Goal: Task Accomplishment & Management: Use online tool/utility

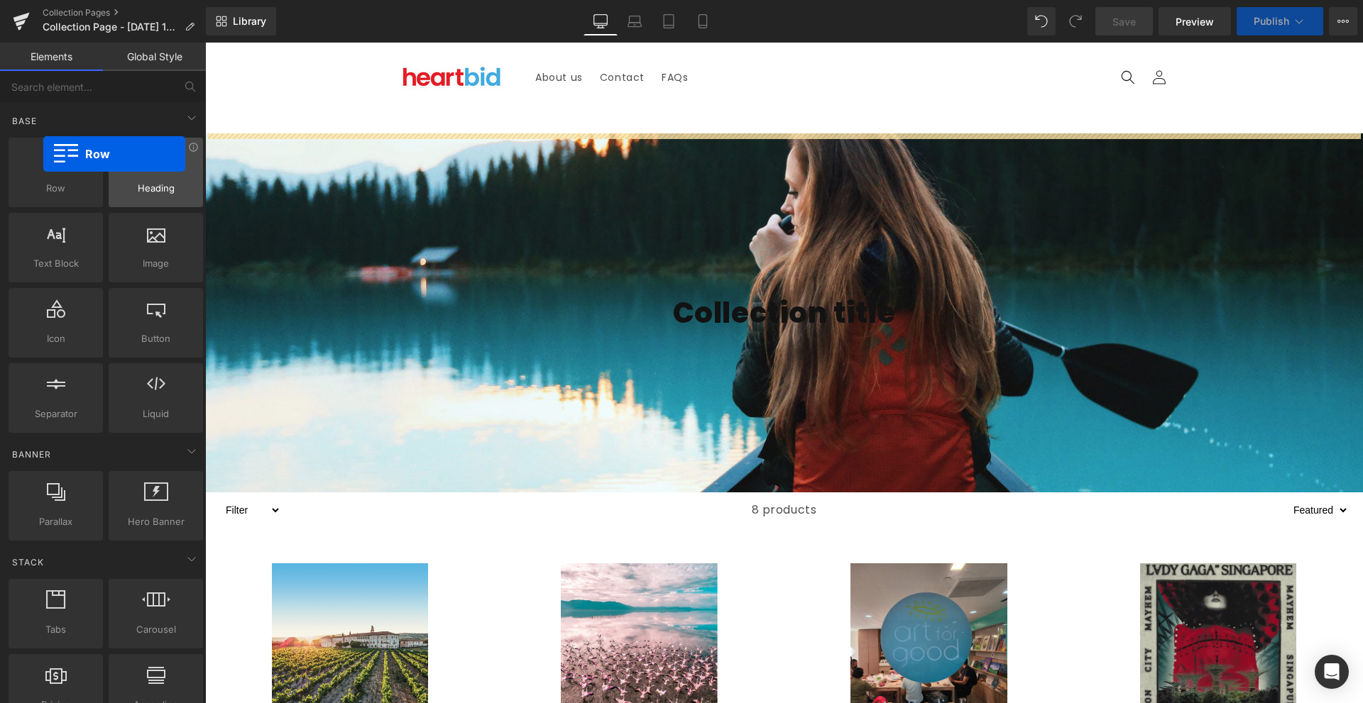
drag, startPoint x: 53, startPoint y: 182, endPoint x: 156, endPoint y: 146, distance: 109.6
click at [27, 159] on div "Row rows, columns, layouts, div" at bounding box center [56, 173] width 94 height 70
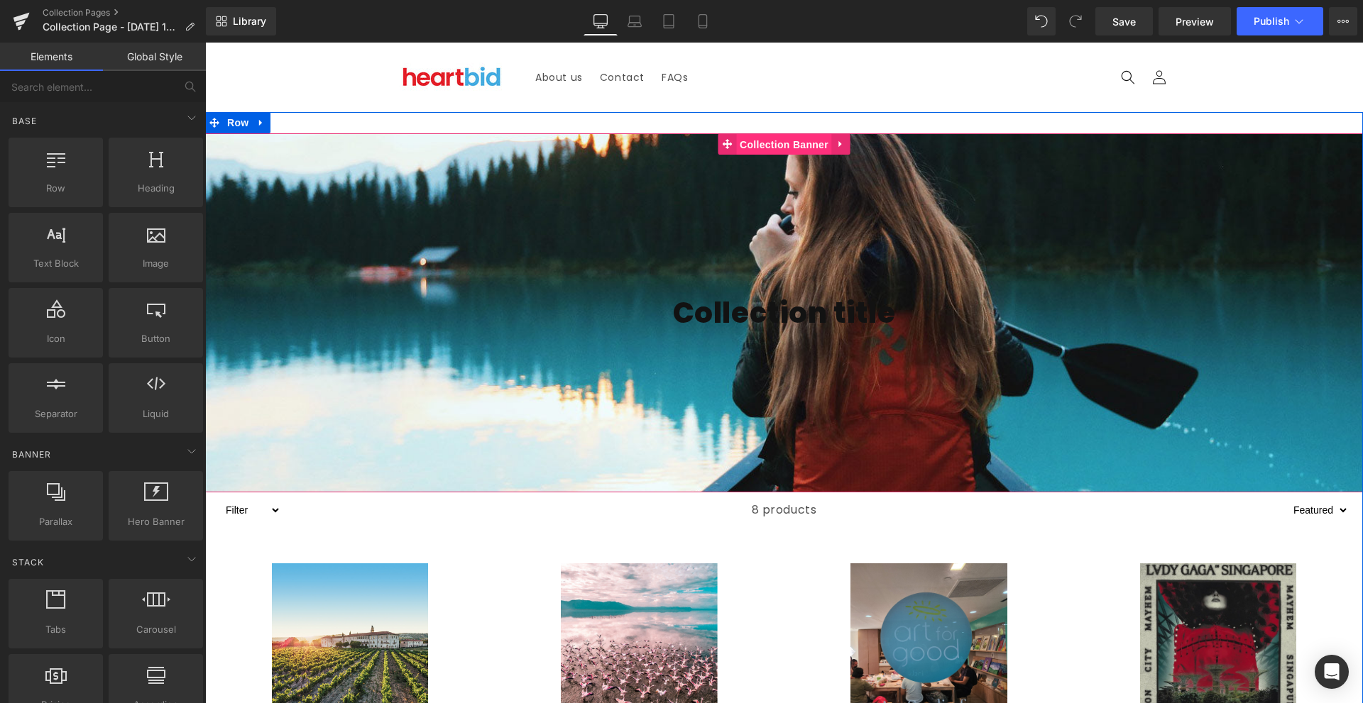
click at [820, 150] on span "Collection Banner" at bounding box center [784, 144] width 96 height 21
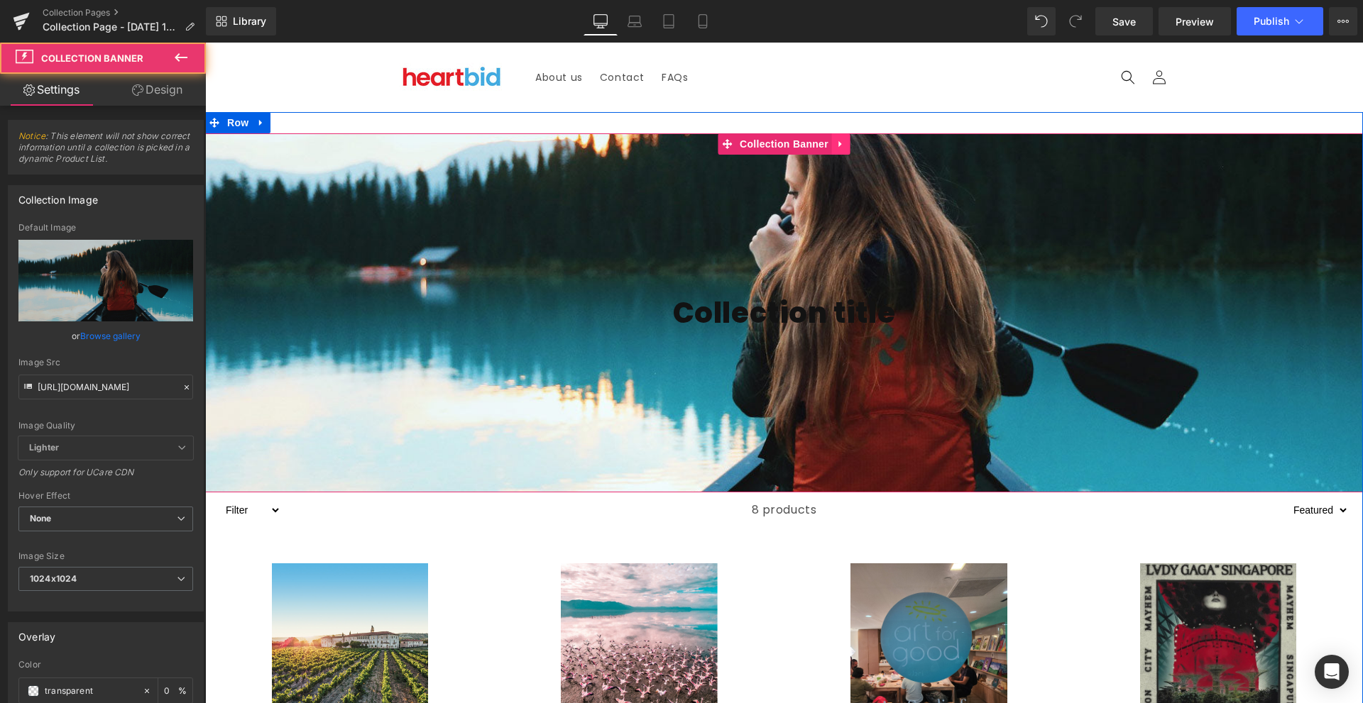
click at [836, 147] on icon at bounding box center [841, 144] width 10 height 11
click at [848, 144] on link at bounding box center [850, 143] width 18 height 21
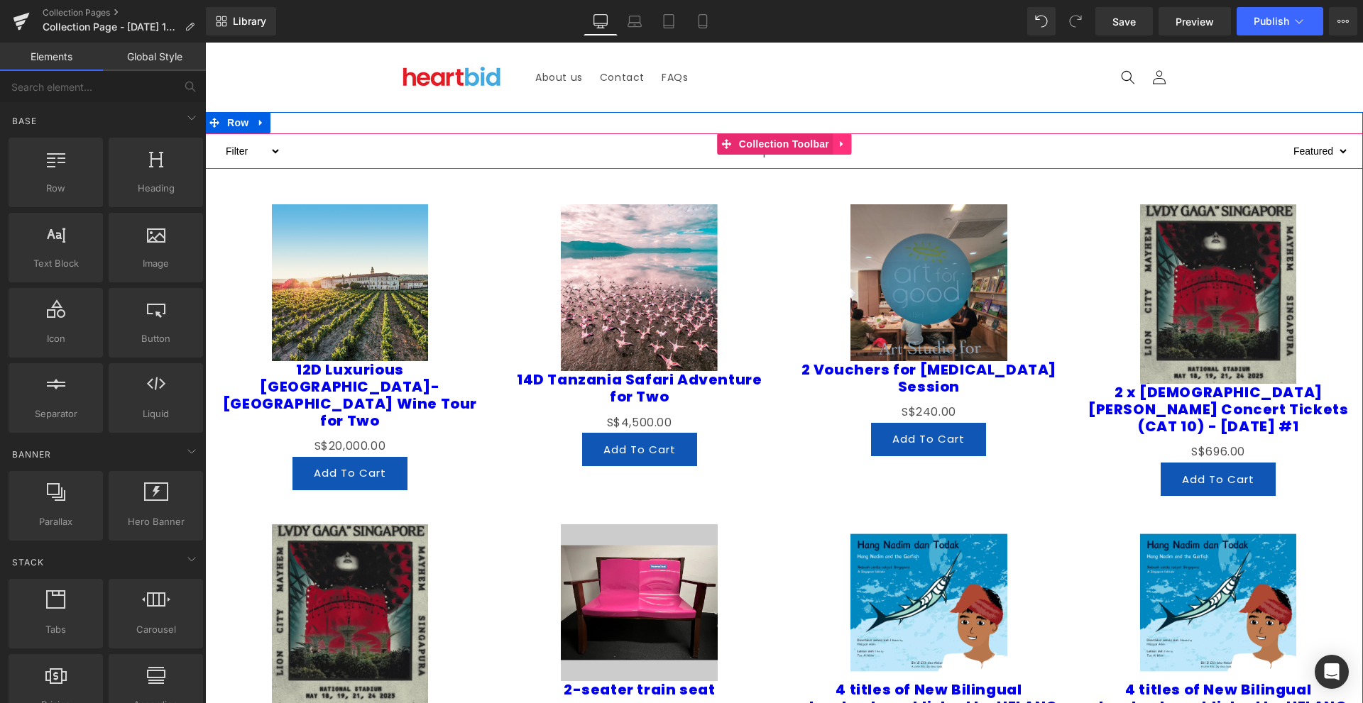
click at [837, 146] on icon at bounding box center [842, 144] width 10 height 11
click at [846, 145] on icon at bounding box center [851, 144] width 10 height 10
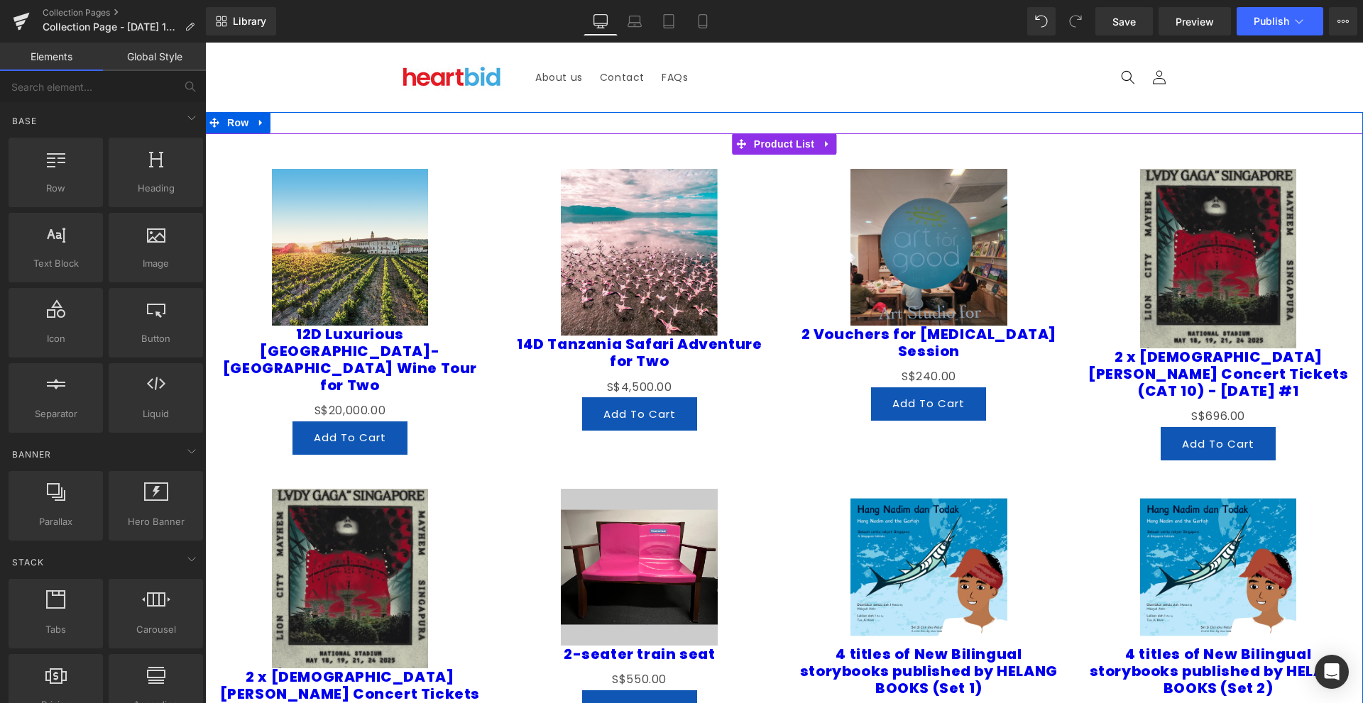
click at [822, 148] on icon at bounding box center [827, 144] width 10 height 11
click at [831, 146] on icon at bounding box center [836, 144] width 10 height 11
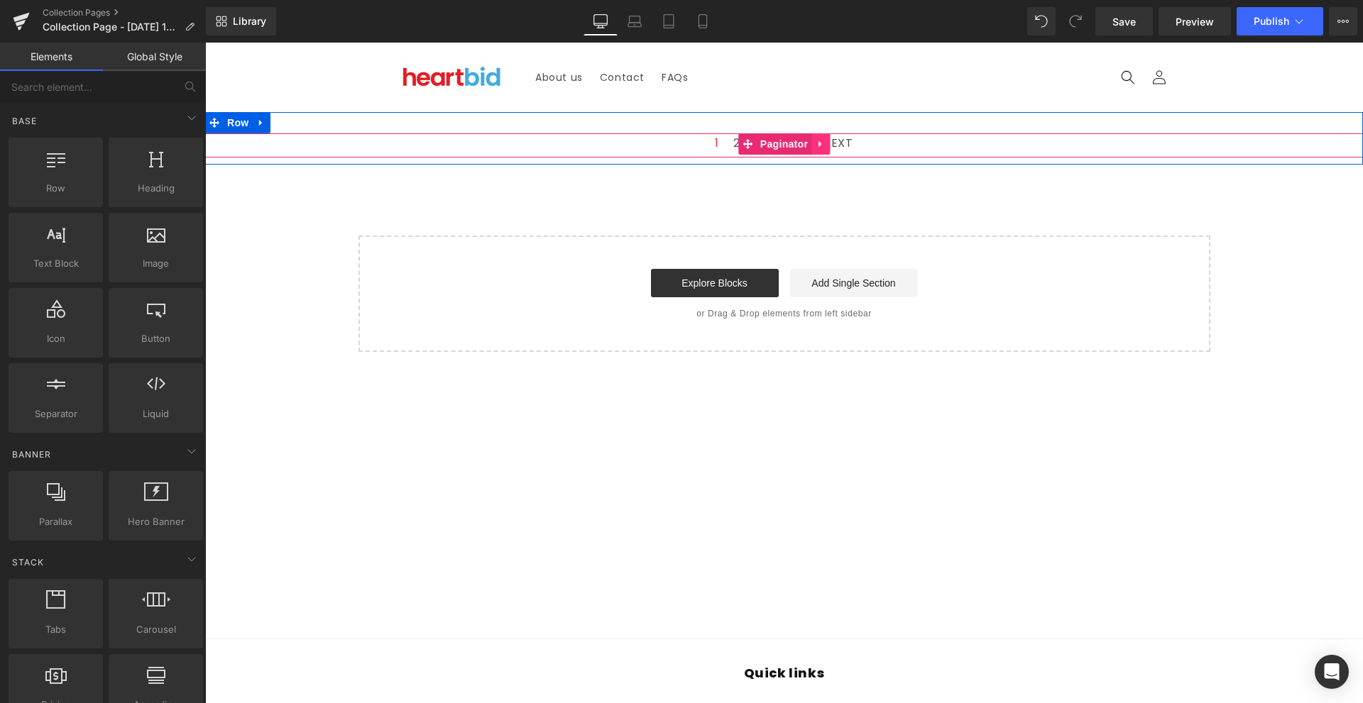
click at [816, 146] on icon at bounding box center [821, 144] width 10 height 11
click at [825, 143] on icon at bounding box center [830, 144] width 10 height 11
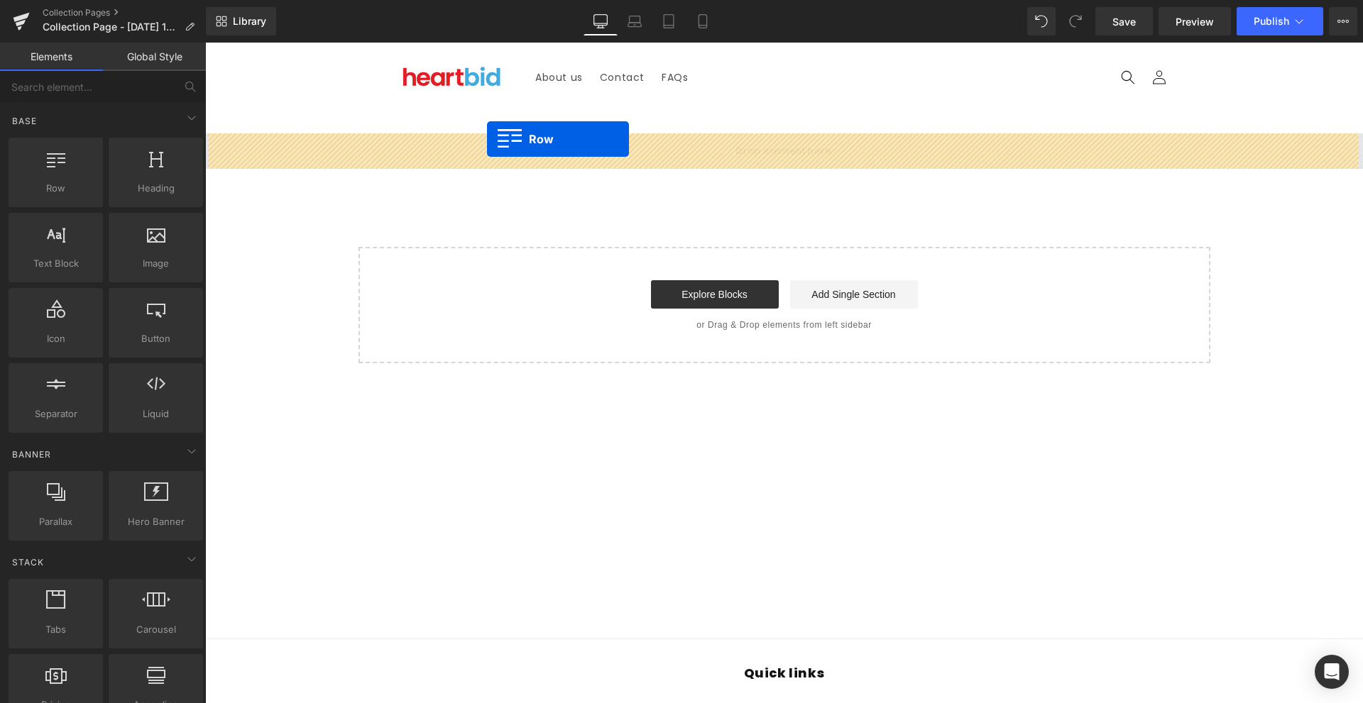
drag, startPoint x: 285, startPoint y: 225, endPoint x: 487, endPoint y: 139, distance: 219.1
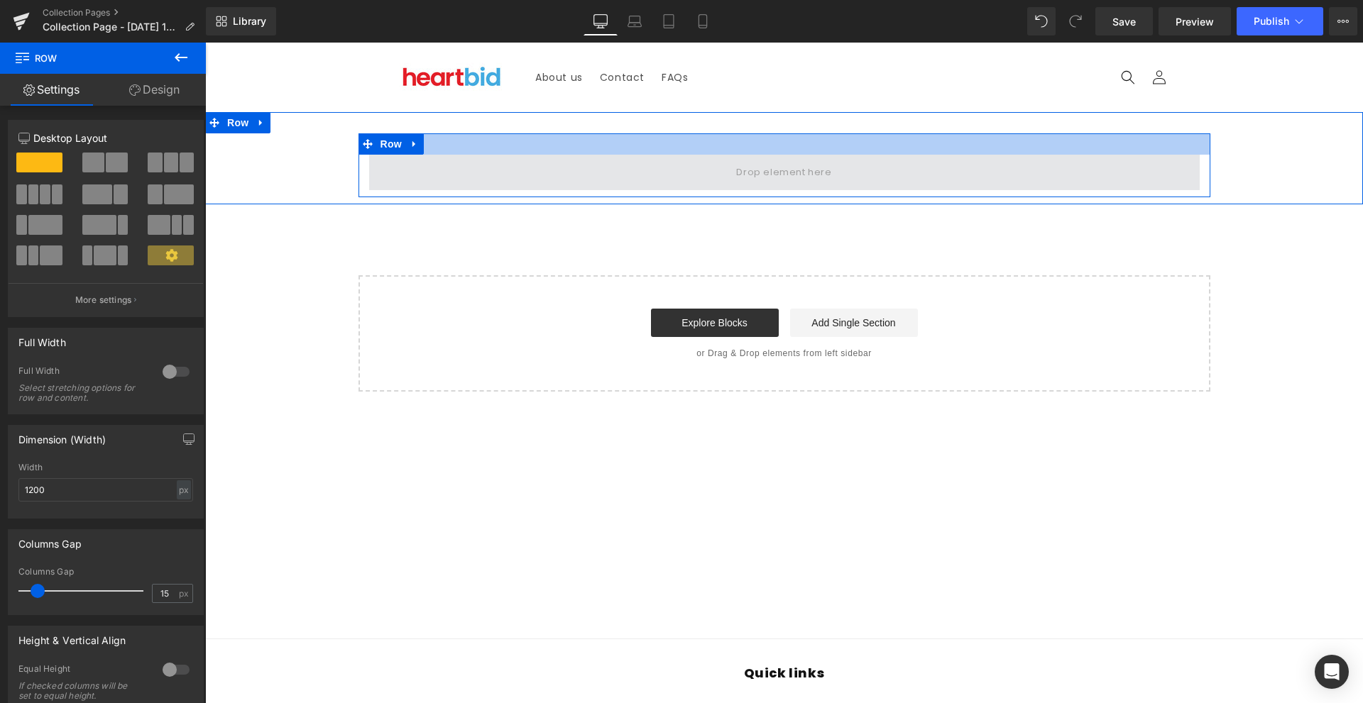
click at [1175, 155] on span at bounding box center [784, 172] width 831 height 35
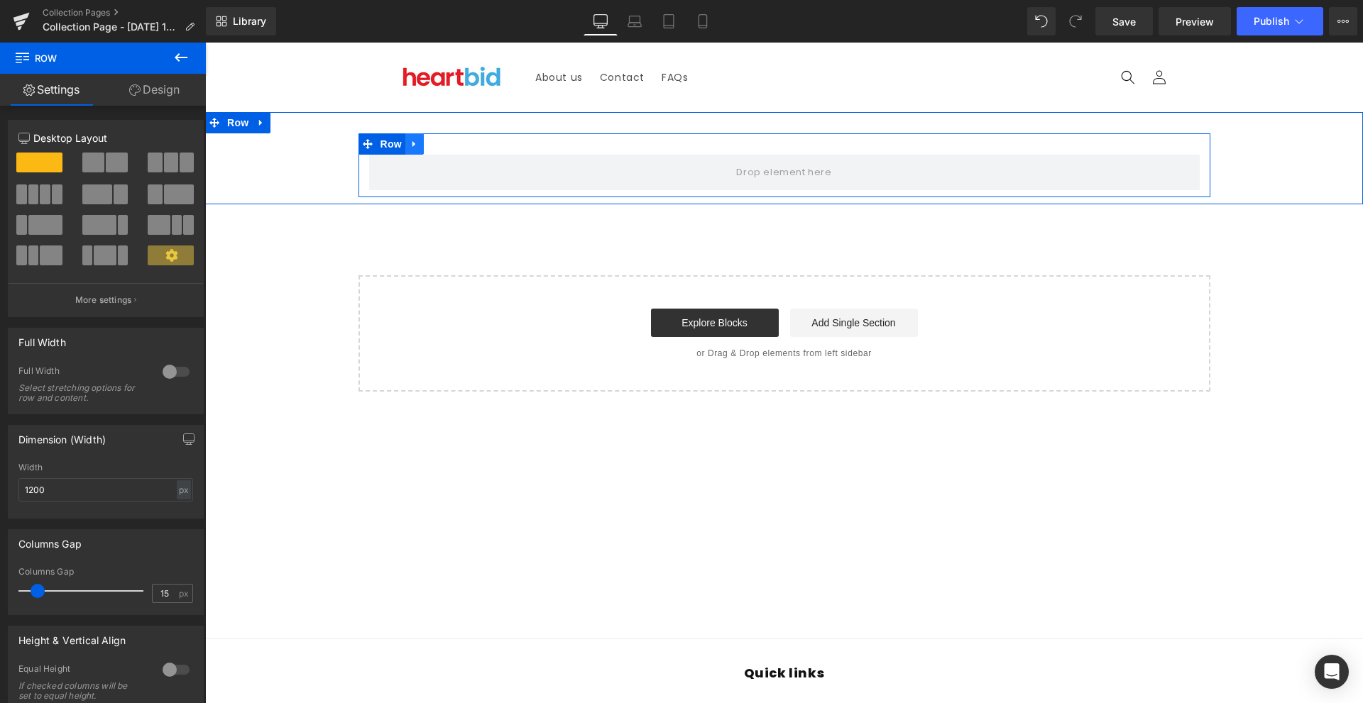
click at [412, 142] on icon at bounding box center [413, 144] width 3 height 6
click at [451, 150] on link at bounding box center [451, 143] width 18 height 21
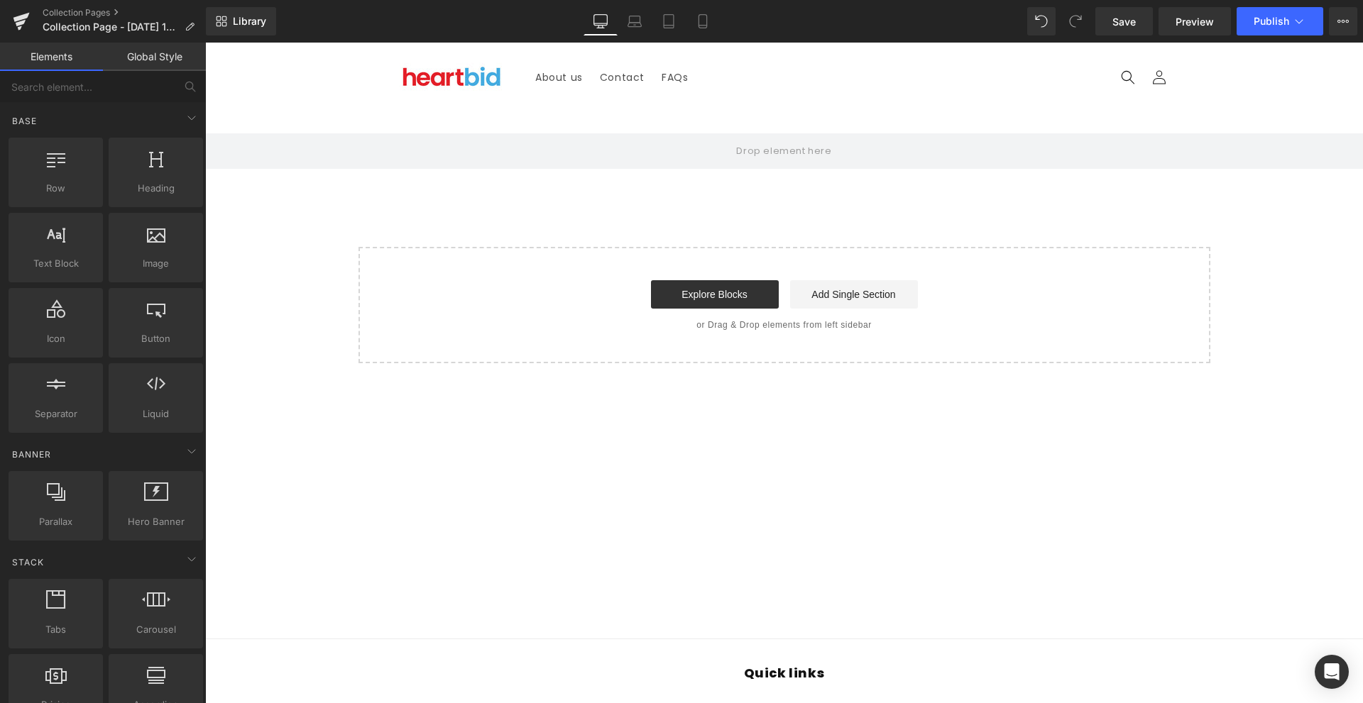
click at [47, 53] on link "Elements" at bounding box center [51, 57] width 103 height 28
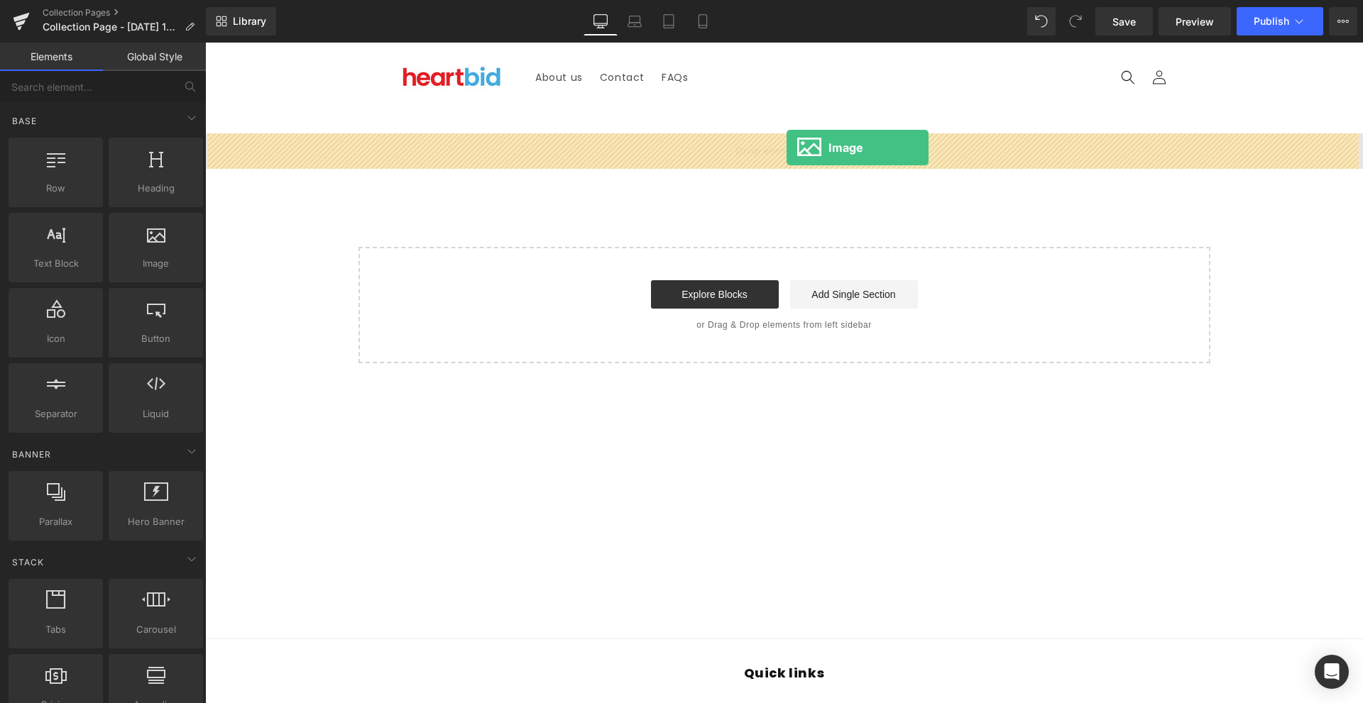
drag, startPoint x: 356, startPoint y: 285, endPoint x: 787, endPoint y: 148, distance: 452.1
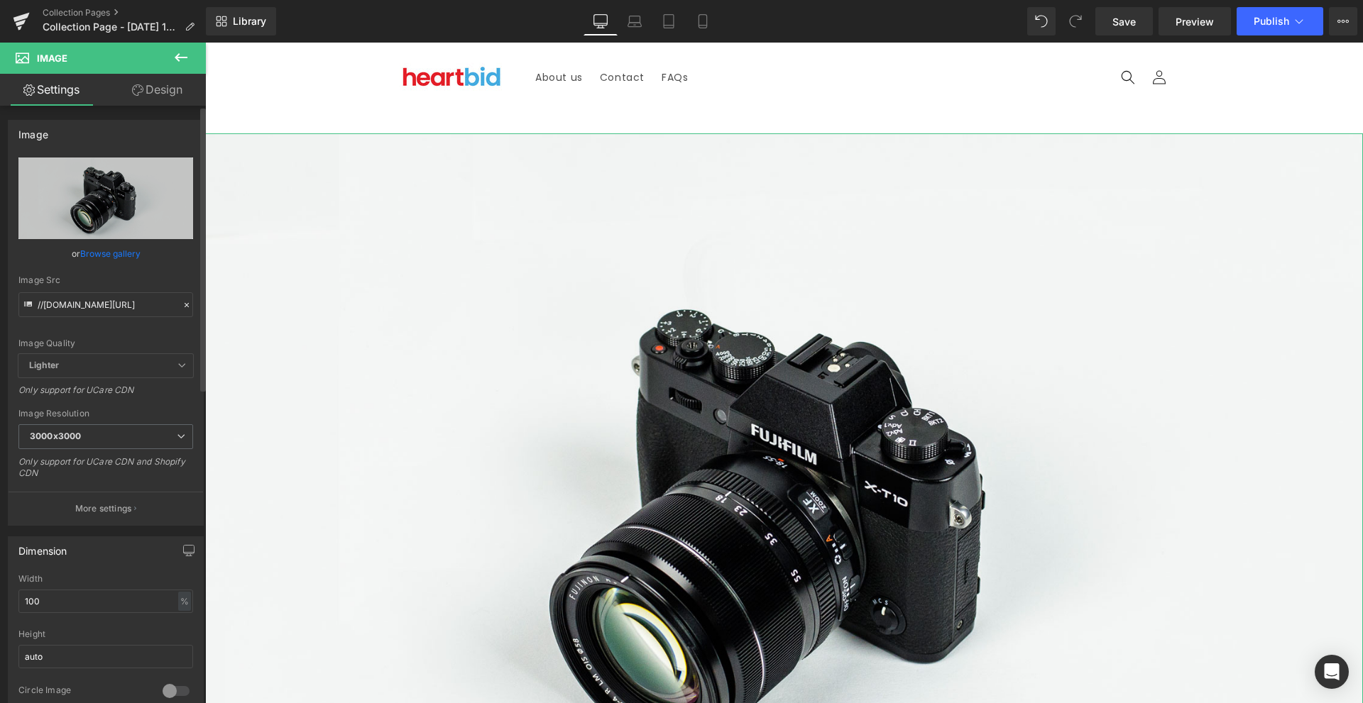
click at [129, 258] on link "Browse gallery" at bounding box center [110, 253] width 60 height 25
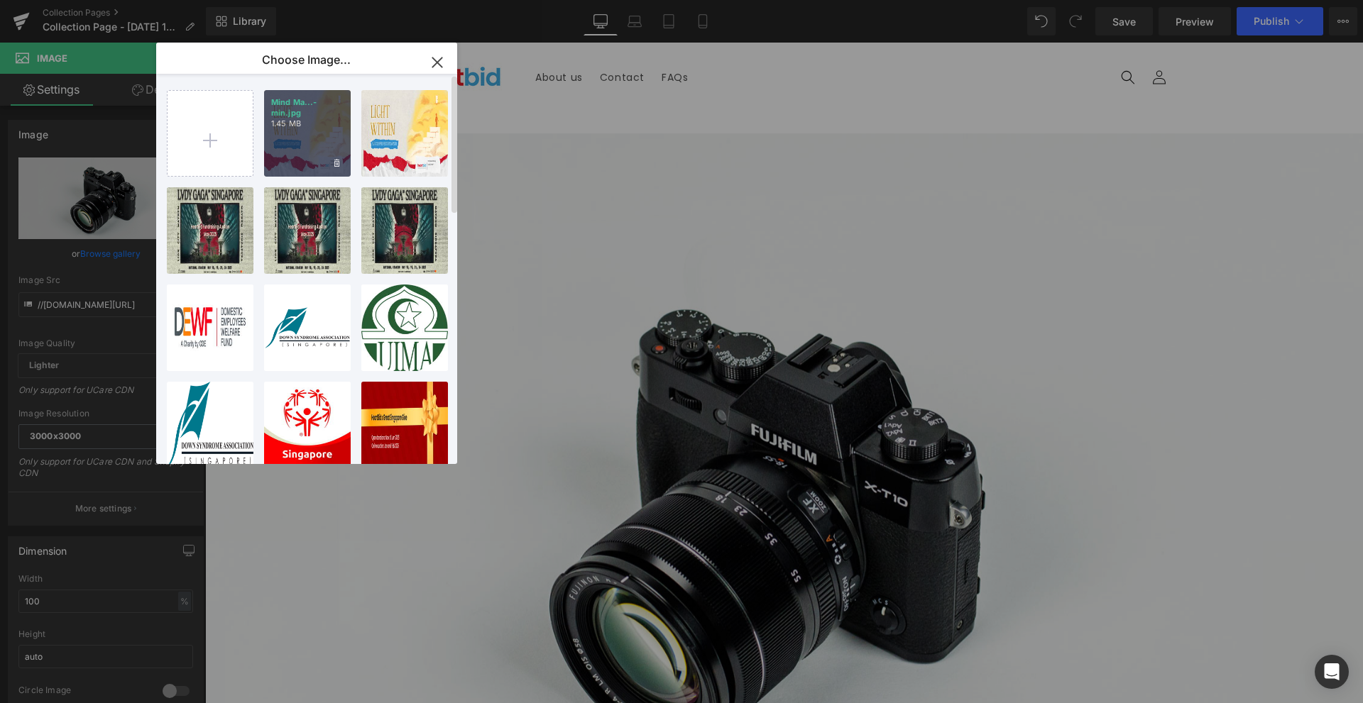
click at [319, 135] on div "Mind Ma...-min.jpg 1.45 MB" at bounding box center [307, 133] width 87 height 87
type input "[URL][DOMAIN_NAME]"
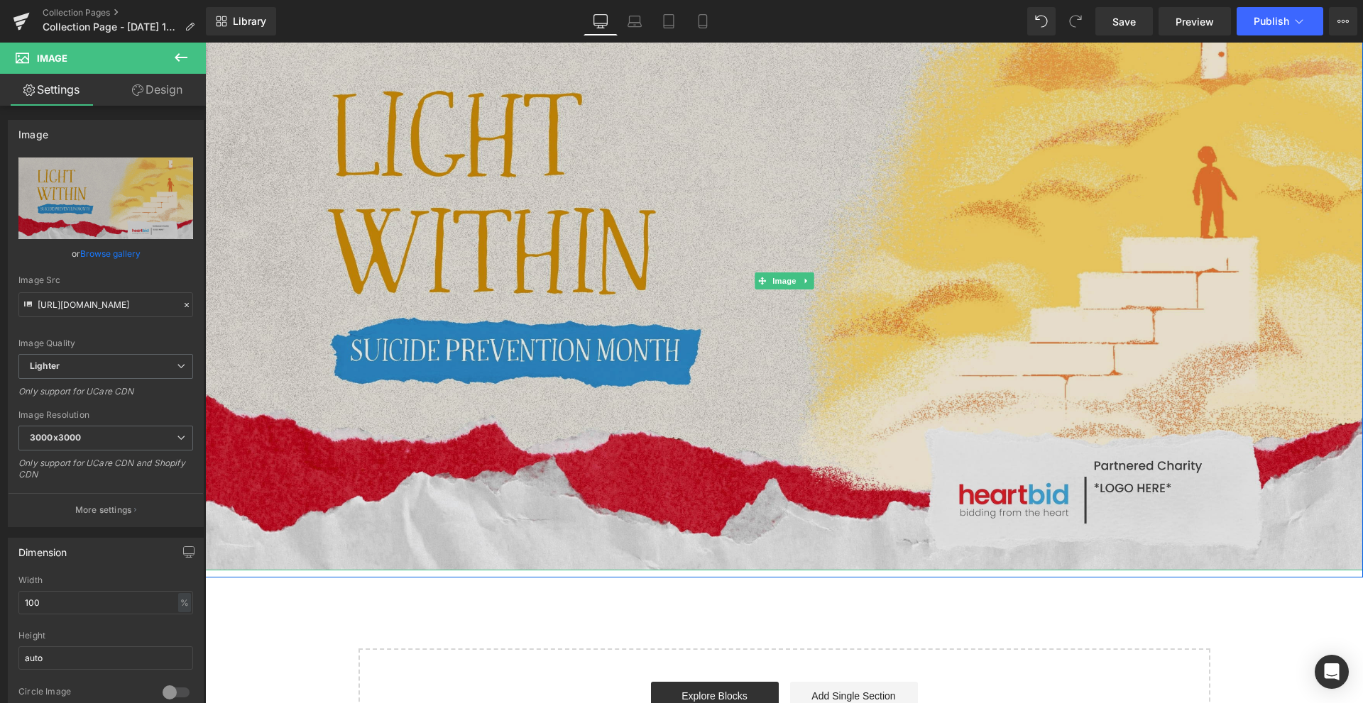
scroll to position [284, 0]
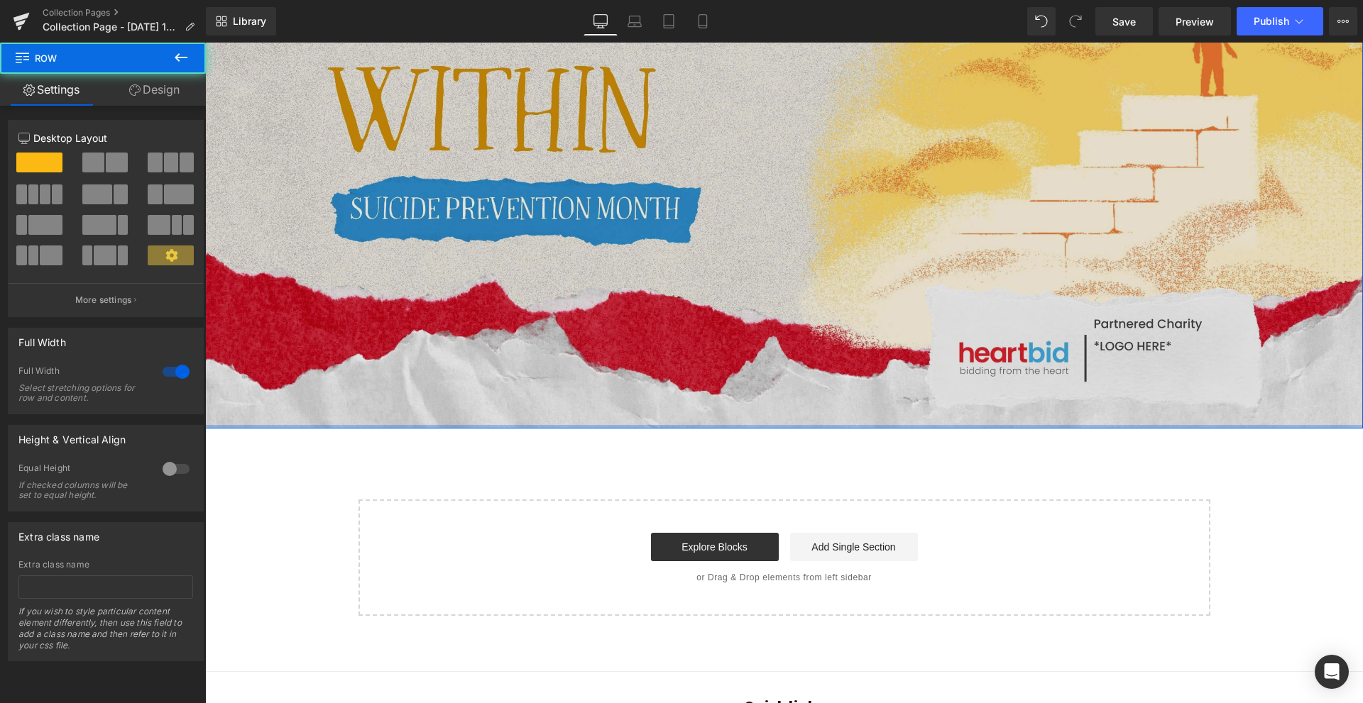
drag, startPoint x: 723, startPoint y: 429, endPoint x: 746, endPoint y: 341, distance: 90.4
click at [731, 376] on div "Image Row" at bounding box center [784, 128] width 1158 height 601
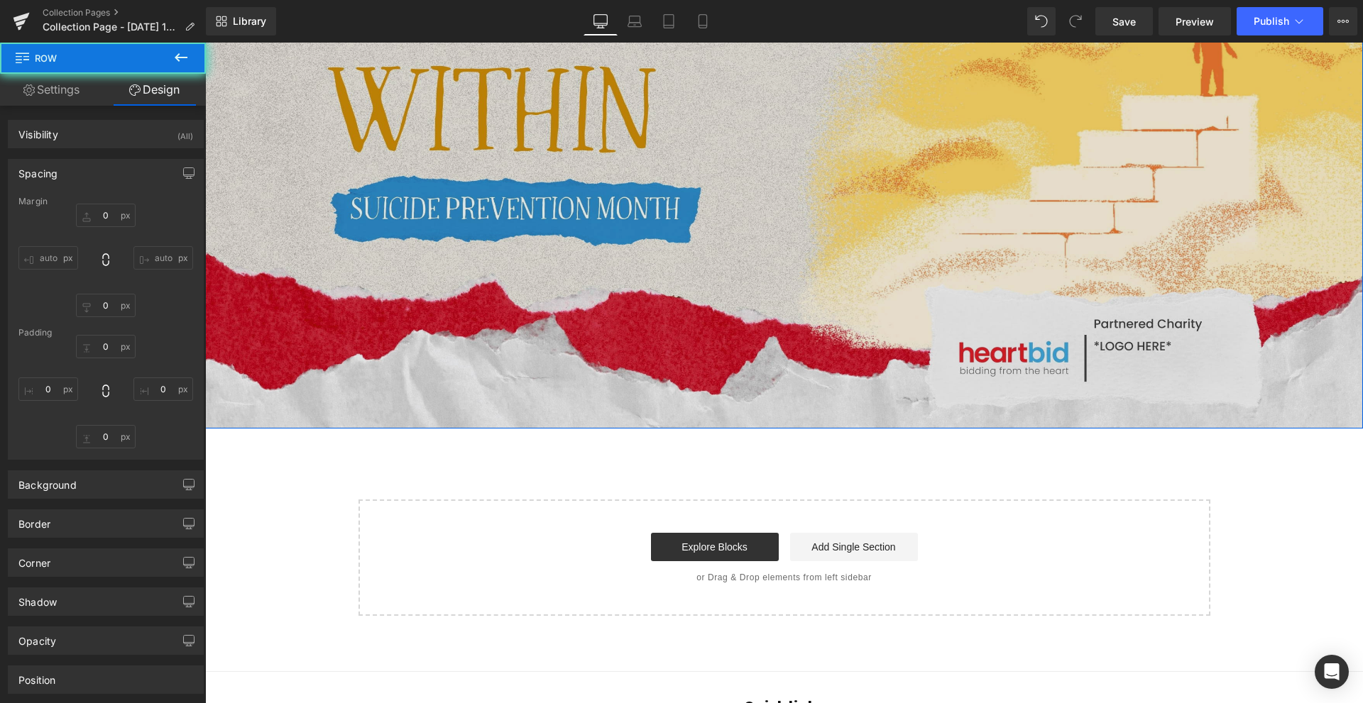
type input "0"
type input "30"
type input "0"
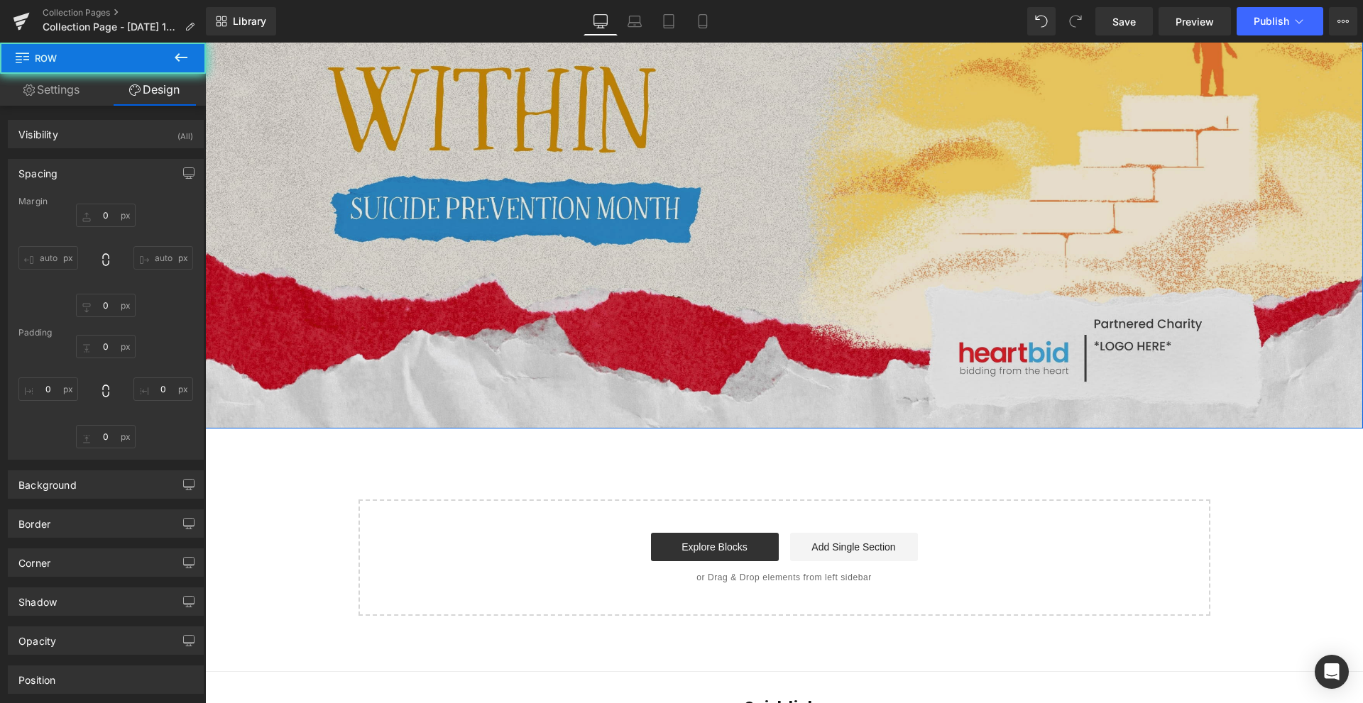
type input "0"
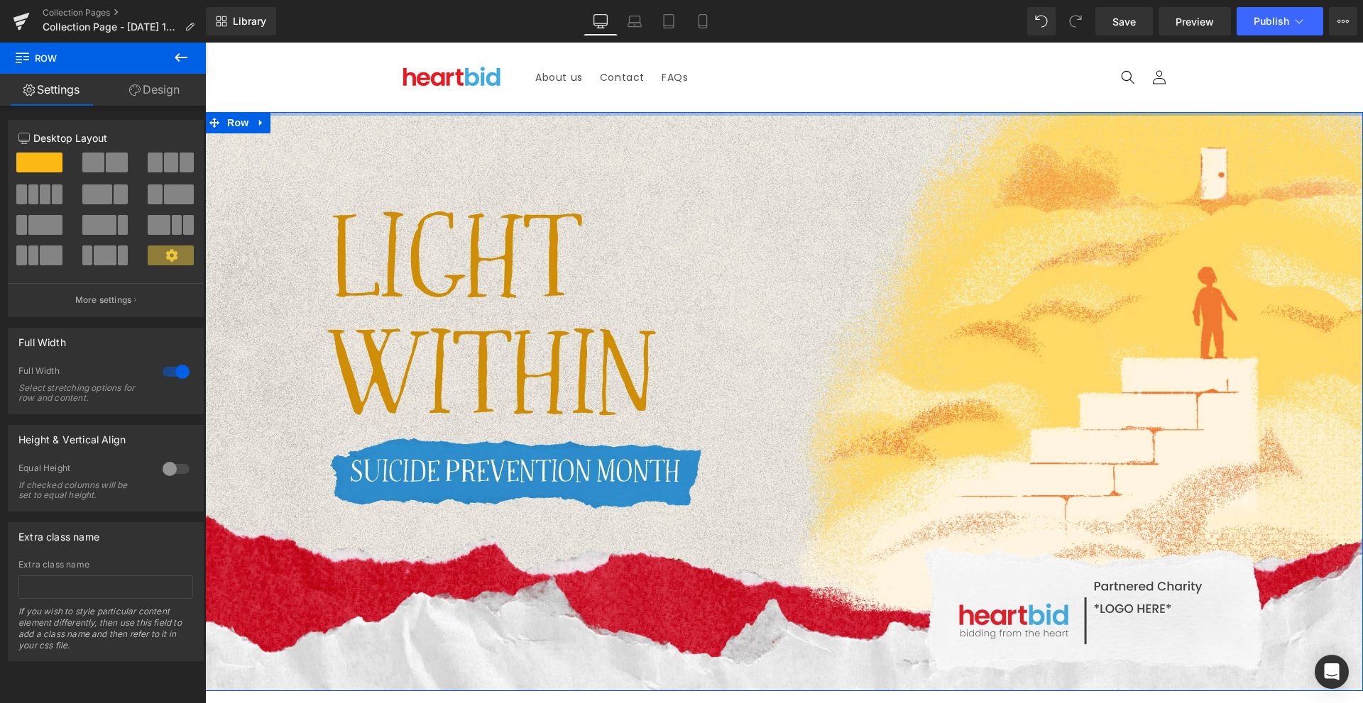
drag, startPoint x: 681, startPoint y: 133, endPoint x: 708, endPoint y: 47, distance: 89.8
click at [708, 48] on body "Skip to content About us Contact FAQs Log in Twitter Facebook Instagram YouTube" at bounding box center [784, 610] width 1158 height 1134
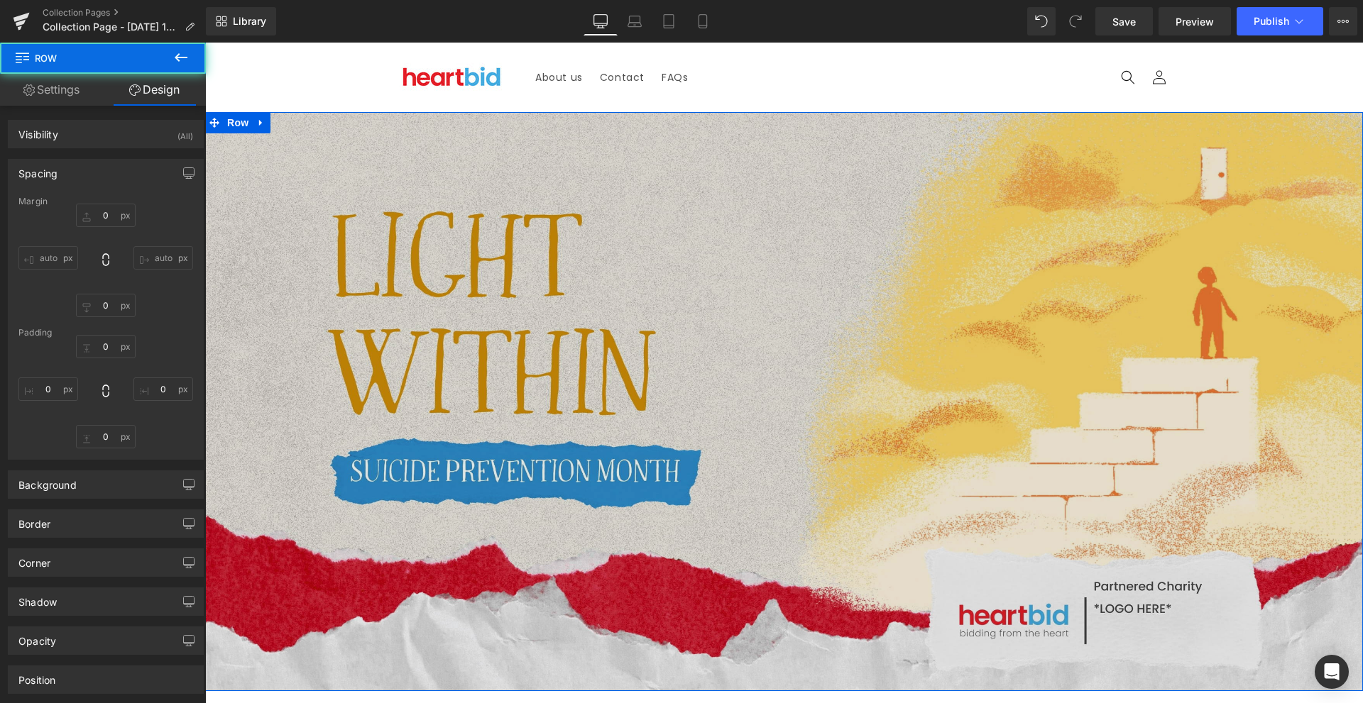
type input "0"
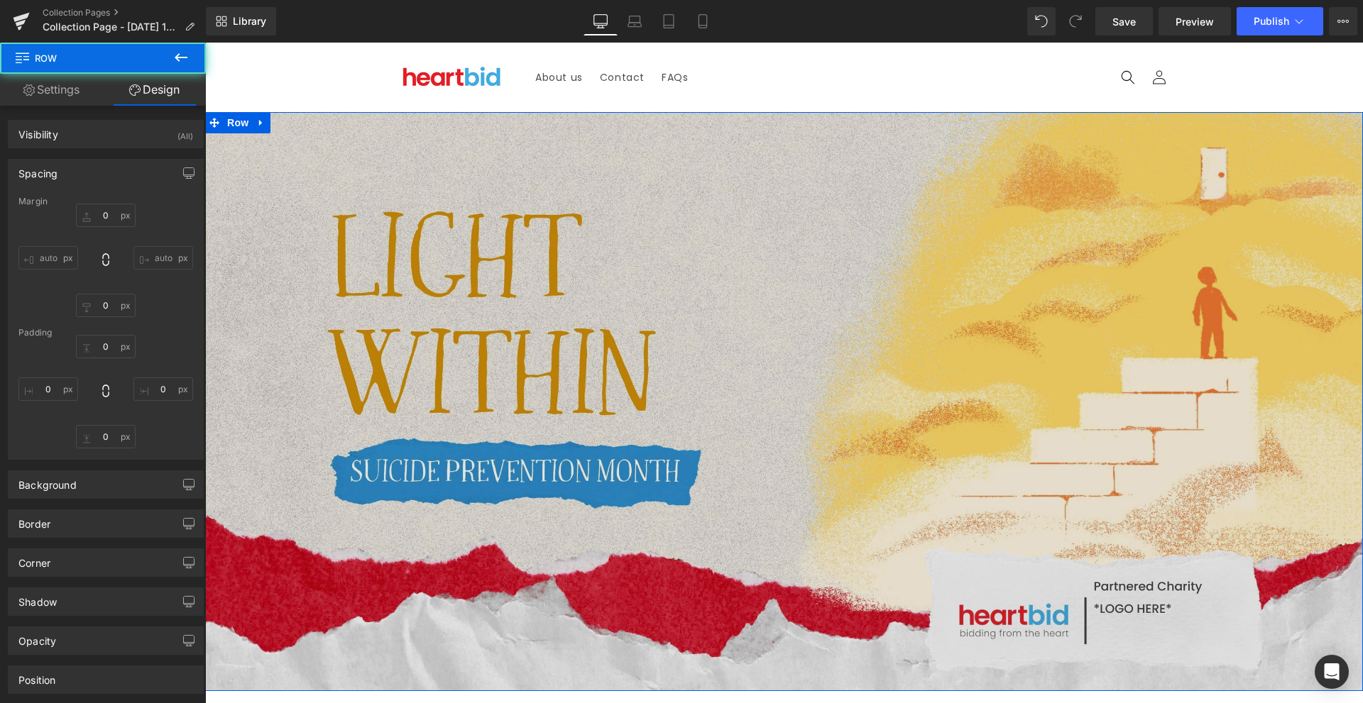
type input "0"
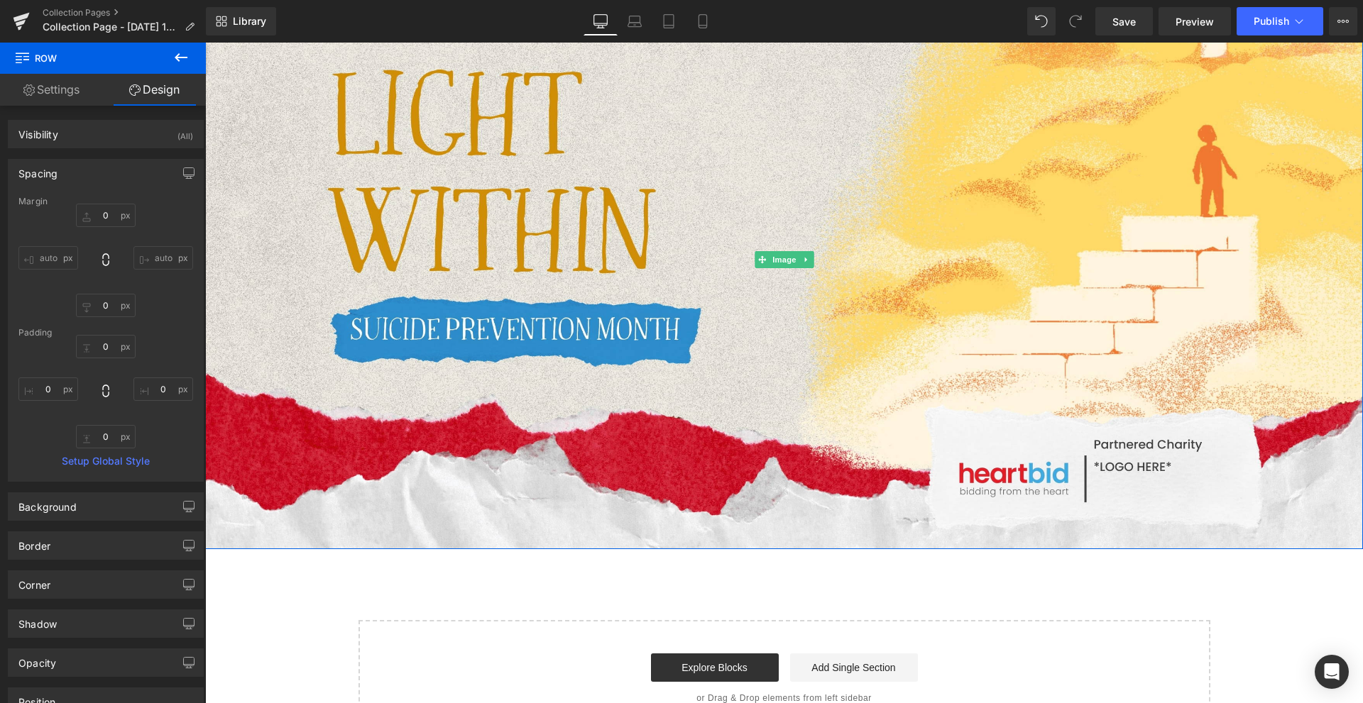
scroll to position [284, 0]
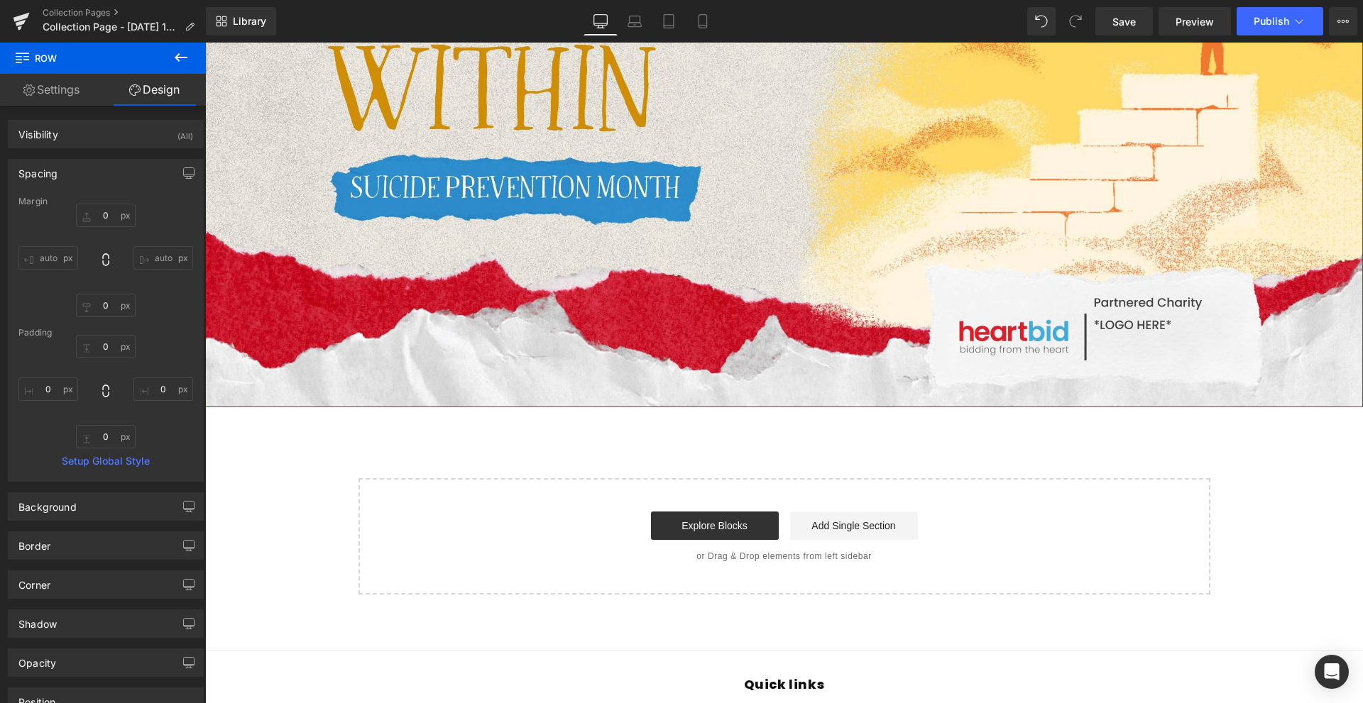
click at [61, 93] on link "Settings" at bounding box center [51, 90] width 103 height 32
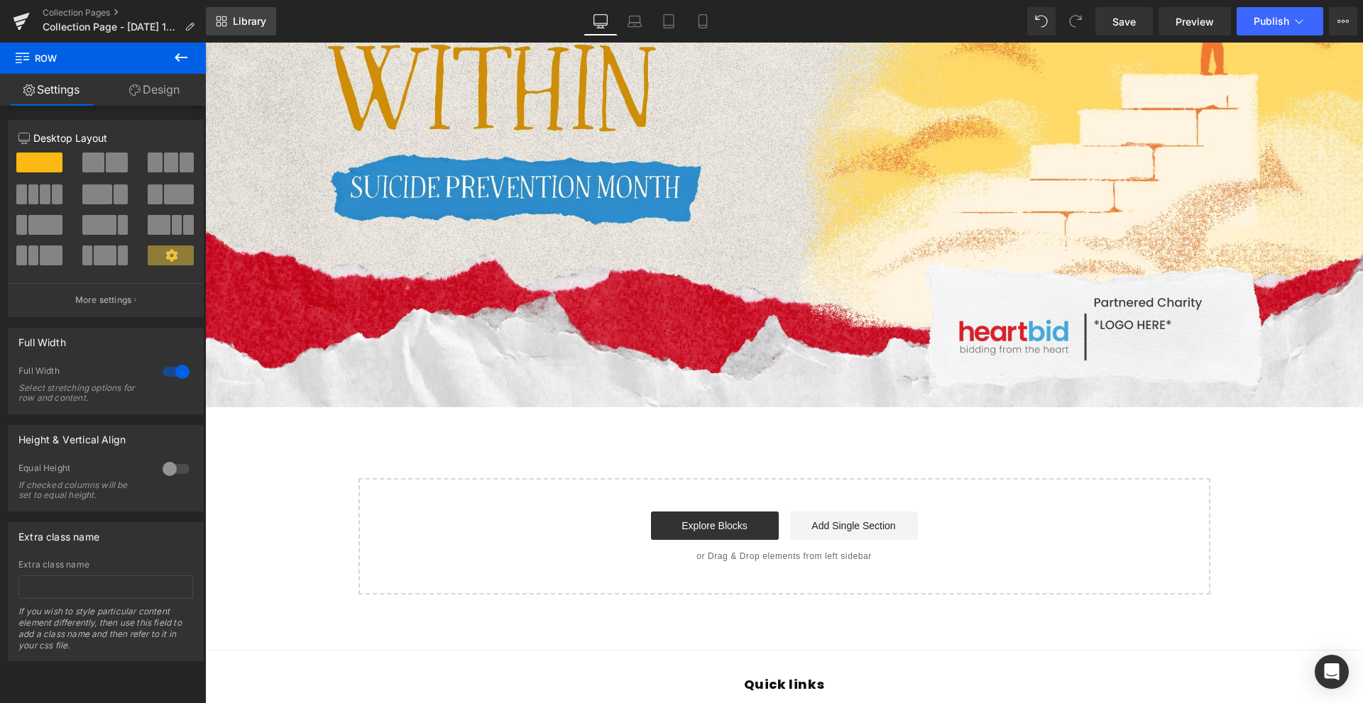
click at [241, 14] on link "Library" at bounding box center [241, 21] width 70 height 28
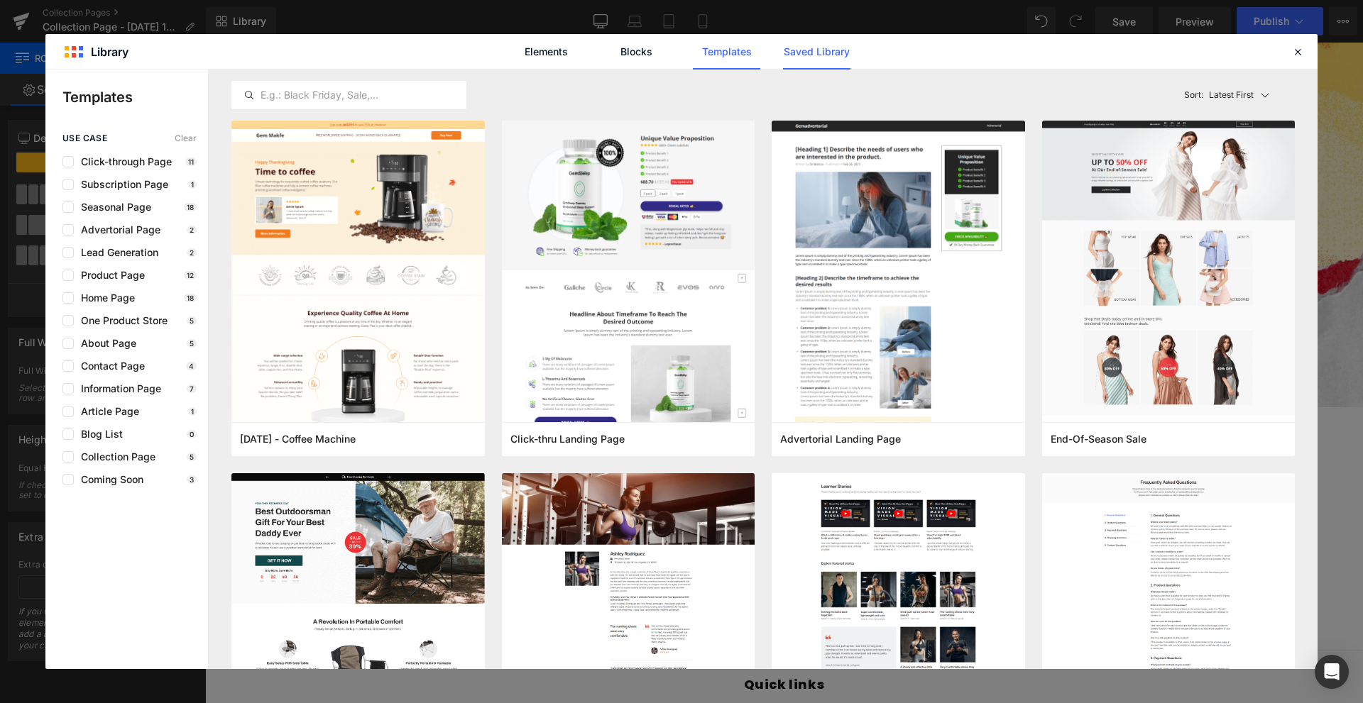
click at [833, 58] on link "Saved Library" at bounding box center [816, 51] width 67 height 35
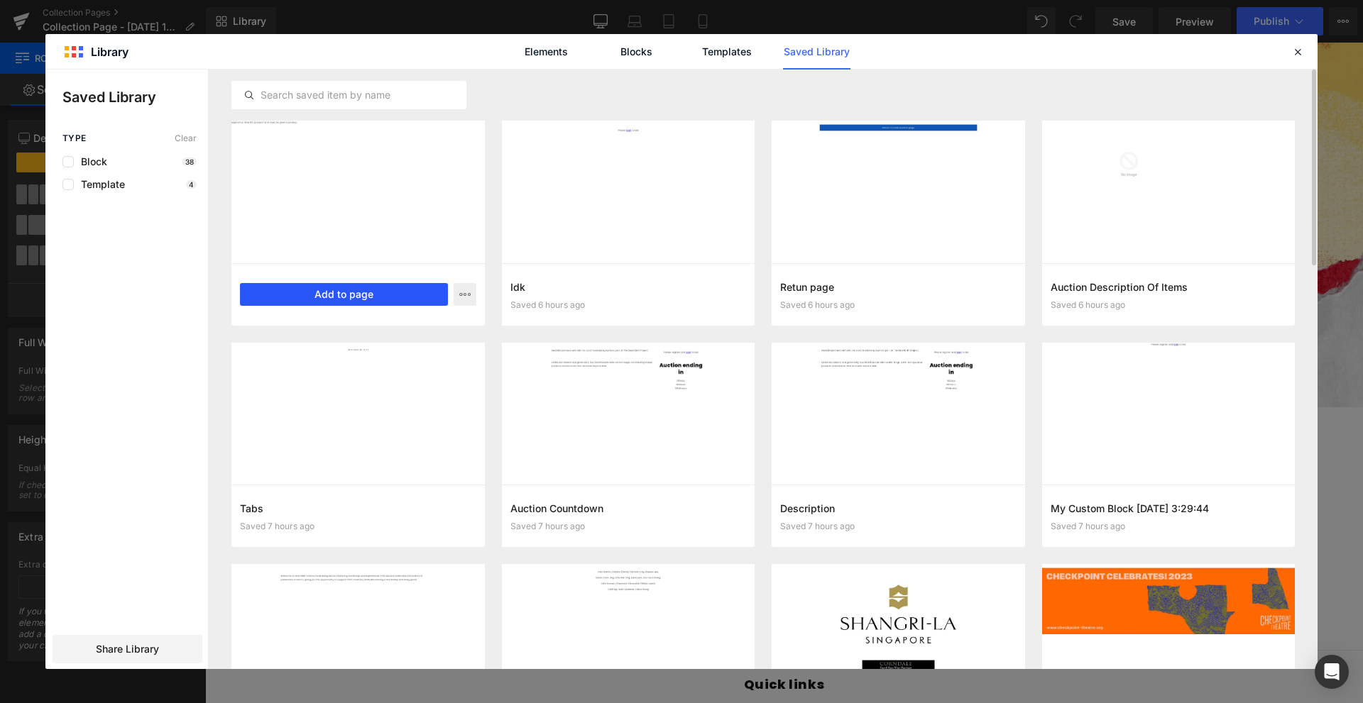
click at [394, 295] on button "Add to page" at bounding box center [344, 294] width 208 height 23
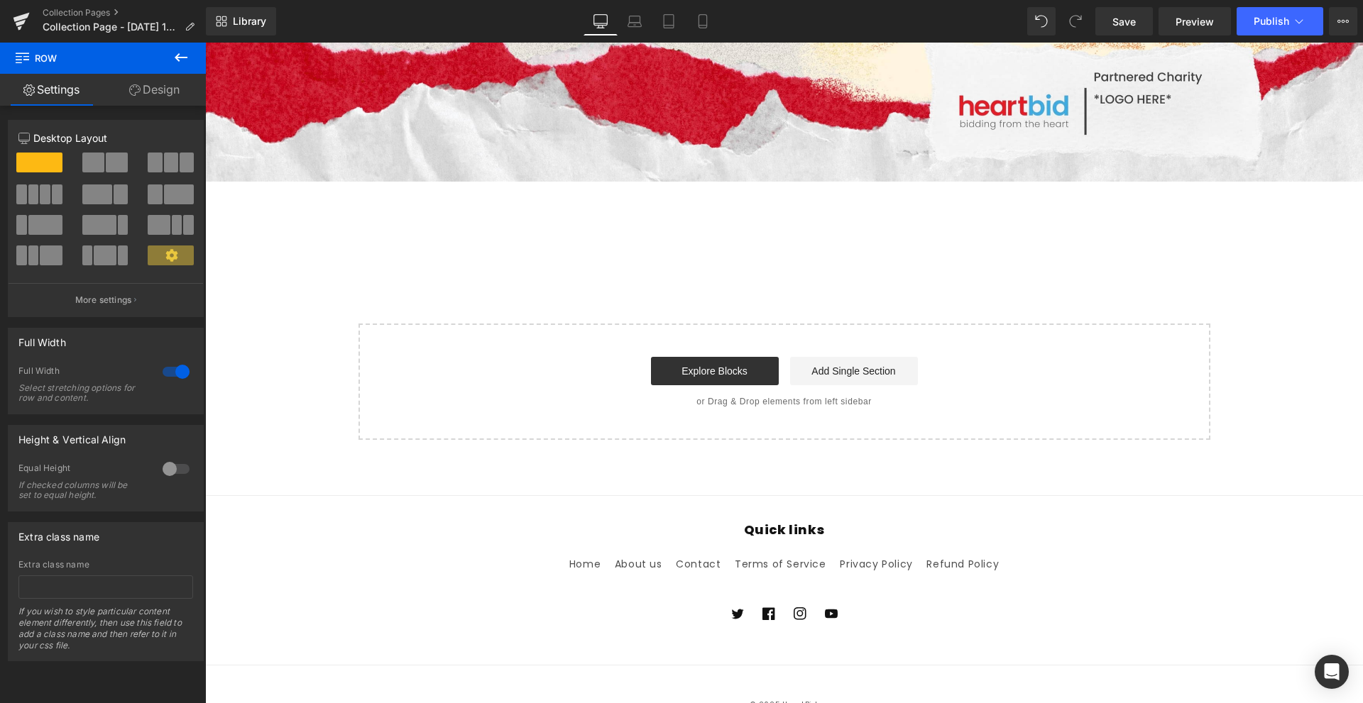
scroll to position [544, 0]
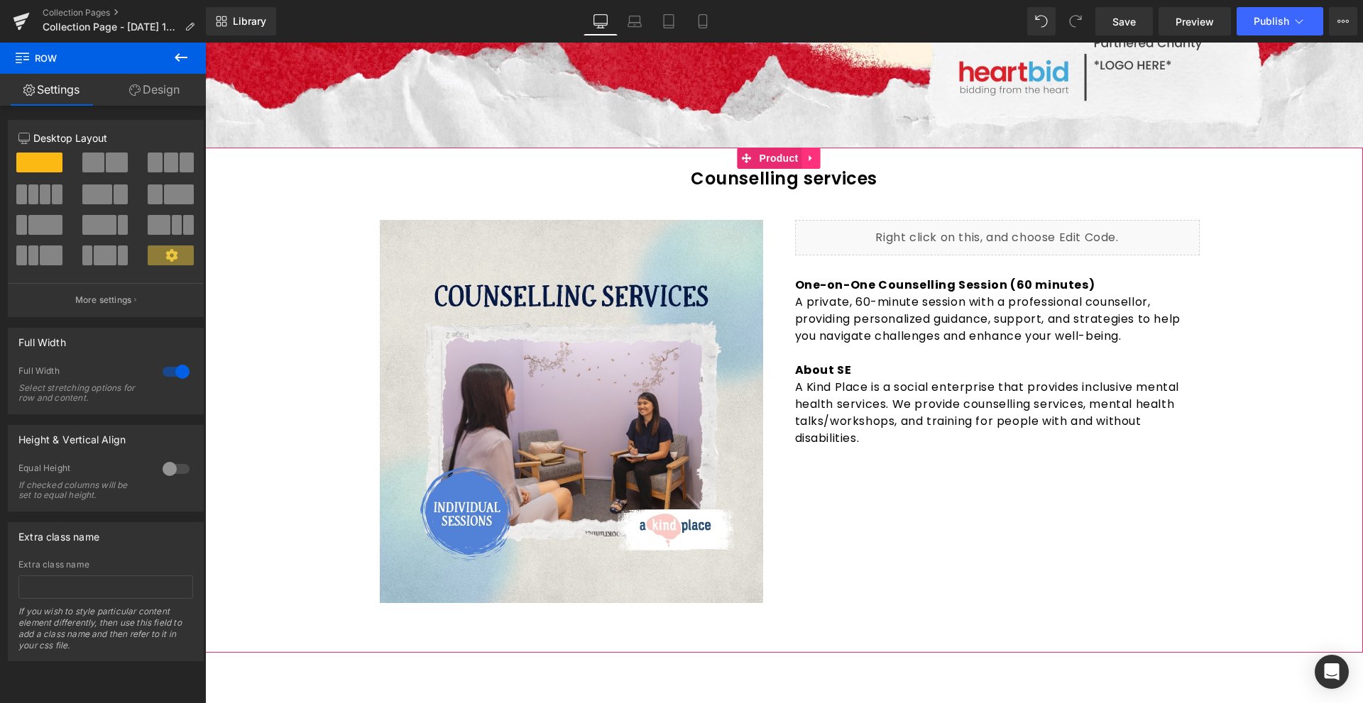
click at [818, 157] on link at bounding box center [811, 158] width 18 height 21
click at [825, 162] on link at bounding box center [820, 158] width 18 height 21
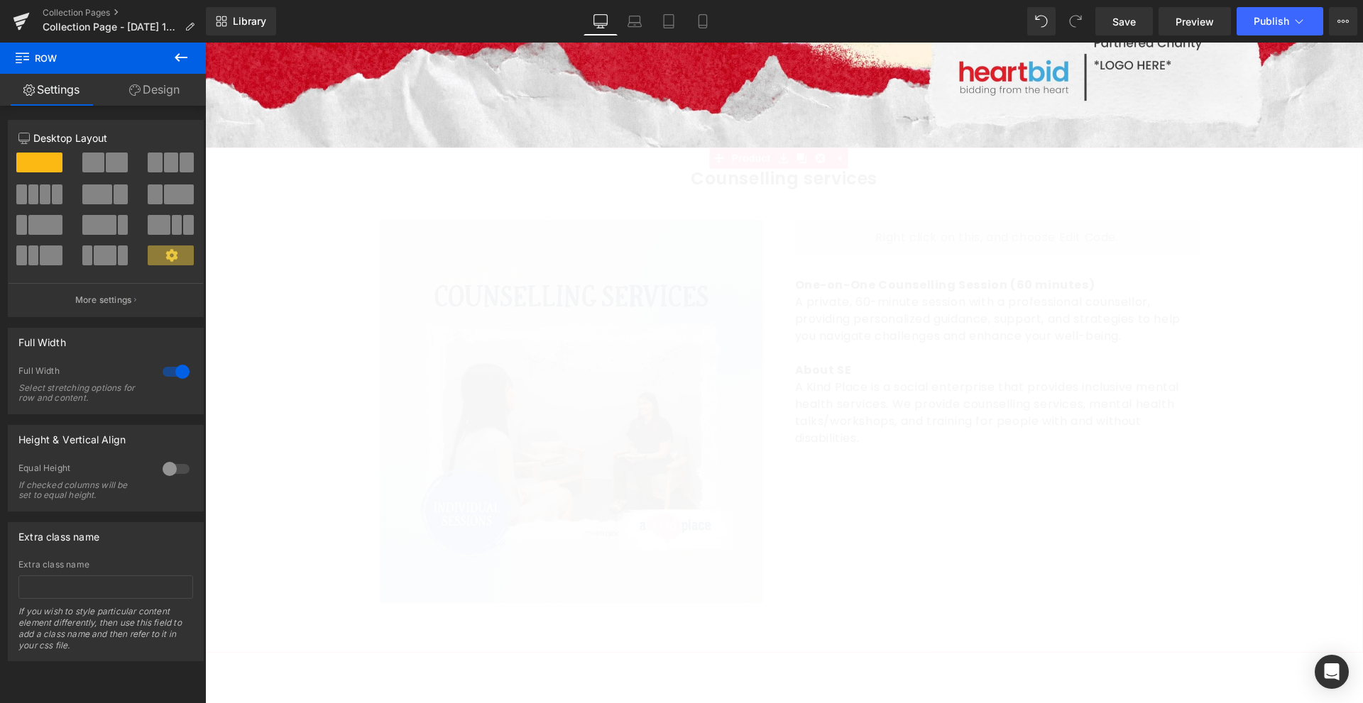
scroll to position [466, 0]
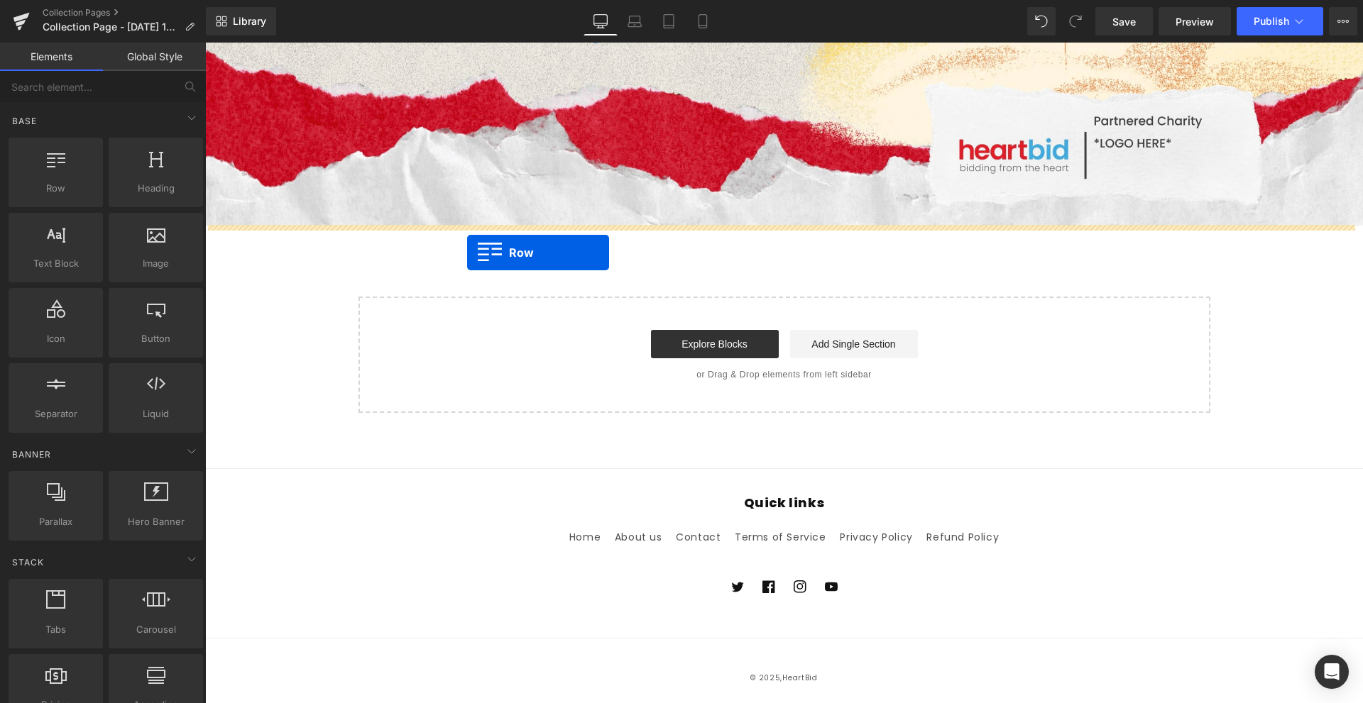
drag, startPoint x: 261, startPoint y: 217, endPoint x: 467, endPoint y: 253, distance: 208.9
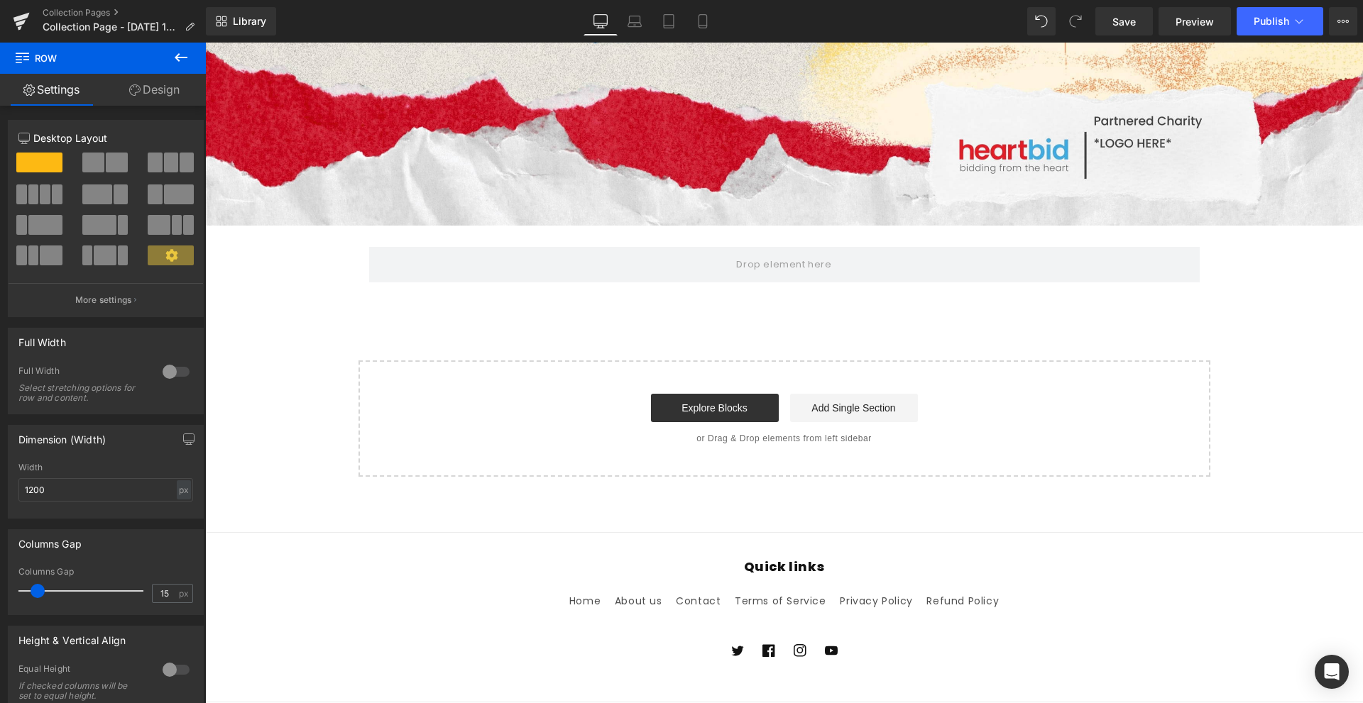
click at [189, 43] on button at bounding box center [181, 58] width 50 height 31
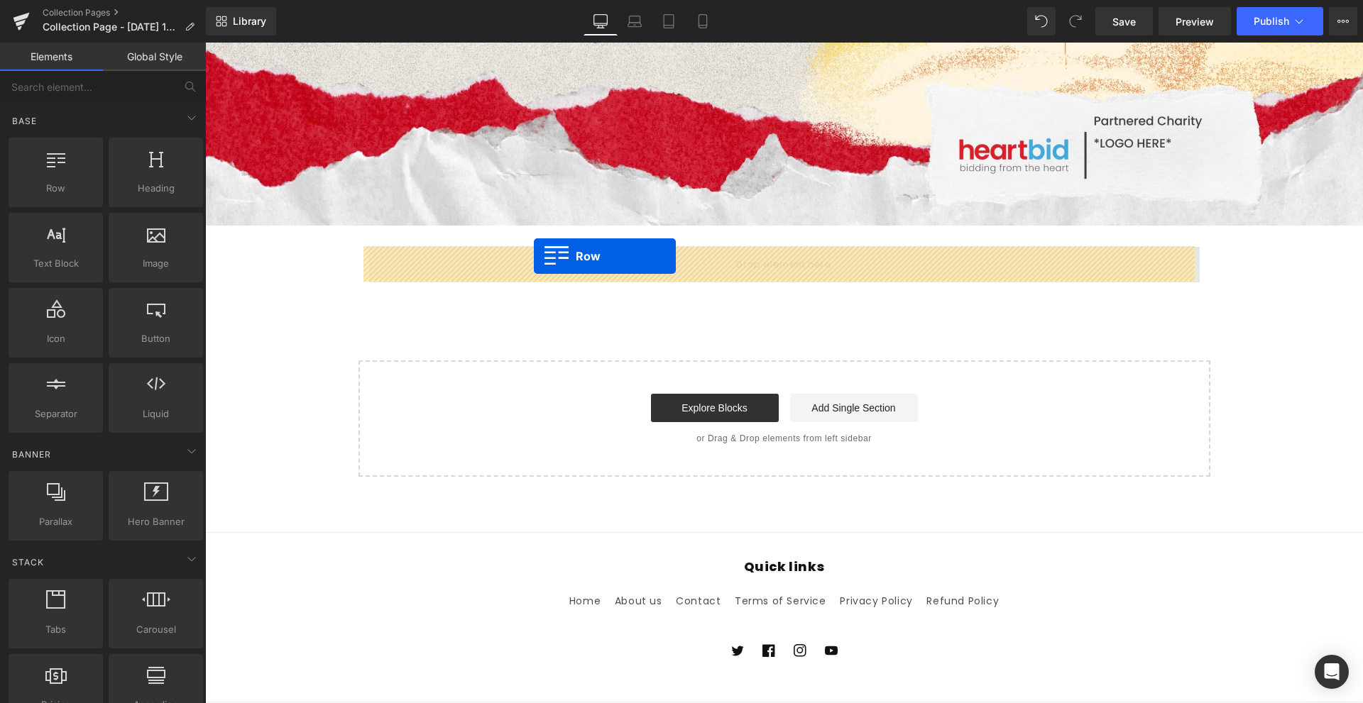
drag, startPoint x: 347, startPoint y: 196, endPoint x: 534, endPoint y: 262, distance: 198.0
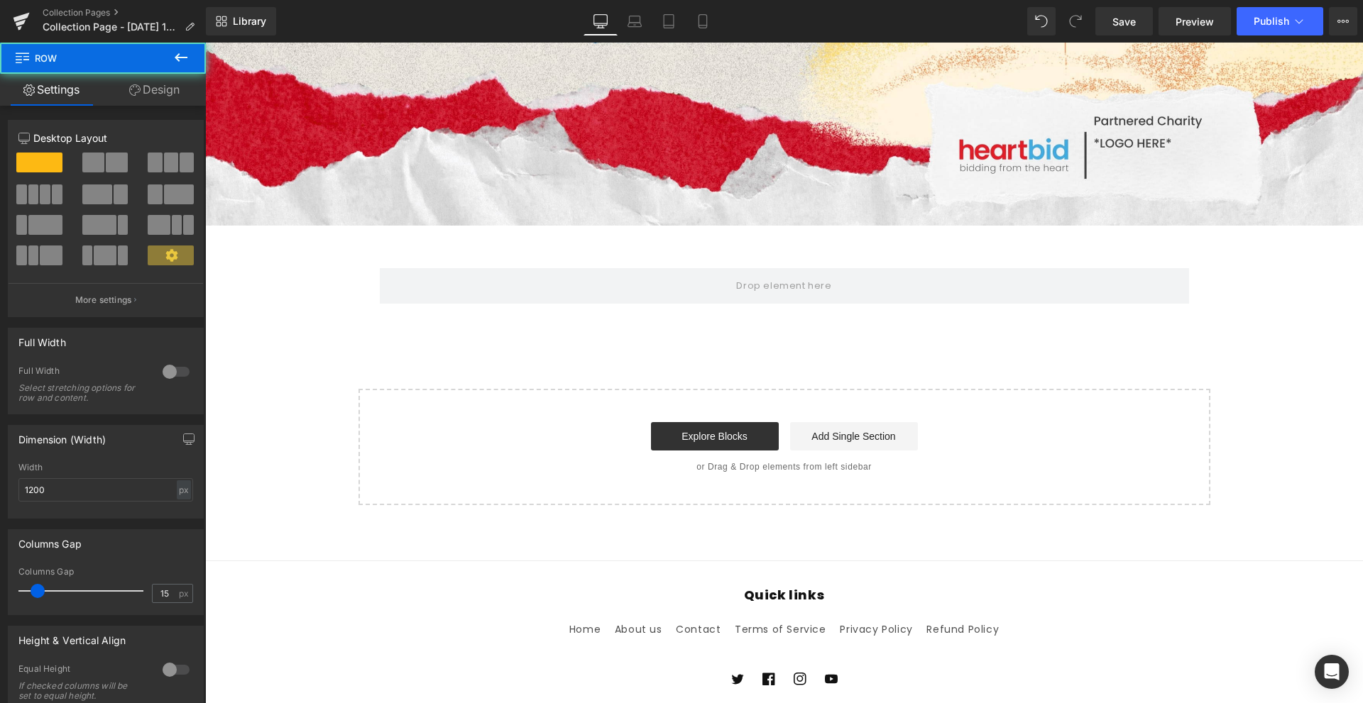
click at [182, 57] on icon at bounding box center [181, 57] width 13 height 9
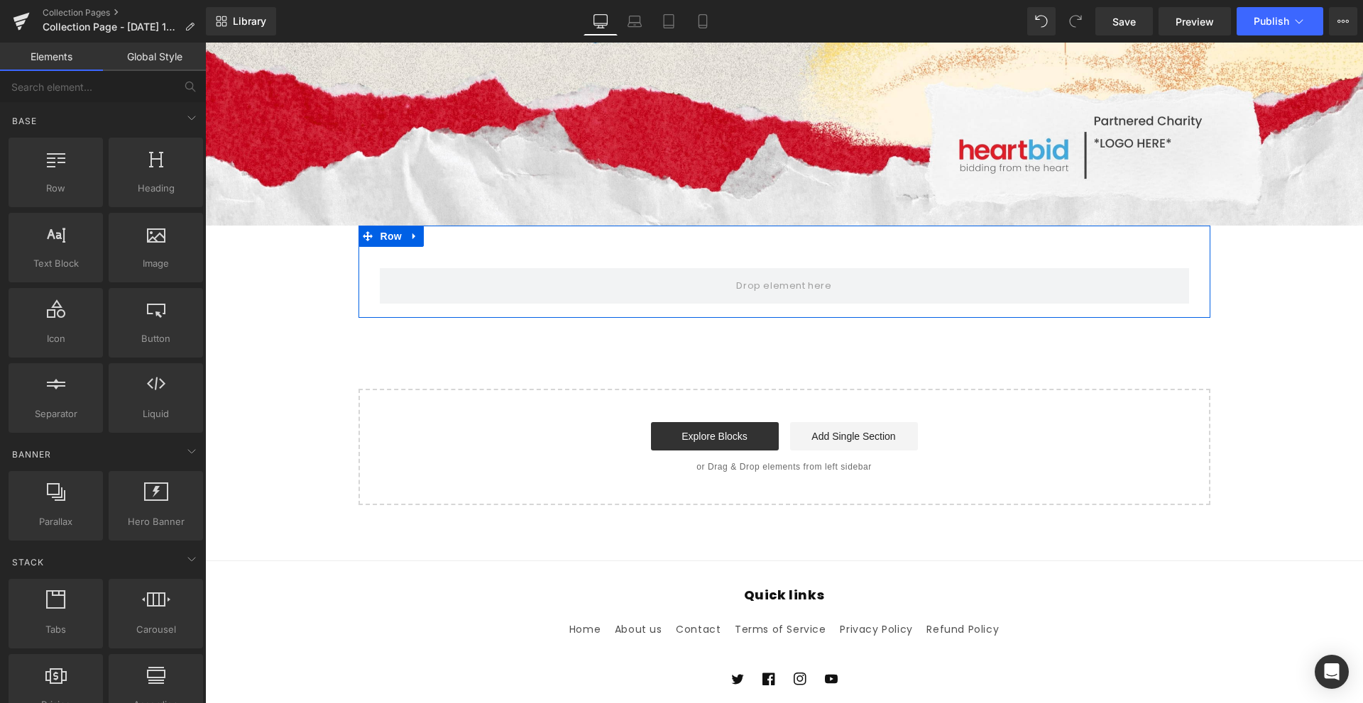
click at [593, 233] on div "Row Row" at bounding box center [784, 272] width 852 height 92
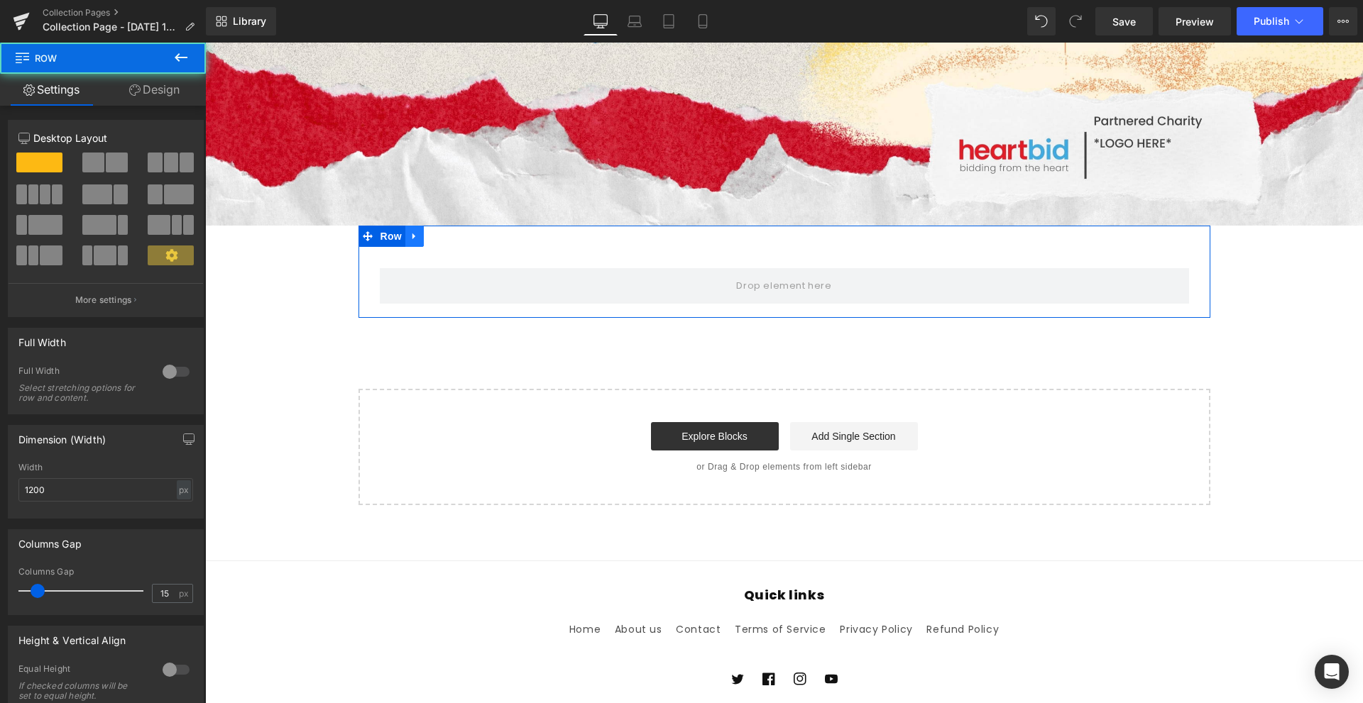
click at [412, 243] on link at bounding box center [414, 236] width 18 height 21
click at [172, 361] on div at bounding box center [176, 372] width 34 height 23
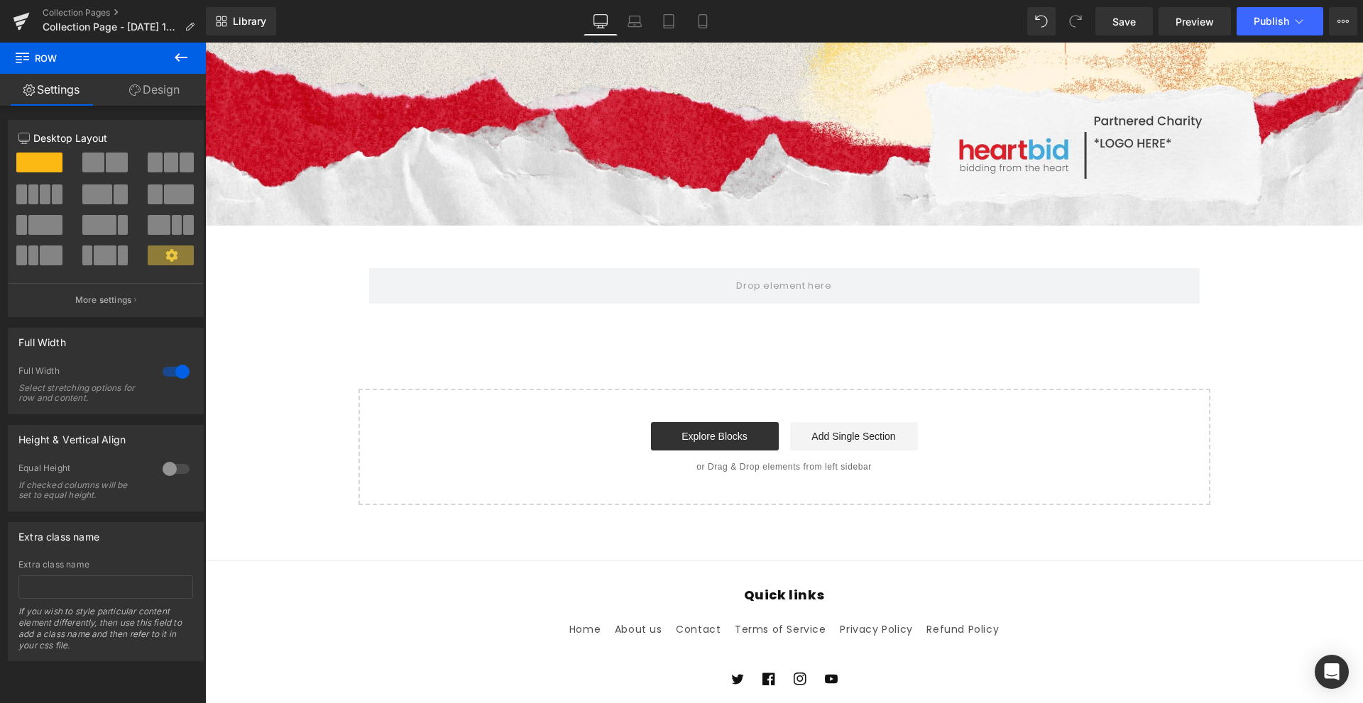
click at [169, 65] on button at bounding box center [181, 58] width 50 height 31
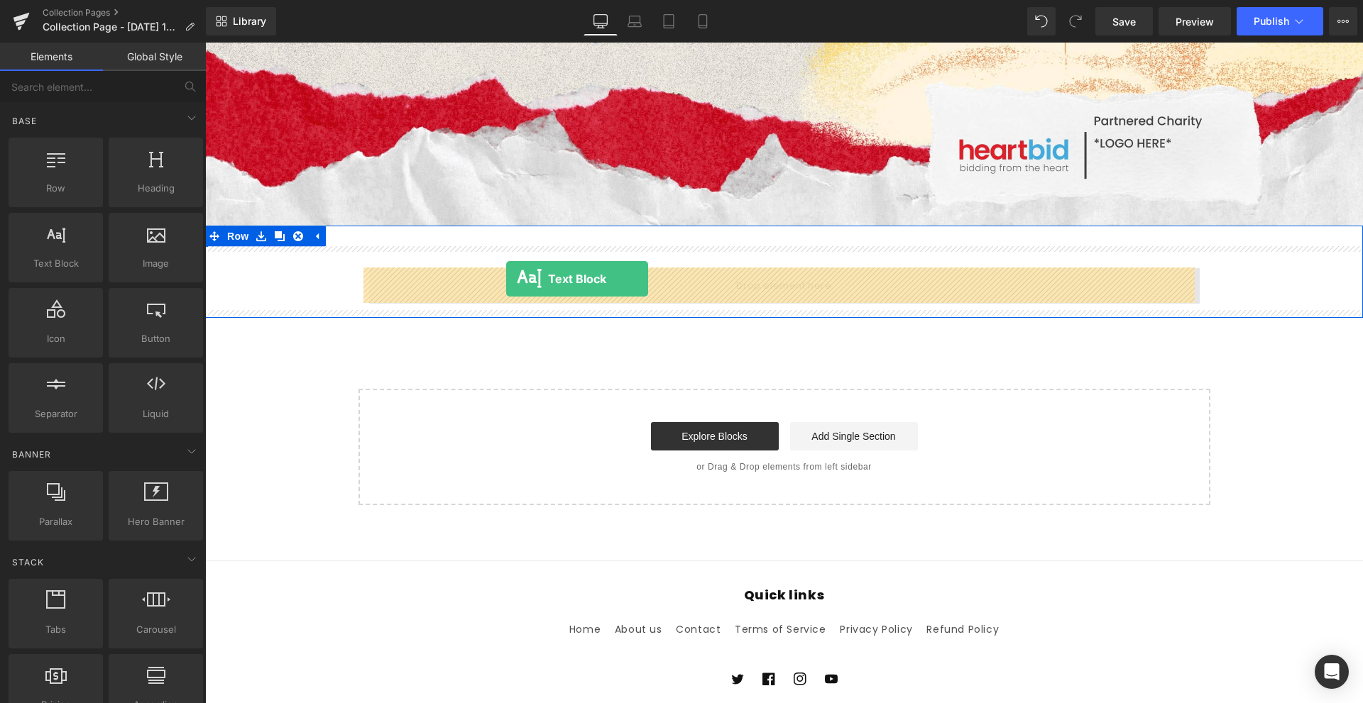
drag, startPoint x: 256, startPoint y: 295, endPoint x: 506, endPoint y: 279, distance: 250.4
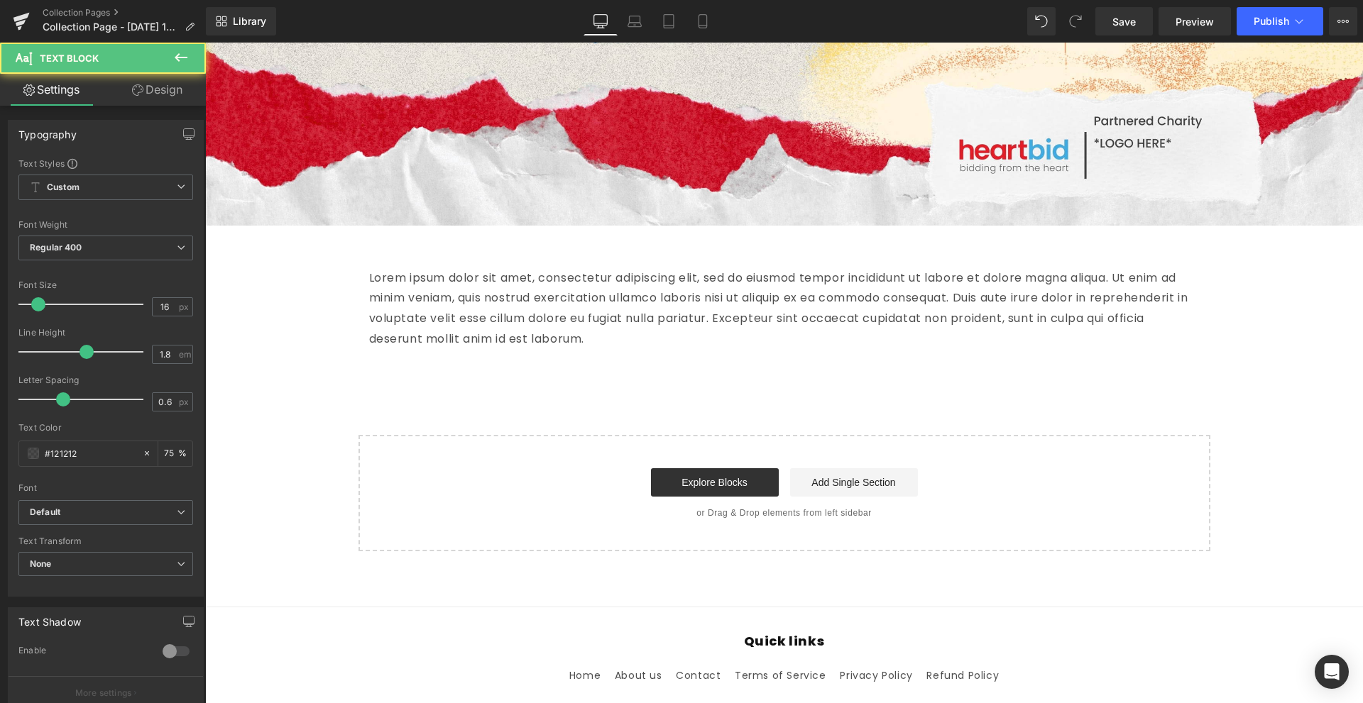
click at [685, 283] on p "Lorem ipsum dolor sit amet, consectetur adipiscing elit, sed do eiusmod tempor …" at bounding box center [784, 309] width 831 height 82
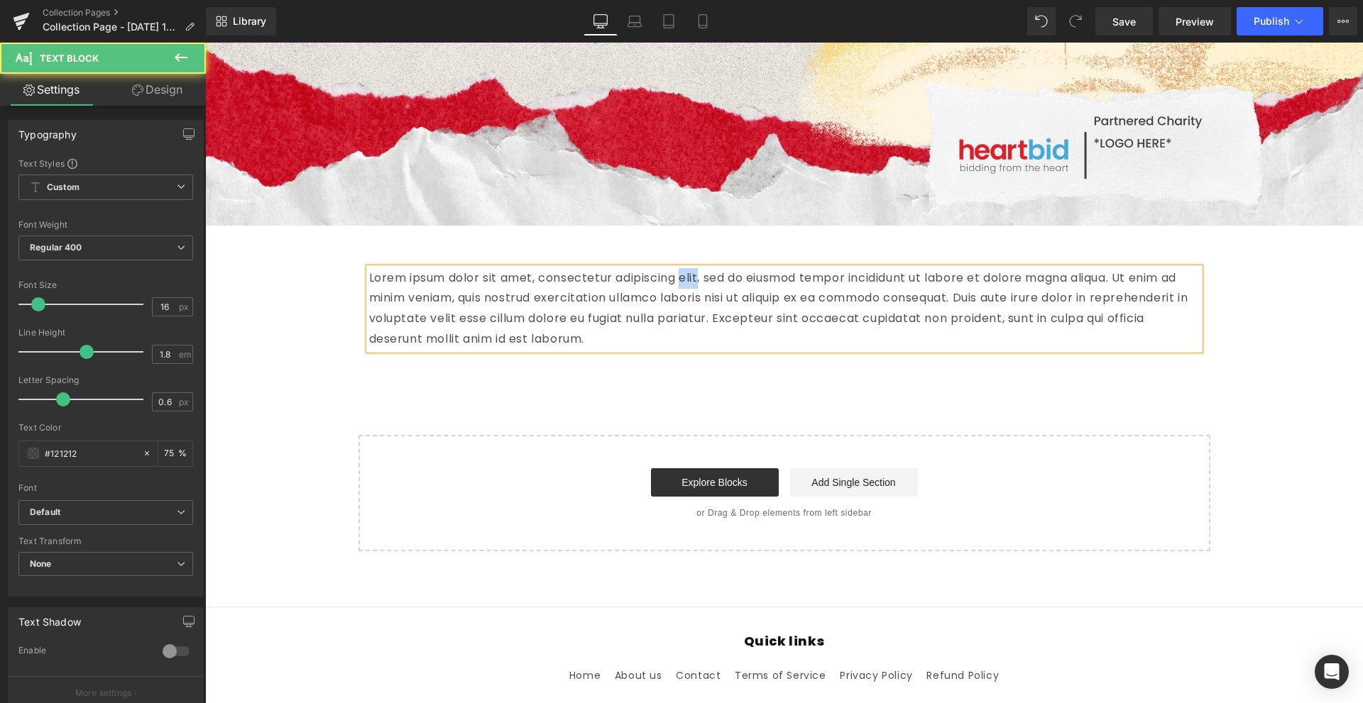
click at [685, 283] on p "Lorem ipsum dolor sit amet, consectetur adipiscing elit, sed do eiusmod tempor …" at bounding box center [784, 309] width 831 height 82
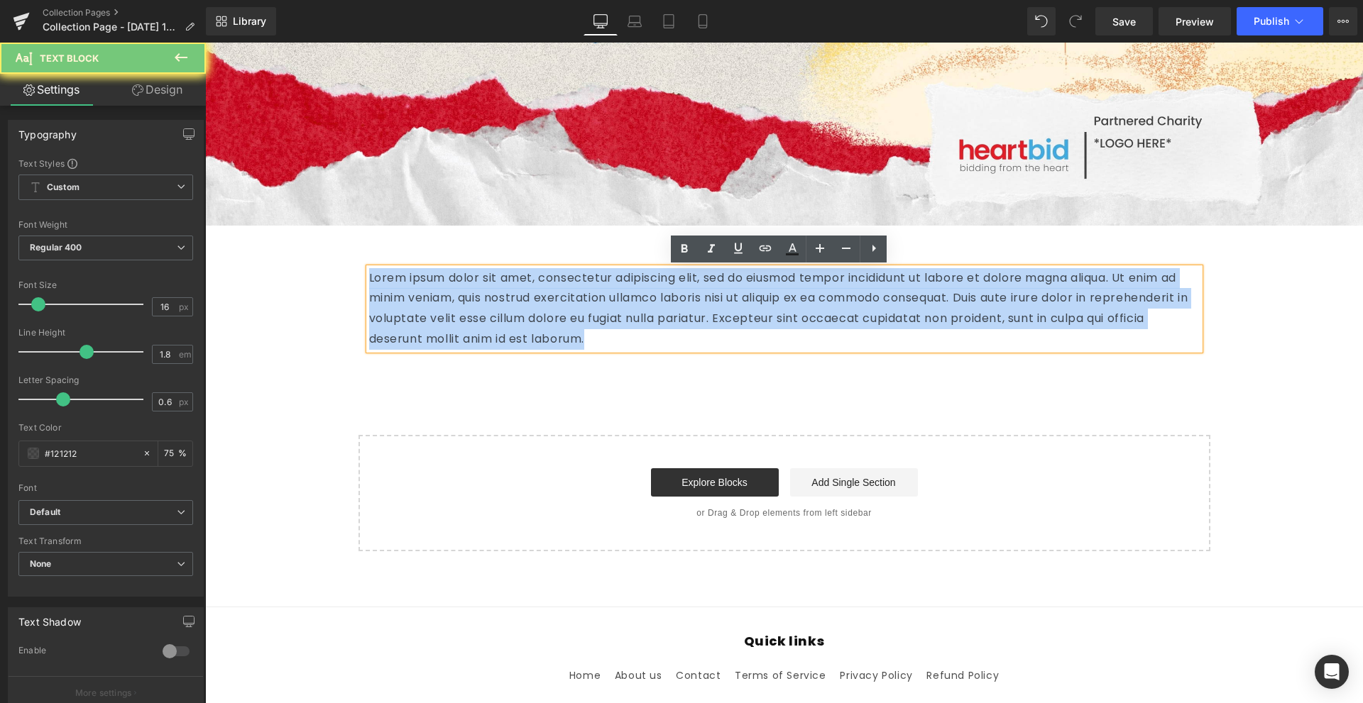
click at [685, 283] on p "Lorem ipsum dolor sit amet, consectetur adipiscing elit, sed do eiusmod tempor …" at bounding box center [784, 309] width 831 height 82
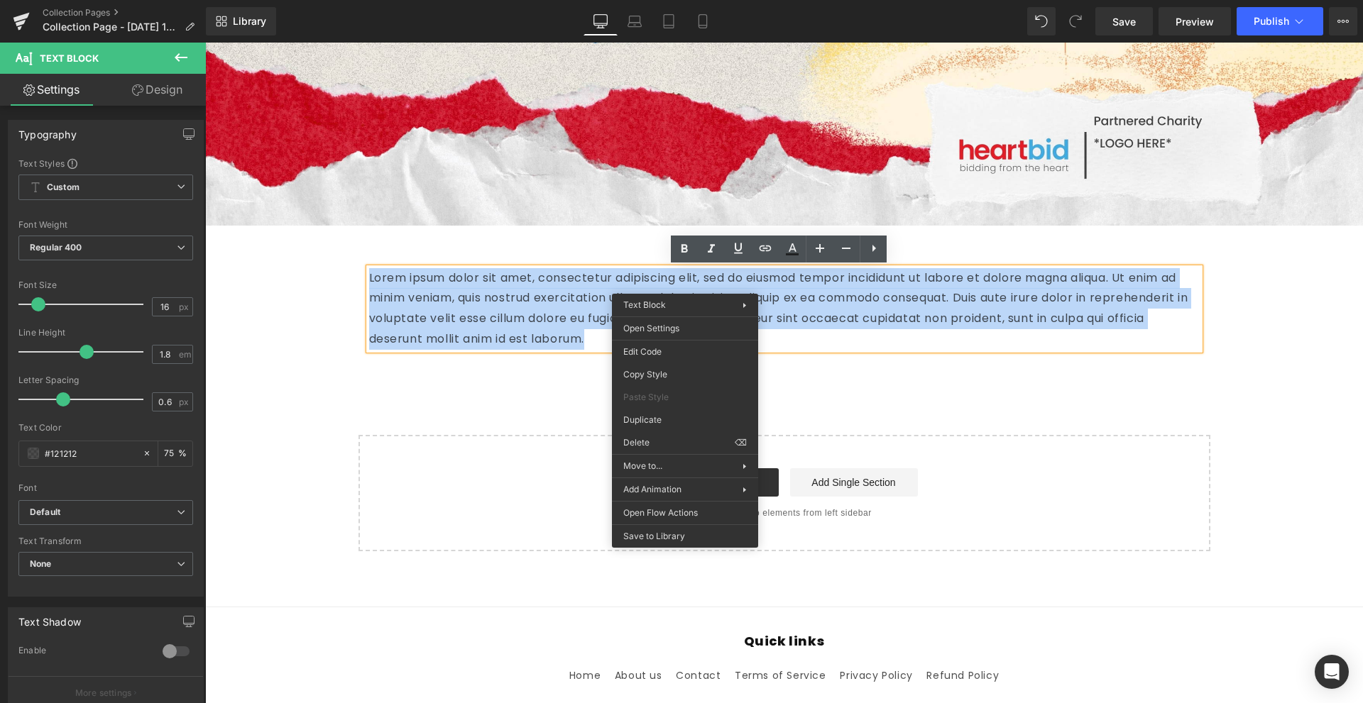
click at [481, 297] on p "Lorem ipsum dolor sit amet, consectetur adipiscing elit, sed do eiusmod tempor …" at bounding box center [784, 309] width 831 height 82
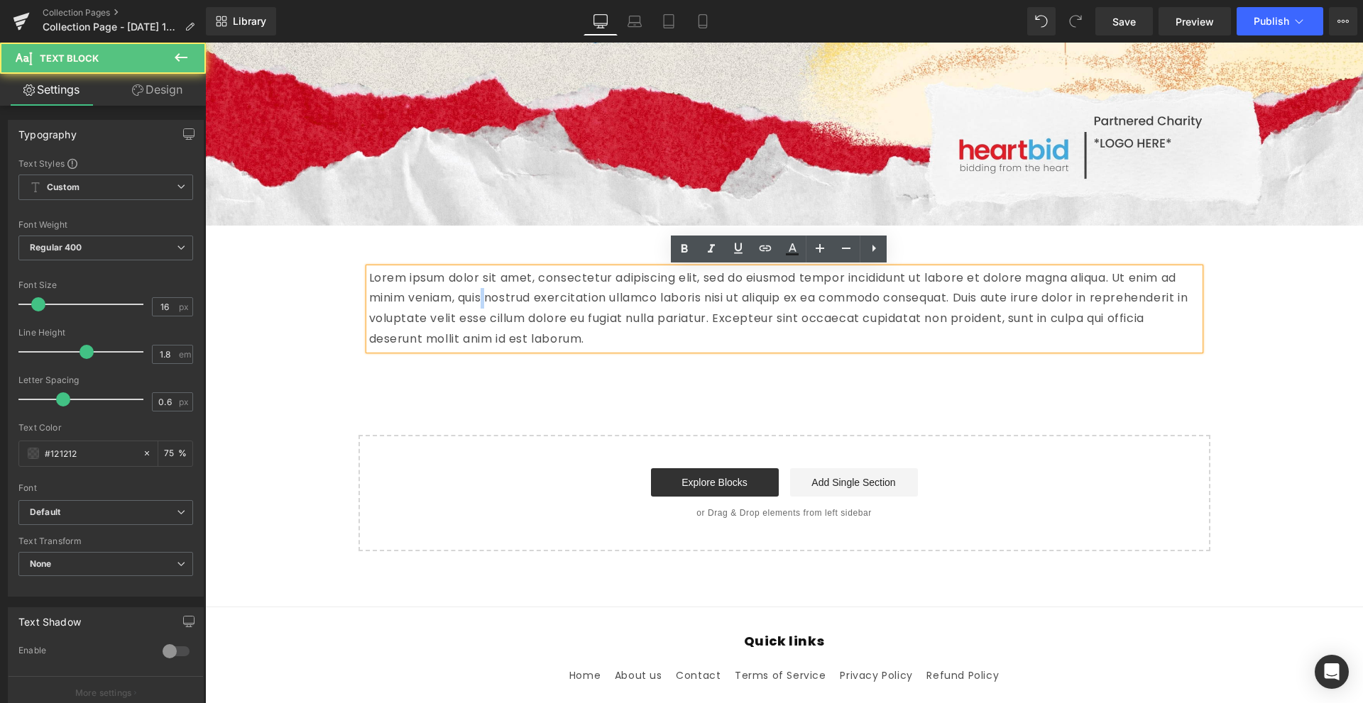
click at [481, 297] on p "Lorem ipsum dolor sit amet, consectetur adipiscing elit, sed do eiusmod tempor …" at bounding box center [784, 309] width 831 height 82
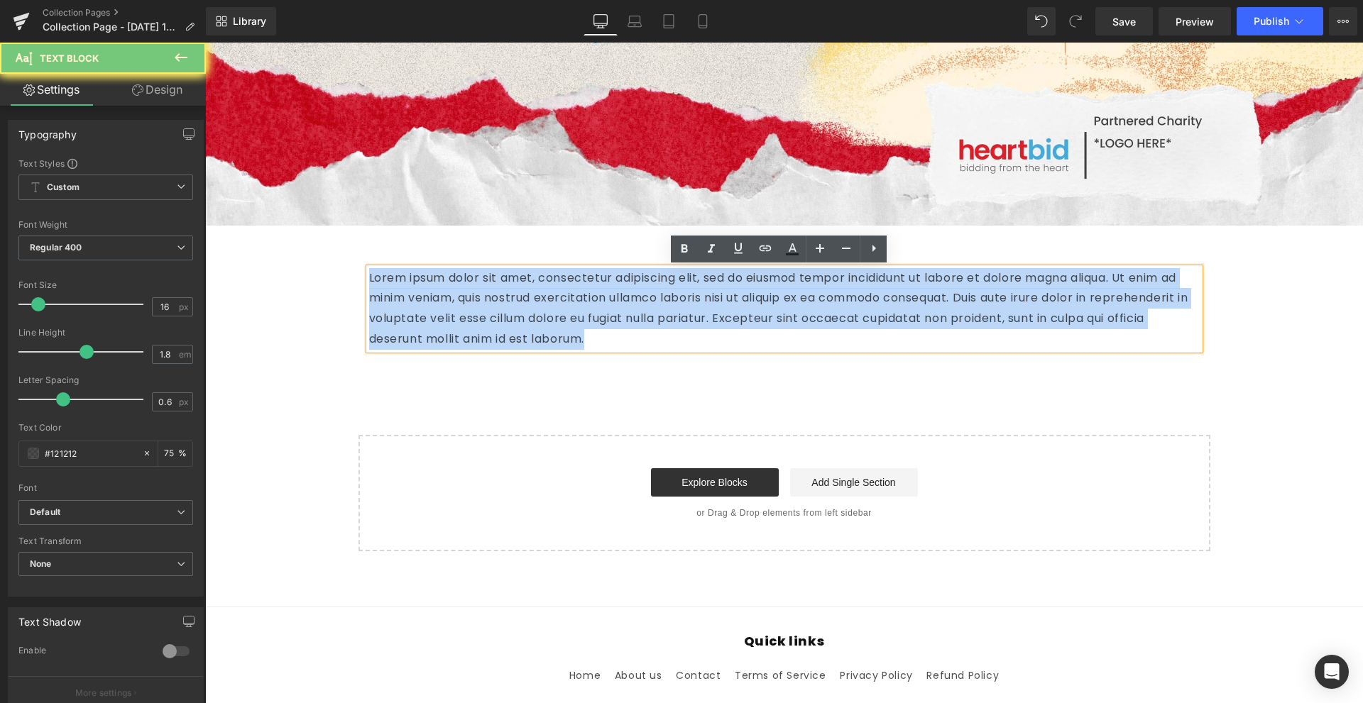
click at [481, 297] on p "Lorem ipsum dolor sit amet, consectetur adipiscing elit, sed do eiusmod tempor …" at bounding box center [784, 309] width 831 height 82
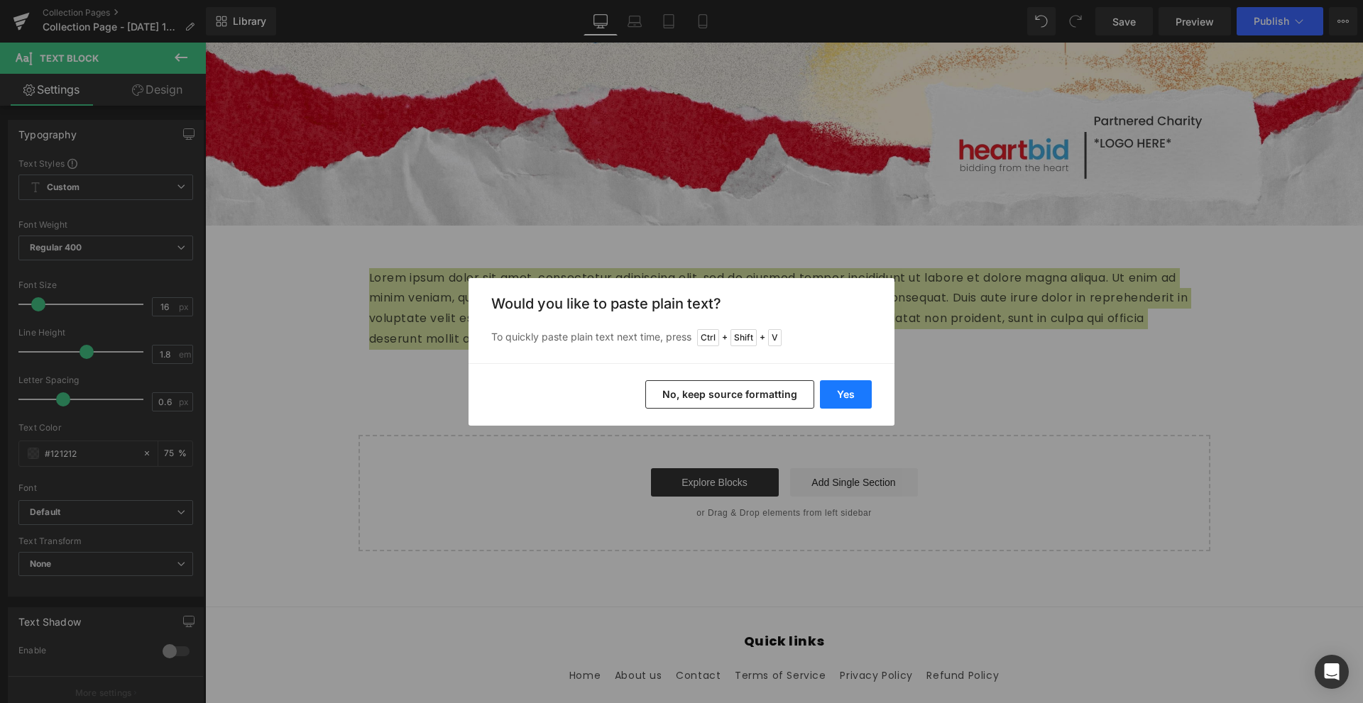
click at [845, 387] on button "Yes" at bounding box center [846, 394] width 52 height 28
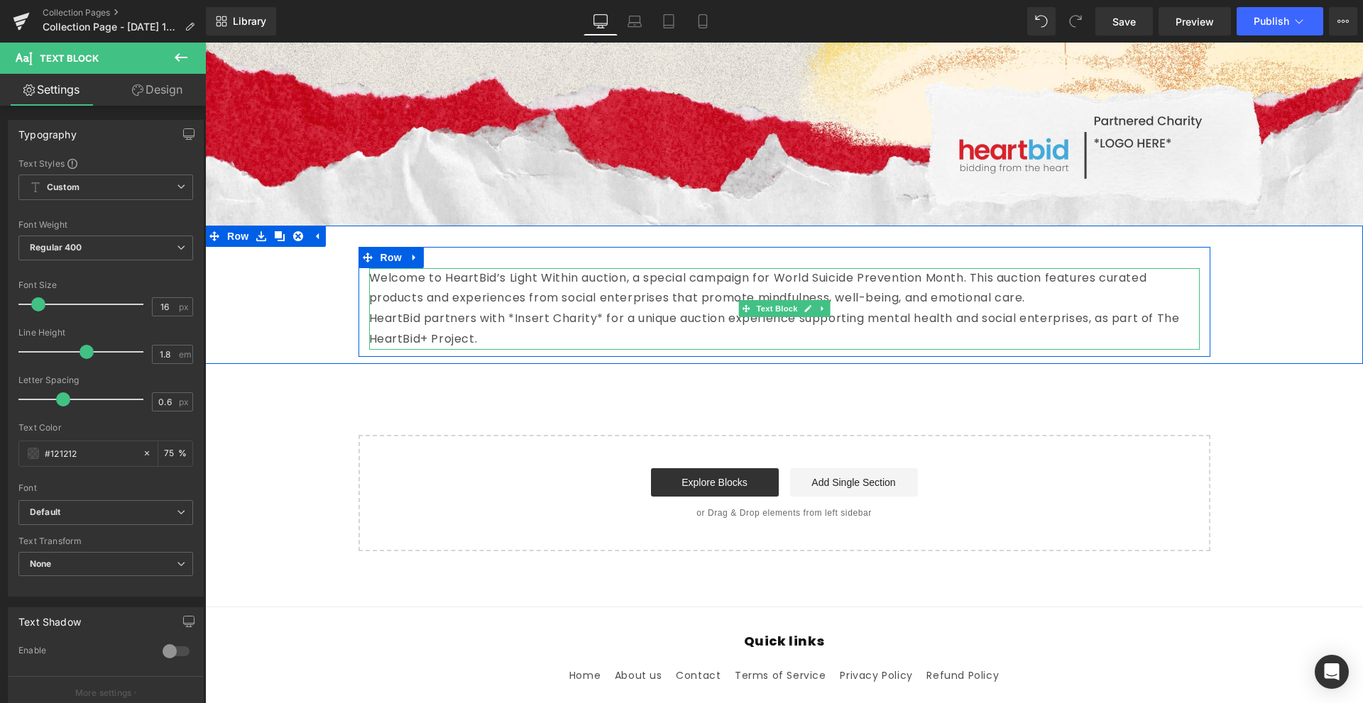
click at [634, 294] on p "Welcome to HeartBid’s Light Within auction, a special campaign for World Suicid…" at bounding box center [784, 288] width 831 height 41
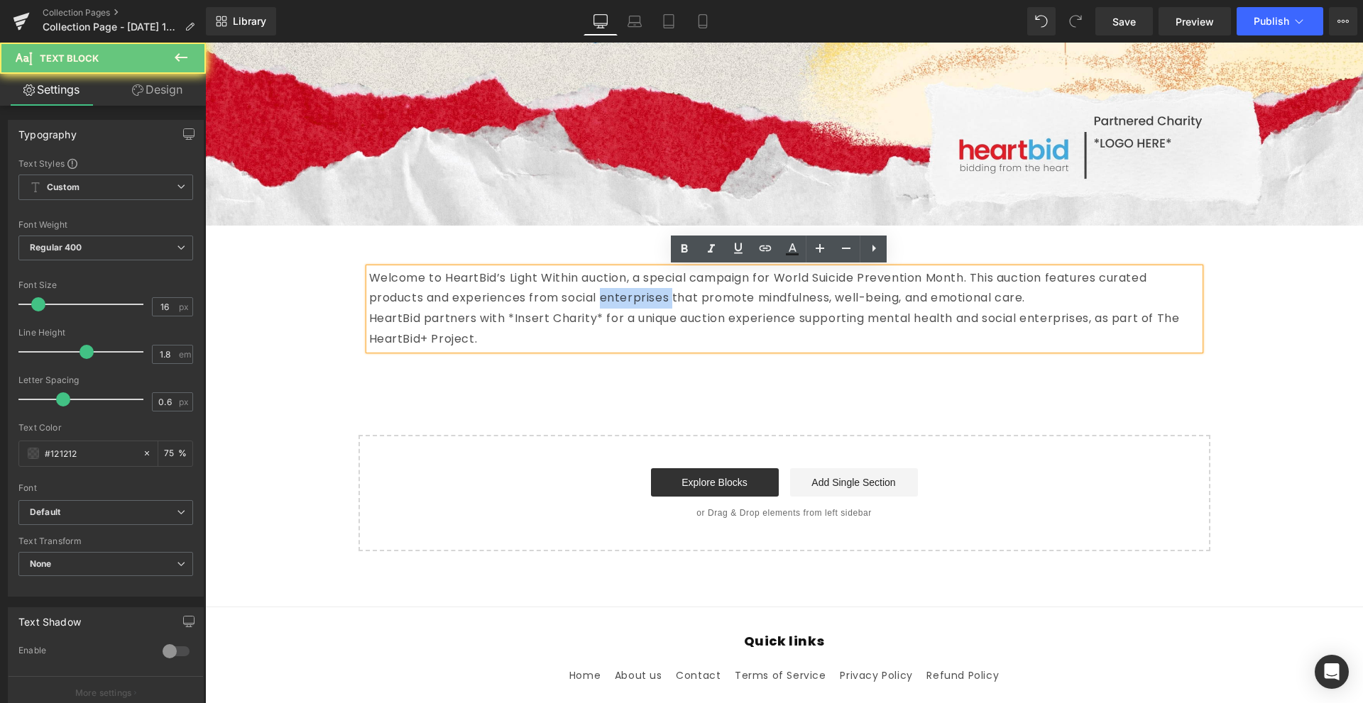
click at [634, 294] on p "Welcome to HeartBid’s Light Within auction, a special campaign for World Suicid…" at bounding box center [784, 288] width 831 height 41
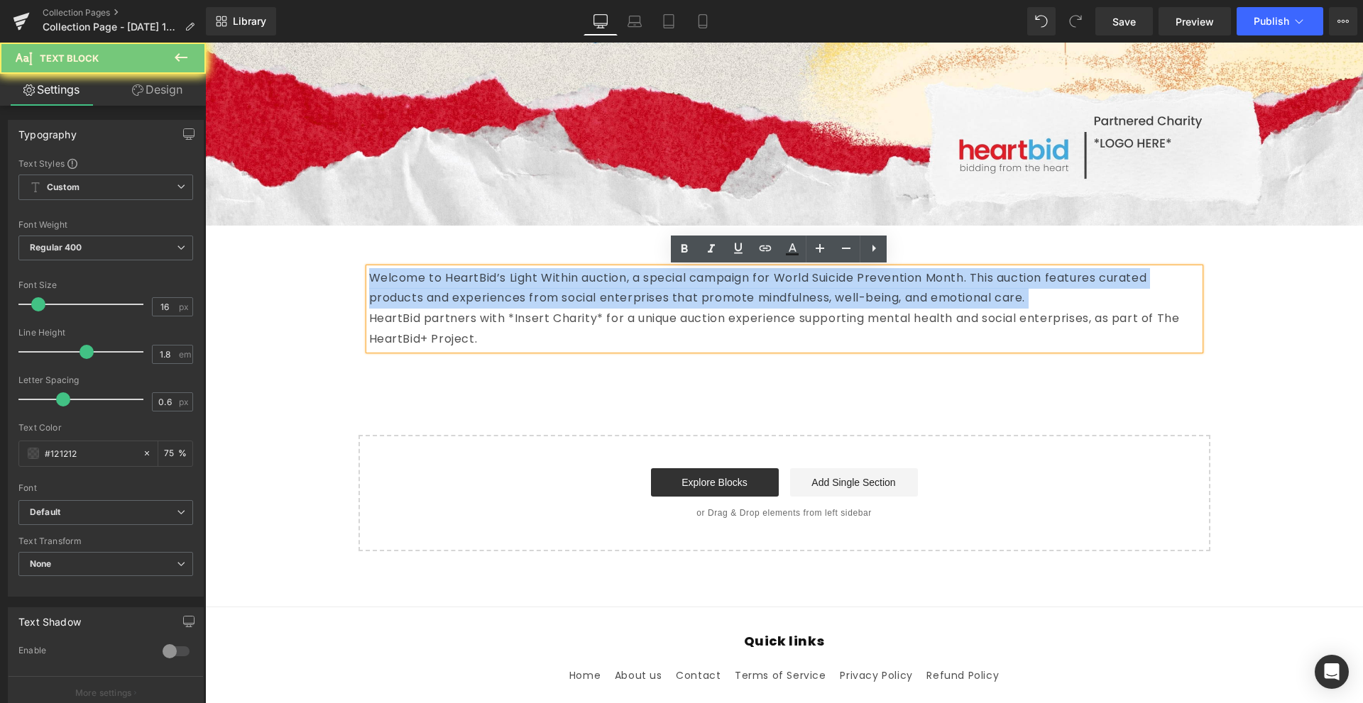
click at [634, 294] on p "Welcome to HeartBid’s Light Within auction, a special campaign for World Suicid…" at bounding box center [784, 288] width 831 height 41
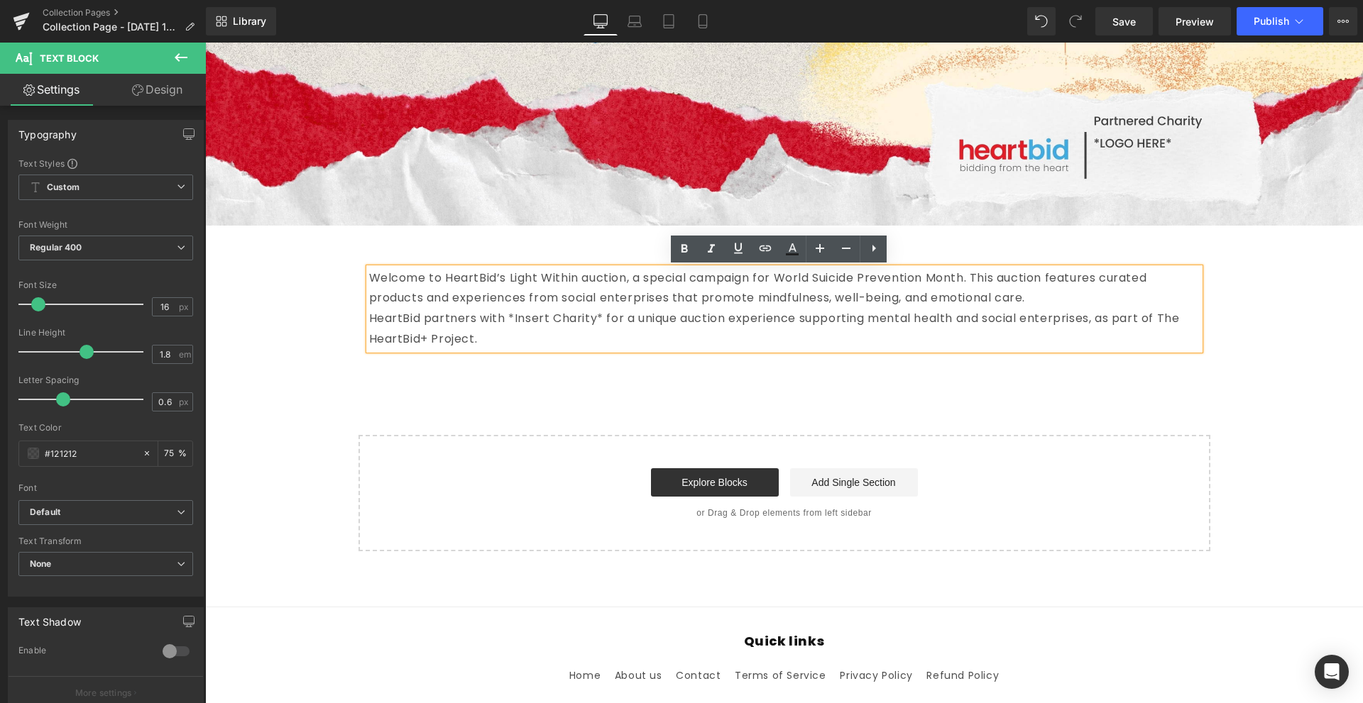
click at [526, 344] on p "HeartBid partners with *Insert Charity* for a unique auction experience support…" at bounding box center [784, 329] width 831 height 41
drag, startPoint x: 526, startPoint y: 344, endPoint x: 383, endPoint y: 278, distance: 157.2
click at [383, 278] on div "Welcome to HeartBid’s Light Within auction, a special campaign for World Suicid…" at bounding box center [784, 309] width 831 height 82
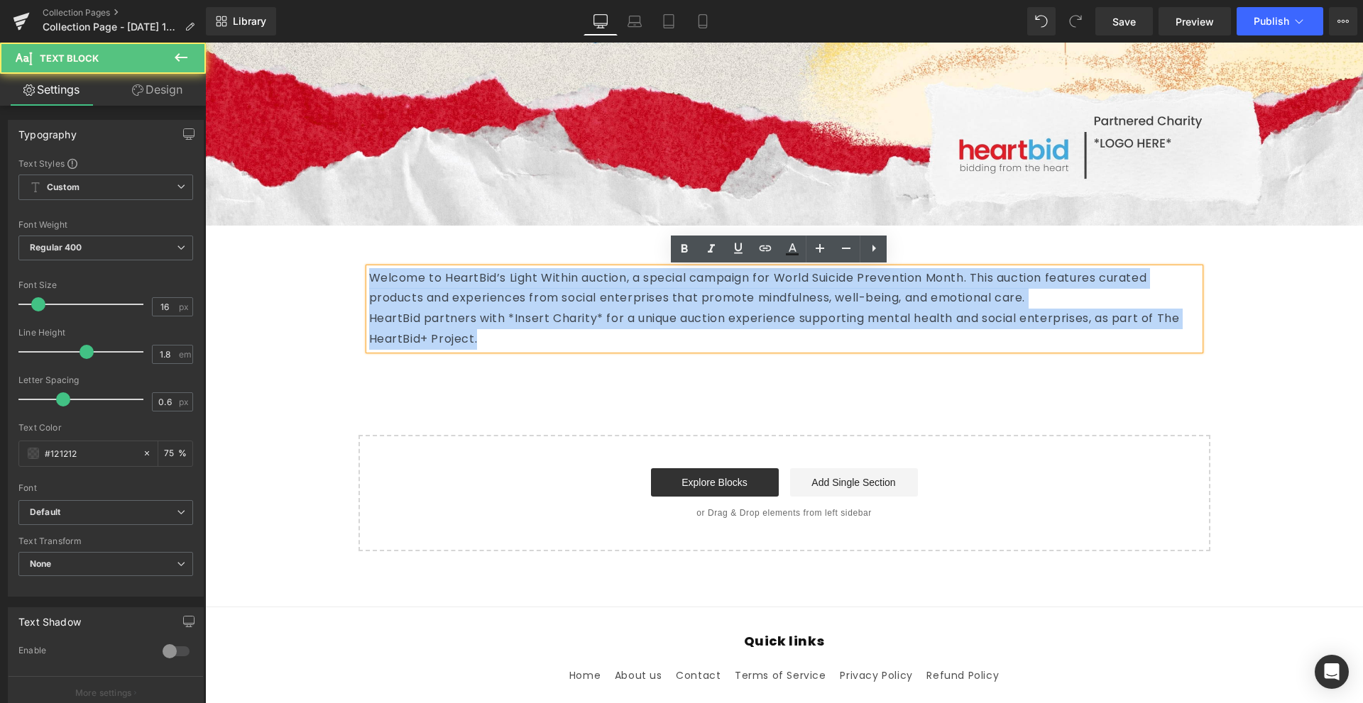
drag, startPoint x: 363, startPoint y: 279, endPoint x: 703, endPoint y: 364, distance: 350.5
click at [703, 364] on div "Image Row Welcome to HeartBid’s Light Within auction, a special campaign for Wo…" at bounding box center [784, 98] width 1158 height 905
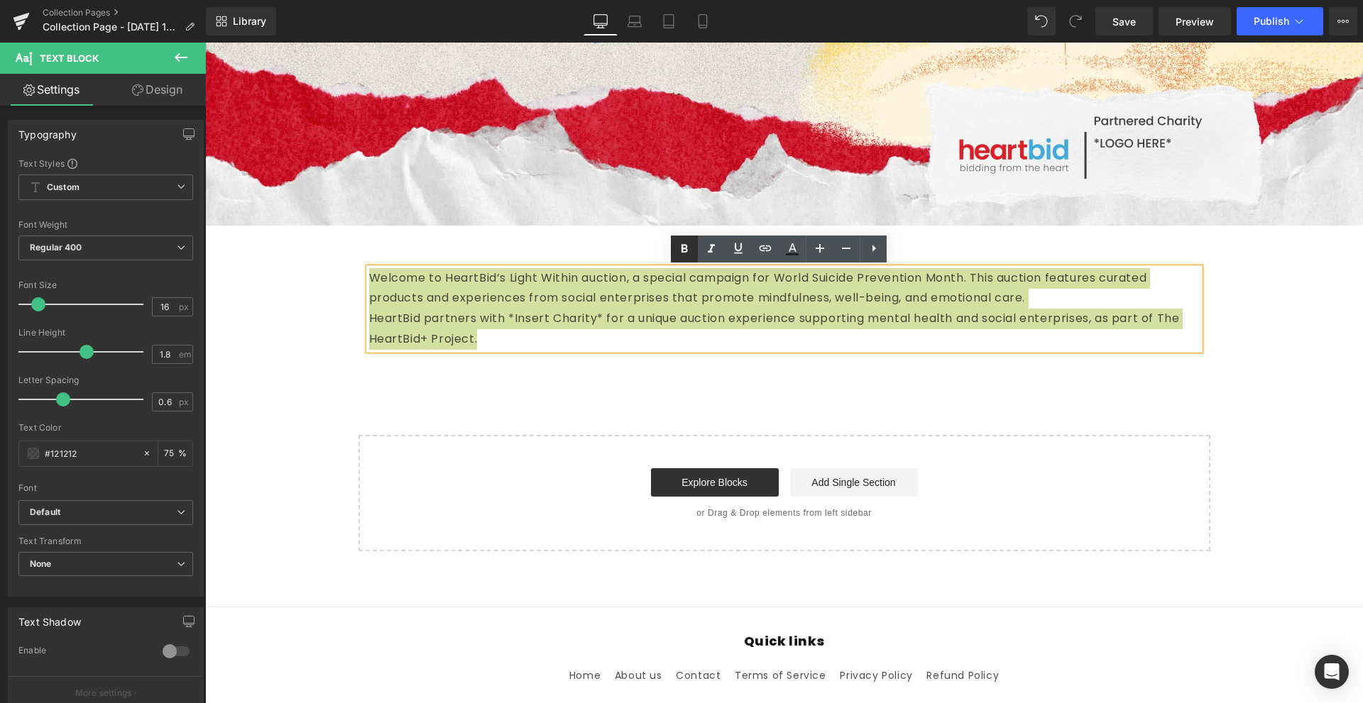
click at [686, 246] on icon at bounding box center [684, 248] width 6 height 9
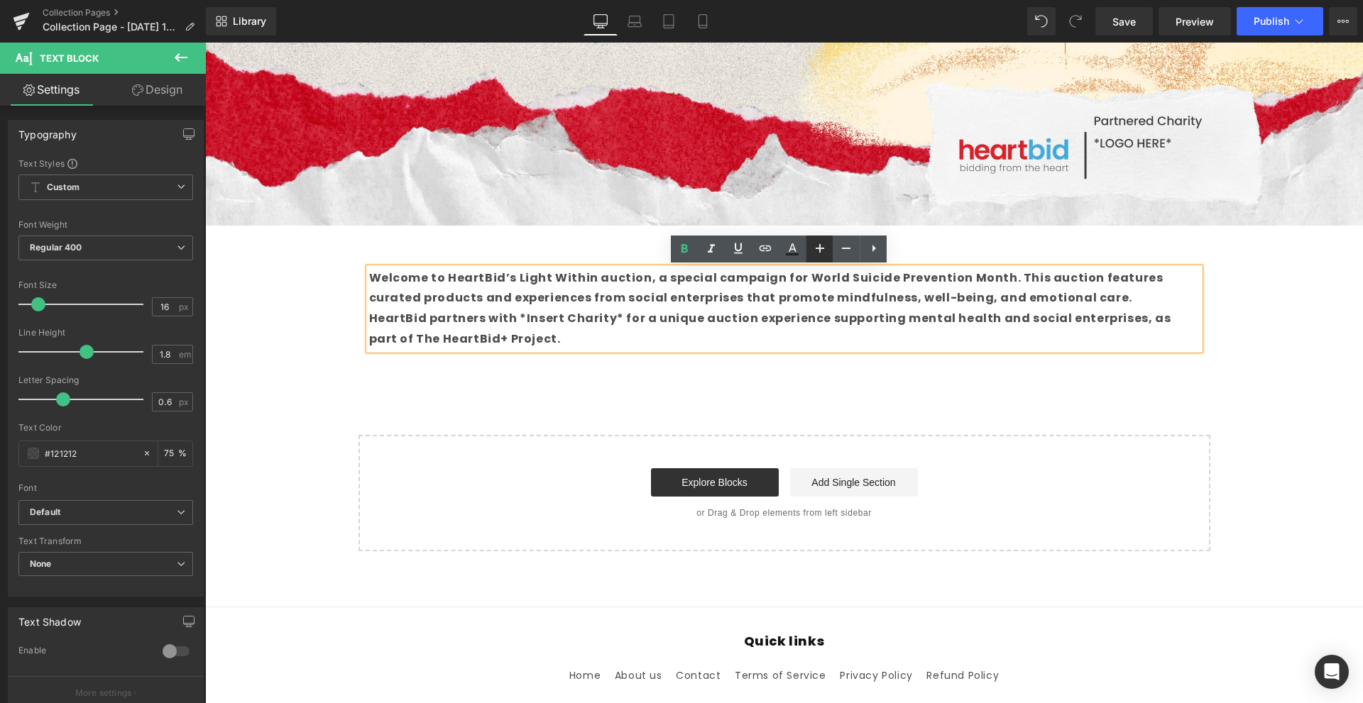
click at [818, 251] on icon at bounding box center [819, 248] width 17 height 17
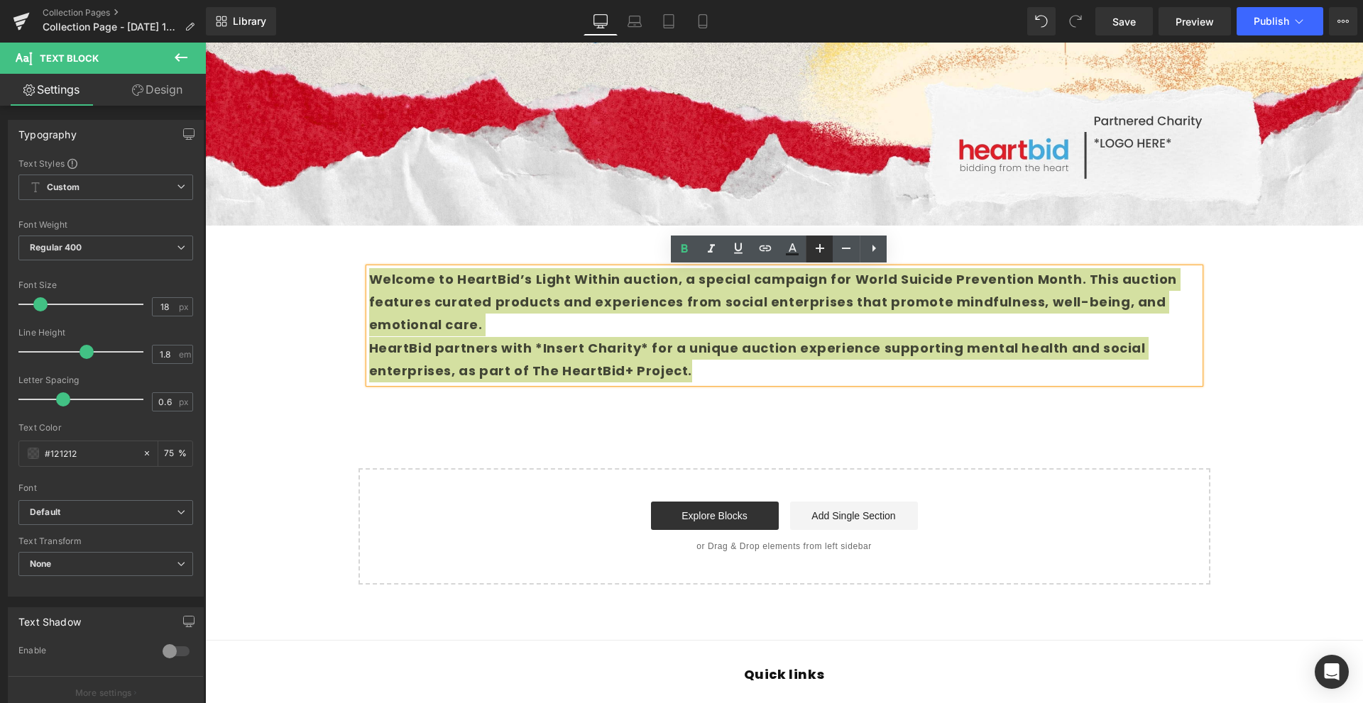
click at [818, 251] on icon at bounding box center [819, 248] width 17 height 17
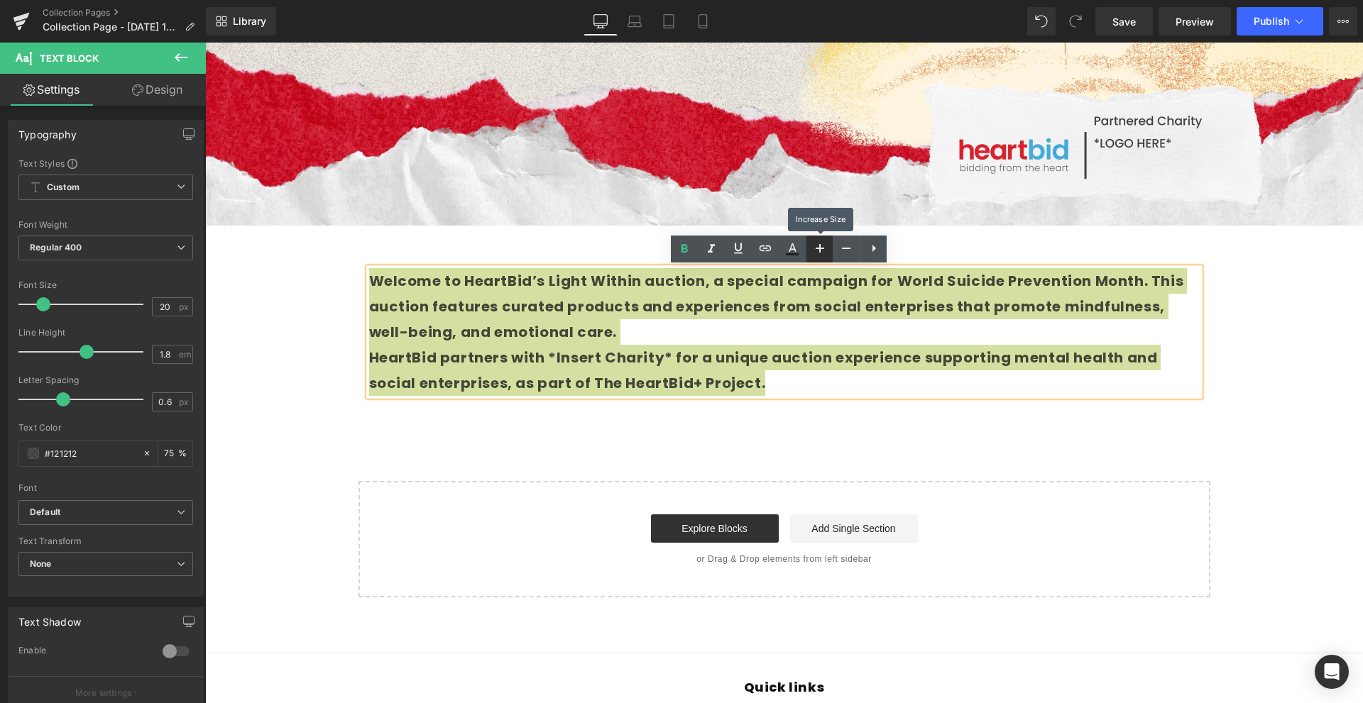
click at [818, 251] on icon at bounding box center [819, 248] width 17 height 17
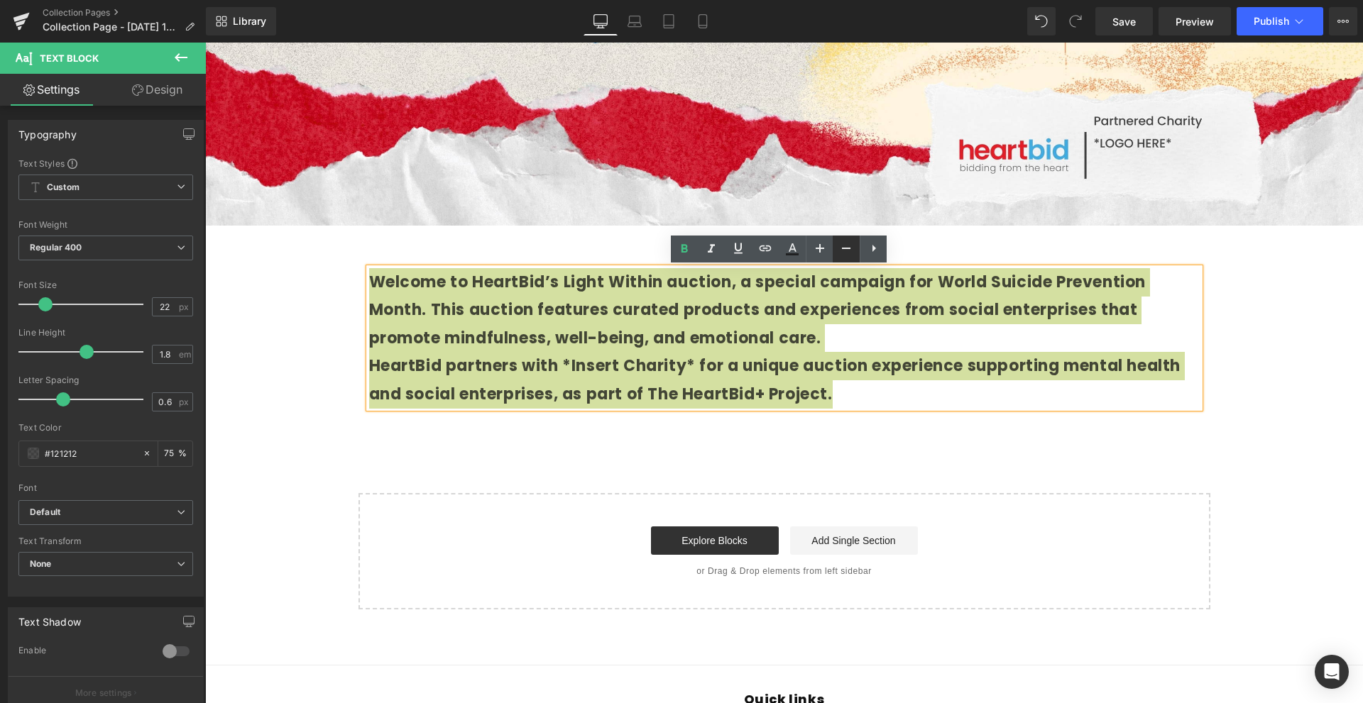
click at [850, 250] on icon at bounding box center [846, 248] width 17 height 17
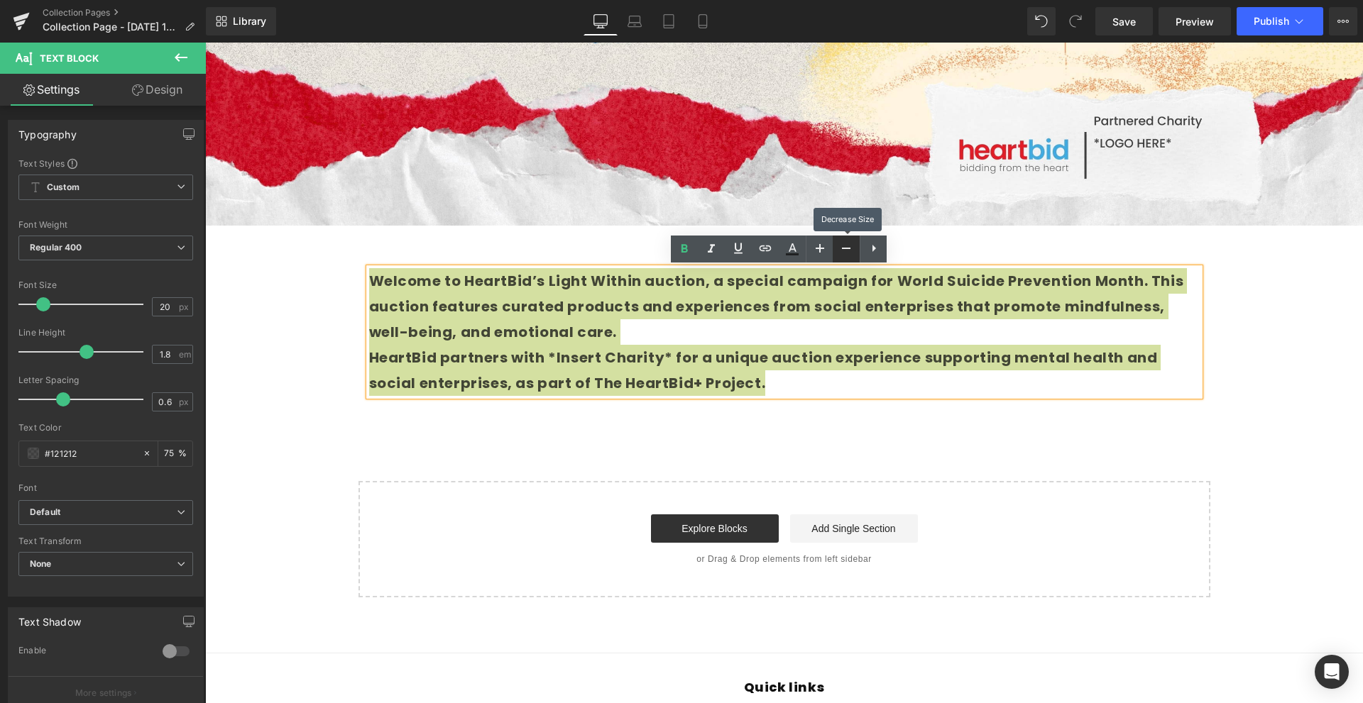
click at [850, 250] on icon at bounding box center [846, 248] width 17 height 17
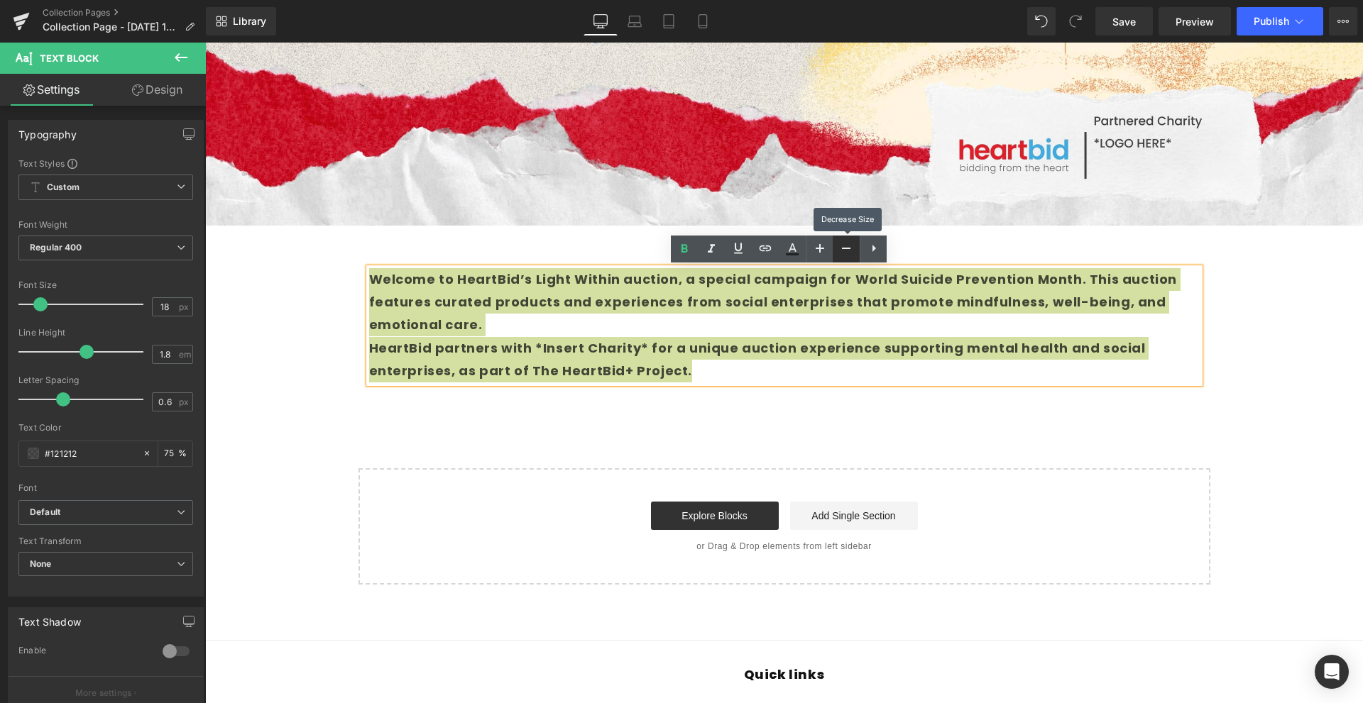
click at [850, 250] on icon at bounding box center [846, 248] width 17 height 17
type input "16"
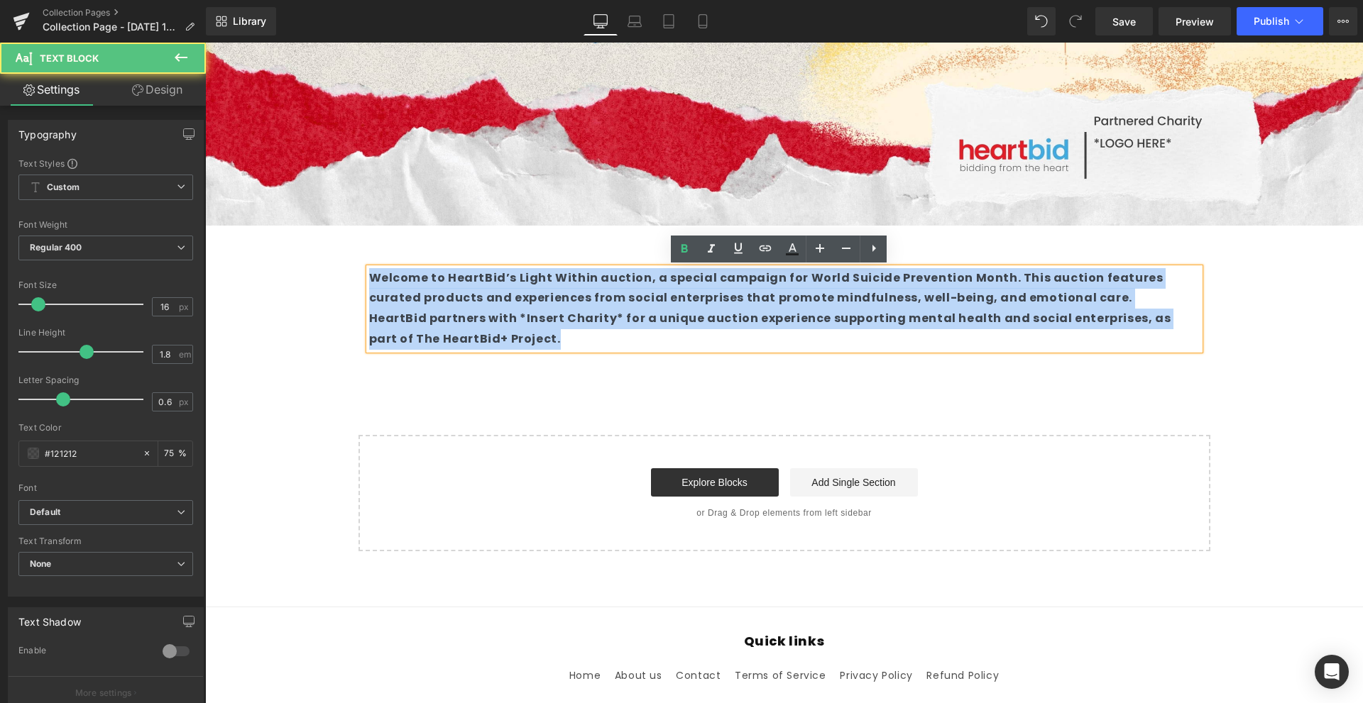
click at [379, 313] on strong "HeartBid partners with *Insert Charity* for a unique auction experience support…" at bounding box center [770, 328] width 802 height 37
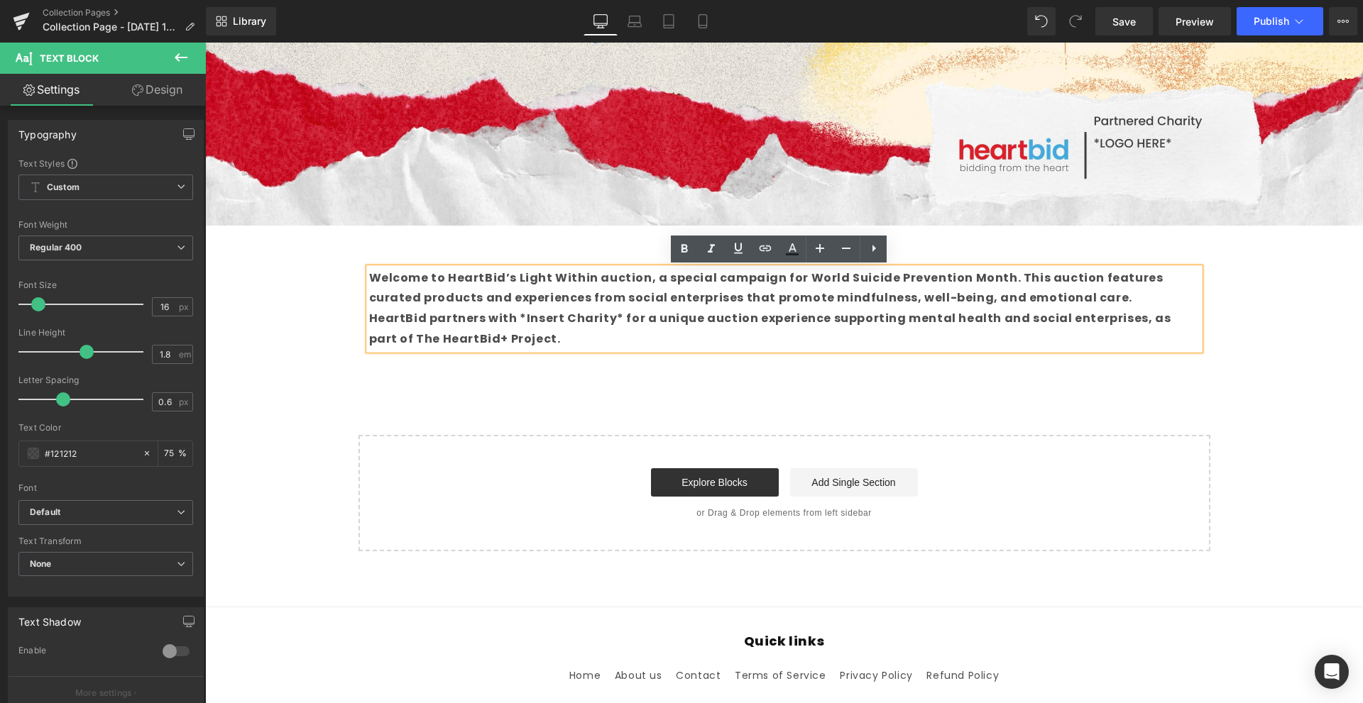
click at [1097, 297] on p "Welcome to HeartBid’s Light Within auction, a special campaign for World Suicid…" at bounding box center [784, 288] width 831 height 41
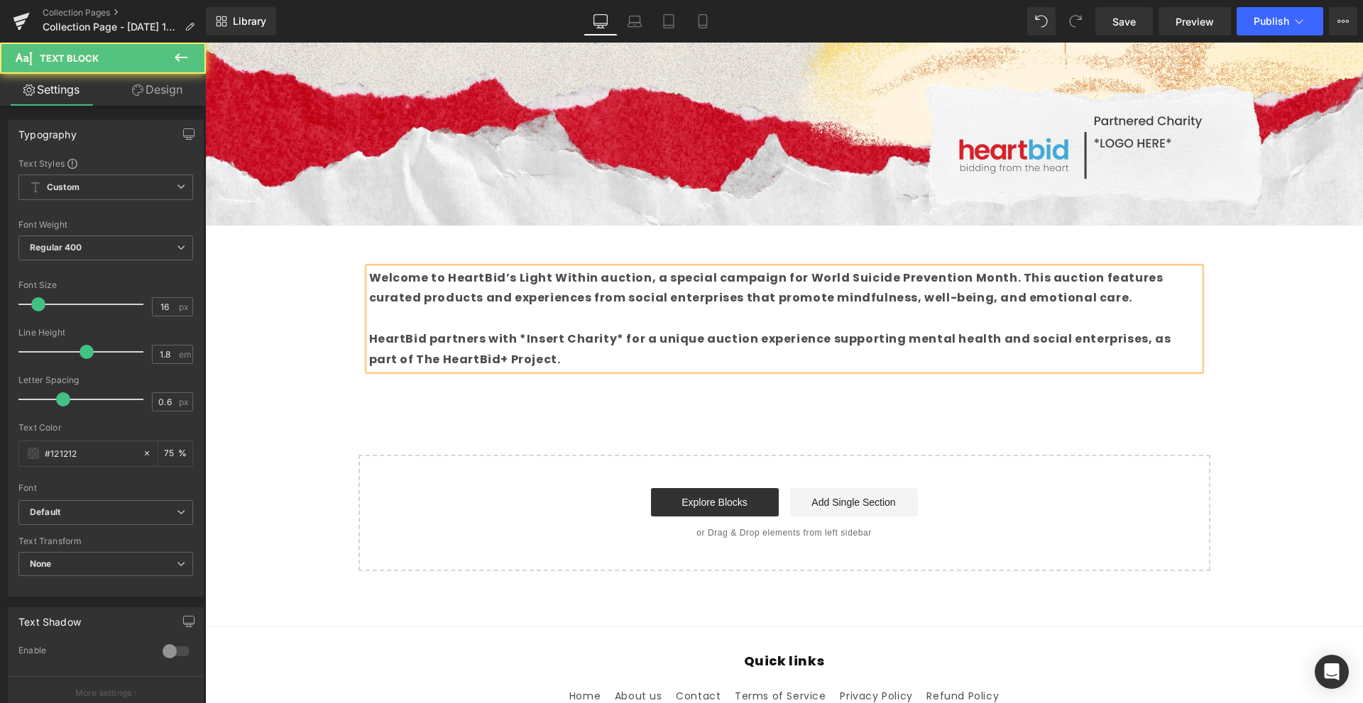
click at [1237, 291] on div "Welcome to HeartBid’s Light Within auction, a special campaign for World Suicid…" at bounding box center [784, 312] width 1158 height 131
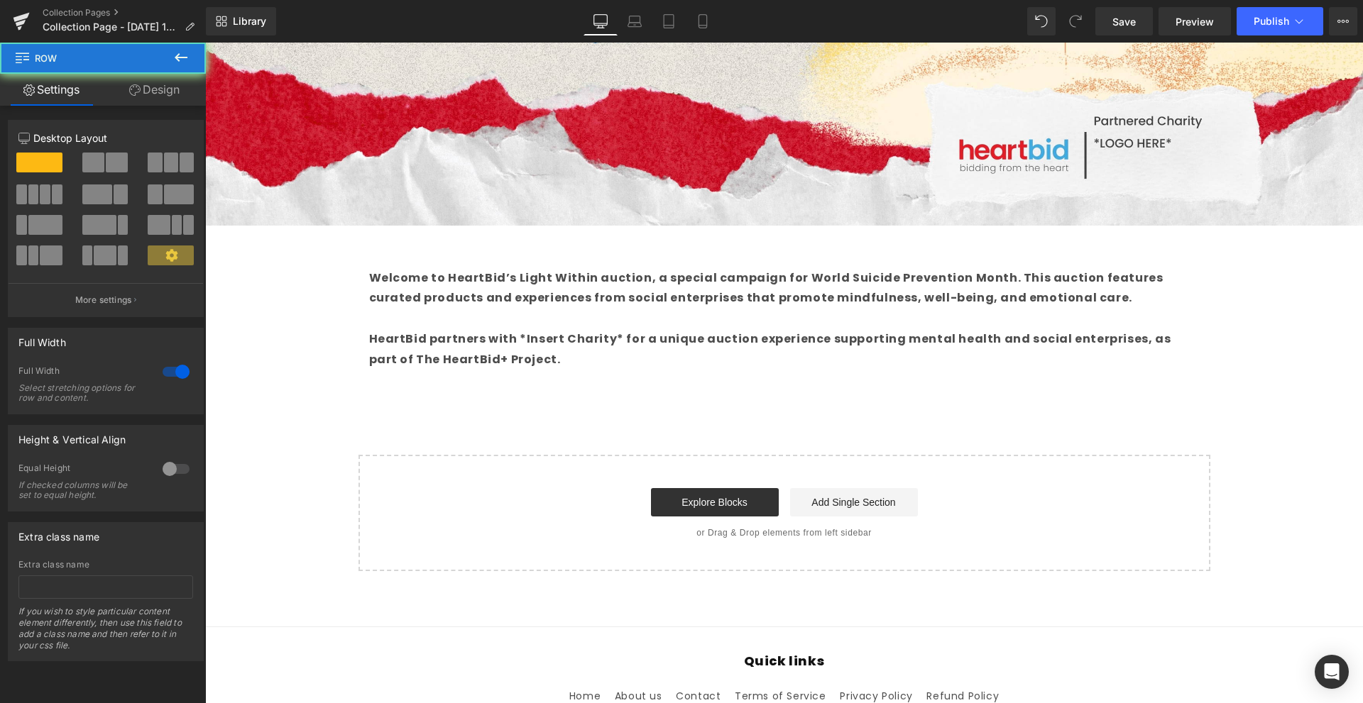
click at [805, 303] on strong "Welcome to HeartBid’s Light Within auction, a special campaign for World Suicid…" at bounding box center [766, 288] width 794 height 37
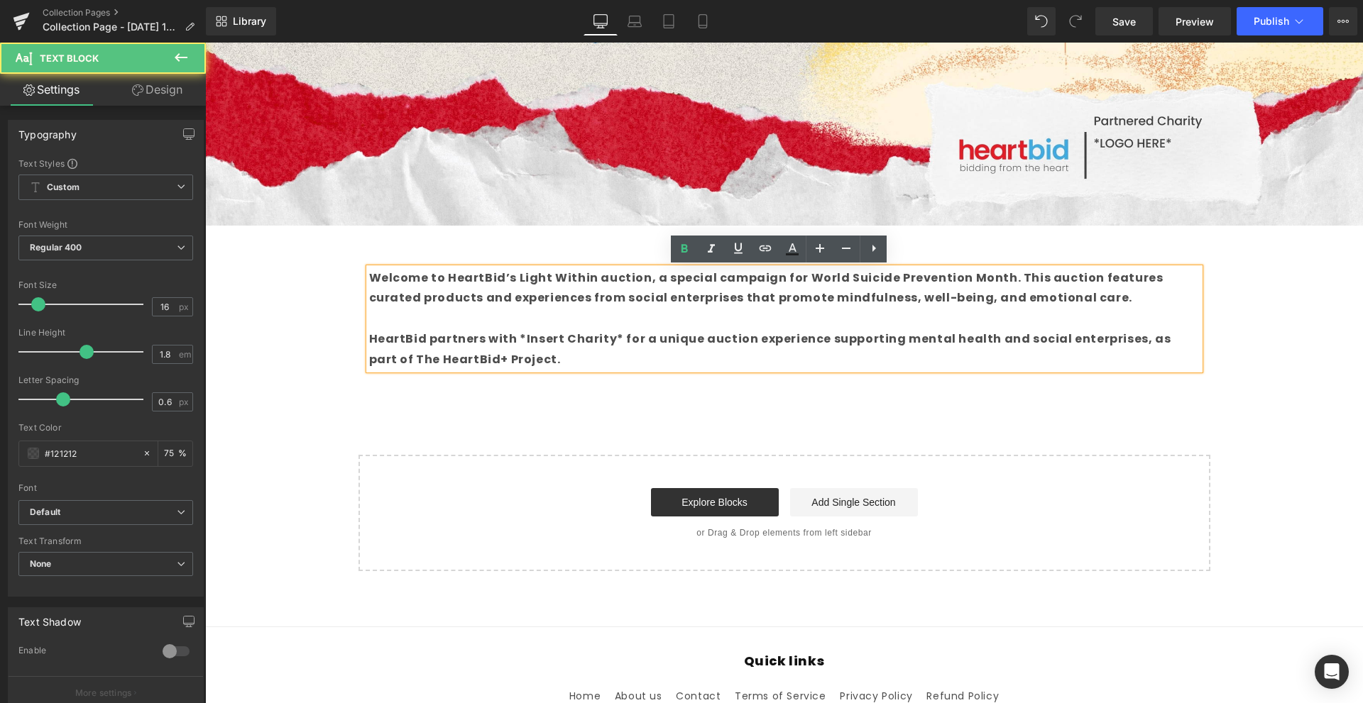
click at [479, 275] on strong "Welcome to HeartBid’s Light Within auction, a special campaign for World Suicid…" at bounding box center [766, 288] width 794 height 37
click at [283, 243] on div "Welcome to HeartBid’s Light Within auction, a special campaign for World Suicid…" at bounding box center [784, 305] width 1158 height 159
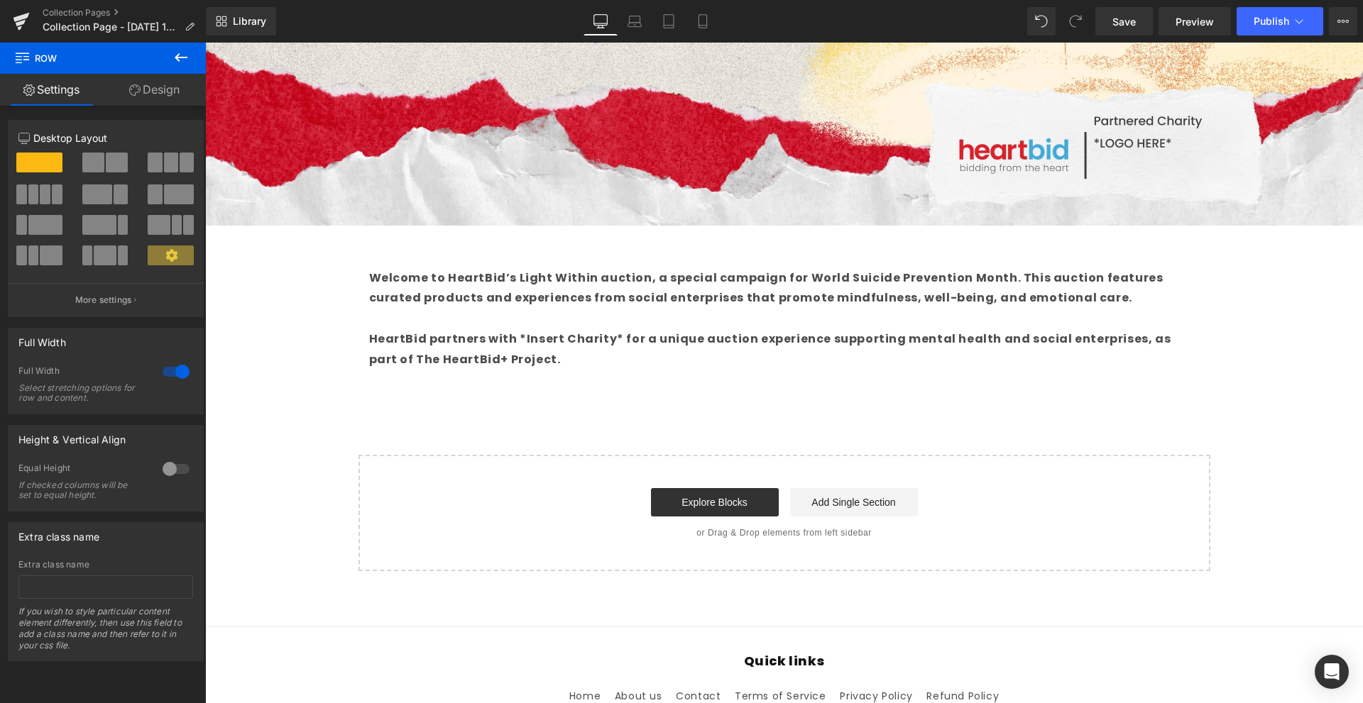
click at [341, 243] on div "Welcome to HeartBid’s Light Within auction, a special campaign for World Suicid…" at bounding box center [784, 305] width 1158 height 159
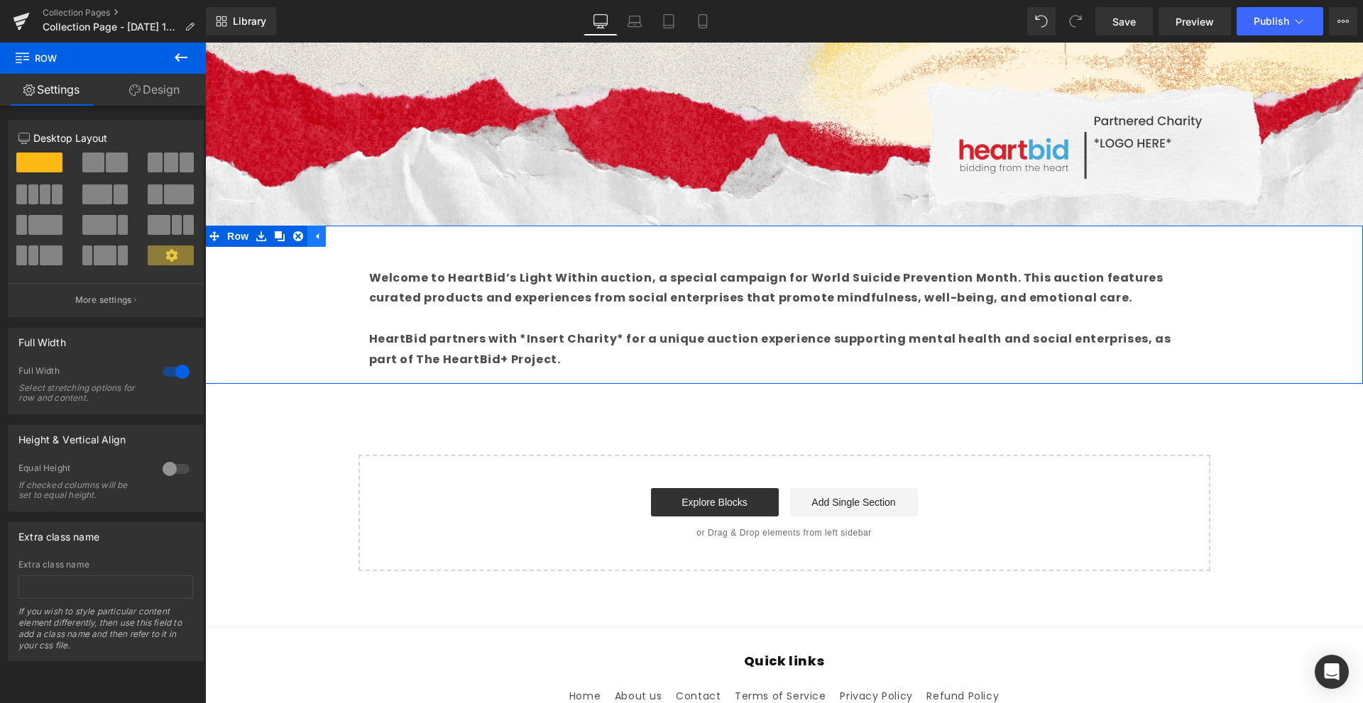
click at [312, 233] on icon at bounding box center [317, 236] width 10 height 11
click at [143, 84] on link "Design" at bounding box center [154, 90] width 103 height 32
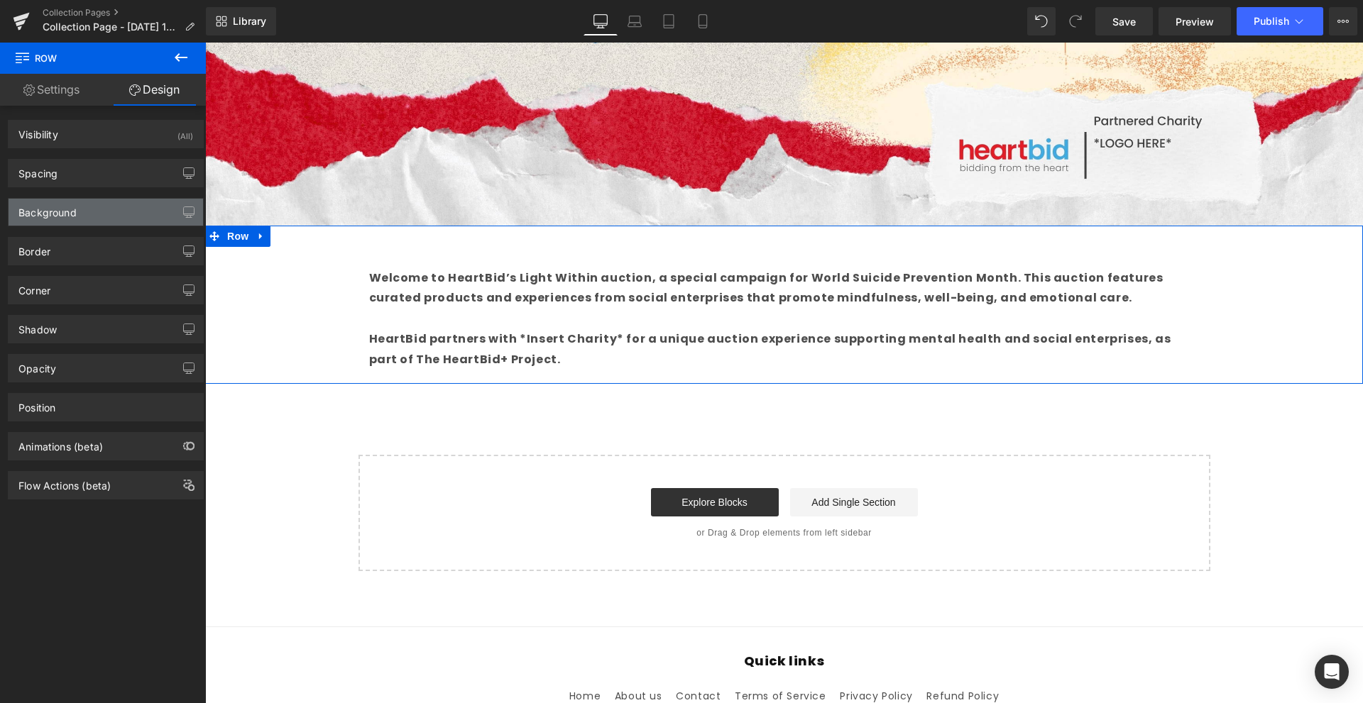
type input "transparent"
type input "0"
click at [141, 203] on div "Background" at bounding box center [106, 212] width 195 height 27
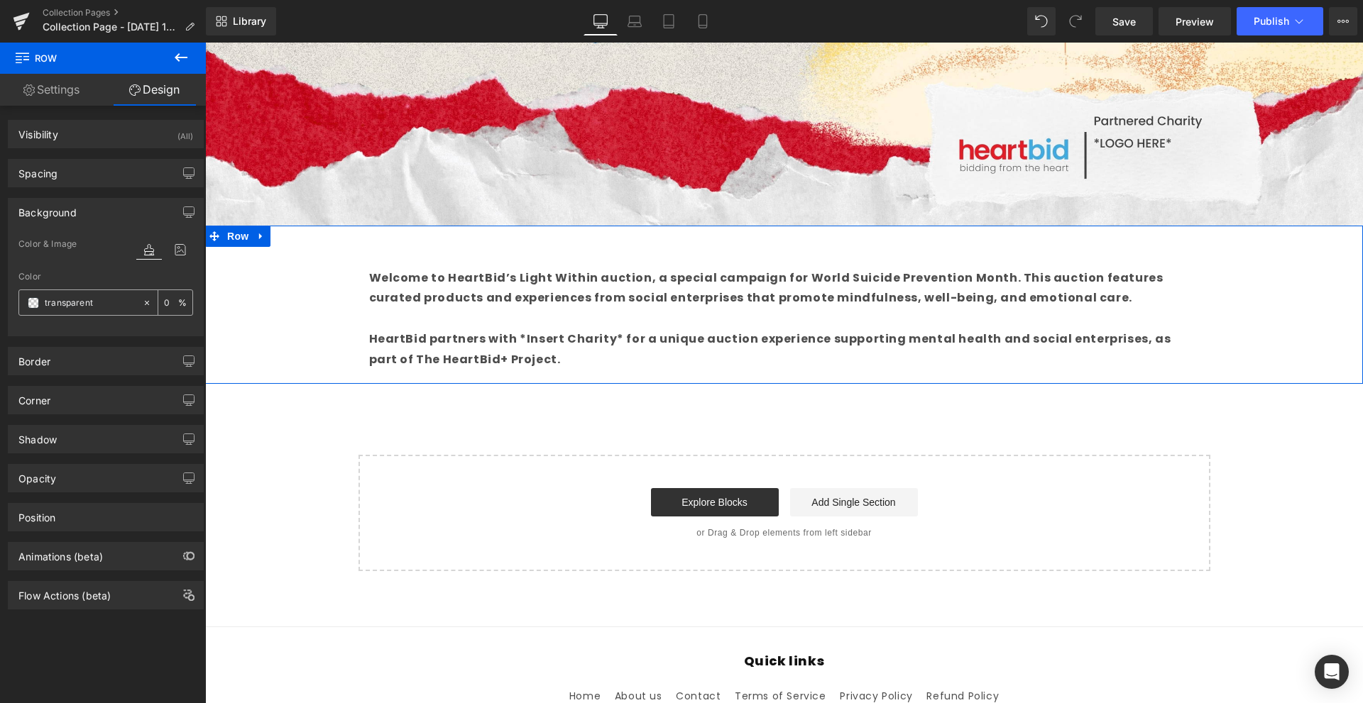
click at [92, 297] on input "transparent" at bounding box center [90, 303] width 91 height 16
click at [38, 300] on span at bounding box center [33, 302] width 11 height 11
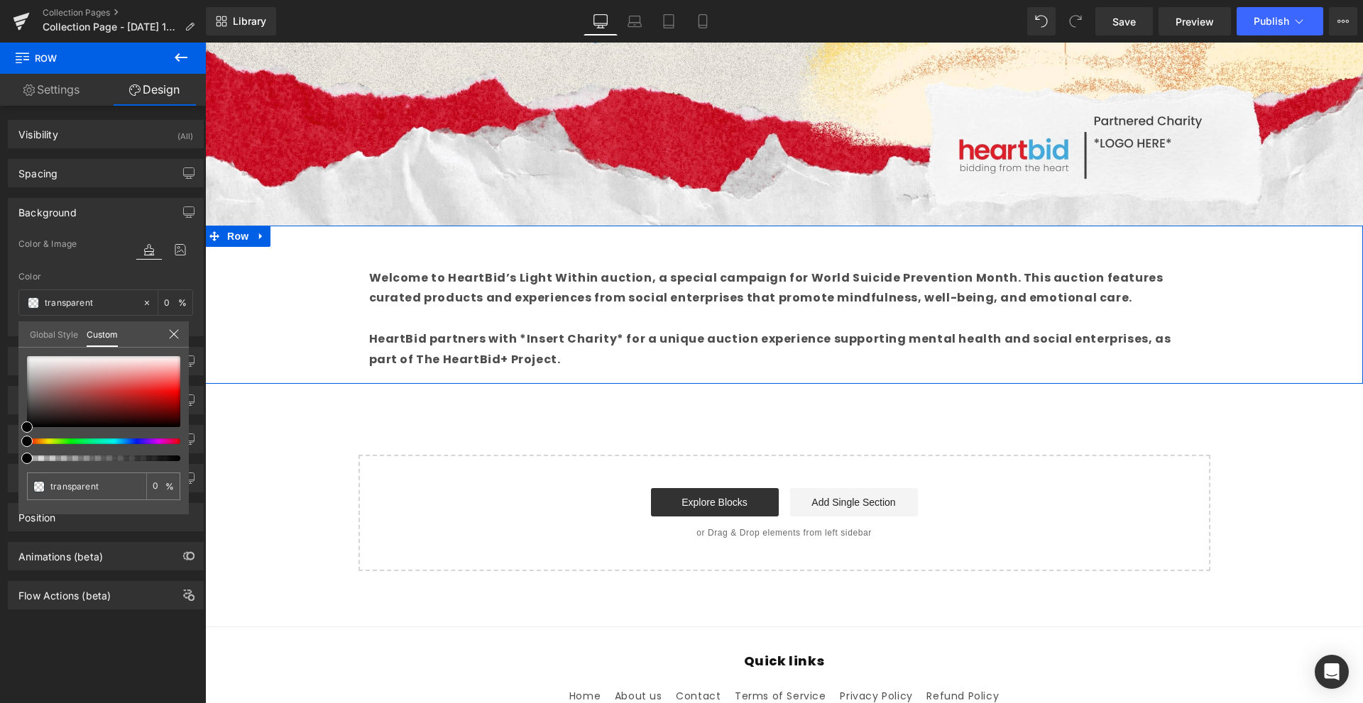
type input "#000000"
type input "100"
type input "#000000"
type input "100"
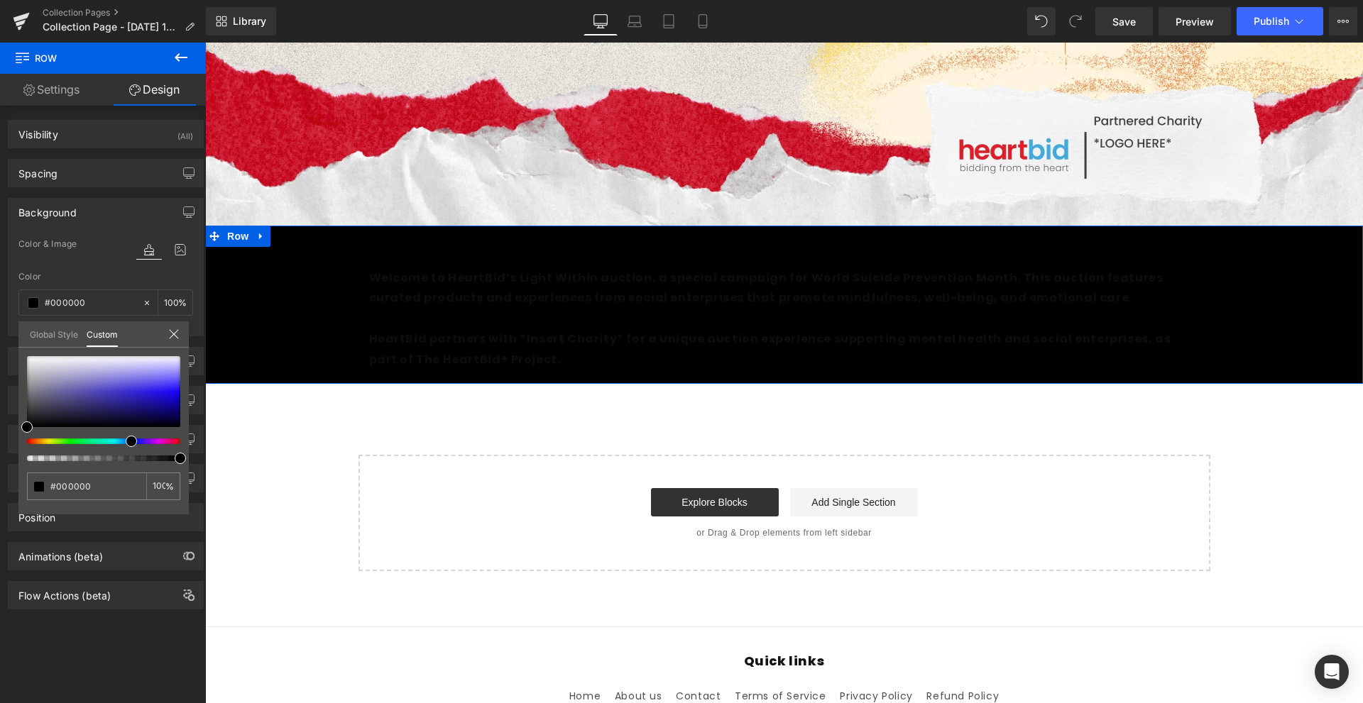
drag, startPoint x: 136, startPoint y: 442, endPoint x: 126, endPoint y: 443, distance: 10.0
click at [126, 443] on div at bounding box center [97, 442] width 153 height 6
type input "#1d1290"
type input "#1d129b"
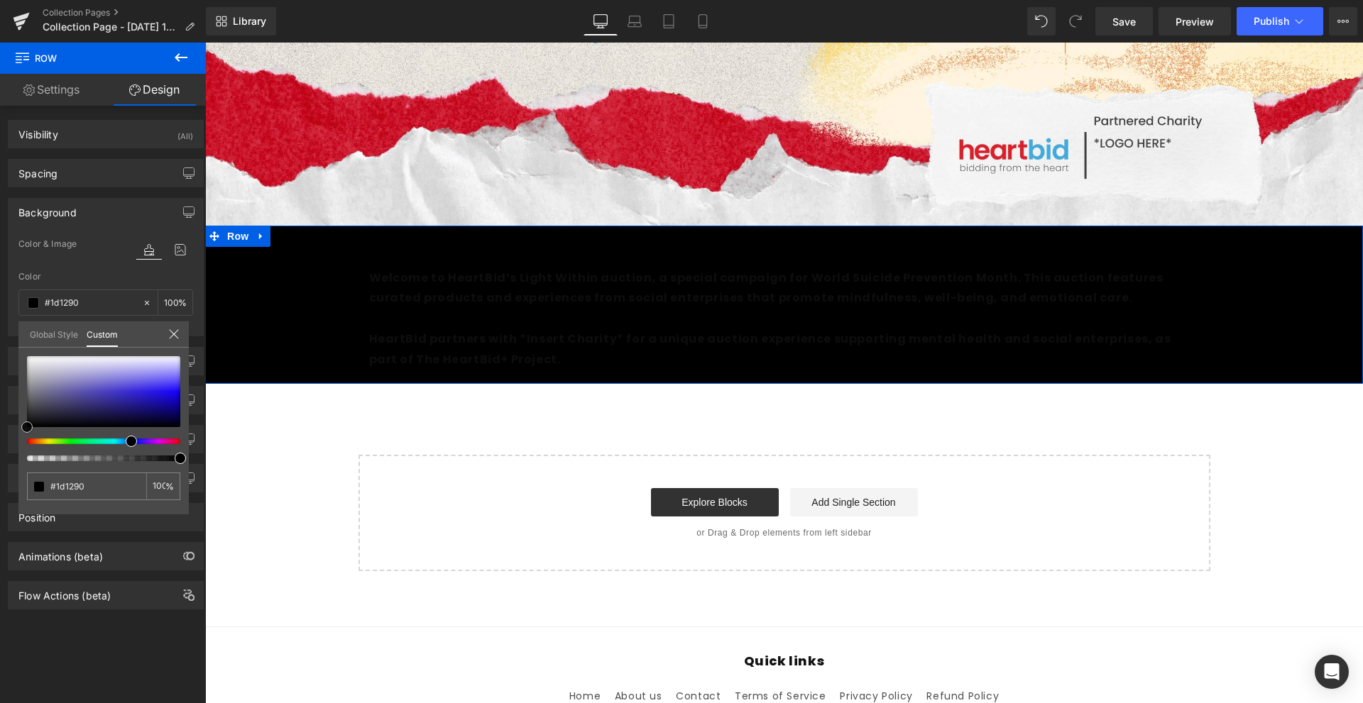
type input "#1d129b"
type input "#2113c2"
type input "#2211e3"
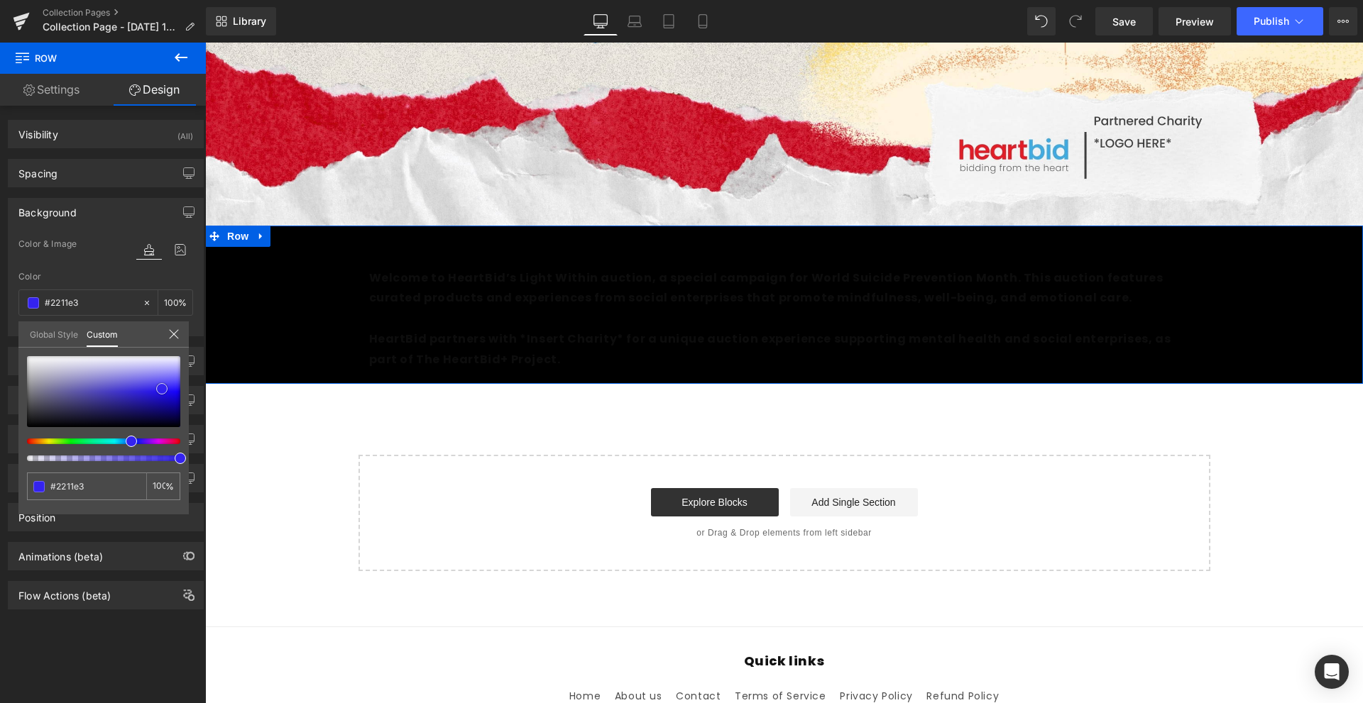
type input "#2715ee"
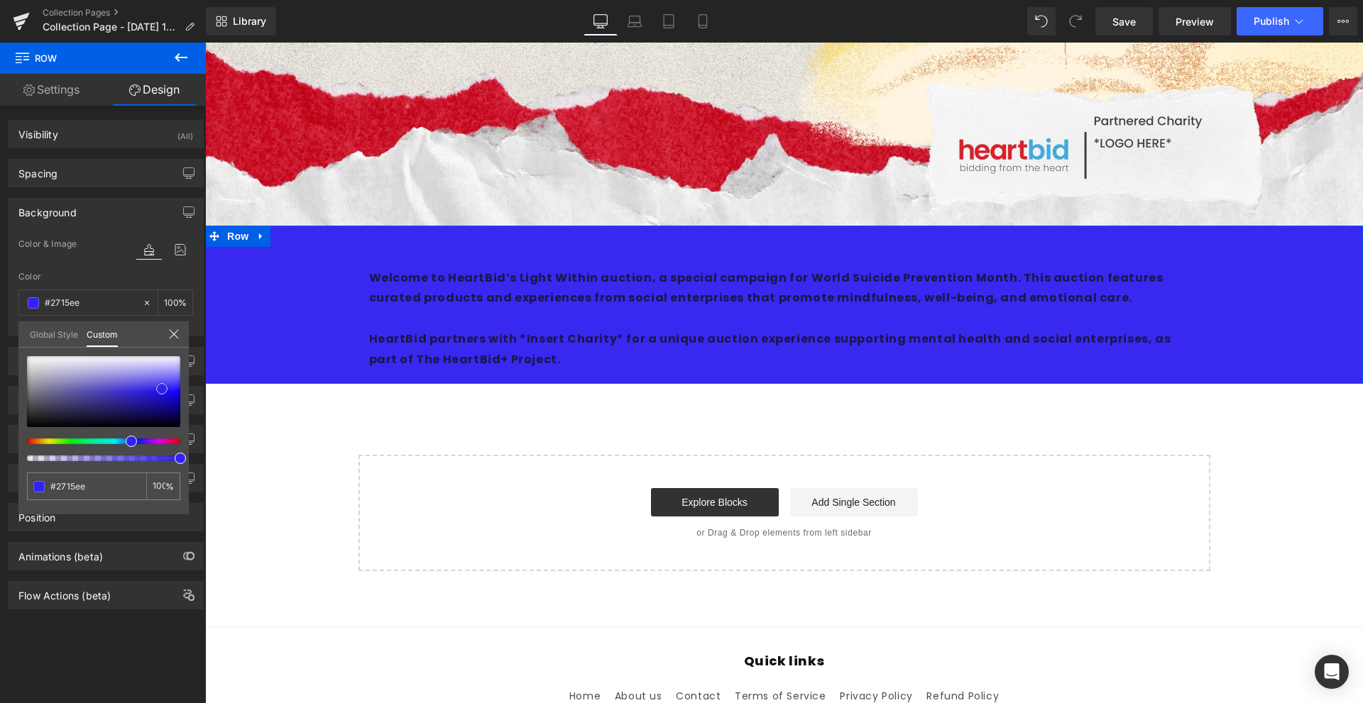
type input "#3928f0"
type input "#4030f1"
type input "#4636f1"
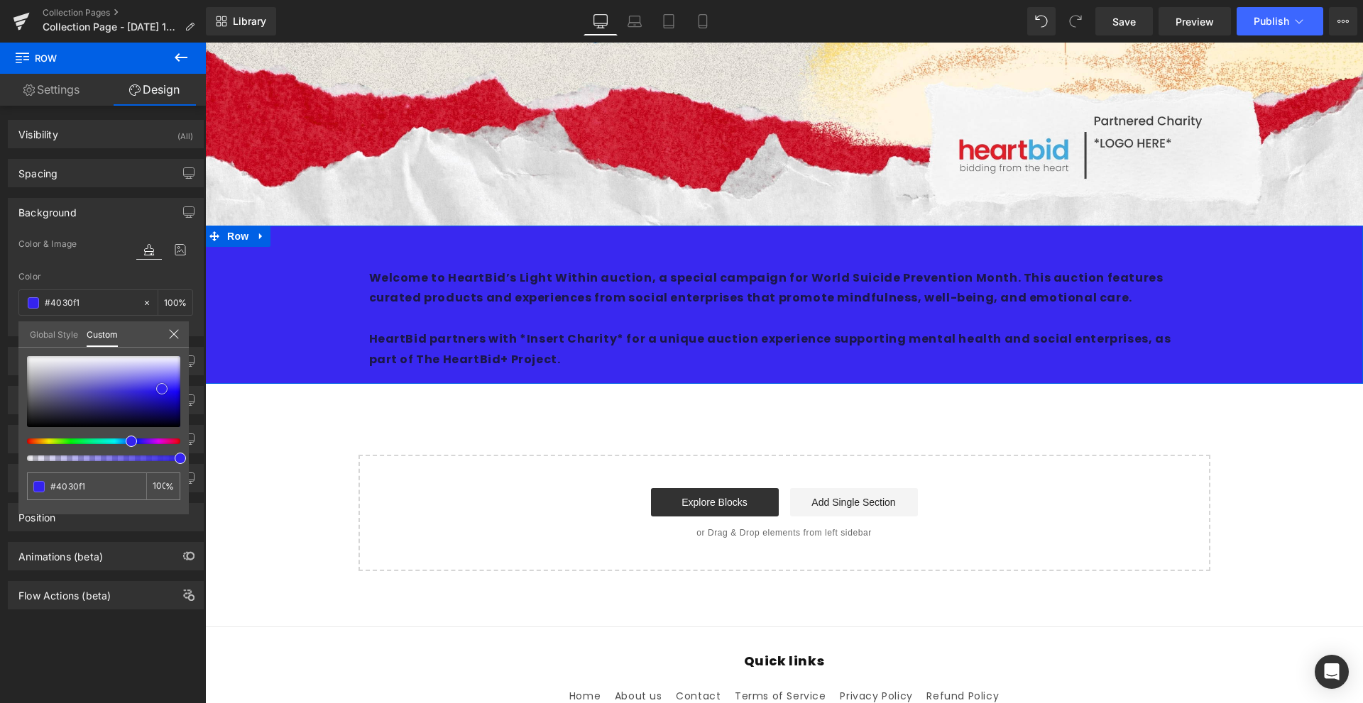
type input "#4636f1"
type input "#493af2"
type input "#5143f4"
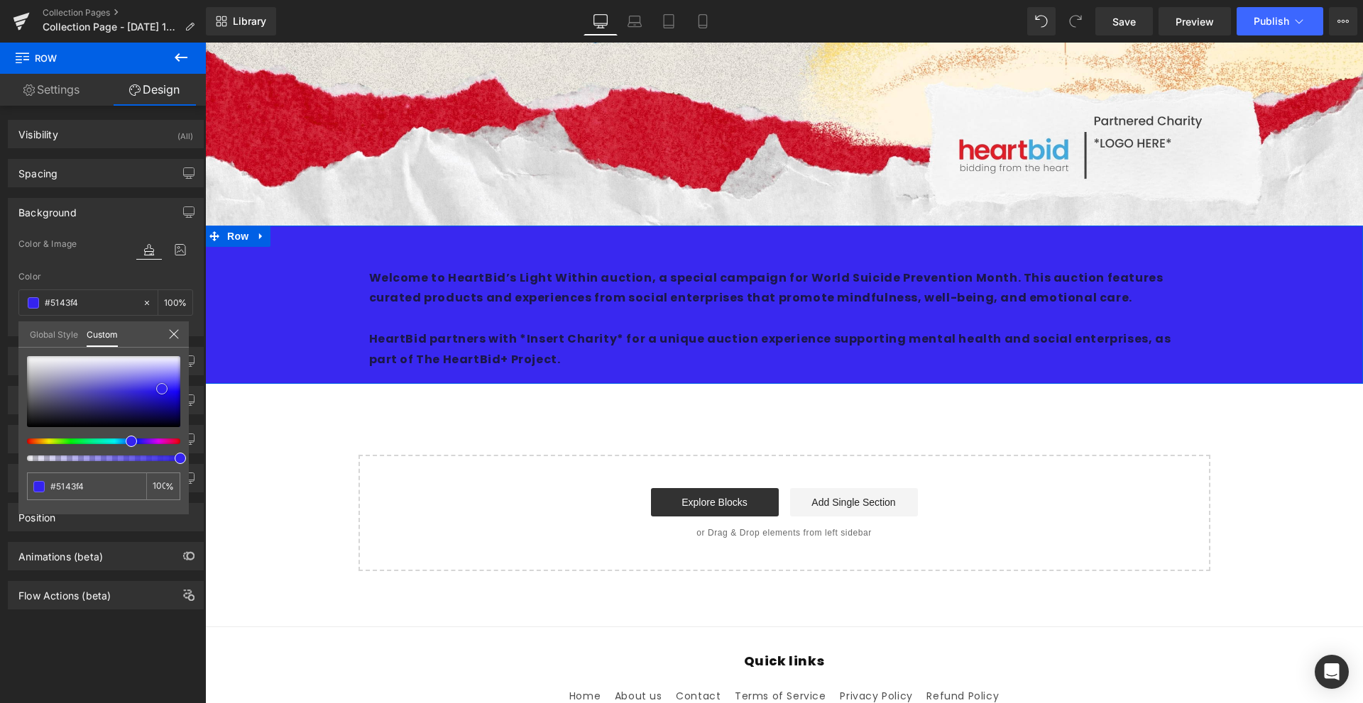
type input "#5647f4"
type input "#5a4cf4"
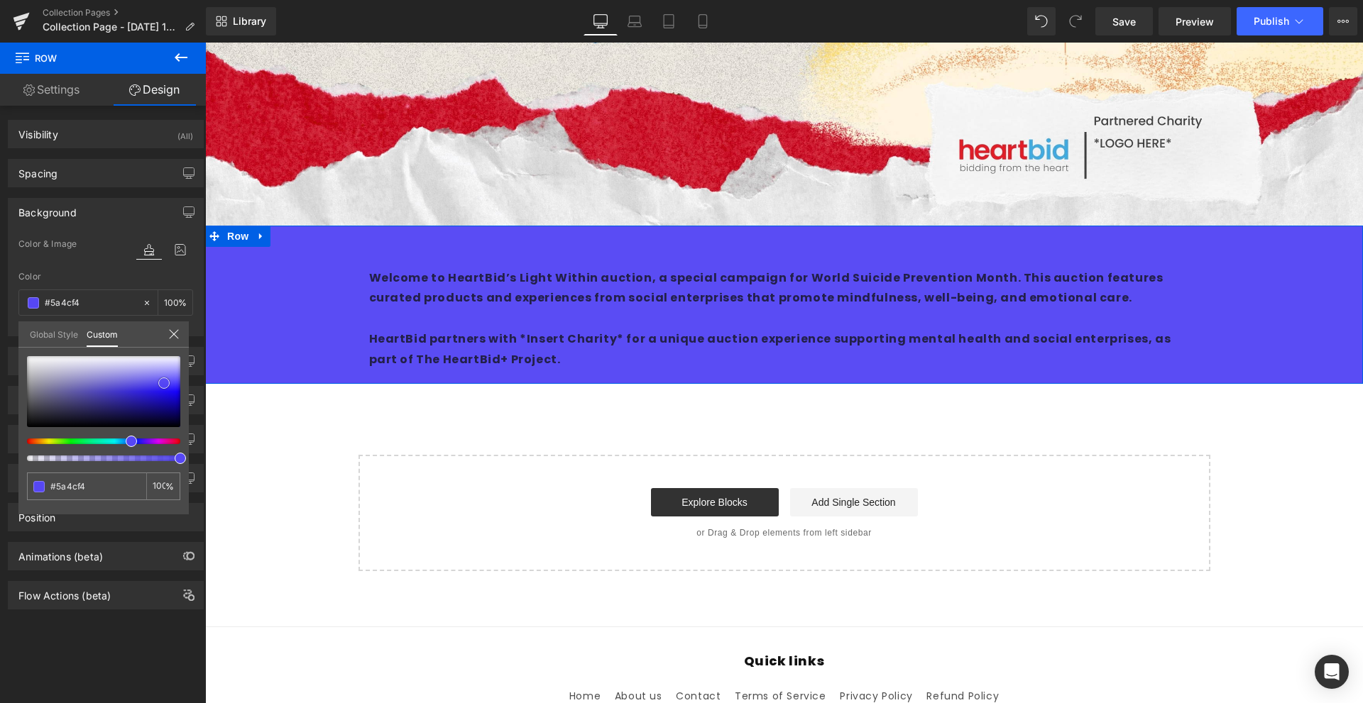
type input "#5f52f3"
type input "#6457f4"
type input "#675bf5"
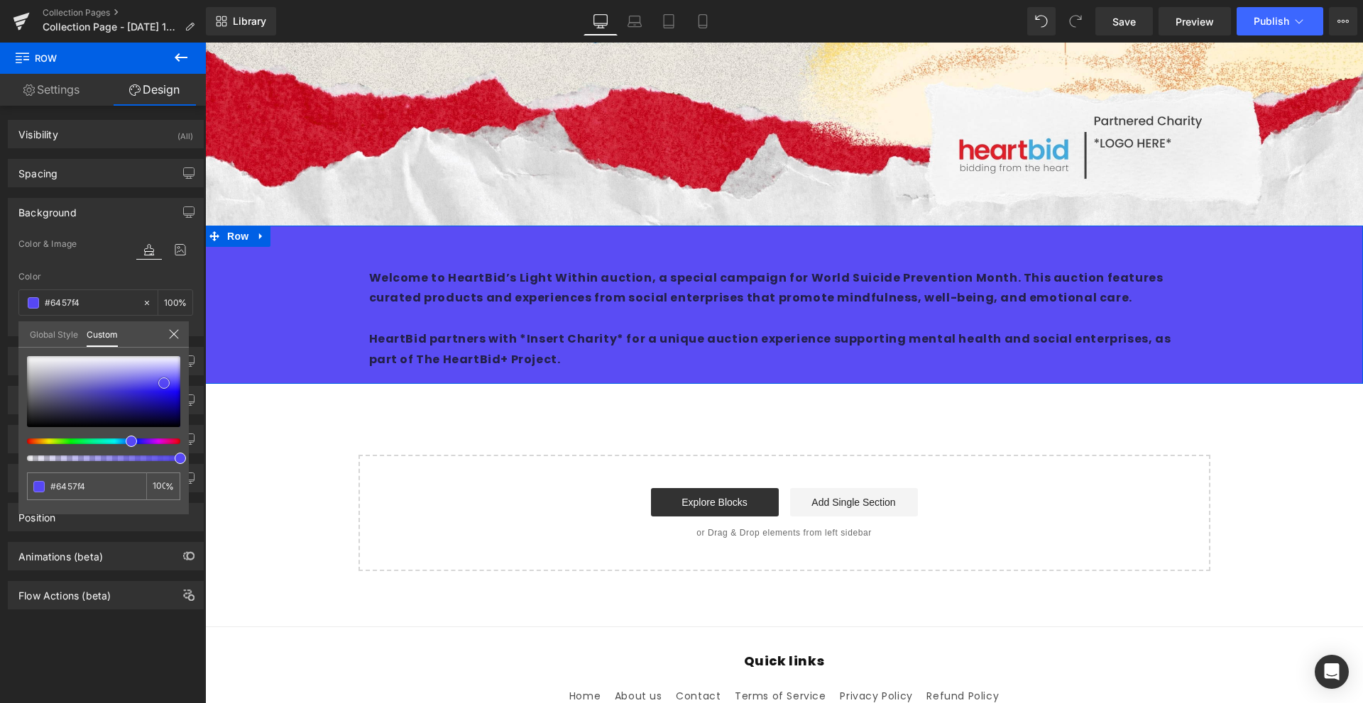
type input "#675bf5"
type input "#6d61f4"
type input "#756af5"
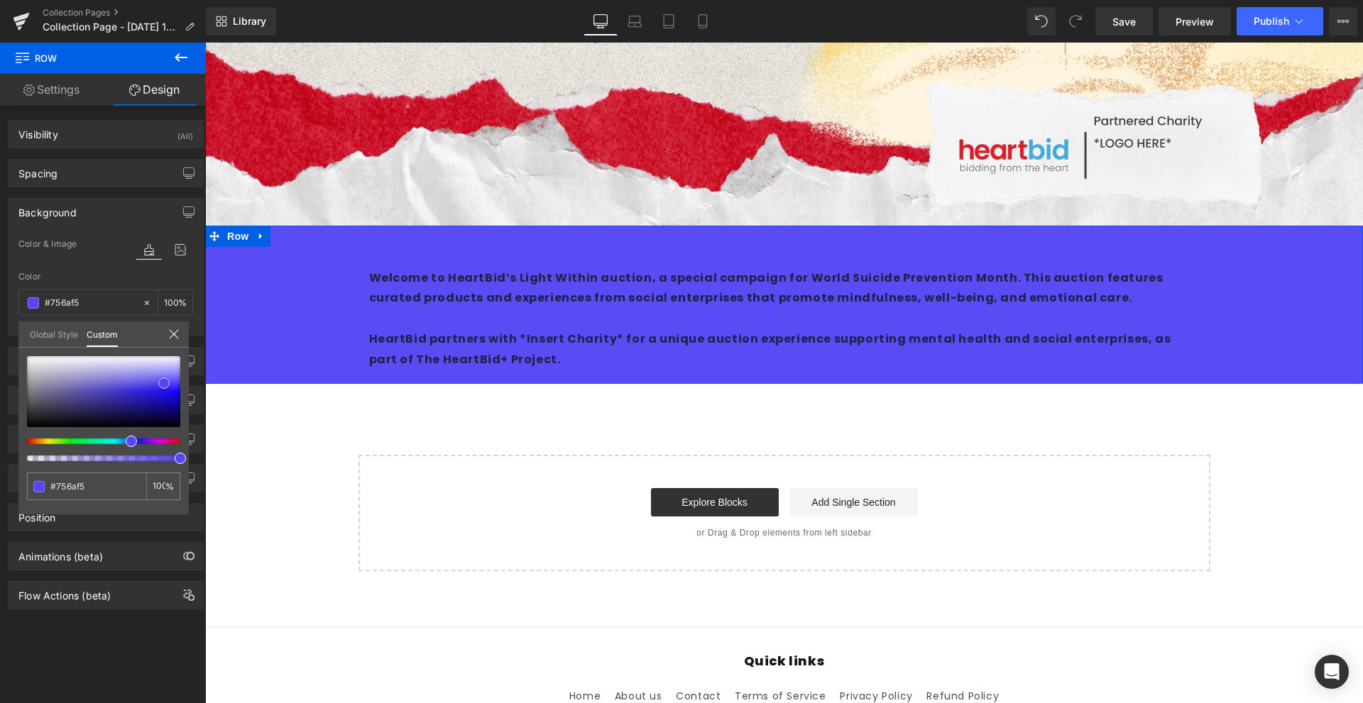
type input "#7b6ff5"
type input "#8176f3"
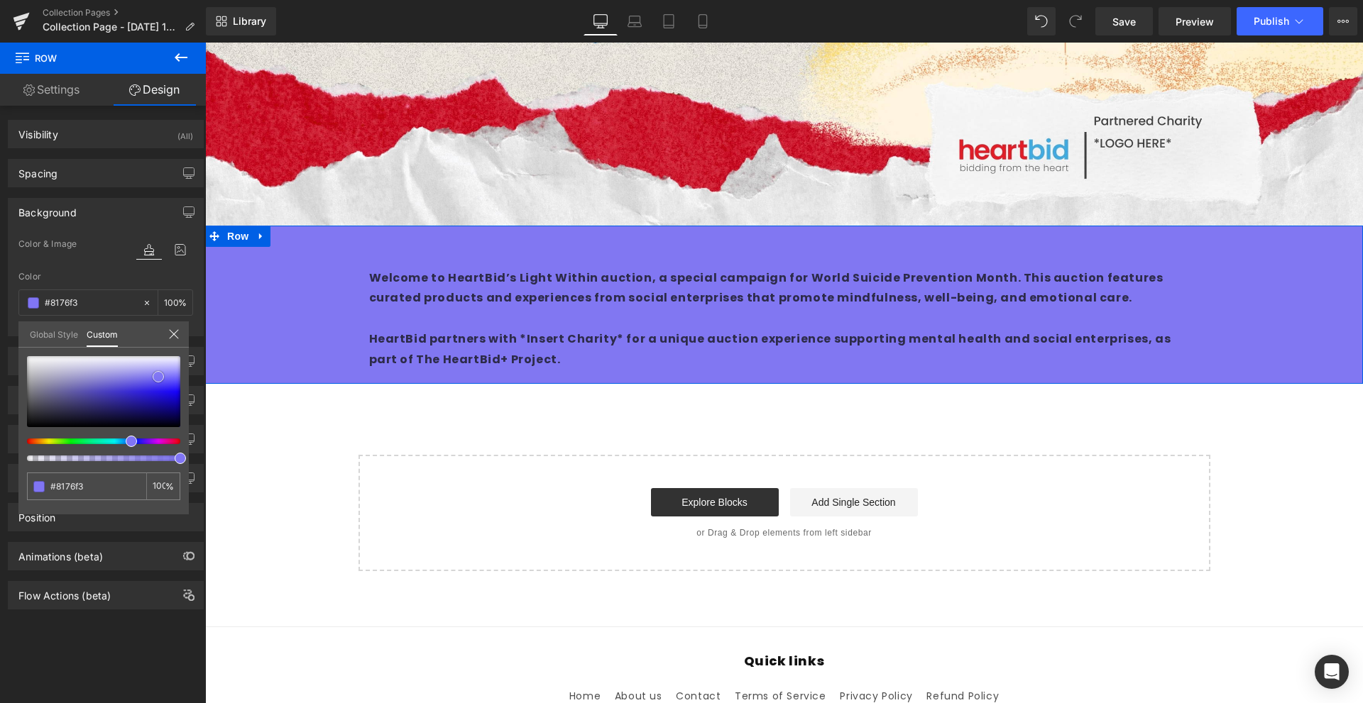
type input "#8177f2"
type input "#8379f0"
type input "#7d73ec"
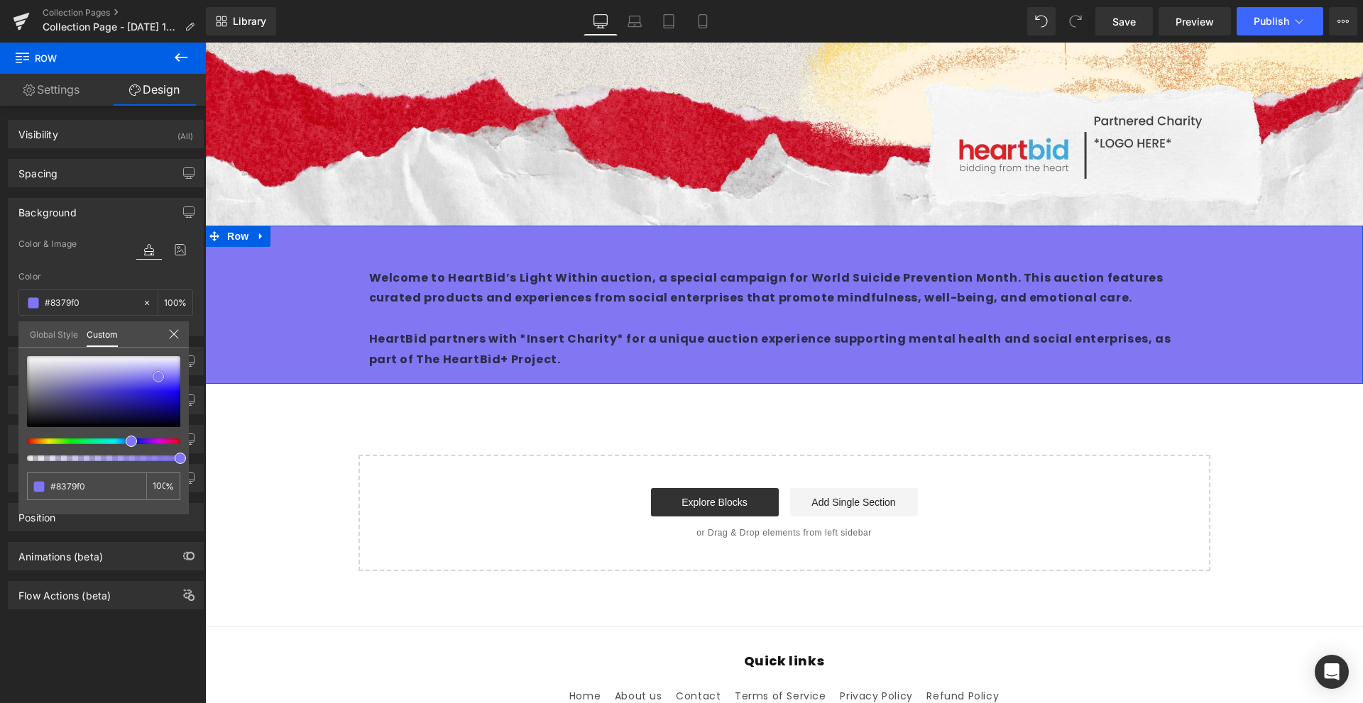
type input "#7d73ec"
type input "#695de8"
type input "#4132e0"
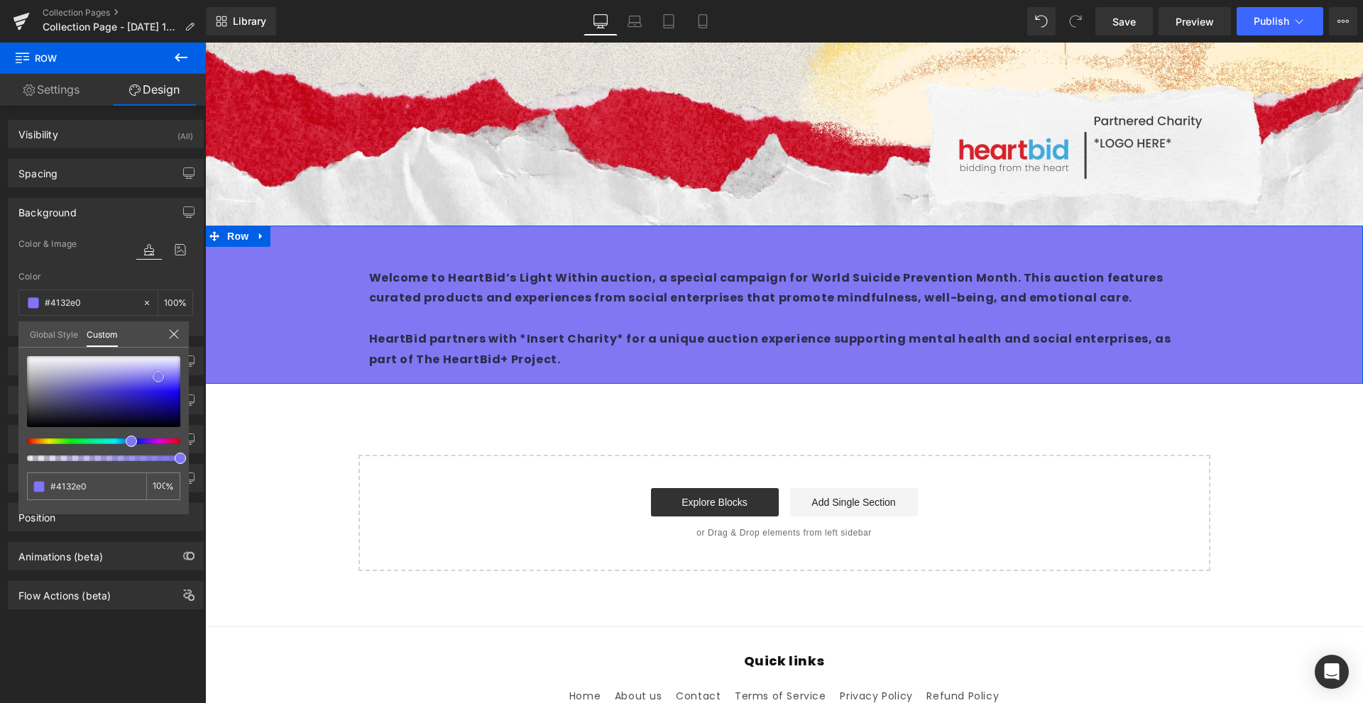
type input "#3021dd"
type input "#291bba"
type input "#24199d"
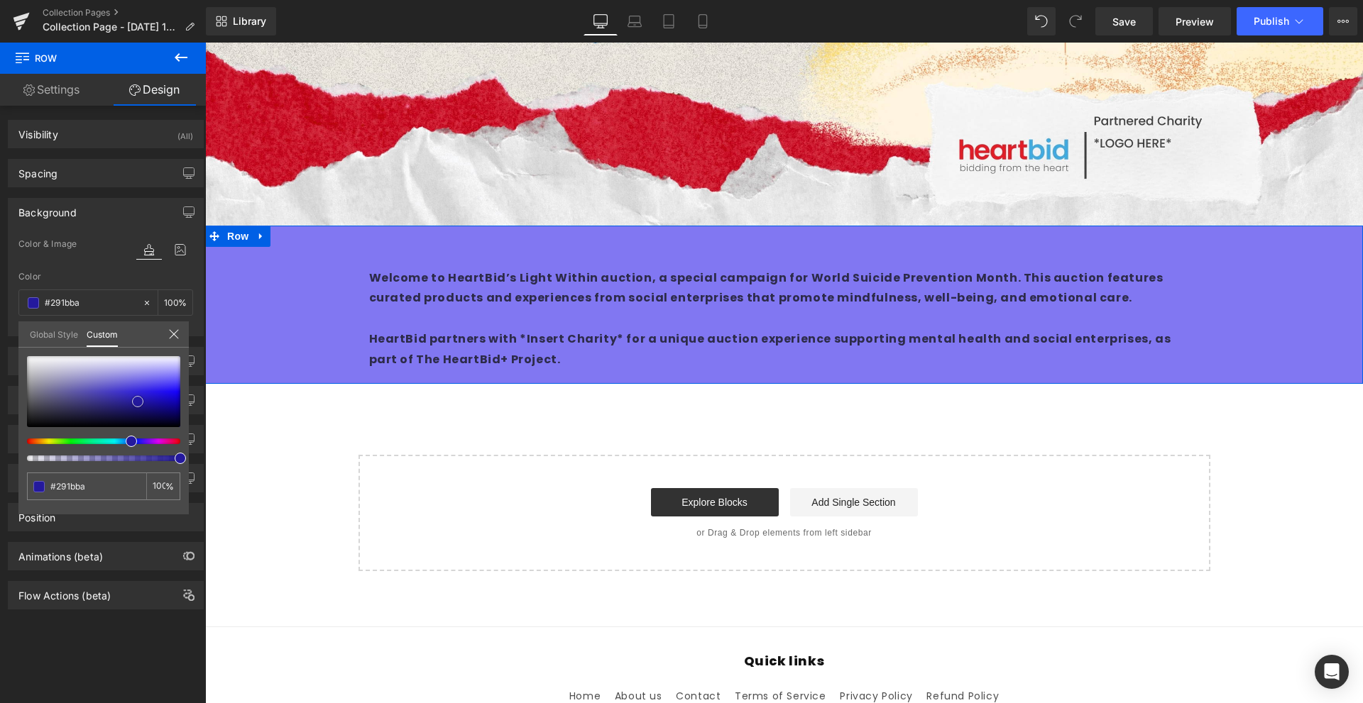
type input "#24199d"
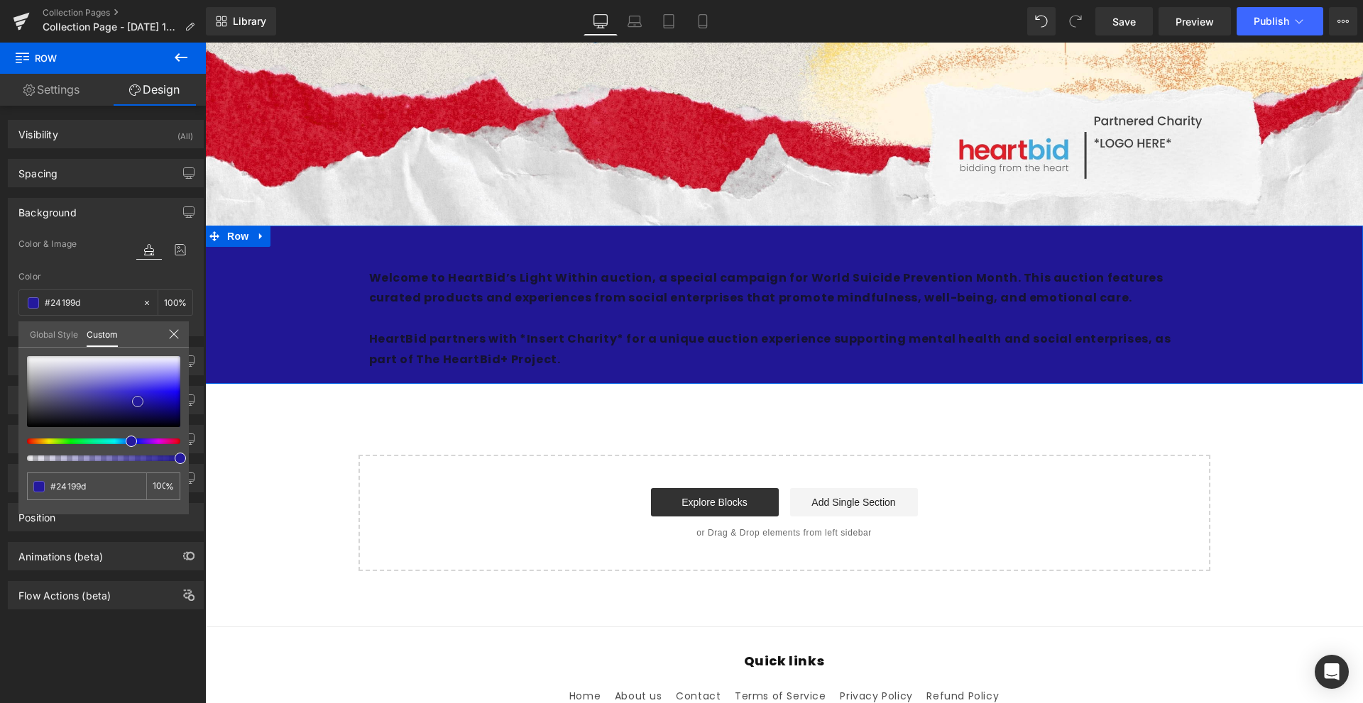
type input "#211795"
type input "#211790"
type input "#20168c"
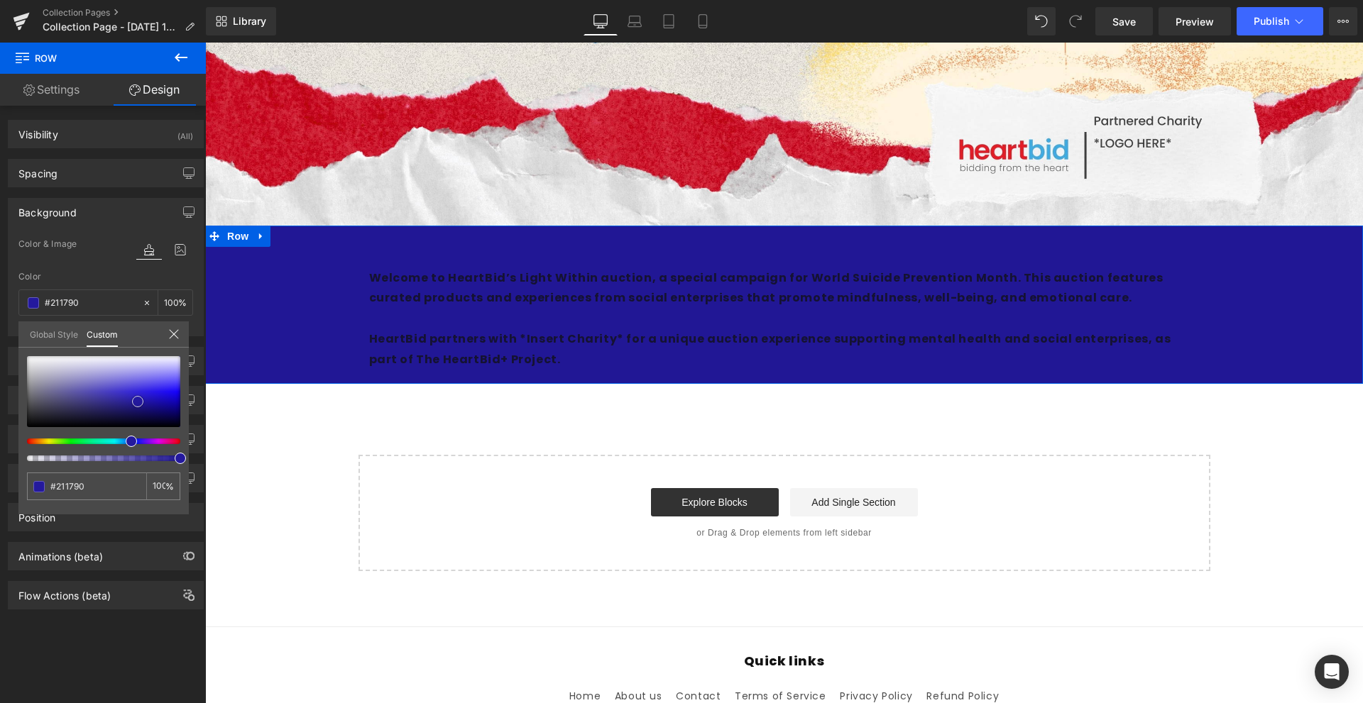
type input "#20168c"
type input "#1f168d"
type input "#1b1192"
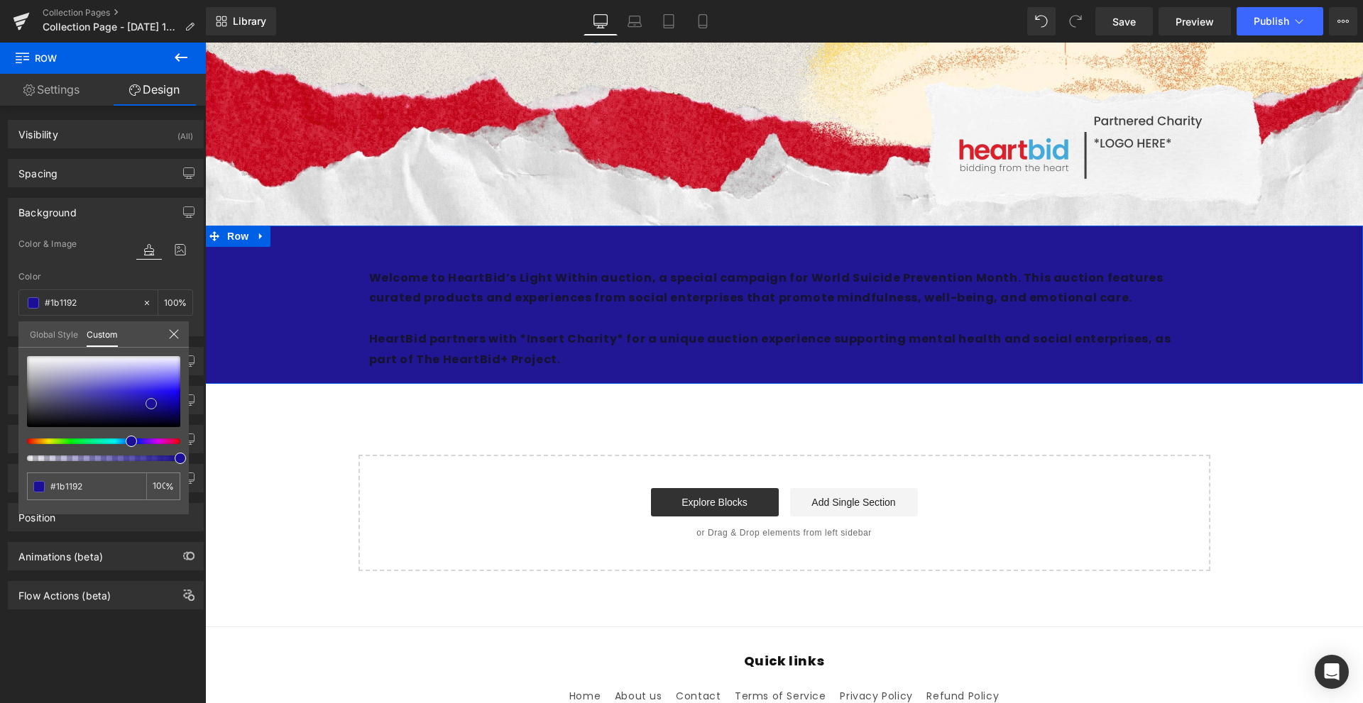
type input "#1a0f93"
type input "#1b0f98"
click at [151, 404] on div at bounding box center [103, 391] width 153 height 71
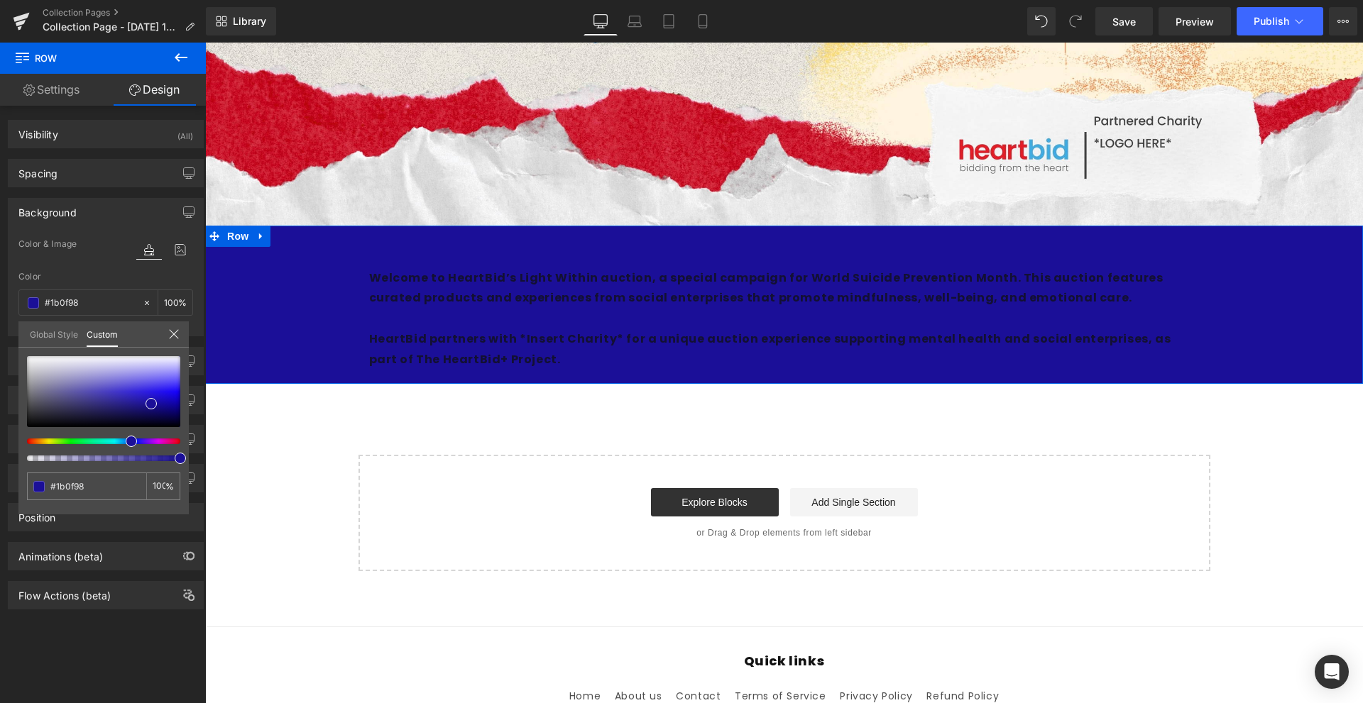
type input "#310f99"
type input "#1f0f99"
type input "#130f99"
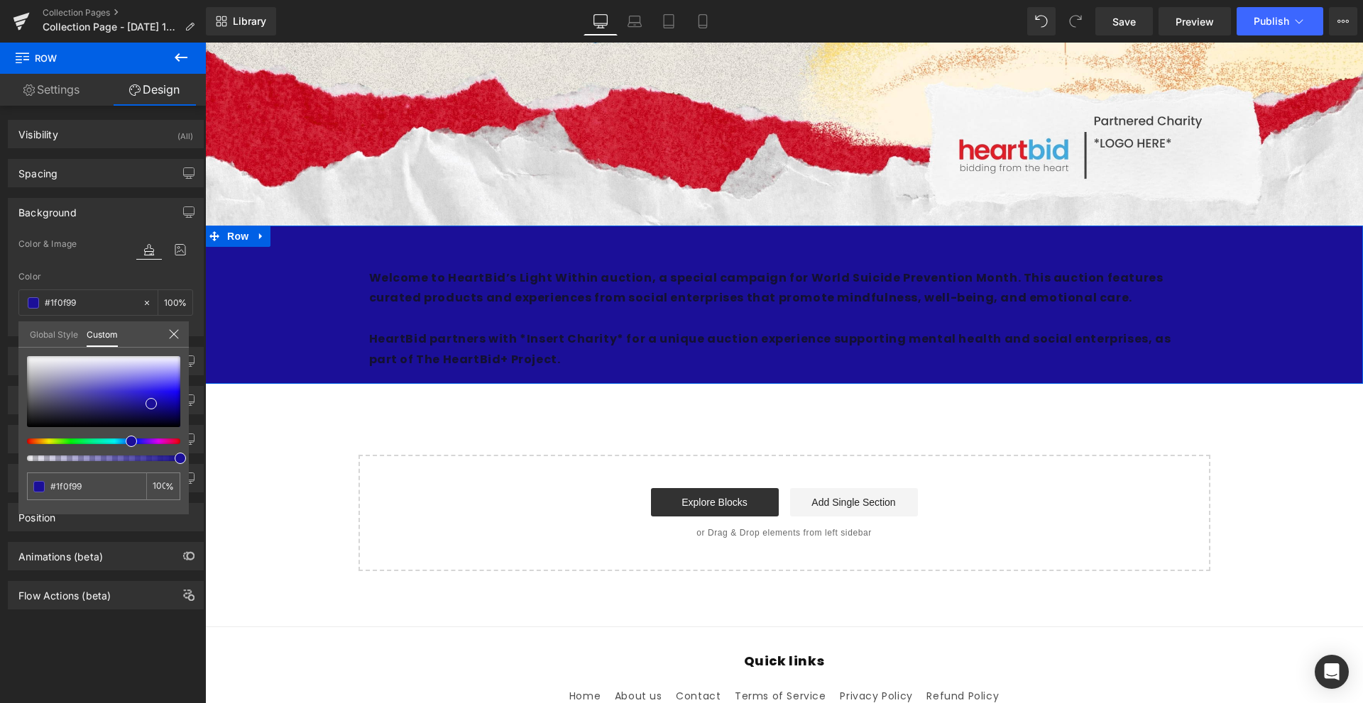
type input "#130f99"
type input "#0f0f99"
type input "#0f1399"
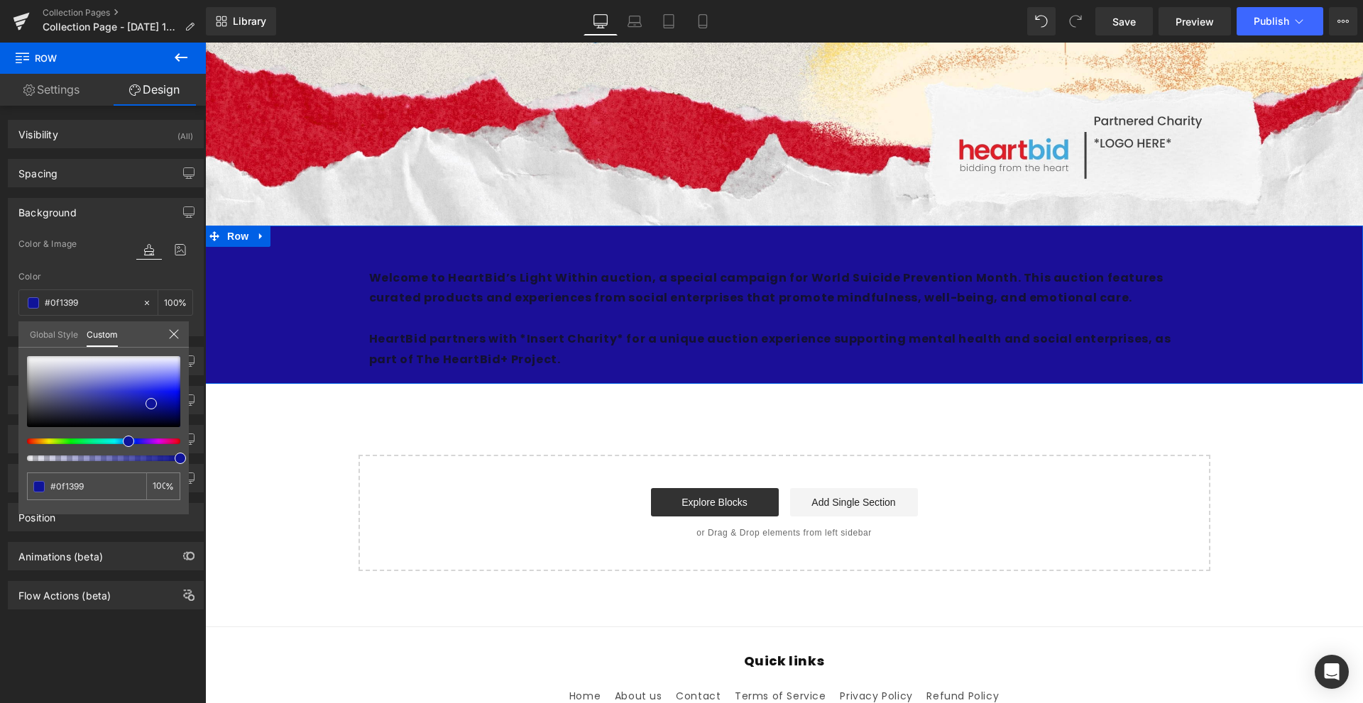
type input "#0f1699"
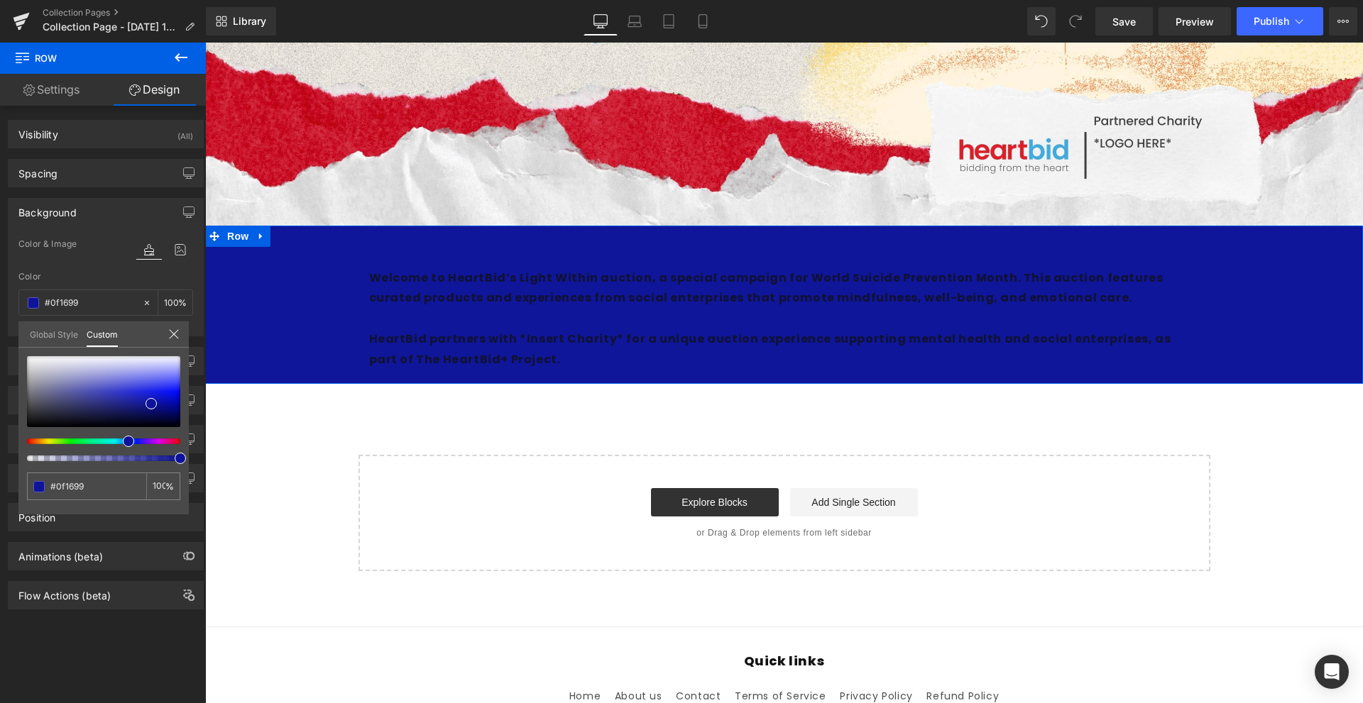
type input "#0f2199"
type input "#0f2699"
type input "#0f3899"
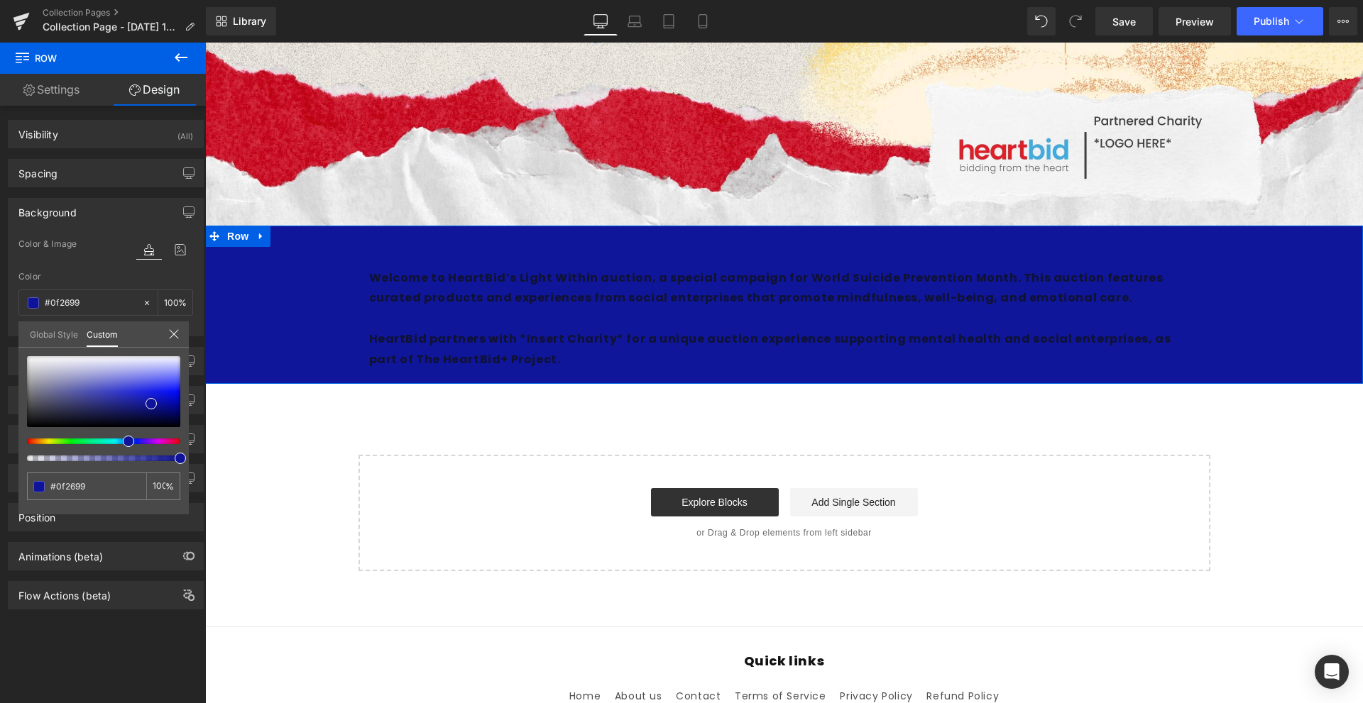
type input "#0f3899"
type input "#0f3d99"
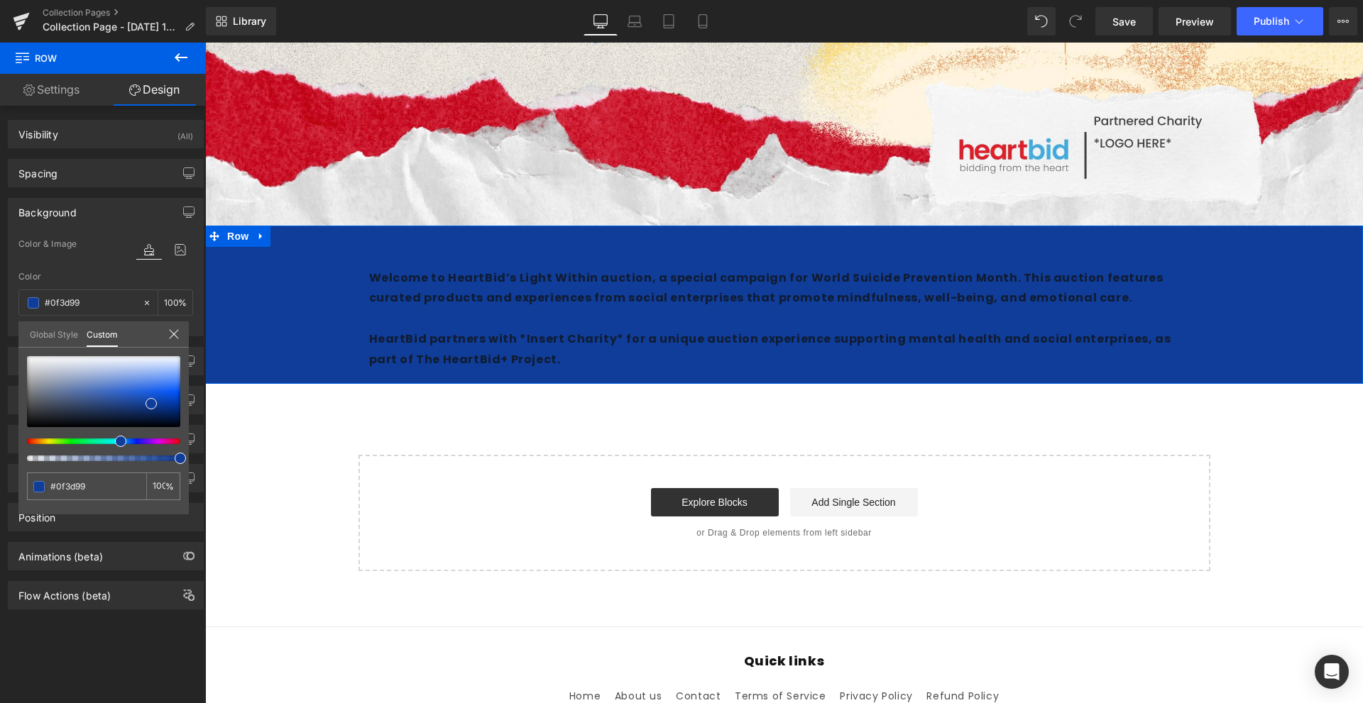
type input "#0f4199"
type input "#0f4899"
type input "#0f4d99"
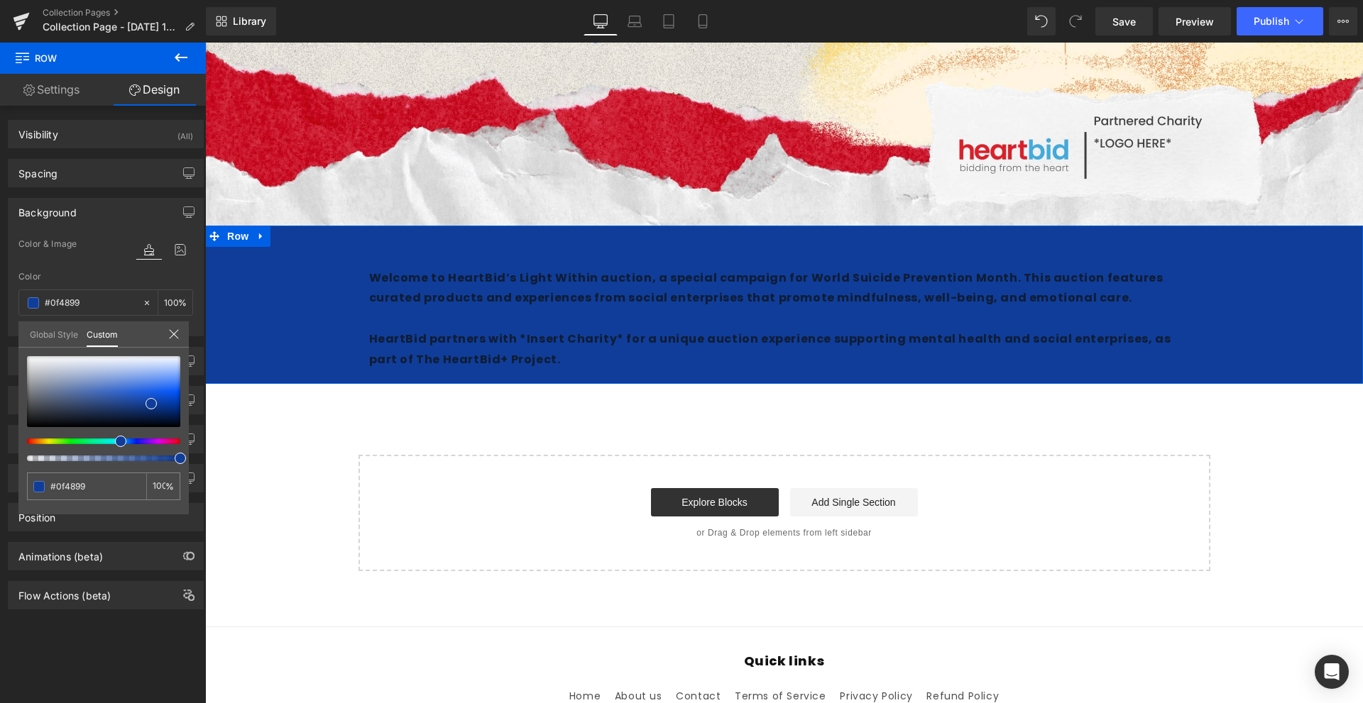
type input "#0f4d99"
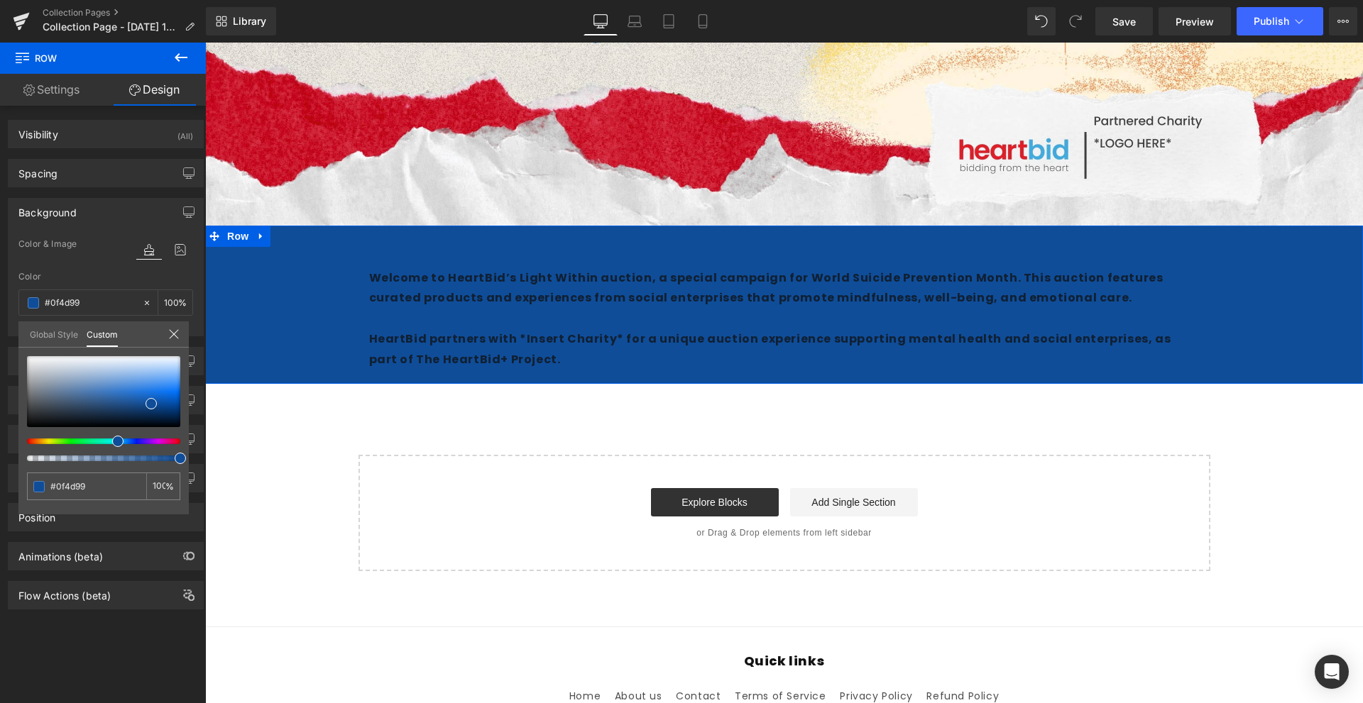
type input "#0f4f99"
type input "#0f5899"
type input "#0f5b99"
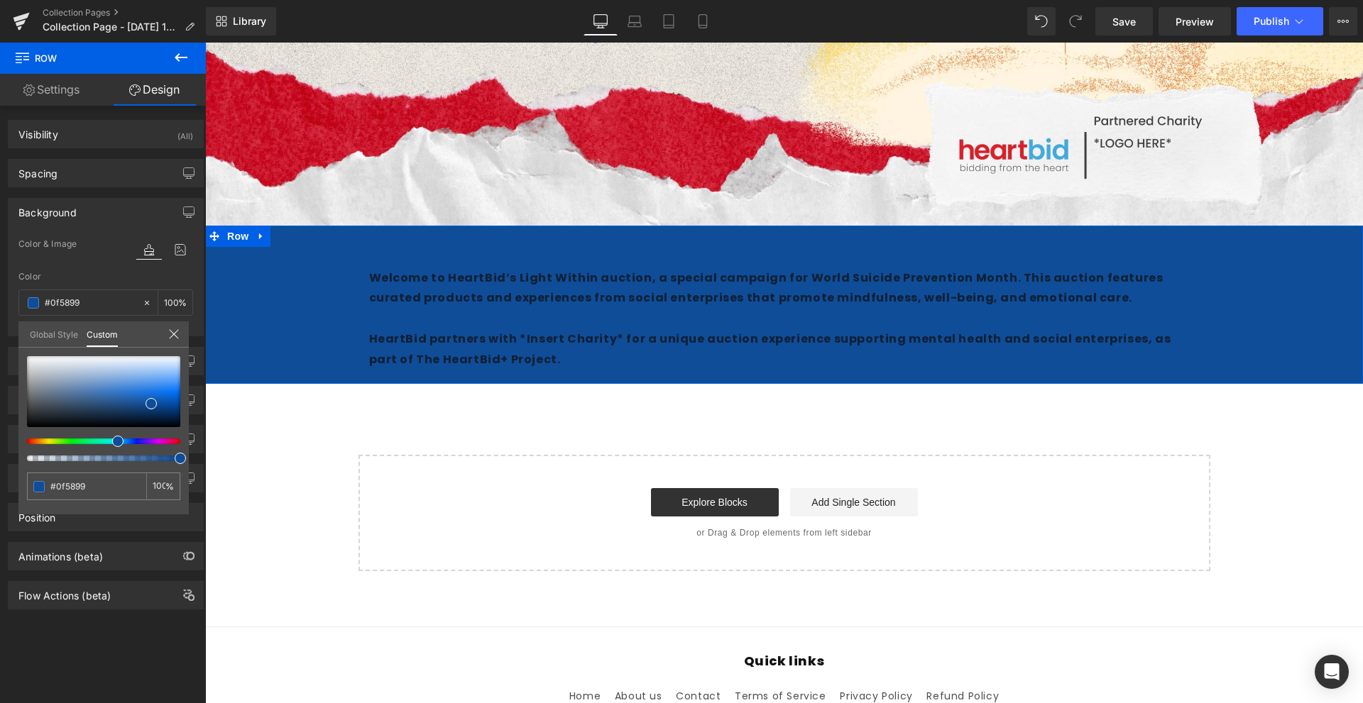
type input "#0f5b99"
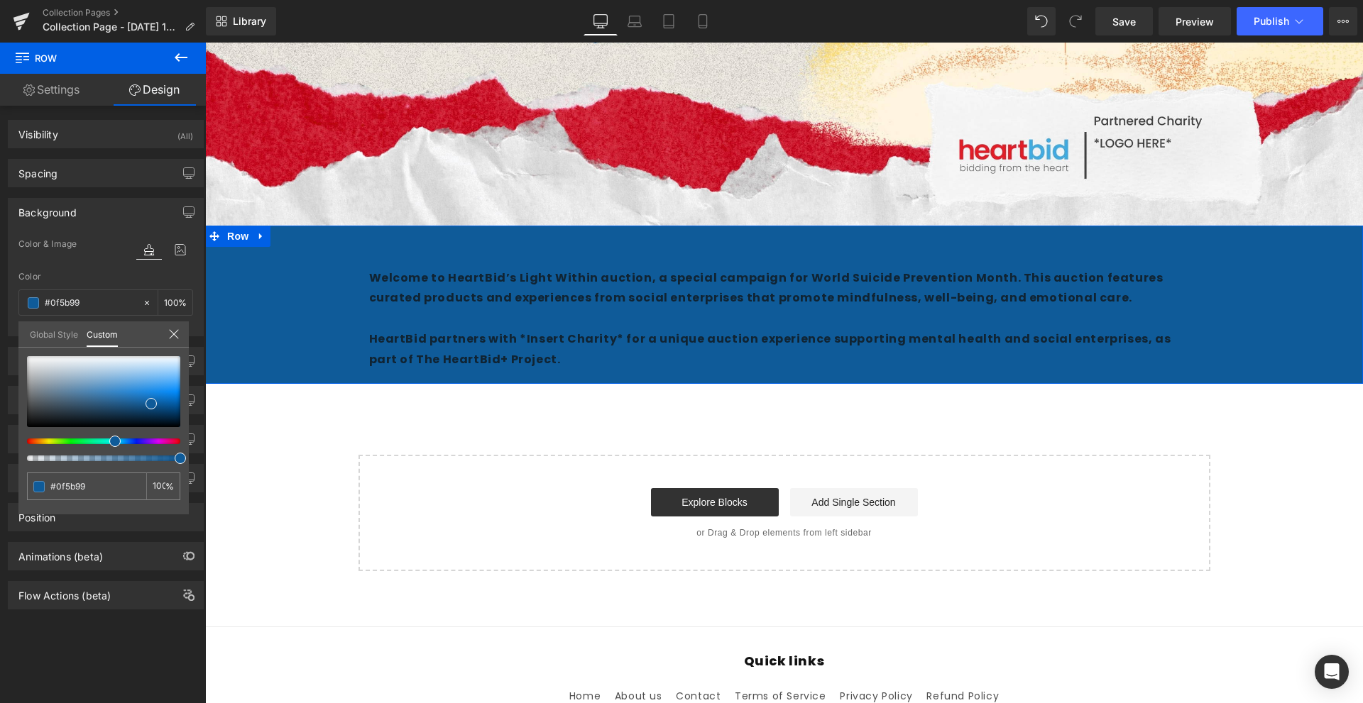
type input "#0f5f99"
type input "#0f6499"
type input "#0f6699"
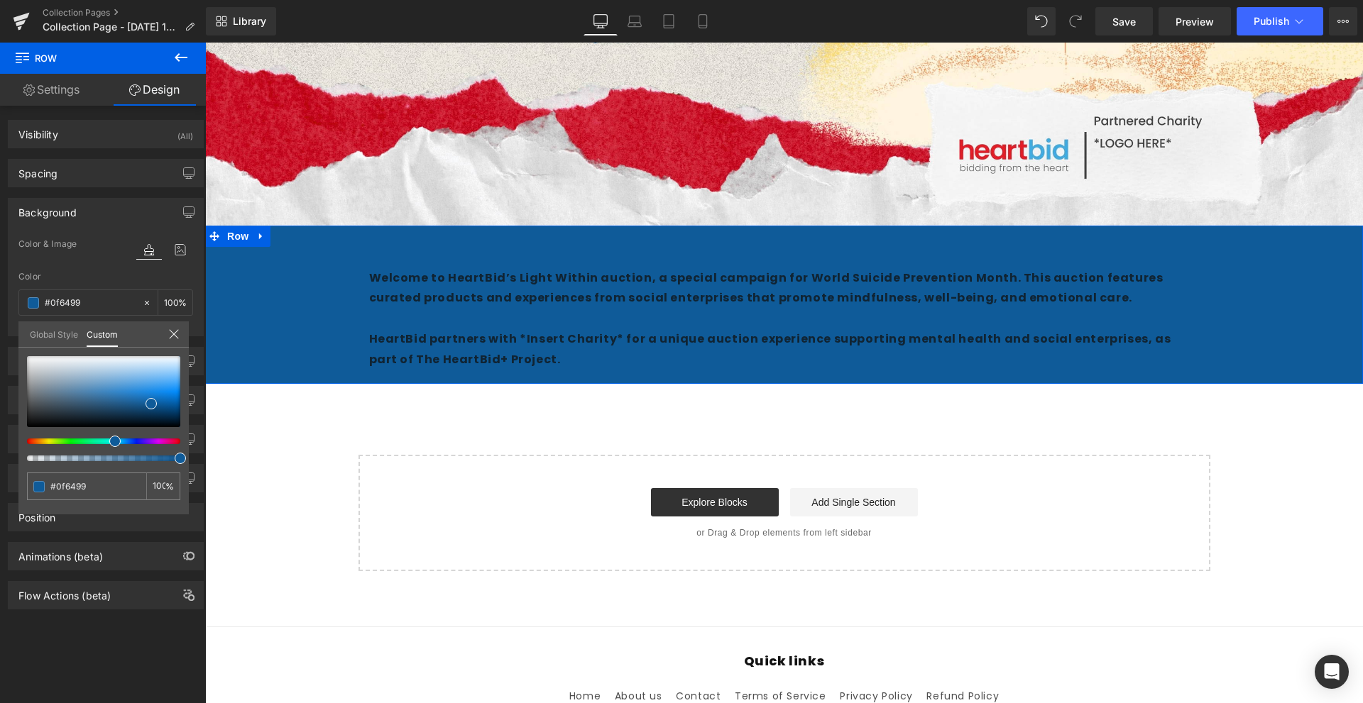
type input "#0f6699"
type input "#0f6b99"
type input "#0f6f99"
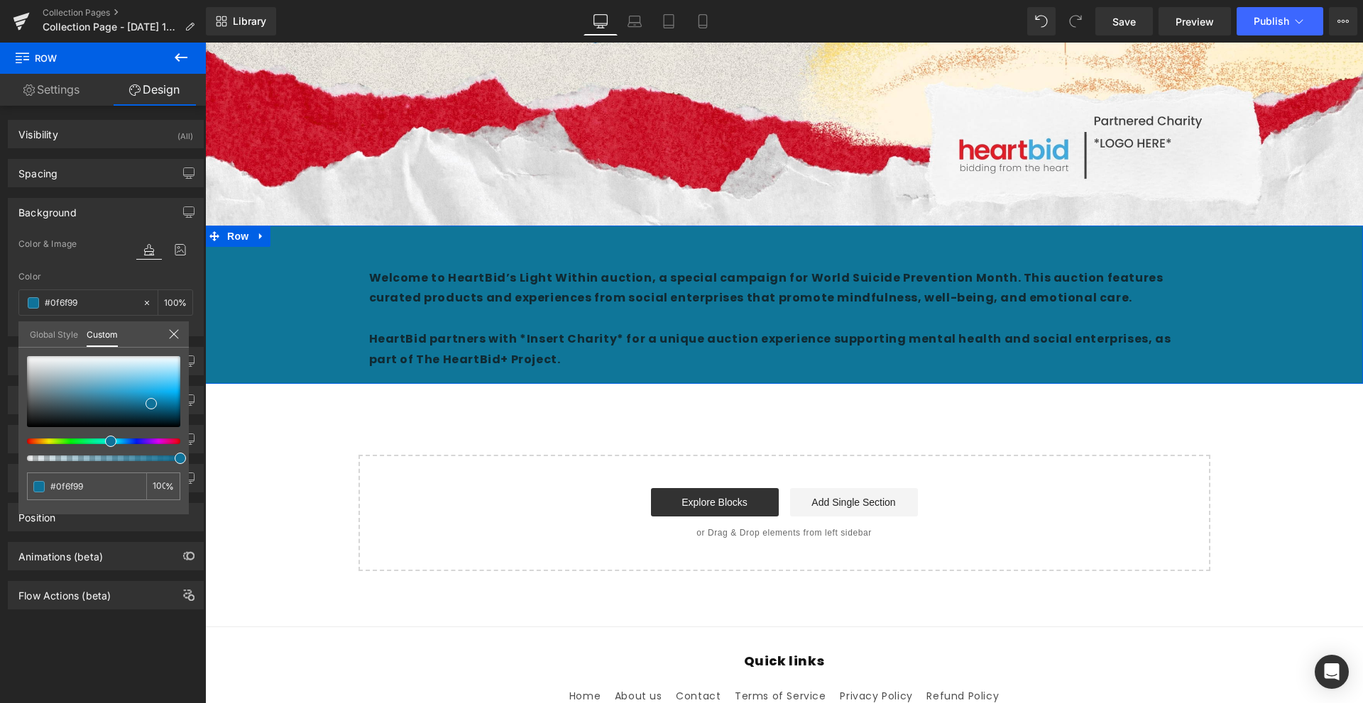
type input "#0f7699"
type input "#0f7d99"
type input "#0f8699"
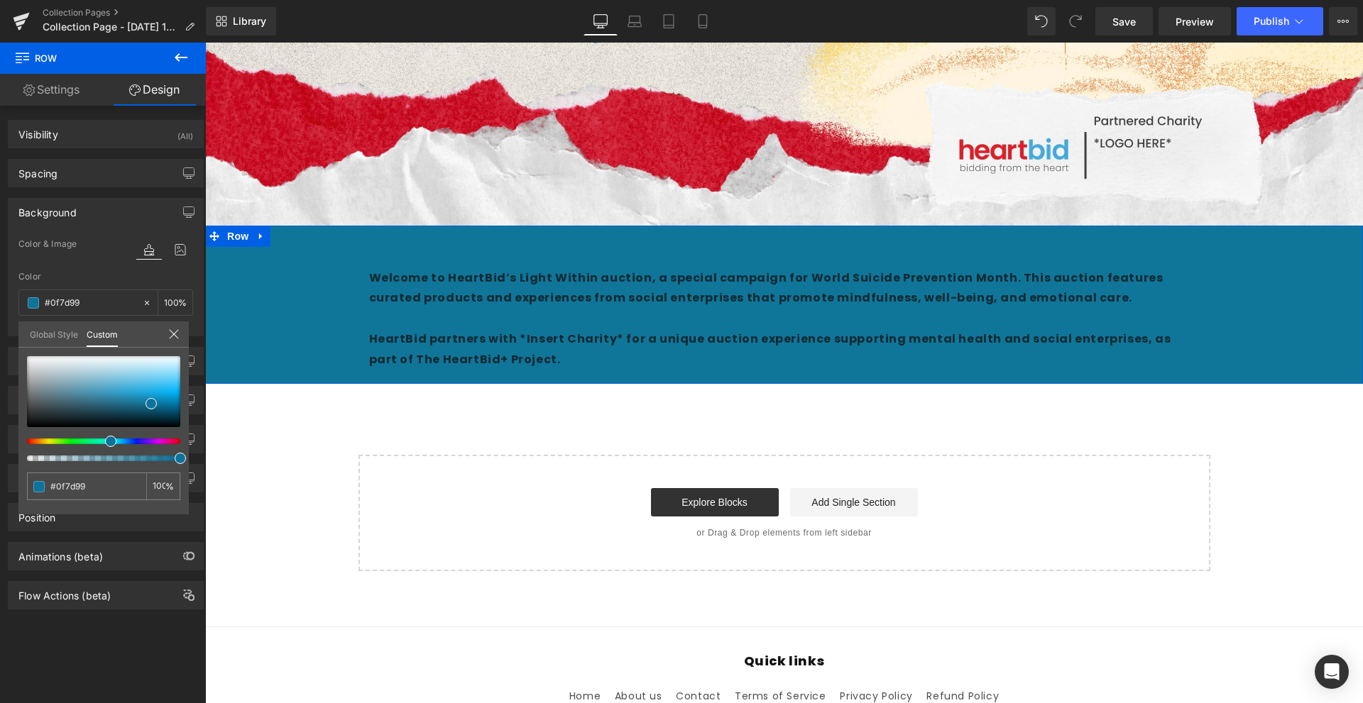
type input "#0f8699"
type input "#0f8999"
type input "#0f9299"
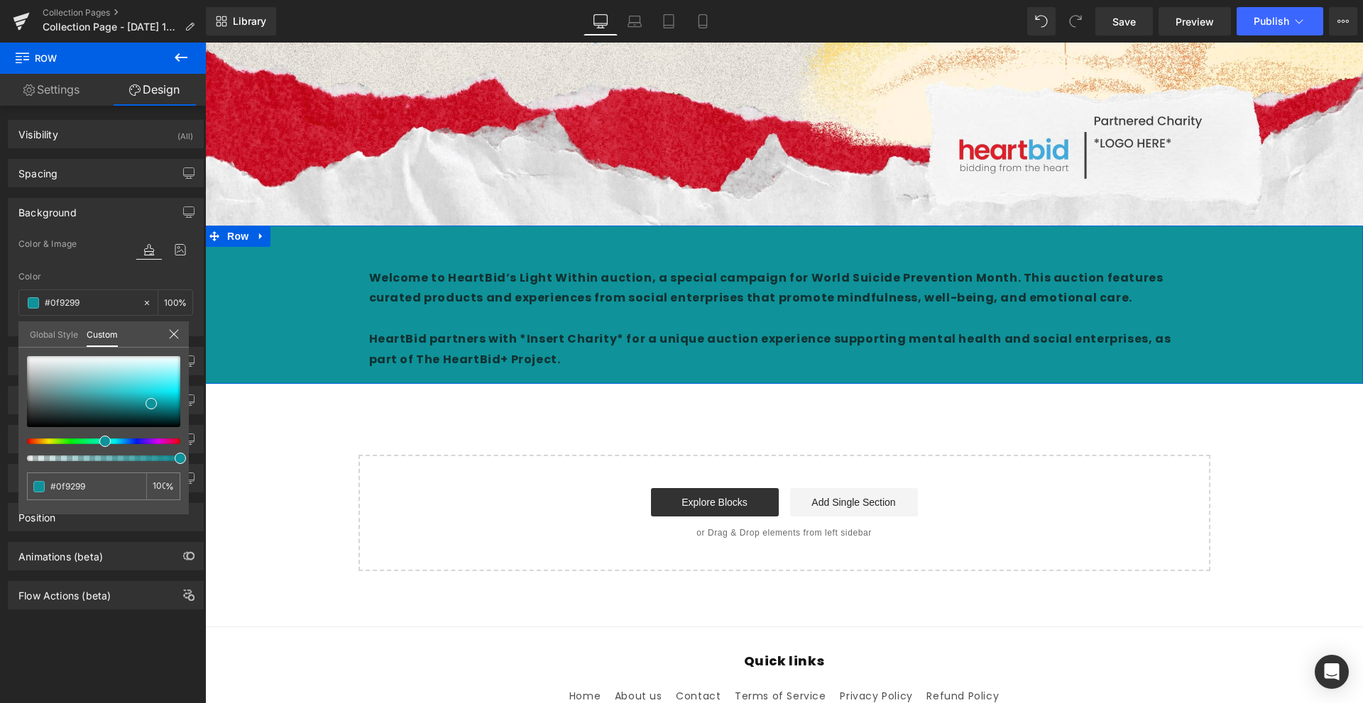
type input "#0f8d99"
type input "#0f8699"
type input "#0f8299"
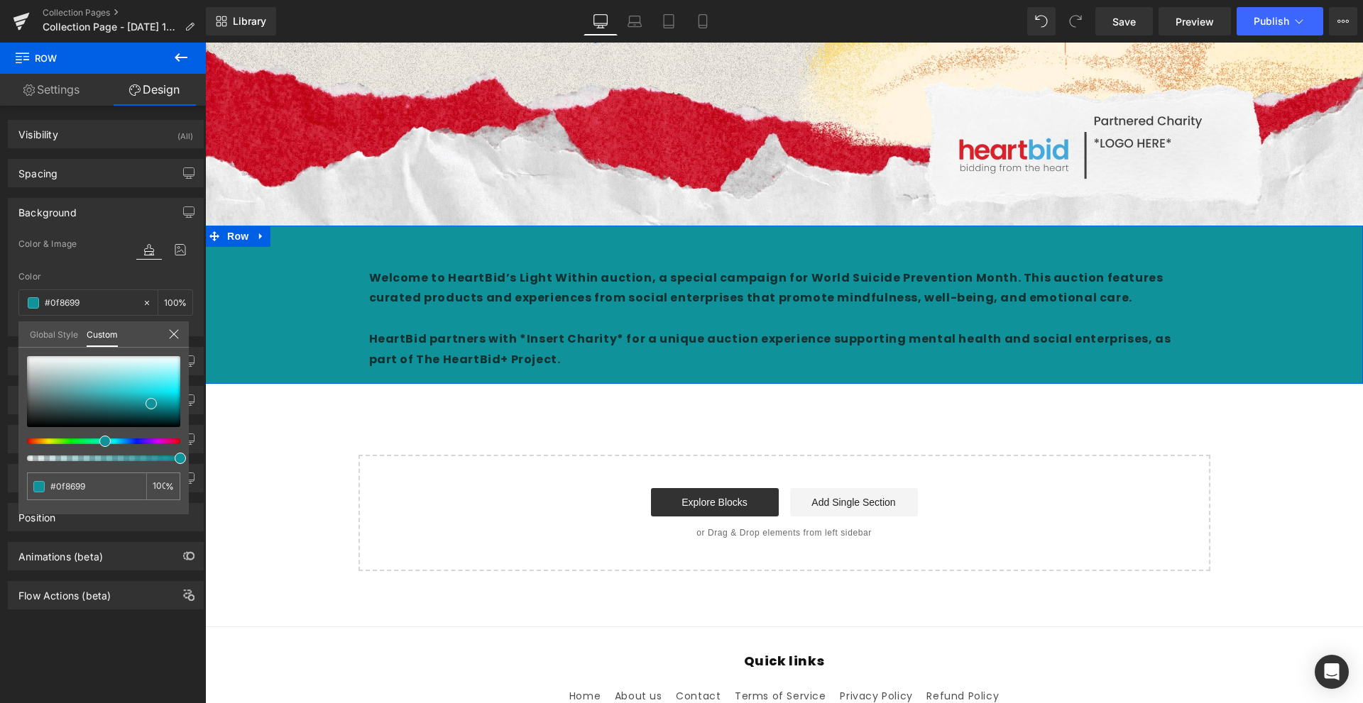
type input "#0f8299"
type input "#0f7d99"
type input "#0f7b99"
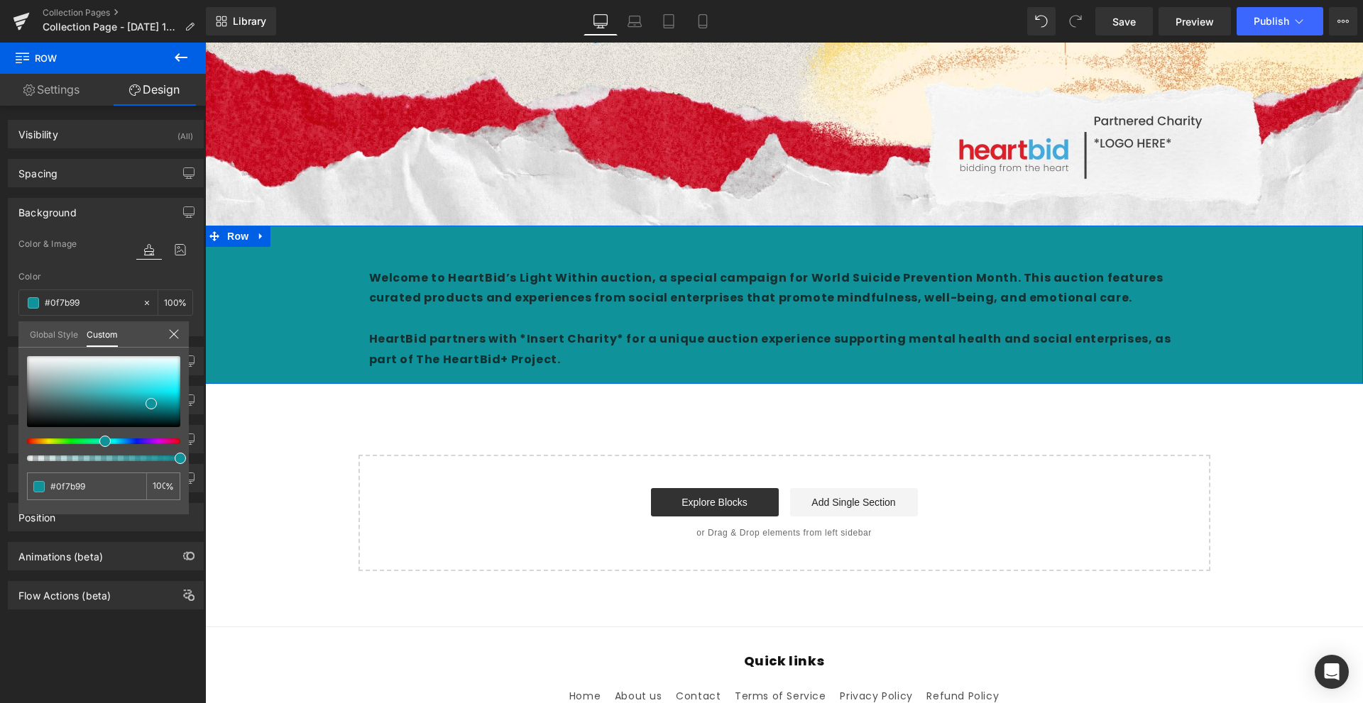
type input "#0f7299"
type input "#0f6f99"
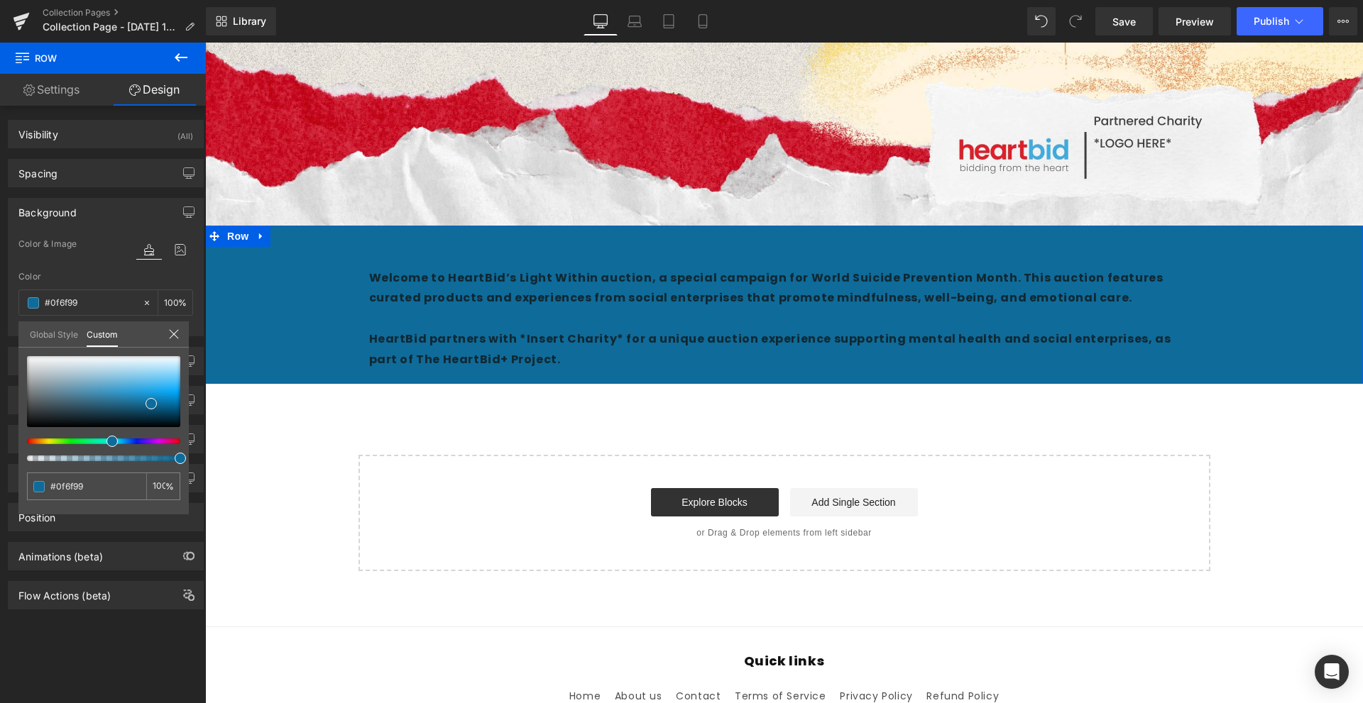
type input "#0f6b99"
type input "#0f5f99"
type input "#0f5899"
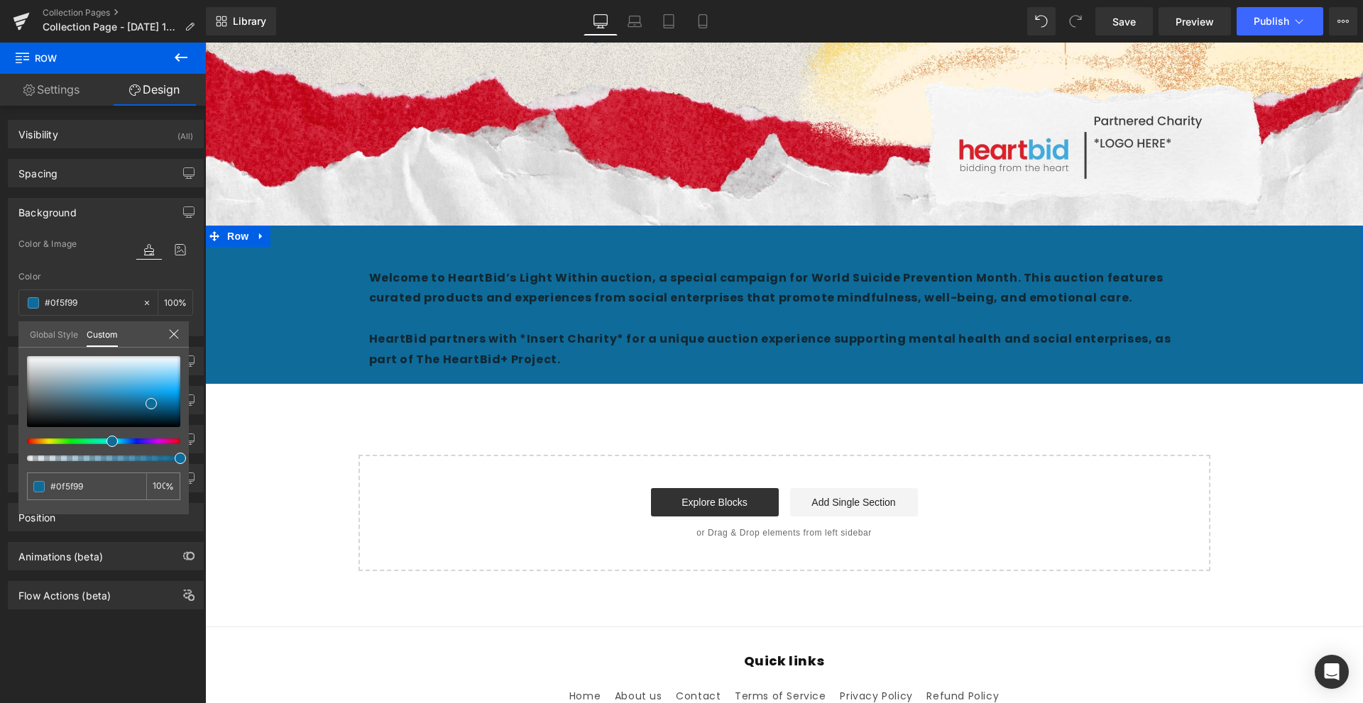
type input "#0f5899"
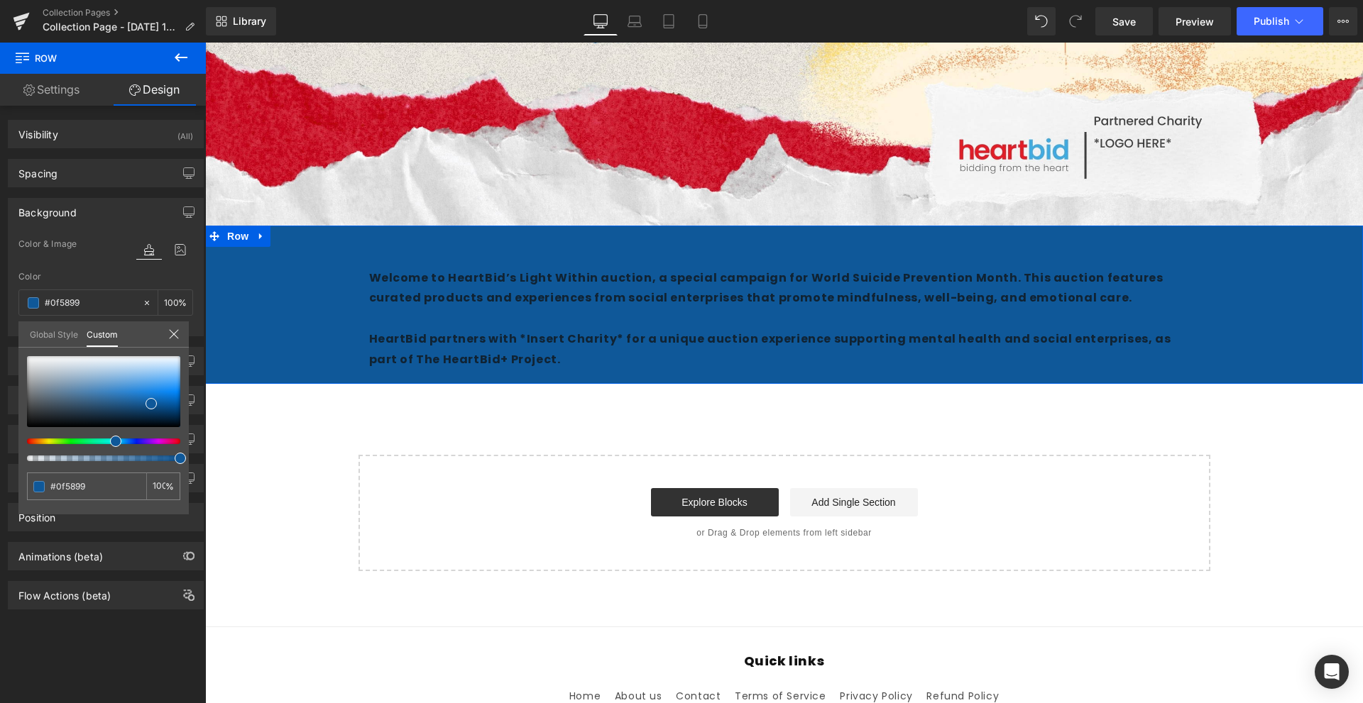
type input "#0f5b99"
type input "#0f5f99"
drag, startPoint x: 130, startPoint y: 437, endPoint x: 108, endPoint y: 442, distance: 22.4
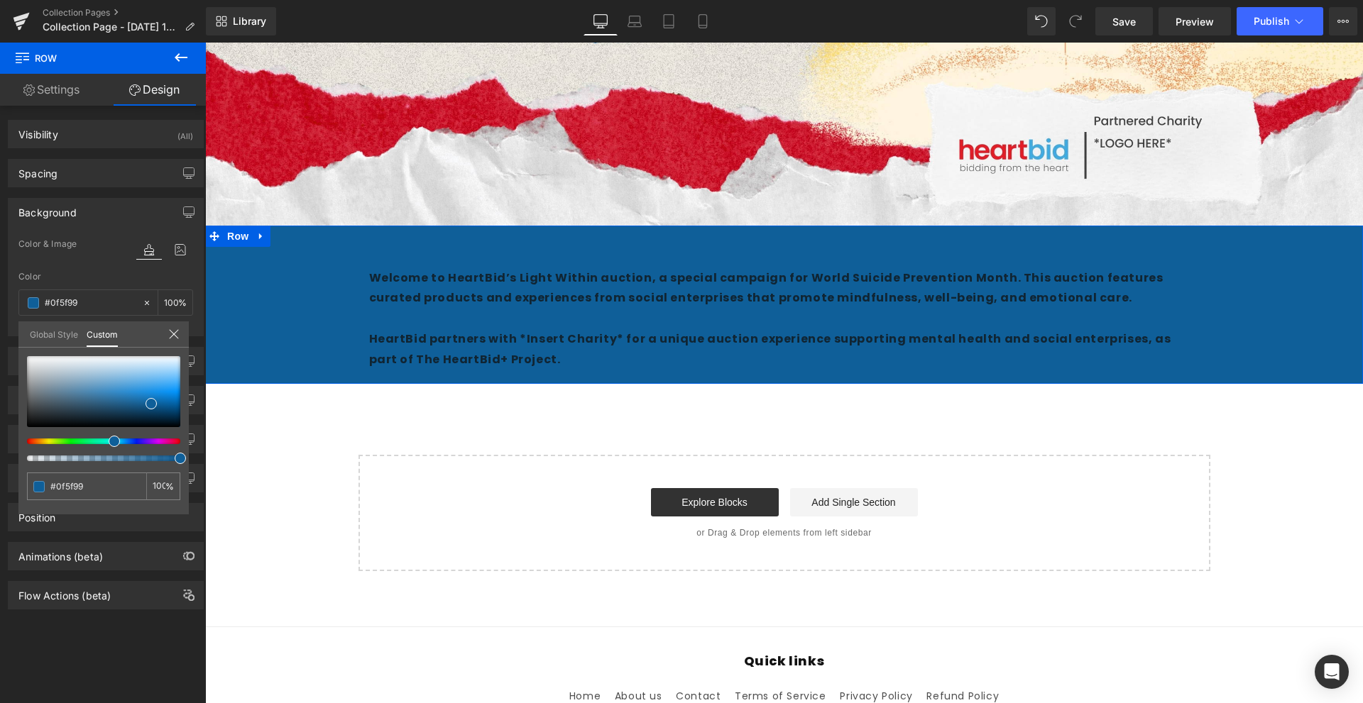
click at [108, 442] on div at bounding box center [97, 442] width 153 height 6
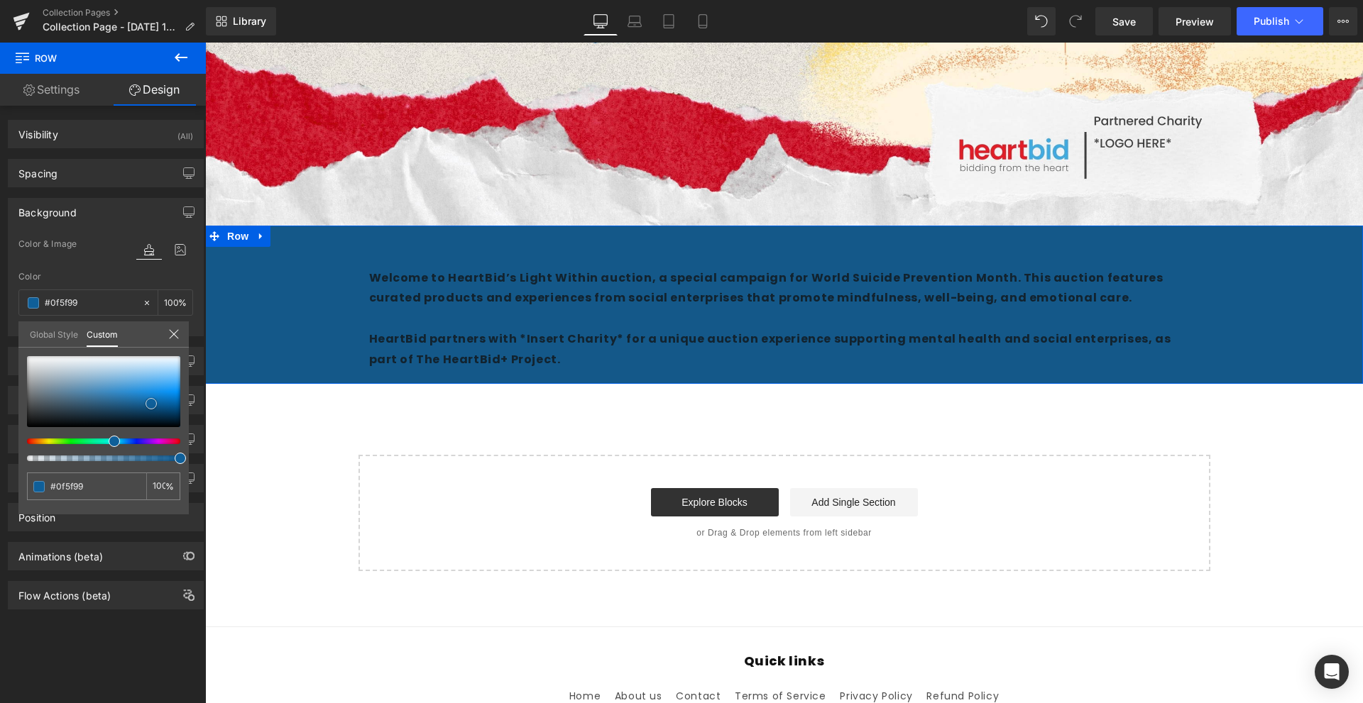
type input "#145889"
type input "#13588a"
type input "#12598b"
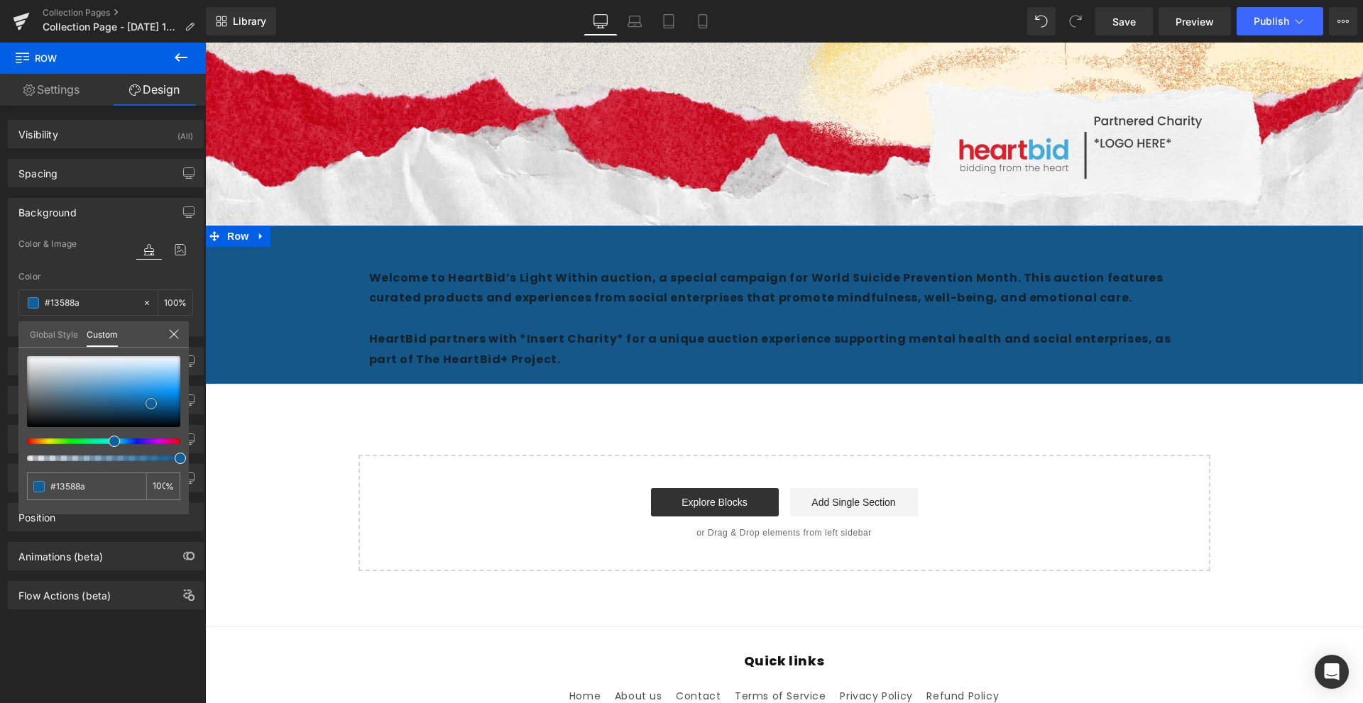
type input "#12598b"
type input "#0f598e"
type input "#0f598f"
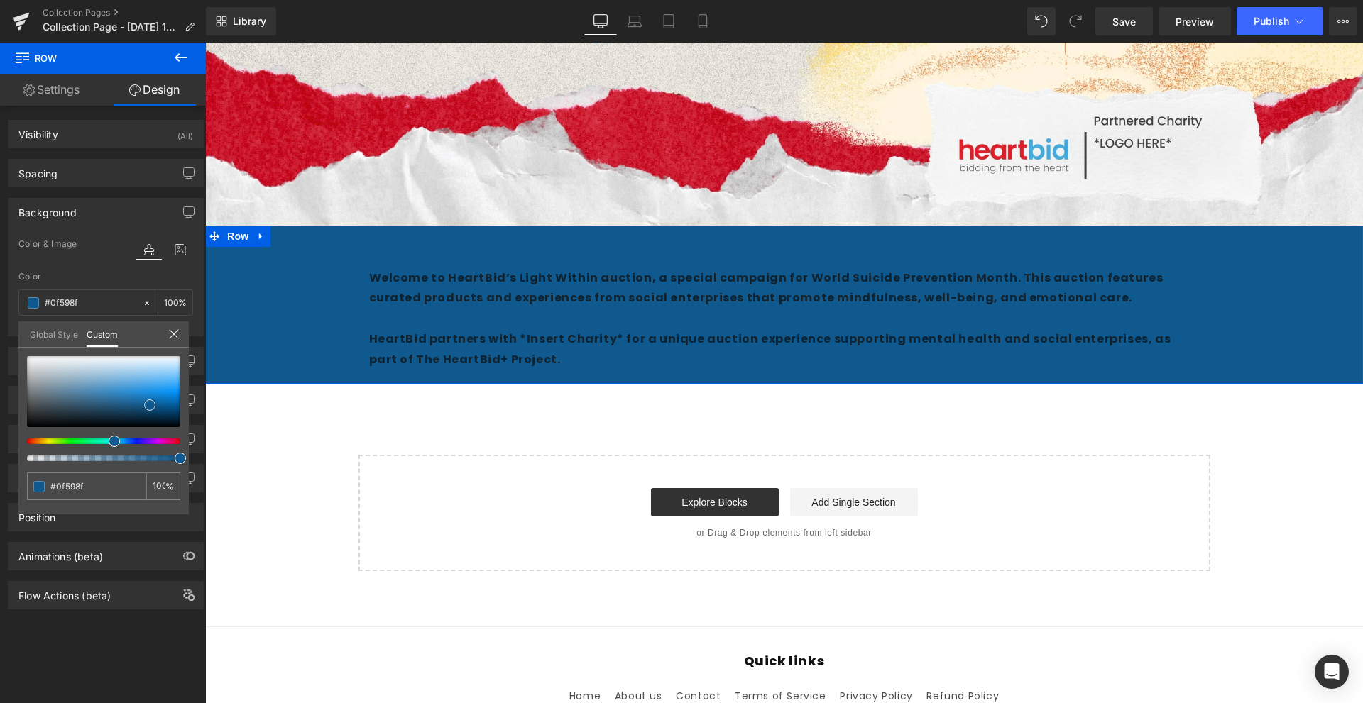
type input "#0f5f98"
type input "#10629c"
type input "#106bab"
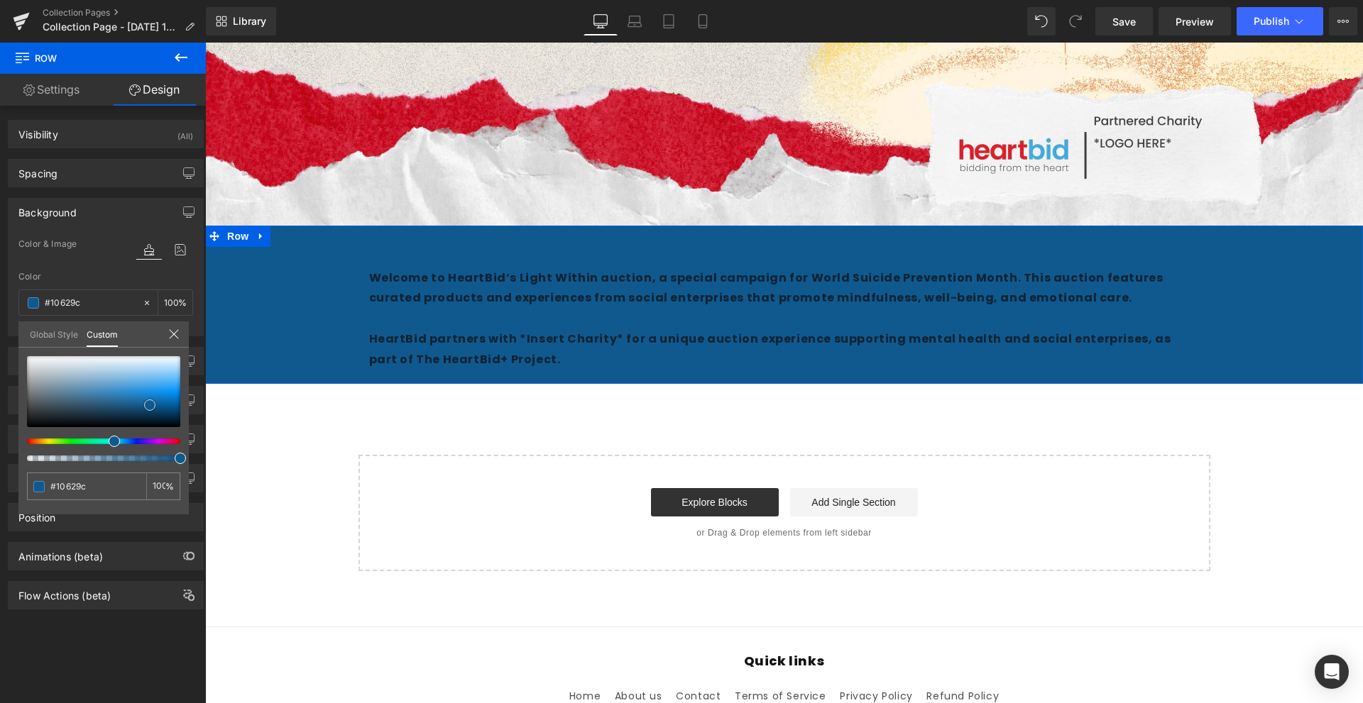
type input "#106bab"
type input "#117dc9"
type input "#118ee8"
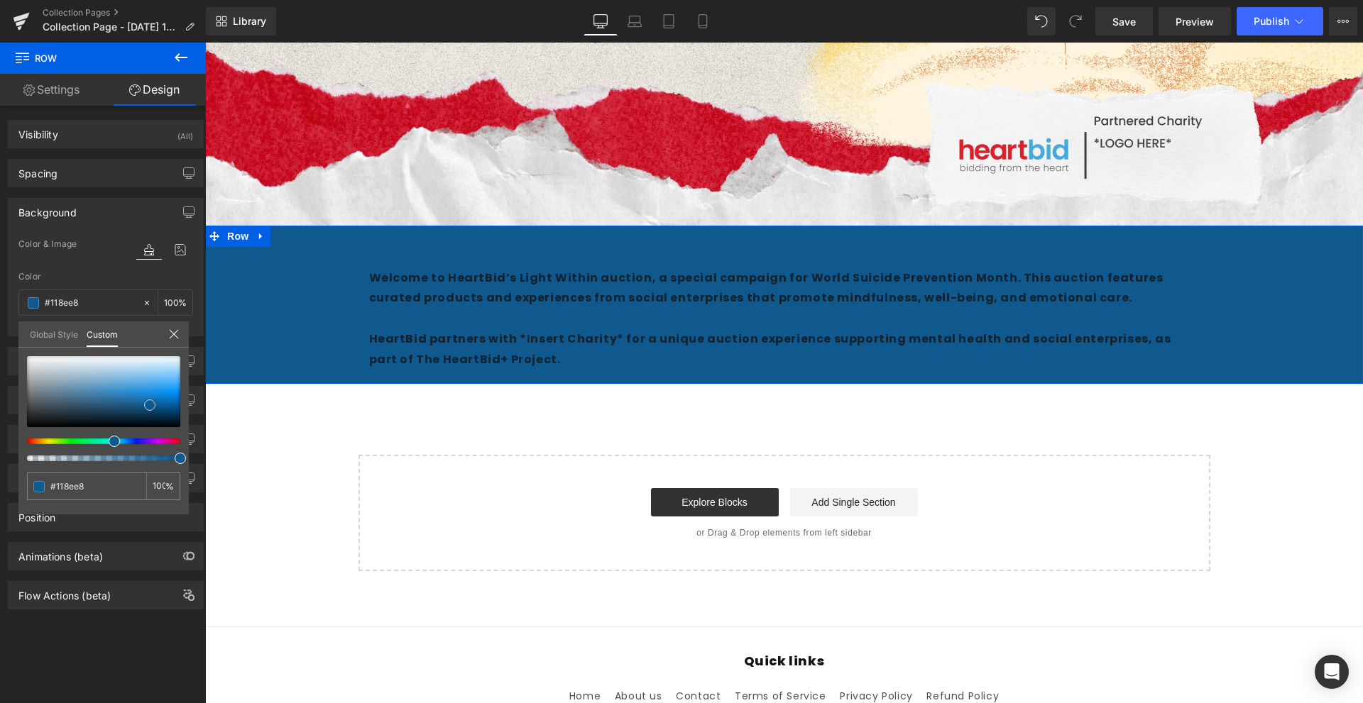
type input "#1594ee"
type input "#1b96ed"
type input "#1e98ef"
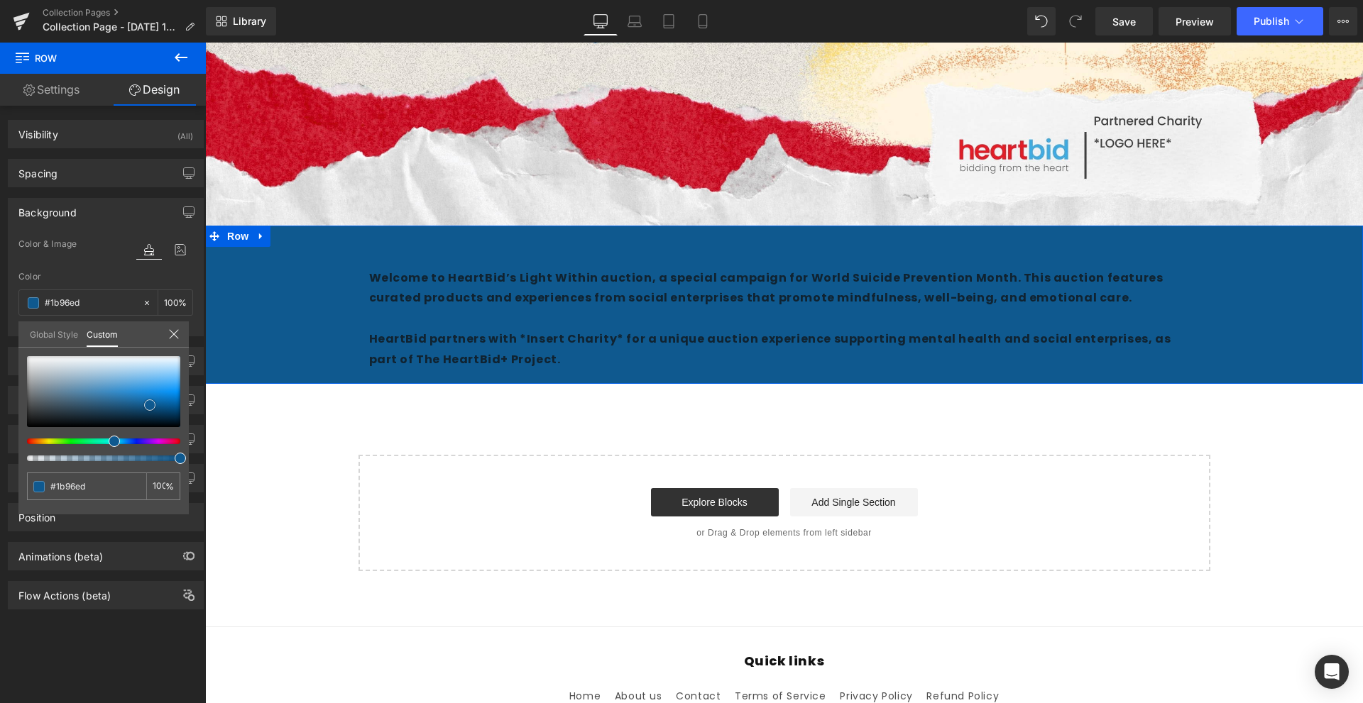
type input "#1e98ef"
type input "#239aef"
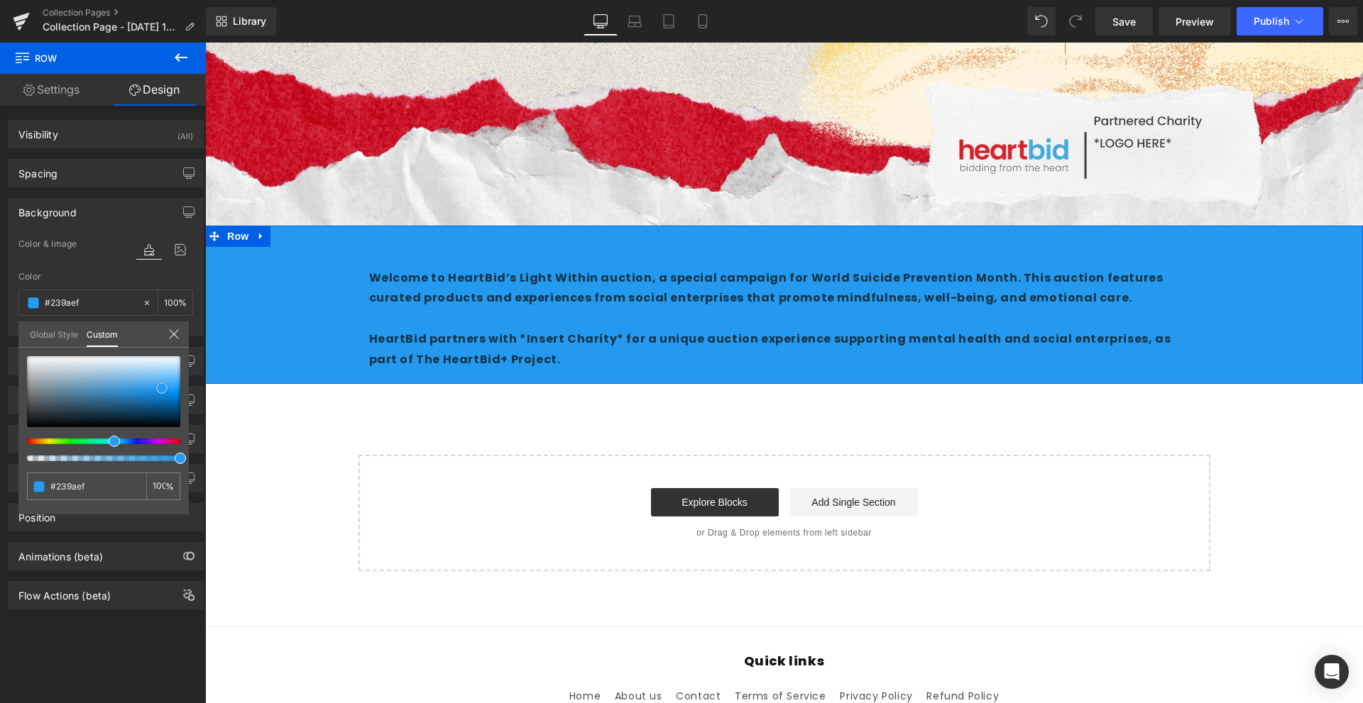
type input "#279df1"
type input "#269df2"
type input "#219bf2"
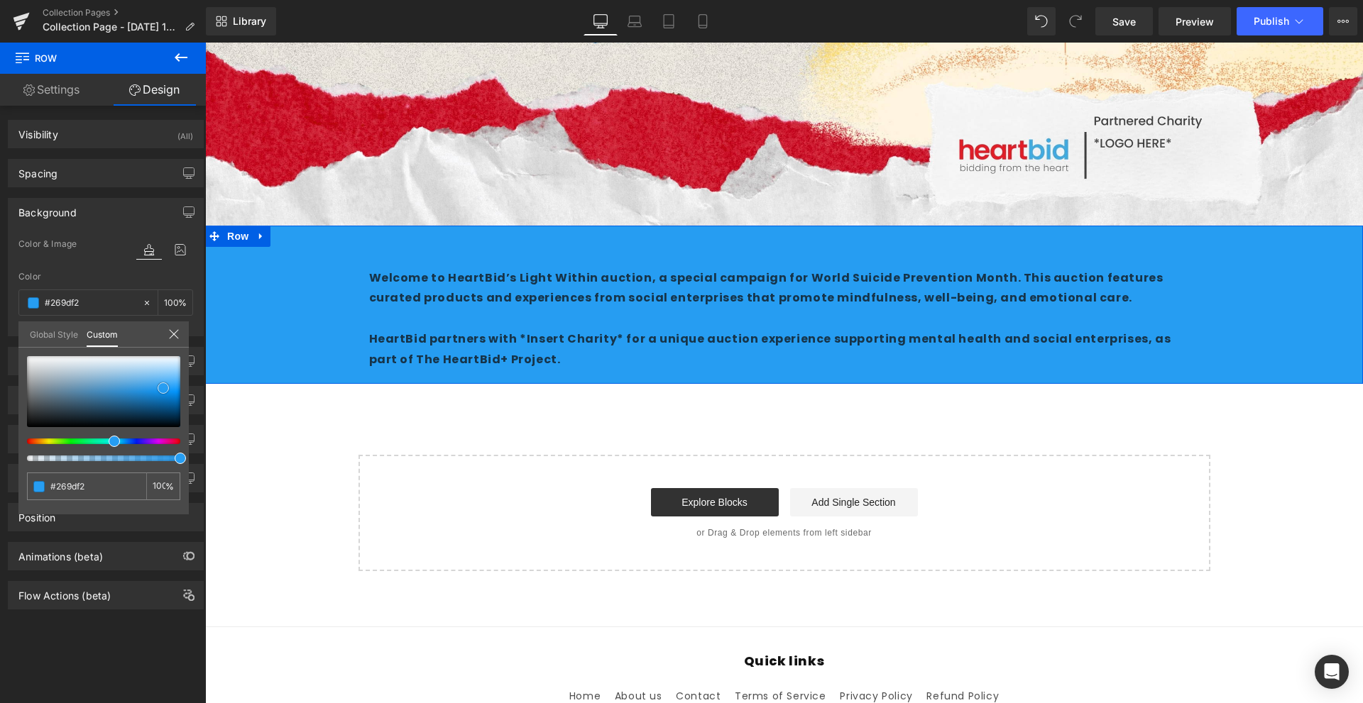
type input "#219bf2"
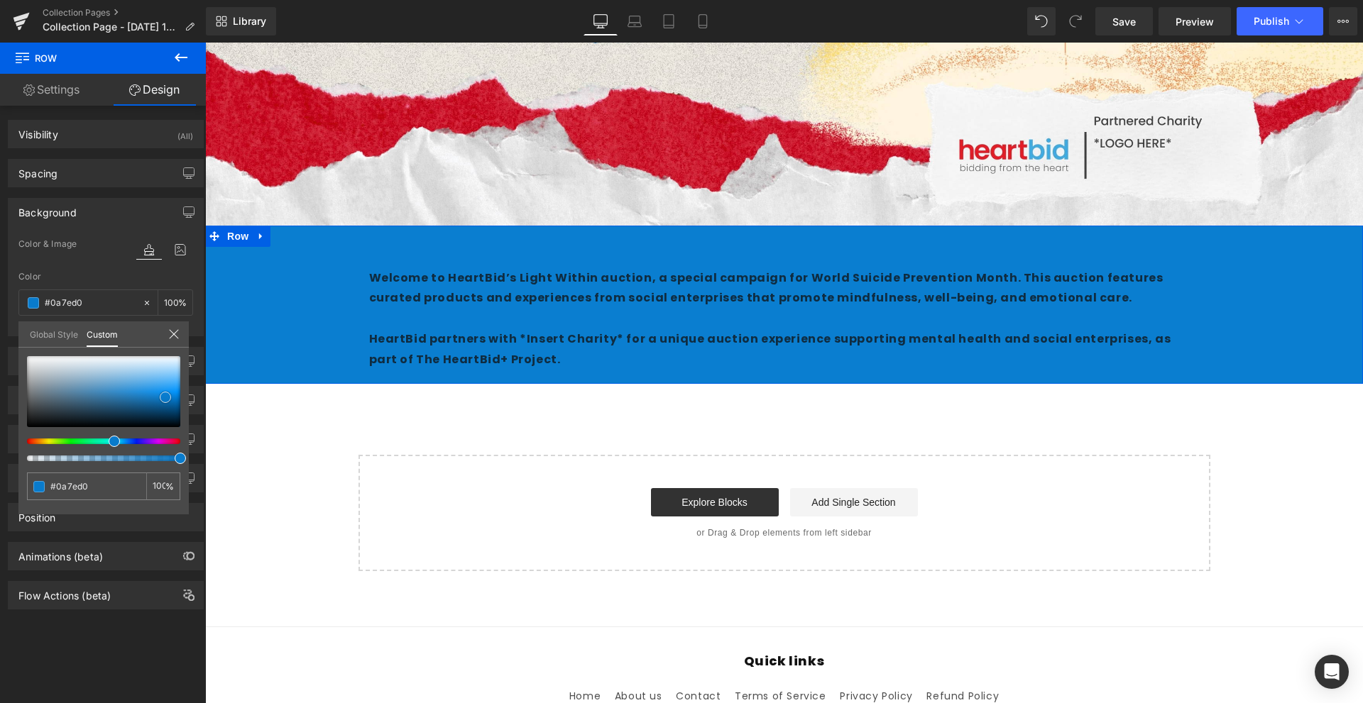
drag, startPoint x: 139, startPoint y: 405, endPoint x: 165, endPoint y: 398, distance: 27.4
click at [165, 398] on div at bounding box center [103, 391] width 153 height 71
click at [567, 246] on body "Skip to content About us Contact FAQs Log in Twitter Facebook Instagram YouTube" at bounding box center [784, 223] width 1158 height 1293
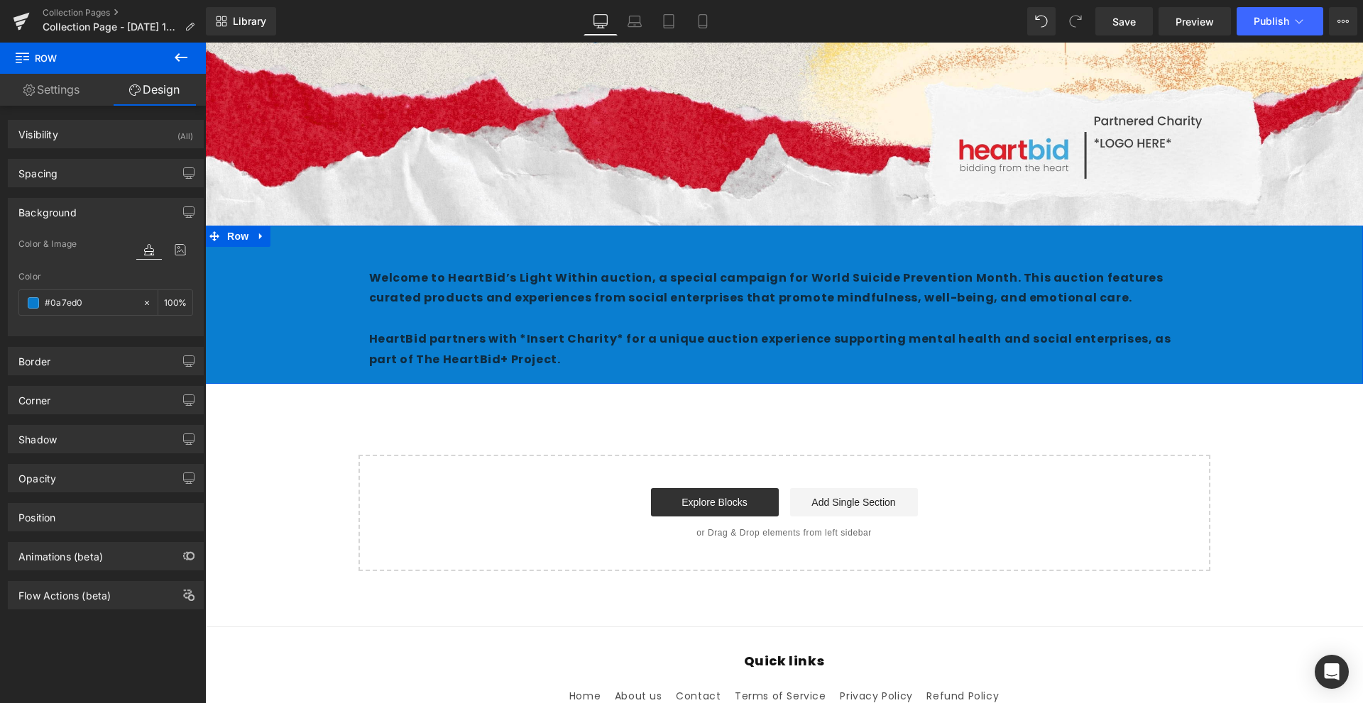
click at [547, 284] on strong "Welcome to HeartBid’s Light Within auction, a special campaign for World Suicid…" at bounding box center [766, 288] width 794 height 37
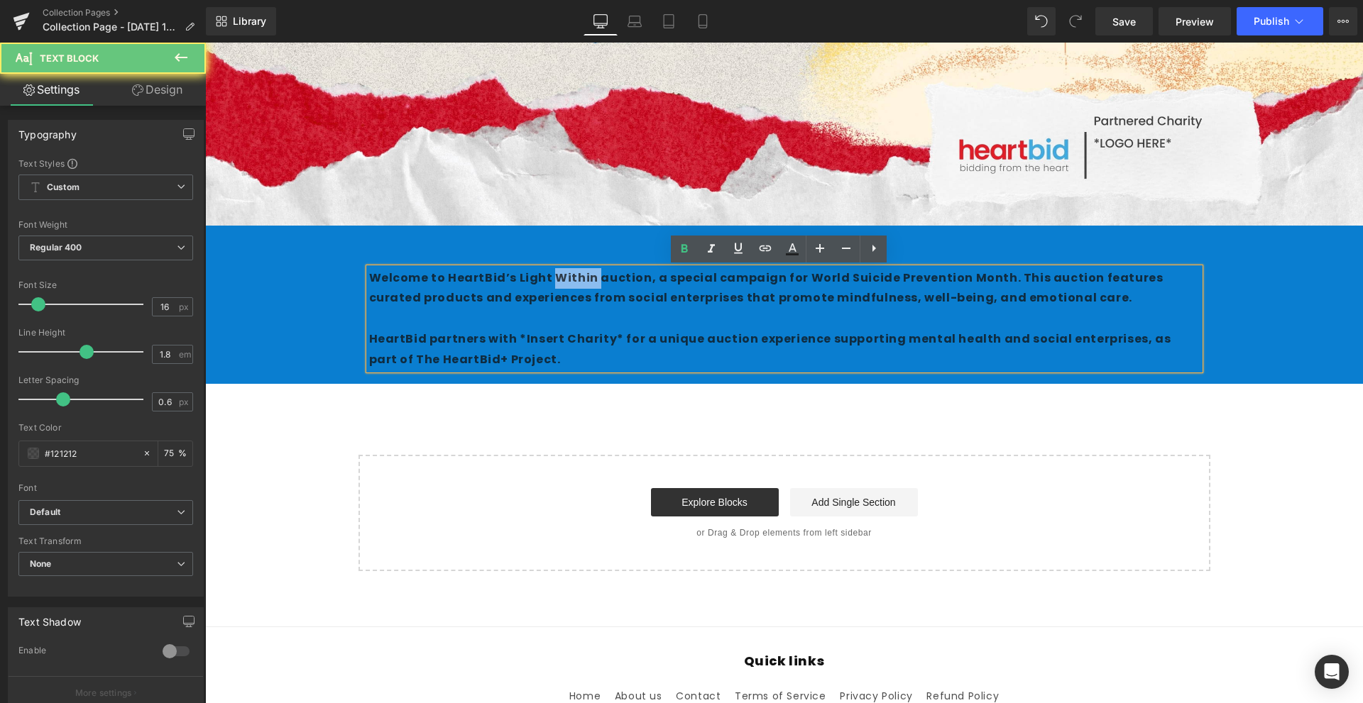
click at [547, 284] on strong "Welcome to HeartBid’s Light Within auction, a special campaign for World Suicid…" at bounding box center [766, 288] width 794 height 37
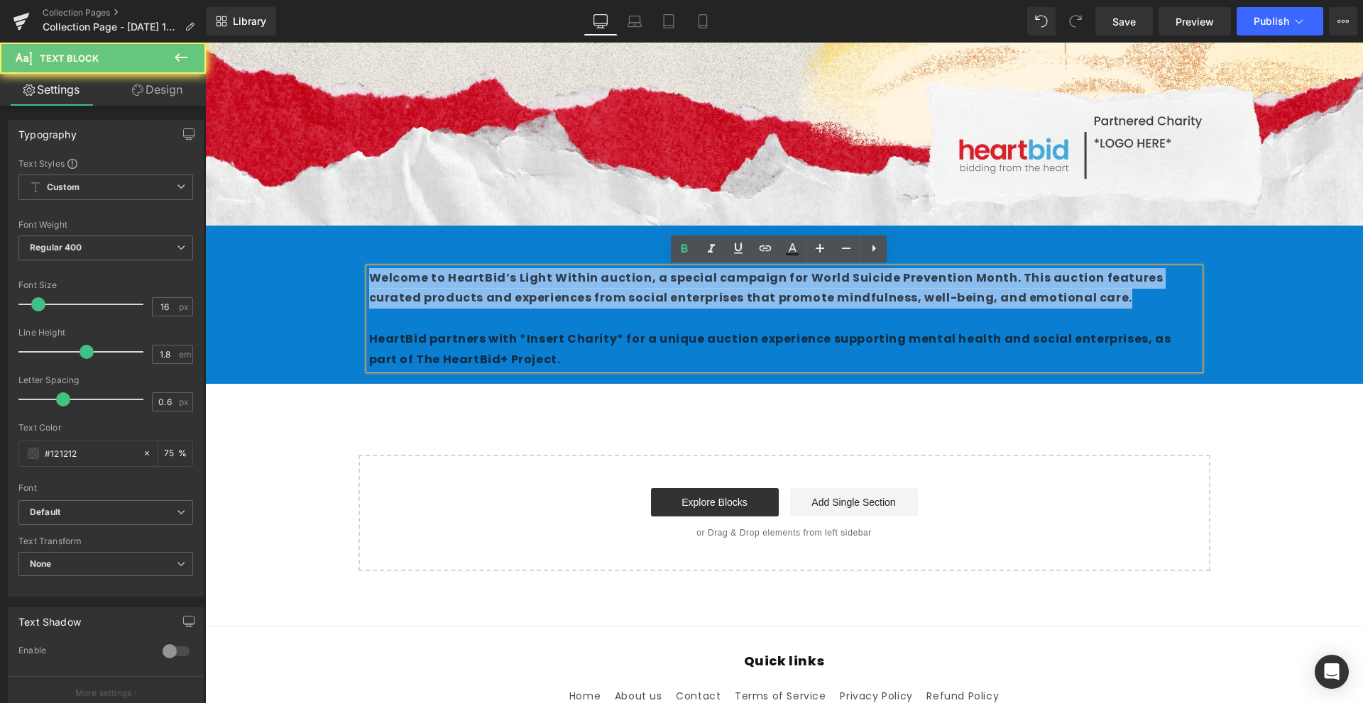
click at [547, 284] on strong "Welcome to HeartBid’s Light Within auction, a special campaign for World Suicid…" at bounding box center [766, 288] width 794 height 37
click at [548, 327] on p at bounding box center [784, 319] width 831 height 21
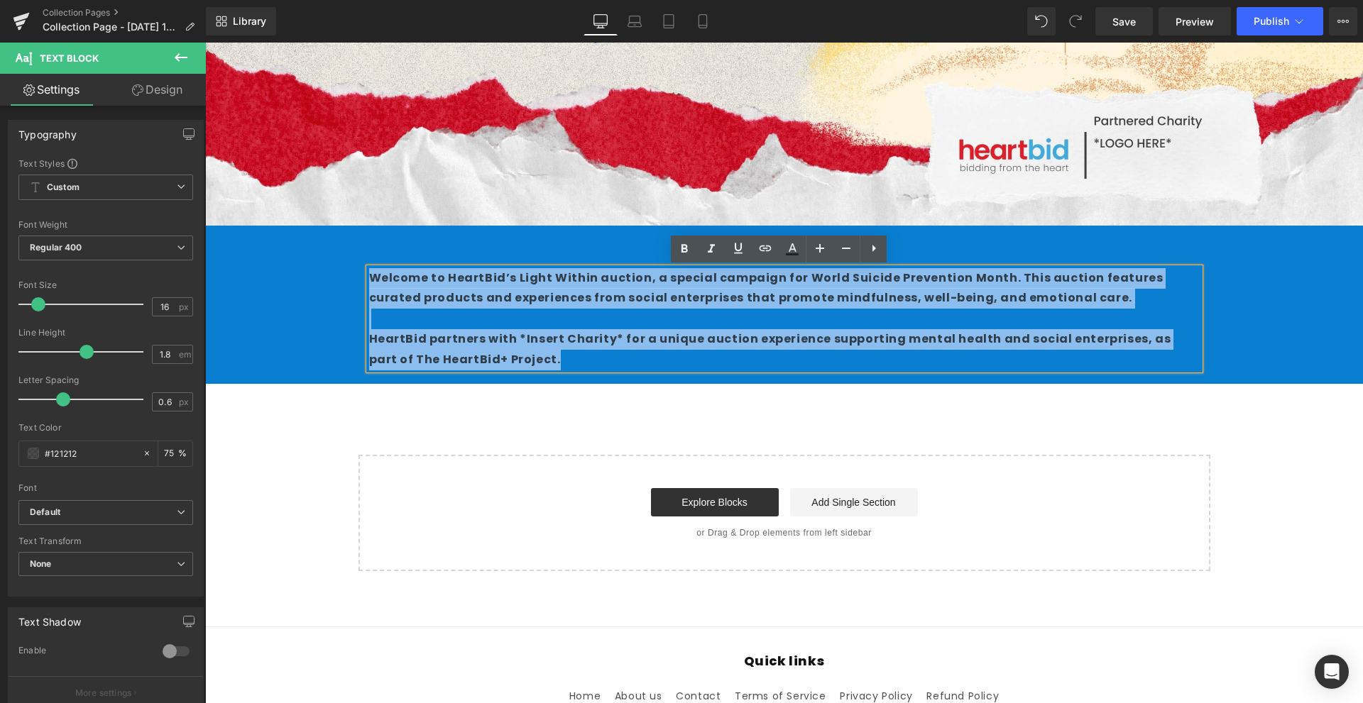
drag, startPoint x: 535, startPoint y: 361, endPoint x: 358, endPoint y: 279, distance: 194.7
click at [358, 279] on div "Welcome to HeartBid’s Light Within auction, a special campaign for World Suicid…" at bounding box center [784, 319] width 852 height 102
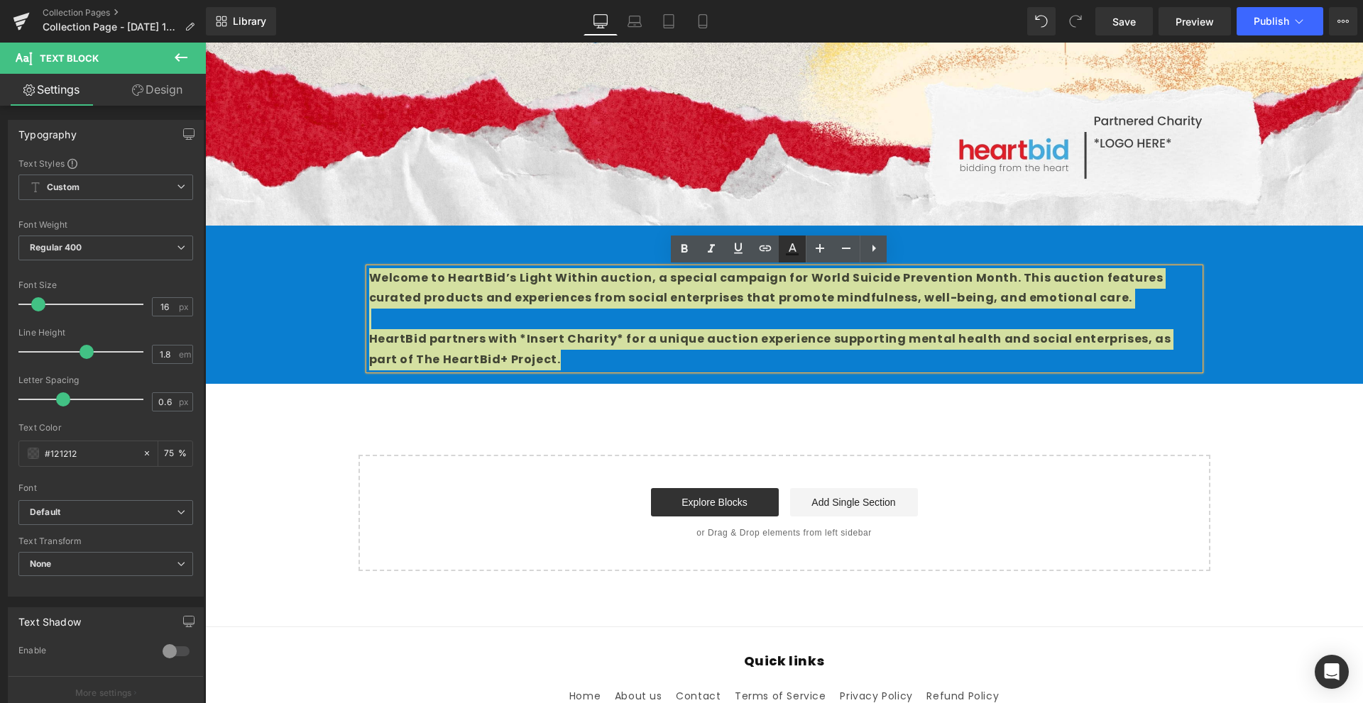
click at [787, 255] on icon at bounding box center [792, 254] width 13 height 2
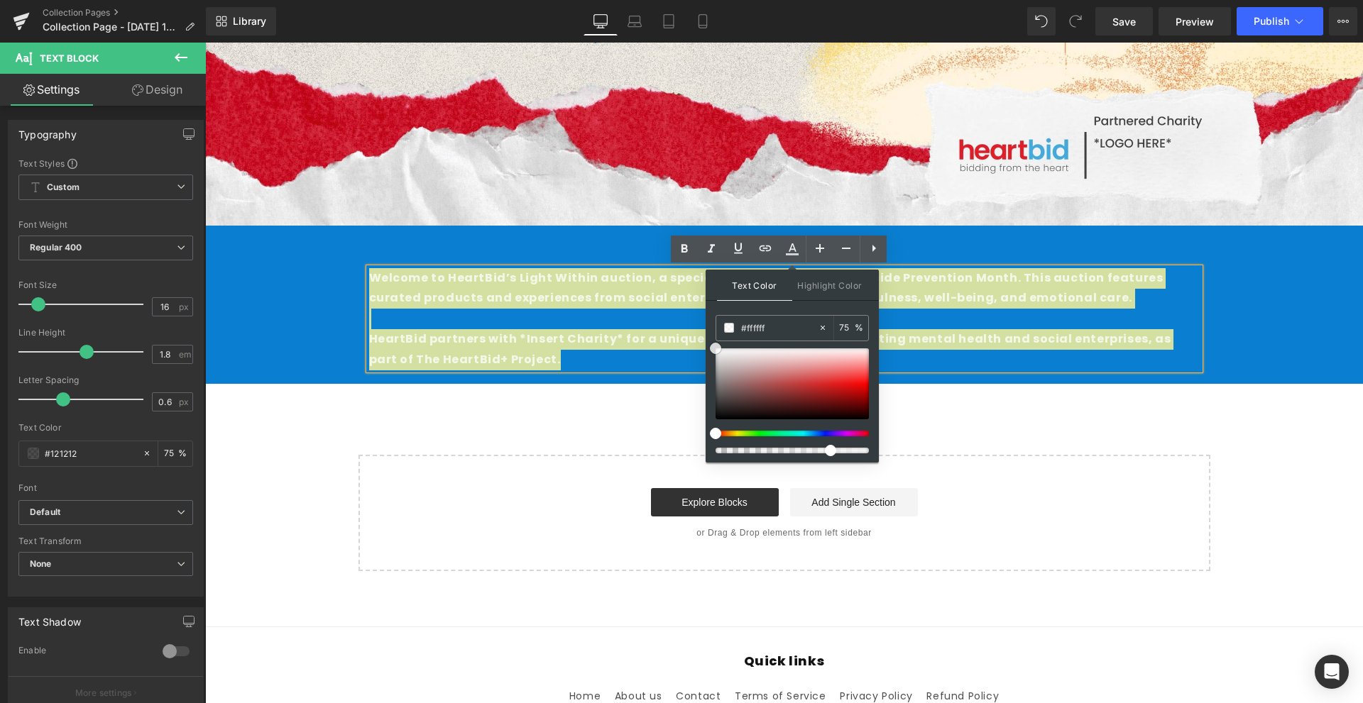
drag, startPoint x: 951, startPoint y: 400, endPoint x: 508, endPoint y: 356, distance: 444.5
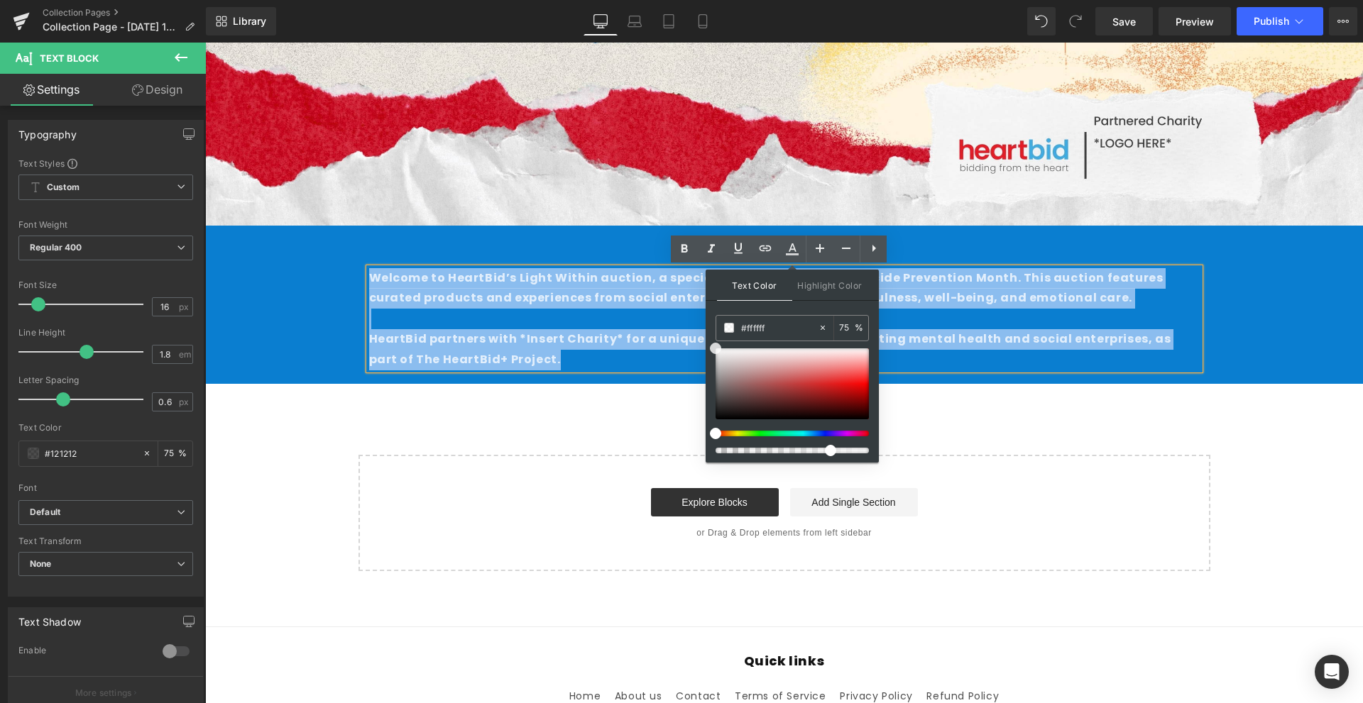
click at [508, 356] on p "HeartBid partners with *Insert Charity* for a unique auction experience support…" at bounding box center [784, 349] width 831 height 41
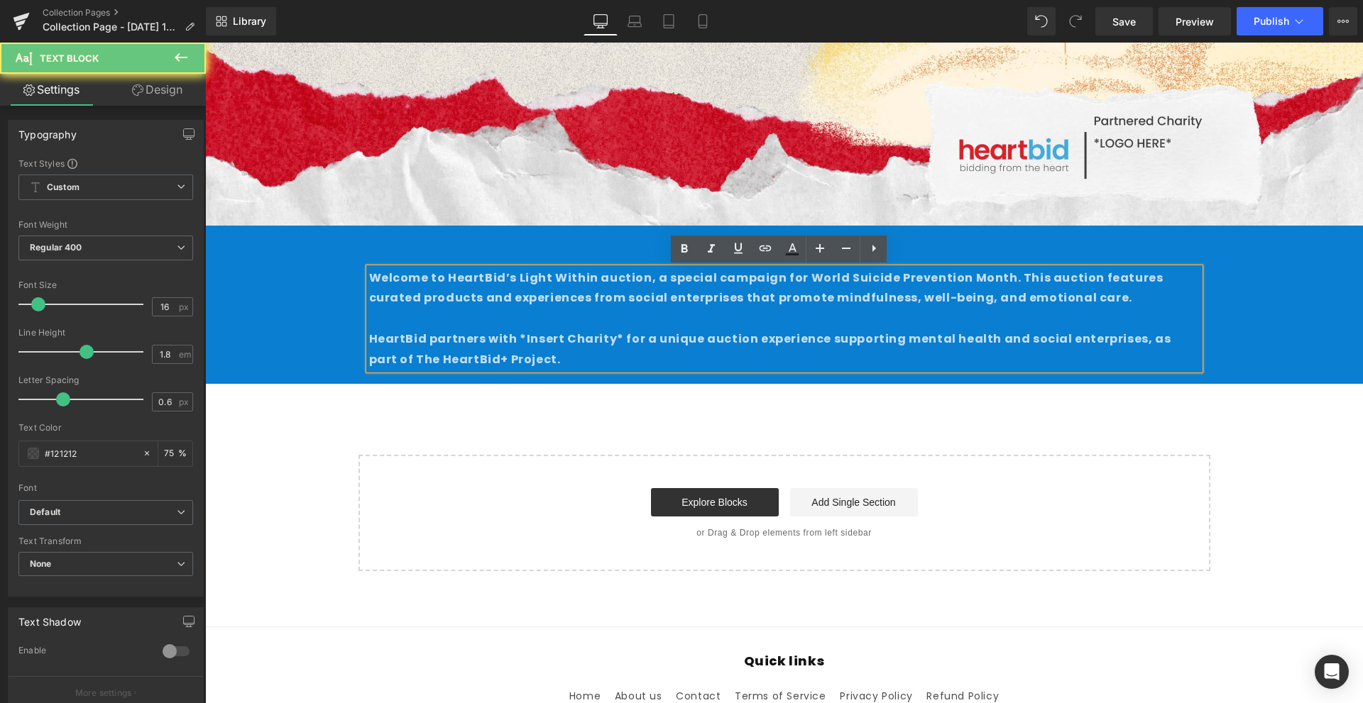
click at [598, 371] on div "Welcome to HeartBid’s Light Within auction, a special campaign for World Suicid…" at bounding box center [784, 319] width 831 height 102
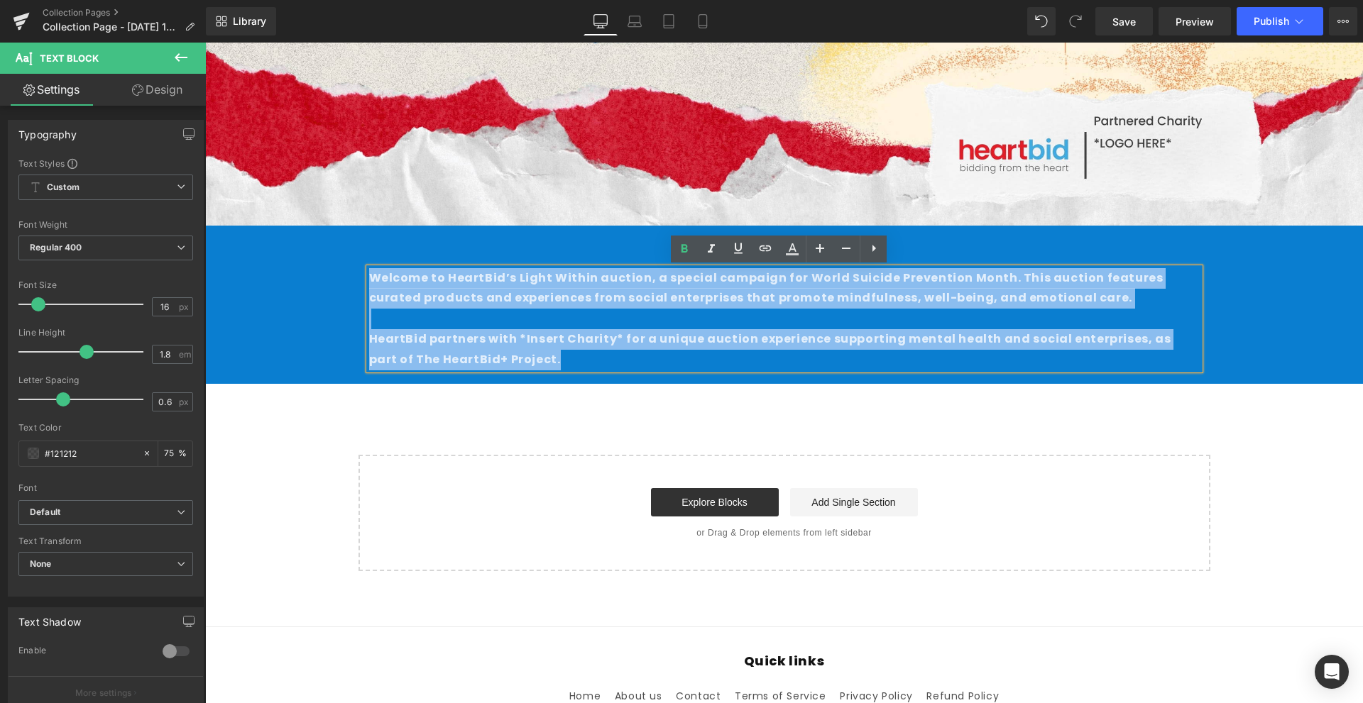
drag, startPoint x: 312, startPoint y: 285, endPoint x: 290, endPoint y: 263, distance: 31.6
click at [290, 263] on div "Welcome to HeartBid’s Light Within auction, a special campaign for World Suicid…" at bounding box center [784, 312] width 1158 height 131
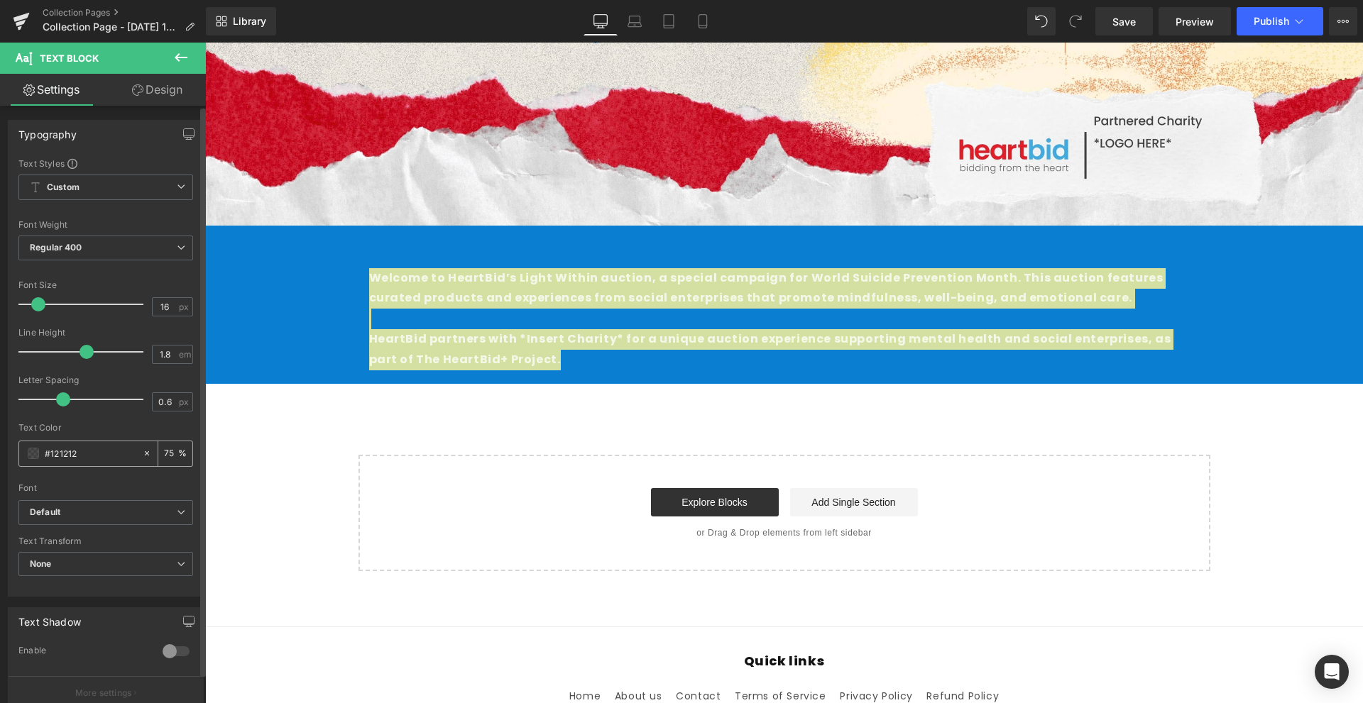
click at [82, 464] on div "#121212" at bounding box center [80, 454] width 123 height 25
click at [39, 459] on div "#121212" at bounding box center [80, 454] width 123 height 25
click at [23, 455] on div "#121212" at bounding box center [80, 454] width 123 height 25
click at [31, 455] on span at bounding box center [33, 453] width 11 height 11
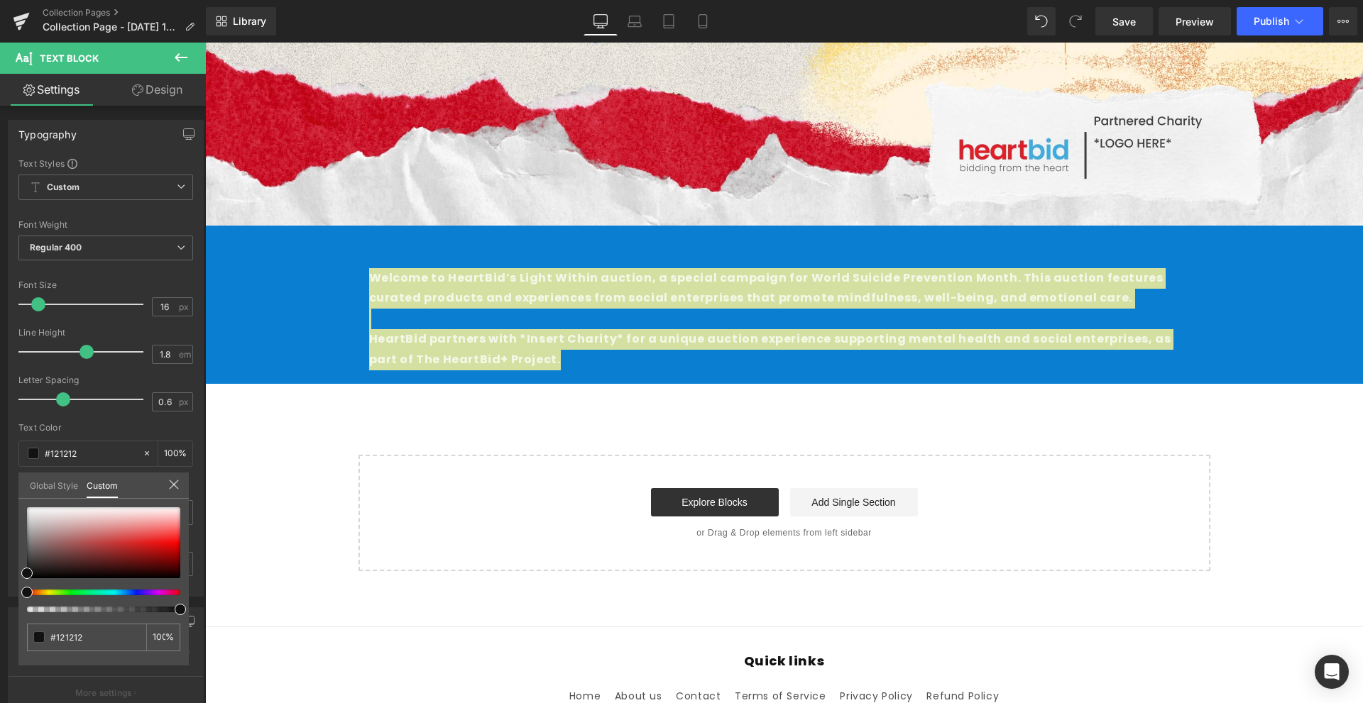
drag, startPoint x: 353, startPoint y: 652, endPoint x: 248, endPoint y: 602, distance: 115.9
drag, startPoint x: 26, startPoint y: 575, endPoint x: 12, endPoint y: 449, distance: 127.2
click at [4, 459] on div "Typography Text Styles Custom Custom Setup Global Style Custom Setup Global Sty…" at bounding box center [106, 353] width 212 height 488
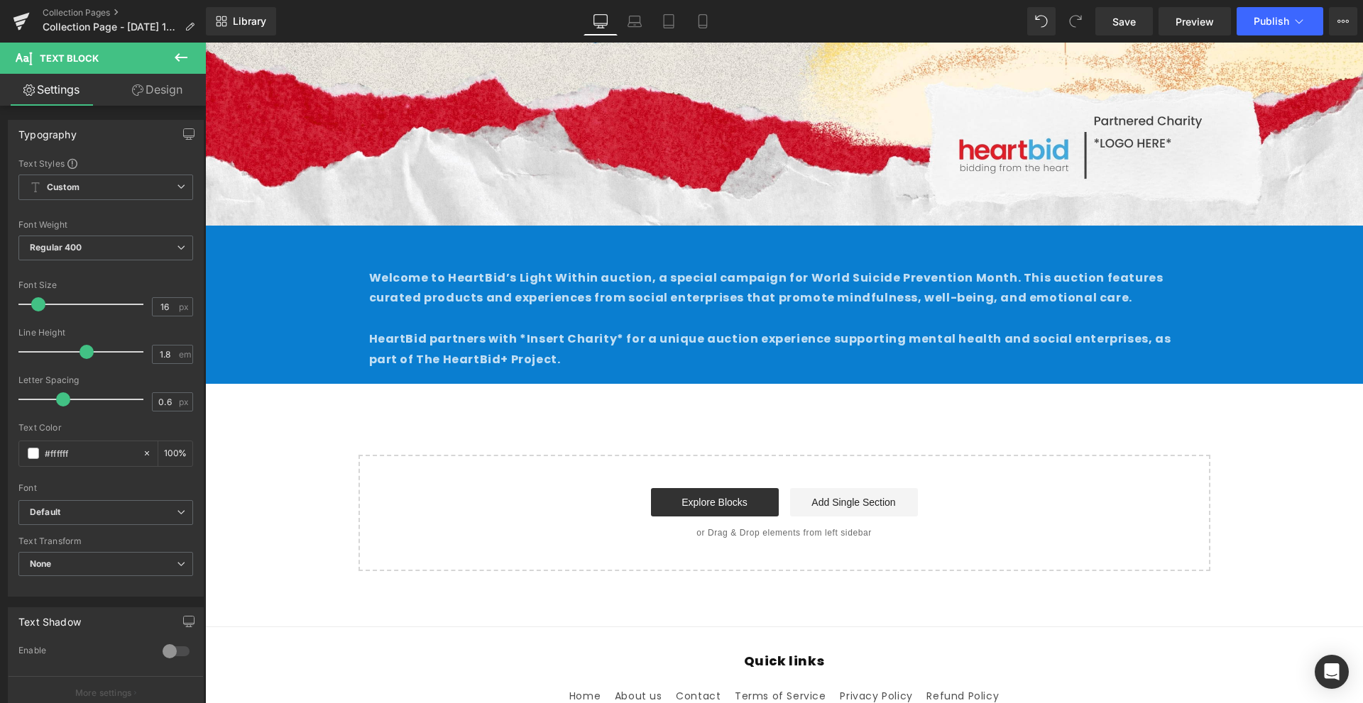
click at [491, 385] on body "Skip to content About us Contact FAQs Log in Twitter Facebook Instagram YouTube" at bounding box center [784, 223] width 1158 height 1293
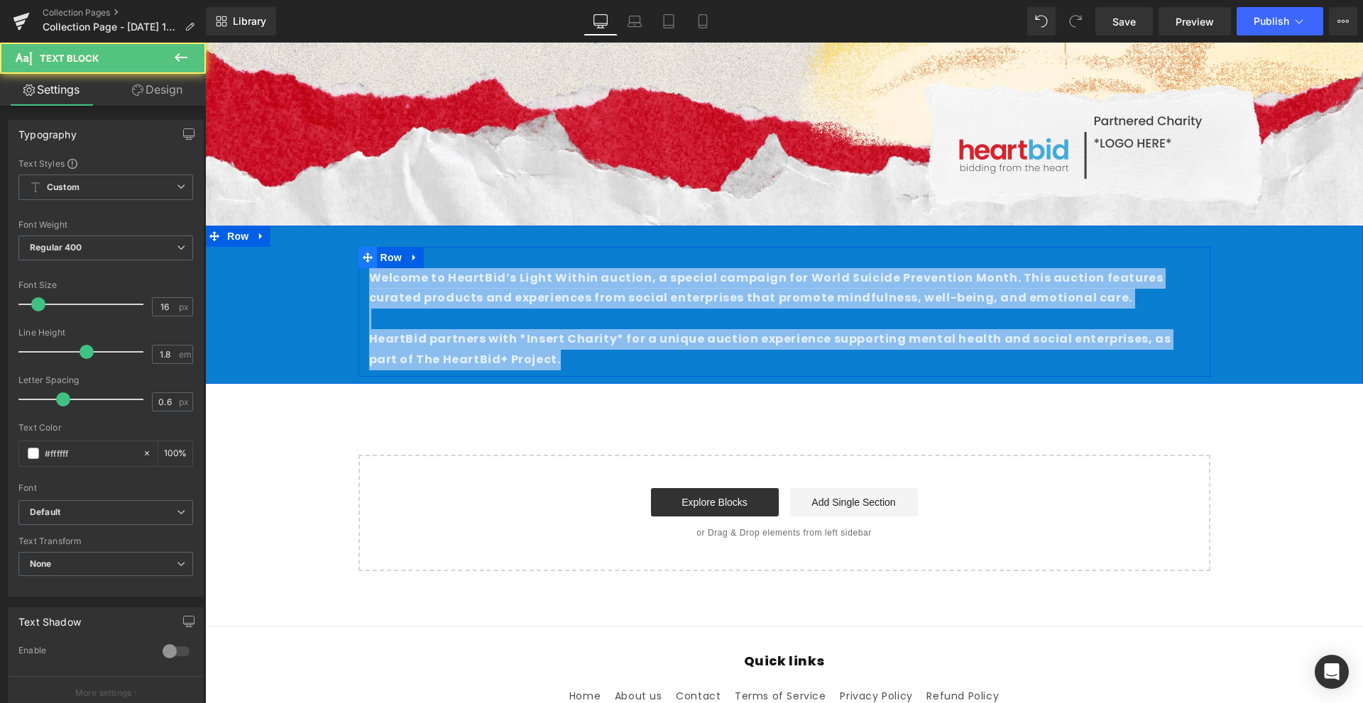
drag, startPoint x: 540, startPoint y: 351, endPoint x: 354, endPoint y: 267, distance: 204.3
click at [358, 267] on div "Welcome to HeartBid’s Light Within auction, a special campaign for World Suicid…" at bounding box center [784, 312] width 852 height 131
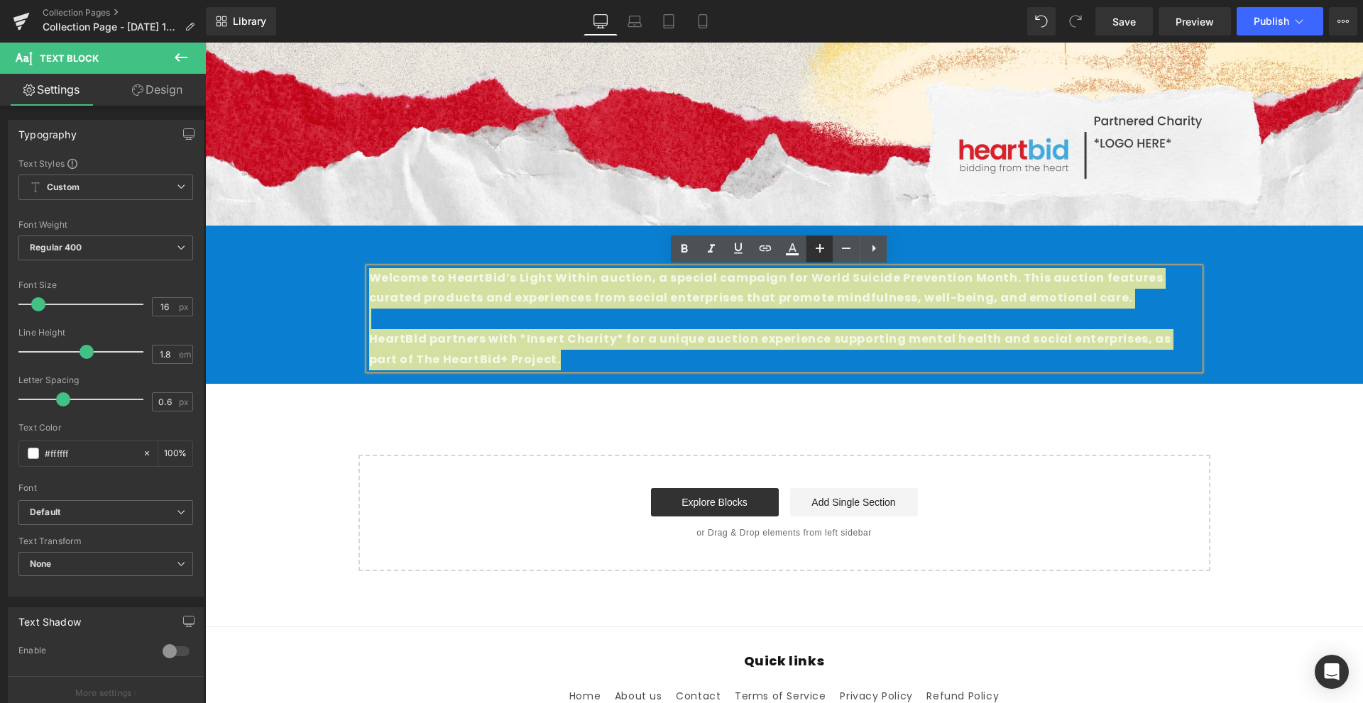
click at [827, 250] on icon at bounding box center [819, 248] width 17 height 17
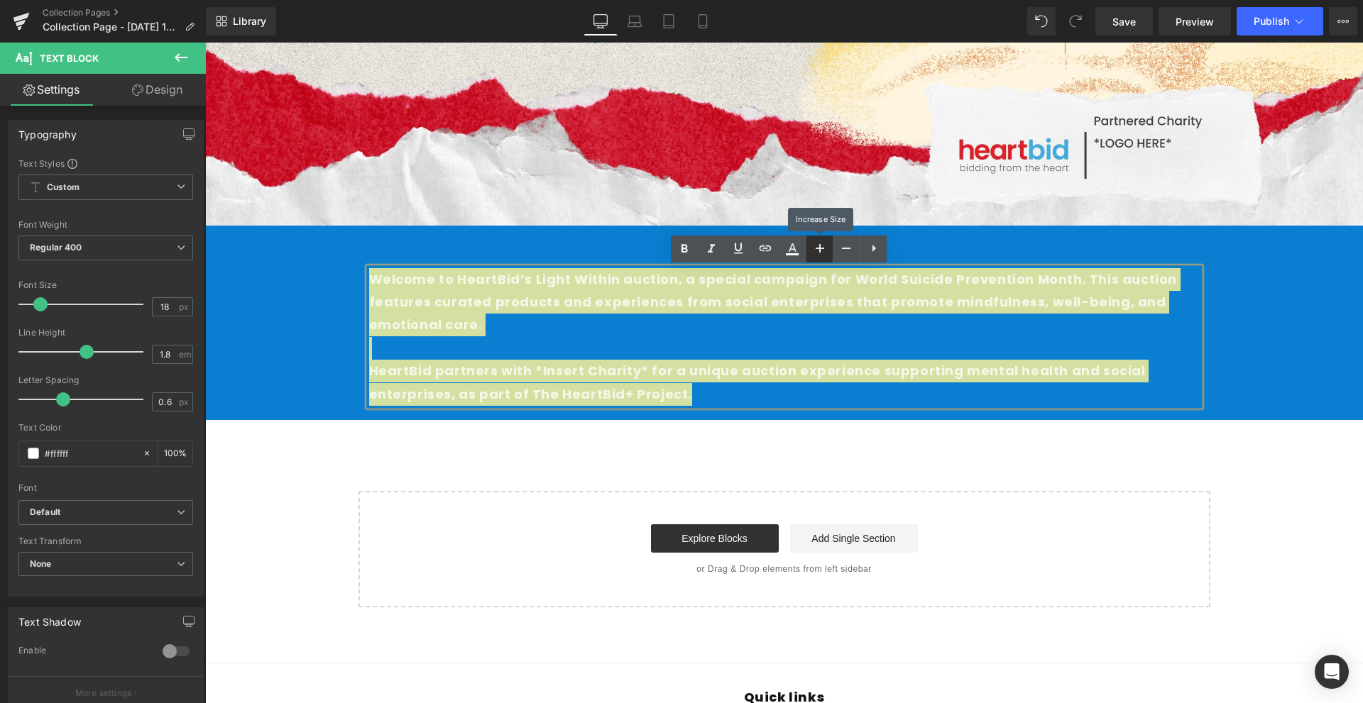
click at [827, 250] on icon at bounding box center [819, 248] width 17 height 17
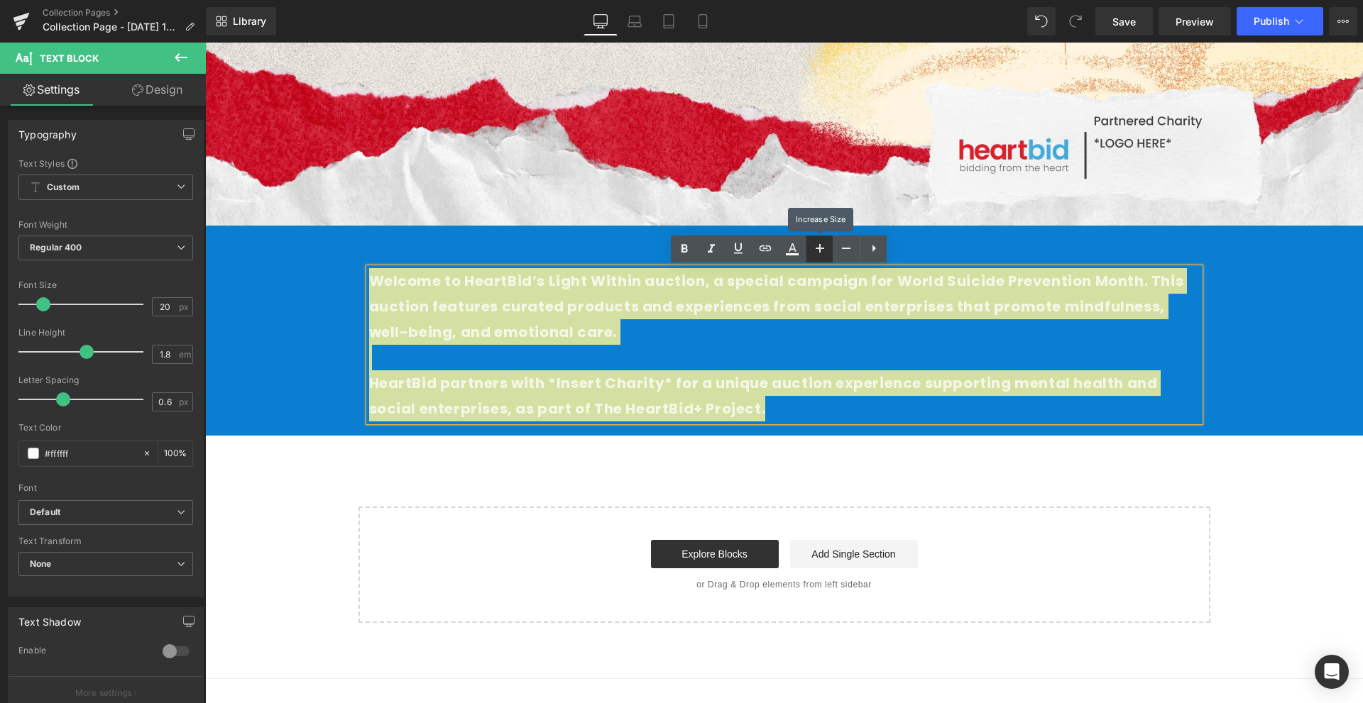
click at [827, 250] on icon at bounding box center [819, 248] width 17 height 17
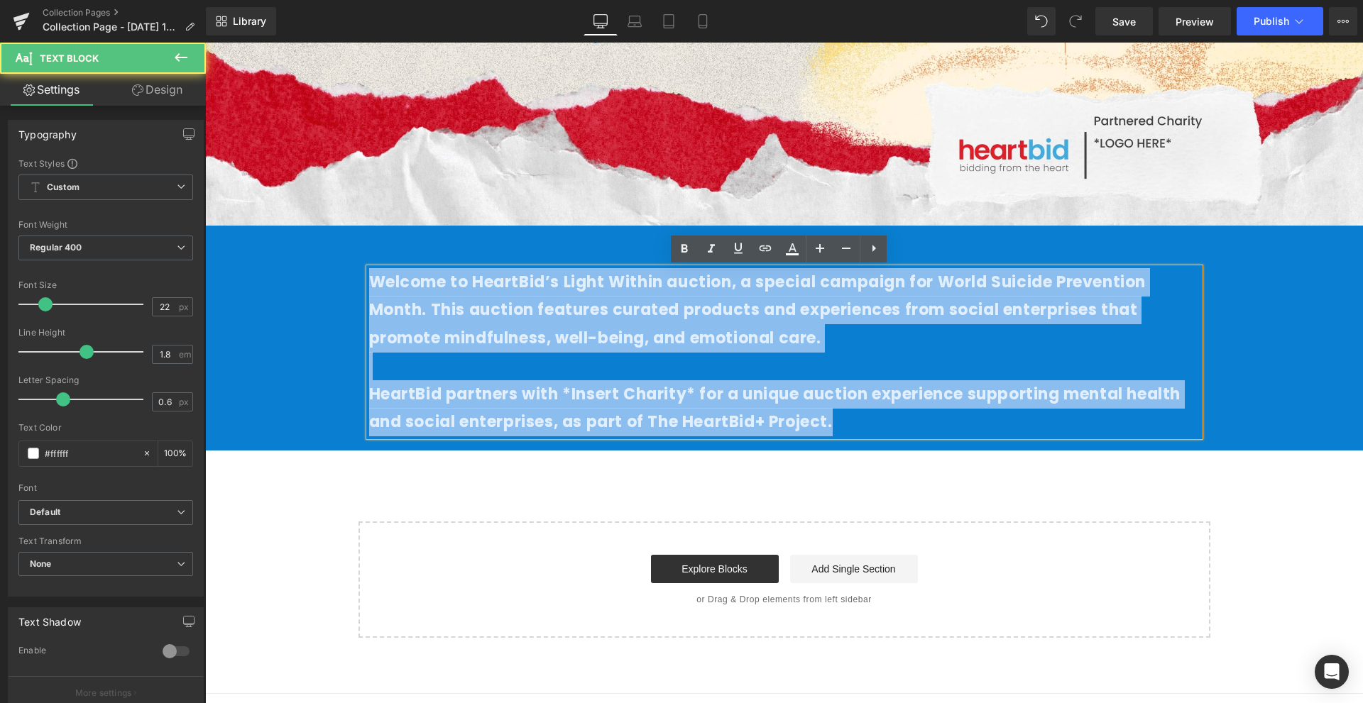
click at [790, 385] on strong "HeartBid partners with *Insert Charity* for a unique auction experience support…" at bounding box center [775, 408] width 812 height 50
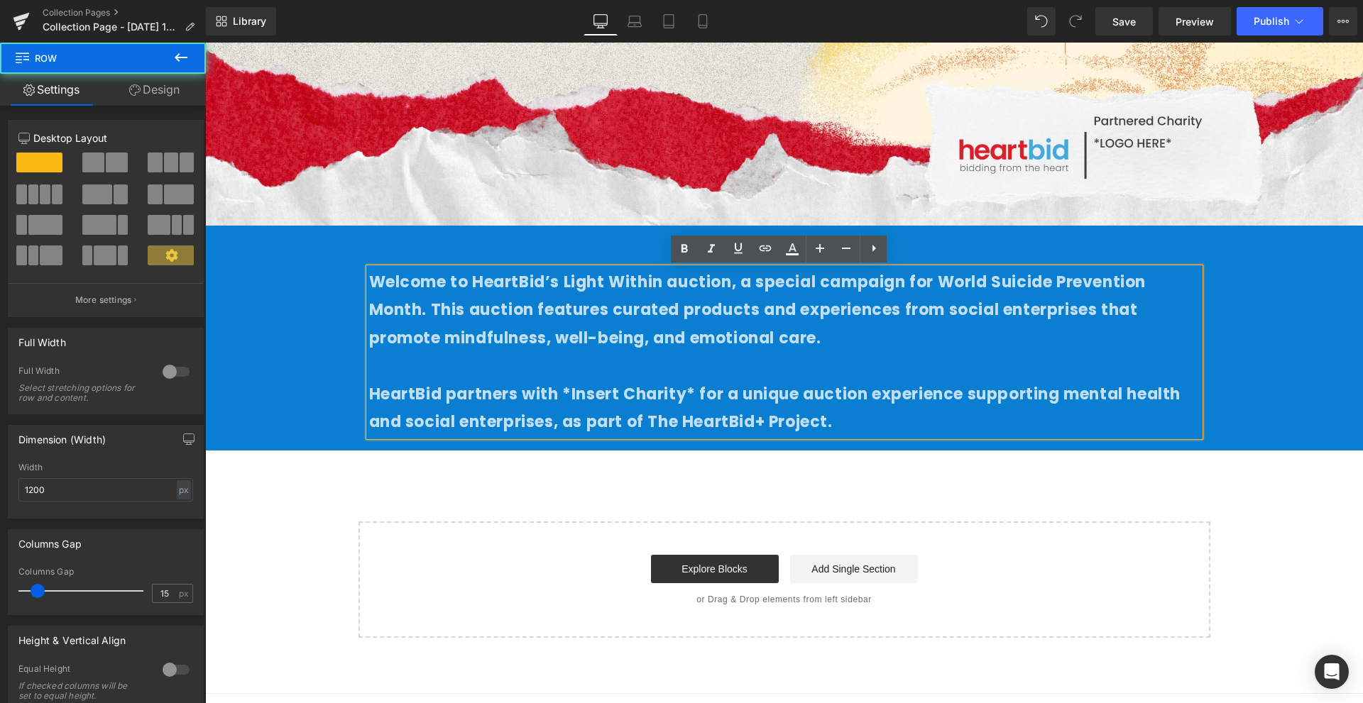
click at [828, 442] on div "Welcome to HeartBid’s Light Within auction, a special campaign for World Suicid…" at bounding box center [784, 345] width 852 height 197
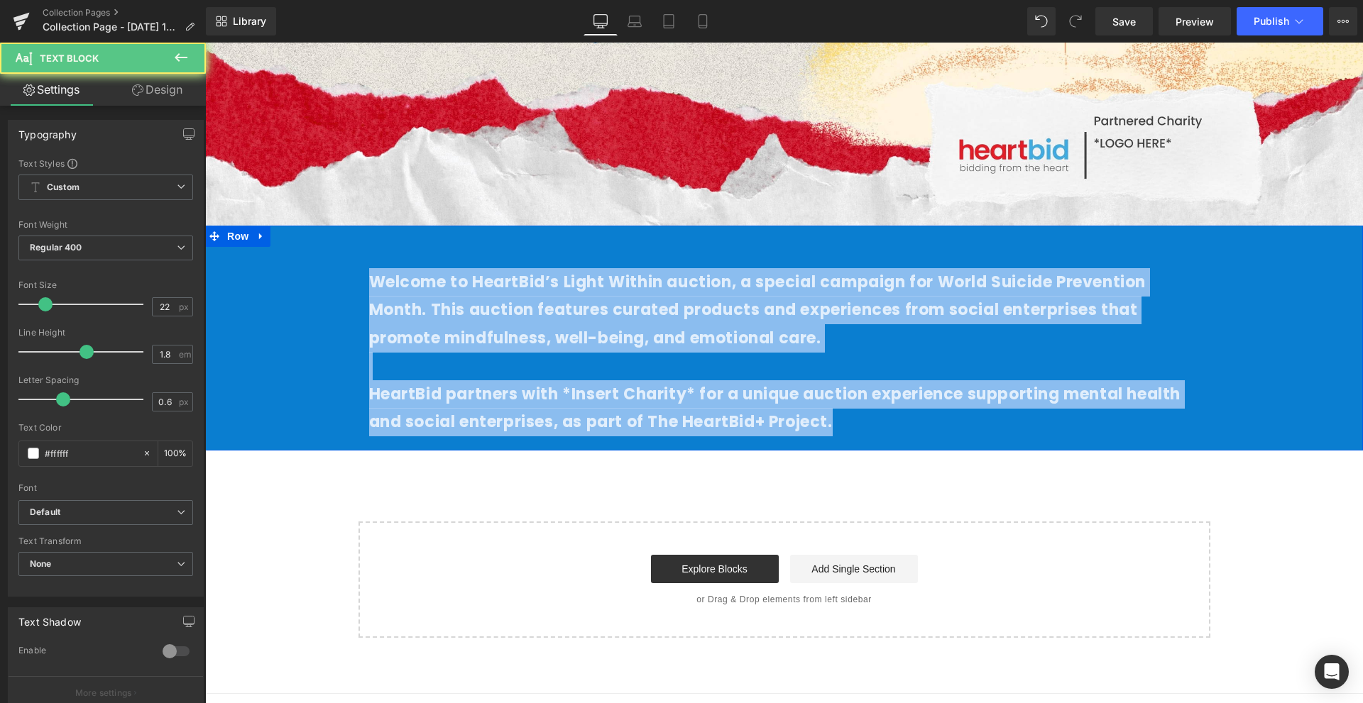
drag, startPoint x: 856, startPoint y: 416, endPoint x: 342, endPoint y: 266, distance: 535.3
click at [342, 266] on div "Welcome to HeartBid’s Light Within auction, a special campaign for World Suicid…" at bounding box center [784, 345] width 1158 height 197
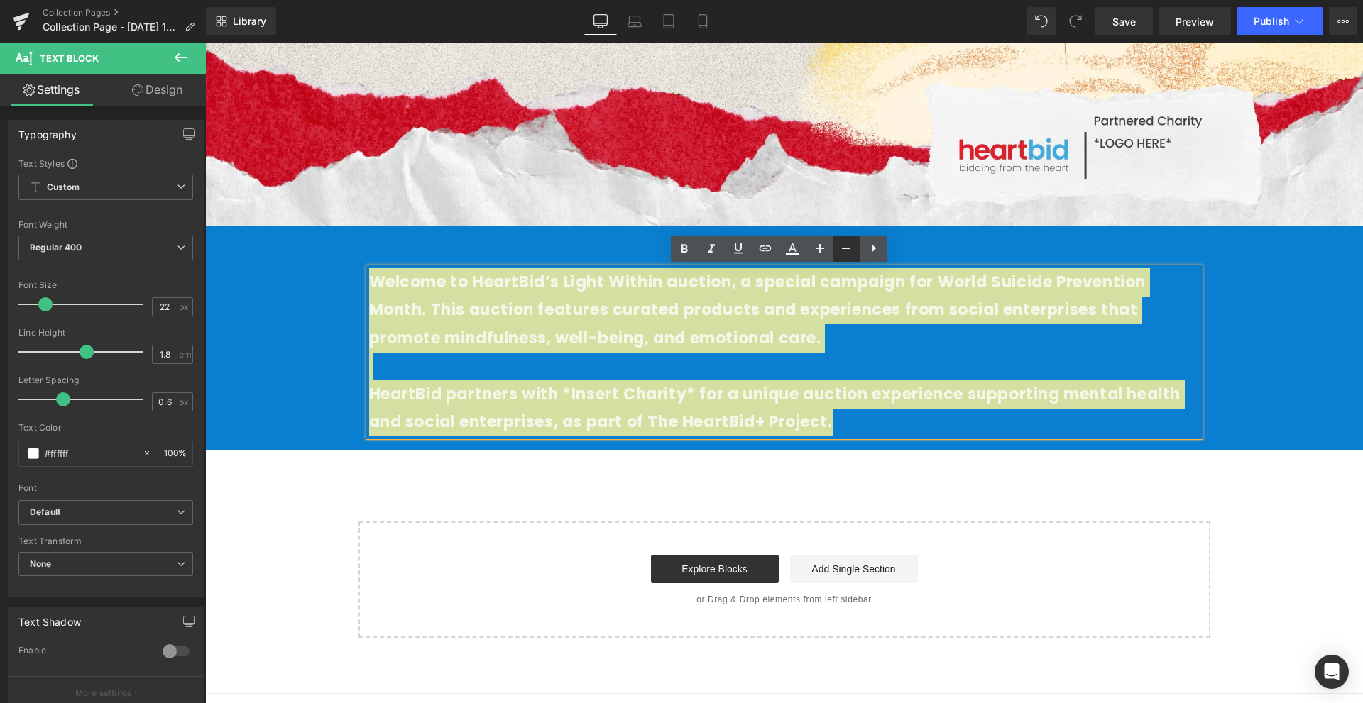
click at [842, 246] on icon at bounding box center [846, 248] width 17 height 17
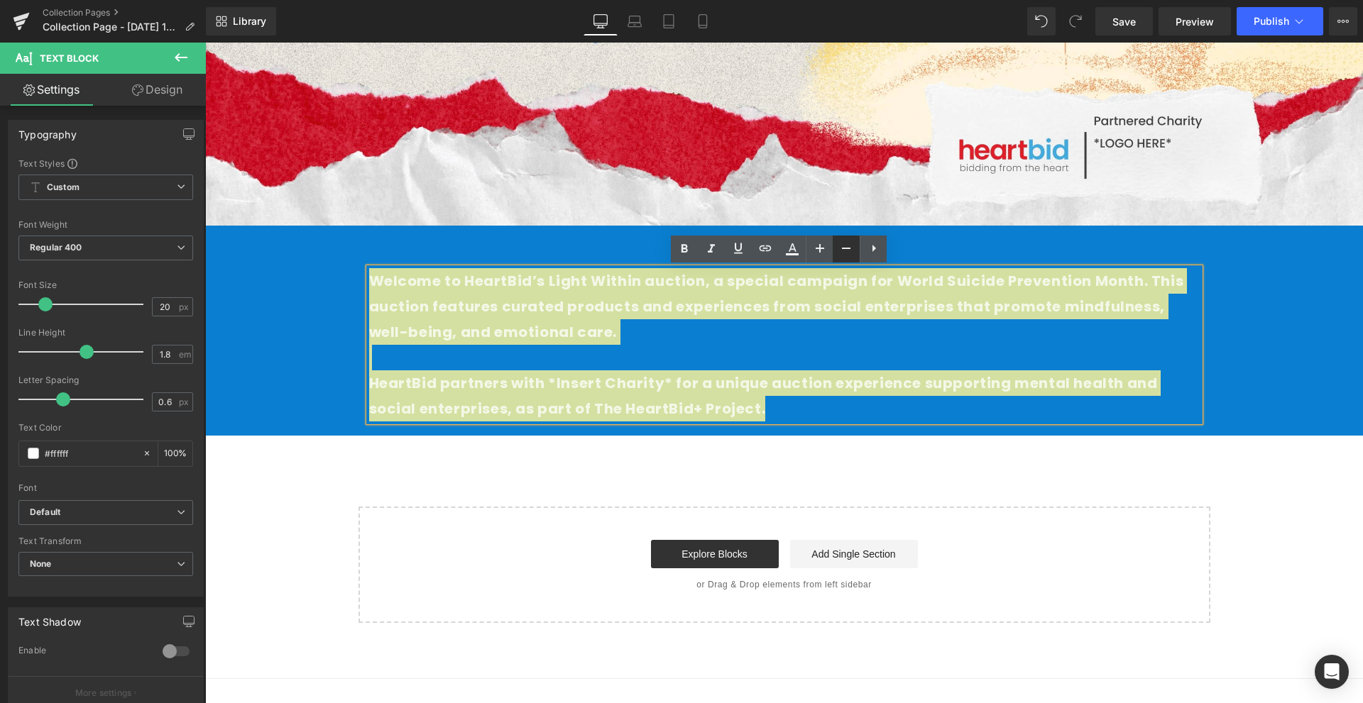
click at [842, 246] on icon at bounding box center [846, 248] width 17 height 17
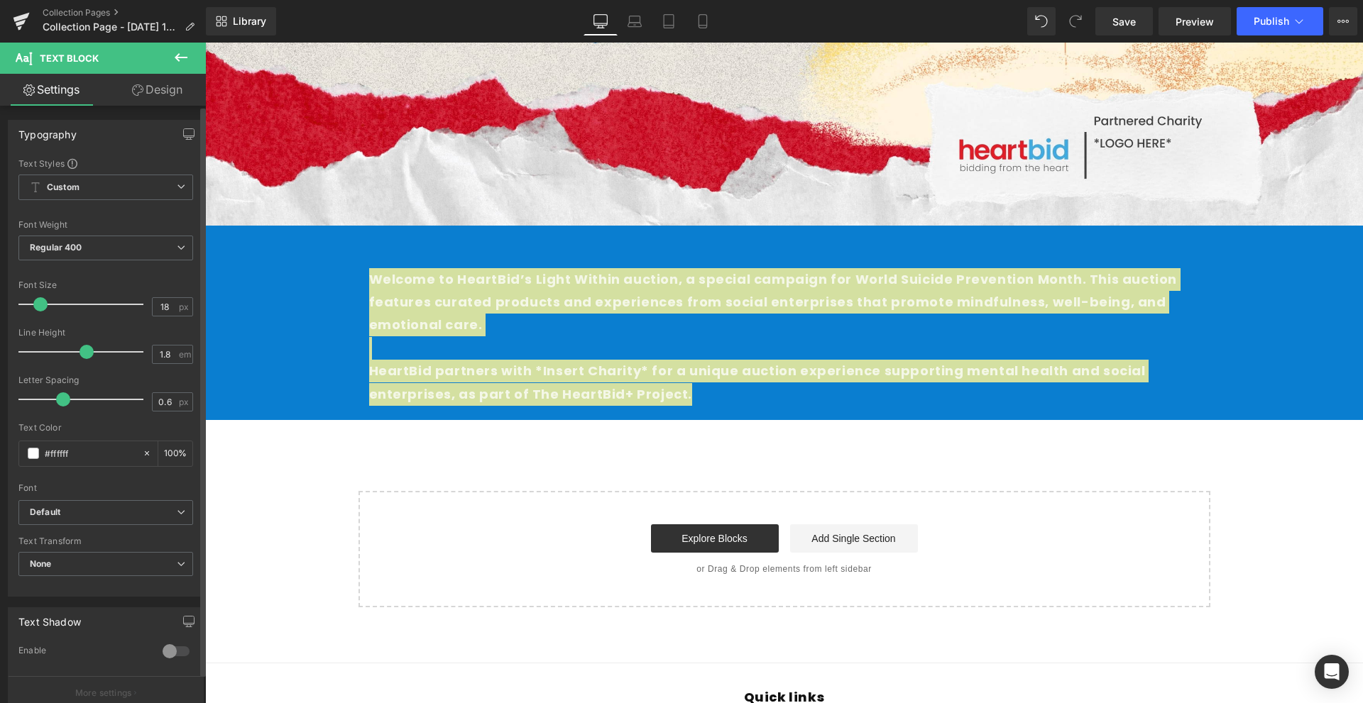
click at [142, 498] on div "Font Default Work Sans Poppins Assistant Default Default Work Sans Poppins Assi…" at bounding box center [105, 329] width 175 height 343
click at [128, 510] on b "Default" at bounding box center [103, 513] width 147 height 12
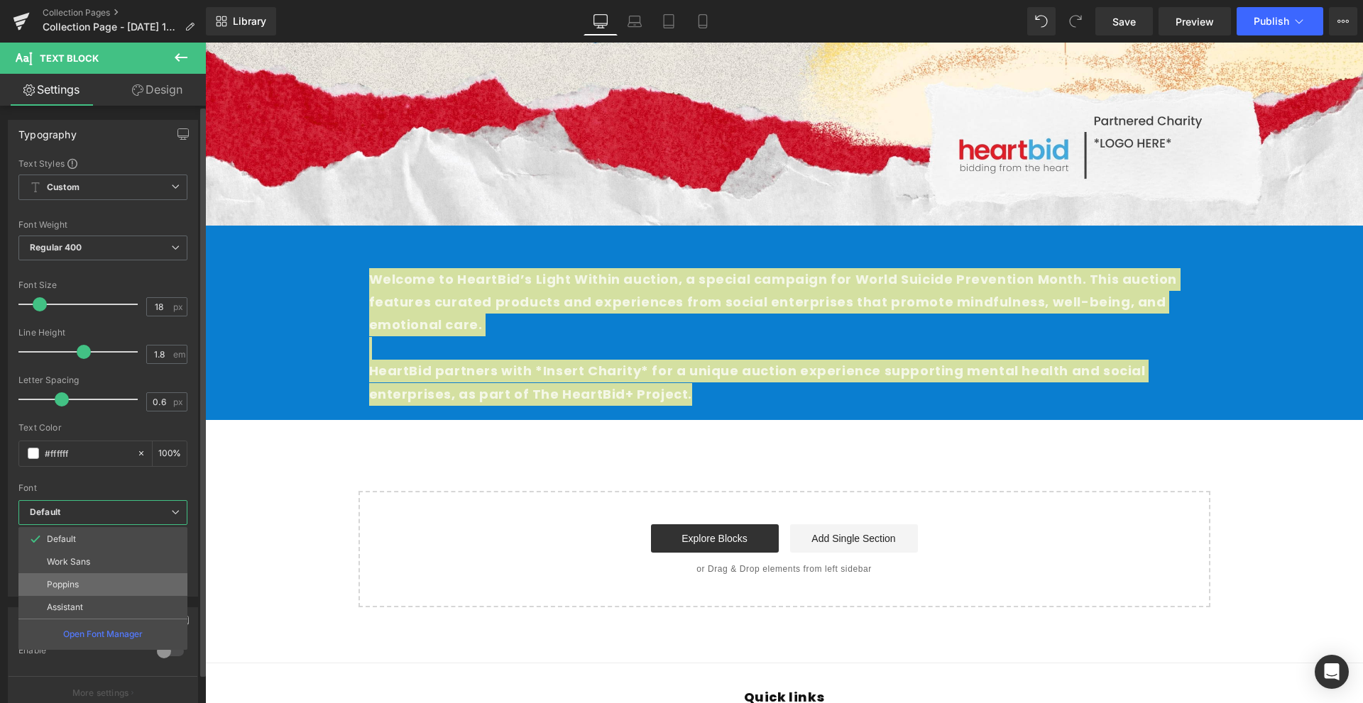
click at [114, 589] on li "Poppins" at bounding box center [102, 585] width 169 height 23
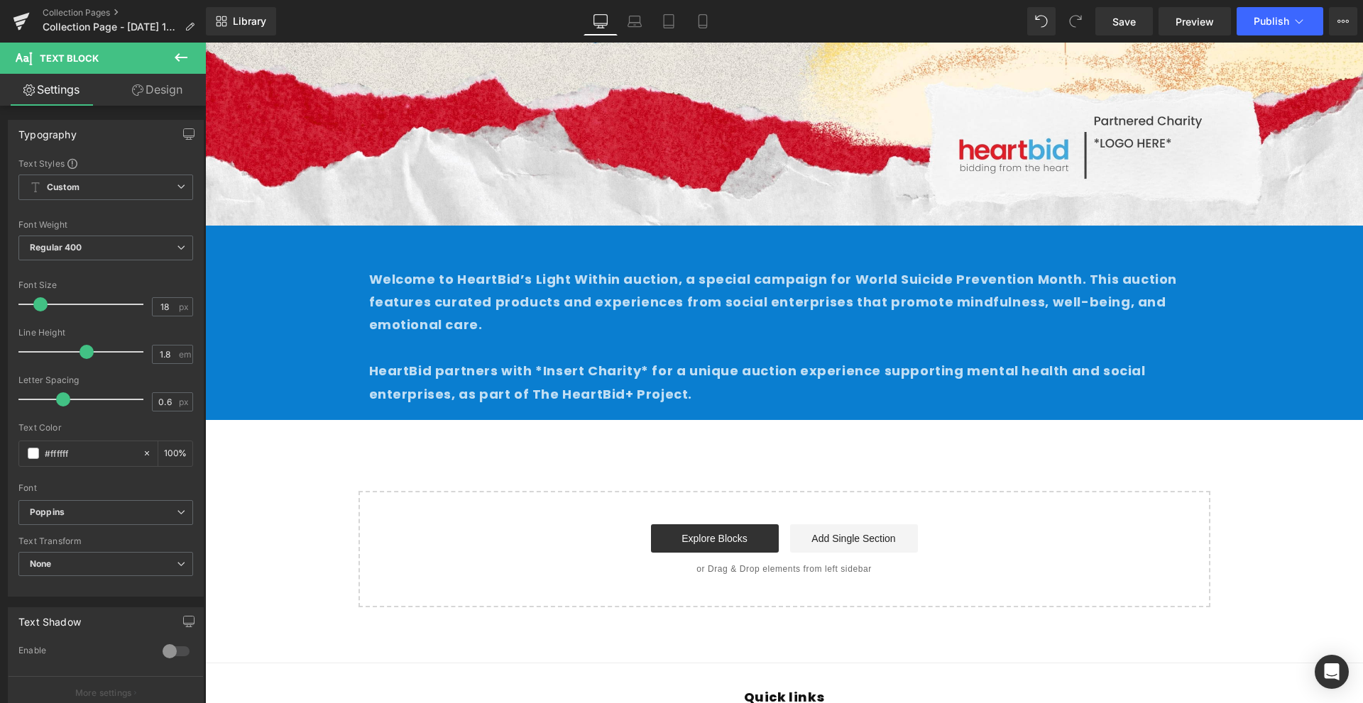
click at [471, 419] on div "Welcome to HeartBid’s Light Within auction, a special campaign for World Suicid…" at bounding box center [784, 323] width 1158 height 195
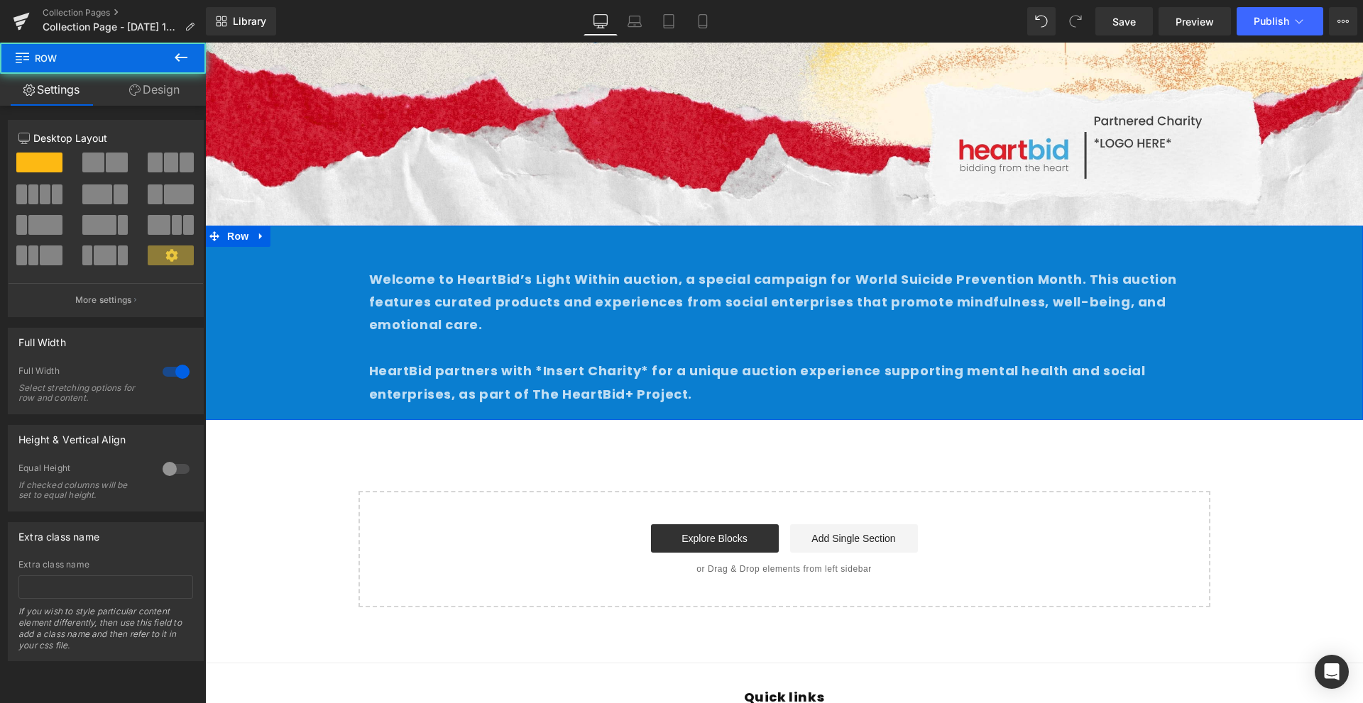
click at [509, 339] on p at bounding box center [784, 348] width 831 height 23
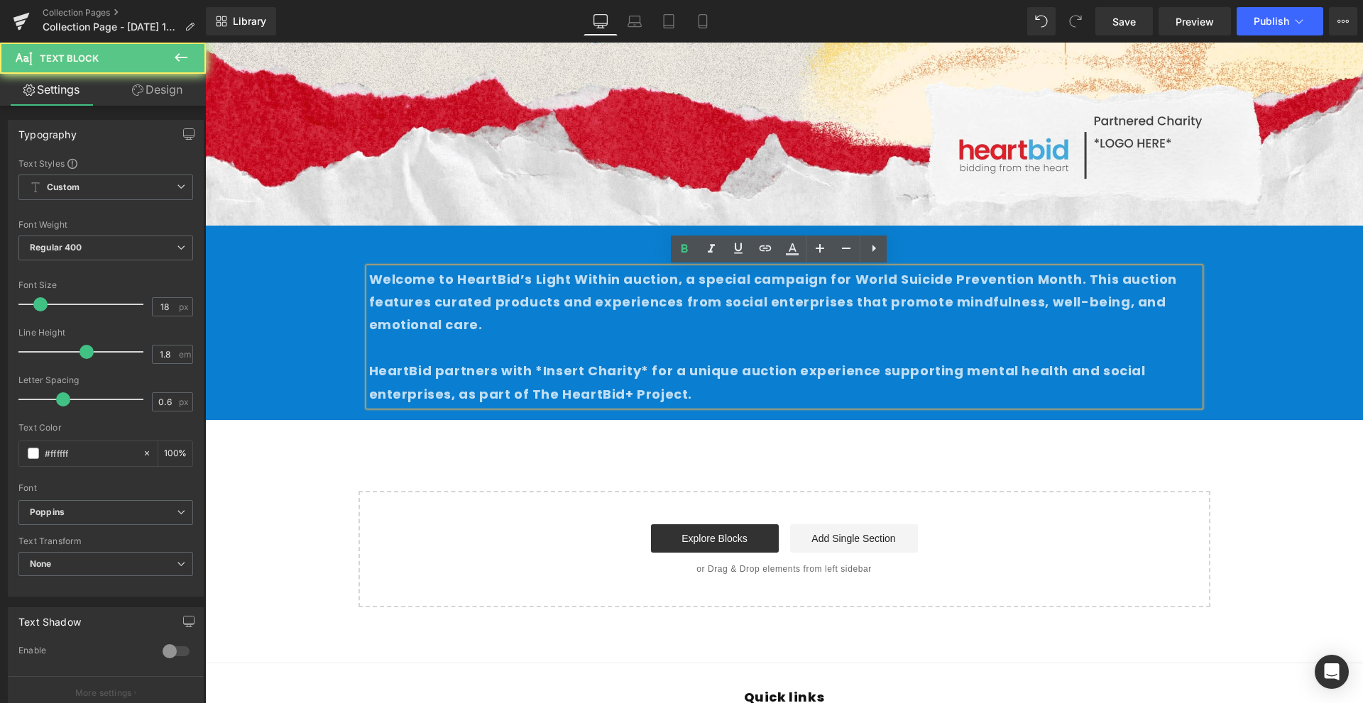
click at [509, 339] on p at bounding box center [784, 348] width 831 height 23
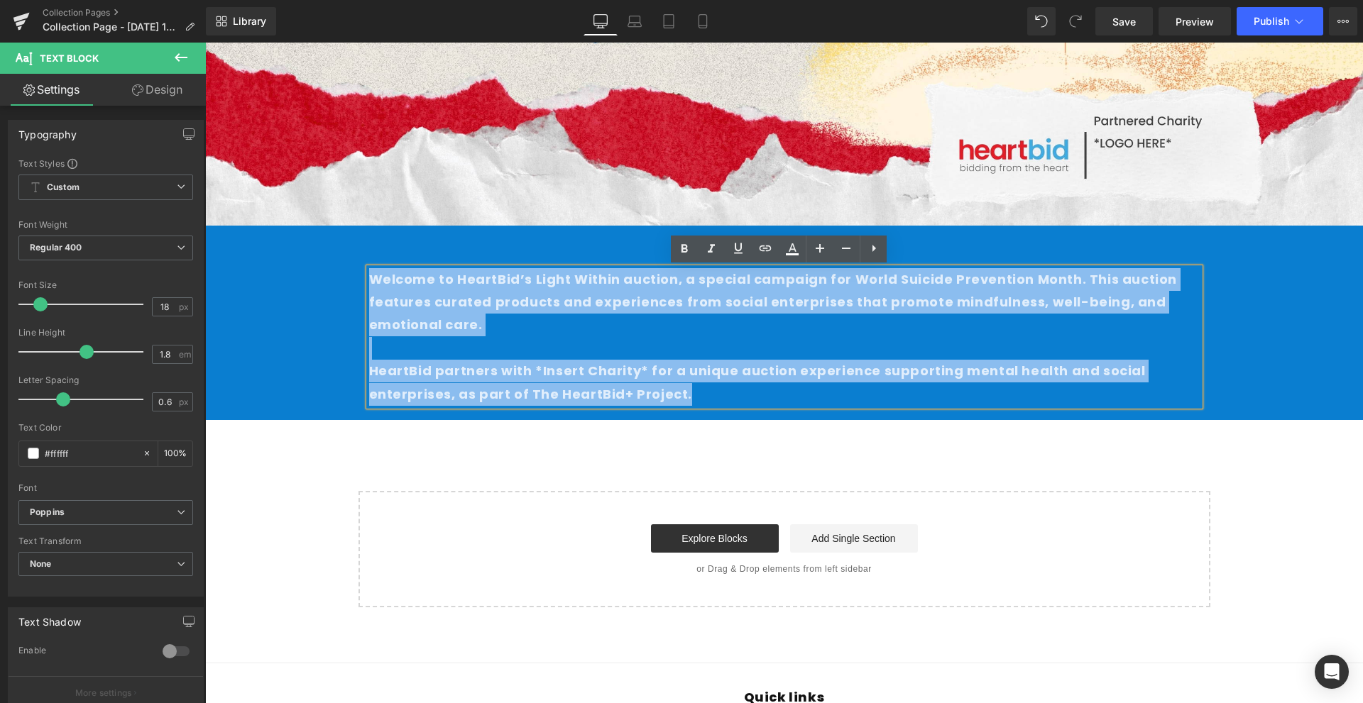
drag, startPoint x: 737, startPoint y: 400, endPoint x: 365, endPoint y: 287, distance: 388.5
click at [369, 287] on div "Welcome to HeartBid’s Light Within auction, a special campaign for World Suicid…" at bounding box center [784, 337] width 831 height 138
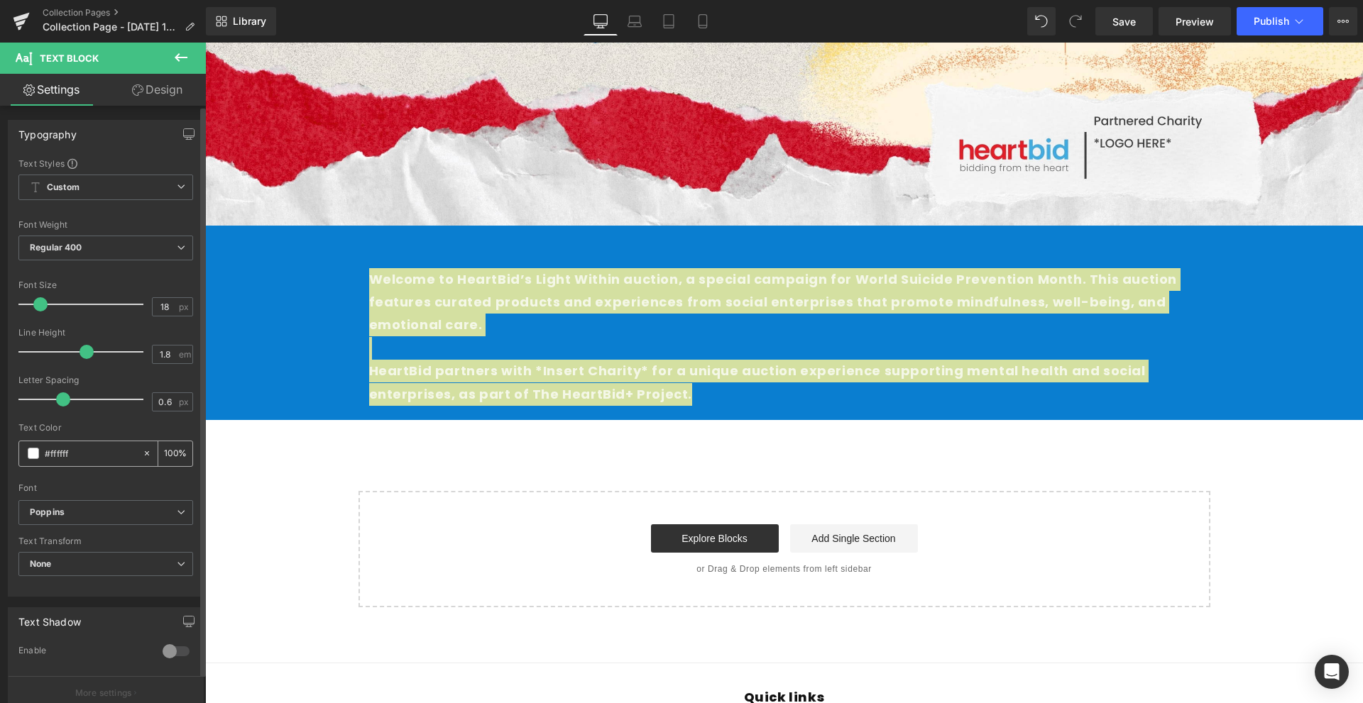
click at [94, 460] on input "#ffffff" at bounding box center [90, 454] width 91 height 16
click at [40, 456] on div "#ffffff" at bounding box center [80, 454] width 123 height 25
click at [23, 454] on div "#ffffff" at bounding box center [80, 454] width 123 height 25
click at [33, 451] on span at bounding box center [33, 453] width 11 height 11
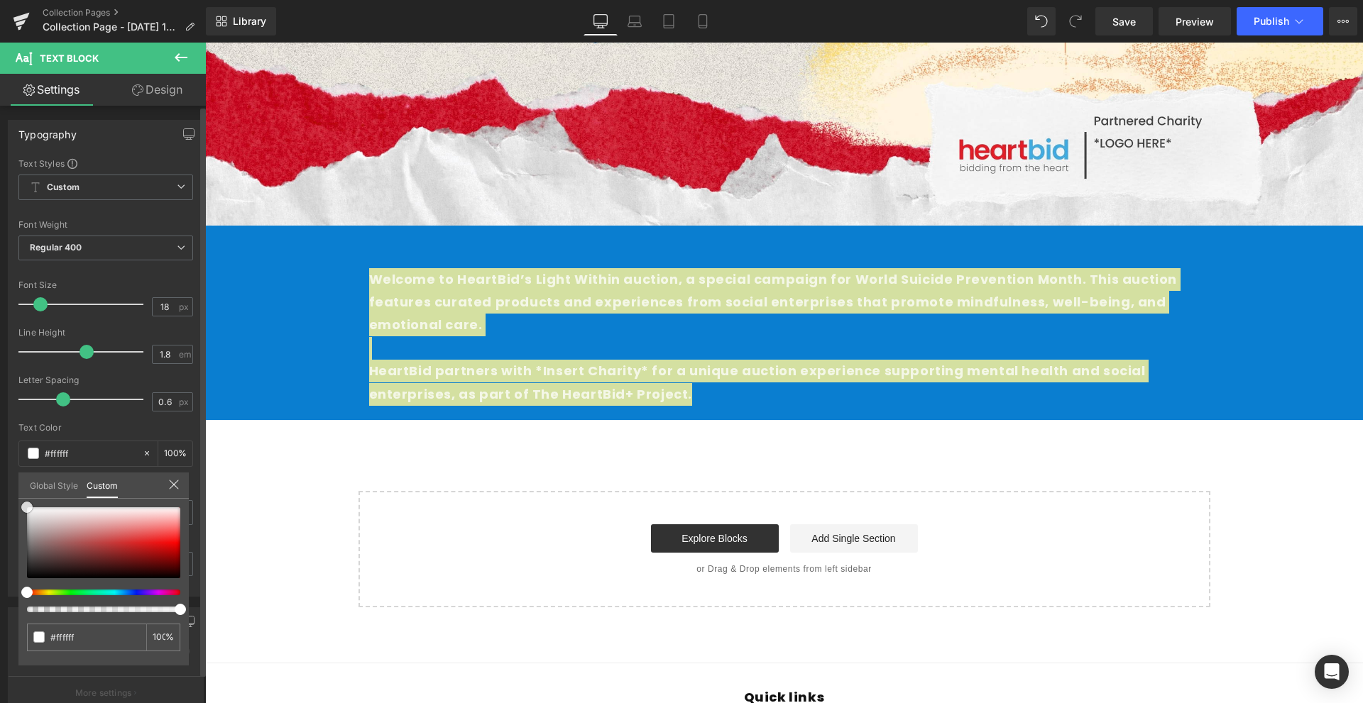
drag, startPoint x: 0, startPoint y: 478, endPoint x: 12, endPoint y: 400, distance: 78.3
click at [0, 413] on div "Typography Text Styles Custom Custom Setup Global Style Custom Setup Global Sty…" at bounding box center [106, 353] width 212 height 488
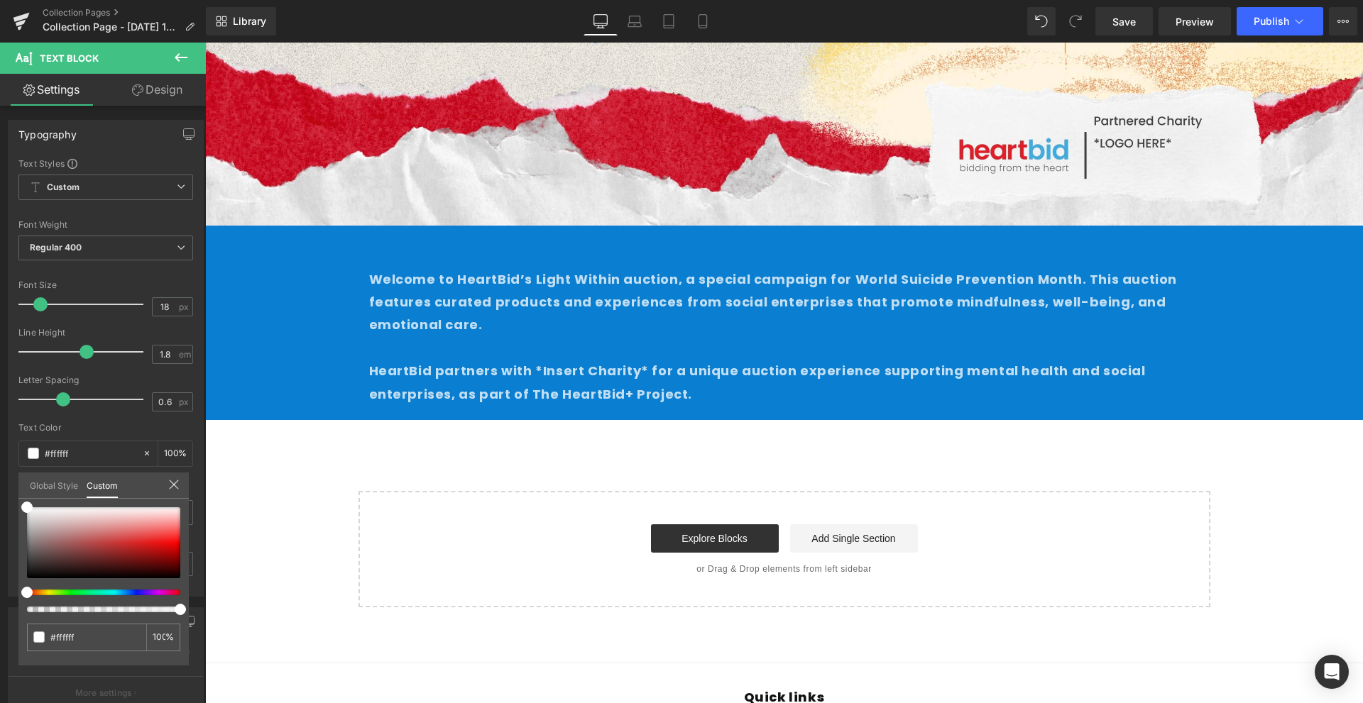
drag, startPoint x: 633, startPoint y: 326, endPoint x: 637, endPoint y: 337, distance: 12.1
click at [633, 326] on body "Skip to content About us Contact FAQs Log in Twitter Facebook Instagram YouTube" at bounding box center [784, 241] width 1158 height 1329
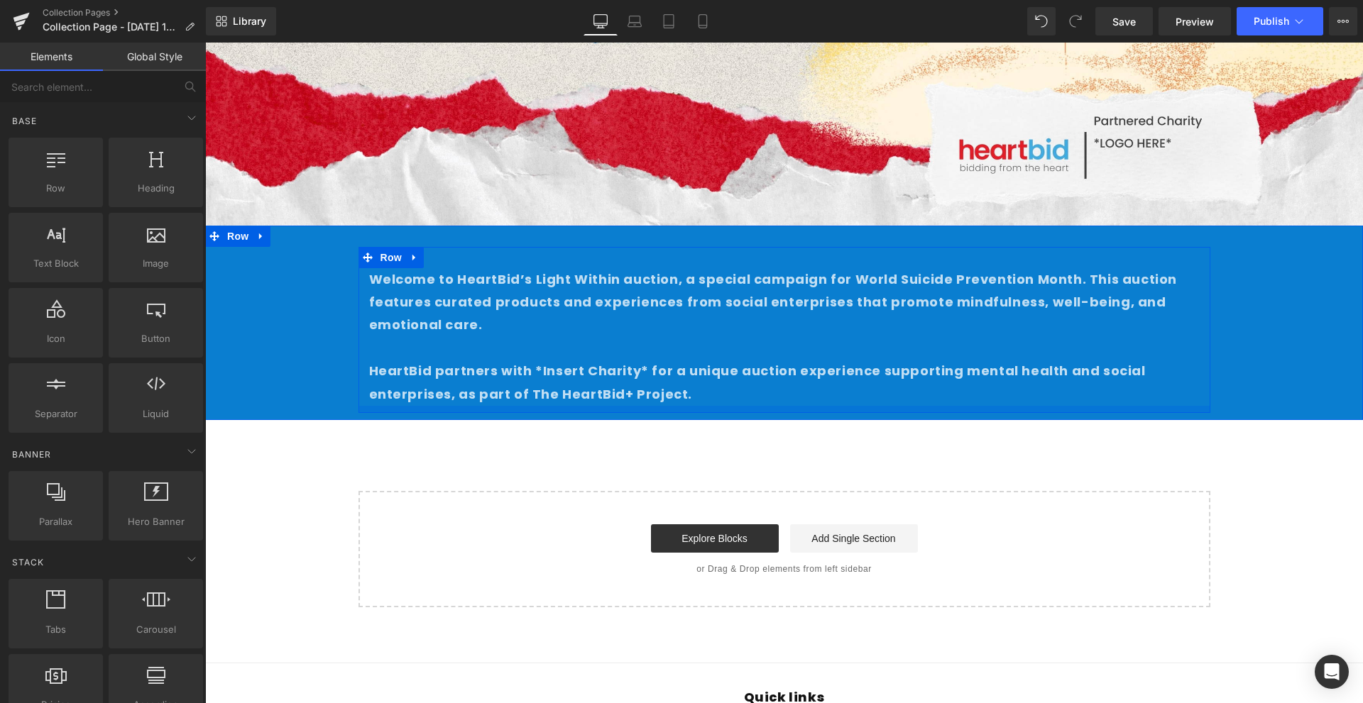
click at [668, 432] on div "Image Row Welcome to HeartBid’s Light Within auction, a special campaign for Wo…" at bounding box center [784, 126] width 1158 height 961
click at [725, 351] on p at bounding box center [784, 348] width 831 height 23
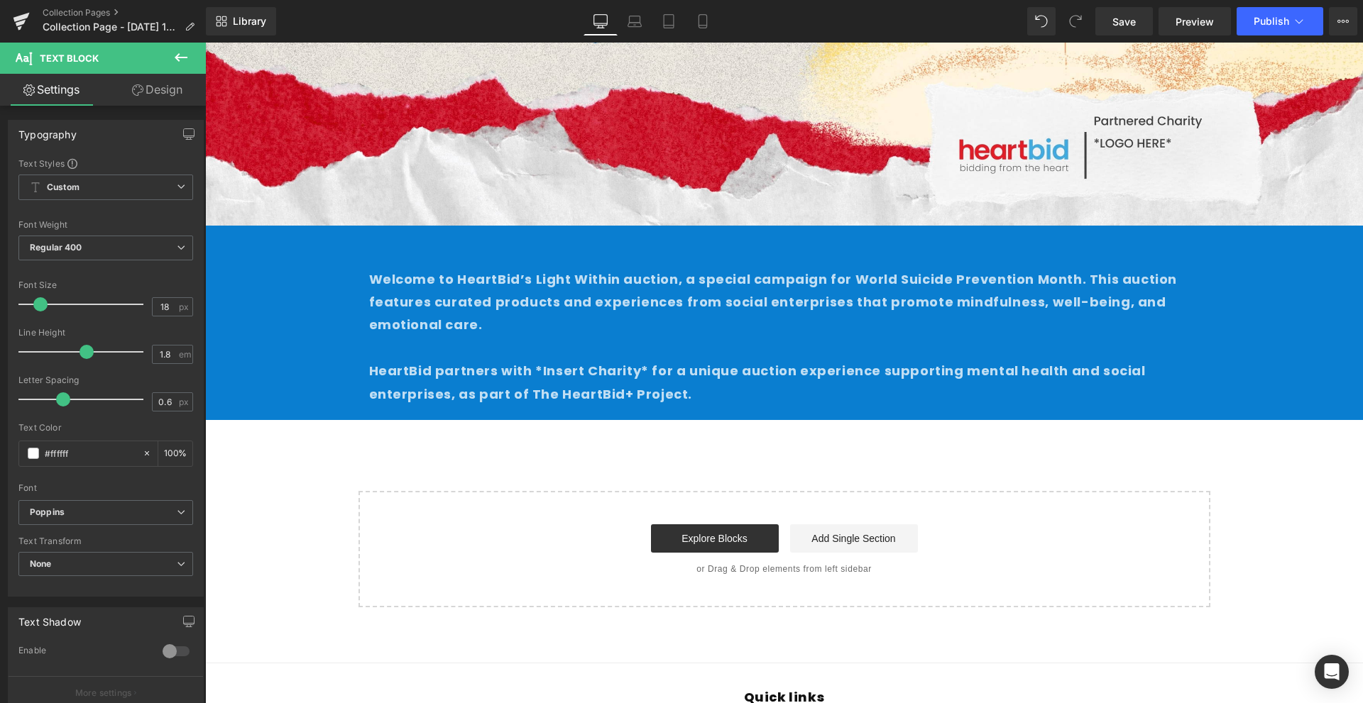
click at [135, 98] on link "Design" at bounding box center [157, 90] width 103 height 32
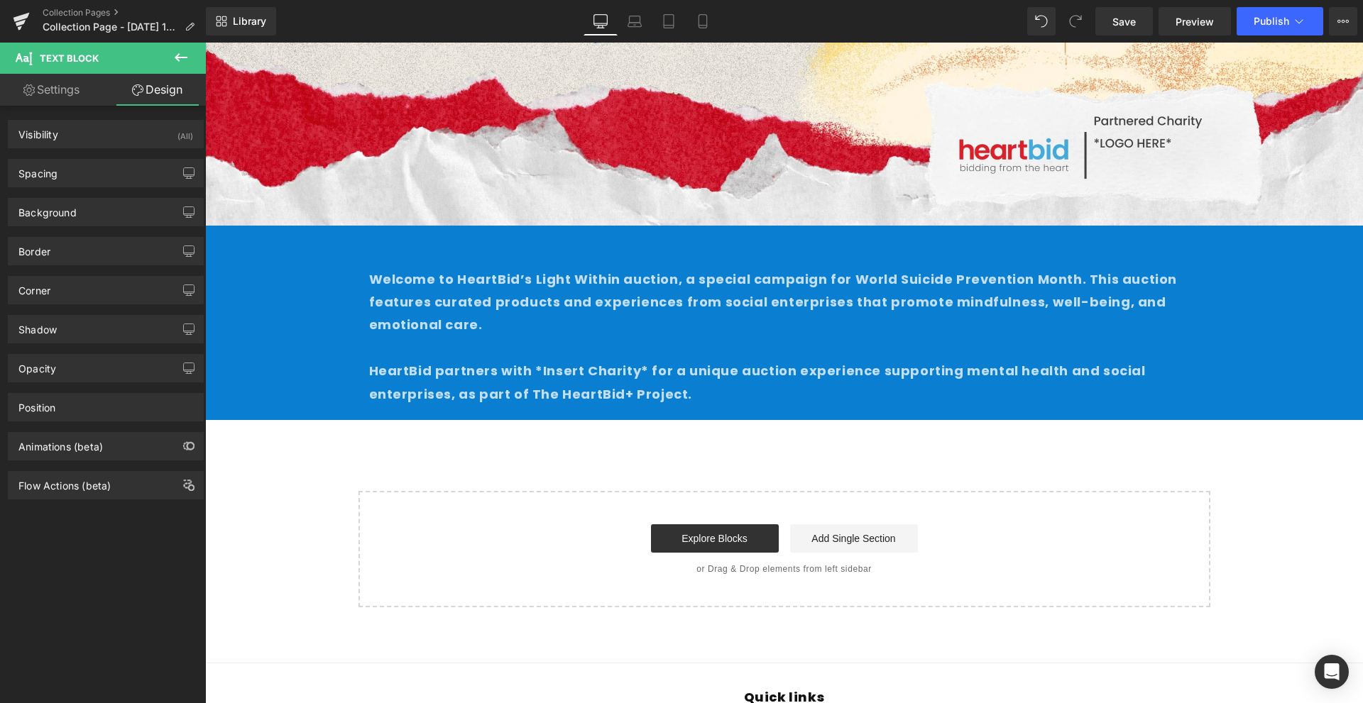
click at [80, 187] on div "Background Color & Image color transparent Color transparent 0 % Image Replace …" at bounding box center [106, 206] width 212 height 39
click at [124, 222] on div "Background" at bounding box center [106, 212] width 195 height 27
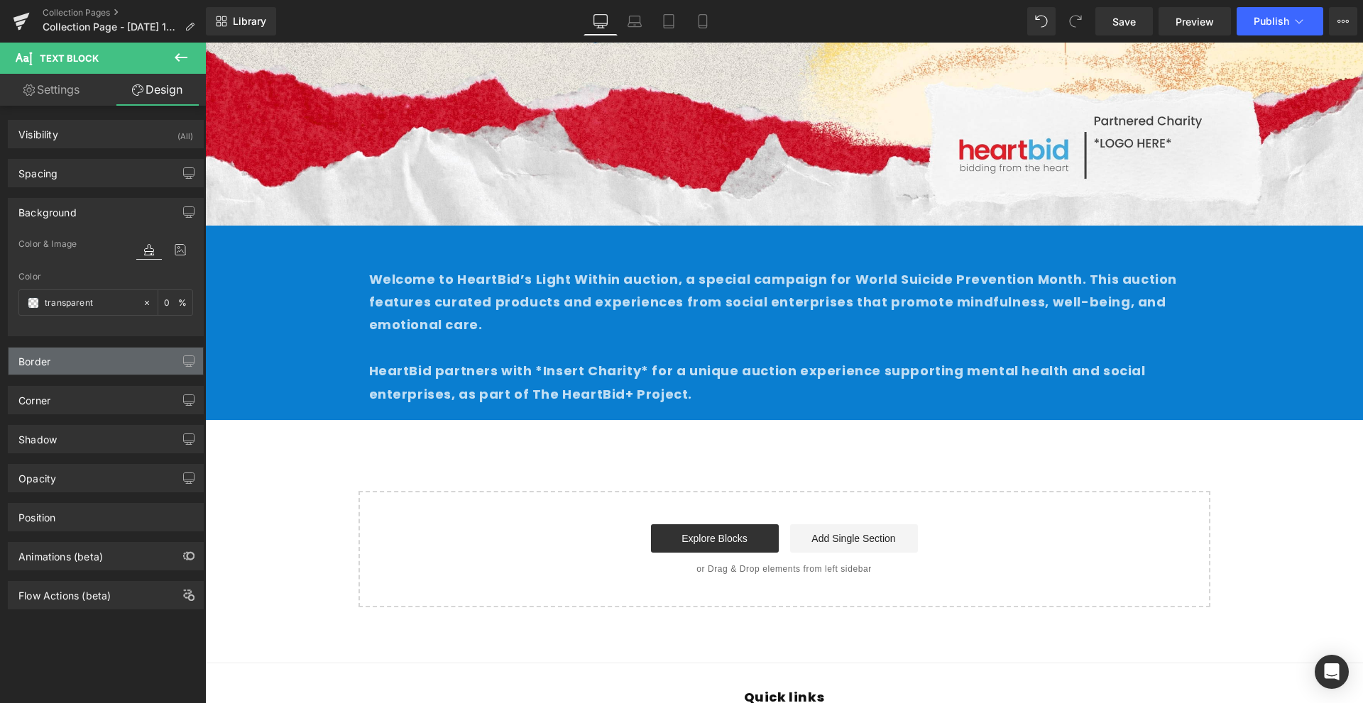
click at [117, 360] on div "Border" at bounding box center [106, 361] width 195 height 27
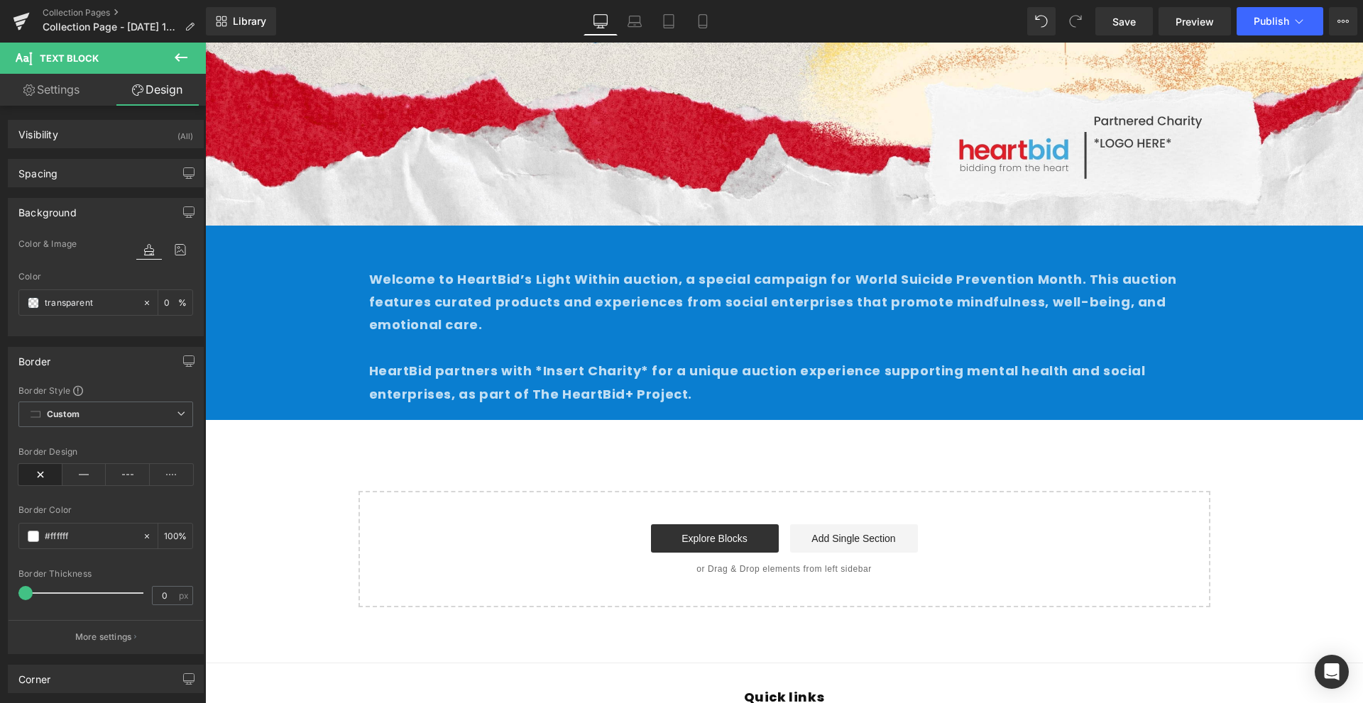
click at [32, 85] on icon at bounding box center [28, 89] width 11 height 11
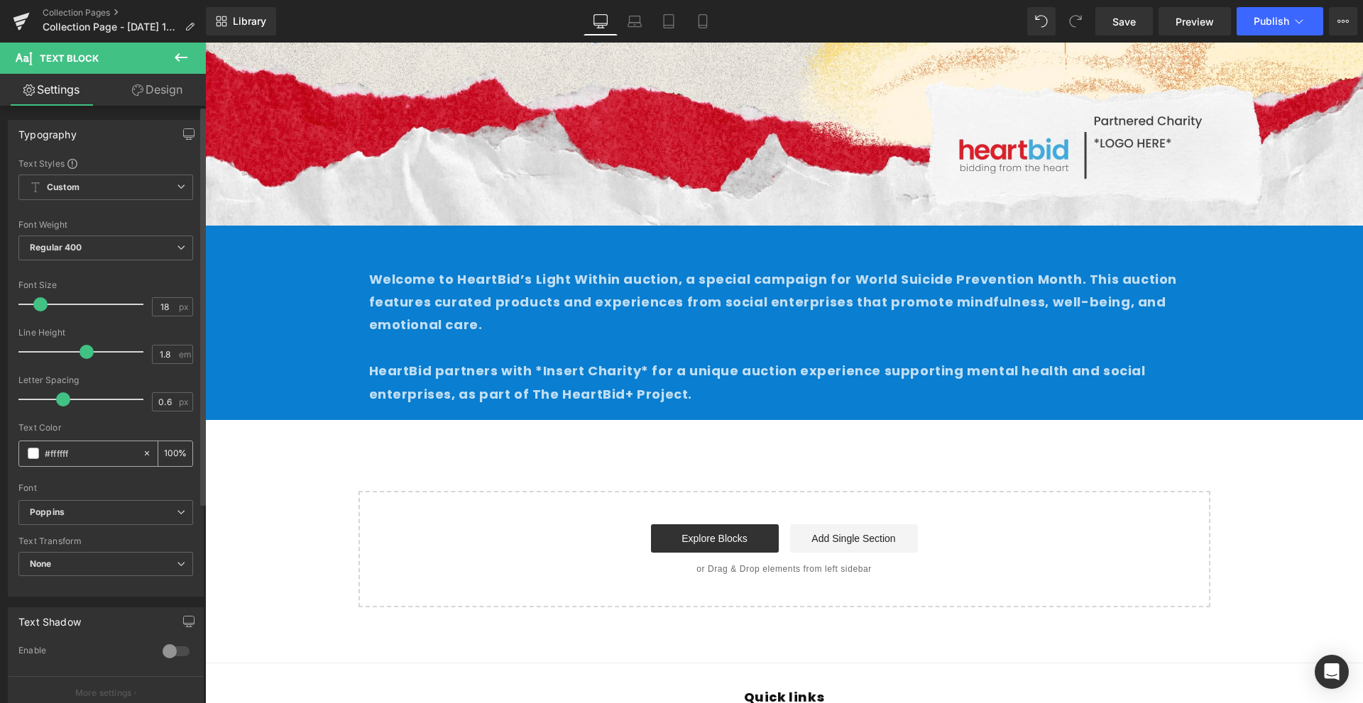
click at [170, 461] on input "100" at bounding box center [171, 454] width 14 height 16
click at [157, 480] on div at bounding box center [105, 478] width 175 height 9
click at [696, 343] on p at bounding box center [784, 348] width 831 height 23
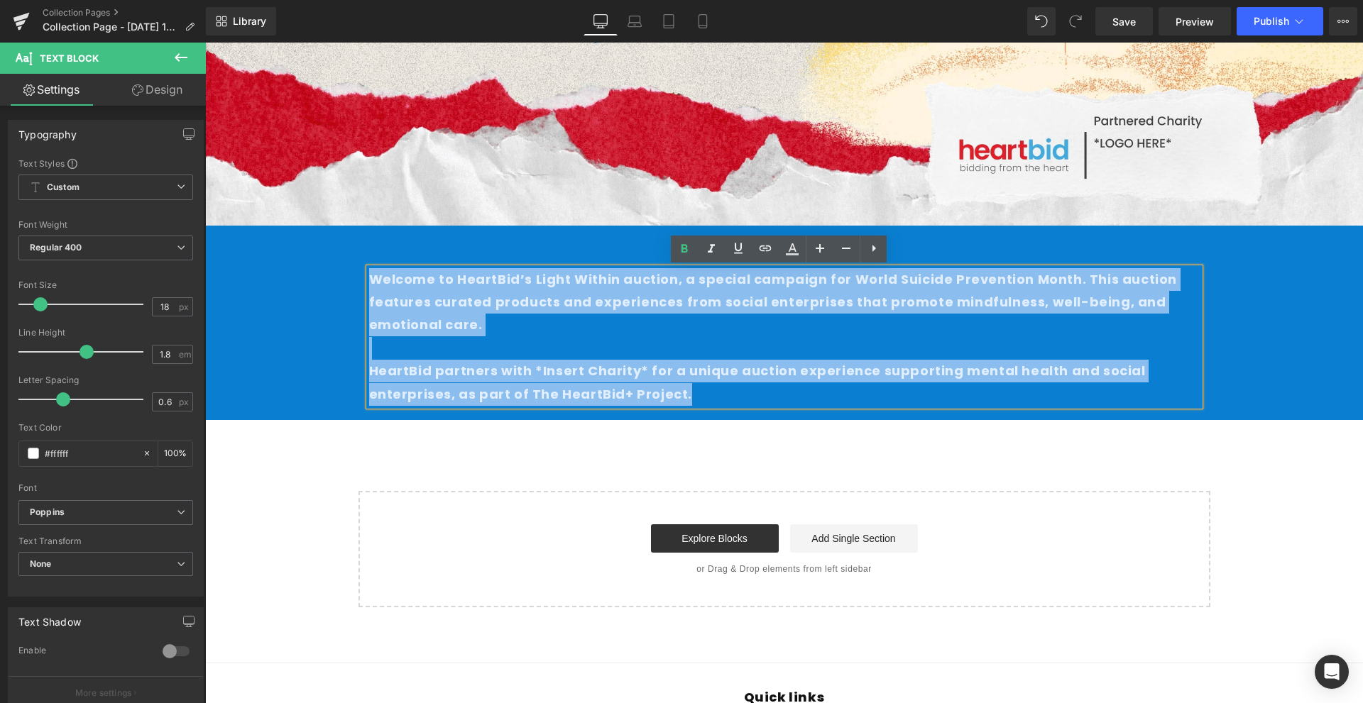
drag, startPoint x: 691, startPoint y: 394, endPoint x: 354, endPoint y: 272, distance: 358.6
click at [358, 272] on div "Welcome to HeartBid’s Light Within auction, a special campaign for World Suicid…" at bounding box center [784, 337] width 852 height 138
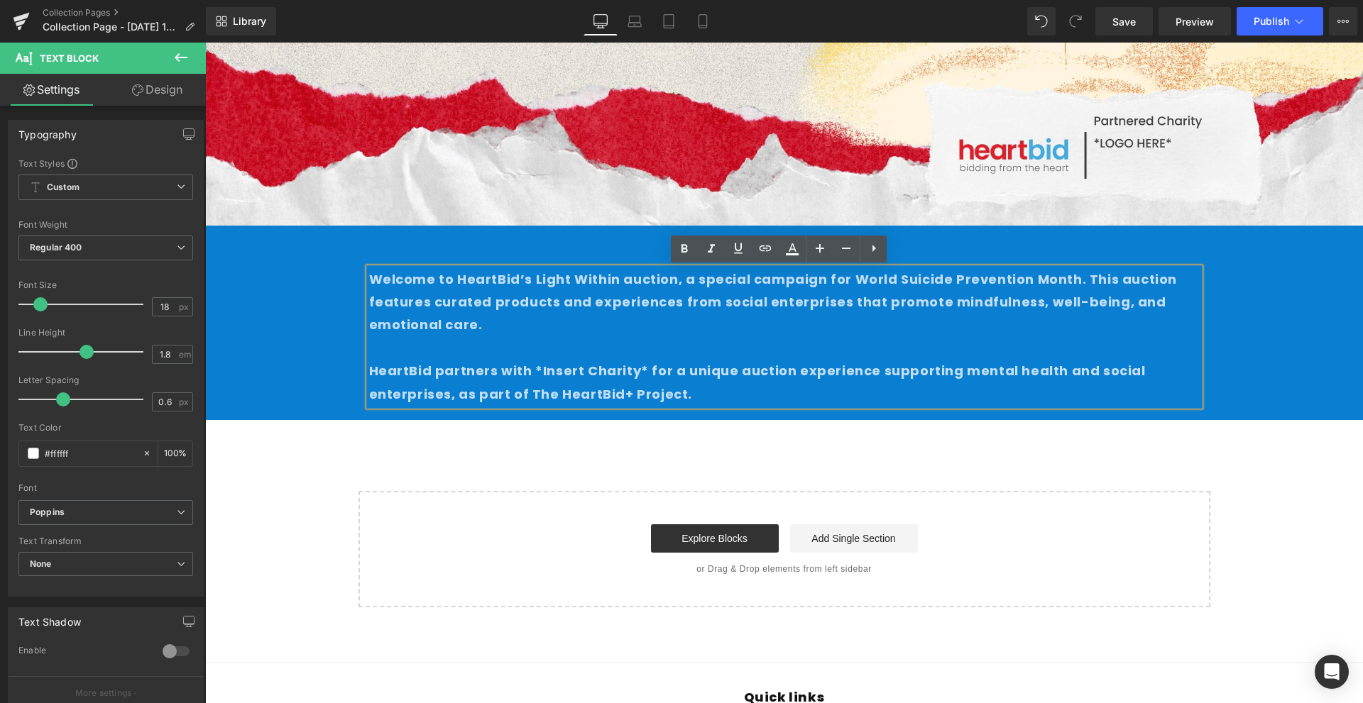
click at [630, 470] on div "Image Row Welcome to HeartBid’s Light Within auction, a special campaign for Wo…" at bounding box center [784, 126] width 1158 height 961
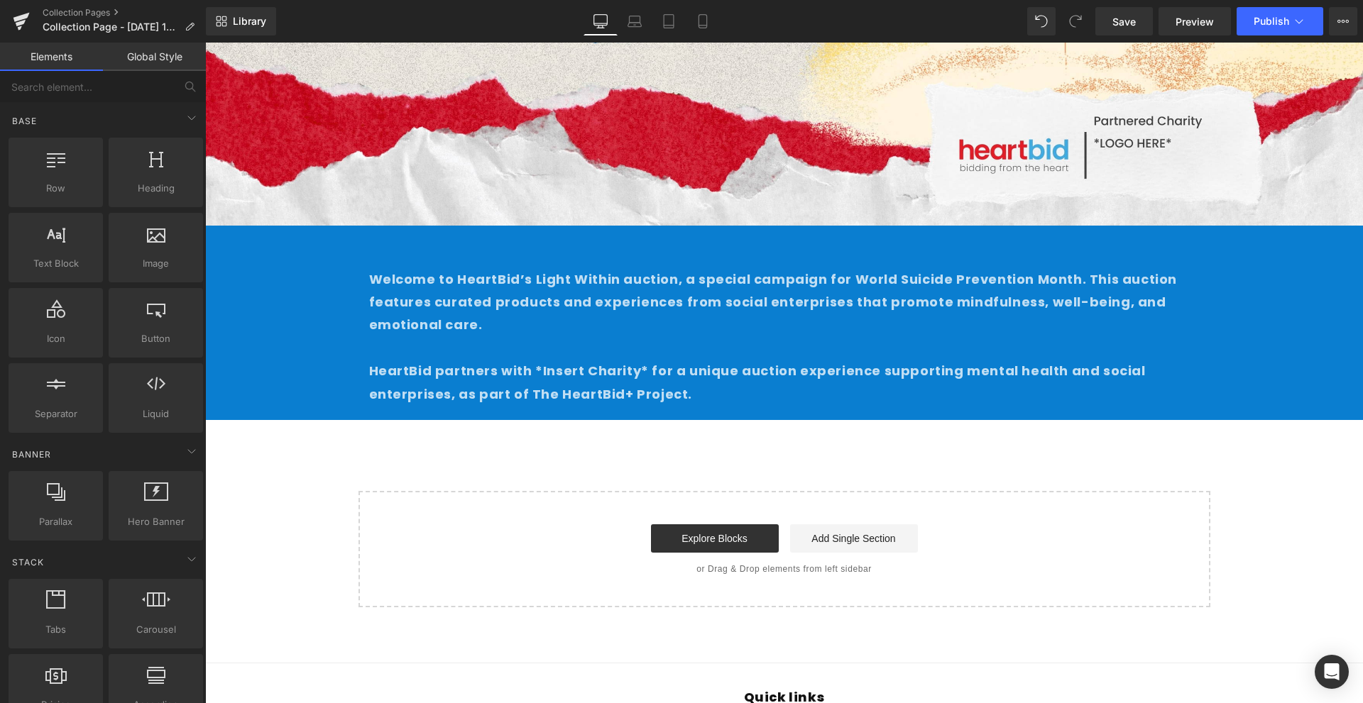
click at [526, 273] on strong "Welcome to HeartBid’s Light Within auction, a special campaign for World Suicid…" at bounding box center [773, 302] width 809 height 64
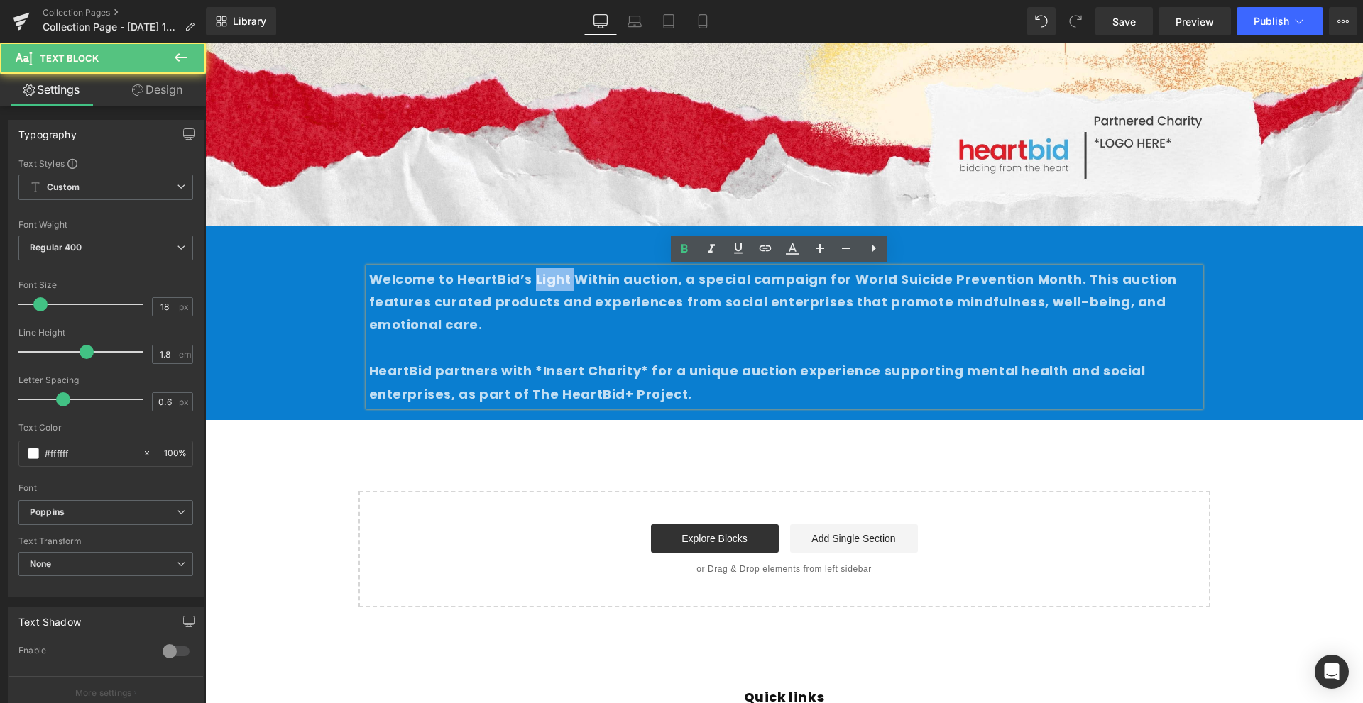
click at [526, 273] on strong "Welcome to HeartBid’s Light Within auction, a special campaign for World Suicid…" at bounding box center [773, 302] width 809 height 64
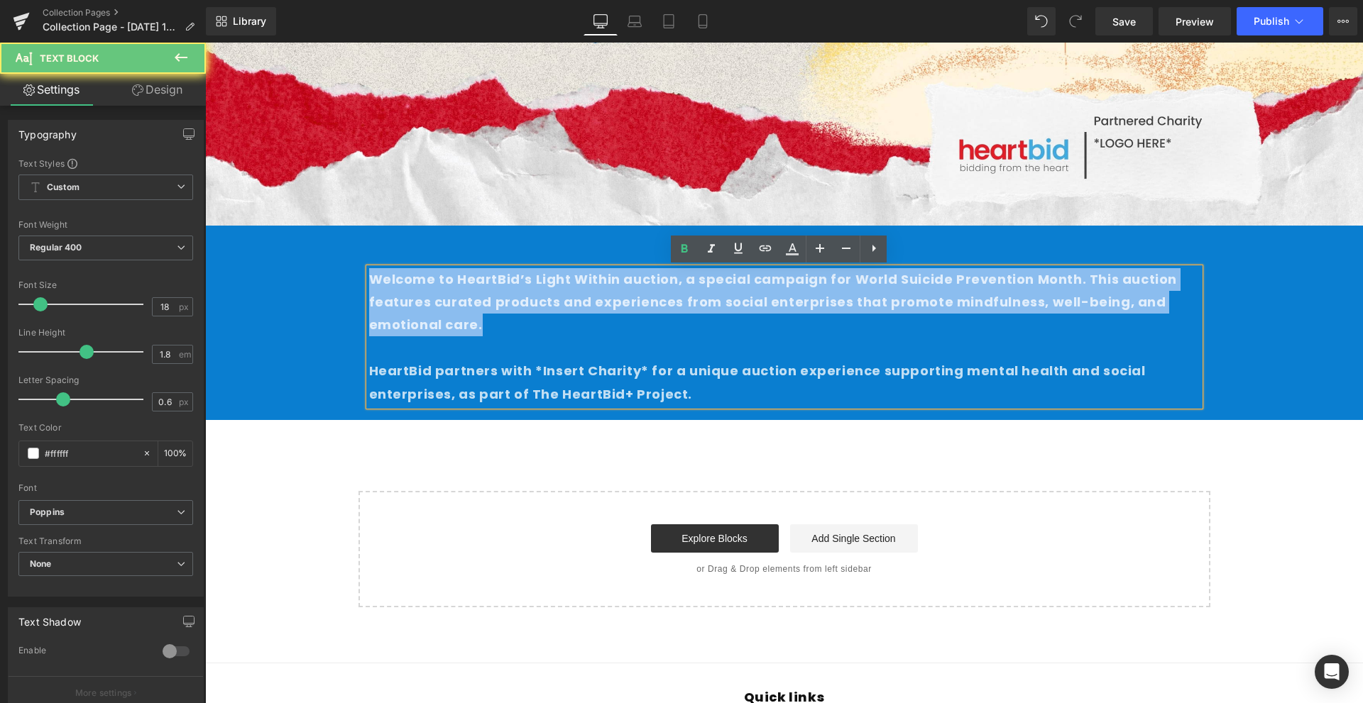
click at [526, 273] on strong "Welcome to HeartBid’s Light Within auction, a special campaign for World Suicid…" at bounding box center [773, 302] width 809 height 64
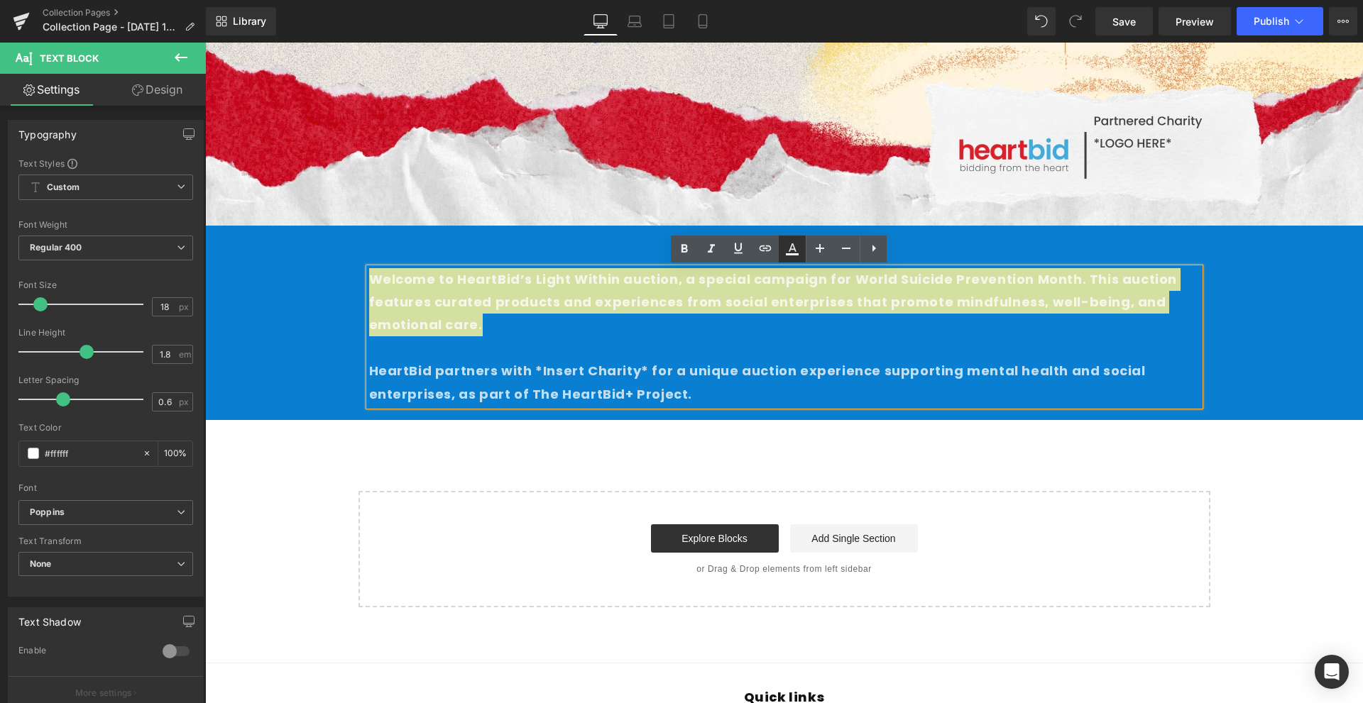
click at [801, 253] on link at bounding box center [792, 249] width 27 height 27
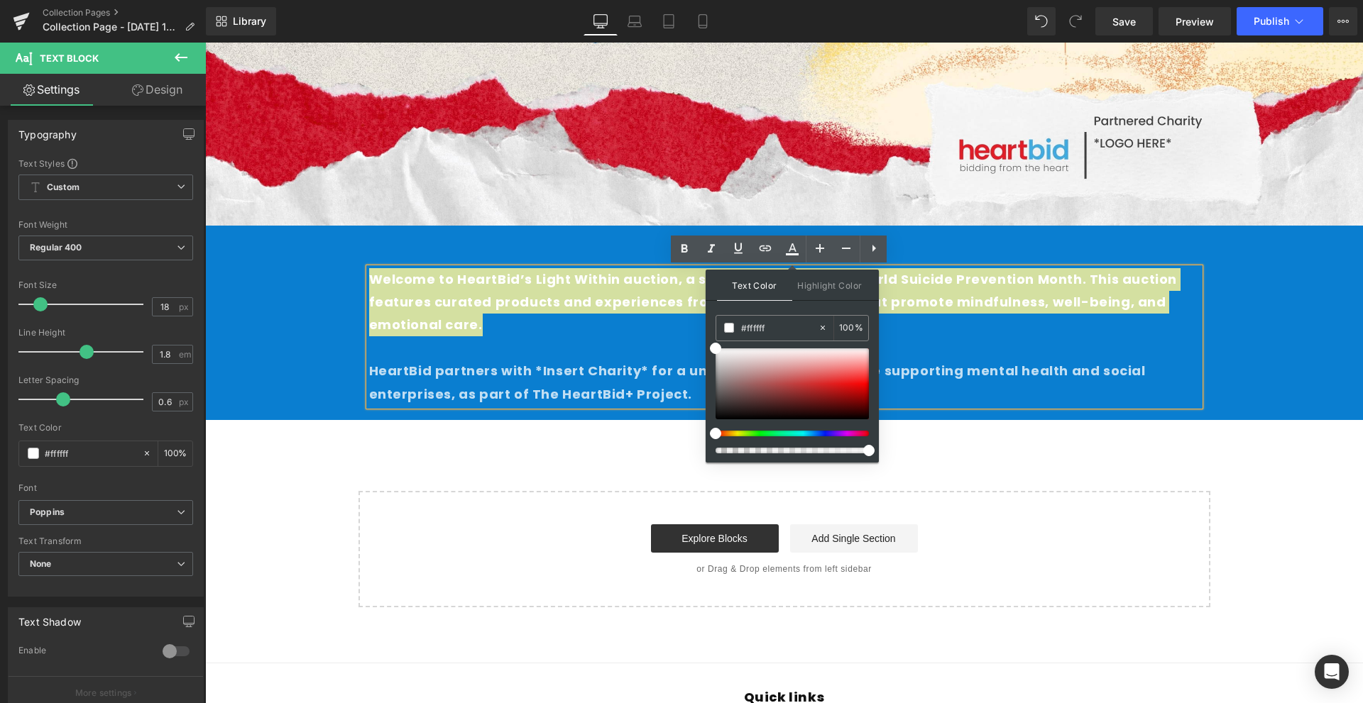
drag, startPoint x: 828, startPoint y: 454, endPoint x: 820, endPoint y: 454, distance: 8.5
click at [818, 454] on div at bounding box center [792, 458] width 153 height 9
drag, startPoint x: 1039, startPoint y: 493, endPoint x: 994, endPoint y: 441, distance: 69.0
drag, startPoint x: 936, startPoint y: 399, endPoint x: 516, endPoint y: 294, distance: 432.5
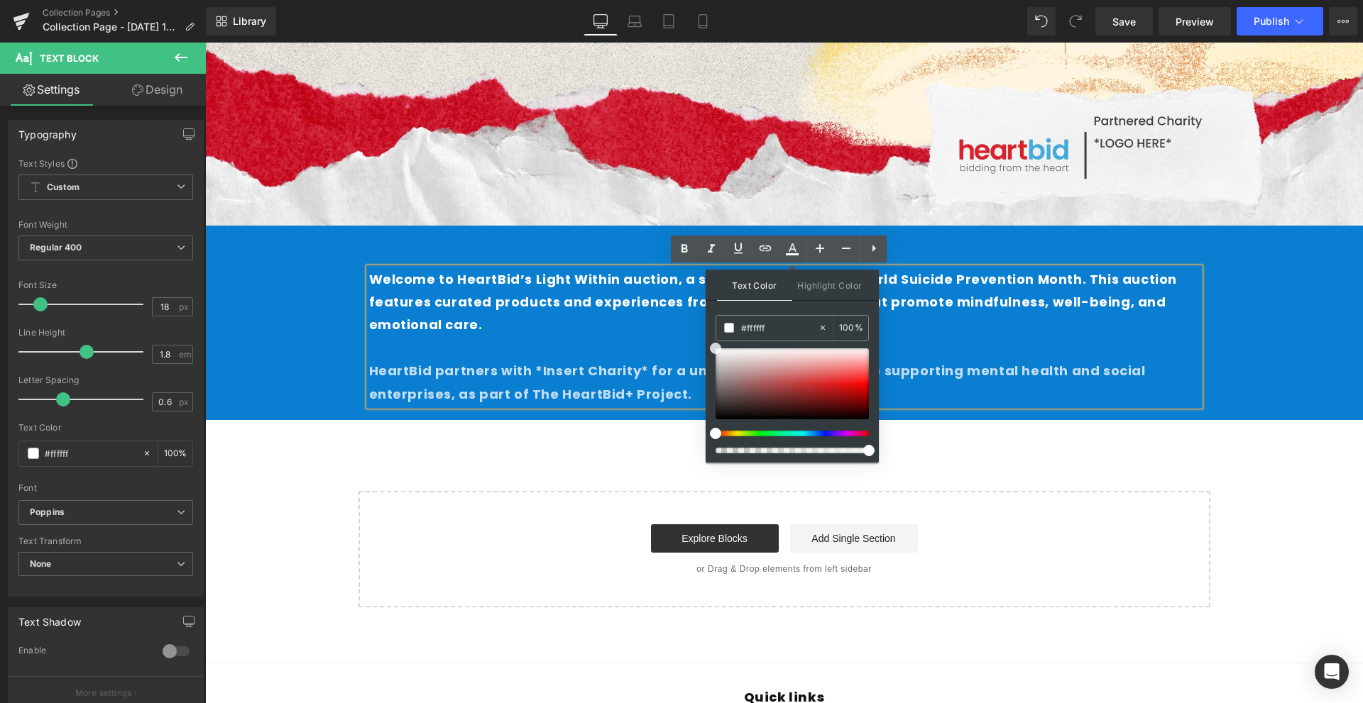
click at [495, 370] on strong "HeartBid partners with *Insert Charity* for a unique auction experience support…" at bounding box center [757, 382] width 777 height 40
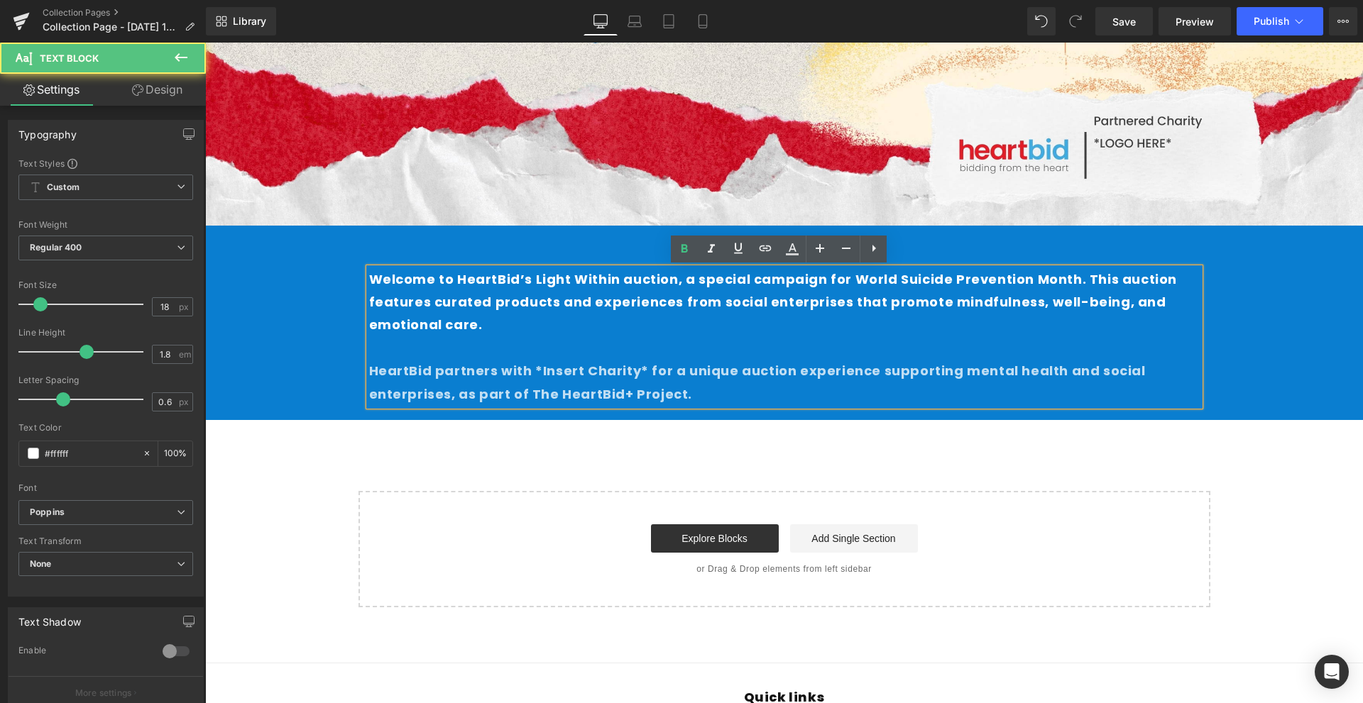
click at [495, 374] on strong "HeartBid partners with *Insert Charity* for a unique auction experience support…" at bounding box center [757, 382] width 777 height 40
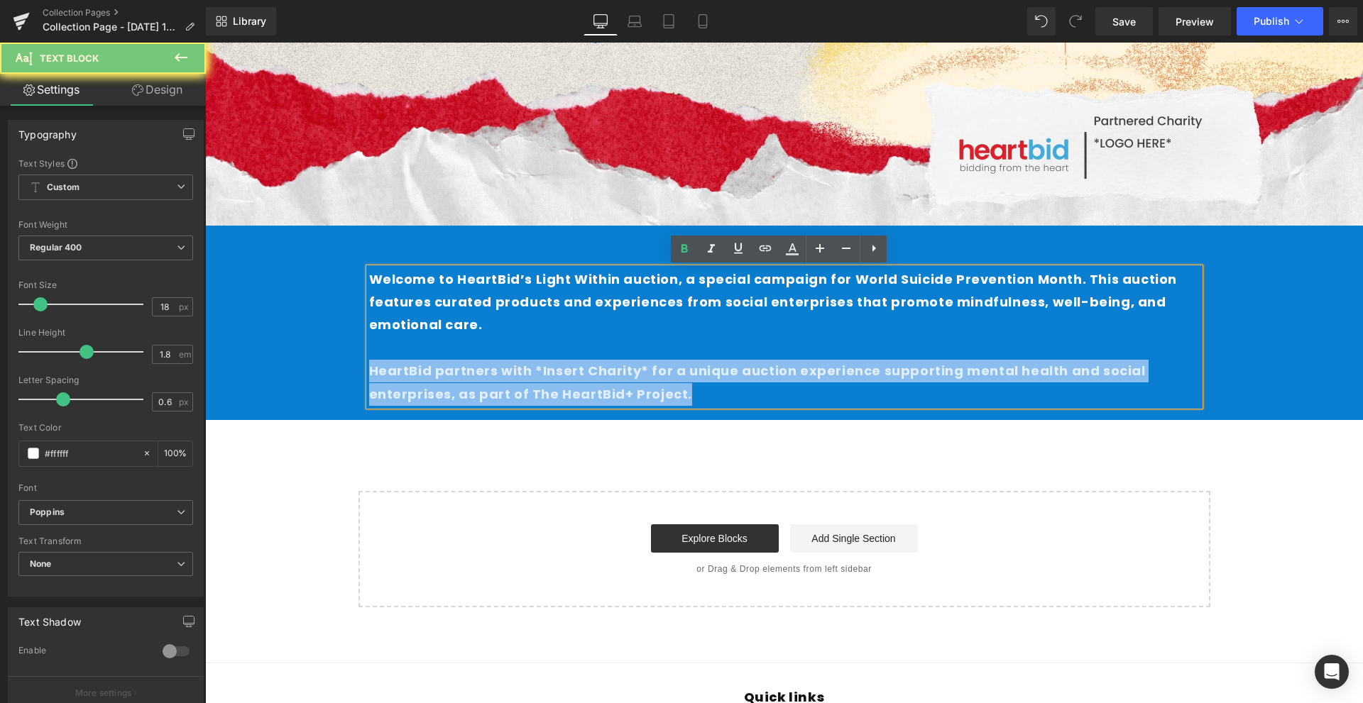
click at [495, 374] on strong "HeartBid partners with *Insert Charity* for a unique auction experience support…" at bounding box center [757, 382] width 777 height 40
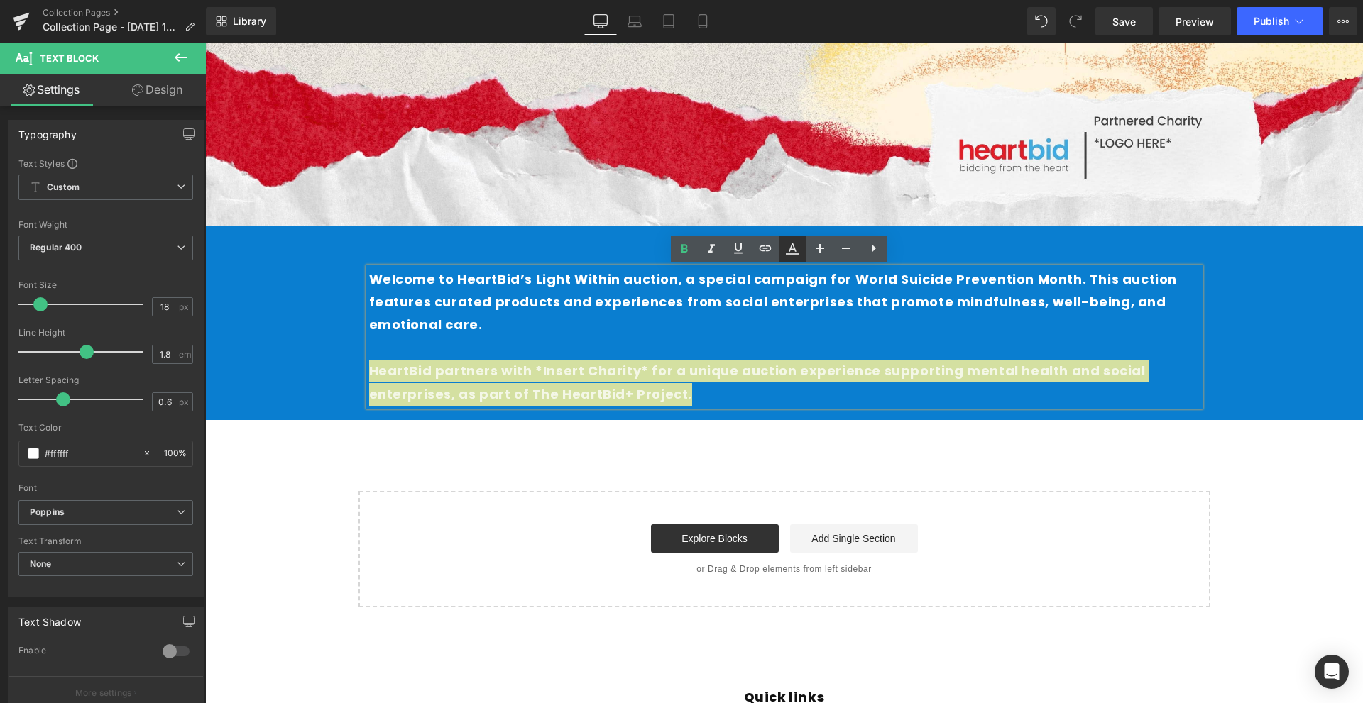
click at [792, 256] on icon at bounding box center [792, 249] width 17 height 17
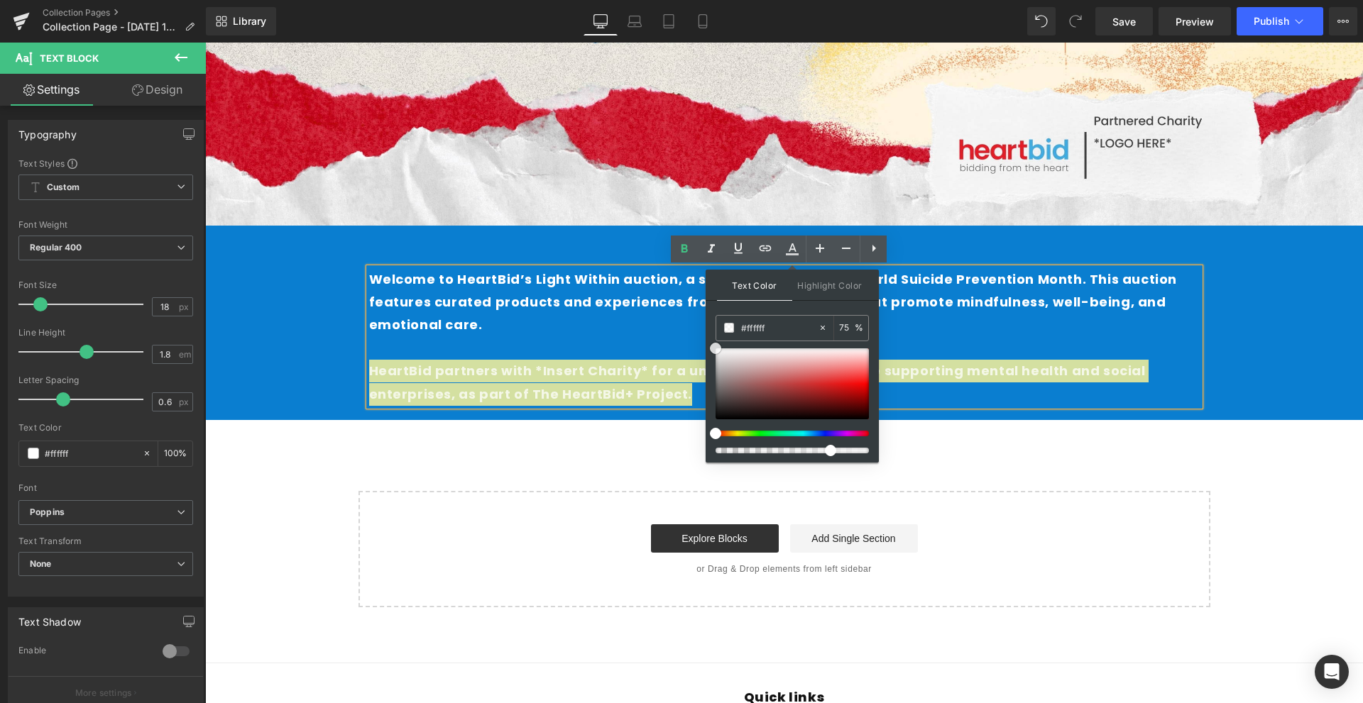
drag, startPoint x: 936, startPoint y: 405, endPoint x: 609, endPoint y: 281, distance: 350.0
drag, startPoint x: 1041, startPoint y: 496, endPoint x: 889, endPoint y: 447, distance: 160.3
drag, startPoint x: 1035, startPoint y: 488, endPoint x: 985, endPoint y: 417, distance: 86.7
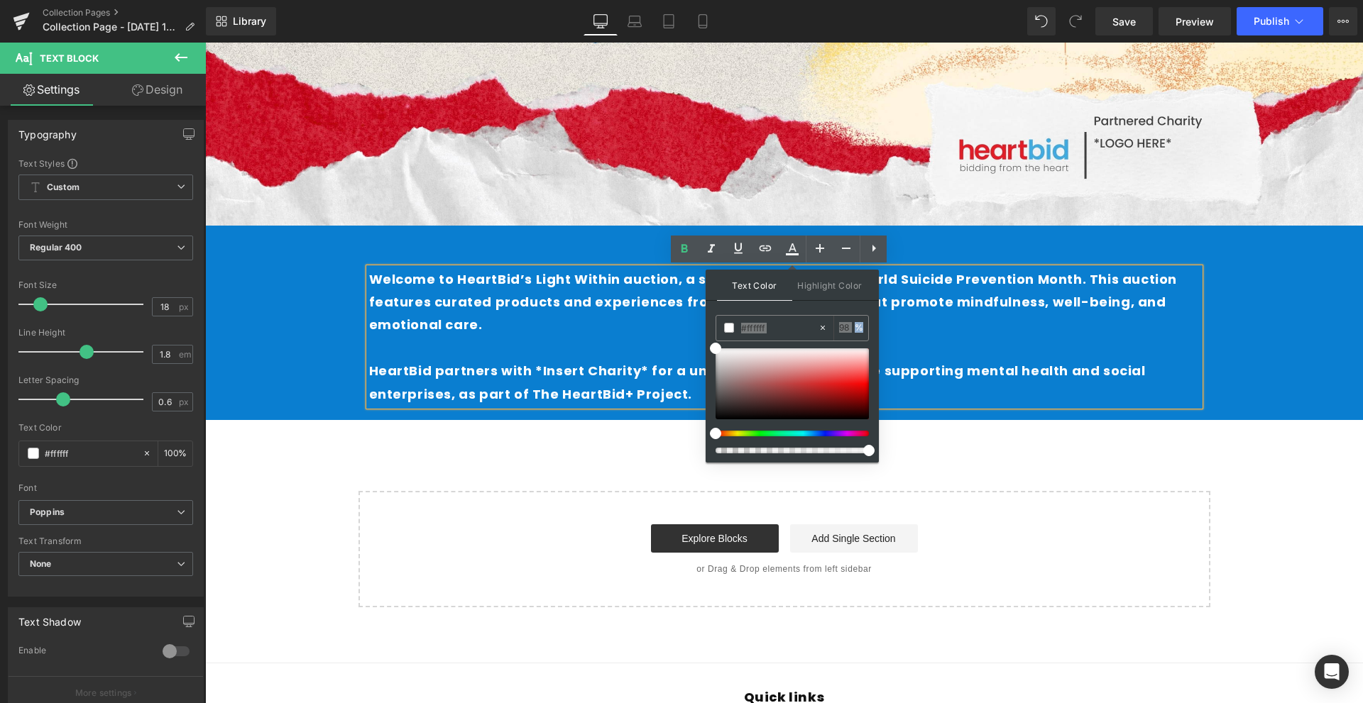
click at [990, 348] on p at bounding box center [784, 348] width 831 height 23
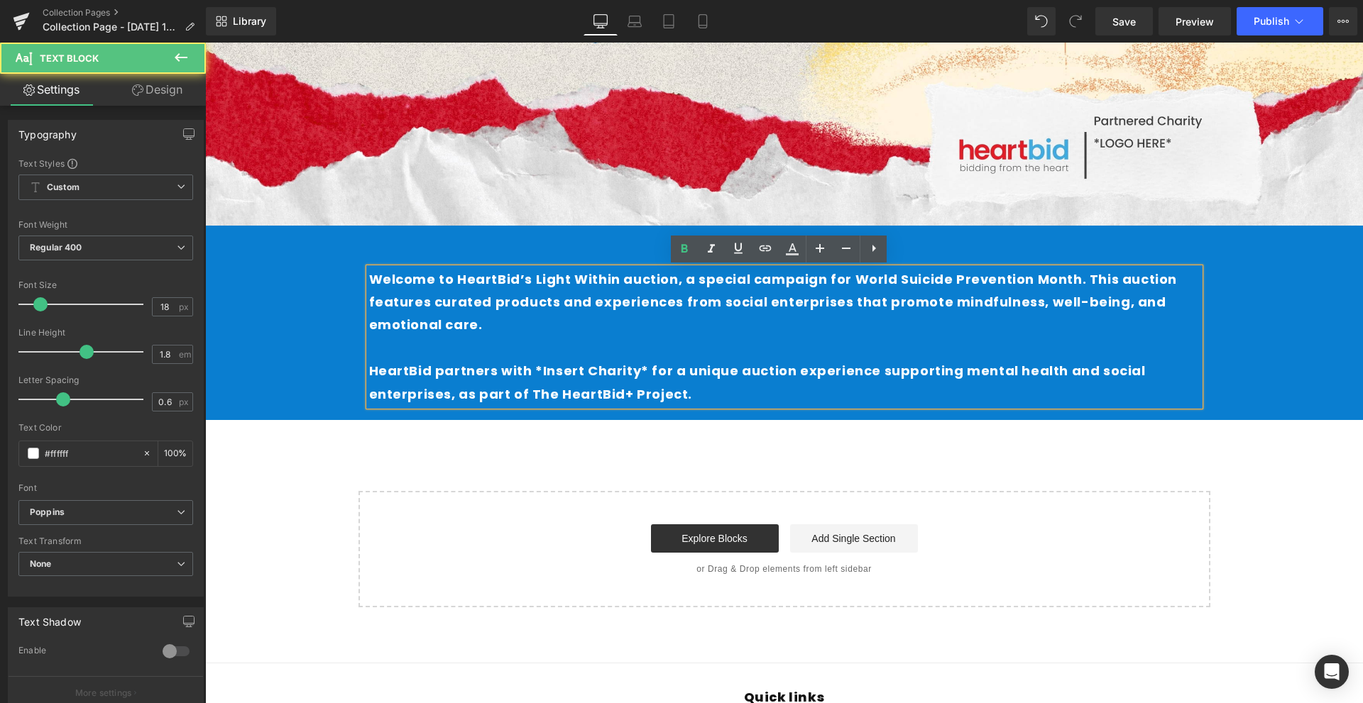
click at [809, 415] on div "Welcome to HeartBid’s Light Within auction, a special campaign for World Suicid…" at bounding box center [784, 323] width 1158 height 195
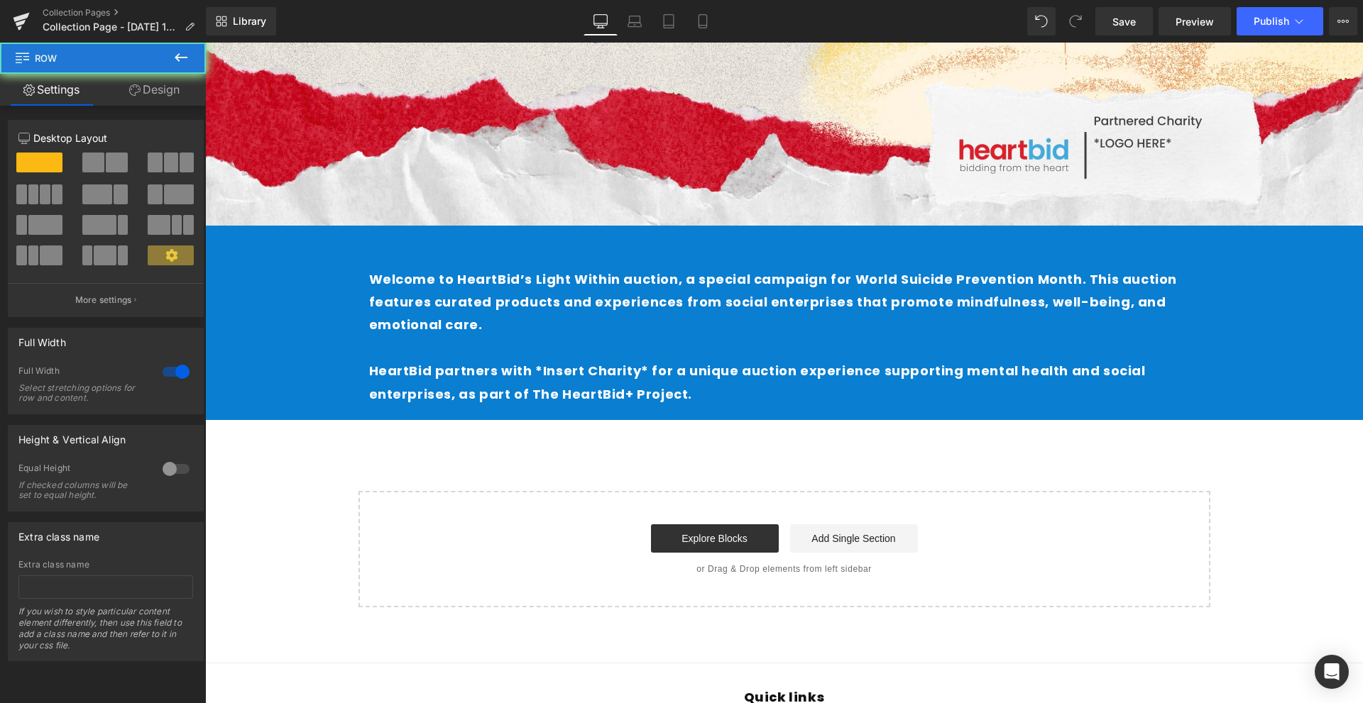
click at [837, 444] on div "Image Row Welcome to HeartBid’s Light Within auction, a special campaign for Wo…" at bounding box center [784, 126] width 1158 height 961
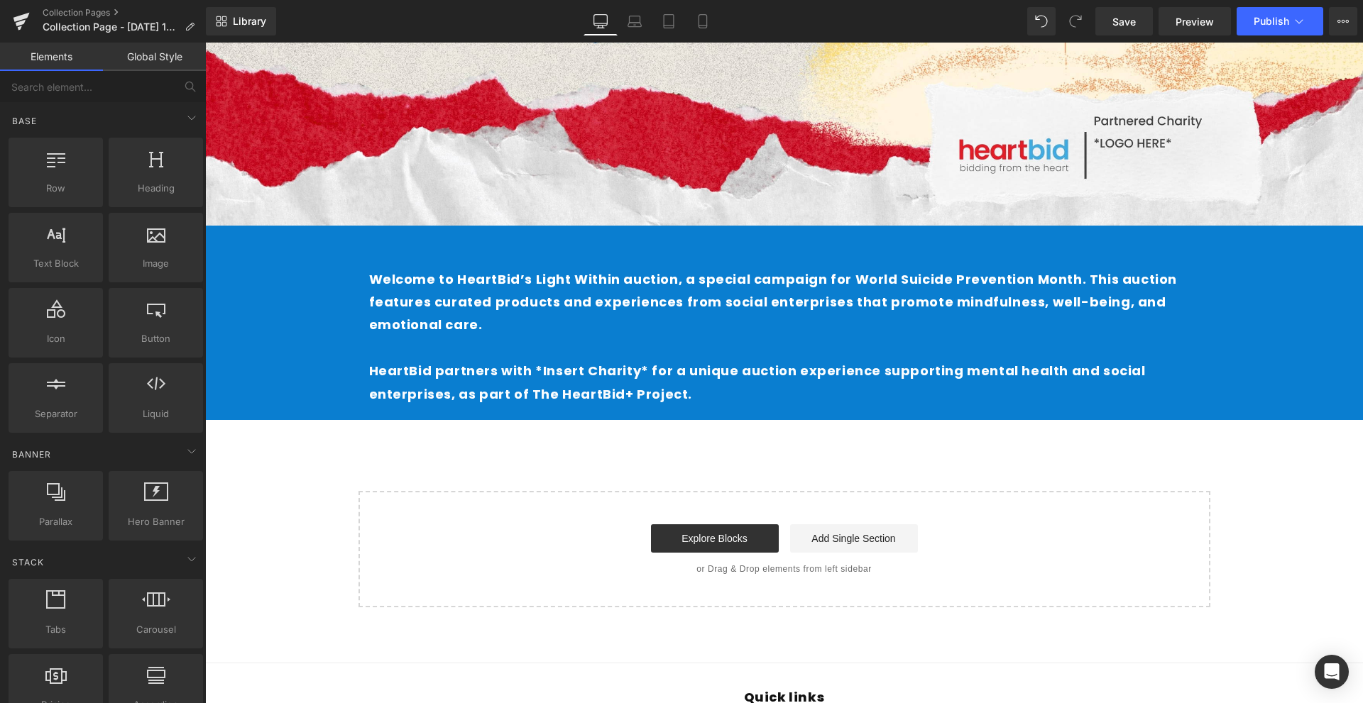
click at [743, 326] on p "Welcome to HeartBid’s Light Within auction, a special campaign for World Suicid…" at bounding box center [784, 302] width 831 height 69
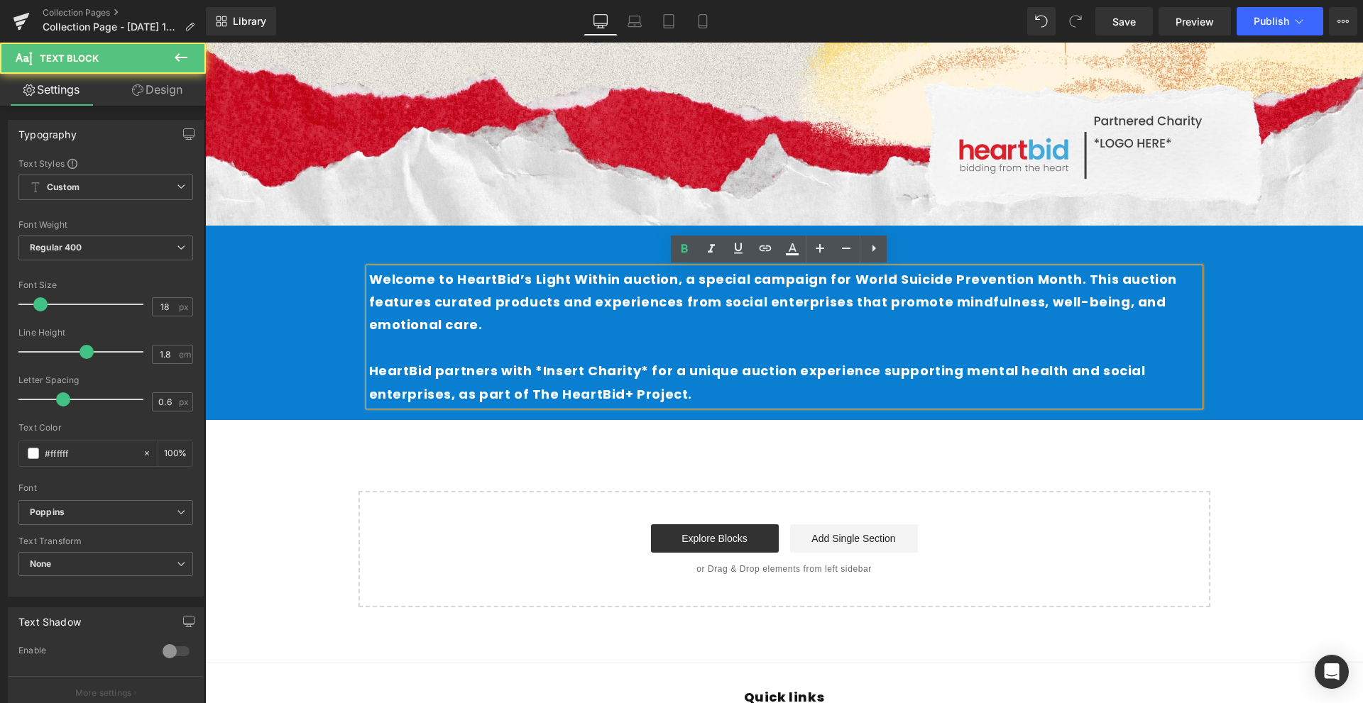
click at [743, 326] on p "Welcome to HeartBid’s Light Within auction, a special campaign for World Suicid…" at bounding box center [784, 302] width 831 height 69
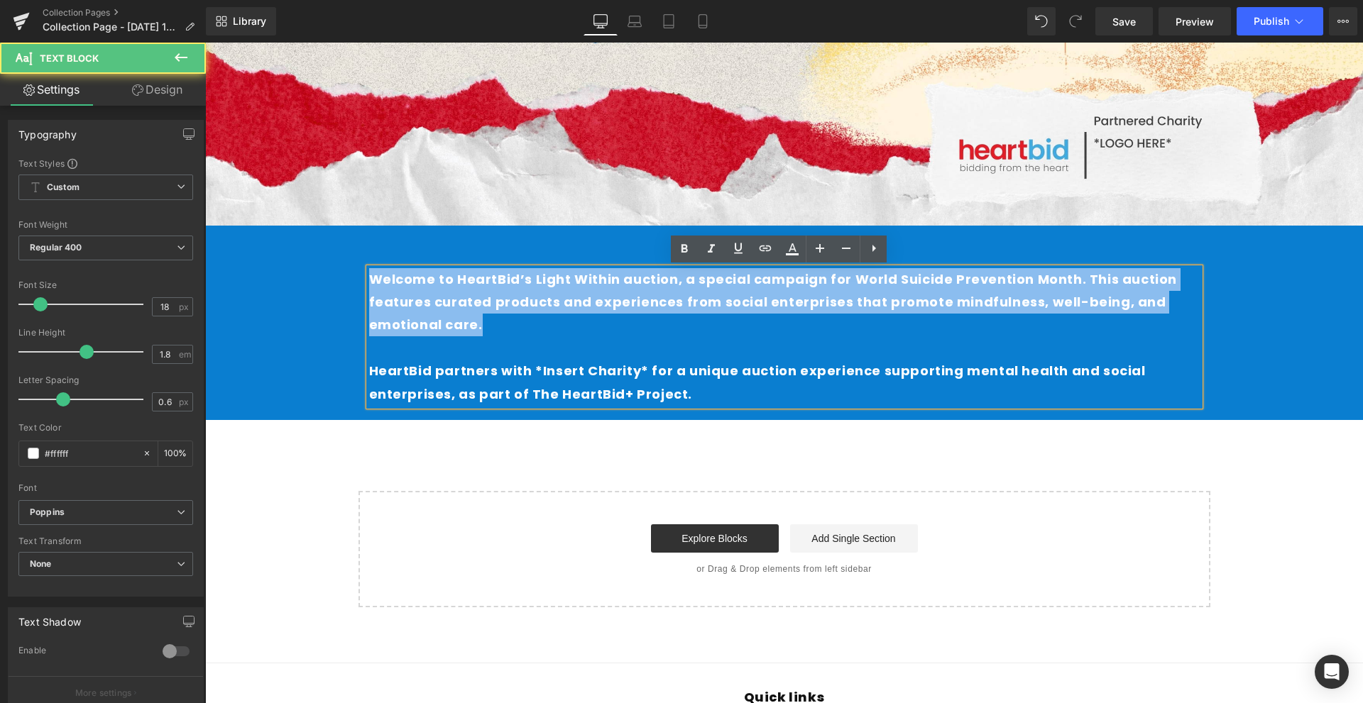
click at [743, 326] on p "Welcome to HeartBid’s Light Within auction, a special campaign for World Suicid…" at bounding box center [784, 302] width 831 height 69
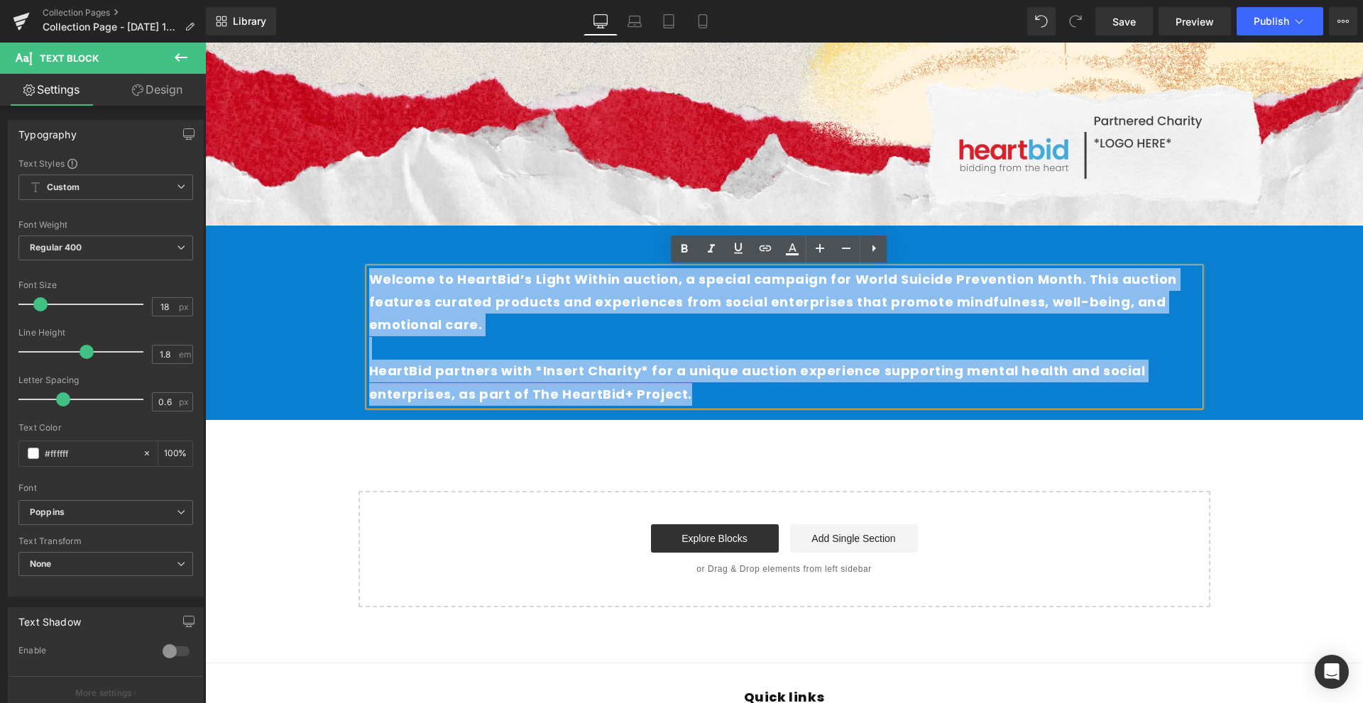
drag, startPoint x: 718, startPoint y: 402, endPoint x: 356, endPoint y: 271, distance: 385.5
click at [358, 271] on div "Welcome to HeartBid’s Light Within auction, a special campaign for World Suicid…" at bounding box center [784, 337] width 852 height 138
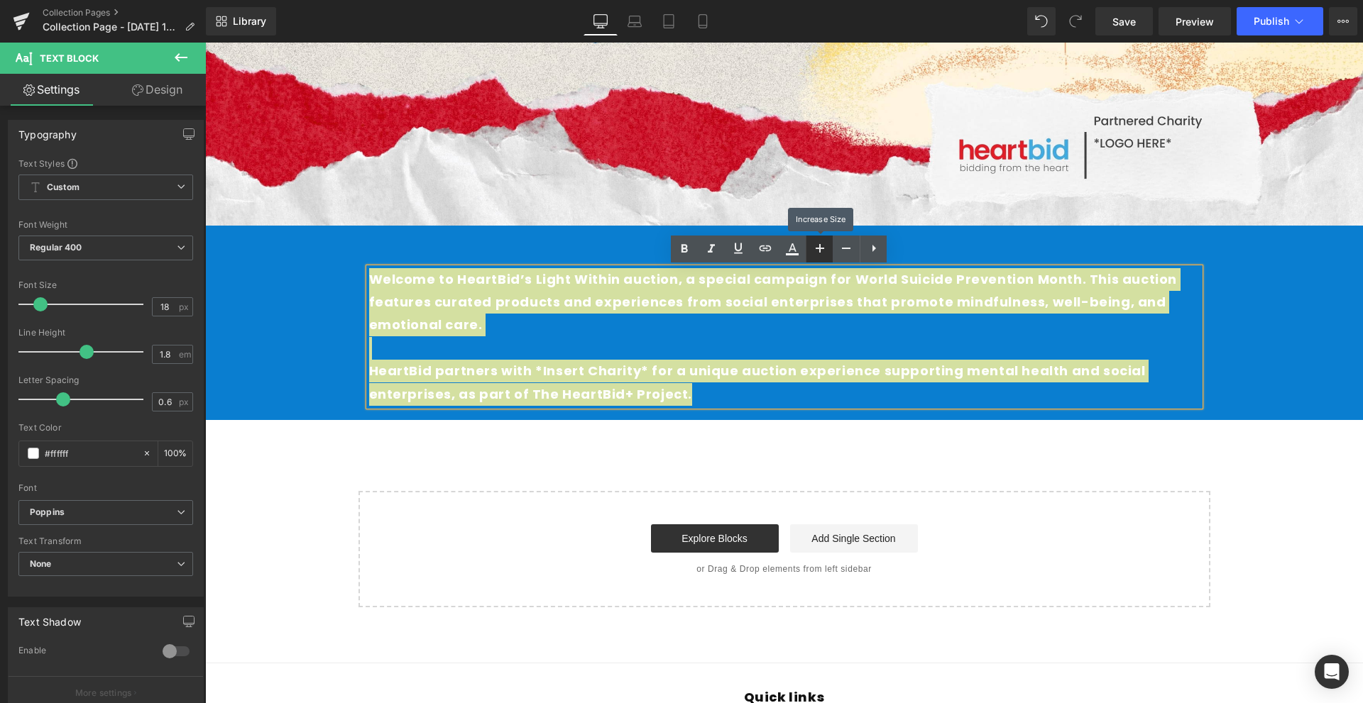
click at [815, 248] on icon at bounding box center [819, 248] width 17 height 17
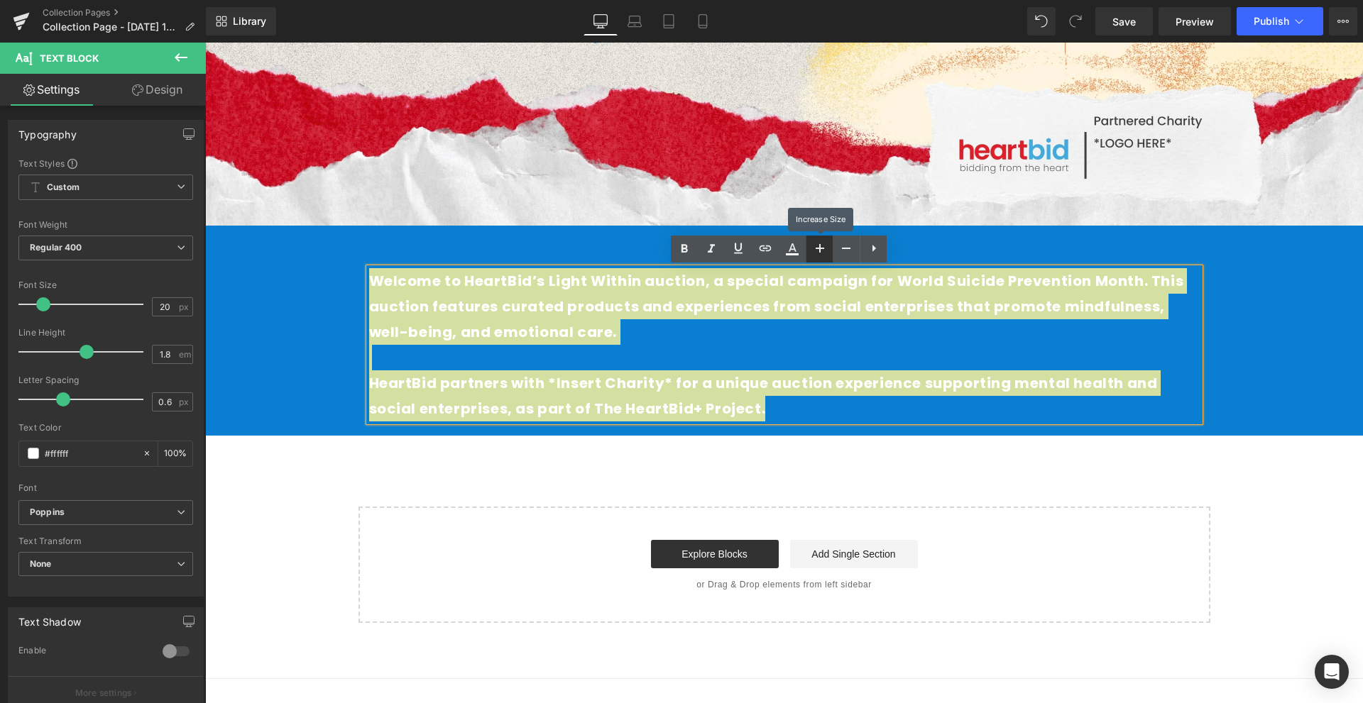
click at [815, 248] on icon at bounding box center [819, 248] width 17 height 17
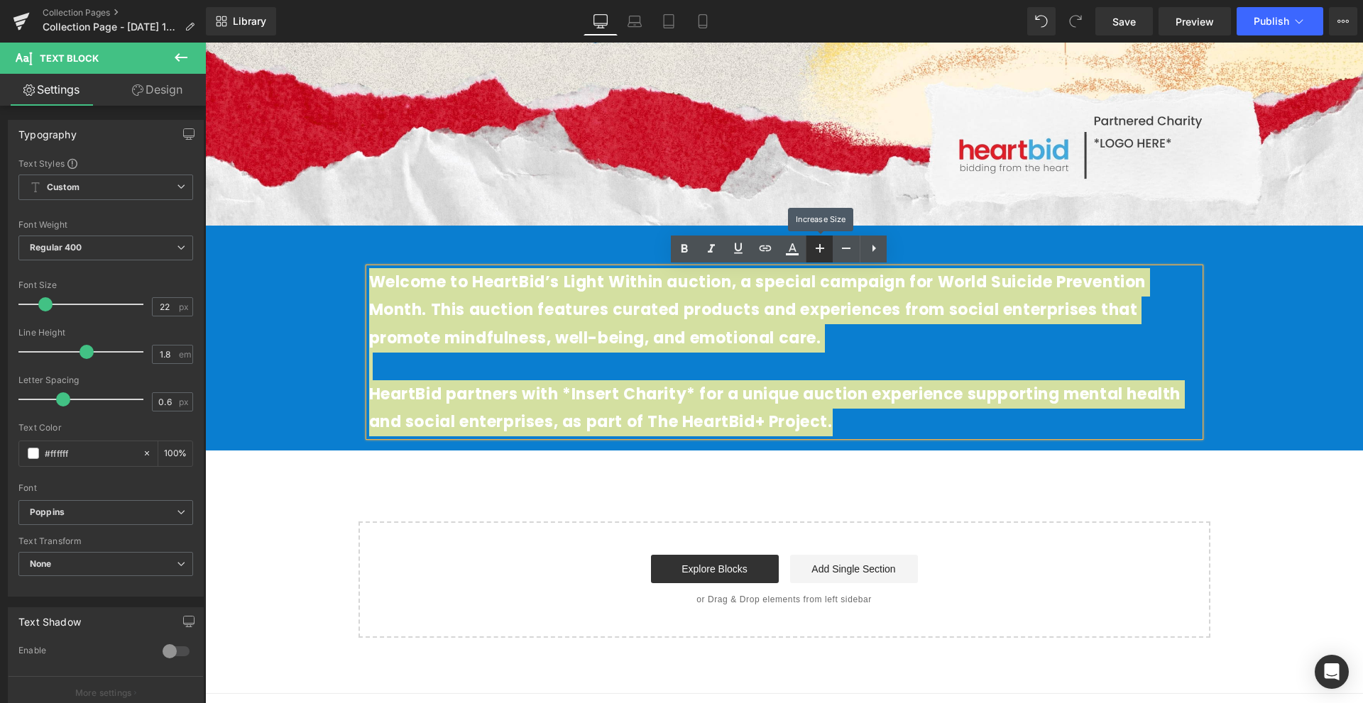
click at [815, 248] on icon at bounding box center [819, 248] width 17 height 17
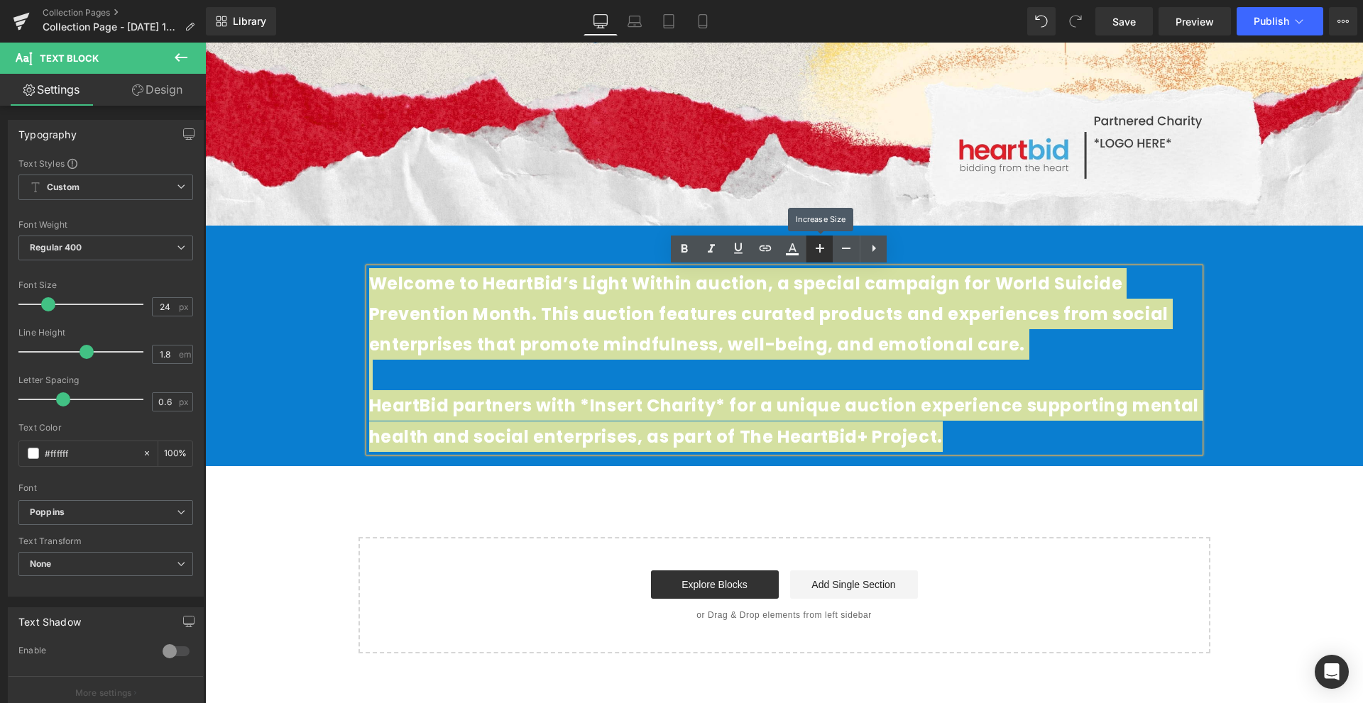
click at [815, 248] on icon at bounding box center [819, 248] width 17 height 17
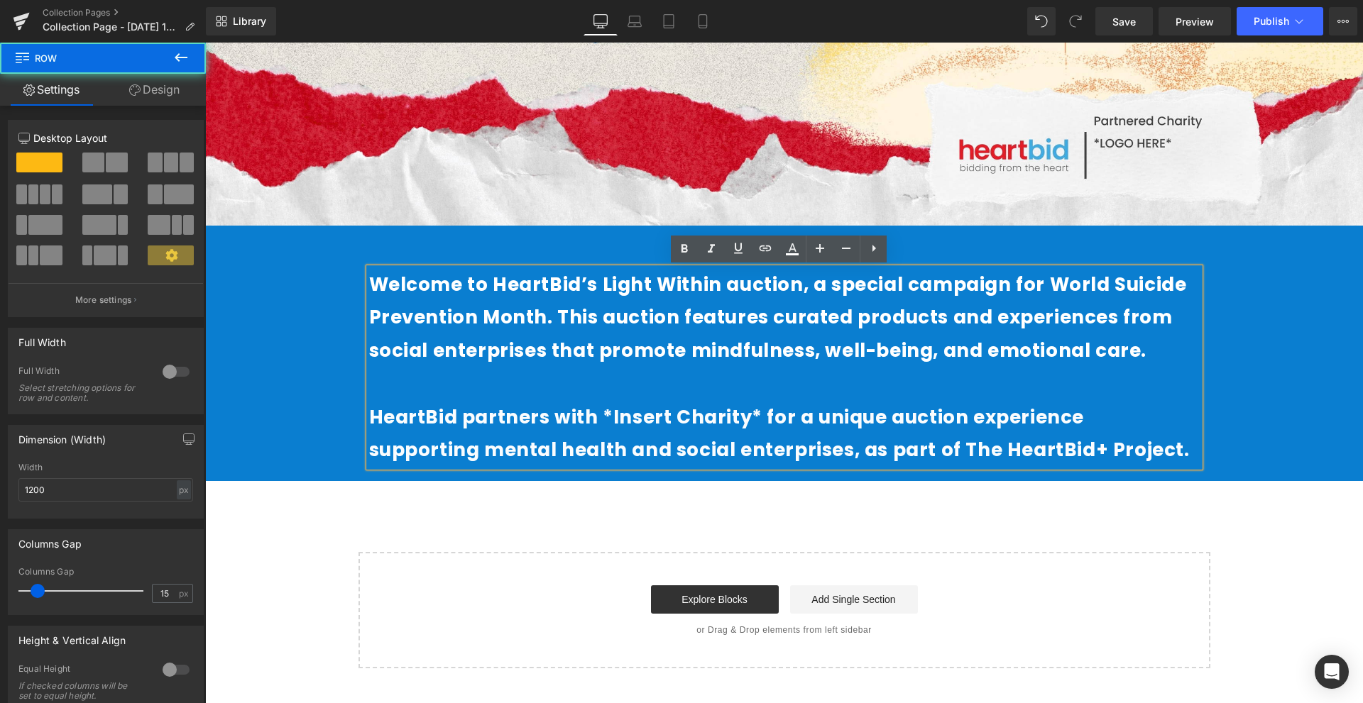
click at [962, 251] on div "Welcome to HeartBid’s Light Within auction, a special campaign for World Suicid…" at bounding box center [784, 361] width 852 height 228
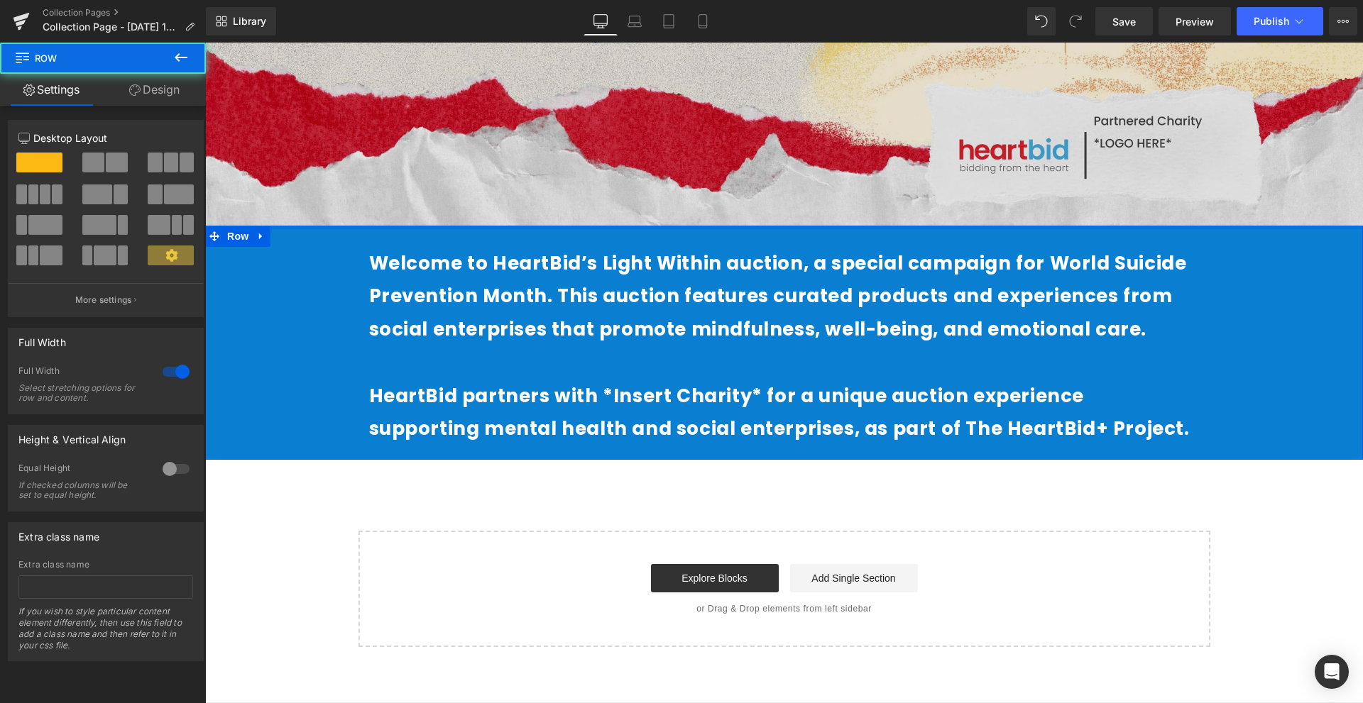
drag, startPoint x: 876, startPoint y: 241, endPoint x: 887, endPoint y: 168, distance: 73.9
click at [887, 168] on div "Image Row Welcome to HeartBid’s Light Within auction, a special campaign for Wo…" at bounding box center [784, 146] width 1158 height 1001
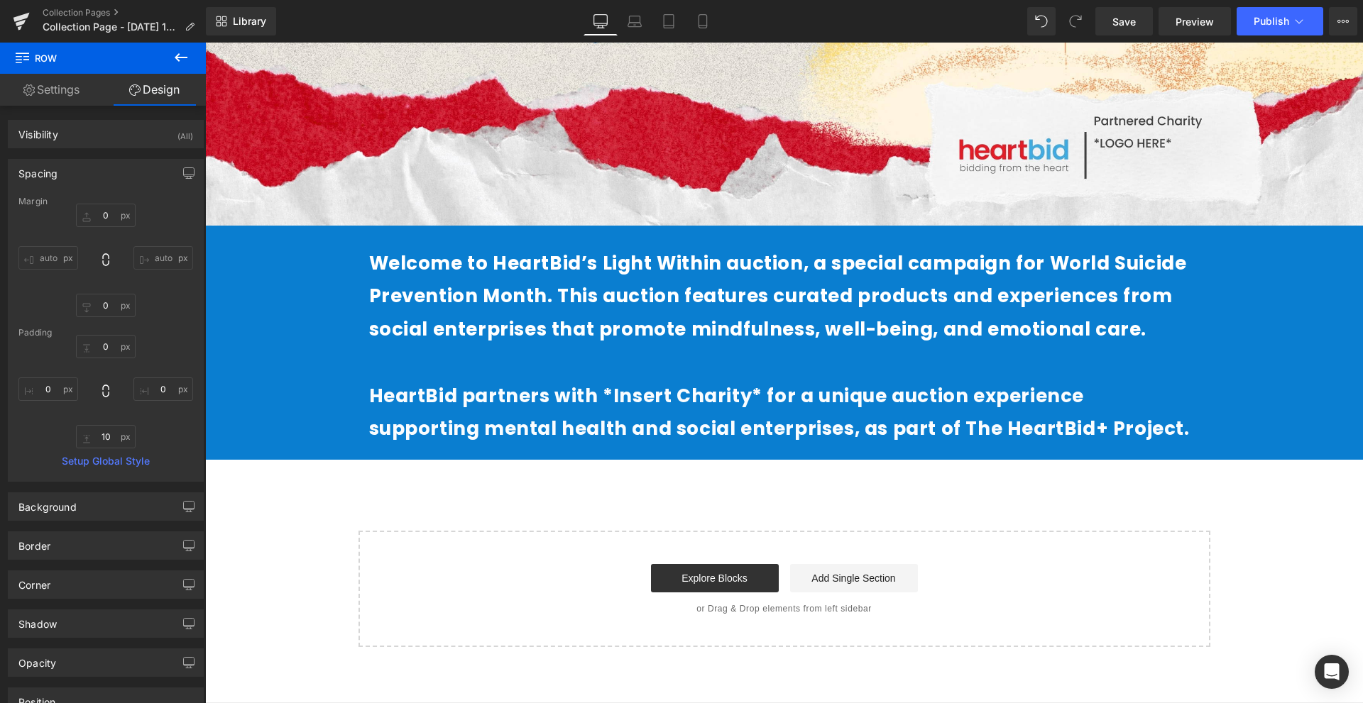
click at [720, 373] on p at bounding box center [784, 362] width 831 height 33
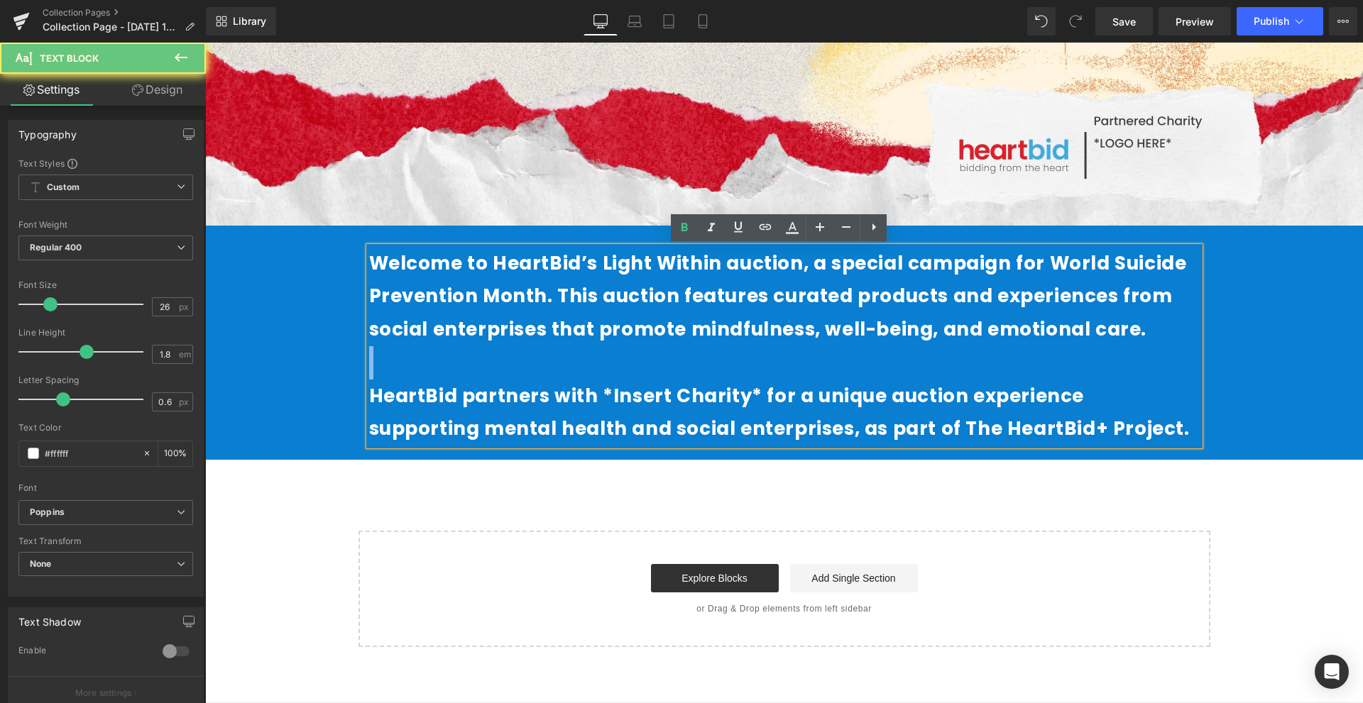
click at [720, 373] on p at bounding box center [784, 362] width 831 height 33
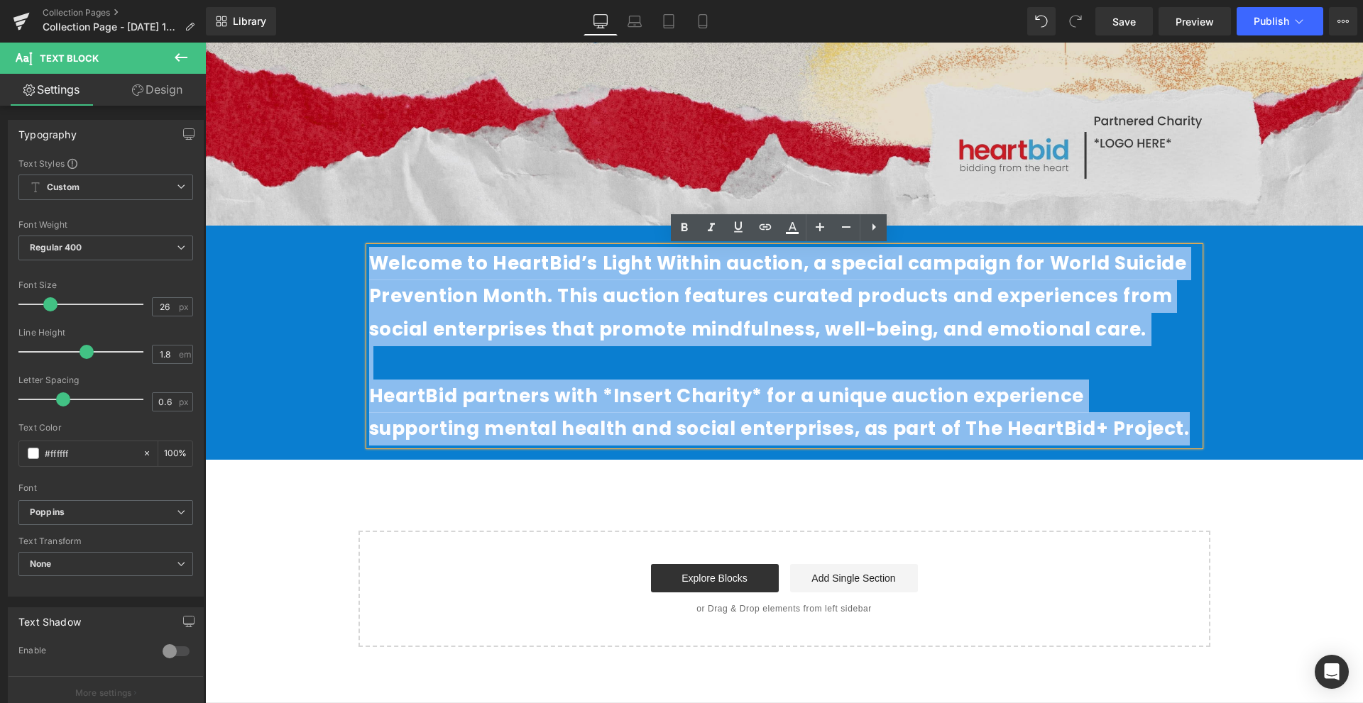
drag, startPoint x: 1072, startPoint y: 433, endPoint x: 648, endPoint y: 214, distance: 477.2
click at [339, 269] on div "Welcome to HeartBid’s Light Within auction, a special campaign for World Suicid…" at bounding box center [784, 340] width 1158 height 228
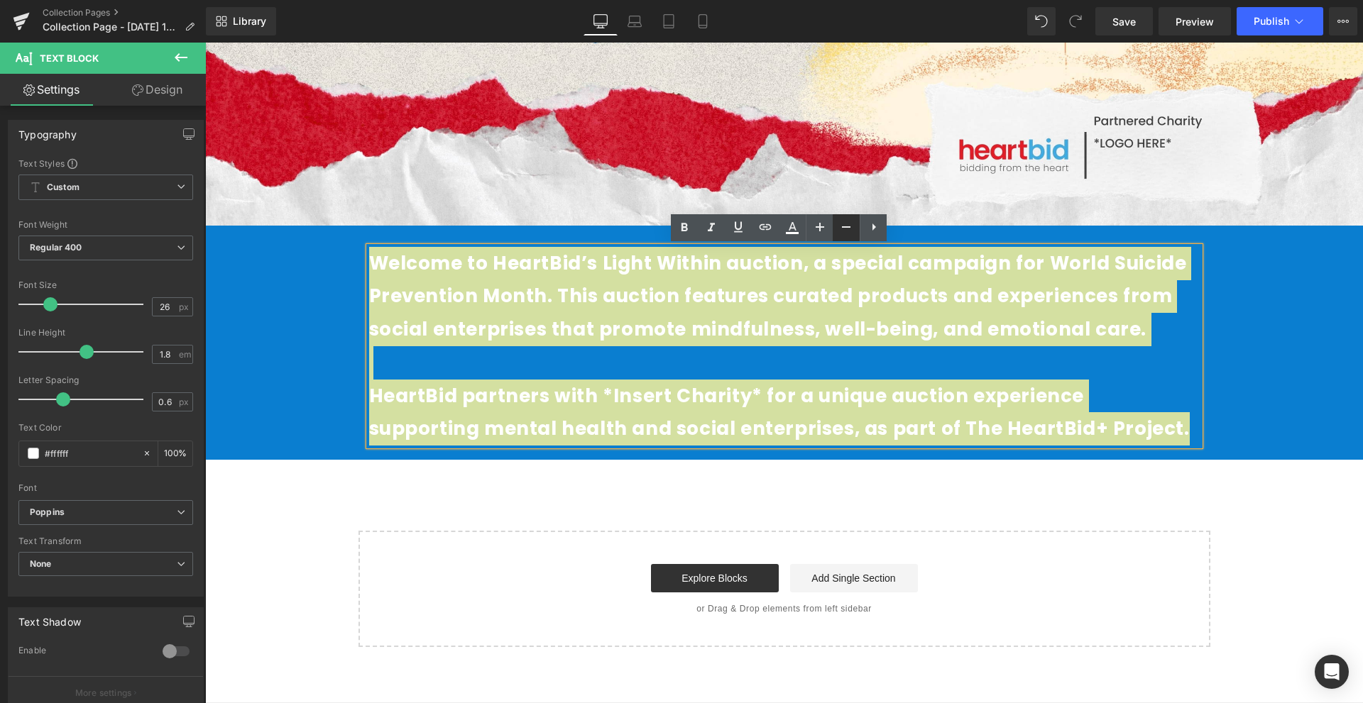
click at [839, 222] on icon at bounding box center [846, 227] width 17 height 17
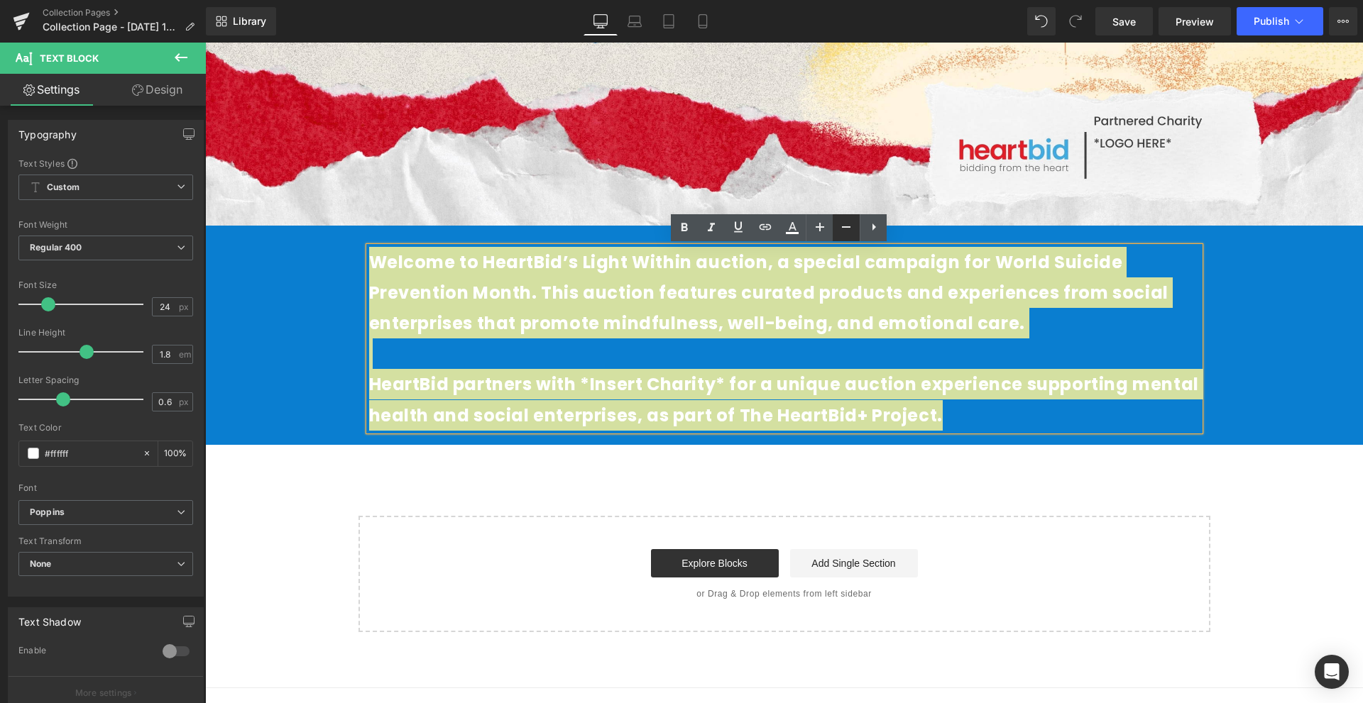
click at [840, 225] on icon at bounding box center [846, 227] width 17 height 17
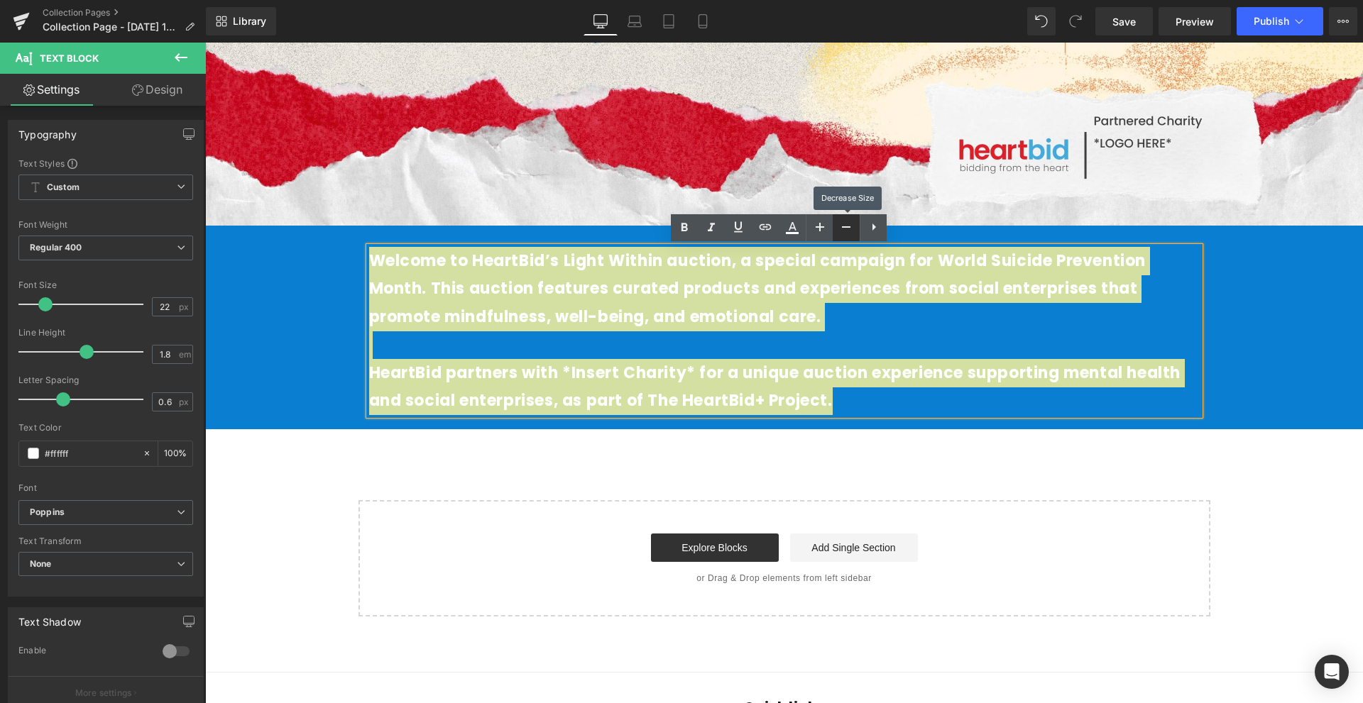
click at [840, 225] on icon at bounding box center [846, 227] width 17 height 17
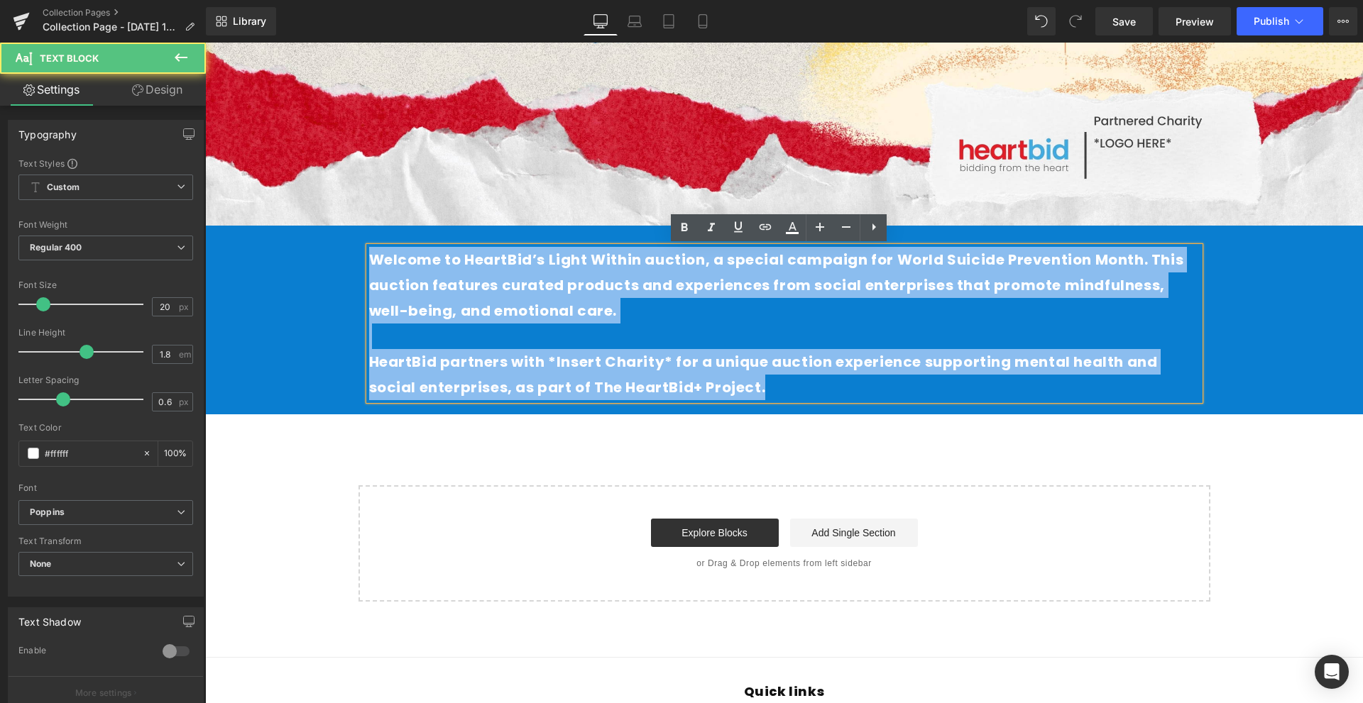
click at [707, 373] on p "HeartBid partners with *Insert Charity* for a unique auction experience support…" at bounding box center [784, 374] width 831 height 51
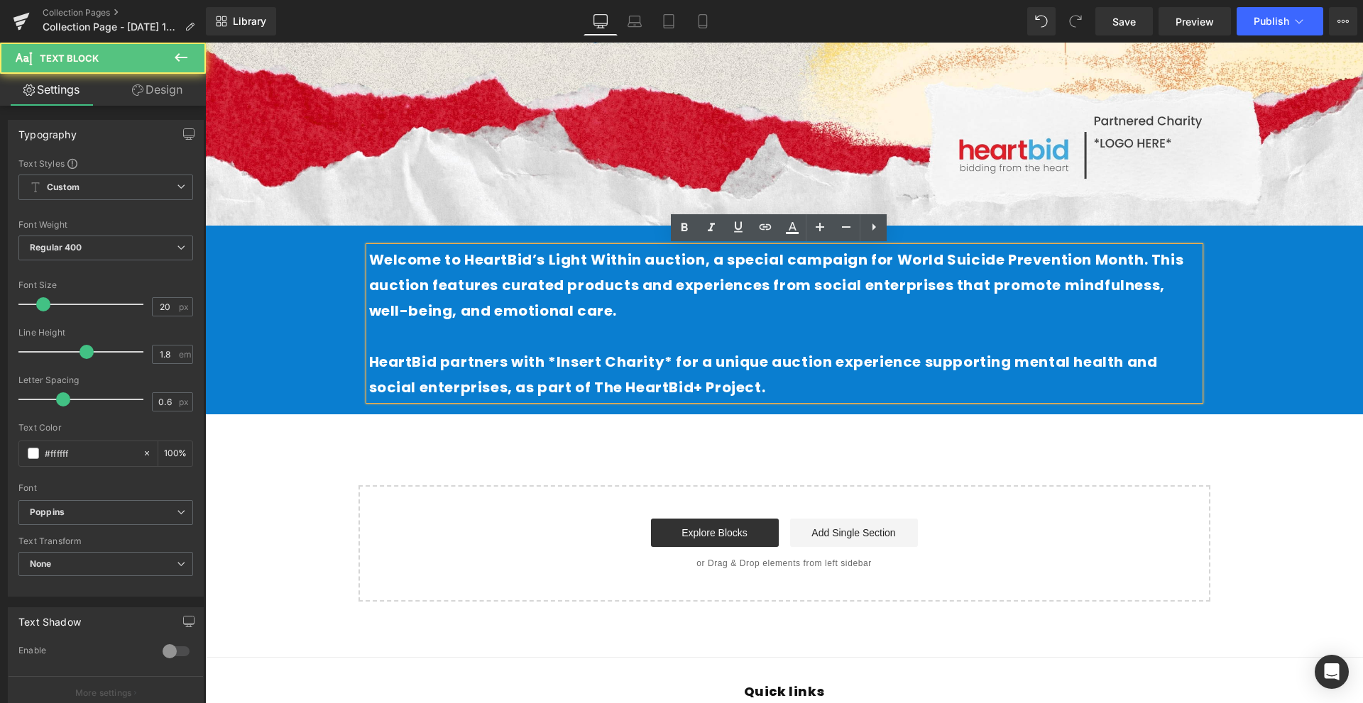
click at [754, 453] on div "Image Row Welcome to HeartBid’s Light Within auction, a special campaign for Wo…" at bounding box center [784, 123] width 1158 height 955
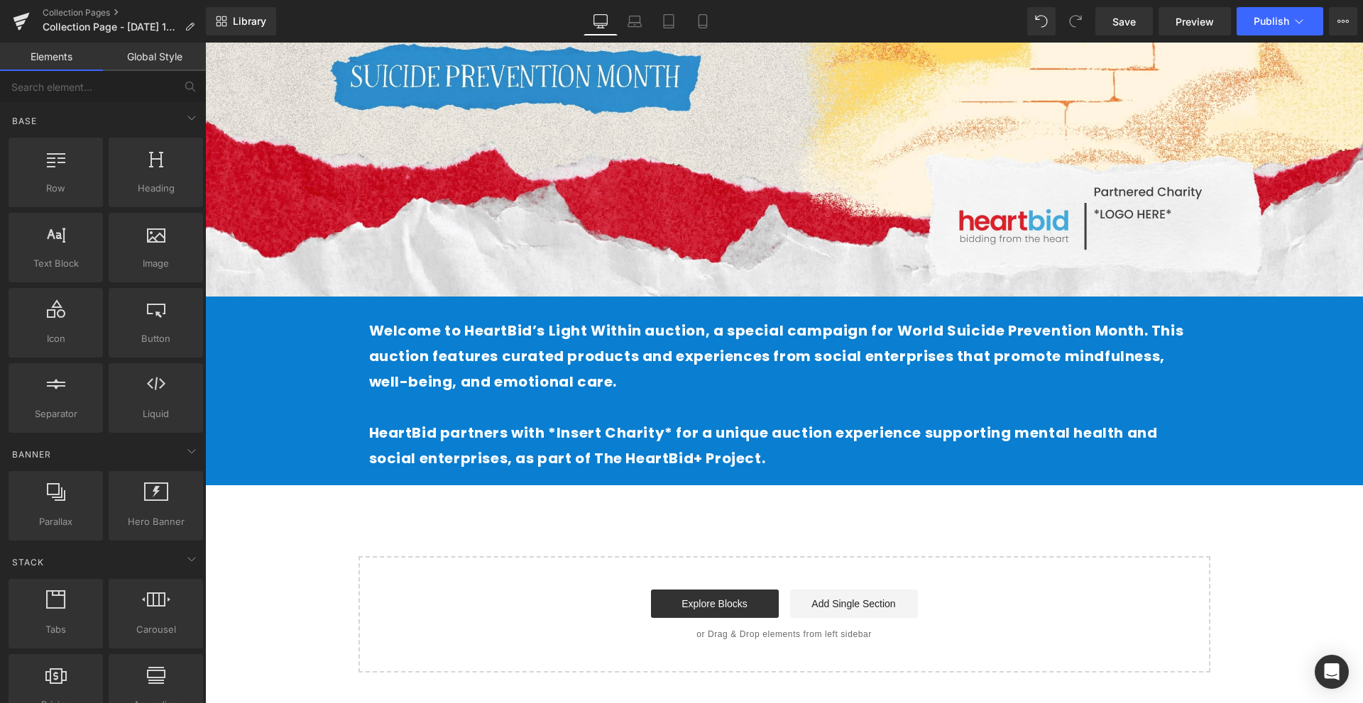
scroll to position [324, 0]
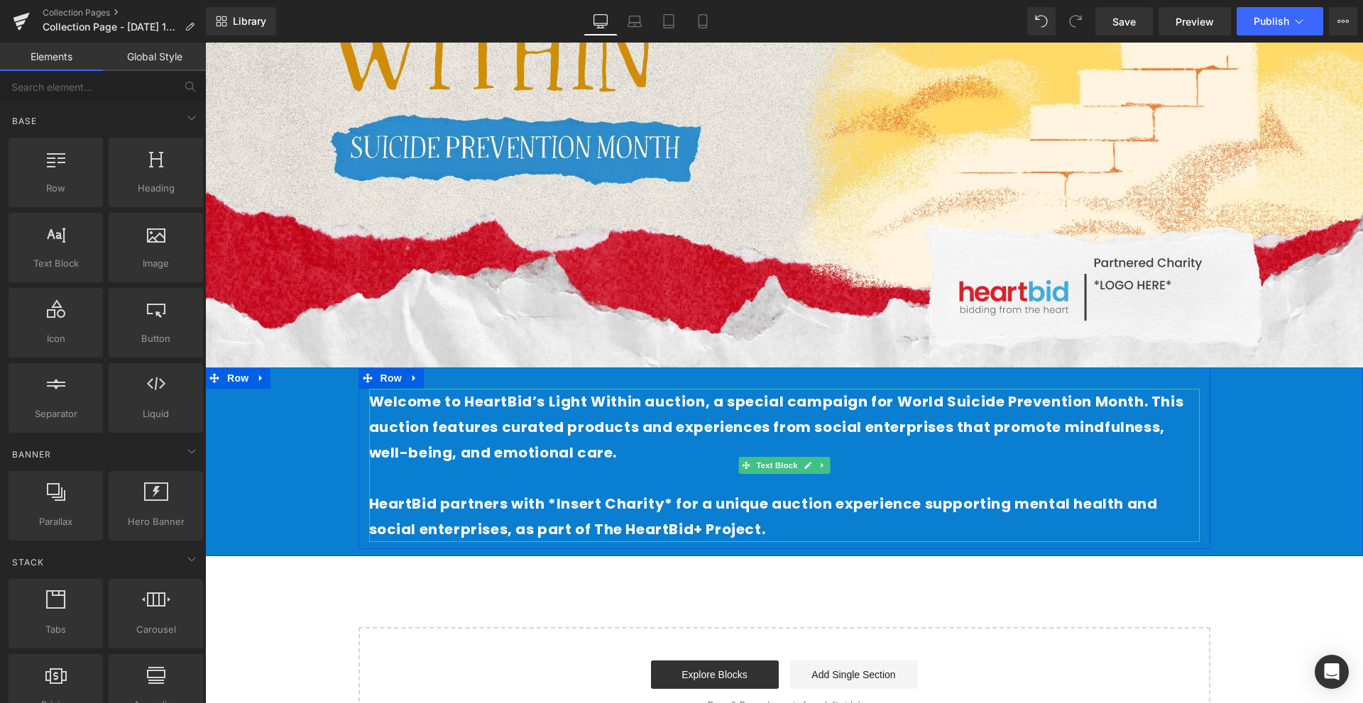
click at [1118, 407] on strong "Welcome to HeartBid’s Light Within auction, a special campaign for World Suicid…" at bounding box center [776, 427] width 815 height 71
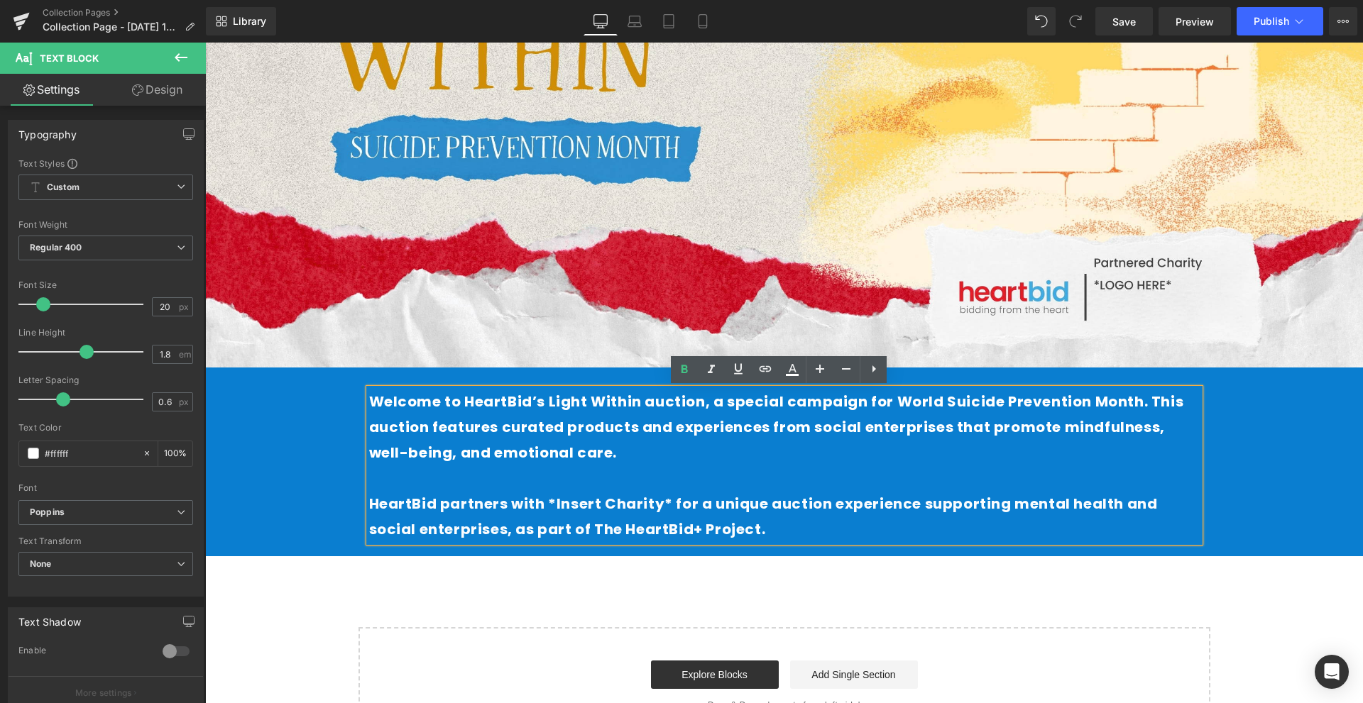
click at [770, 471] on p at bounding box center [784, 479] width 831 height 26
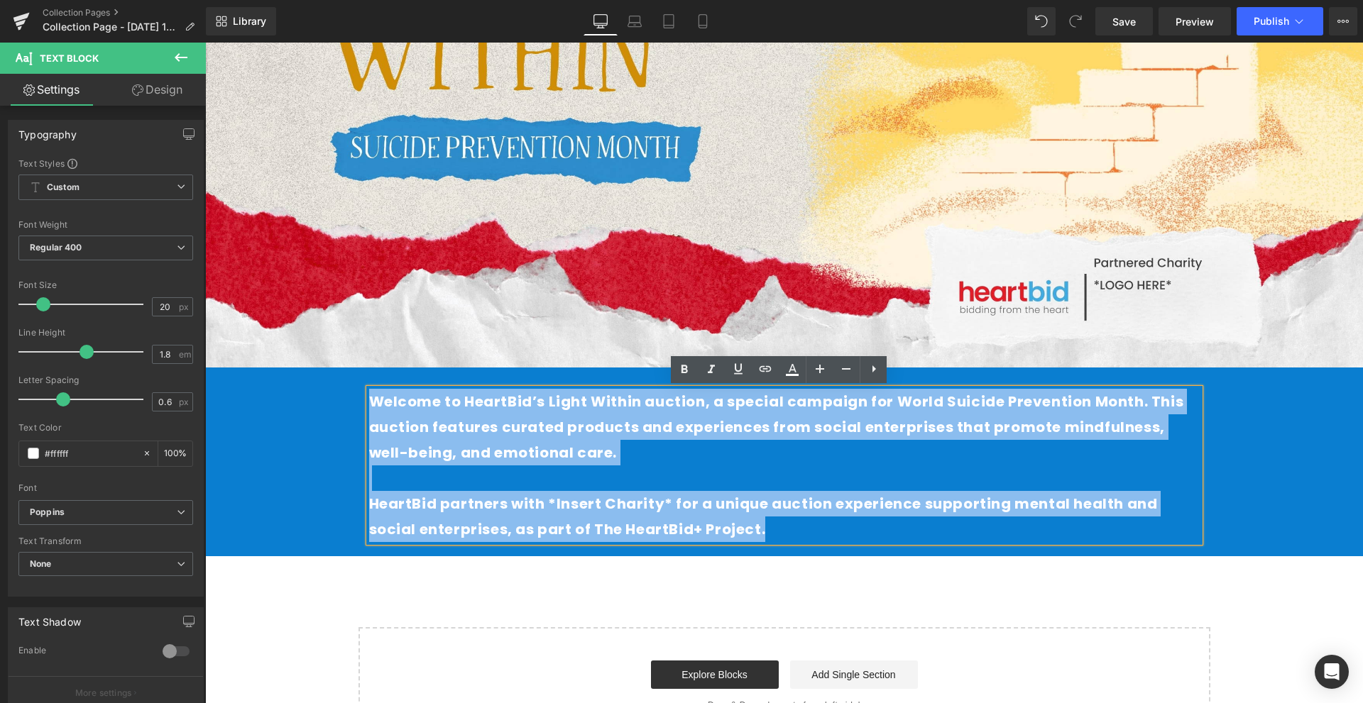
drag, startPoint x: 788, startPoint y: 528, endPoint x: 373, endPoint y: 305, distance: 471.3
click at [205, 264] on html "Skip to content About us Contact FAQs Log in Twitter Facebook Instagram YouTube…" at bounding box center [784, 49] width 1158 height 661
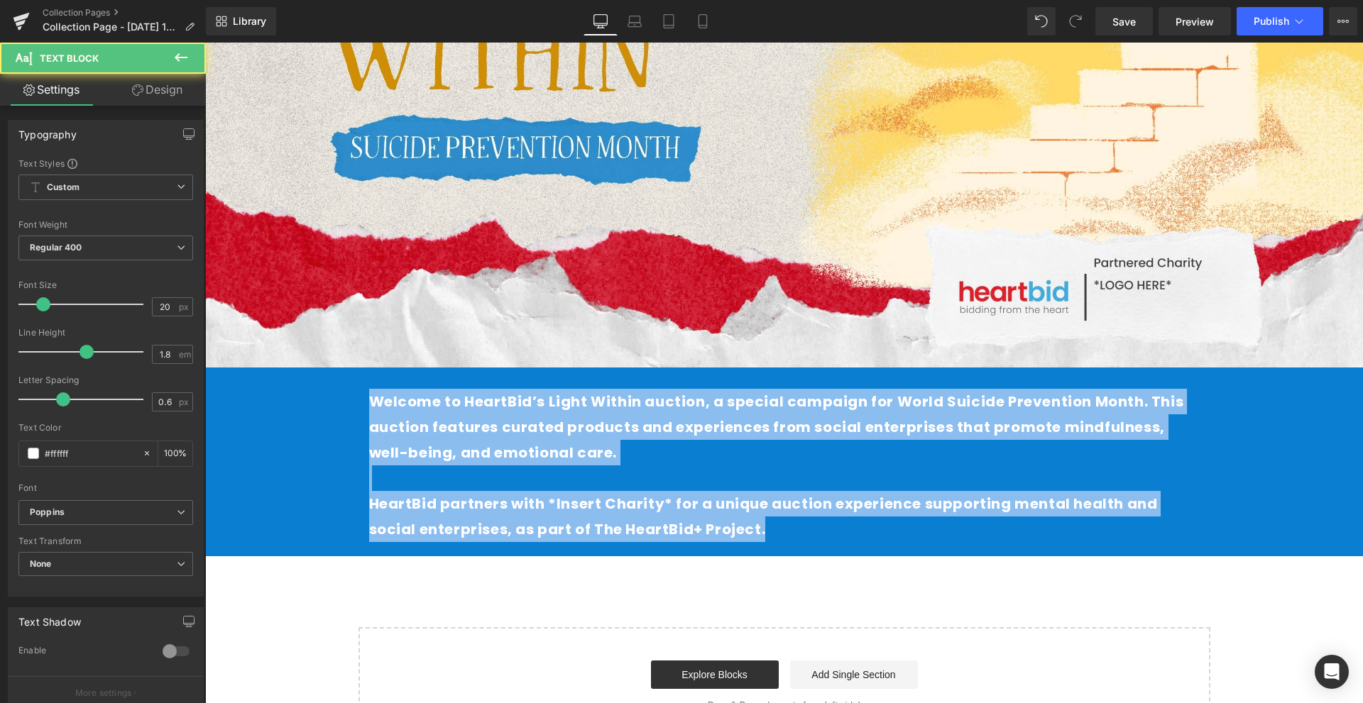
click at [703, 426] on strong "Welcome to HeartBid’s Light Within auction, a special campaign for World Suicid…" at bounding box center [776, 427] width 815 height 71
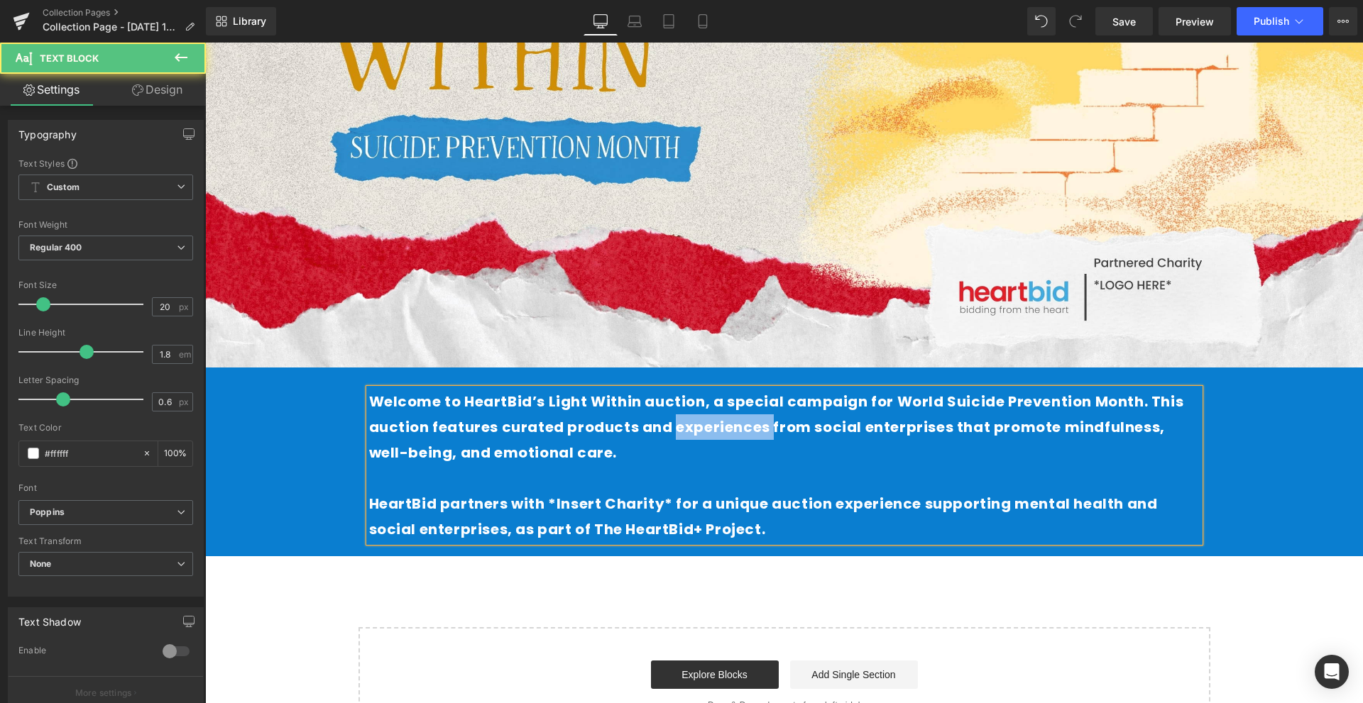
click at [703, 426] on strong "Welcome to HeartBid’s Light Within auction, a special campaign for World Suicid…" at bounding box center [776, 427] width 815 height 71
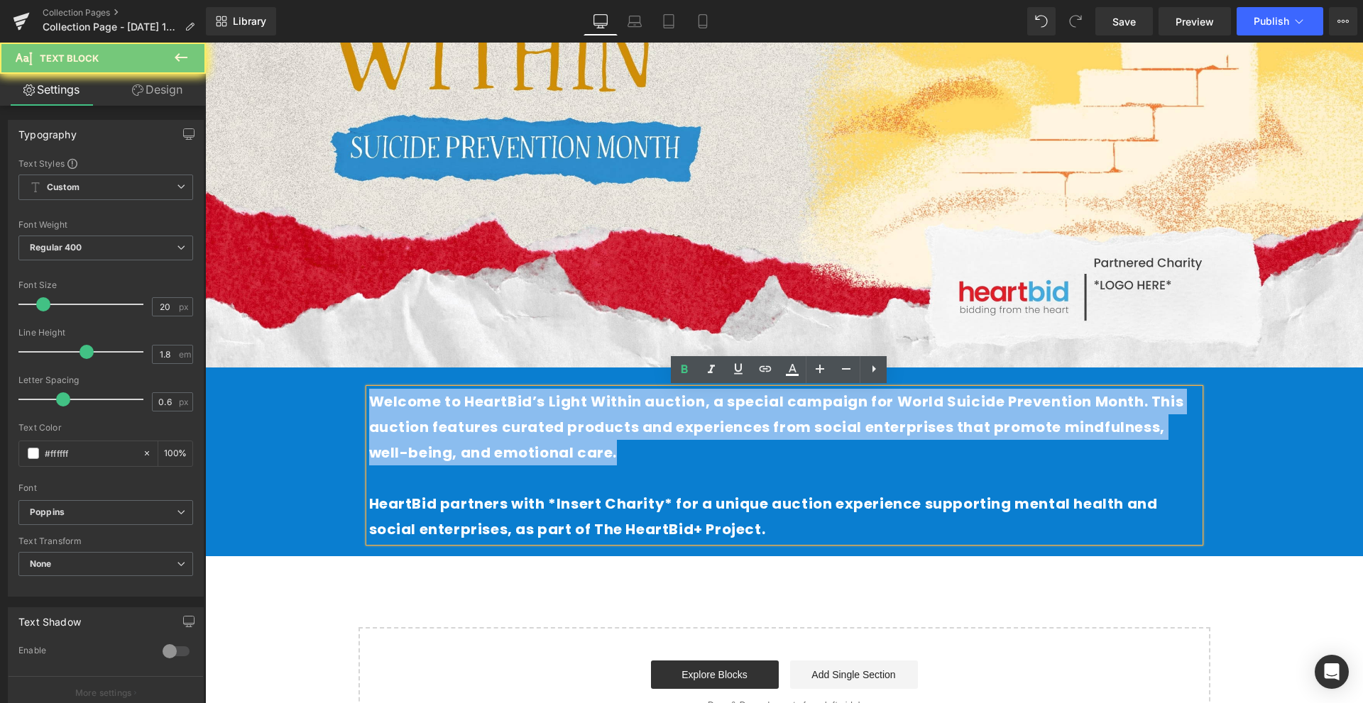
click at [703, 426] on strong "Welcome to HeartBid’s Light Within auction, a special campaign for World Suicid…" at bounding box center [776, 427] width 815 height 71
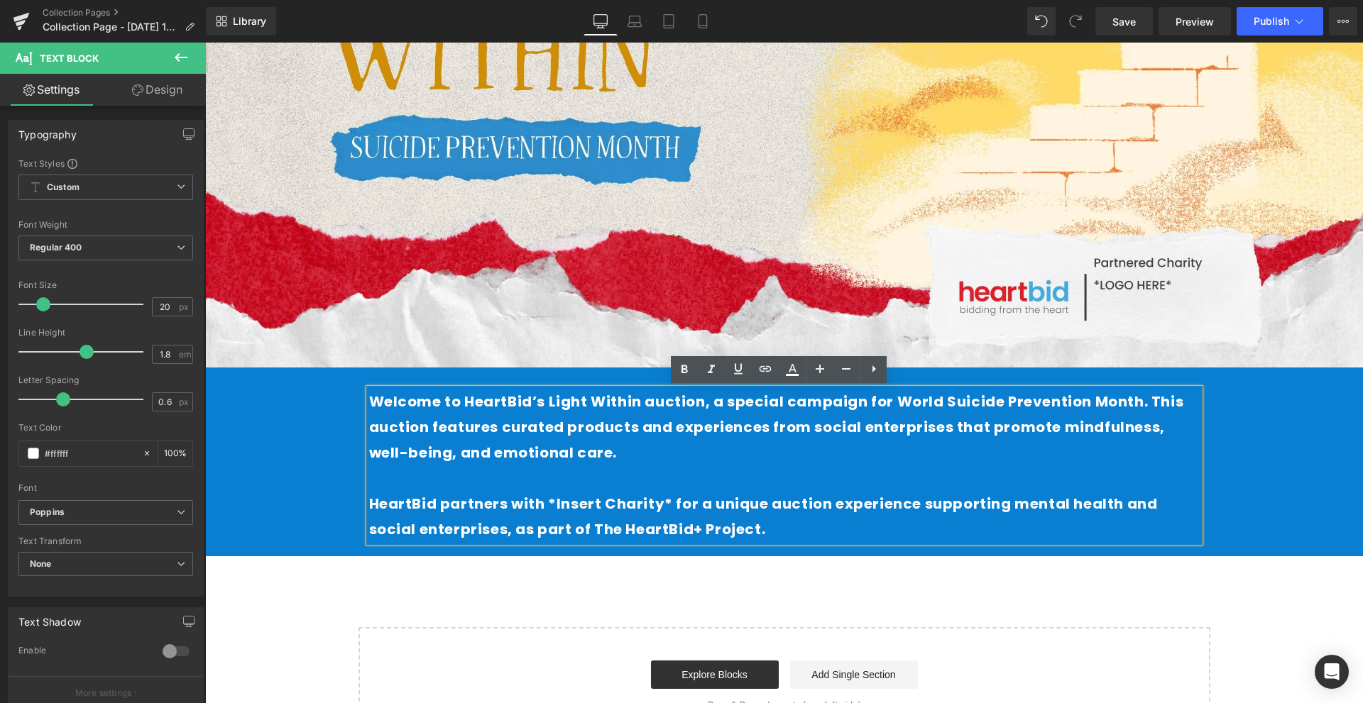
click at [710, 500] on strong "HeartBid partners with *Insert Charity* for a unique auction experience support…" at bounding box center [763, 516] width 789 height 45
click at [767, 601] on div "Image Row Welcome to HeartBid’s Light Within auction, a special campaign for Wo…" at bounding box center [784, 265] width 1158 height 955
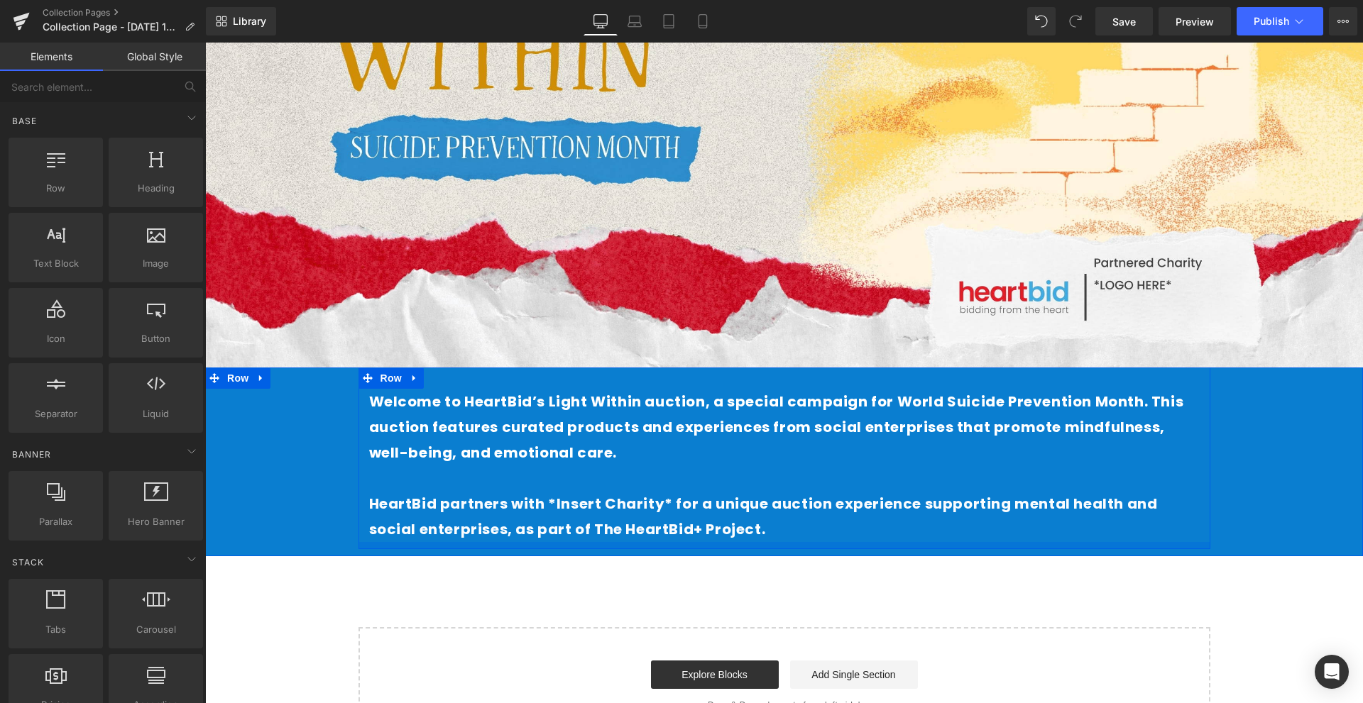
click at [823, 548] on div at bounding box center [784, 545] width 852 height 7
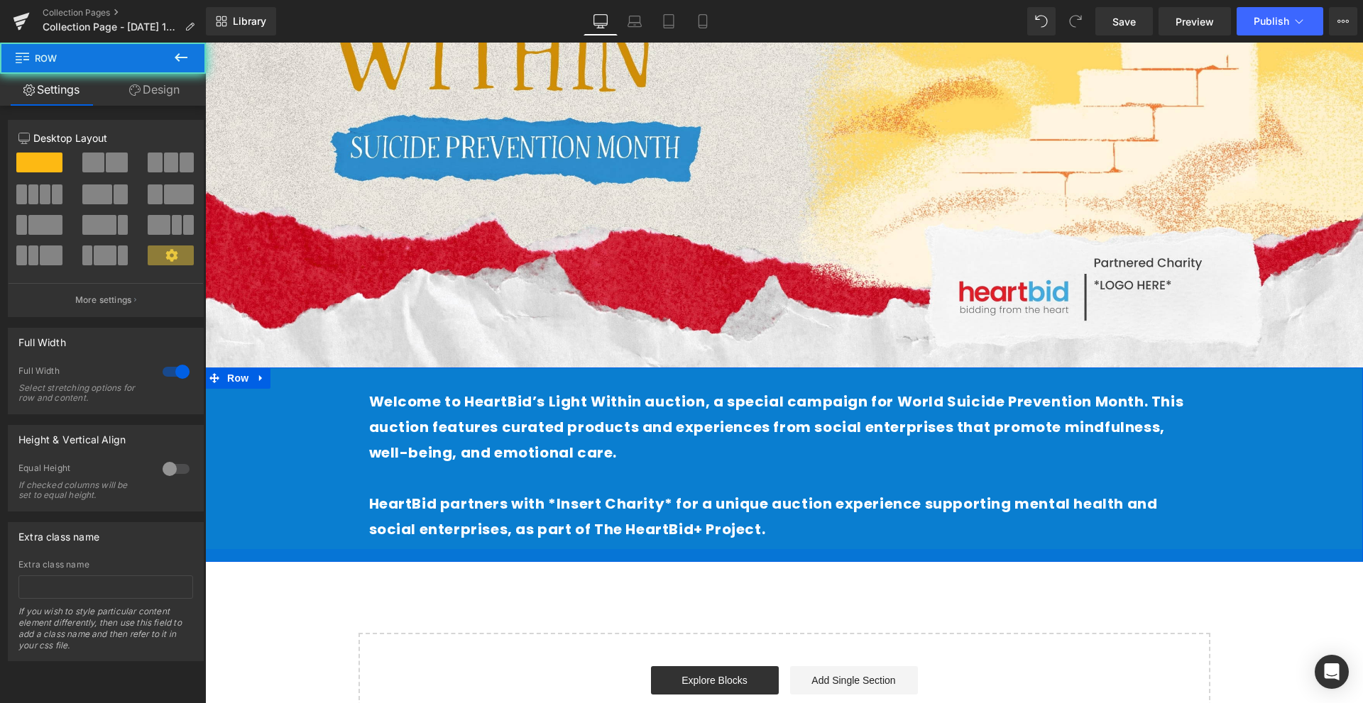
drag, startPoint x: 812, startPoint y: 549, endPoint x: 346, endPoint y: 73, distance: 666.1
click at [812, 555] on div at bounding box center [784, 555] width 1158 height 13
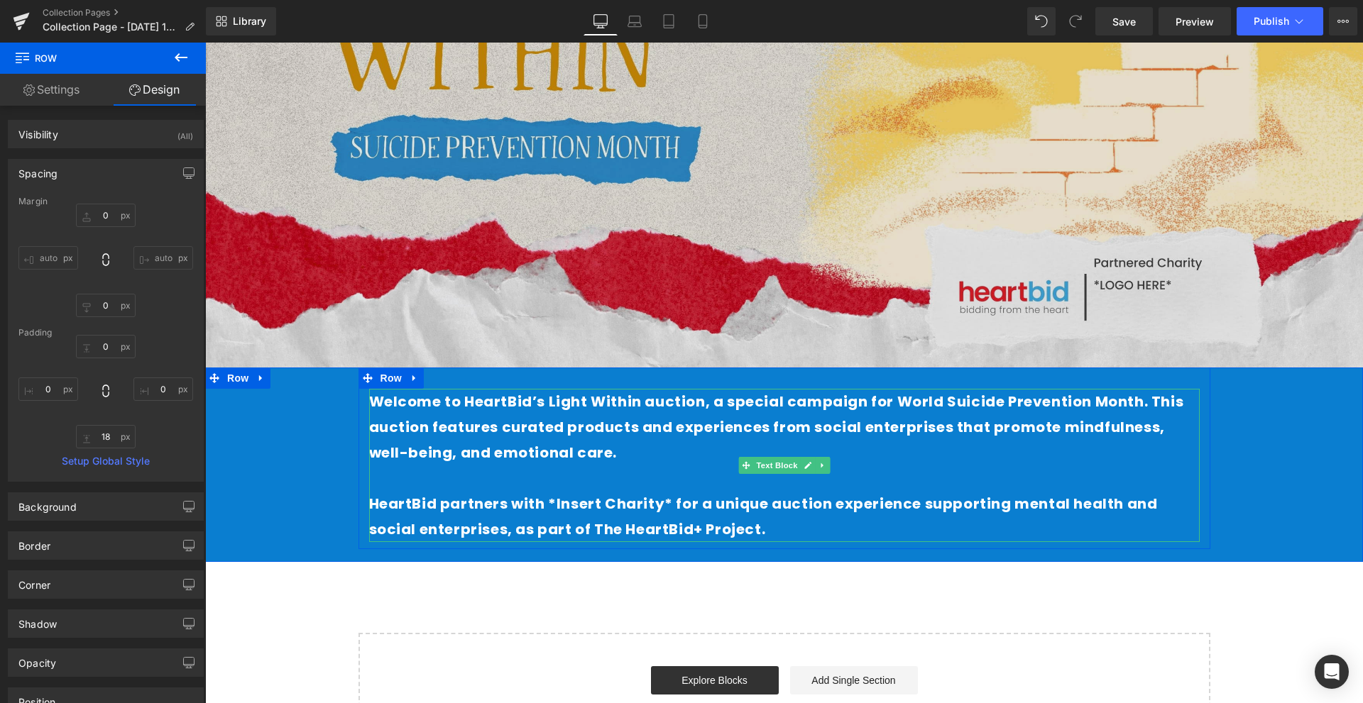
scroll to position [395, 0]
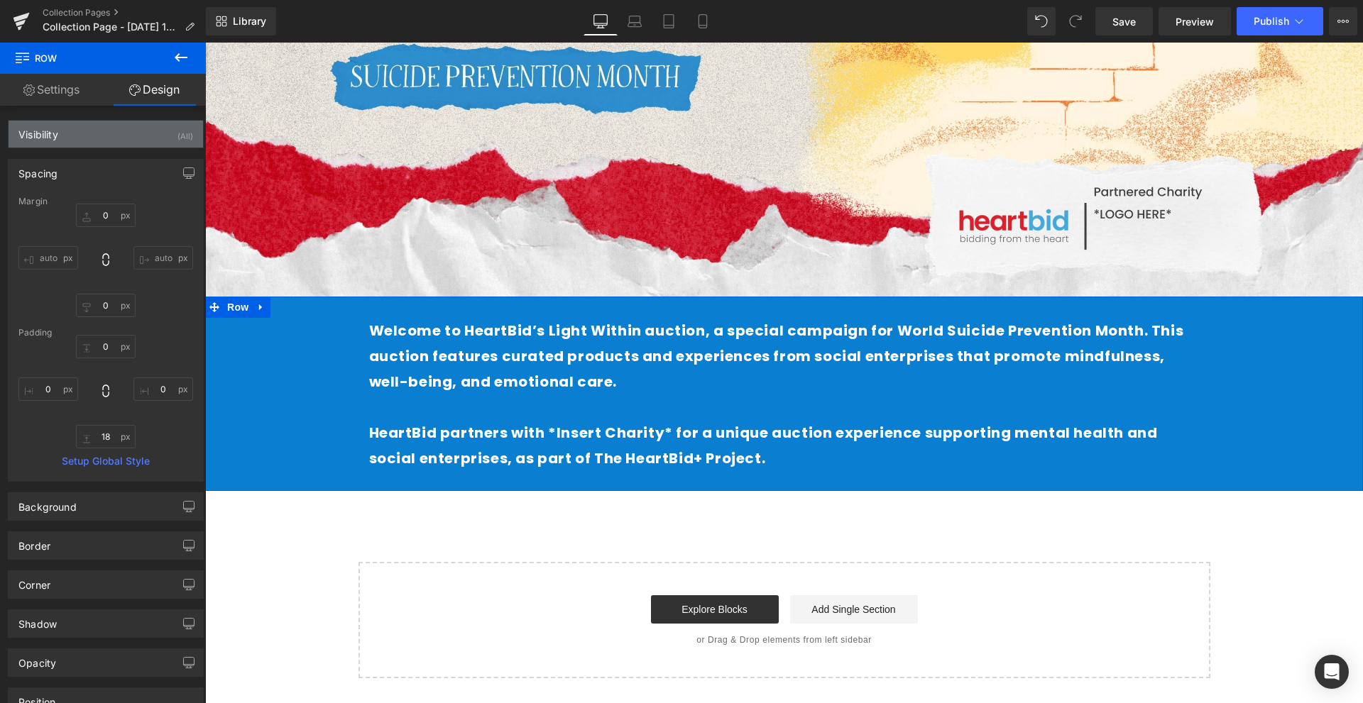
drag, startPoint x: 155, startPoint y: 102, endPoint x: 128, endPoint y: 121, distance: 33.5
drag, startPoint x: 128, startPoint y: 121, endPoint x: 172, endPoint y: 20, distance: 110.4
click at [172, 20] on p "Collection Page - Sep 15, 11:02:15" at bounding box center [118, 26] width 163 height 17
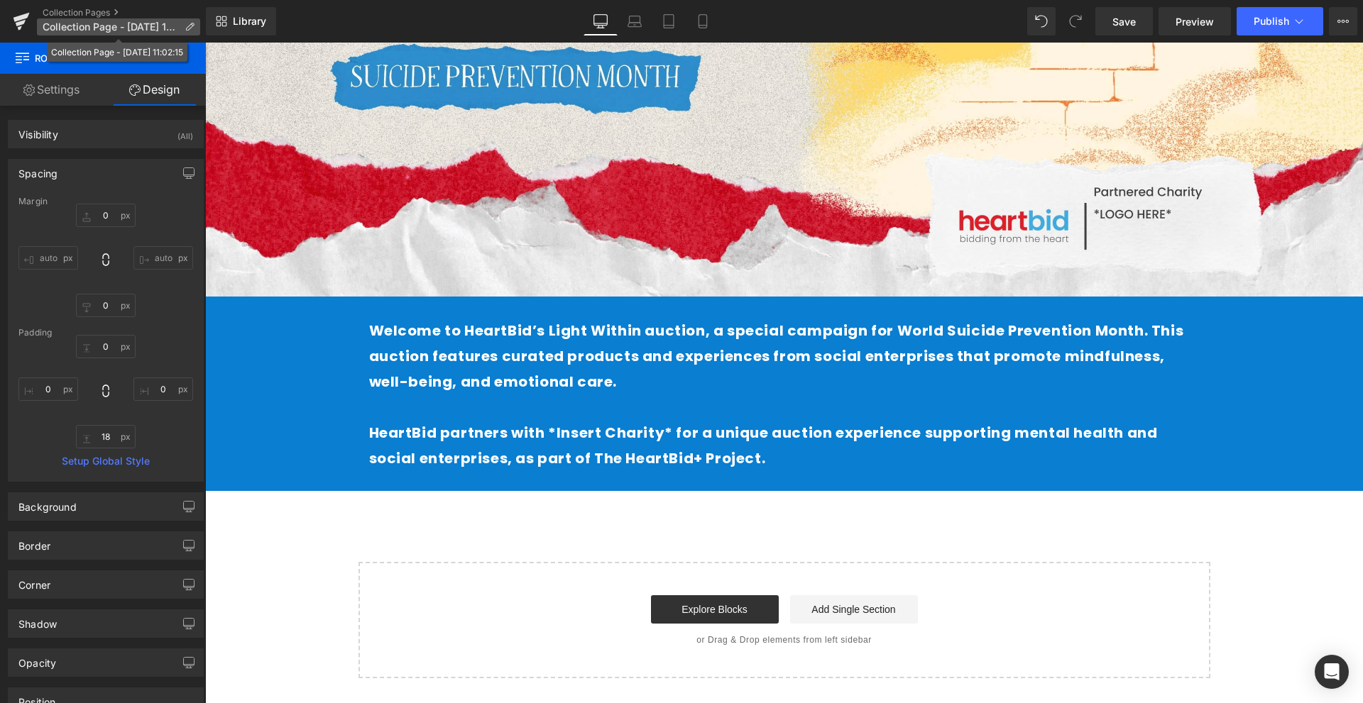
click at [187, 22] on icon at bounding box center [190, 27] width 10 height 10
click at [194, 24] on icon at bounding box center [190, 27] width 10 height 10
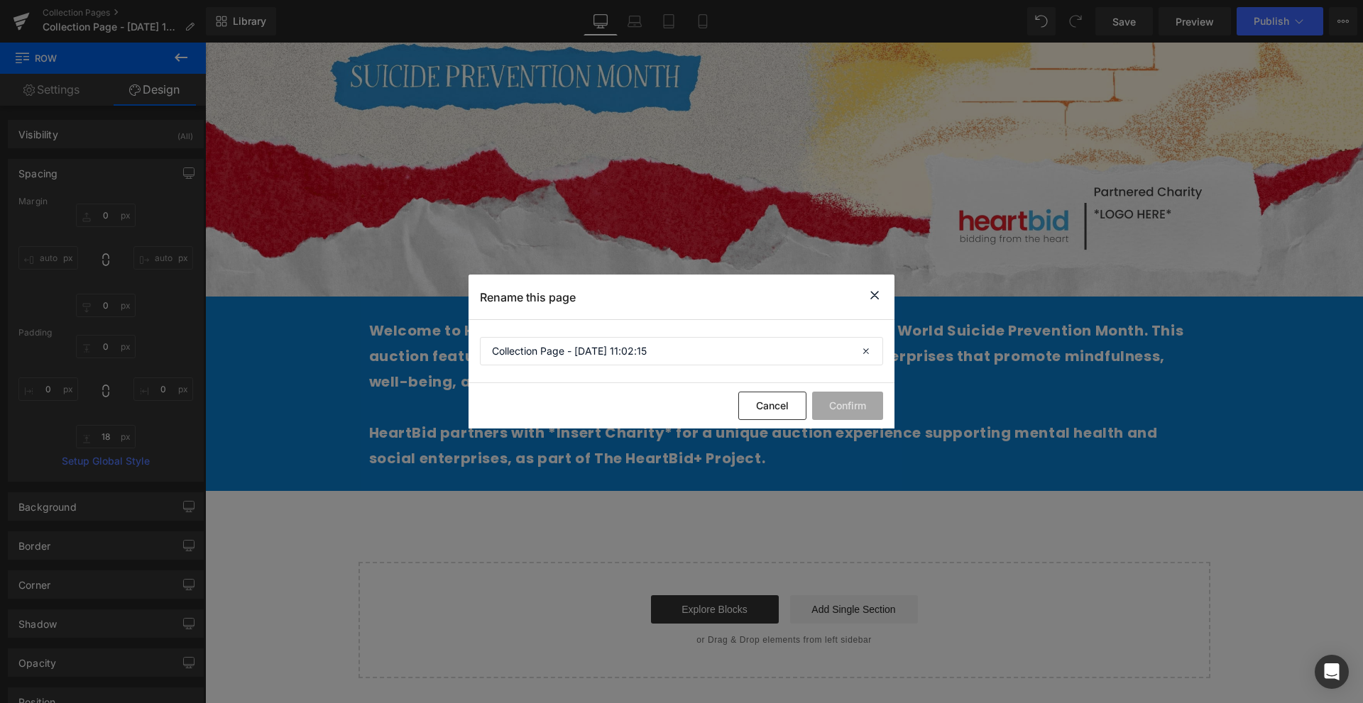
click at [645, 371] on section "Collection Page - Sep 15, 11:02:15" at bounding box center [682, 351] width 426 height 63
click at [673, 347] on input "Collection Page - Sep 15, 11:02:15" at bounding box center [681, 351] width 403 height 28
click at [814, 415] on button "Confirm" at bounding box center [847, 406] width 71 height 28
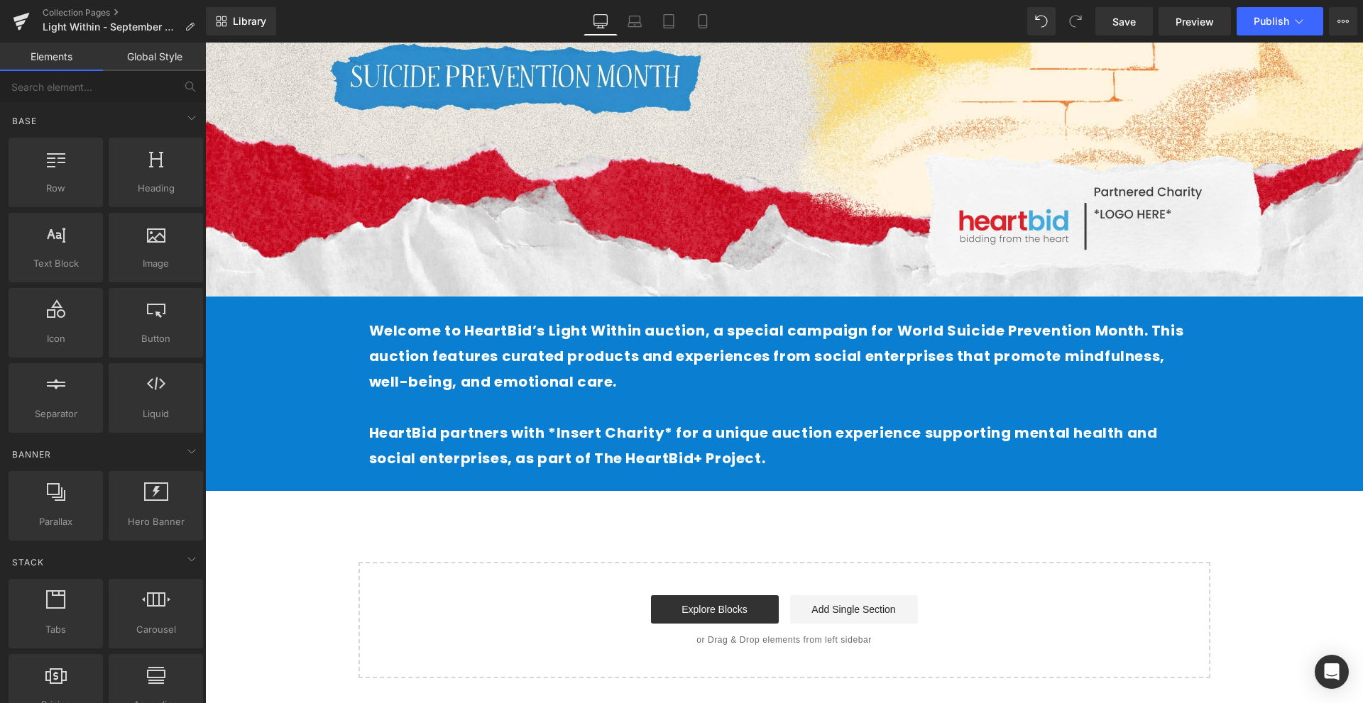
click at [700, 524] on div "Image Row Welcome to HeartBid’s Light Within auction, a special campaign for Wo…" at bounding box center [784, 197] width 1158 height 961
click at [244, 21] on span "Library" at bounding box center [249, 21] width 33 height 13
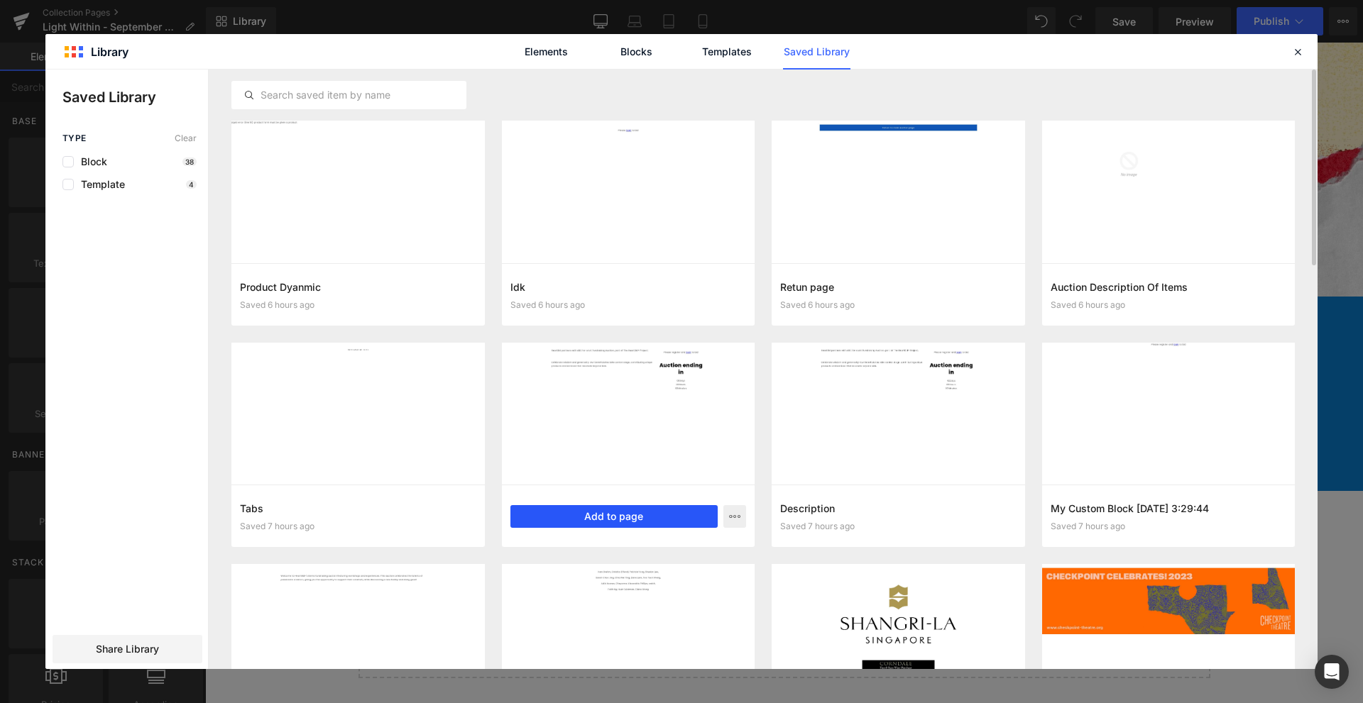
click at [632, 509] on button "Add to page" at bounding box center [614, 516] width 208 height 23
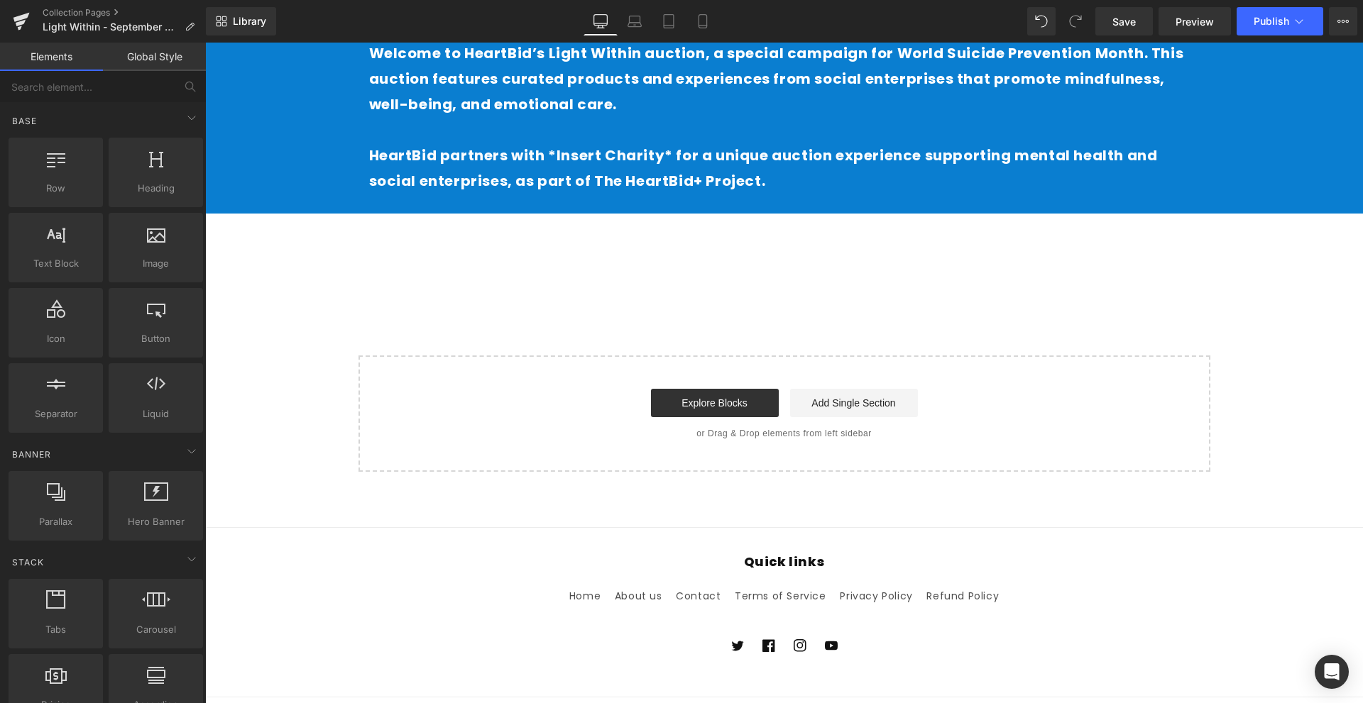
scroll to position [738, 0]
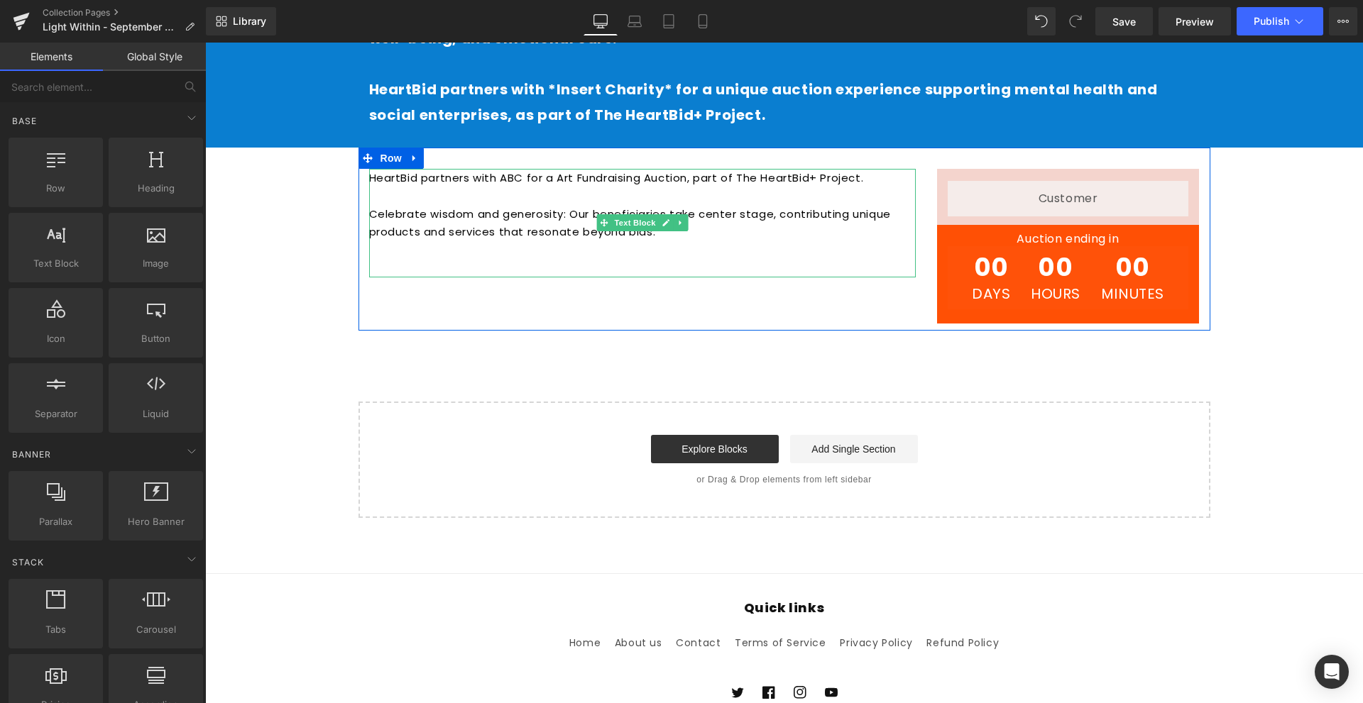
click at [676, 205] on p "Celebrate wisdom and generosity: Our beneficiaries take center stage, contribut…" at bounding box center [642, 232] width 547 height 55
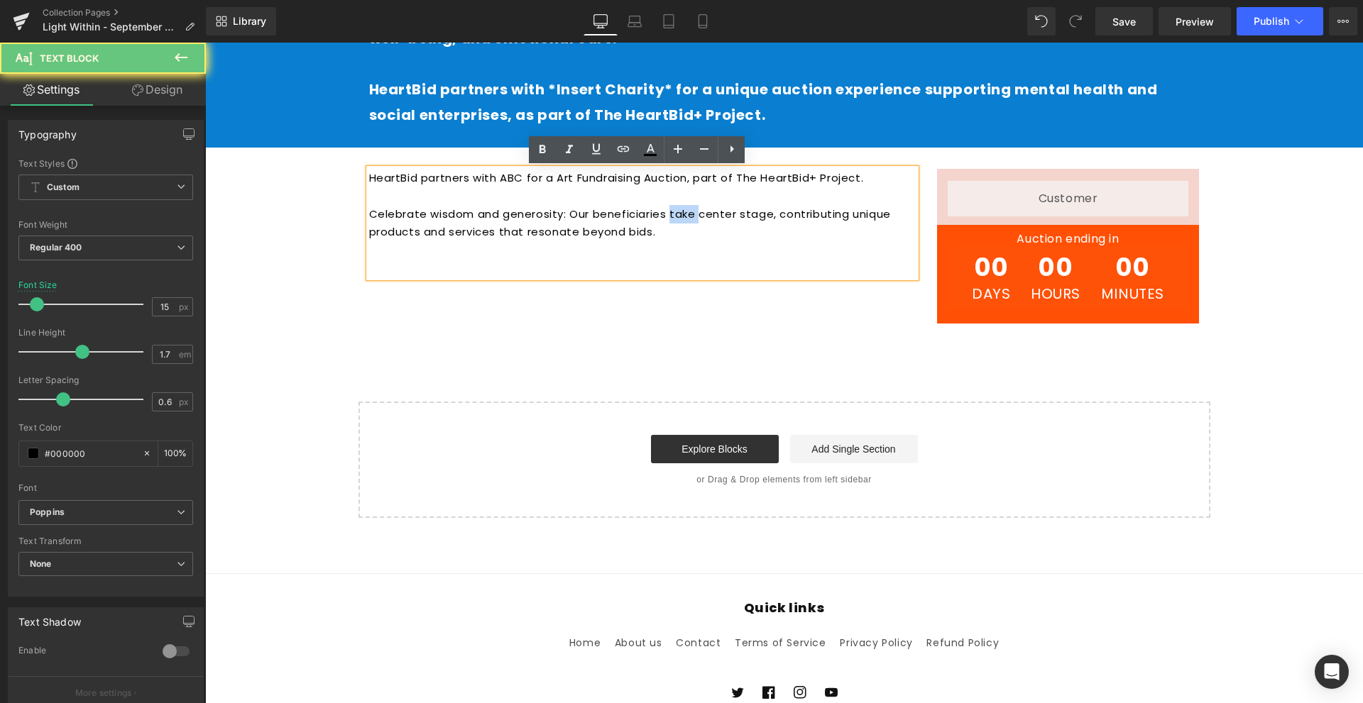
click at [676, 205] on p "Celebrate wisdom and generosity: Our beneficiaries take center stage, contribut…" at bounding box center [642, 232] width 547 height 55
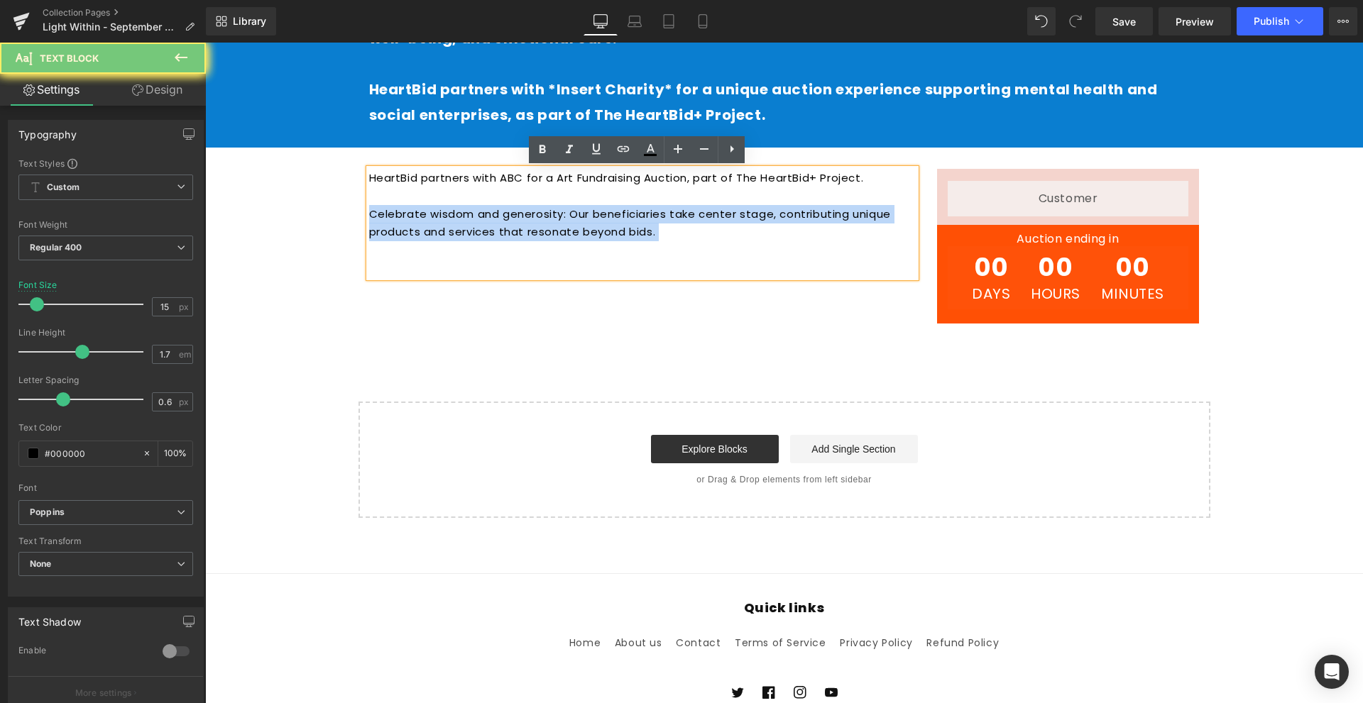
click at [676, 205] on p "Celebrate wisdom and generosity: Our beneficiaries take center stage, contribut…" at bounding box center [642, 232] width 547 height 55
click at [695, 225] on p "Celebrate wisdom and generosity: Our beneficiaries take center stage, contribut…" at bounding box center [642, 232] width 547 height 55
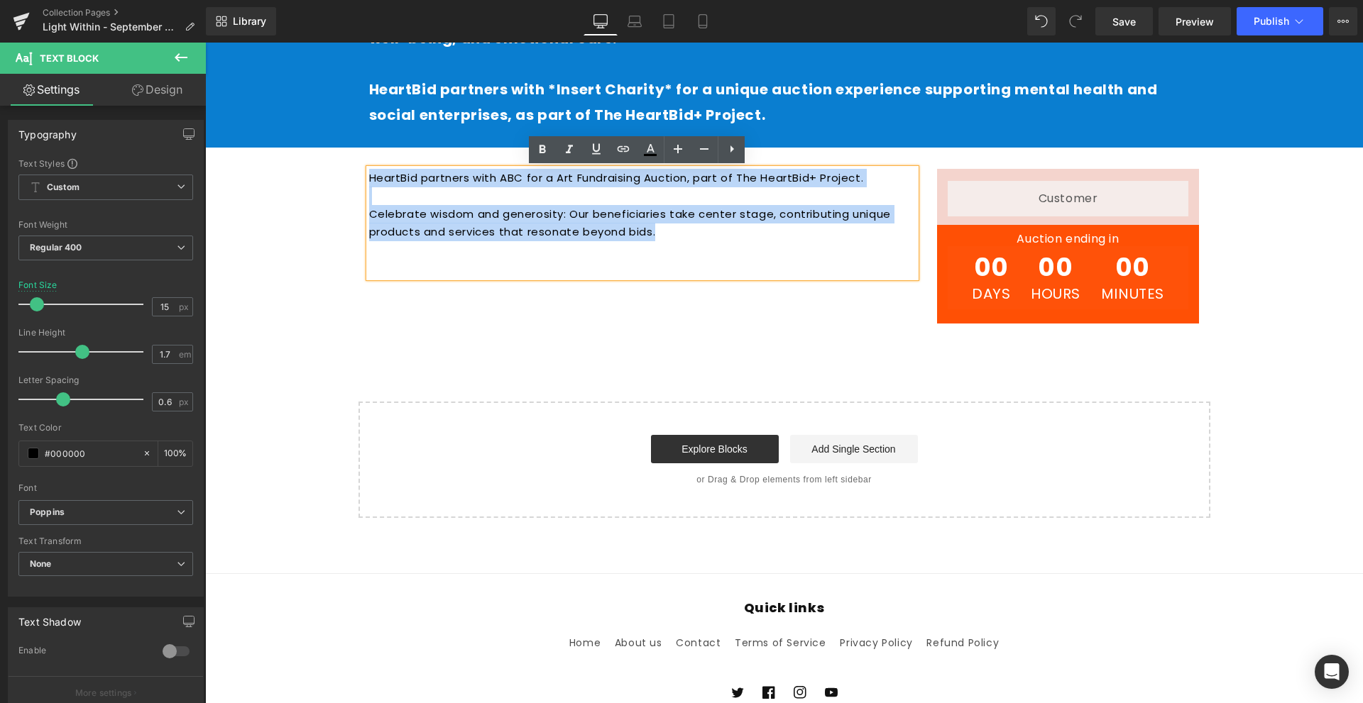
drag, startPoint x: 691, startPoint y: 231, endPoint x: 357, endPoint y: 168, distance: 340.3
click at [358, 169] on div "HeartBid partners with ABC for a Art Fundraising Auction, part of The HeartBid+…" at bounding box center [642, 223] width 568 height 109
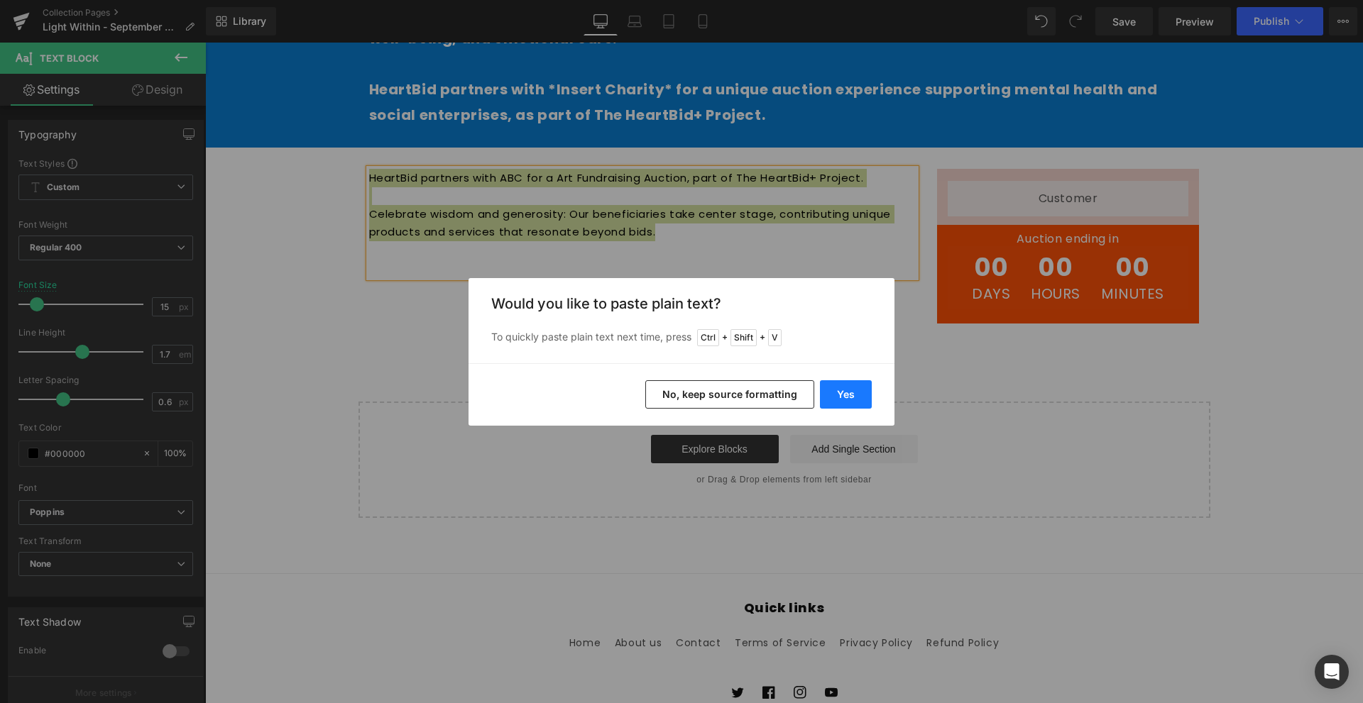
click at [827, 392] on button "Yes" at bounding box center [846, 394] width 52 height 28
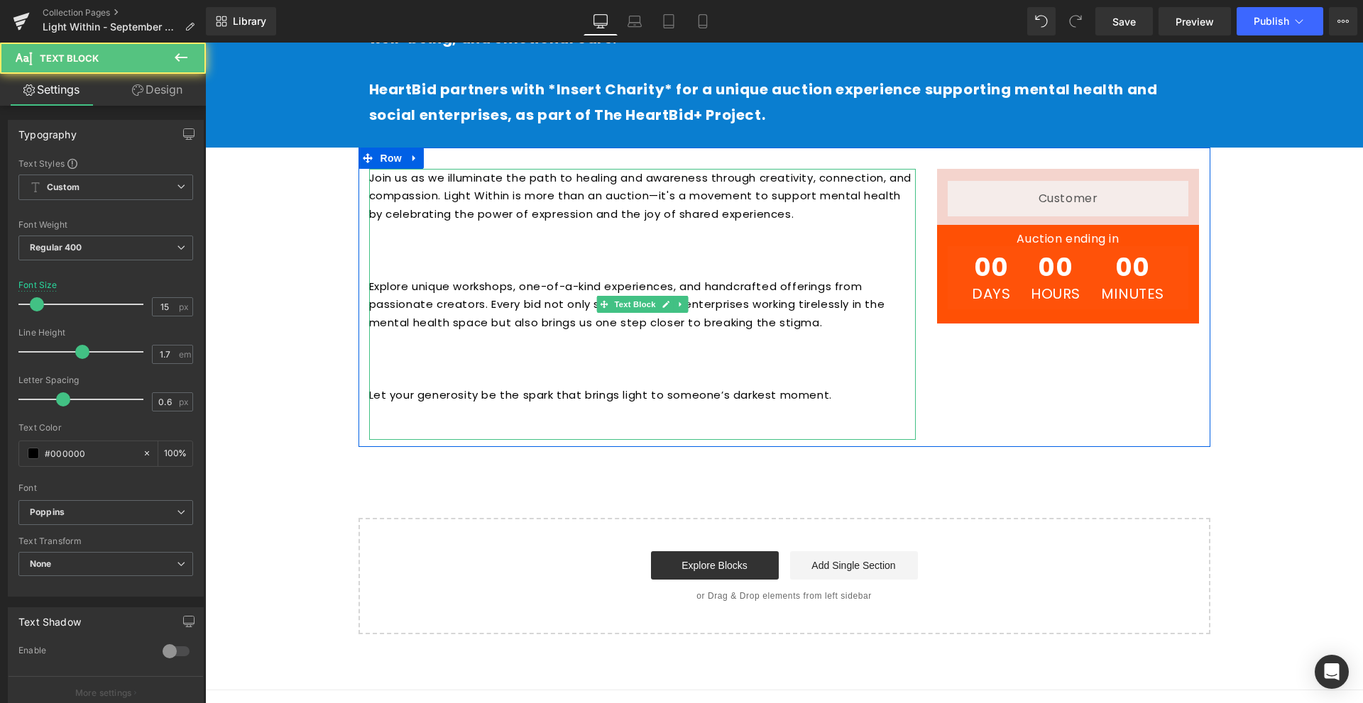
click at [616, 411] on p "Let your generosity be the spark that brings light to someone’s darkest moment." at bounding box center [642, 404] width 547 height 36
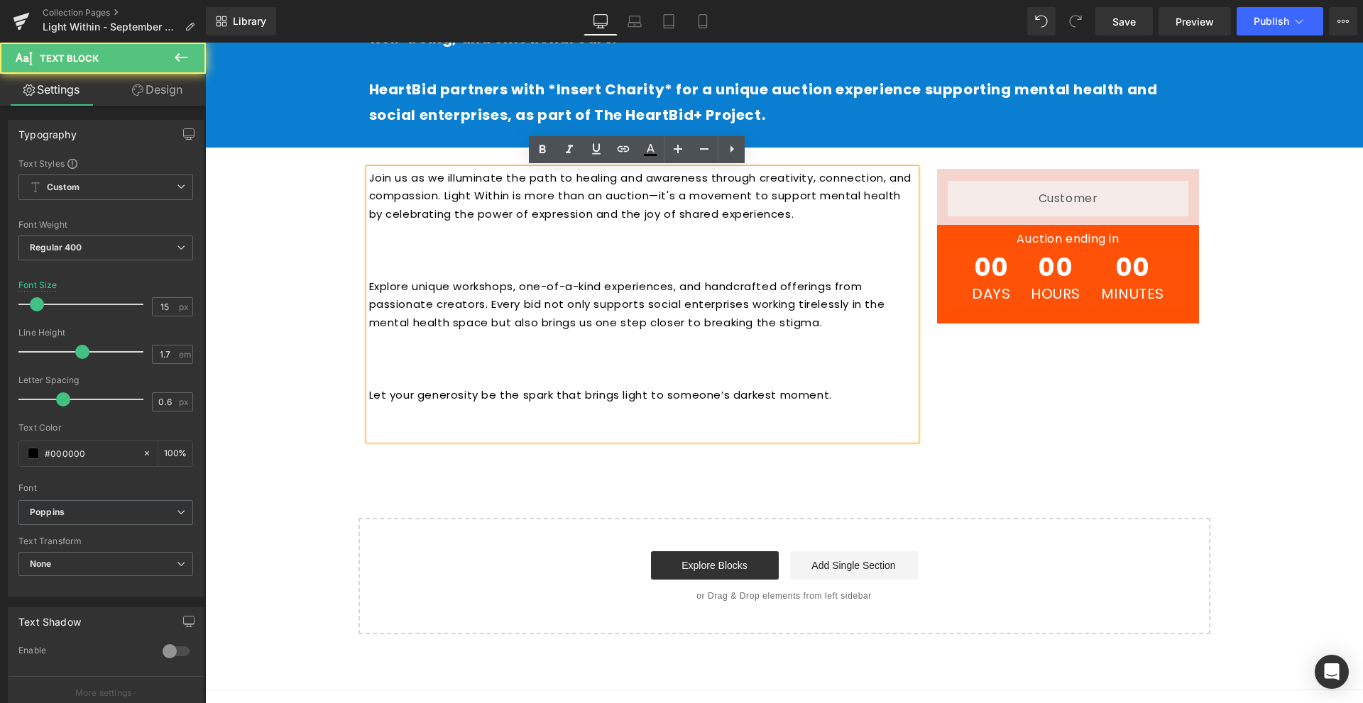
click at [576, 429] on p at bounding box center [642, 431] width 547 height 18
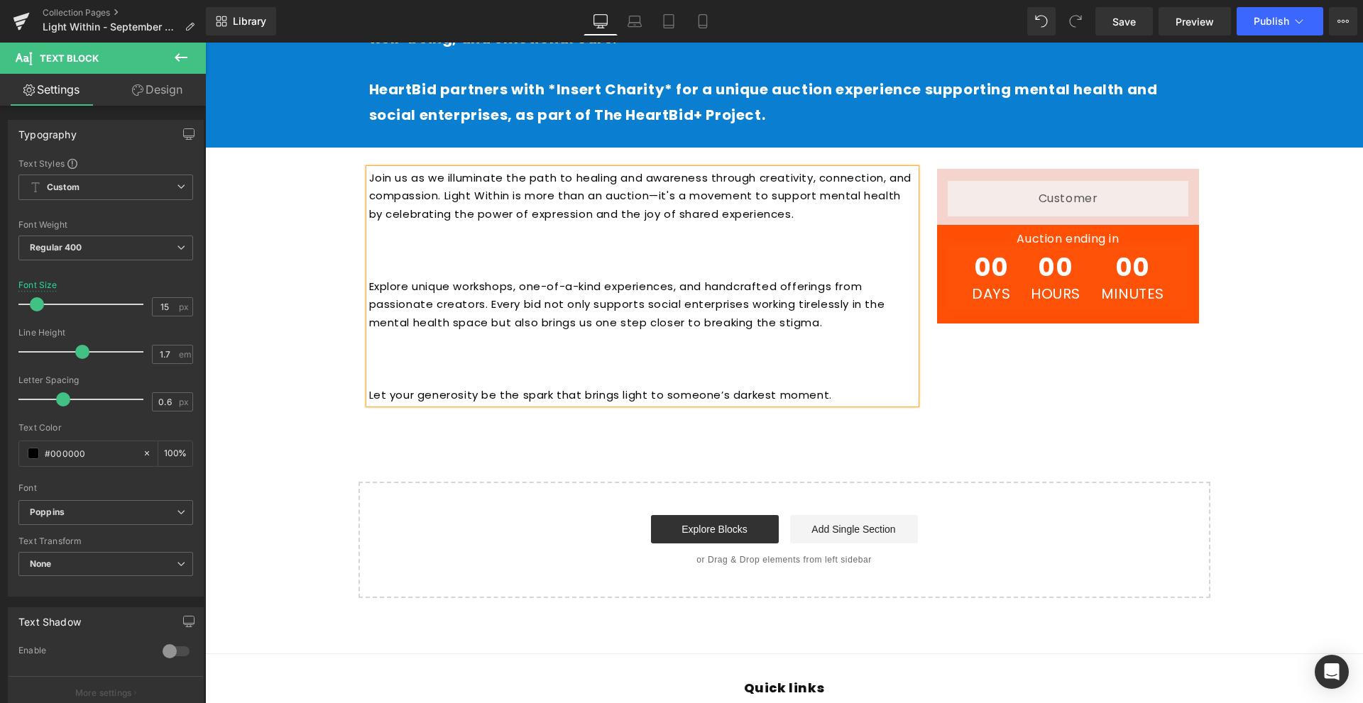
click at [468, 363] on p at bounding box center [642, 359] width 547 height 18
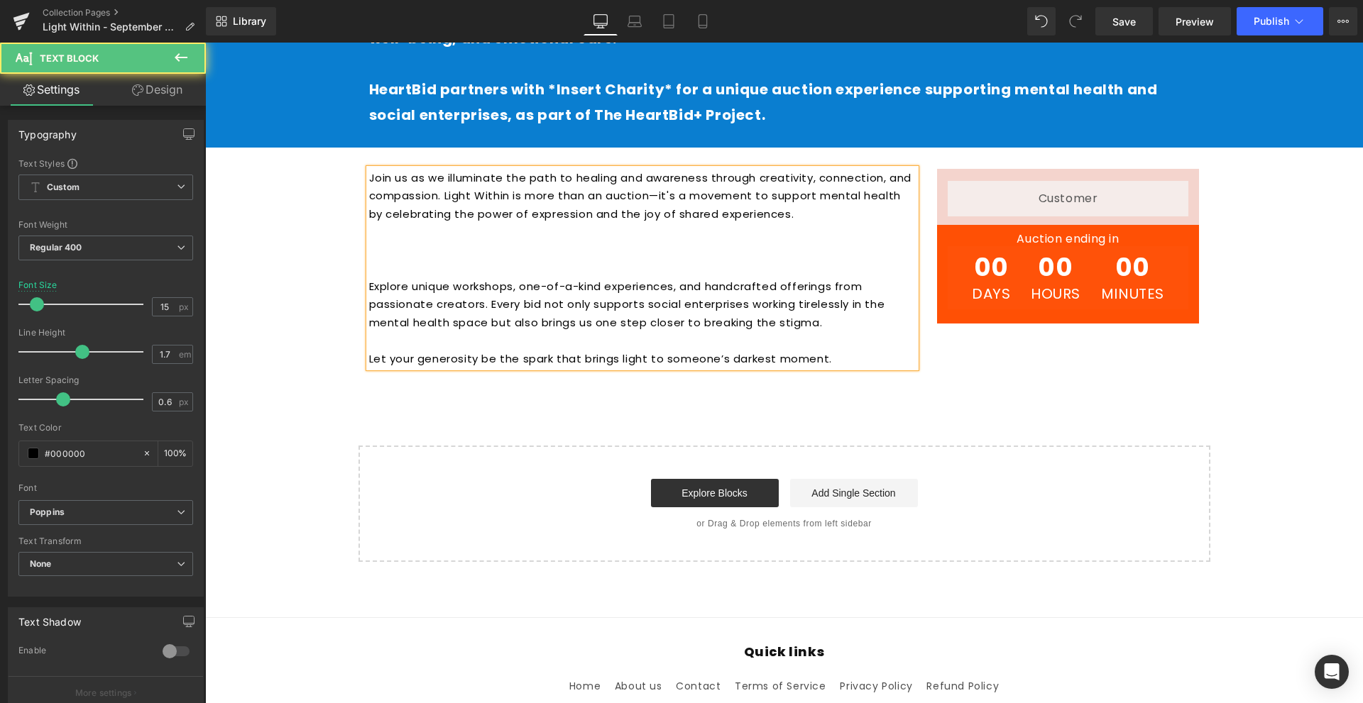
click at [408, 246] on p at bounding box center [642, 250] width 547 height 18
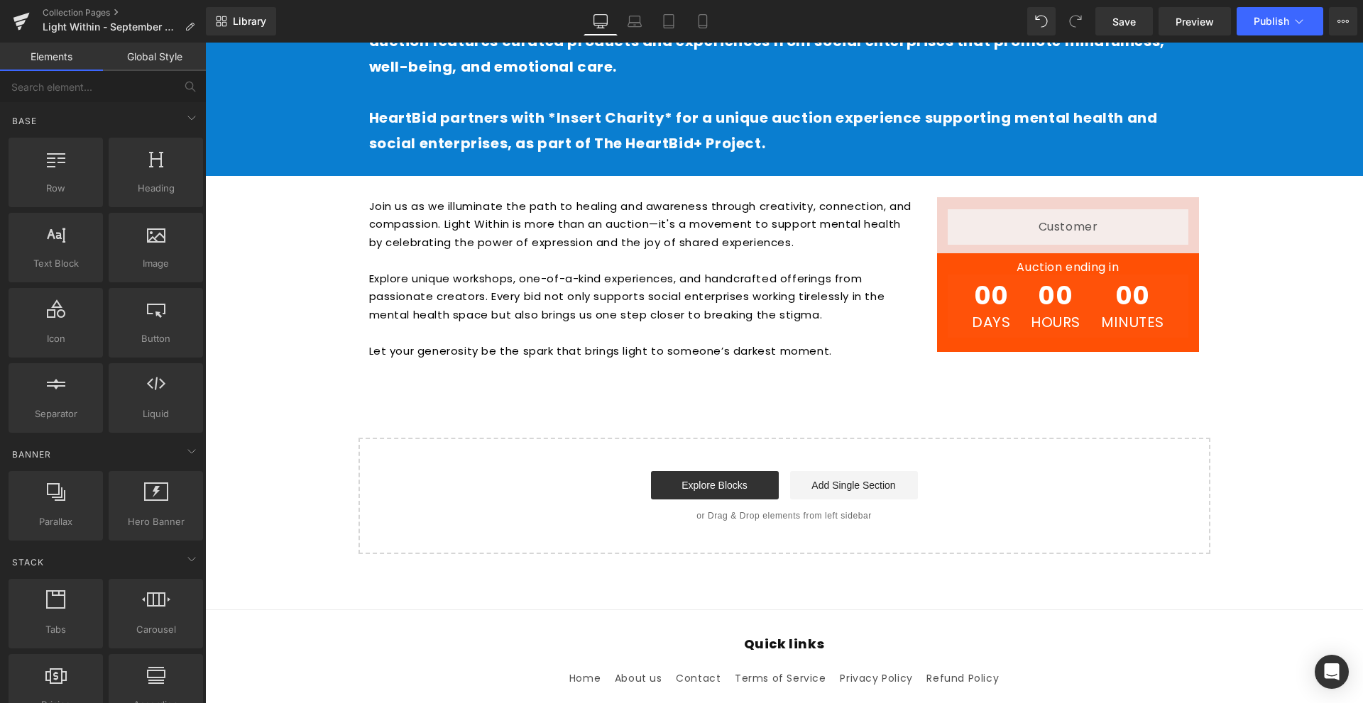
scroll to position [852, 0]
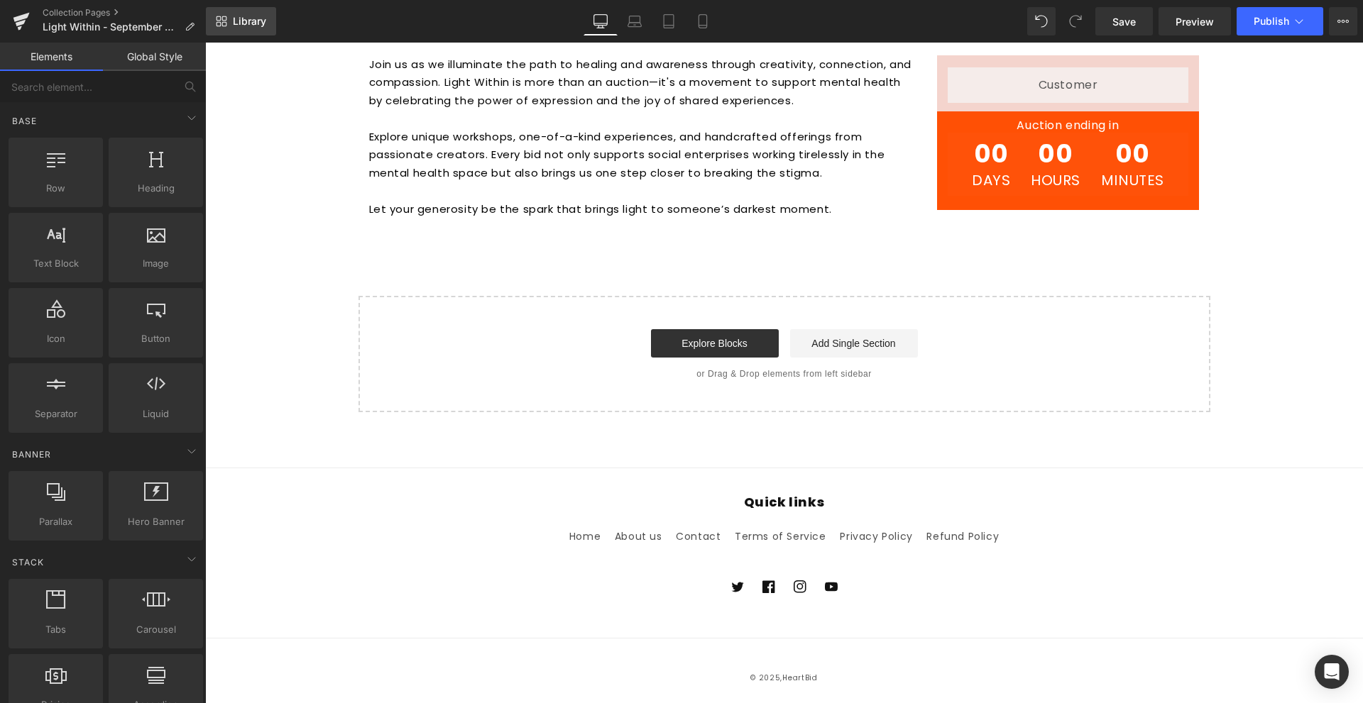
click at [219, 13] on link "Library" at bounding box center [241, 21] width 70 height 28
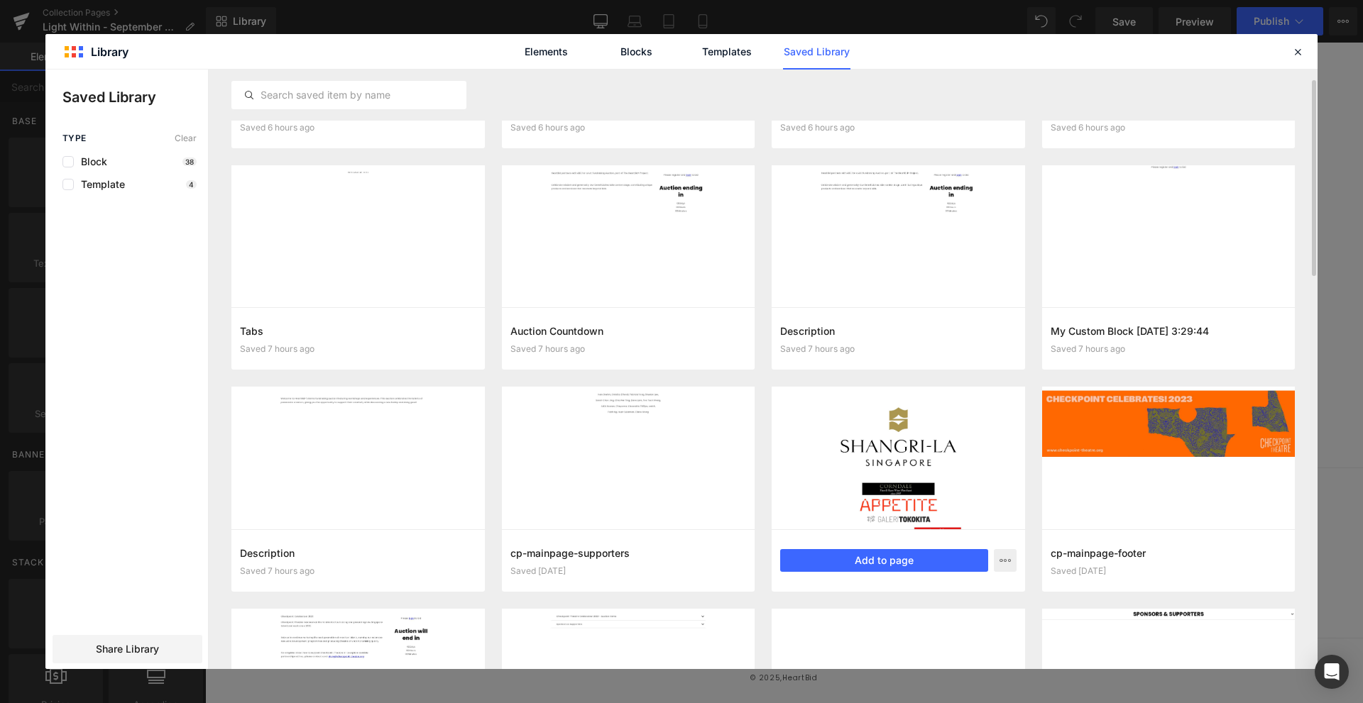
scroll to position [142, 0]
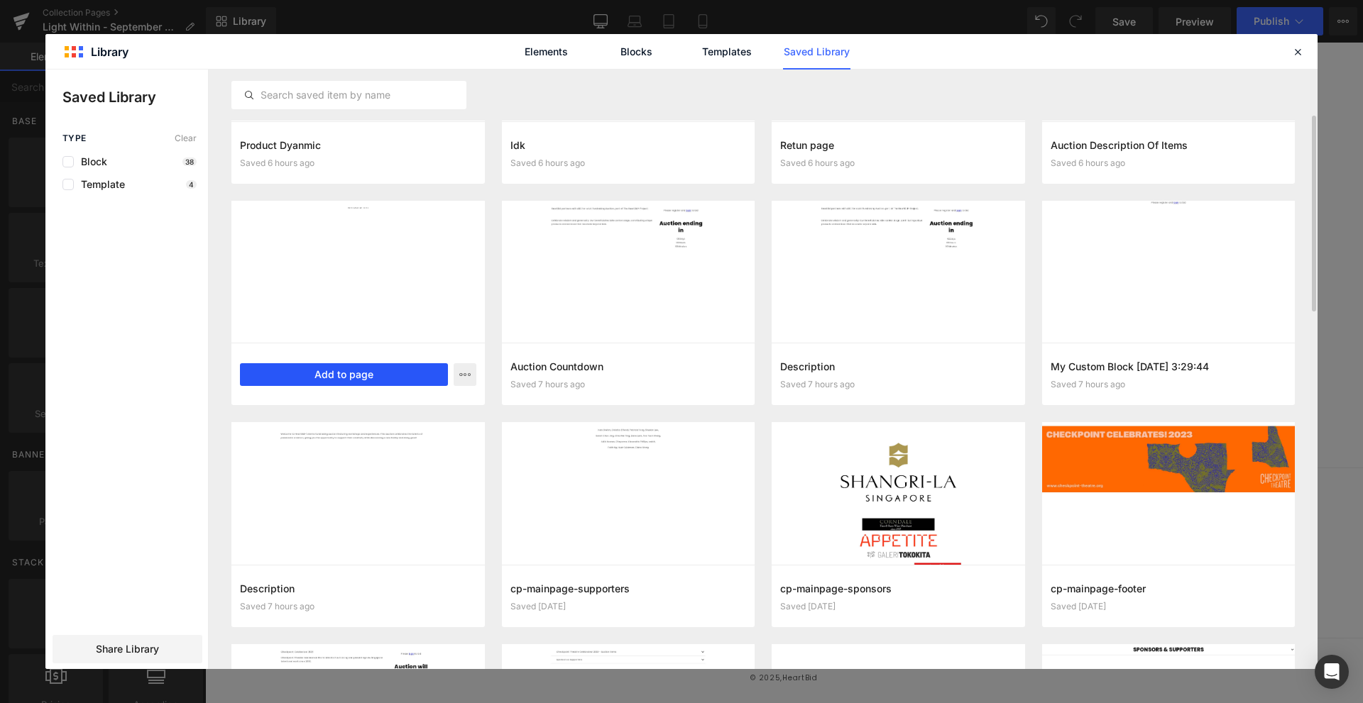
click at [355, 369] on button "Add to page" at bounding box center [344, 374] width 208 height 23
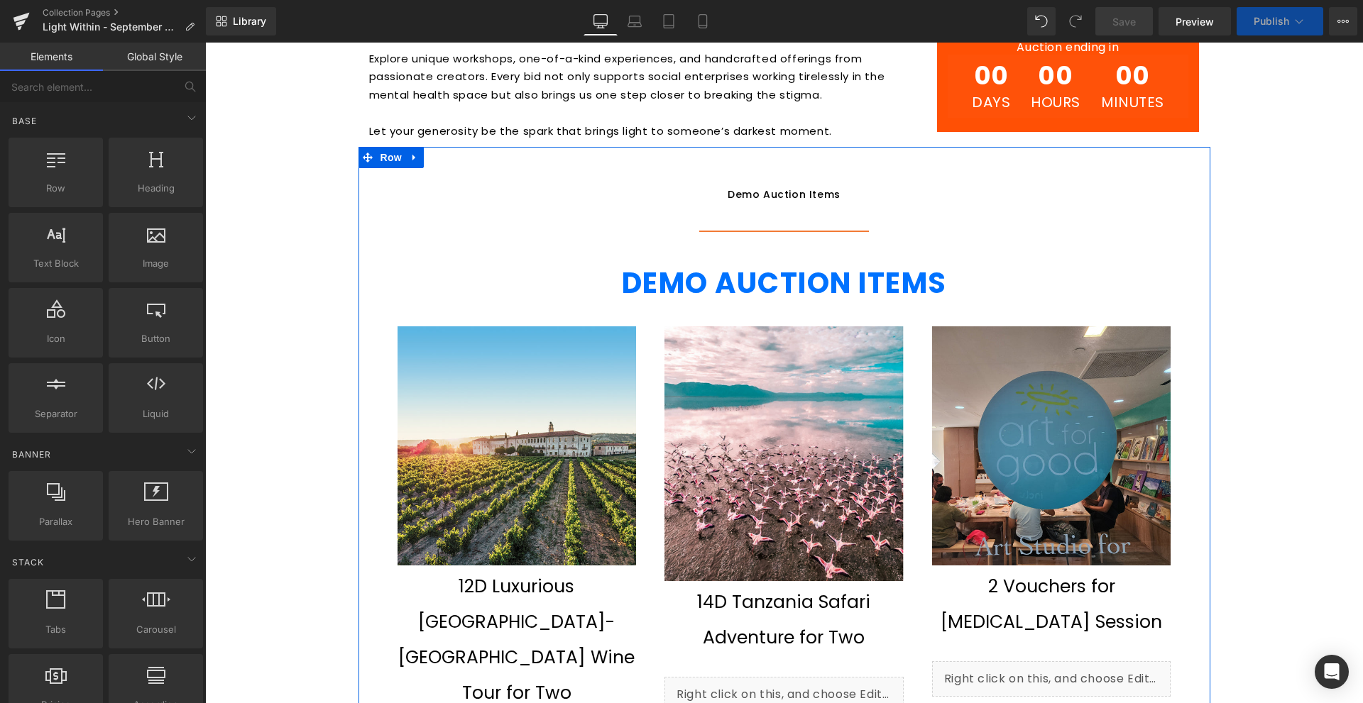
scroll to position [788, 0]
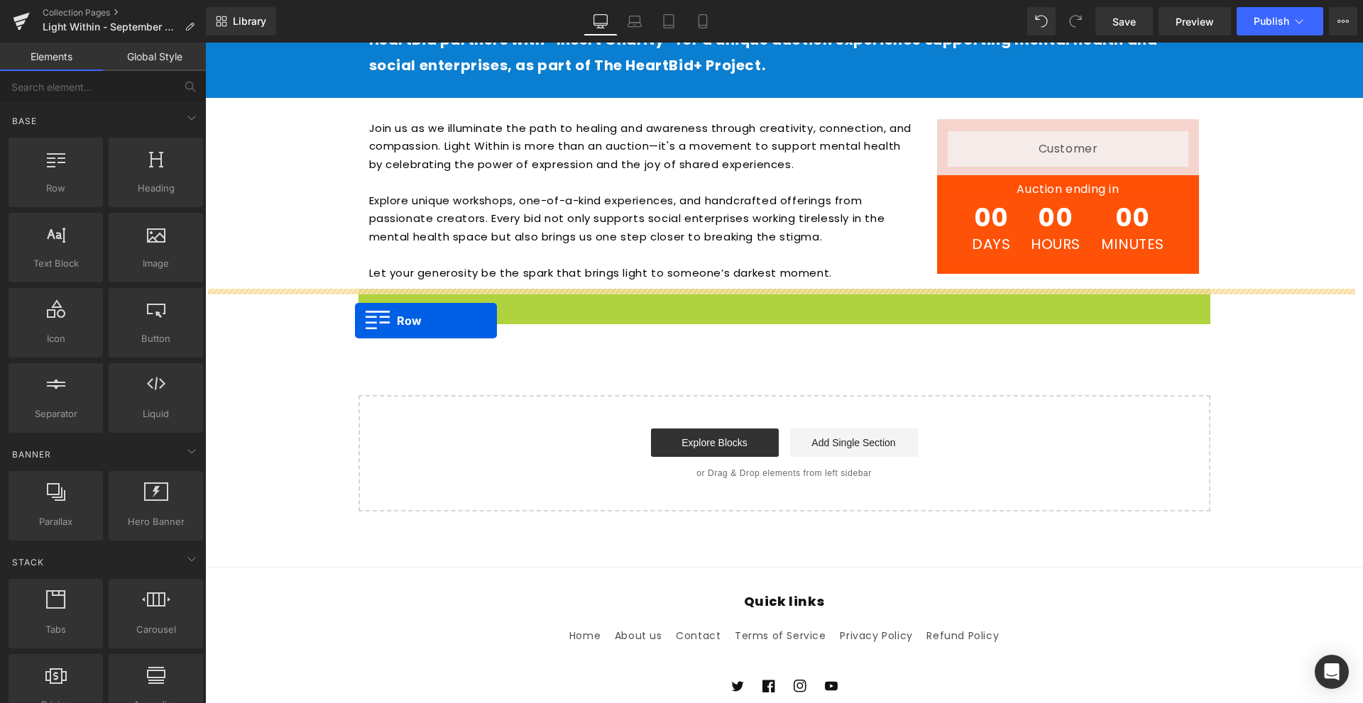
drag, startPoint x: 356, startPoint y: 297, endPoint x: 355, endPoint y: 321, distance: 23.5
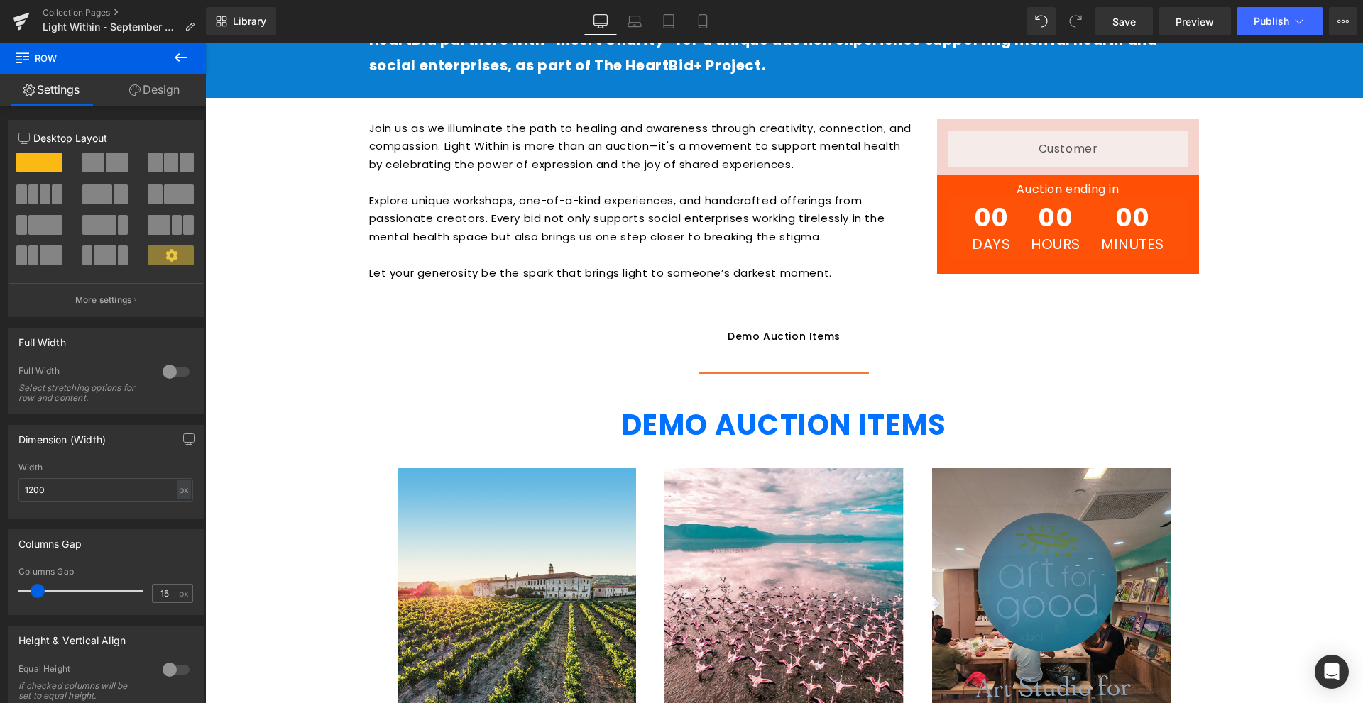
click at [1271, 354] on div "Image Row Welcome to HeartBid’s Light Within auction, a special campaign for Wo…" at bounding box center [784, 710] width 1158 height 2773
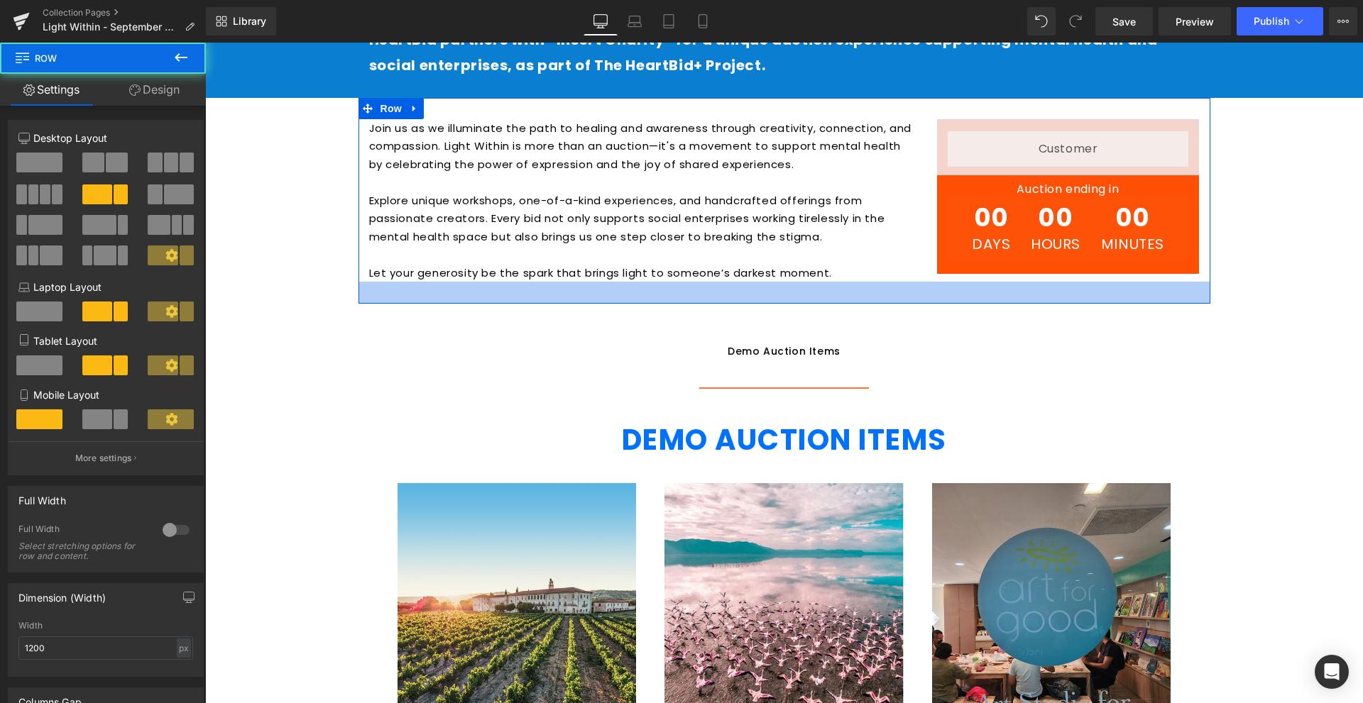
drag, startPoint x: 780, startPoint y: 288, endPoint x: 780, endPoint y: 303, distance: 14.9
click at [780, 303] on div "31px" at bounding box center [784, 293] width 852 height 22
click at [1036, 346] on ul "Demo Auction Items Text Block" at bounding box center [784, 351] width 831 height 72
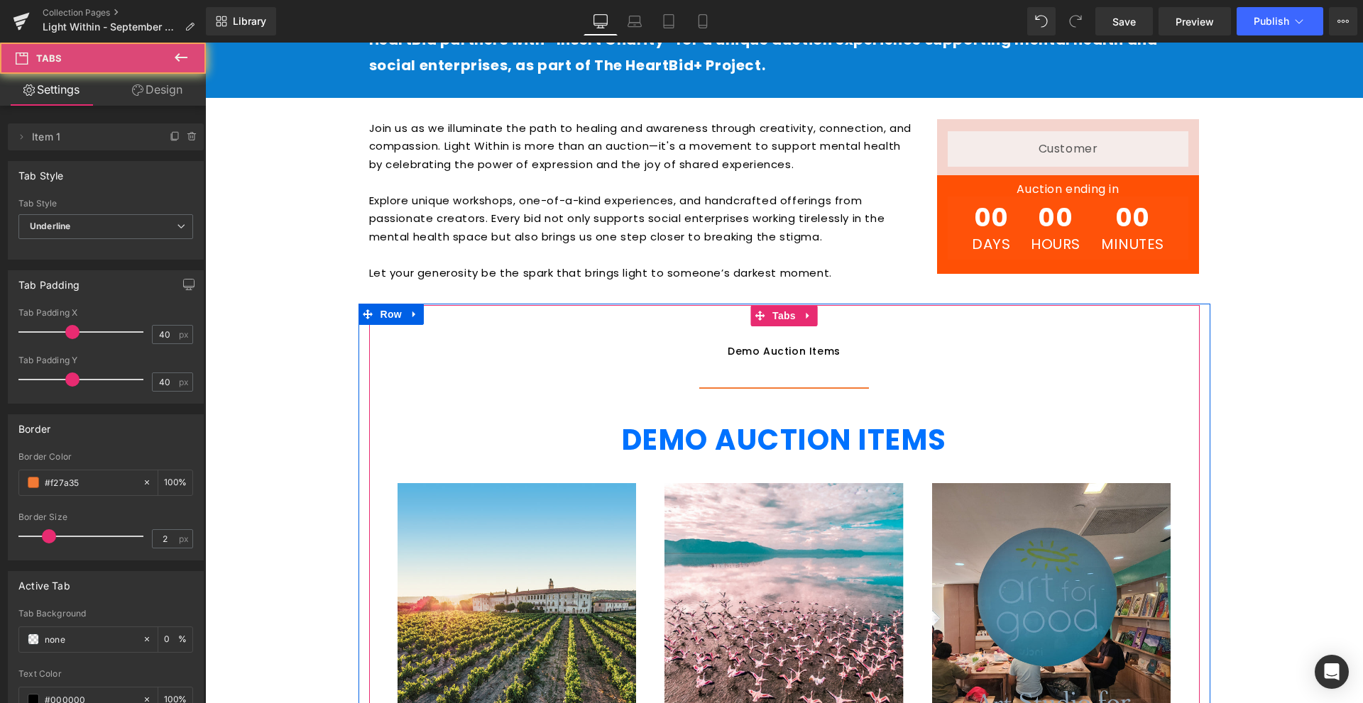
scroll to position [717, 0]
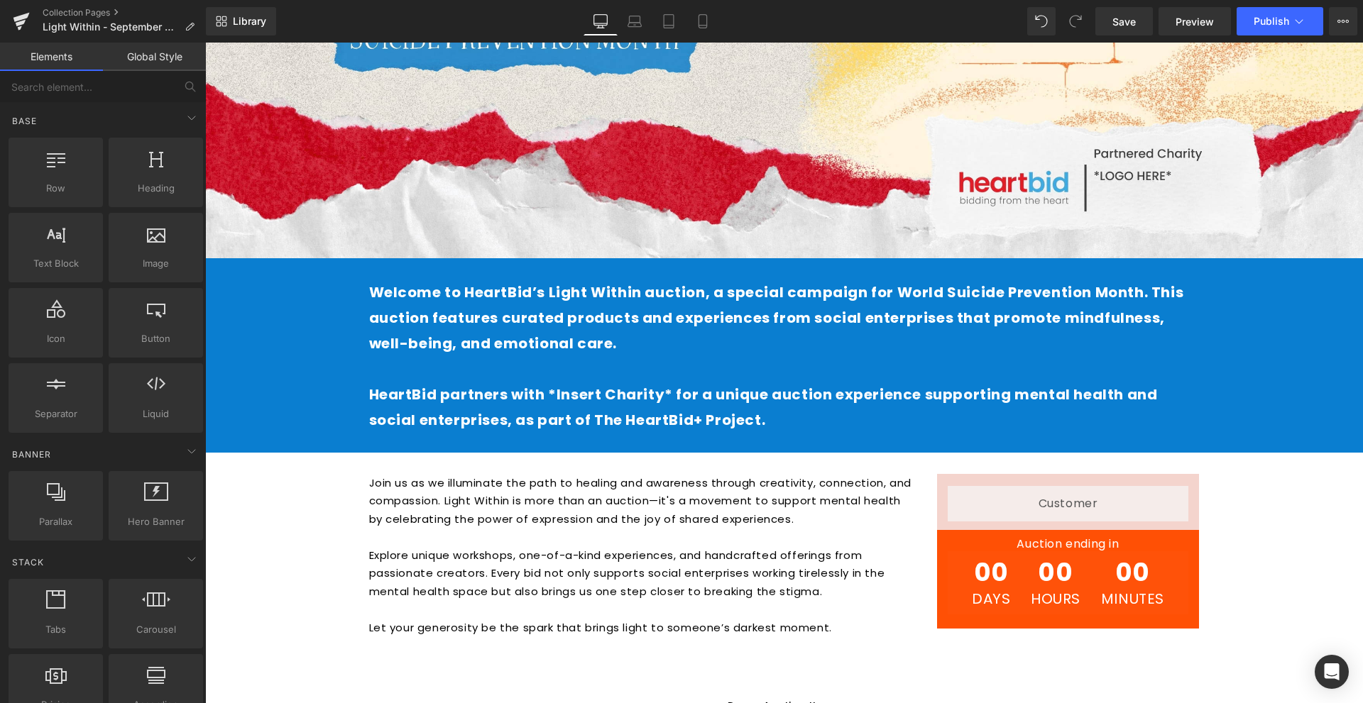
scroll to position [504, 0]
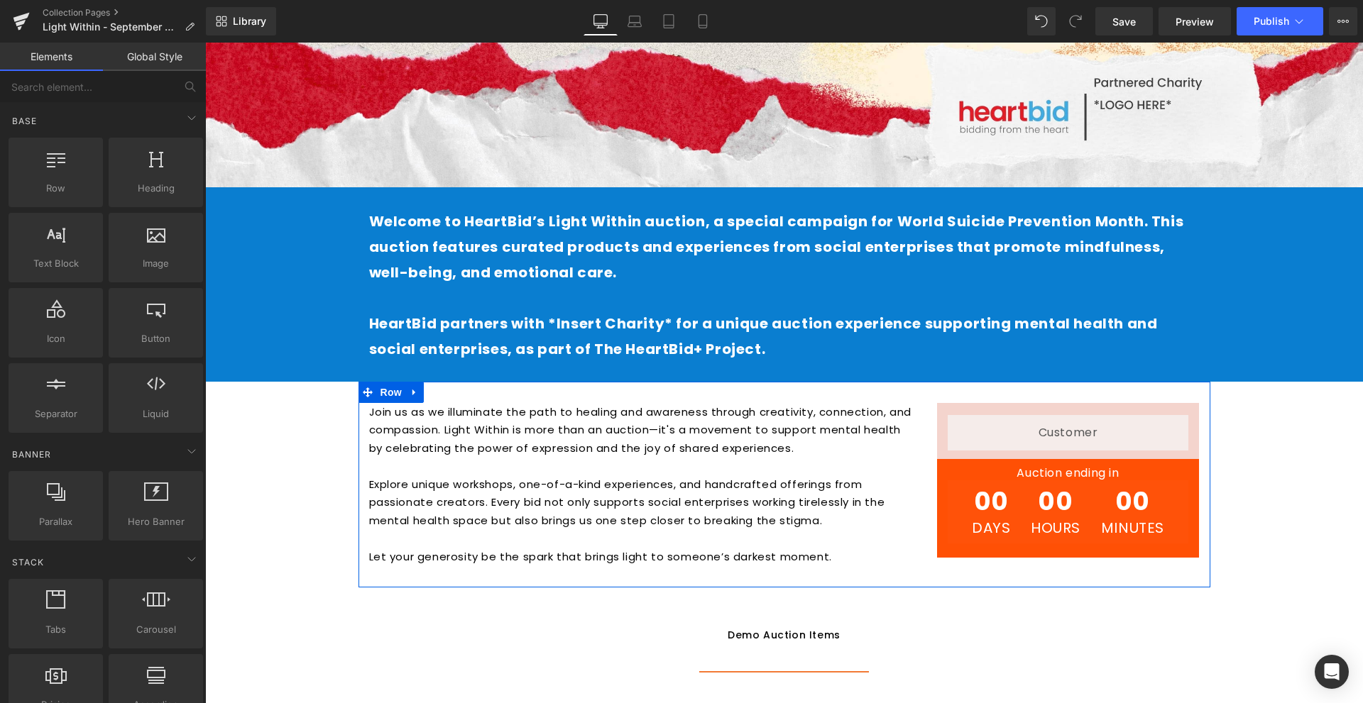
click at [847, 398] on div "Join us as we illuminate the path to healing and awareness through creativity, …" at bounding box center [784, 485] width 852 height 207
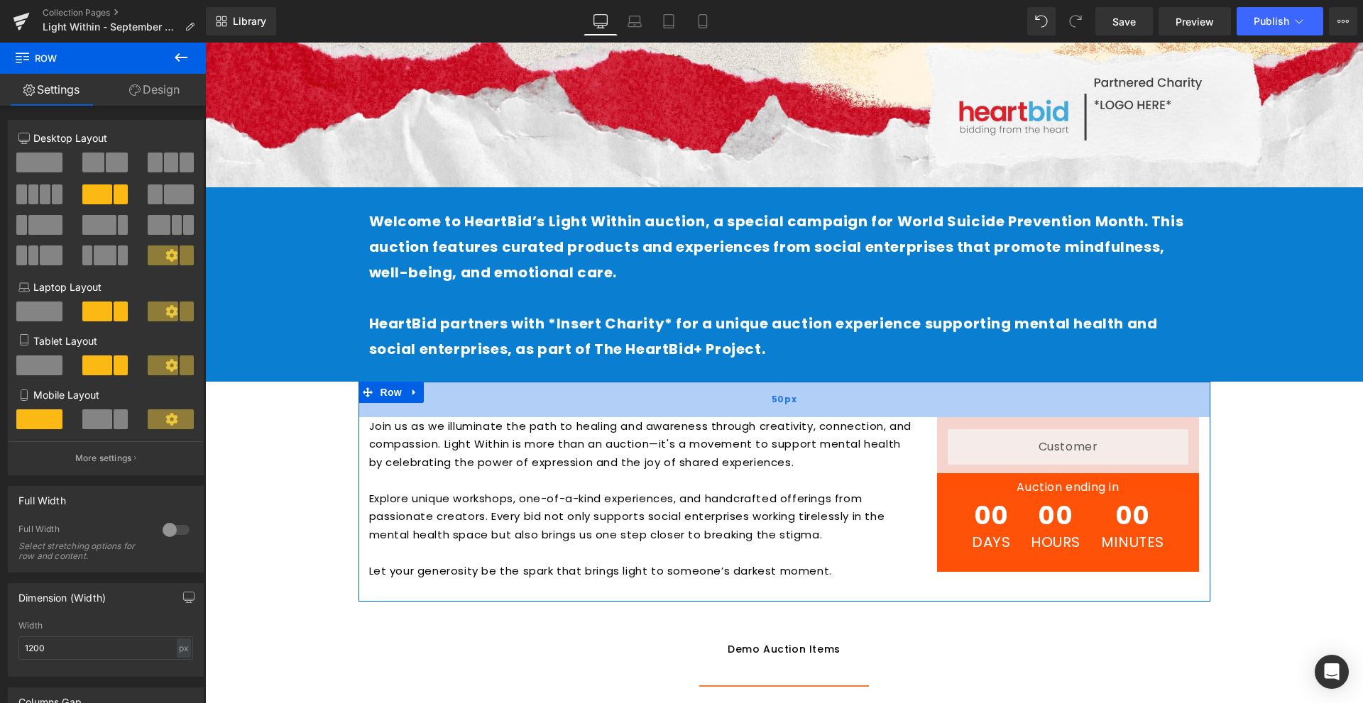
drag, startPoint x: 843, startPoint y: 383, endPoint x: 843, endPoint y: 398, distance: 14.2
click at [843, 398] on div "50px" at bounding box center [784, 399] width 852 height 35
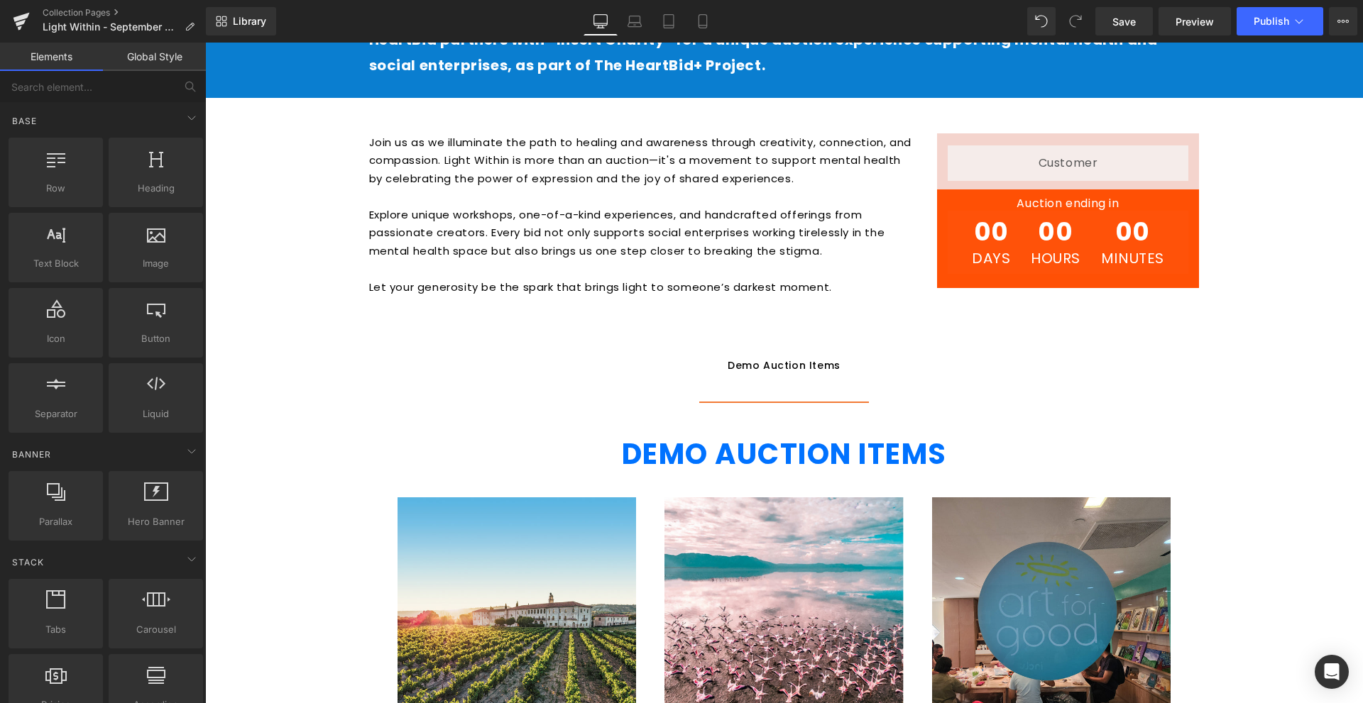
scroll to position [930, 0]
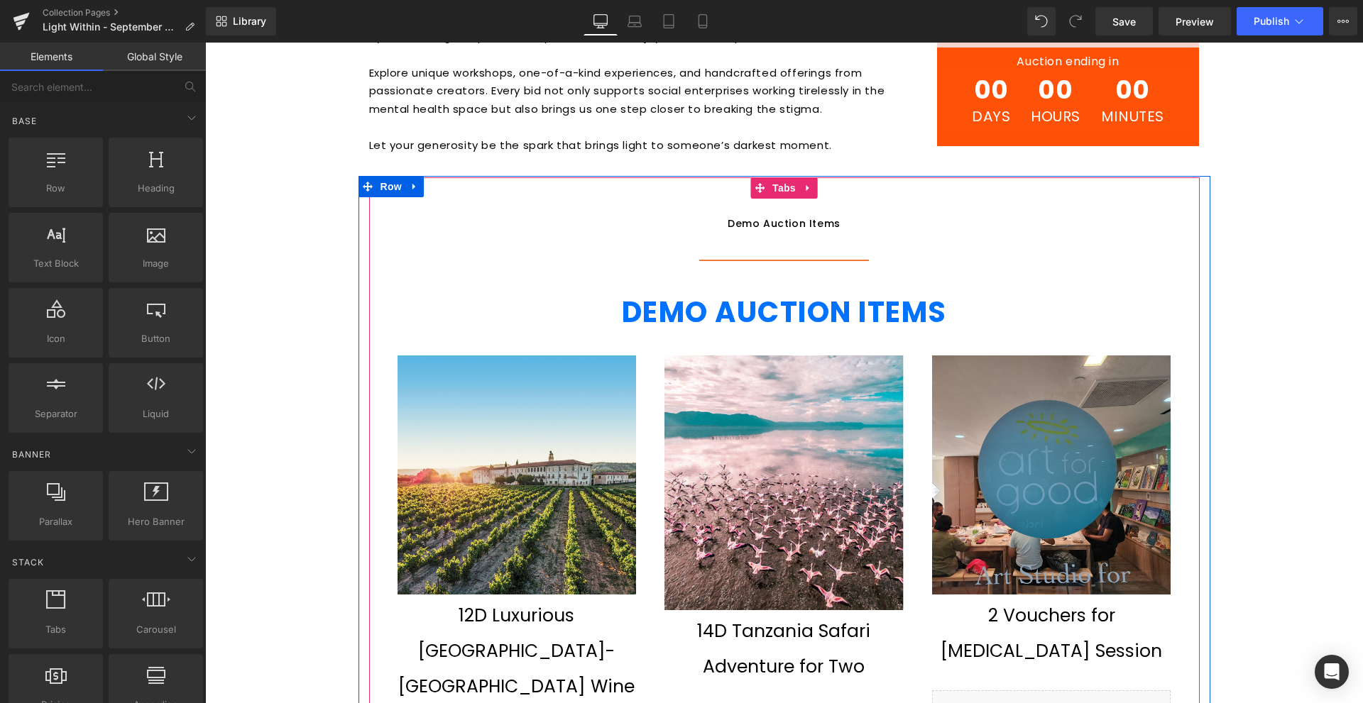
click at [810, 224] on div "Demo Auction Items" at bounding box center [784, 224] width 113 height 16
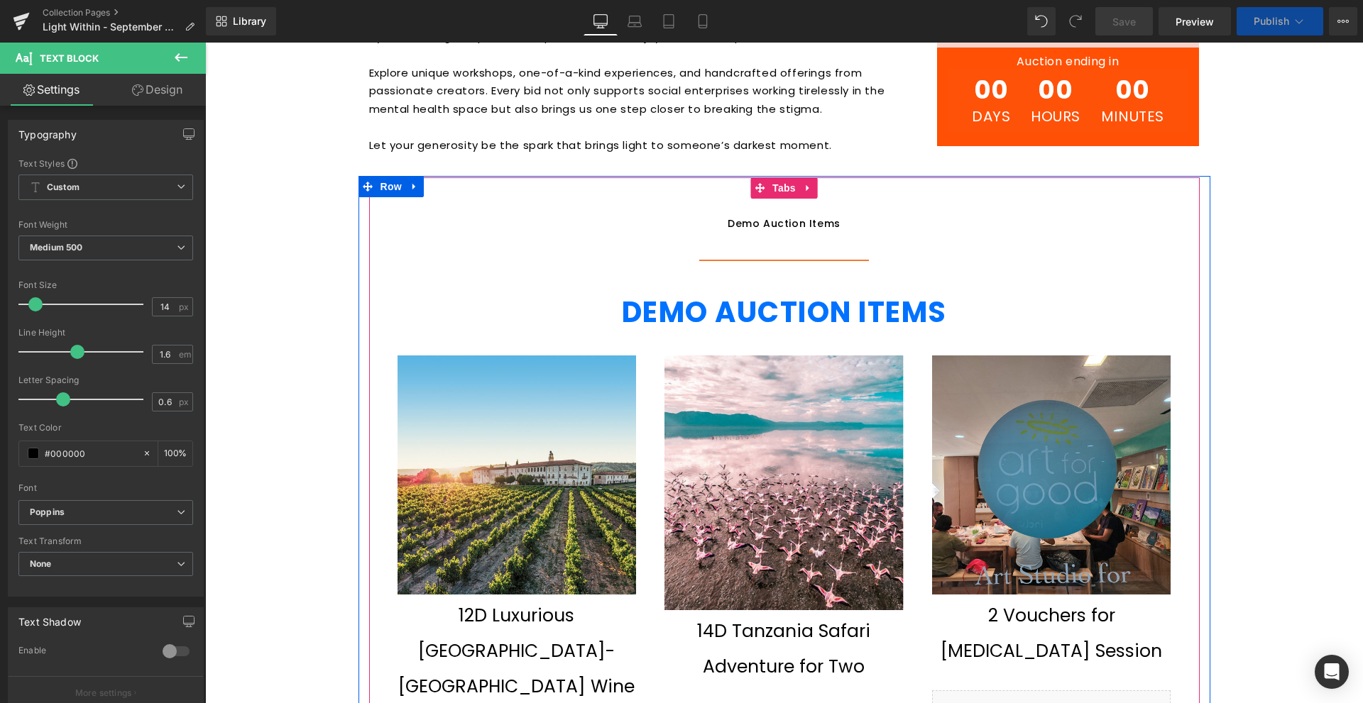
click at [792, 207] on span "Demo Auction Items Text Block" at bounding box center [784, 223] width 170 height 72
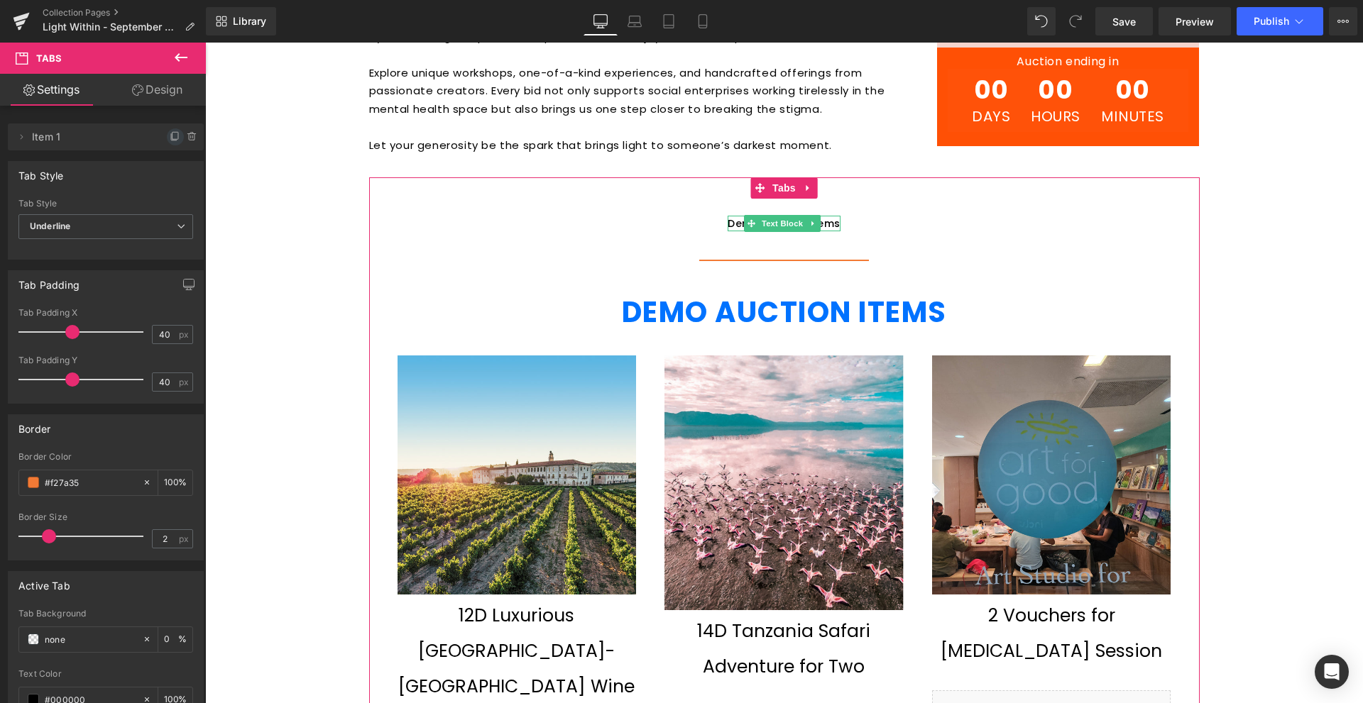
click at [170, 136] on icon at bounding box center [175, 136] width 11 height 11
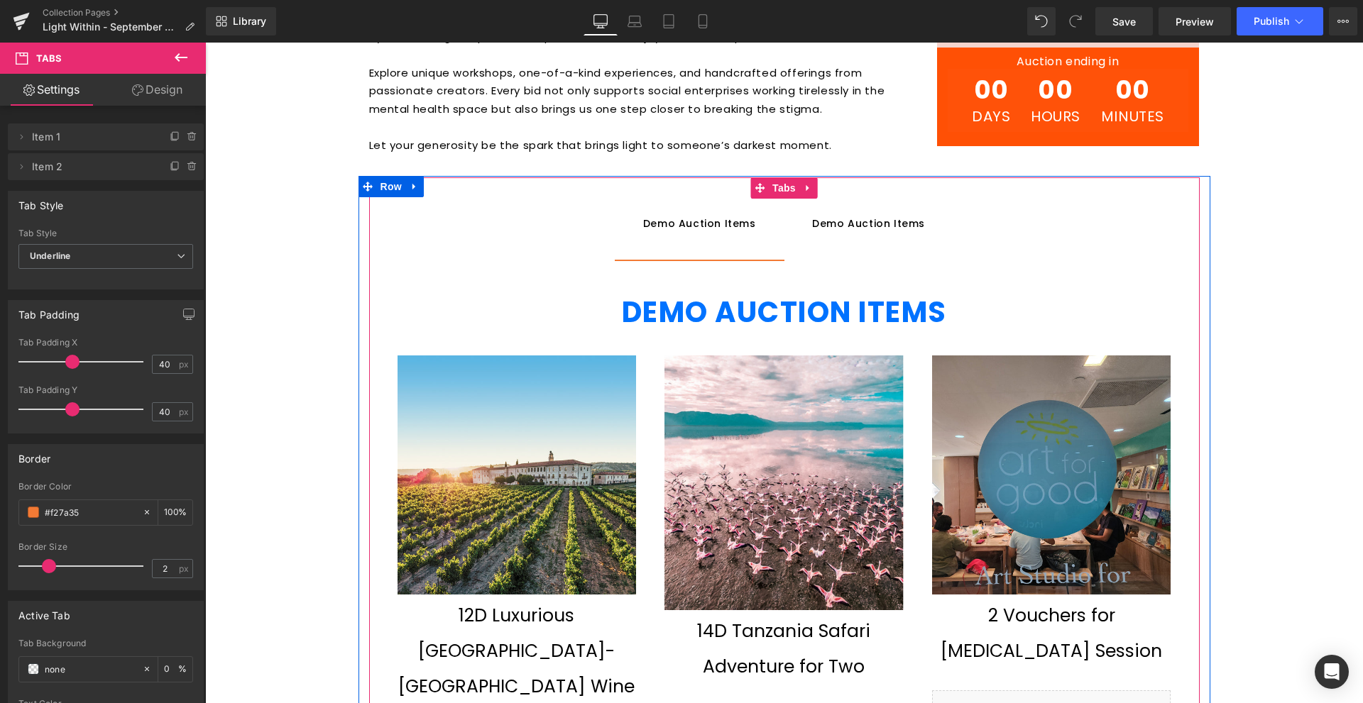
click at [711, 212] on span "Demo Auction Items Text Block" at bounding box center [700, 223] width 170 height 72
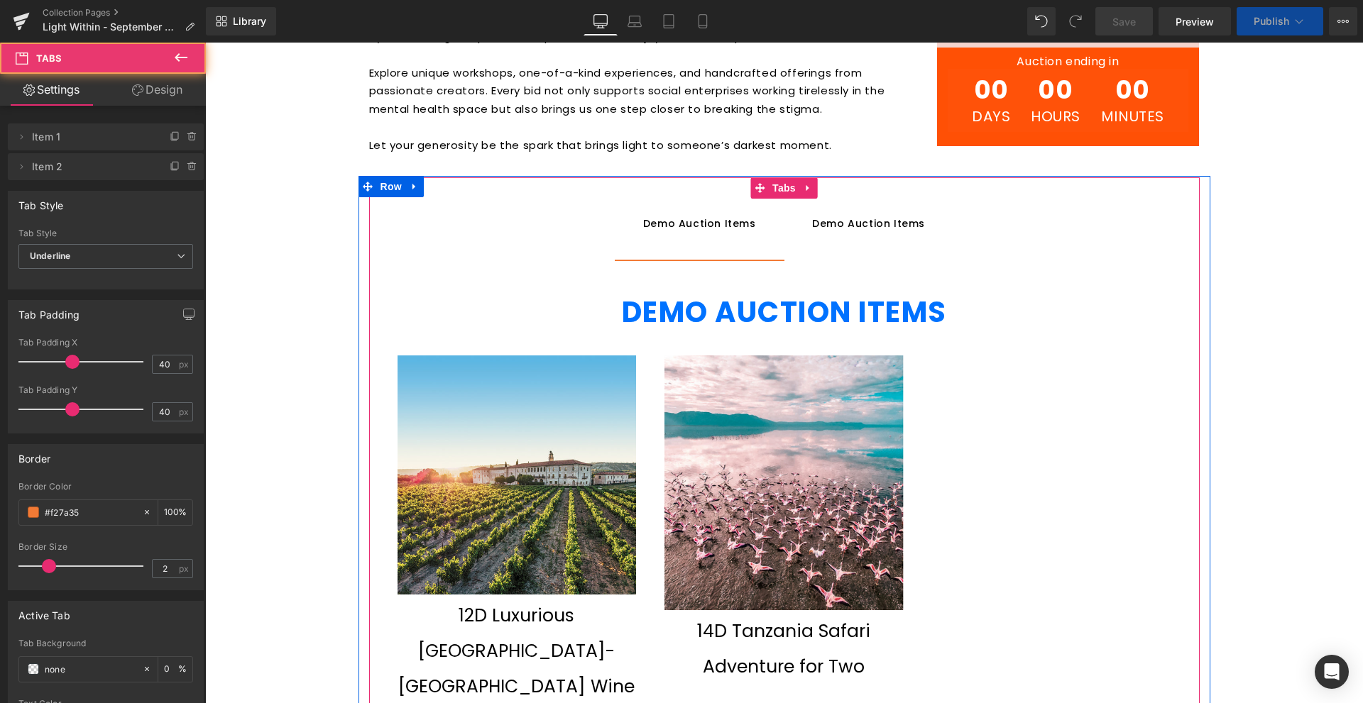
click at [710, 221] on div "Demo Auction Items" at bounding box center [699, 224] width 113 height 16
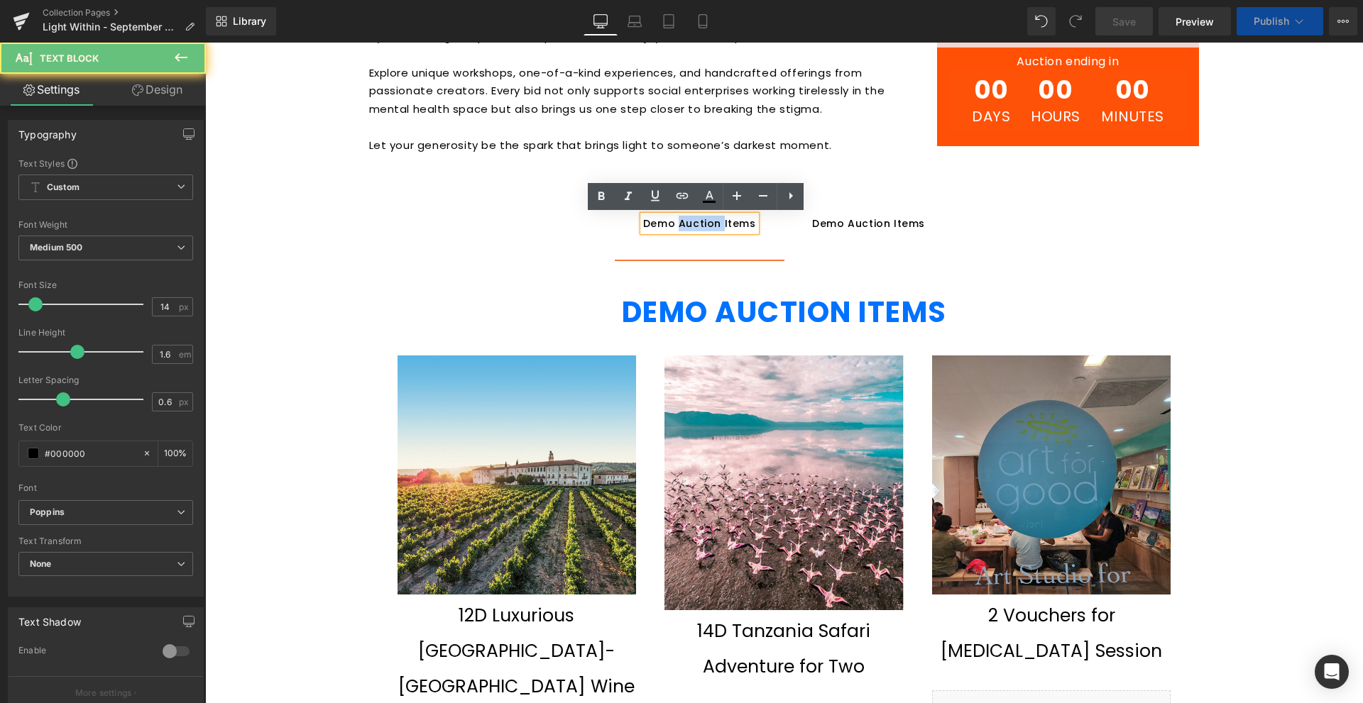
click at [710, 221] on div "Demo Auction Items" at bounding box center [699, 224] width 113 height 16
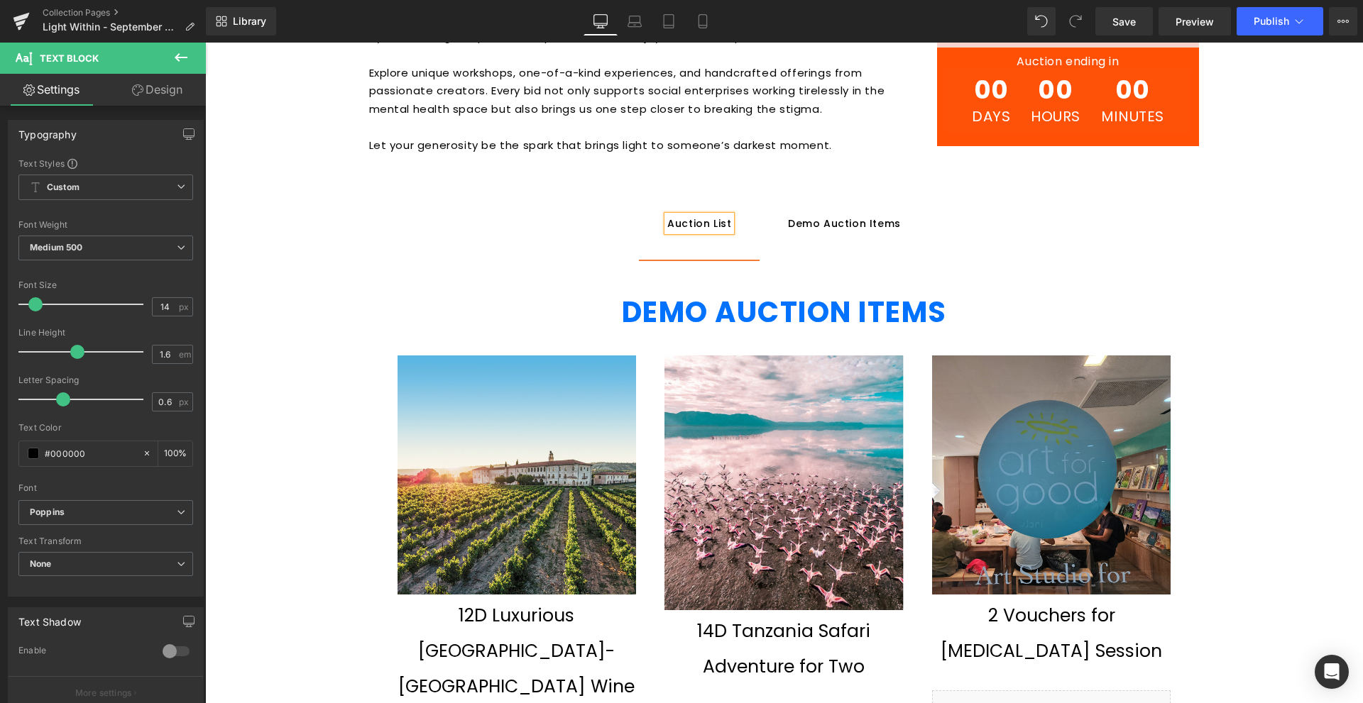
click at [710, 221] on div "Auction List" at bounding box center [699, 224] width 64 height 16
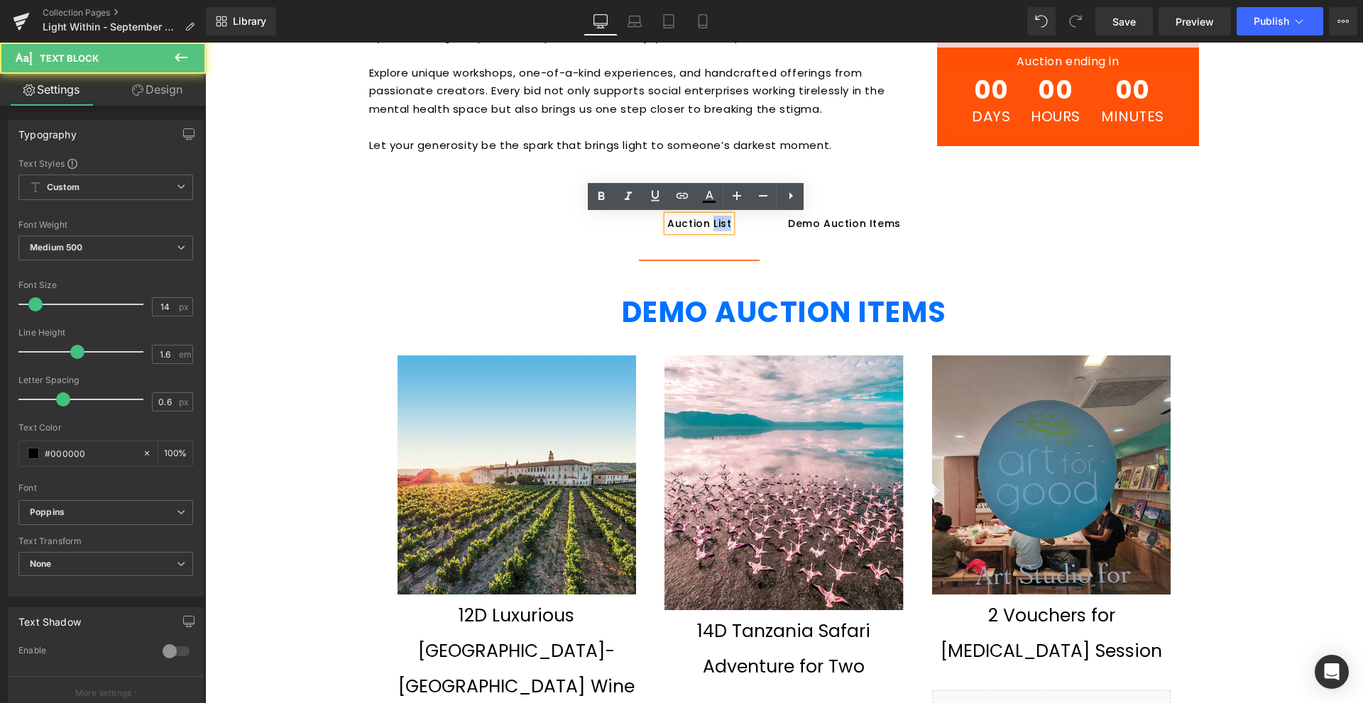
click at [710, 221] on div "Auction List" at bounding box center [699, 224] width 64 height 16
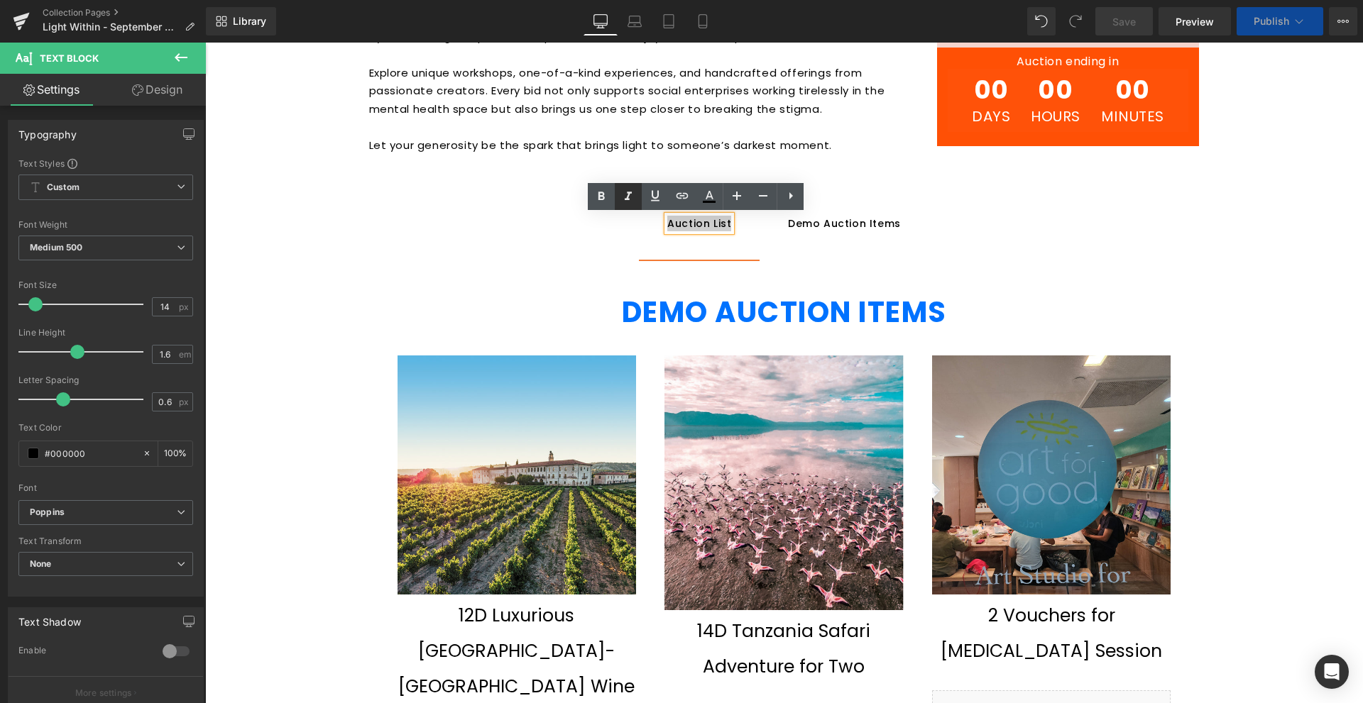
click at [630, 194] on icon at bounding box center [628, 196] width 17 height 17
click at [740, 194] on icon at bounding box center [736, 195] width 17 height 17
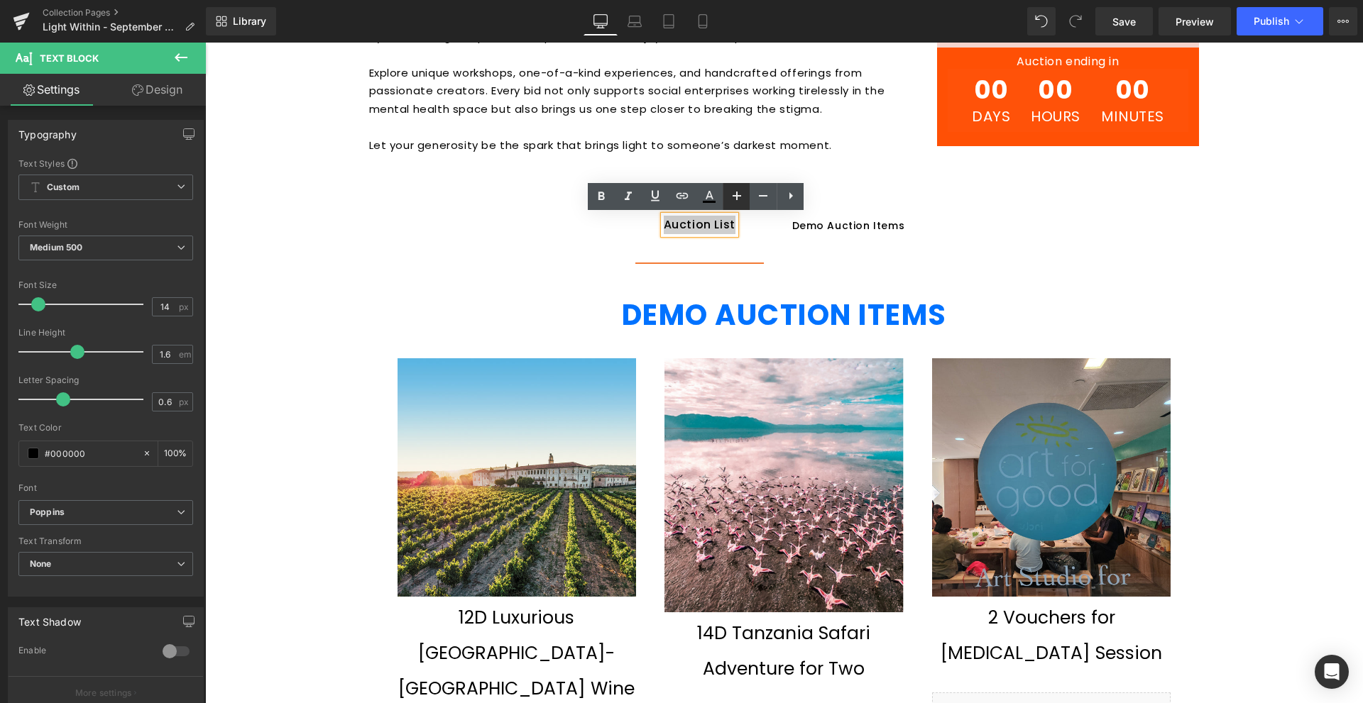
click at [740, 194] on icon at bounding box center [736, 195] width 17 height 17
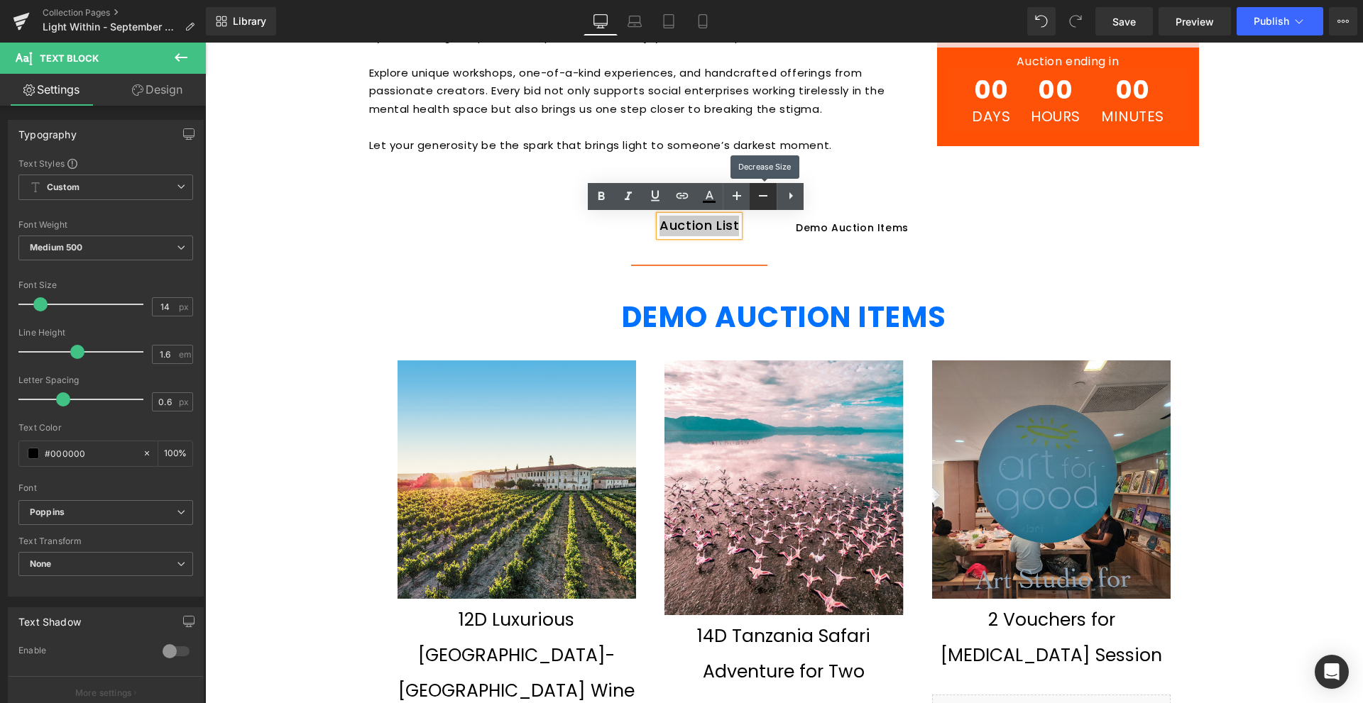
click at [753, 197] on link at bounding box center [763, 196] width 27 height 27
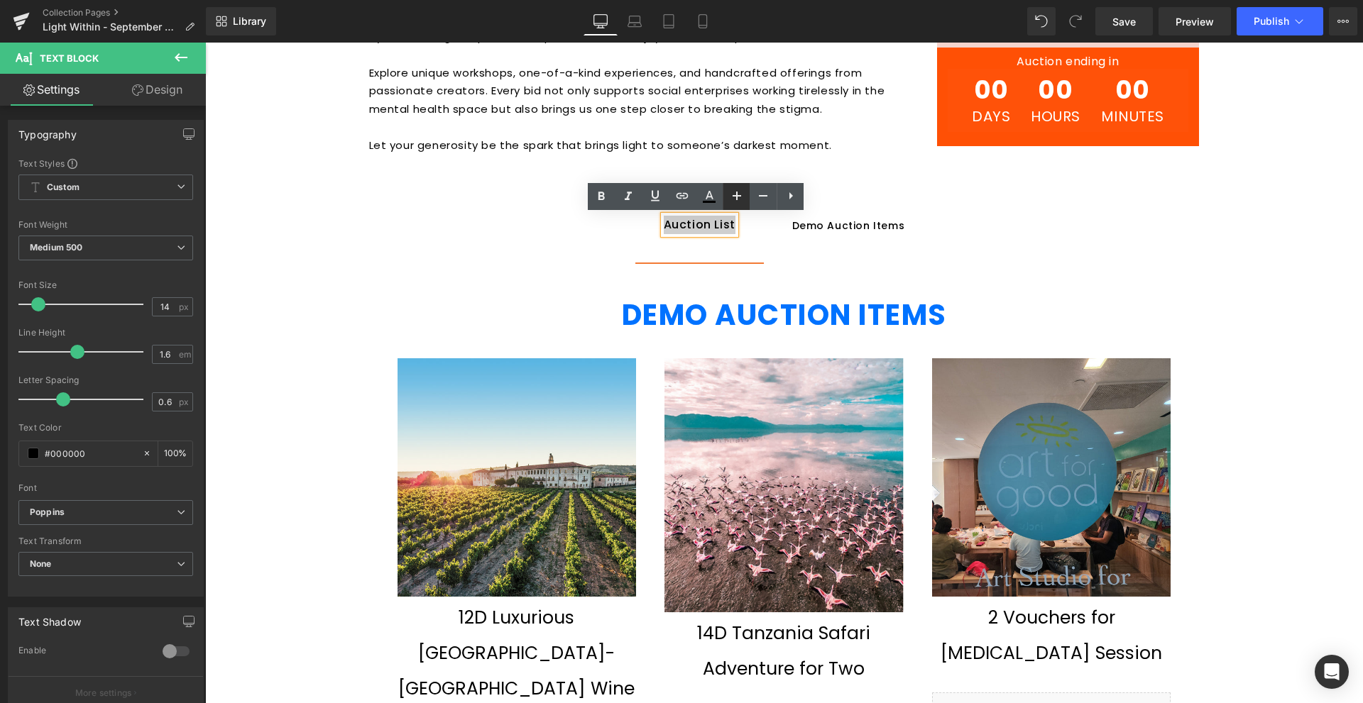
click at [740, 197] on icon at bounding box center [737, 196] width 9 height 9
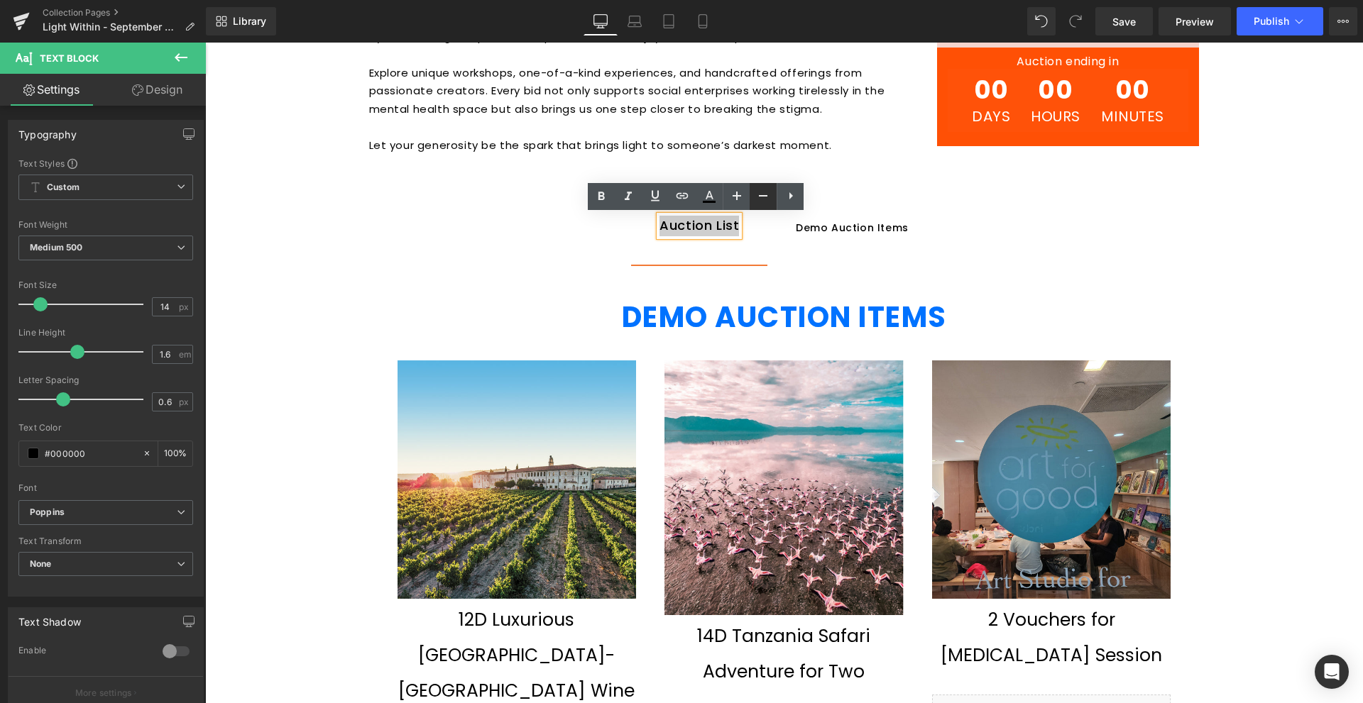
click at [752, 197] on link at bounding box center [763, 196] width 27 height 27
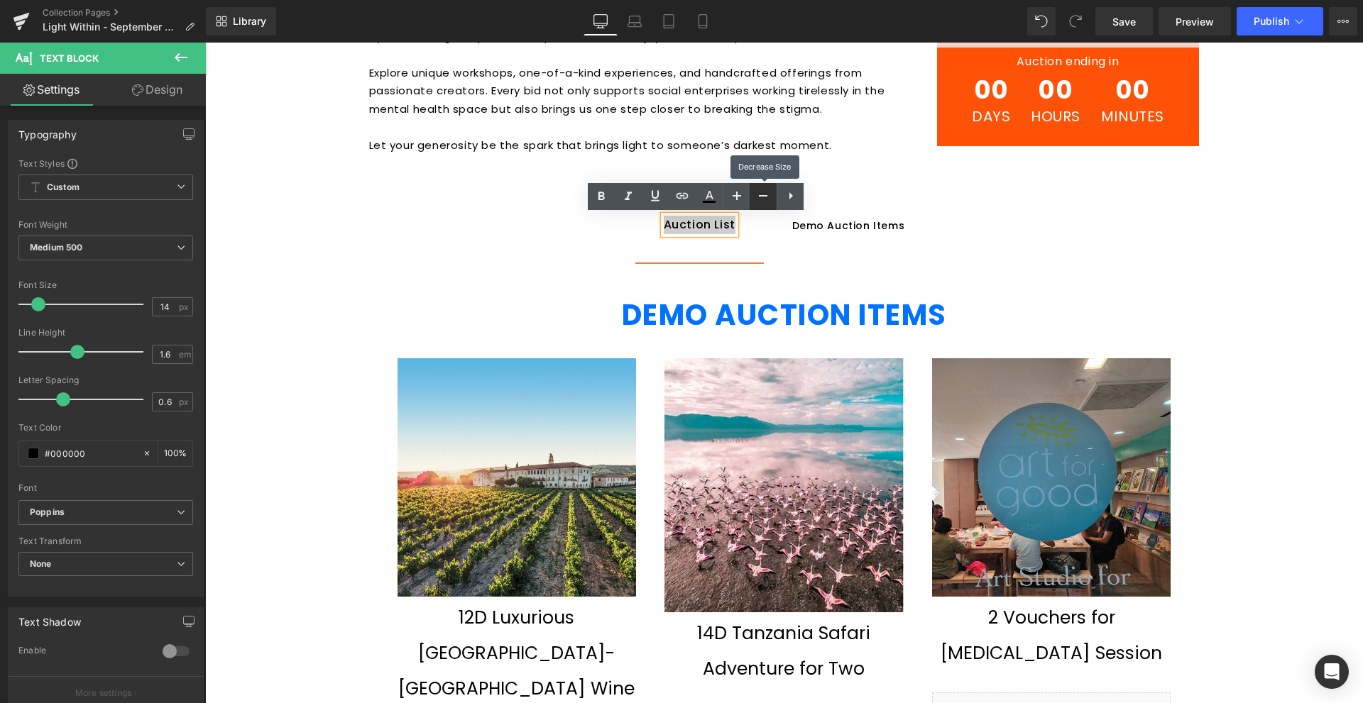
click at [752, 197] on link at bounding box center [763, 196] width 27 height 27
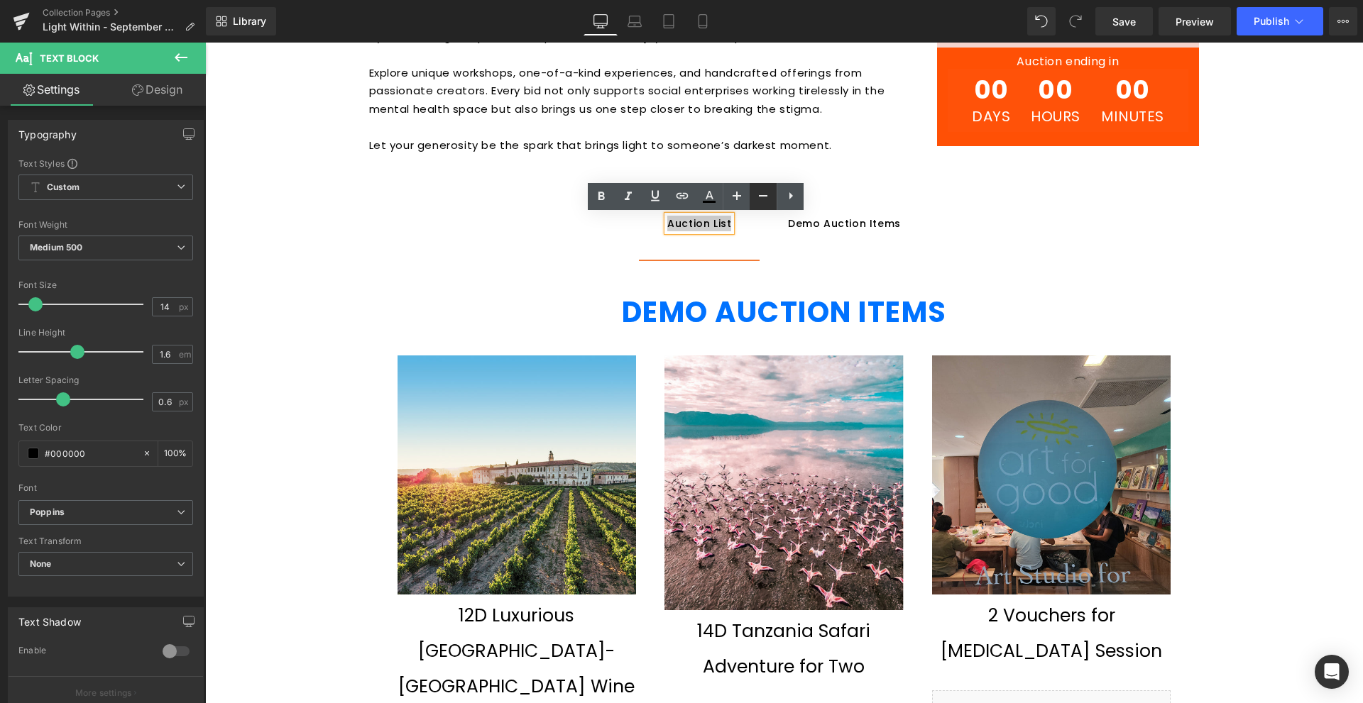
click at [764, 193] on icon at bounding box center [763, 195] width 17 height 17
click at [732, 193] on icon at bounding box center [736, 195] width 17 height 17
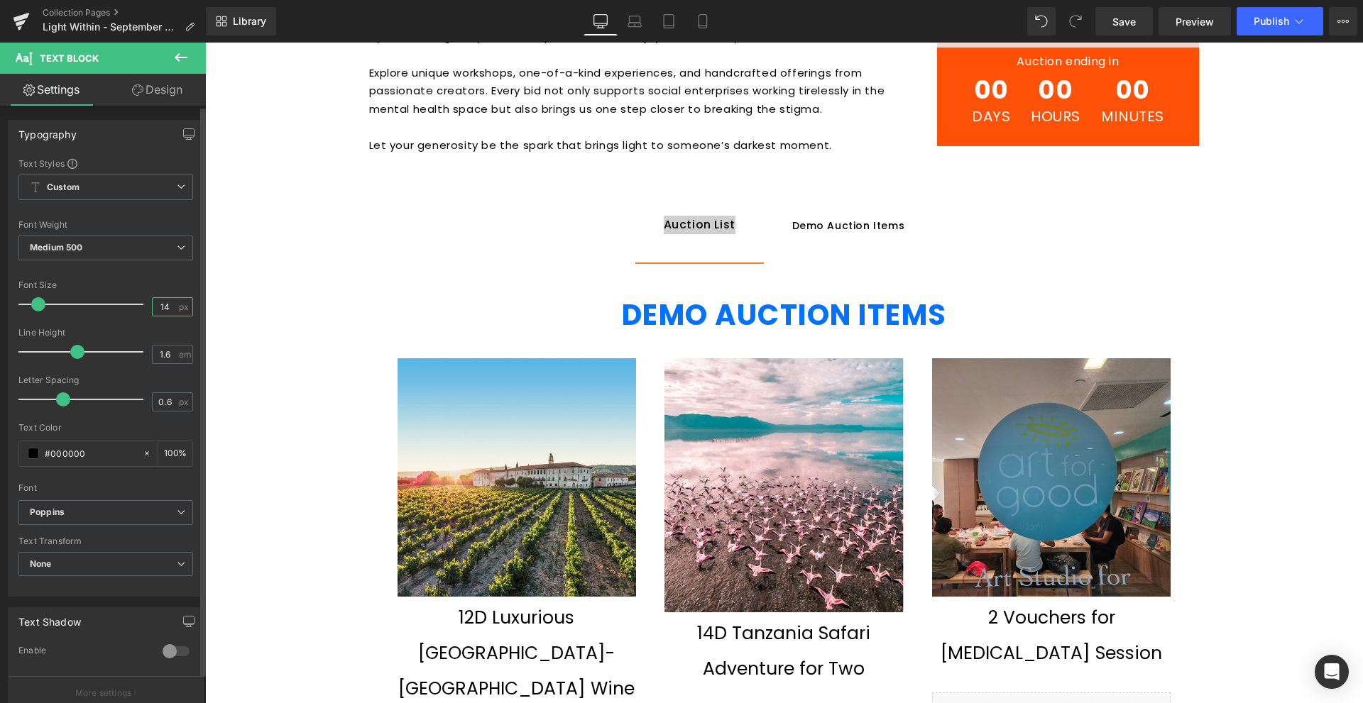
click at [167, 300] on input "14" at bounding box center [165, 307] width 25 height 18
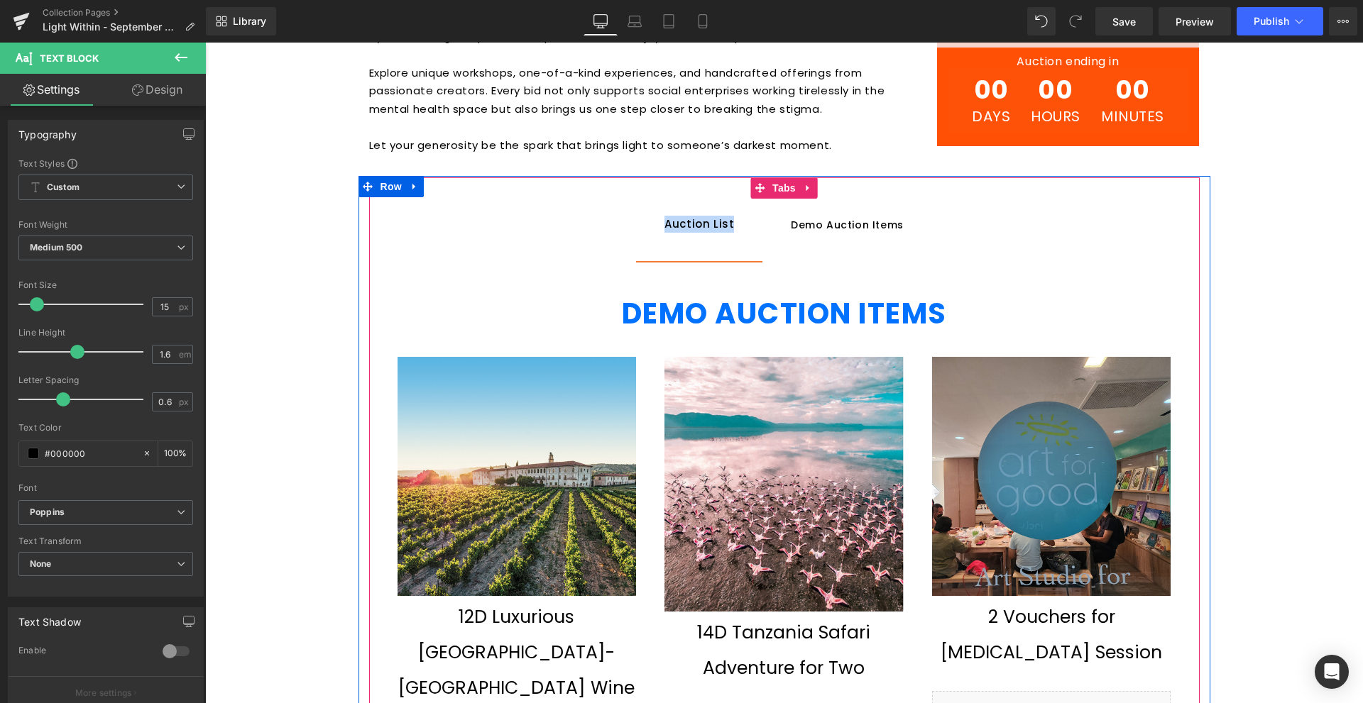
click at [838, 221] on div "Demo Auction Items" at bounding box center [847, 225] width 113 height 16
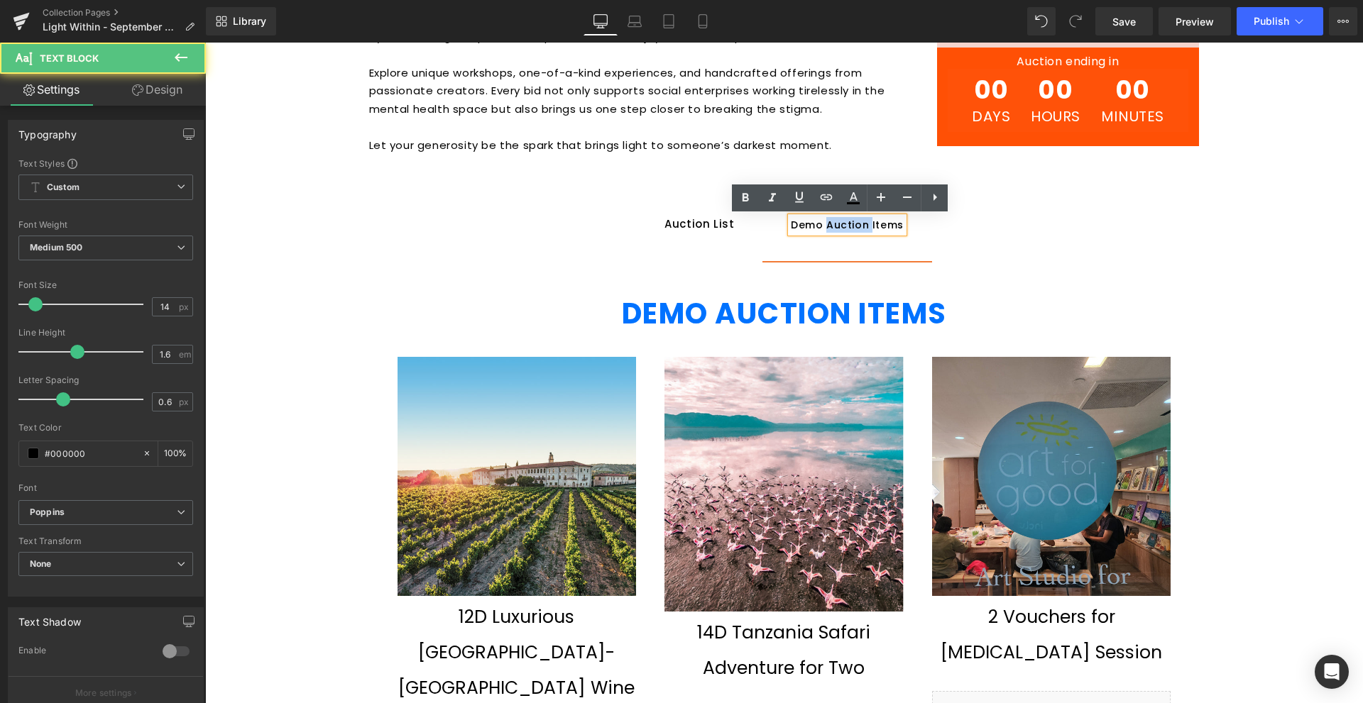
click at [838, 221] on div "Demo Auction Items" at bounding box center [847, 225] width 113 height 16
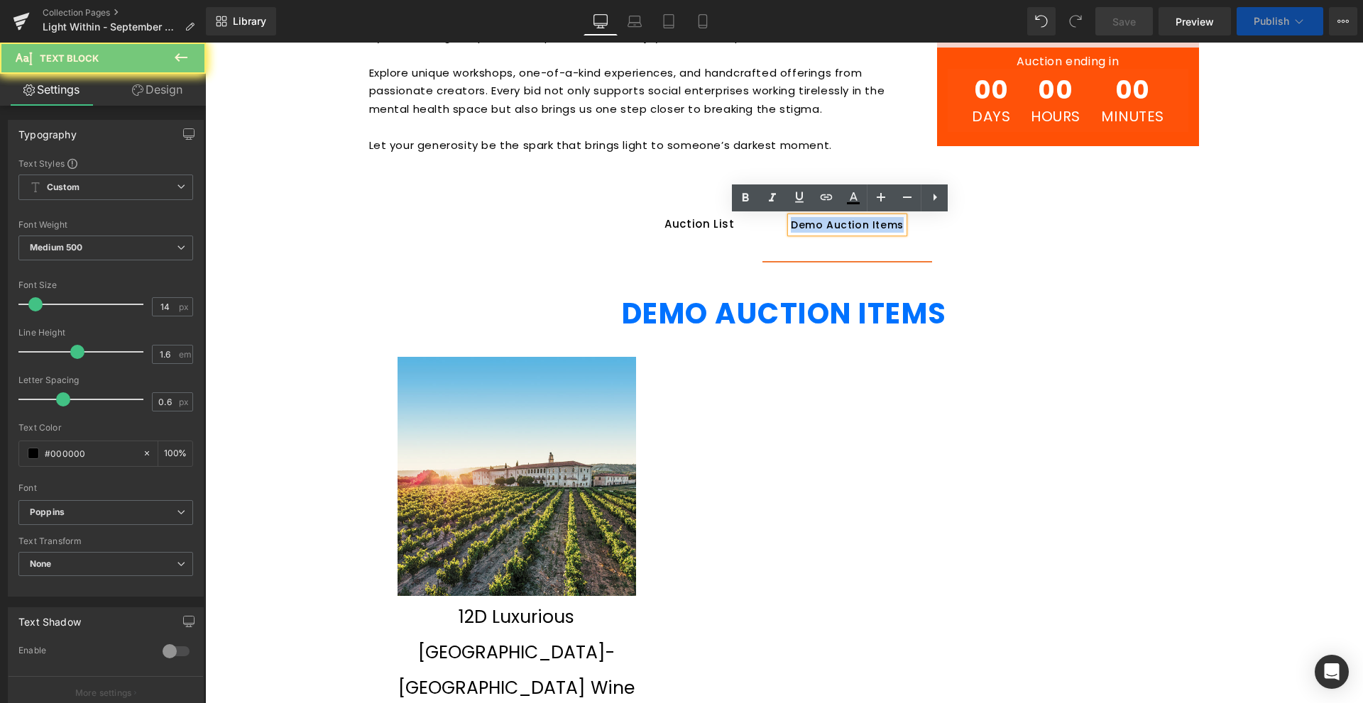
click at [838, 221] on div "Demo Auction Items" at bounding box center [847, 225] width 113 height 16
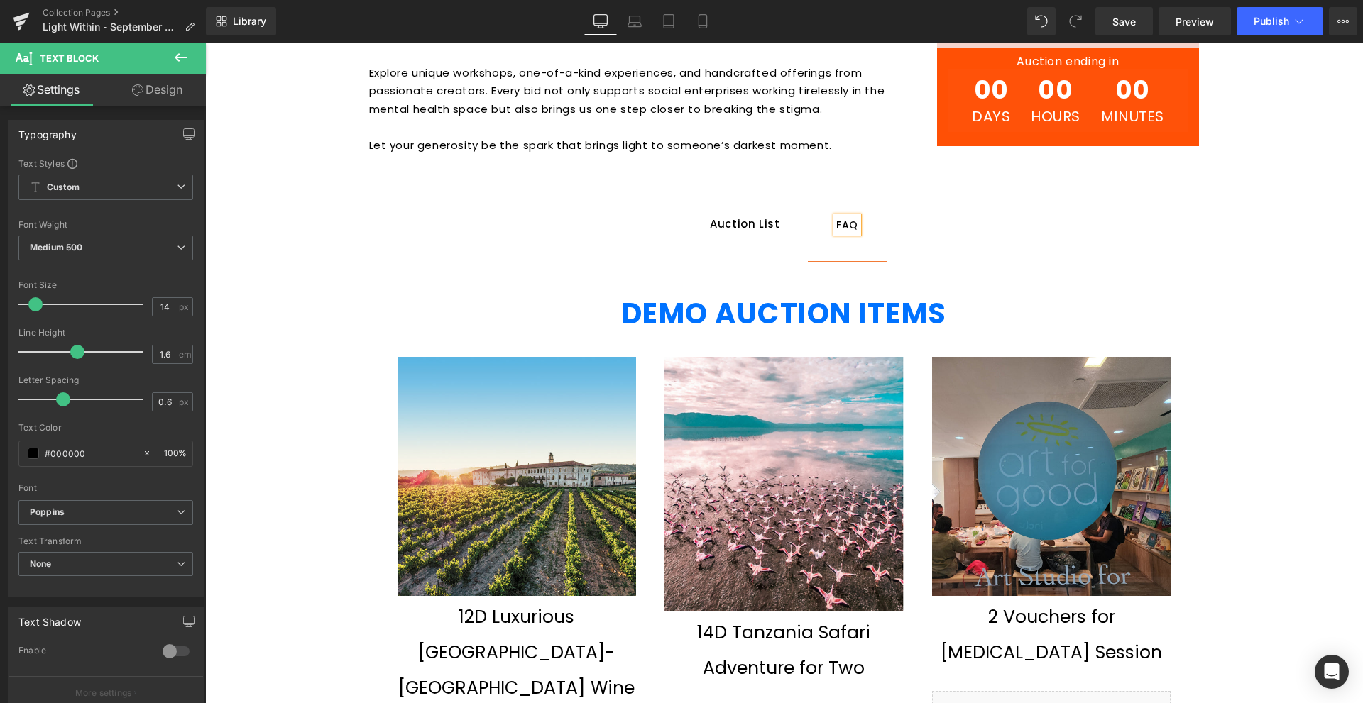
click at [838, 221] on div "FAQ" at bounding box center [847, 225] width 22 height 16
click at [161, 304] on input "14" at bounding box center [165, 307] width 25 height 18
click at [336, 233] on div "Image Row Welcome to HeartBid’s Light Within auction, a special campaign for Wo…" at bounding box center [784, 584] width 1158 height 2804
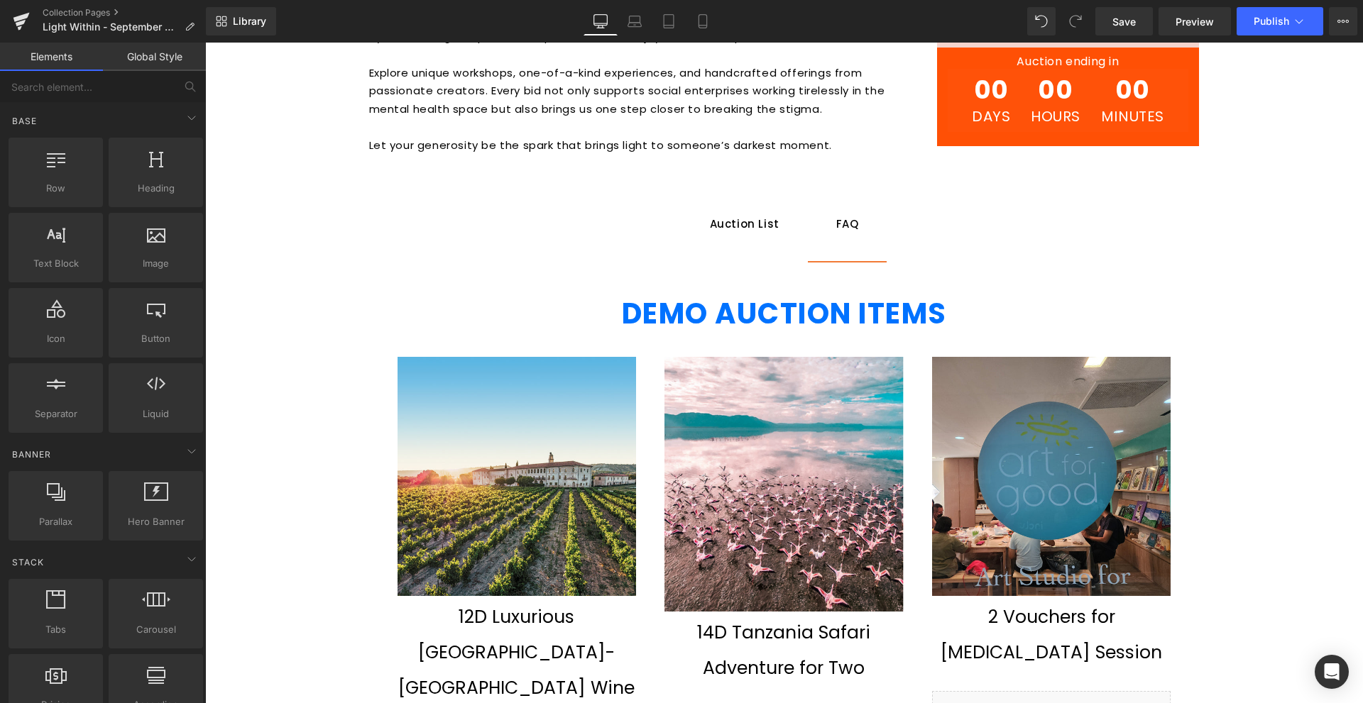
click at [637, 304] on strong "DEMO AUCTION ITEMS" at bounding box center [784, 314] width 325 height 40
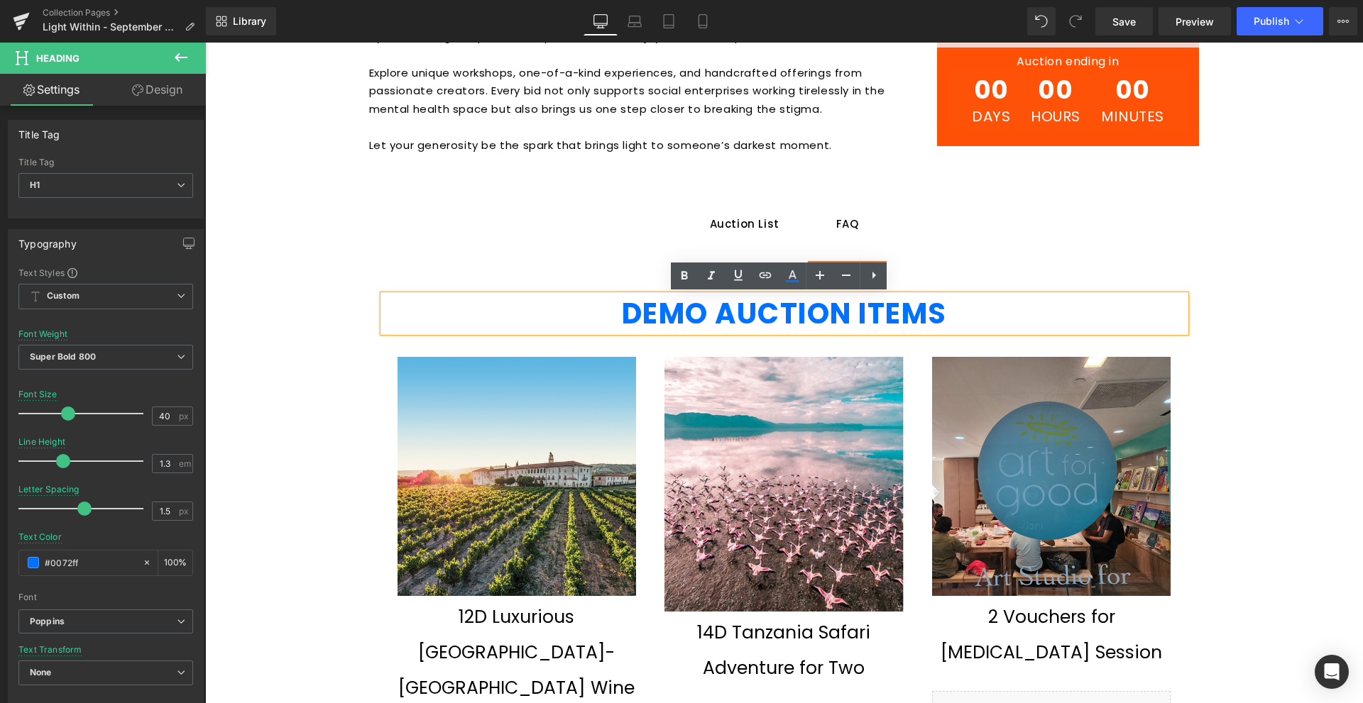
click at [774, 296] on strong "DEMO AUCTION ITEMS" at bounding box center [784, 314] width 325 height 40
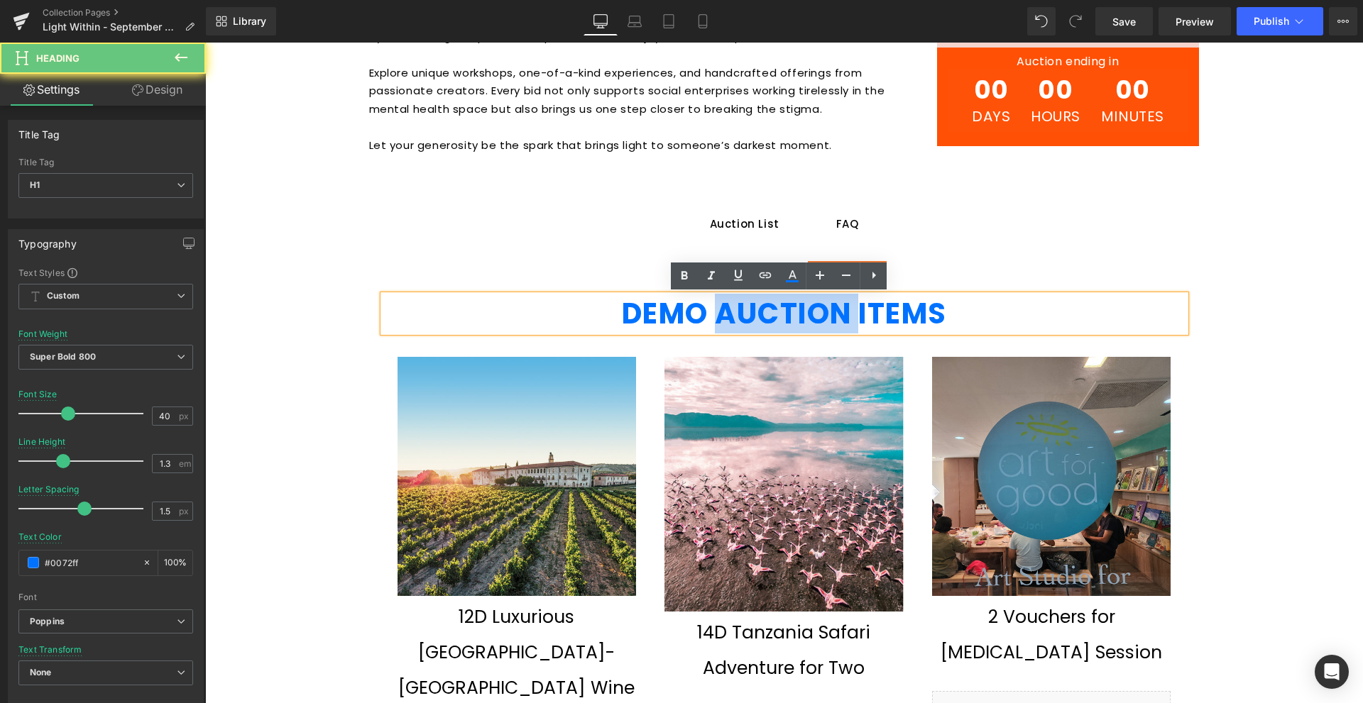
click at [774, 296] on strong "DEMO AUCTION ITEMS" at bounding box center [784, 314] width 325 height 40
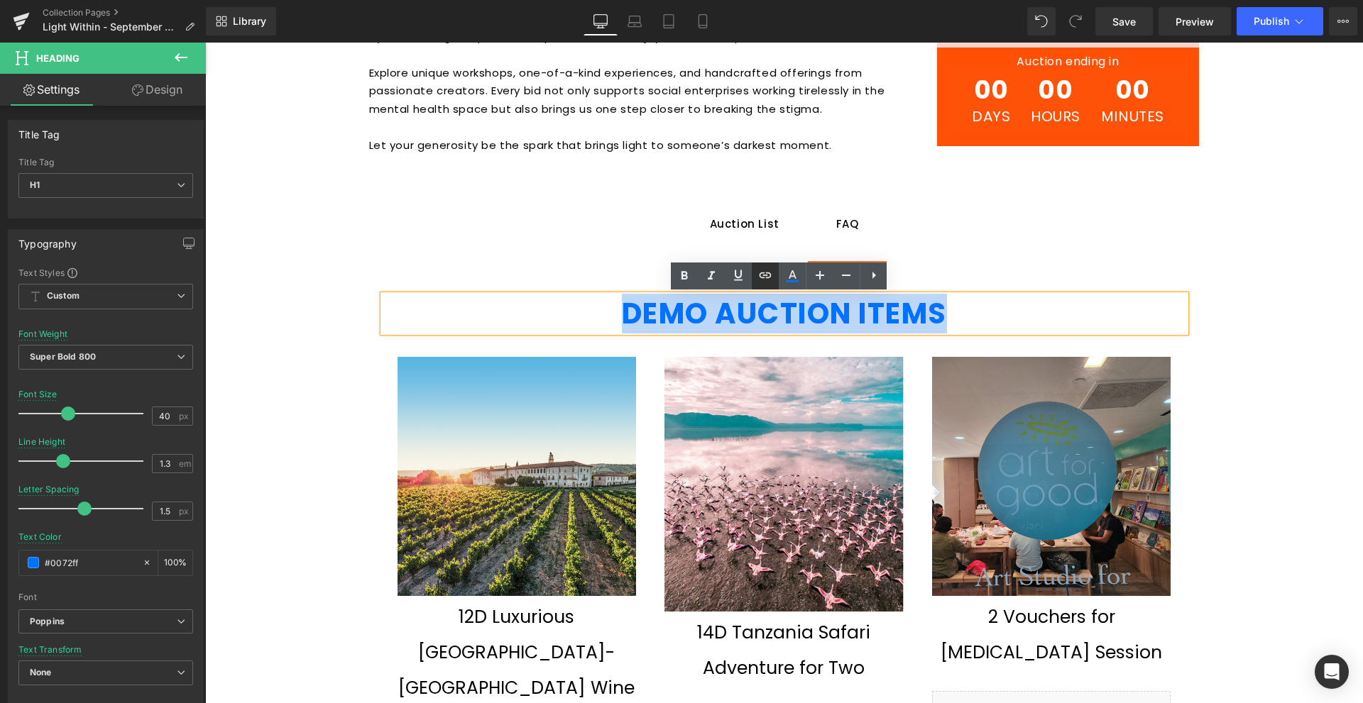
paste div
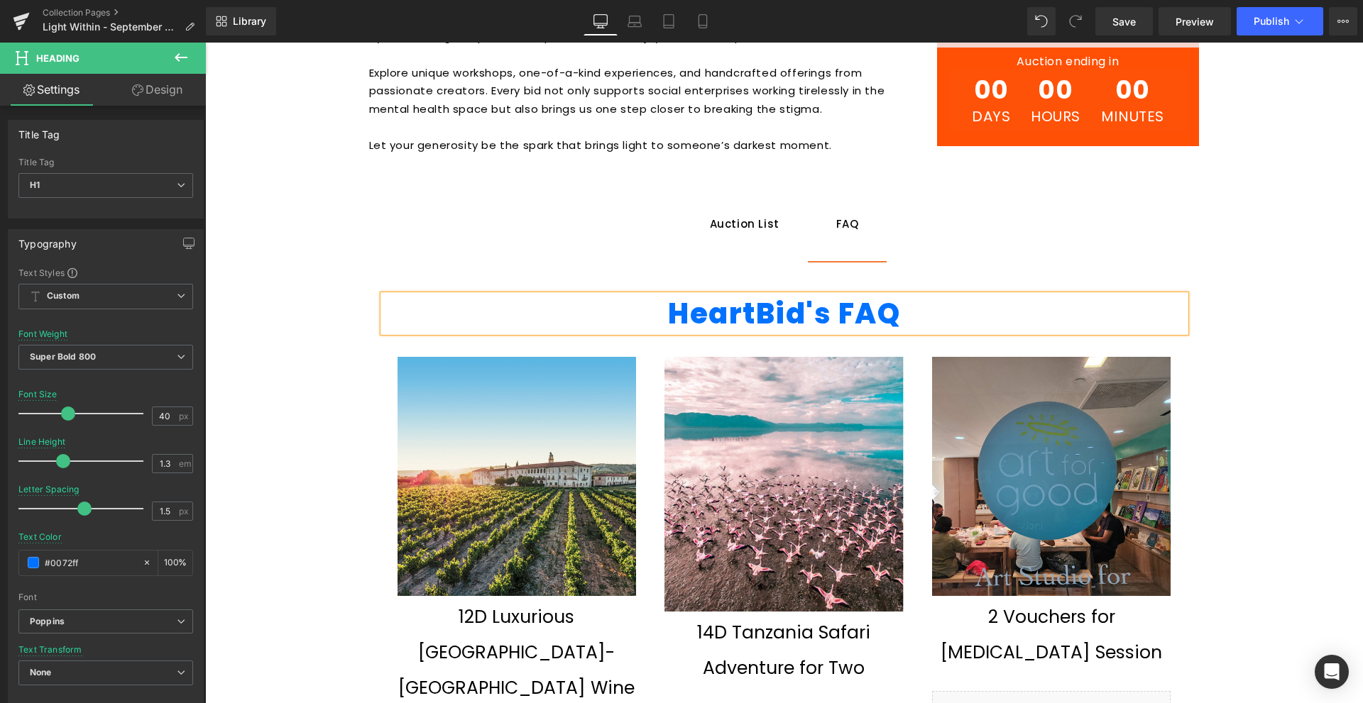
click at [765, 319] on h1 "HeartBid's FAQ" at bounding box center [784, 313] width 802 height 37
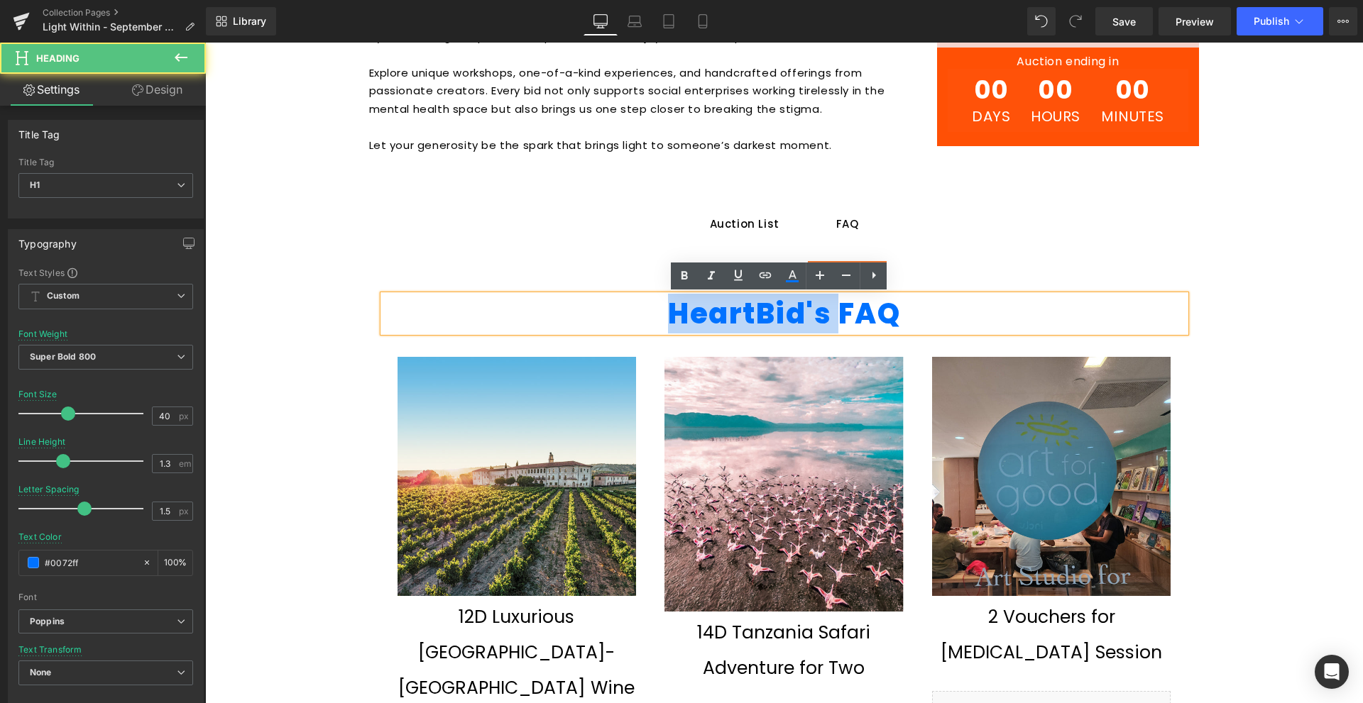
click at [765, 319] on h1 "HeartBid's FAQ" at bounding box center [784, 313] width 802 height 37
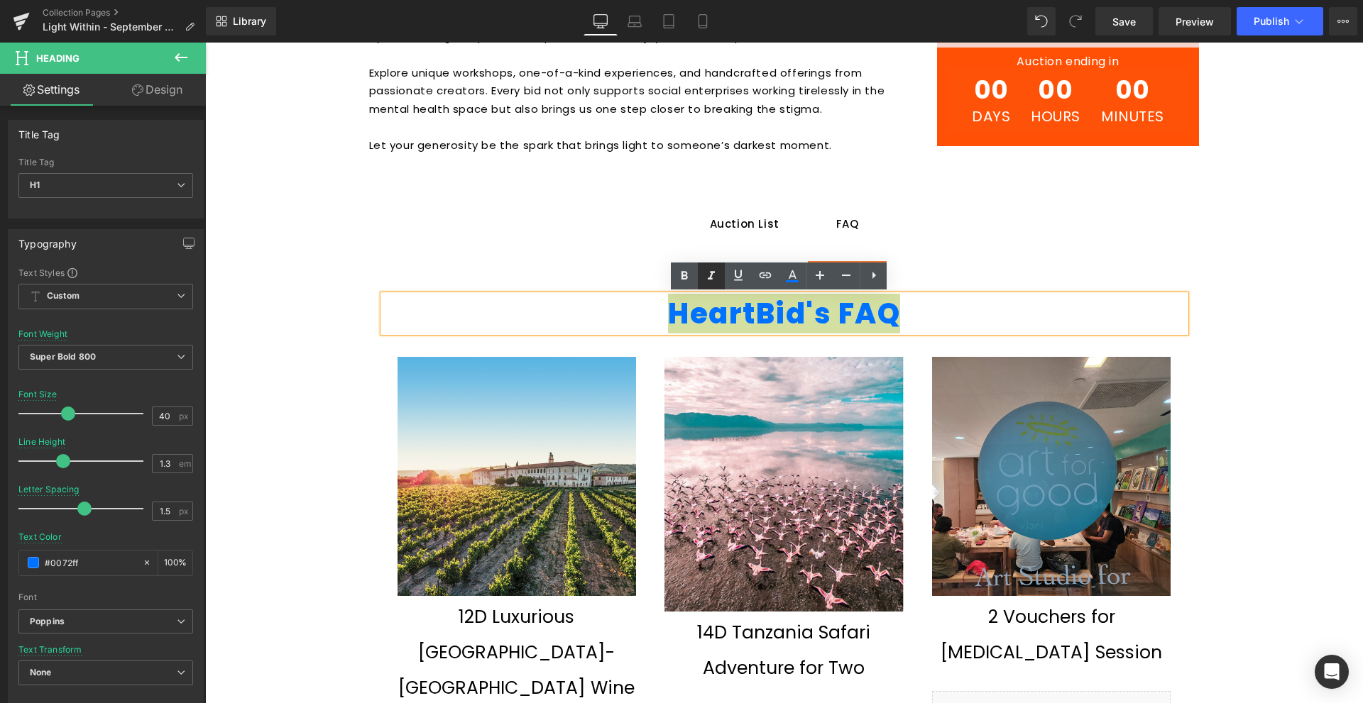
click at [722, 271] on link at bounding box center [711, 276] width 27 height 27
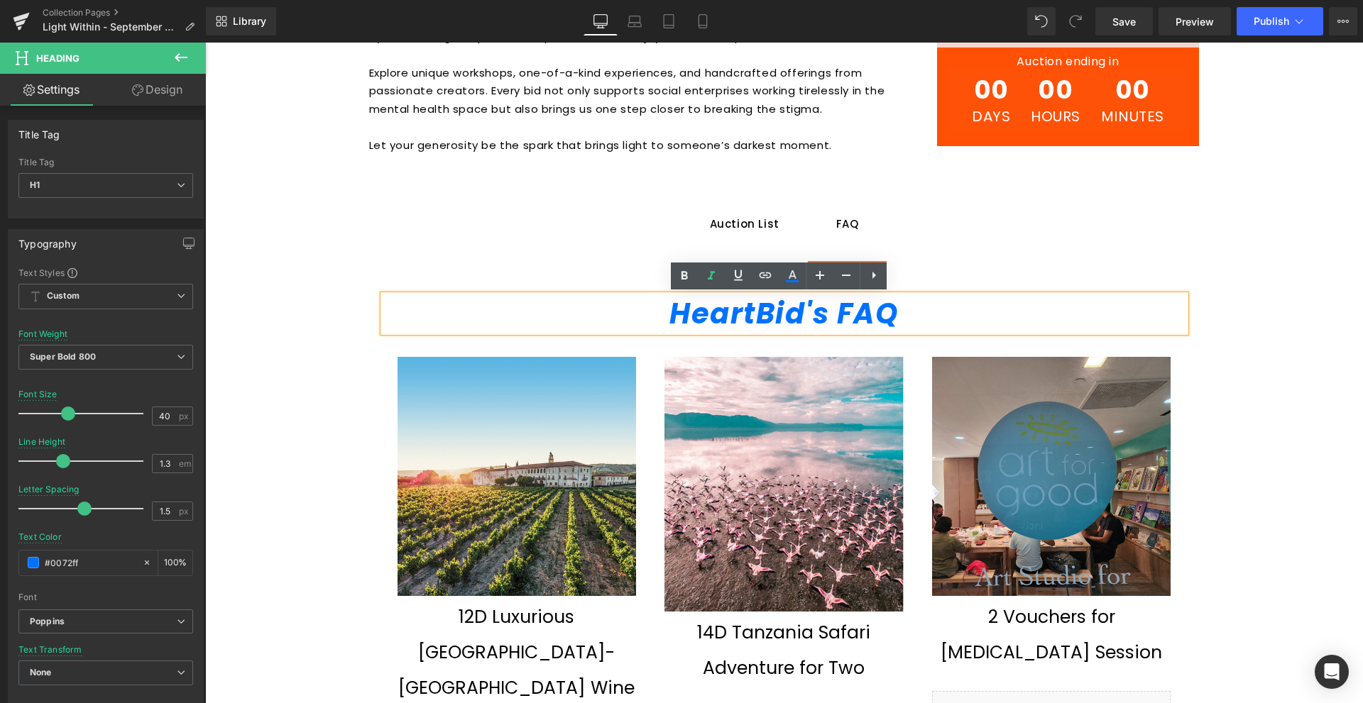
click at [626, 380] on img at bounding box center [517, 476] width 239 height 239
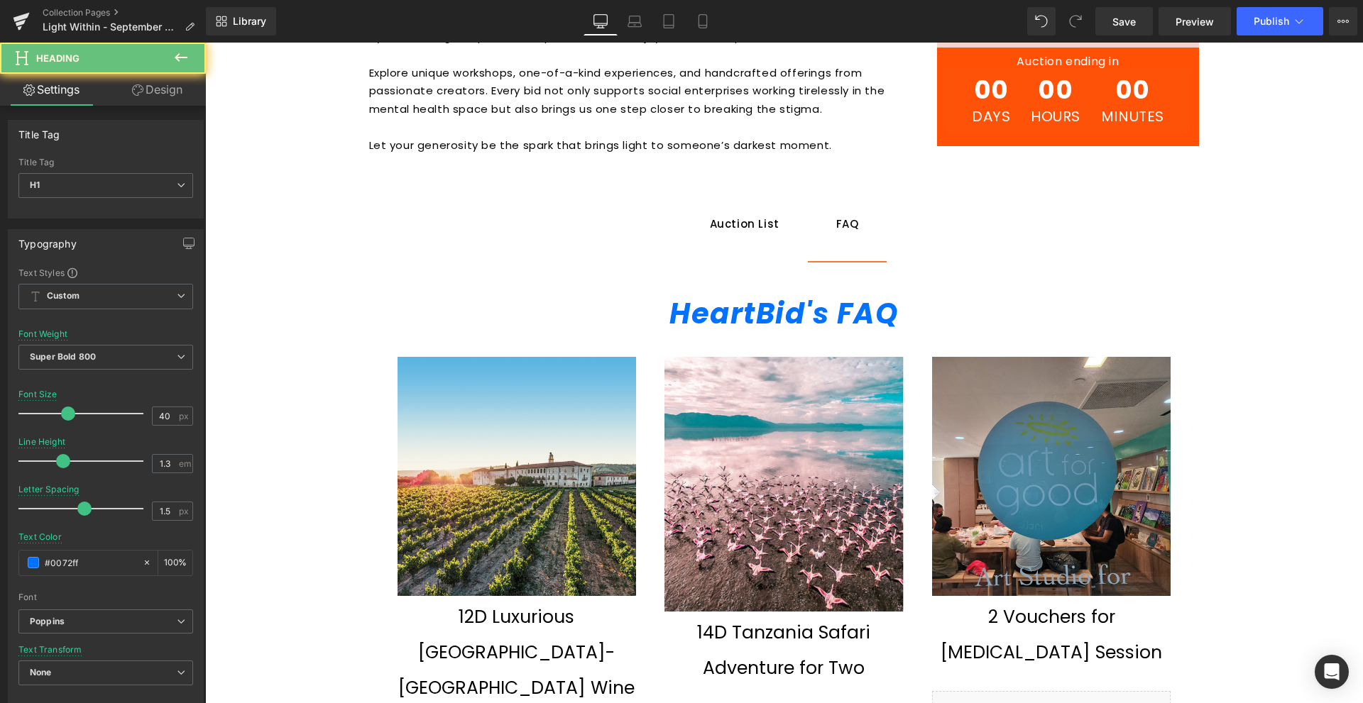
click at [937, 319] on h1 "HeartBid's FAQ" at bounding box center [784, 313] width 802 height 37
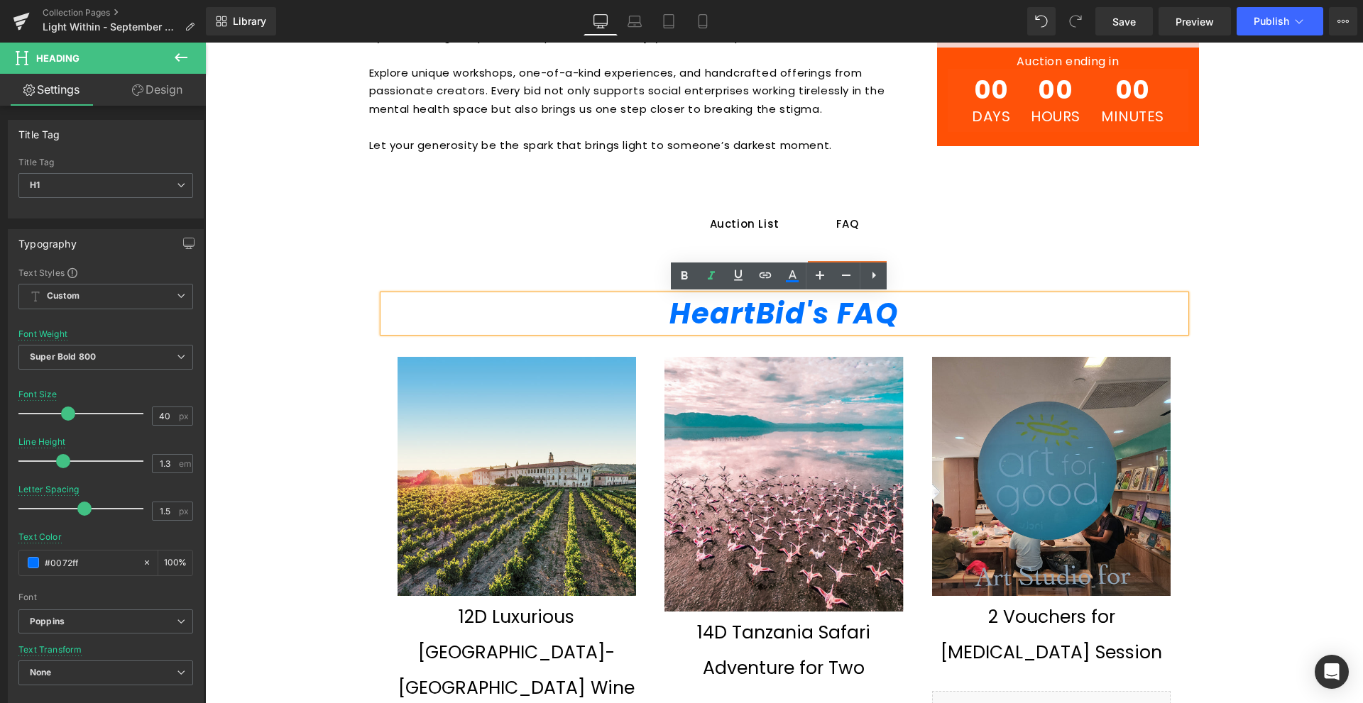
click at [821, 318] on span "HeartBid's FAQ" at bounding box center [783, 314] width 229 height 40
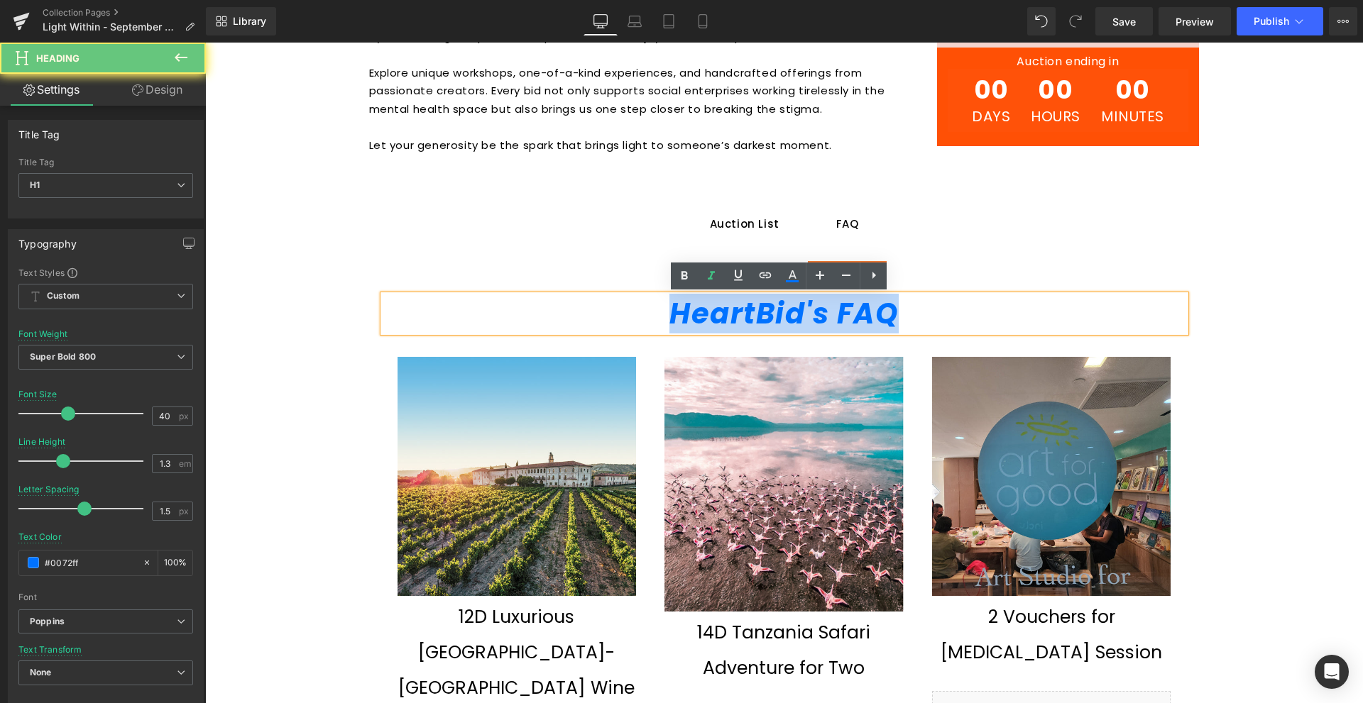
click at [821, 318] on span "HeartBid's FAQ" at bounding box center [783, 314] width 229 height 40
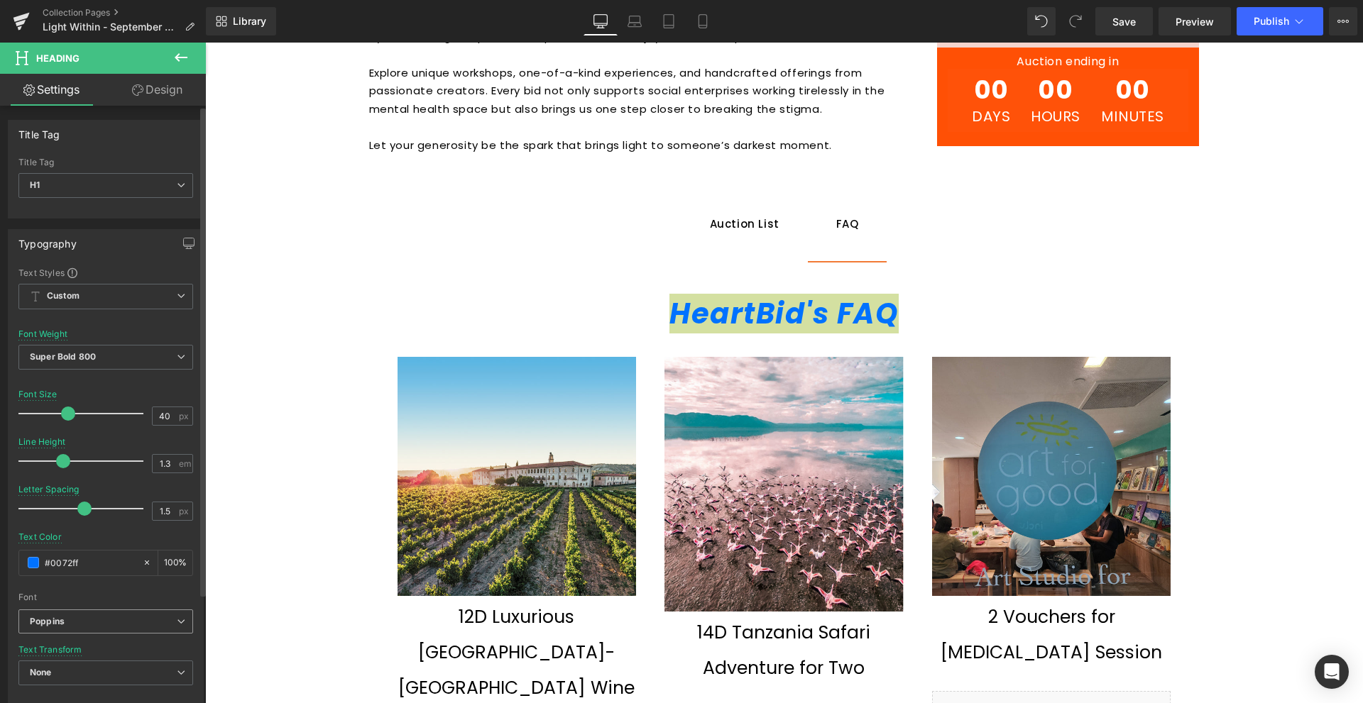
click at [81, 628] on span "Poppins" at bounding box center [105, 622] width 175 height 25
click at [93, 685] on li "Poppins" at bounding box center [102, 693] width 169 height 23
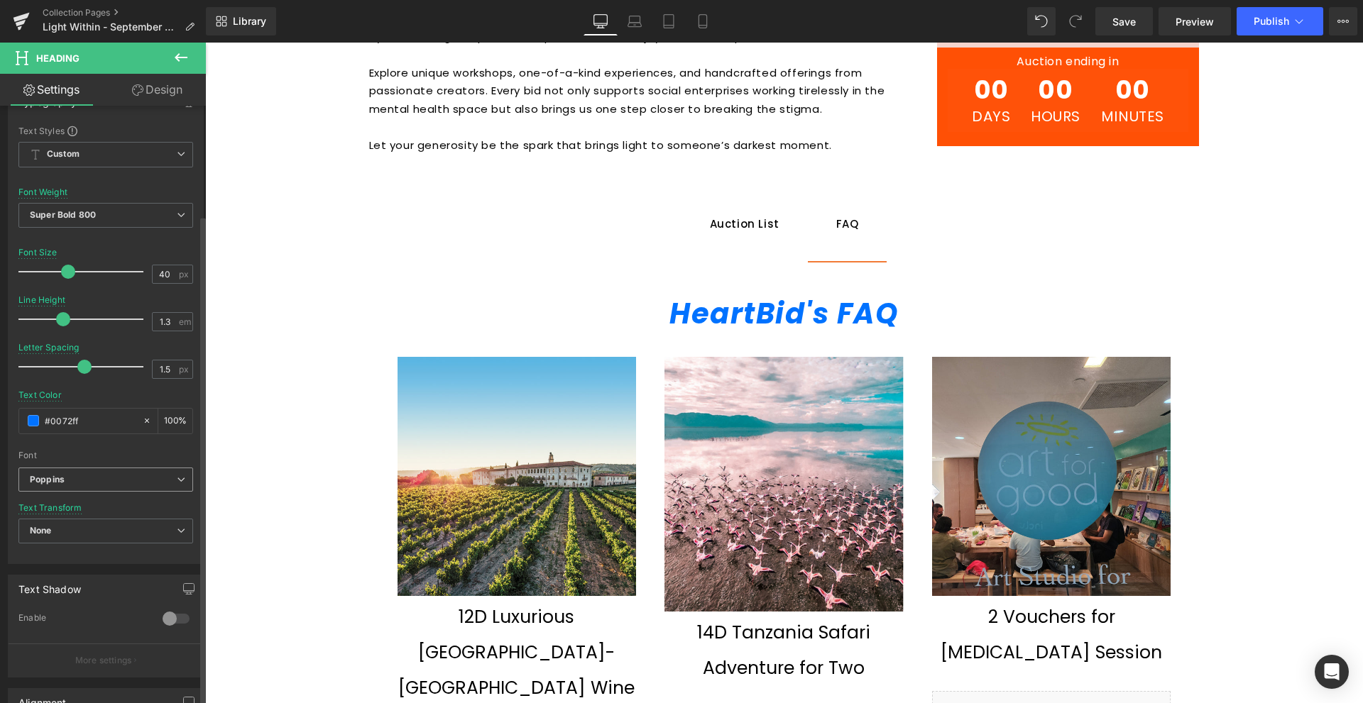
click at [151, 486] on b "Poppins" at bounding box center [103, 480] width 147 height 12
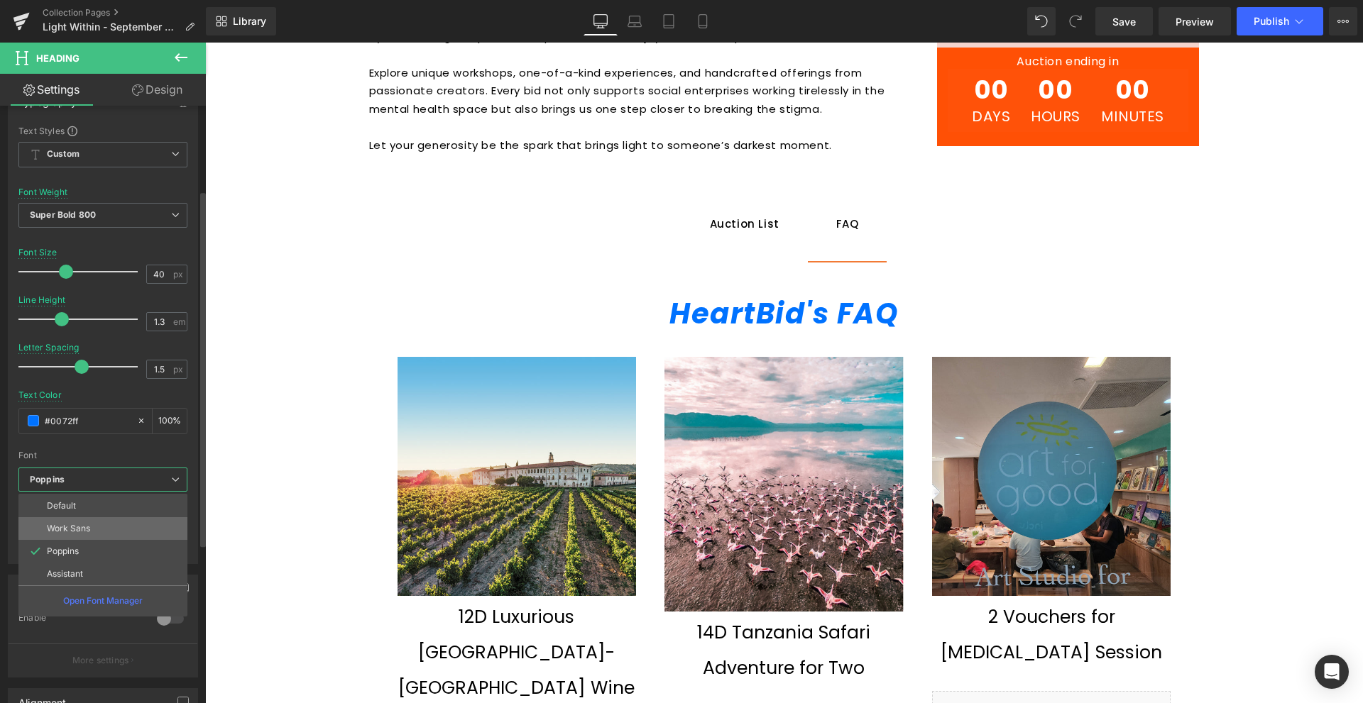
click at [131, 524] on li "Work Sans" at bounding box center [102, 528] width 169 height 23
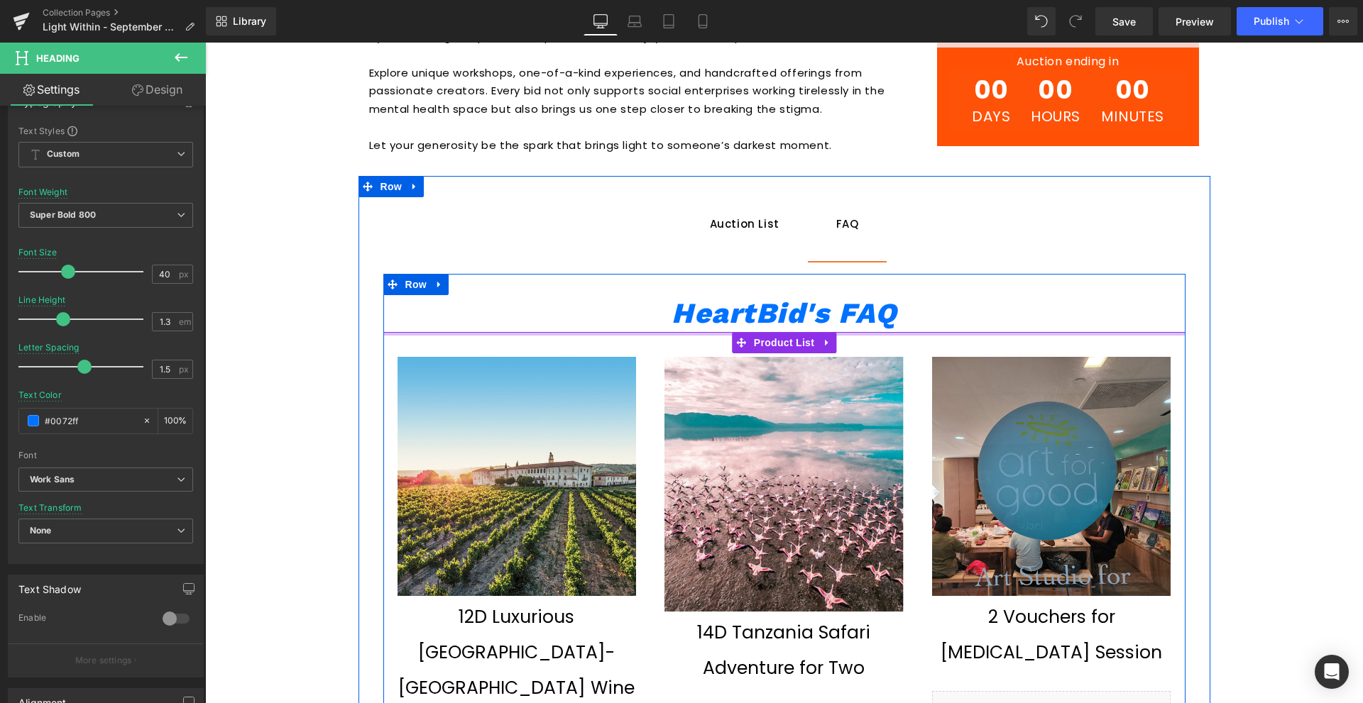
click at [615, 332] on div at bounding box center [784, 334] width 802 height 4
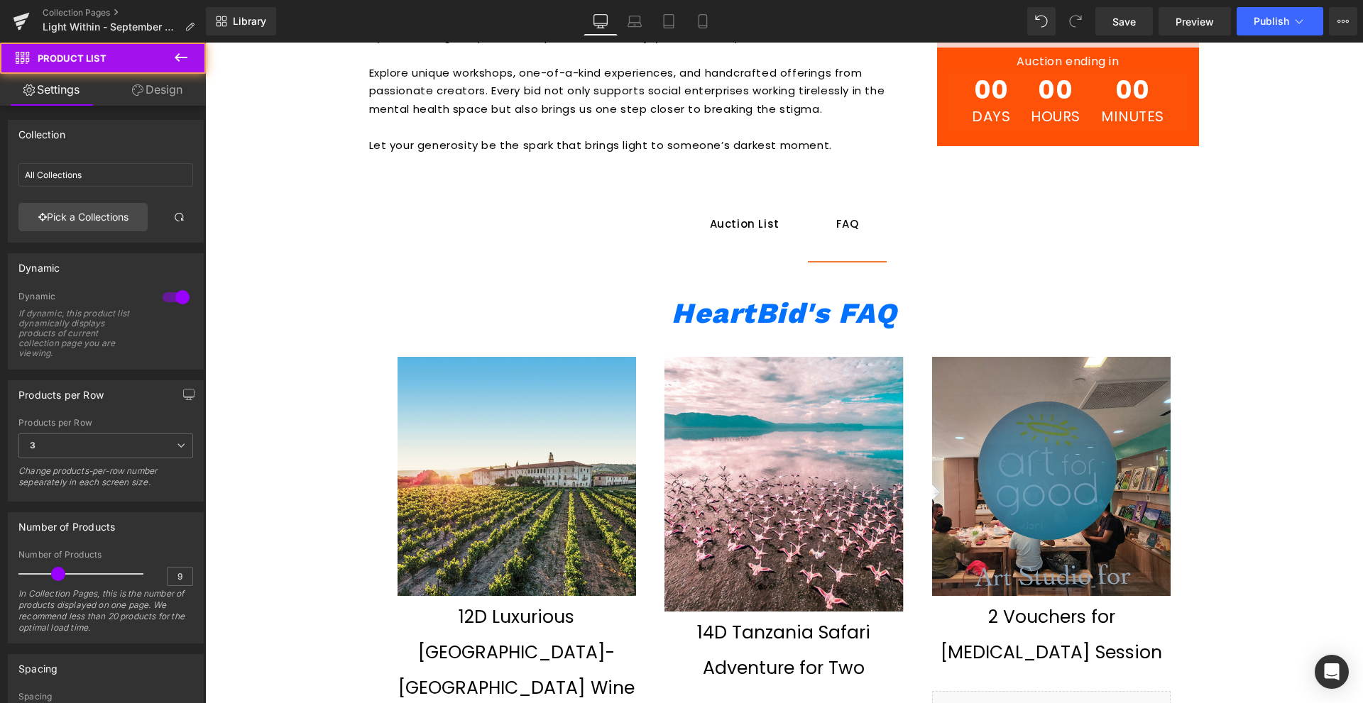
click at [1227, 292] on div "Image Row Welcome to HeartBid’s Light Within auction, a special campaign for Wo…" at bounding box center [784, 584] width 1158 height 2804
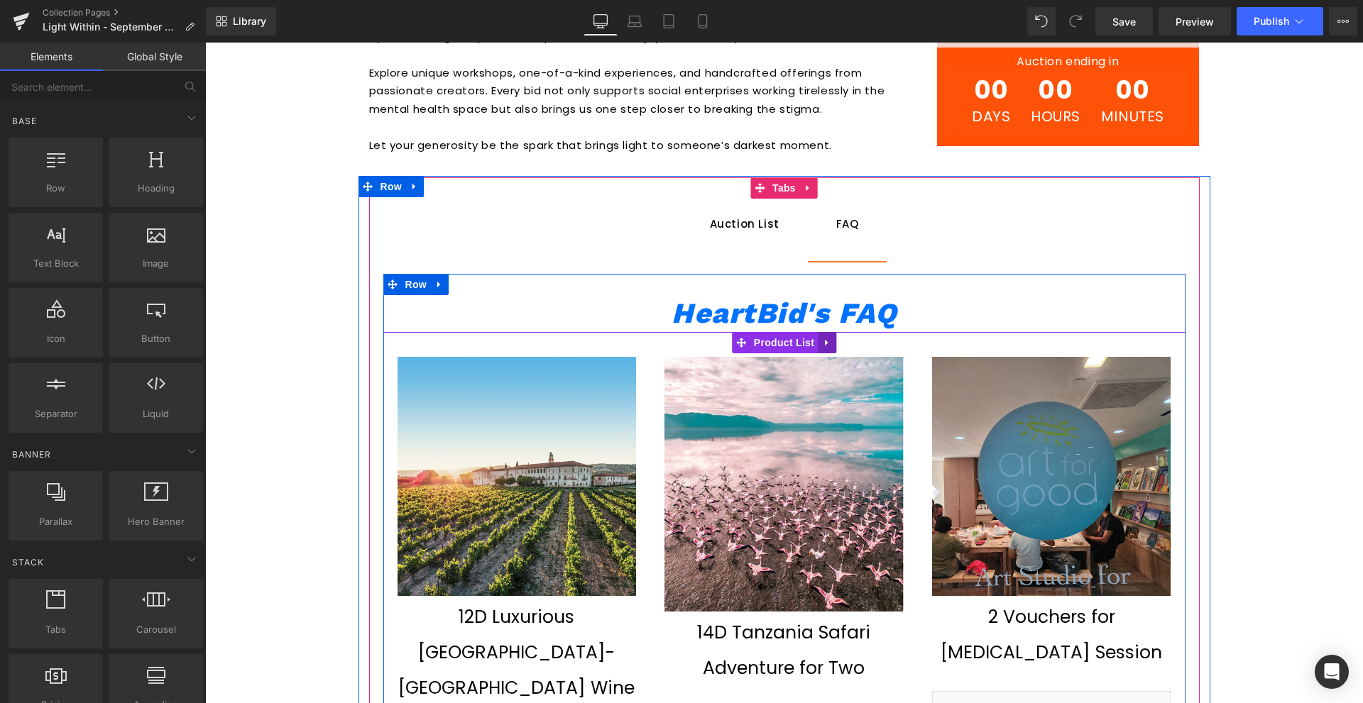
click at [818, 344] on link at bounding box center [827, 342] width 18 height 21
click at [827, 344] on link at bounding box center [836, 342] width 18 height 21
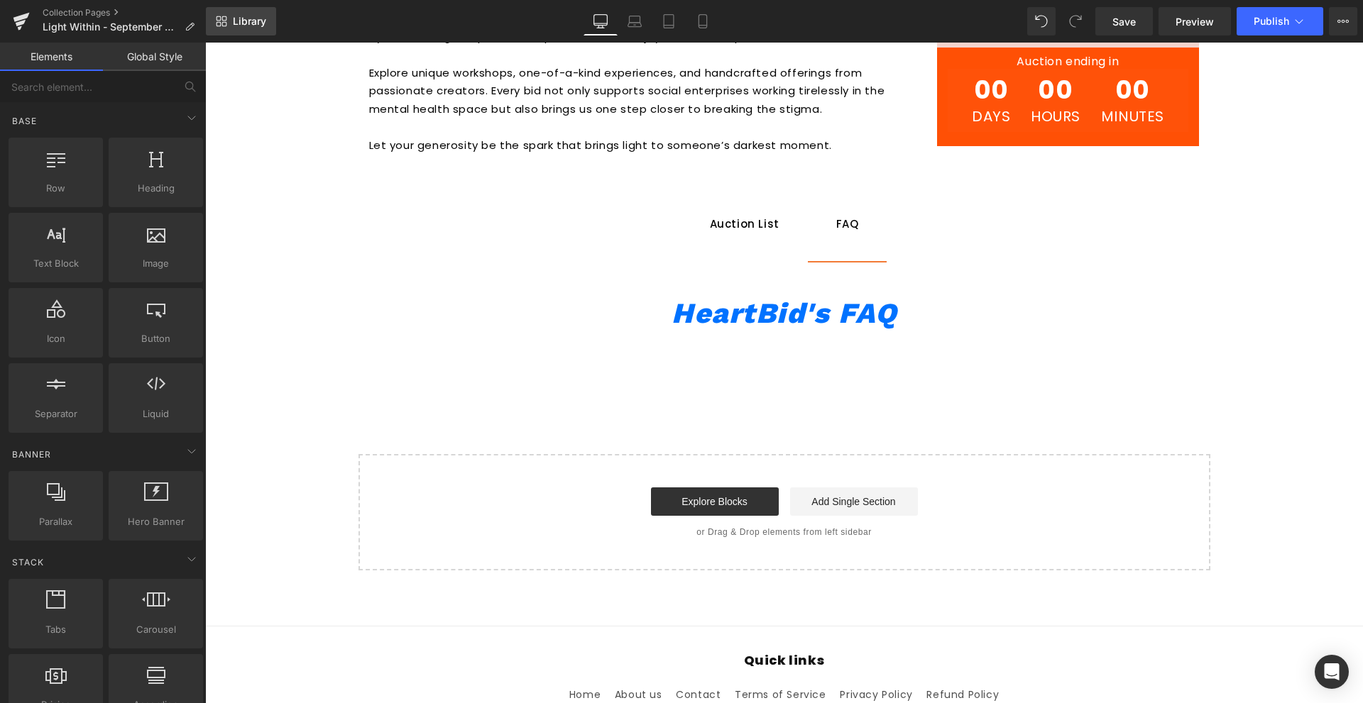
click at [248, 27] on span "Library" at bounding box center [249, 21] width 33 height 13
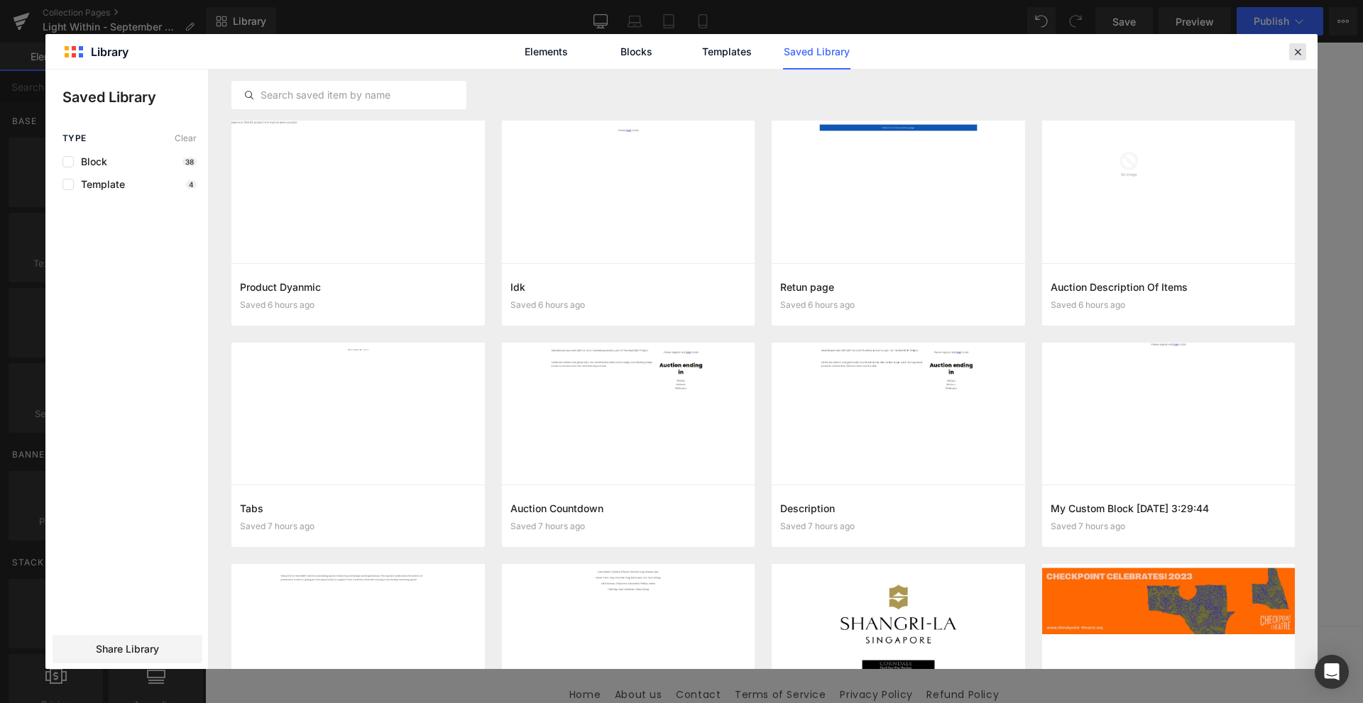
click at [1298, 51] on icon at bounding box center [1297, 51] width 13 height 13
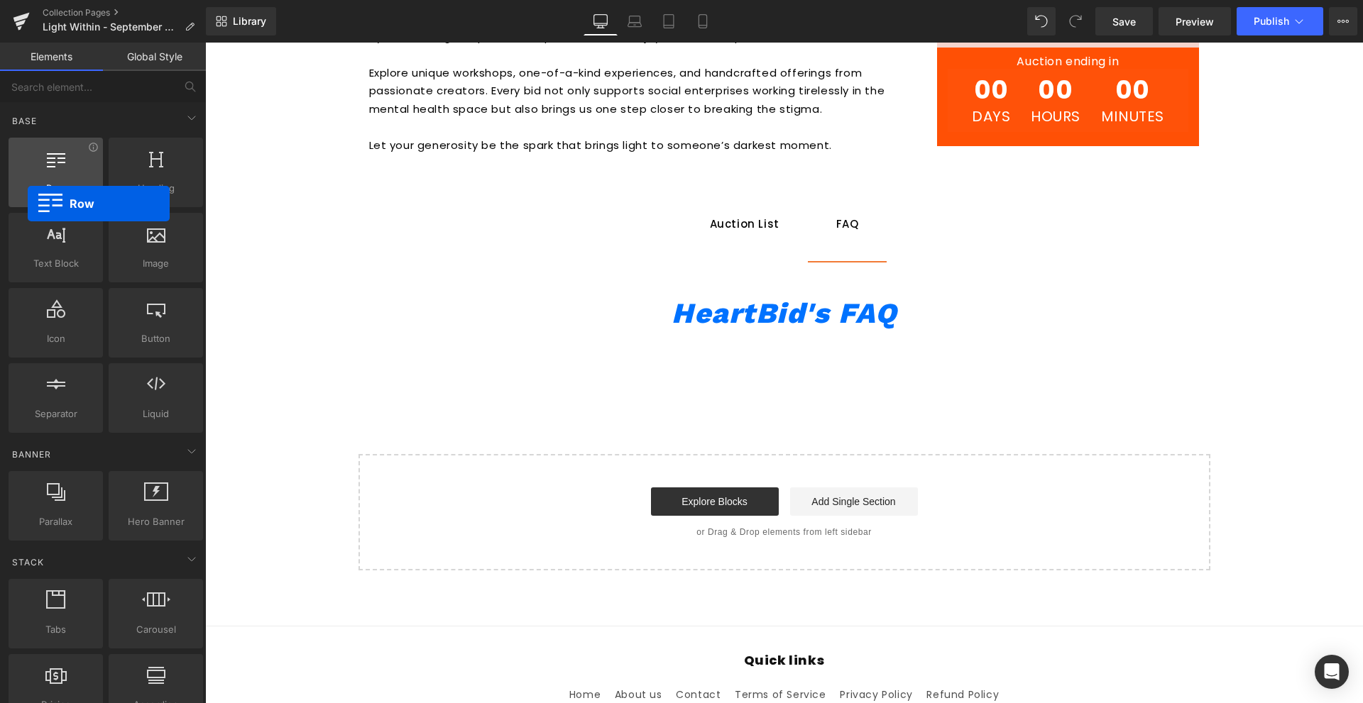
drag, startPoint x: 75, startPoint y: 192, endPoint x: 36, endPoint y: 202, distance: 39.4
click at [36, 202] on div "Row rows, columns, layouts, div" at bounding box center [56, 173] width 94 height 70
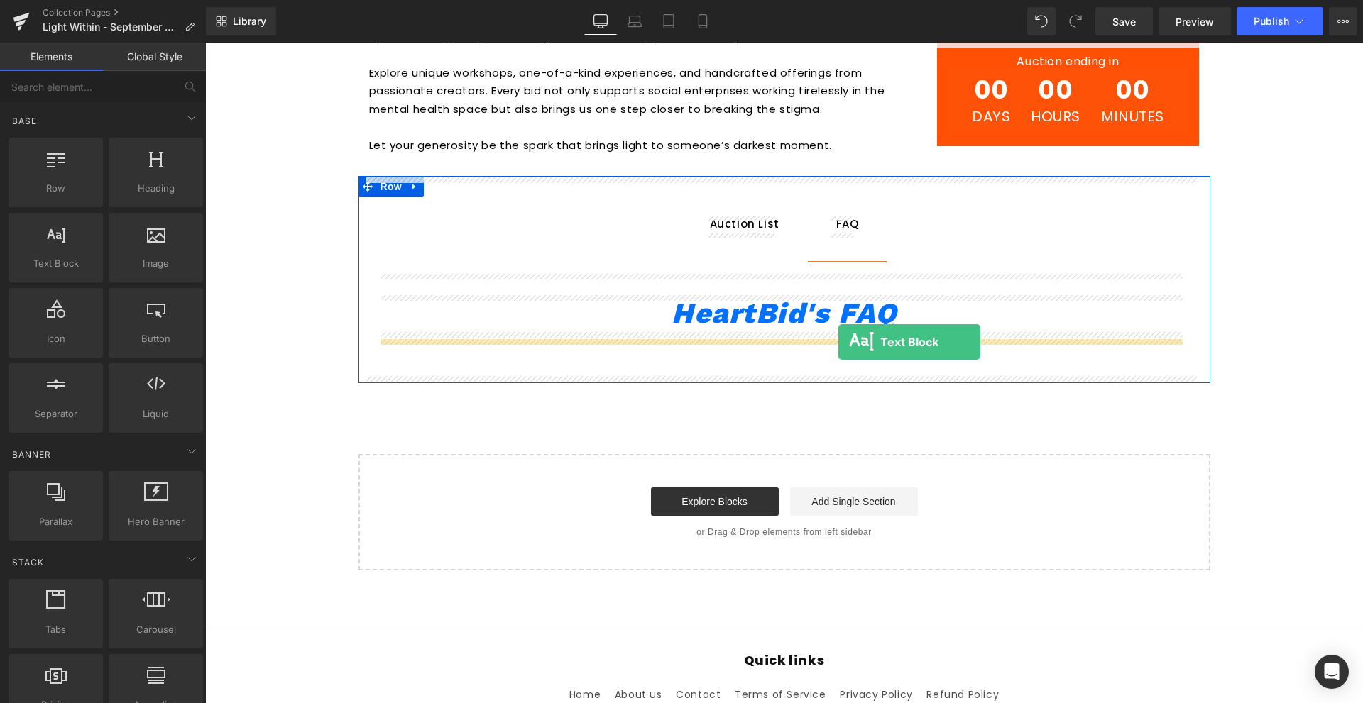
drag, startPoint x: 356, startPoint y: 308, endPoint x: 838, endPoint y: 342, distance: 483.2
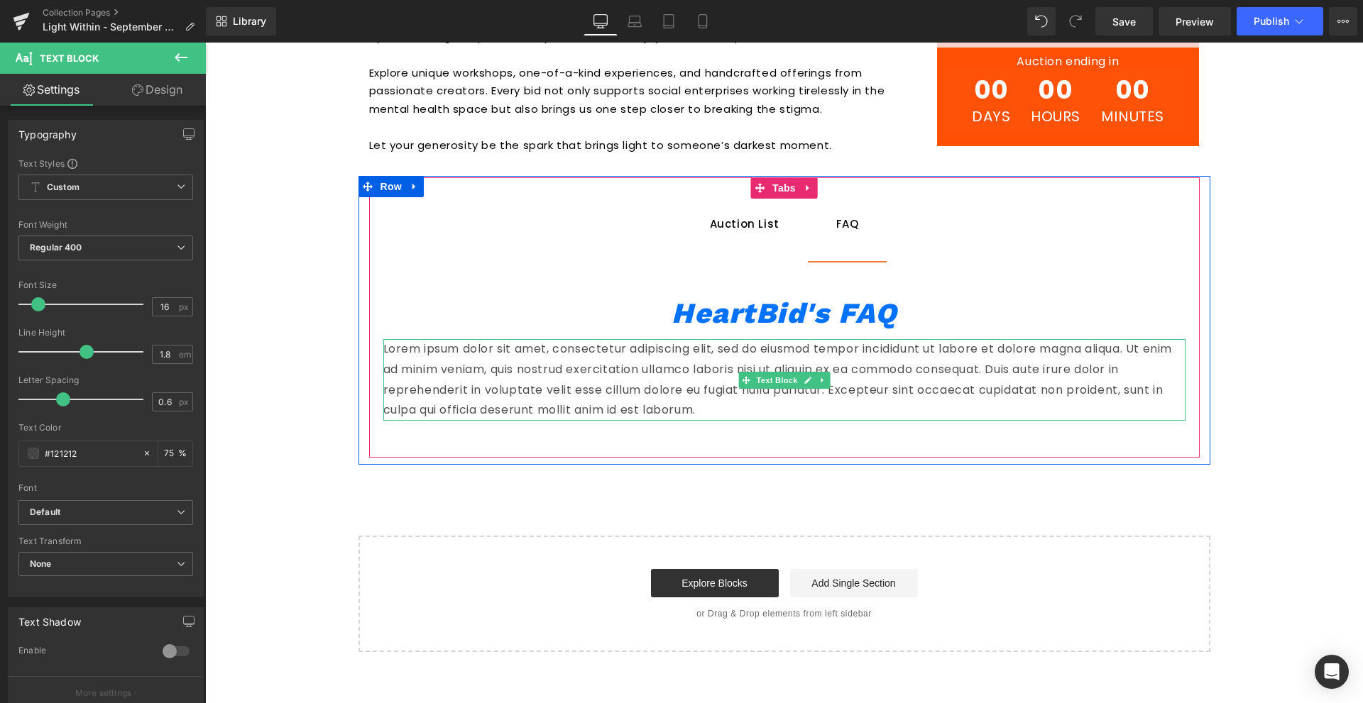
click at [740, 396] on p "Lorem ipsum dolor sit amet, consectetur adipiscing elit, sed do eiusmod tempor …" at bounding box center [784, 380] width 802 height 82
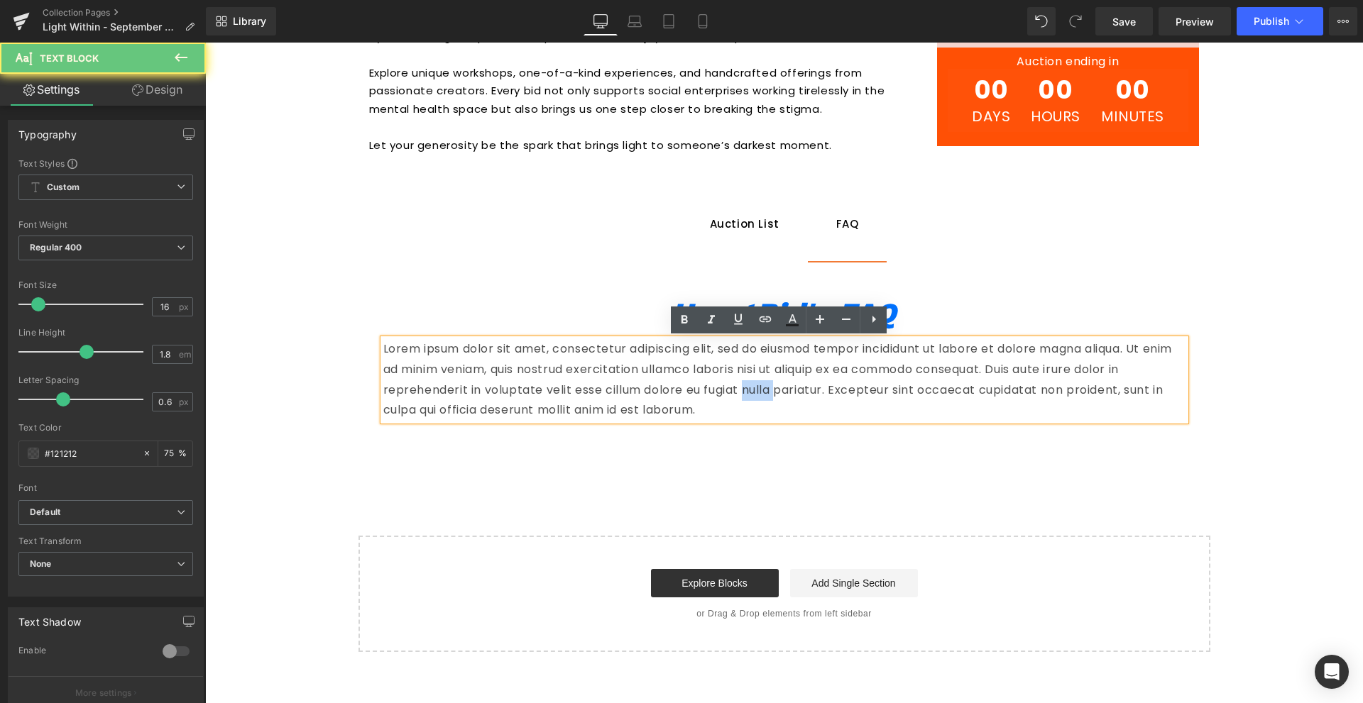
click at [740, 396] on p "Lorem ipsum dolor sit amet, consectetur adipiscing elit, sed do eiusmod tempor …" at bounding box center [784, 380] width 802 height 82
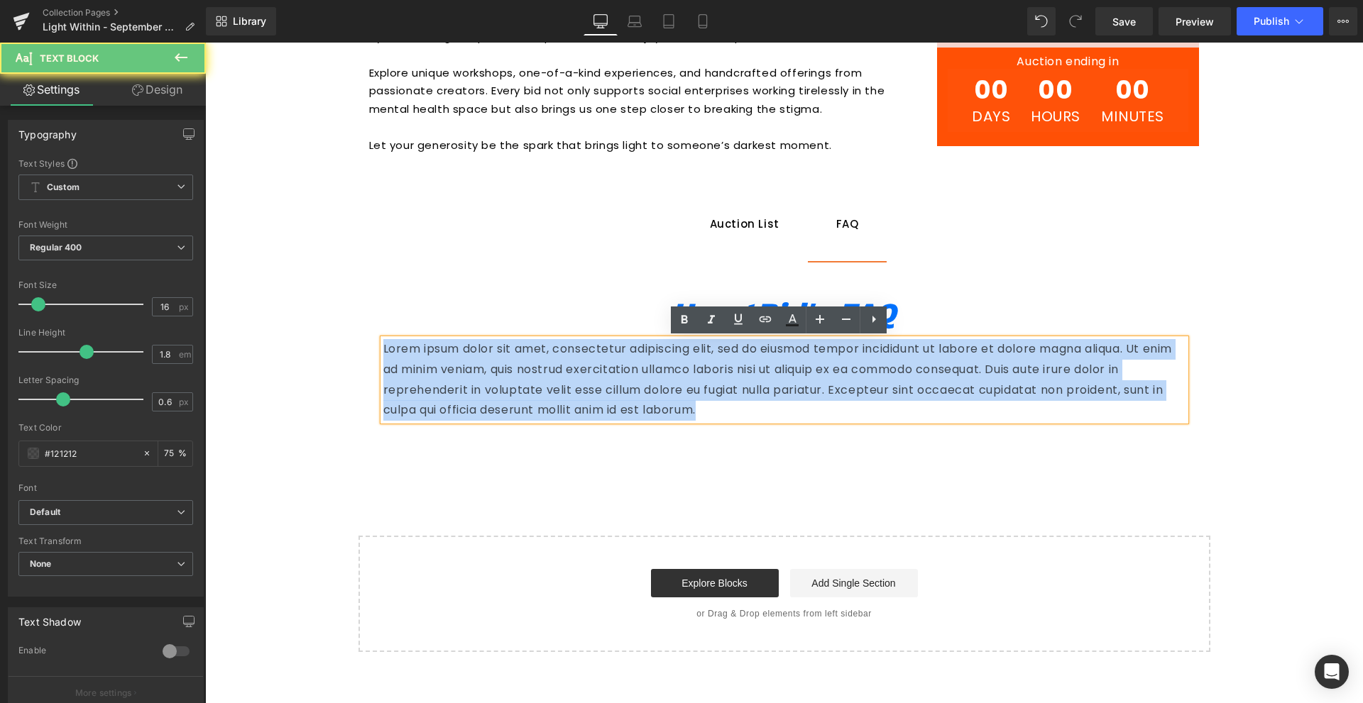
click at [740, 396] on p "Lorem ipsum dolor sit amet, consectetur adipiscing elit, sed do eiusmod tempor …" at bounding box center [784, 380] width 802 height 82
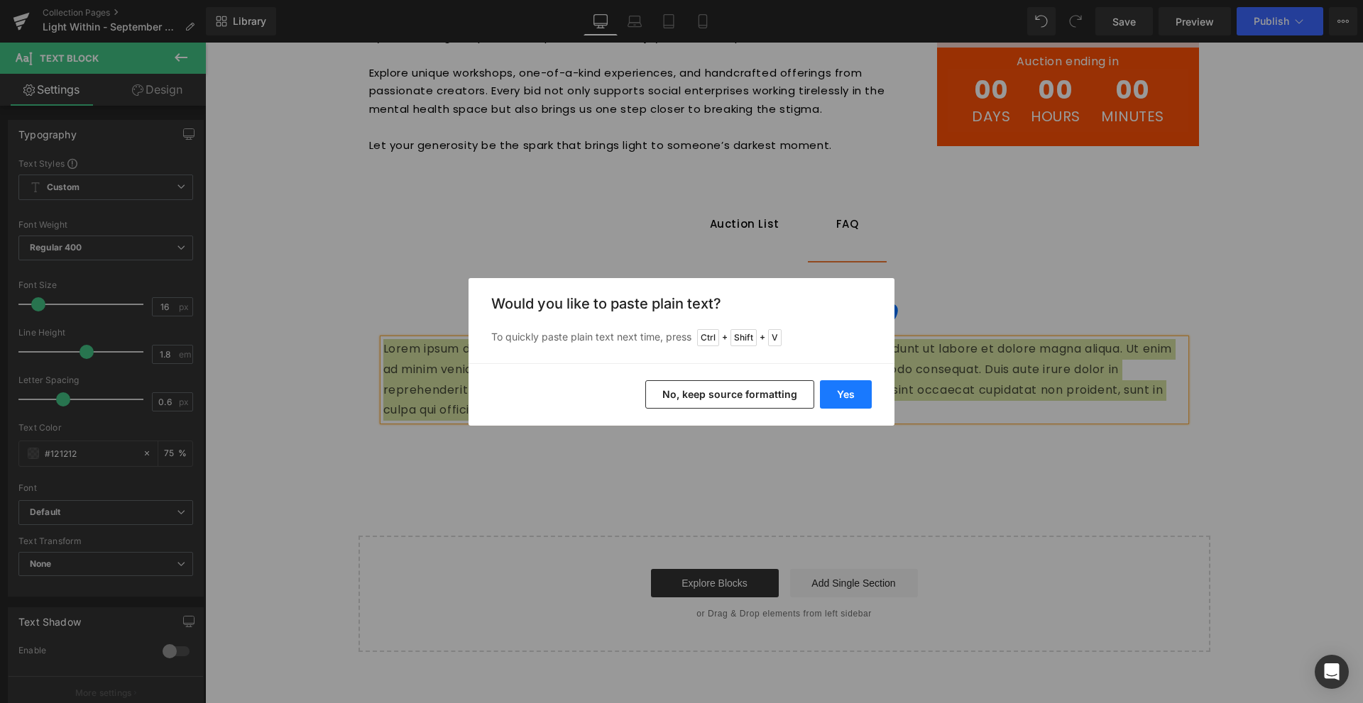
click at [860, 397] on button "Yes" at bounding box center [846, 394] width 52 height 28
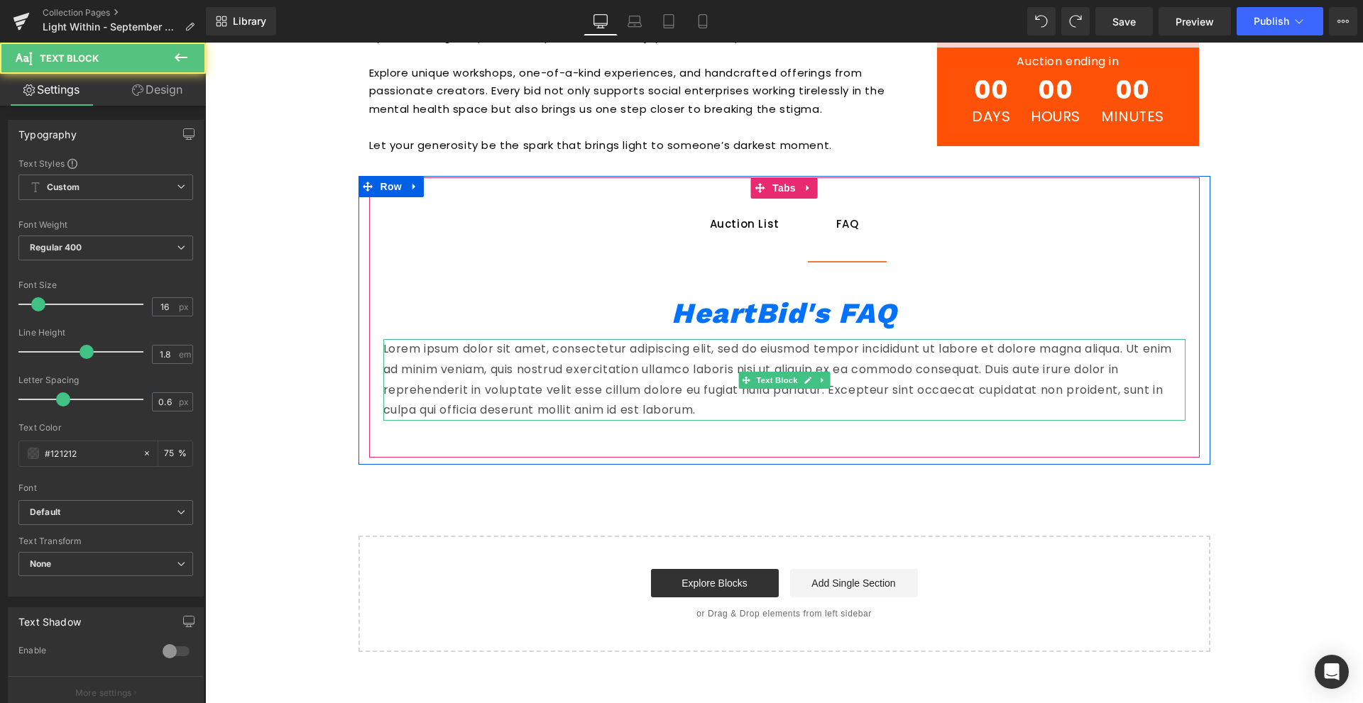
click at [747, 354] on p "Lorem ipsum dolor sit amet, consectetur adipiscing elit, sed do eiusmod tempor …" at bounding box center [784, 380] width 802 height 82
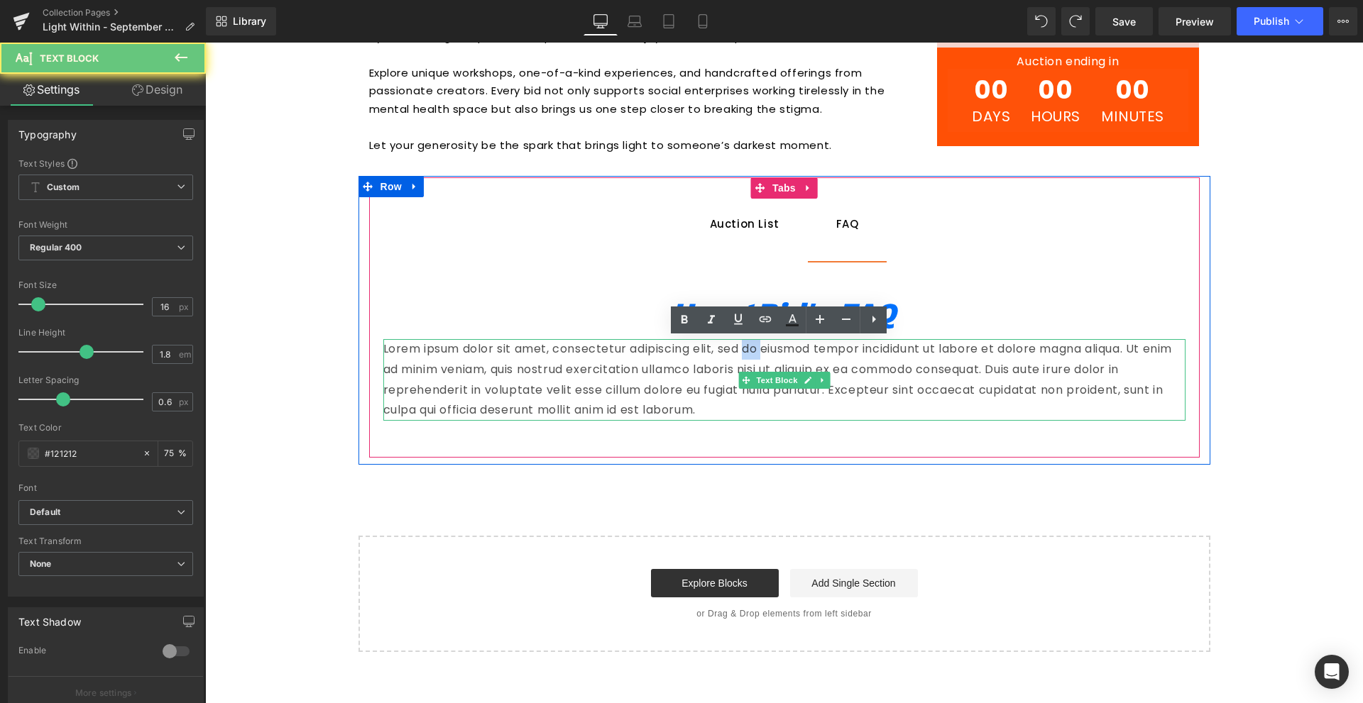
click at [747, 354] on p "Lorem ipsum dolor sit amet, consectetur adipiscing elit, sed do eiusmod tempor …" at bounding box center [784, 380] width 802 height 82
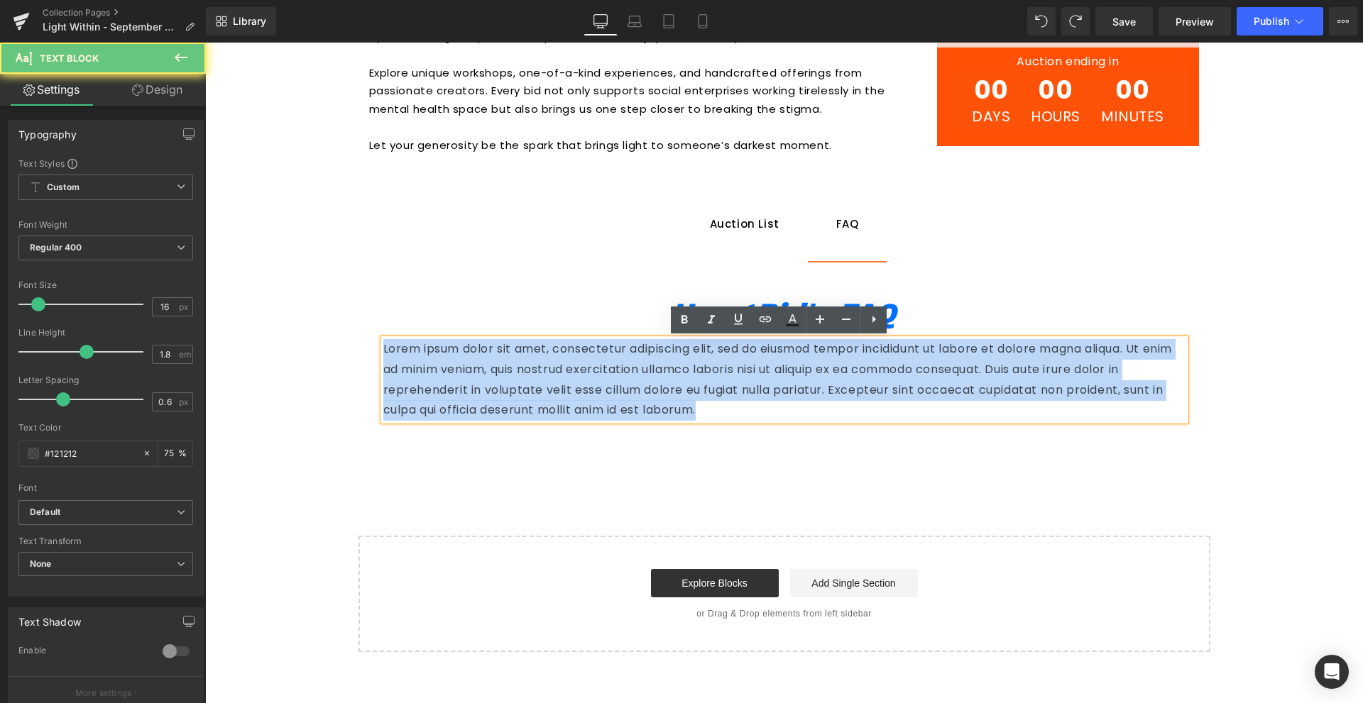
click at [747, 354] on p "Lorem ipsum dolor sit amet, consectetur adipiscing elit, sed do eiusmod tempor …" at bounding box center [784, 380] width 802 height 82
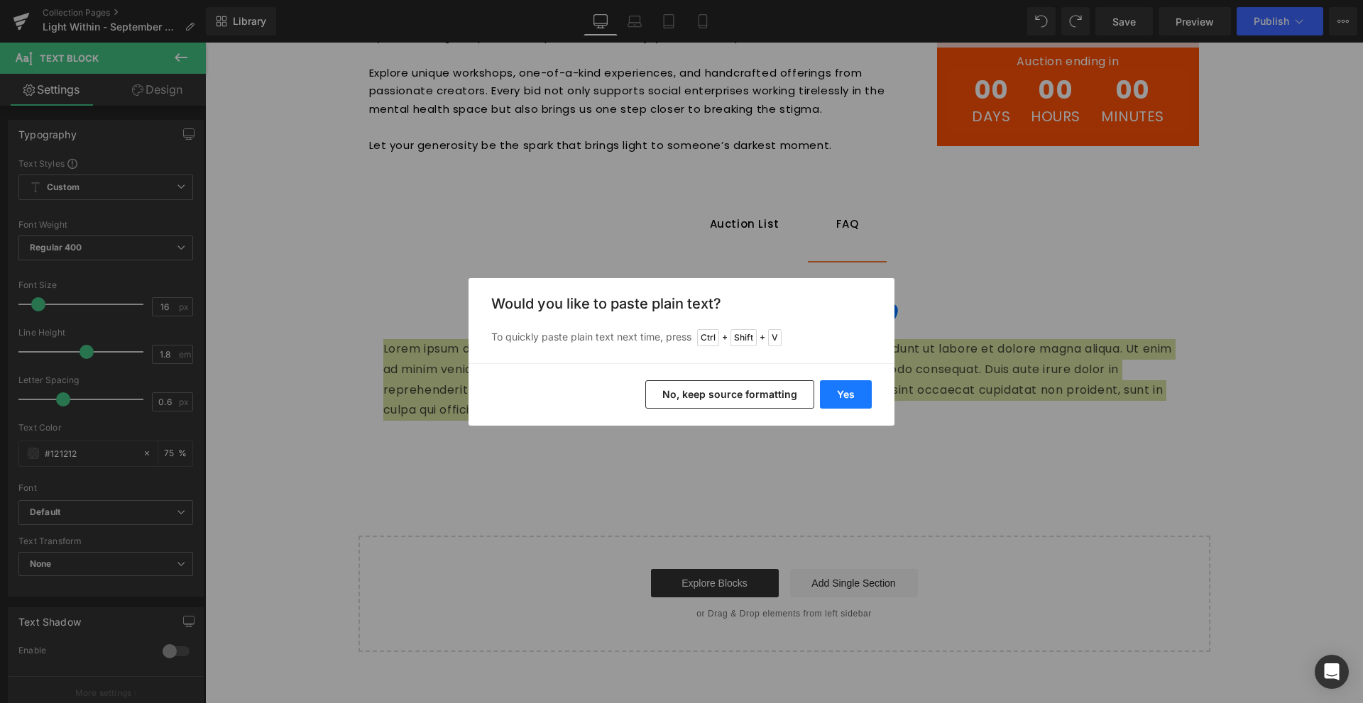
click at [842, 398] on button "Yes" at bounding box center [846, 394] width 52 height 28
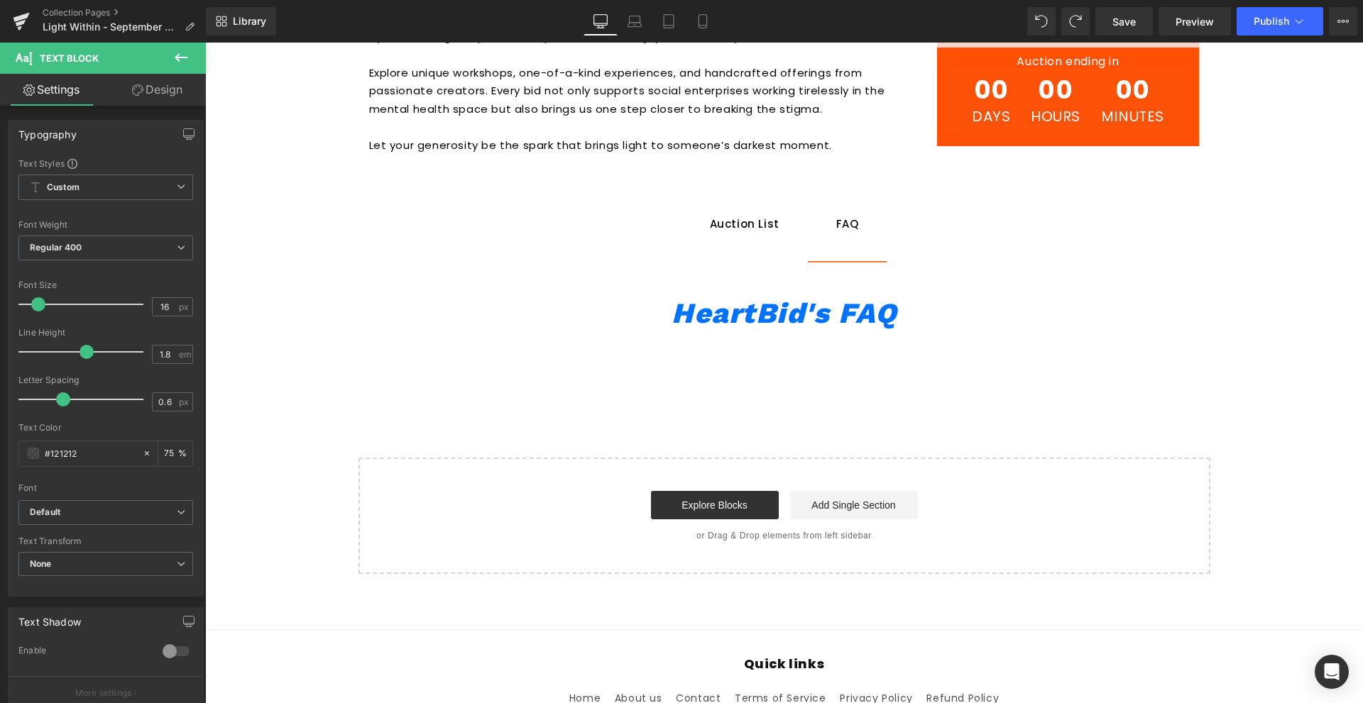
click at [807, 362] on div "Auction List Text Block FAQ Text Block HeartBid's FAQ Heading Row Text Block Ta…" at bounding box center [784, 278] width 831 height 202
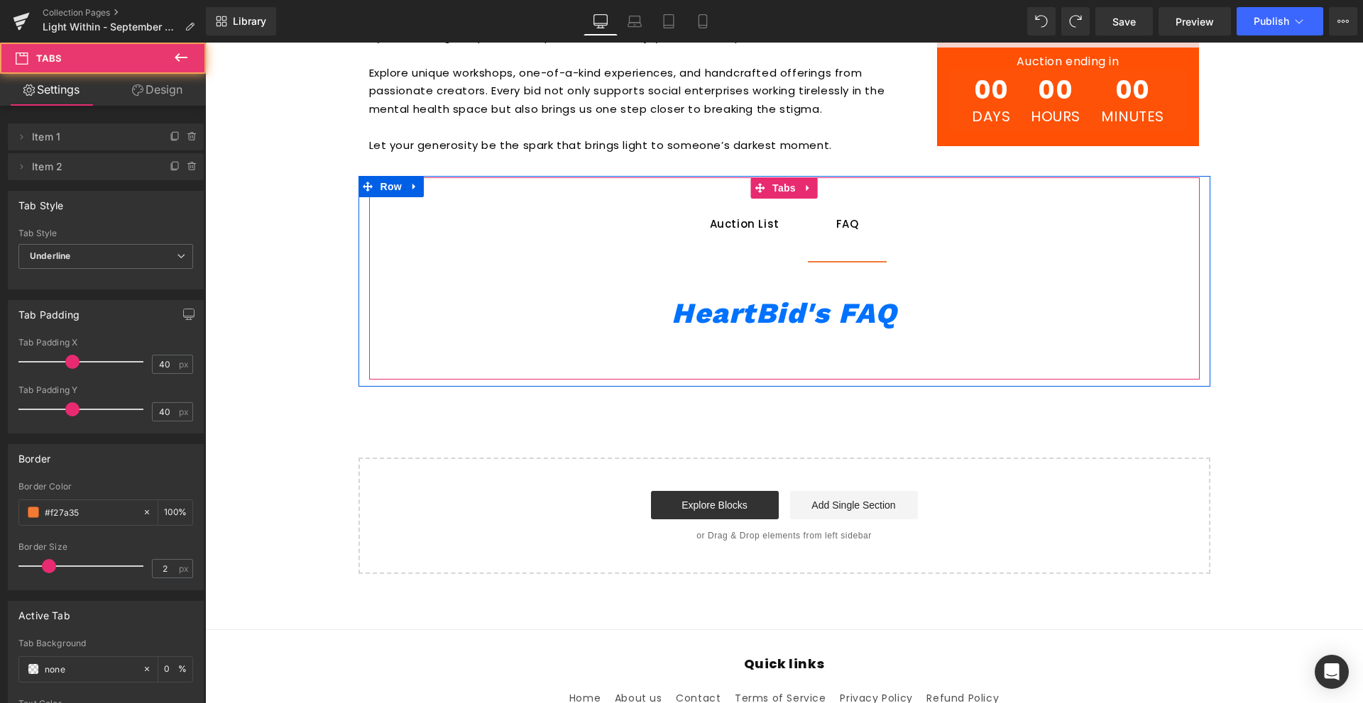
click at [791, 341] on div "Text Block" at bounding box center [784, 341] width 802 height 4
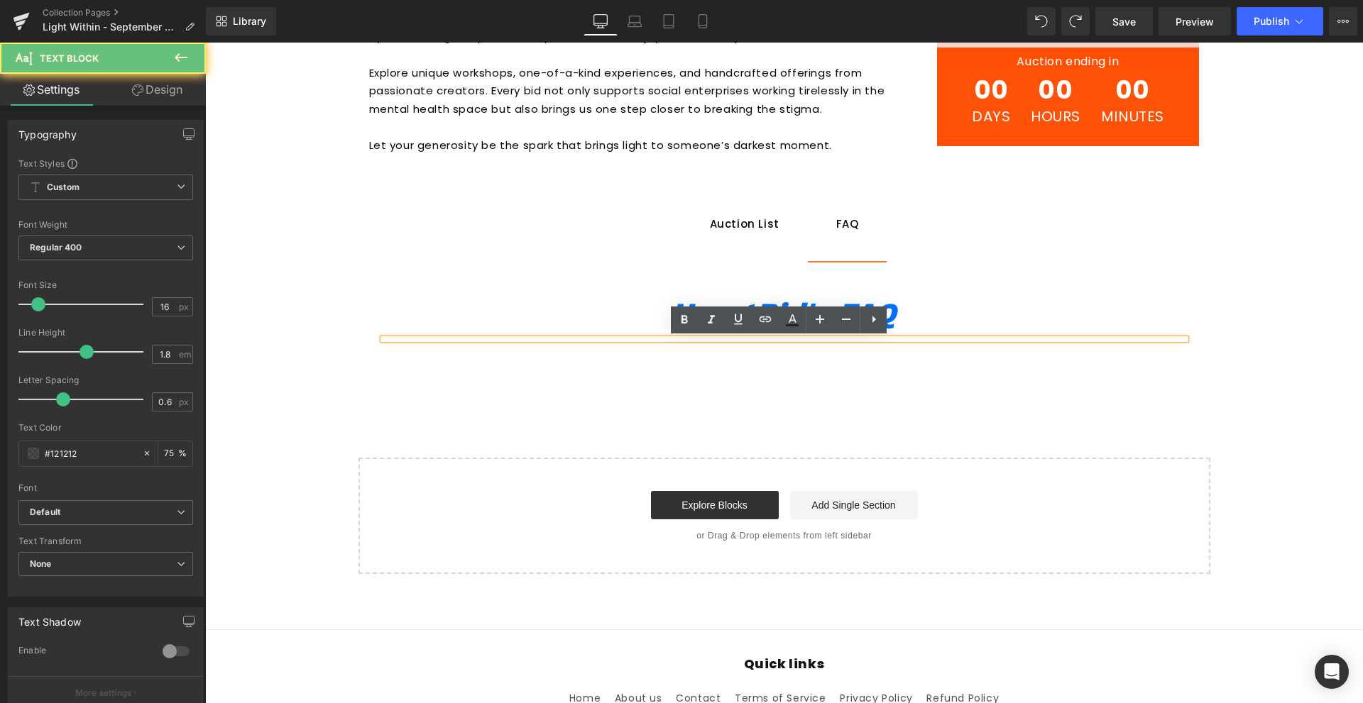
click at [791, 339] on div at bounding box center [784, 339] width 802 height 0
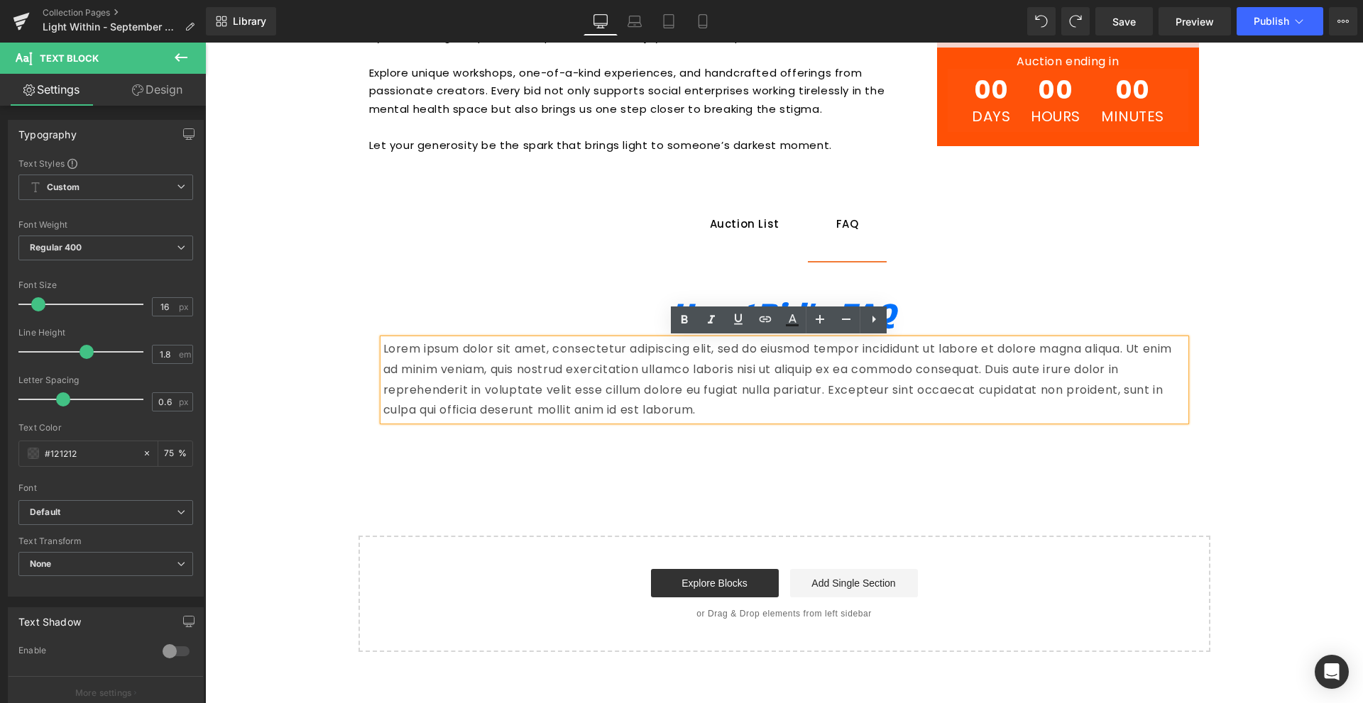
click at [801, 354] on p "Lorem ipsum dolor sit amet, consectetur adipiscing elit, sed do eiusmod tempor …" at bounding box center [784, 380] width 802 height 82
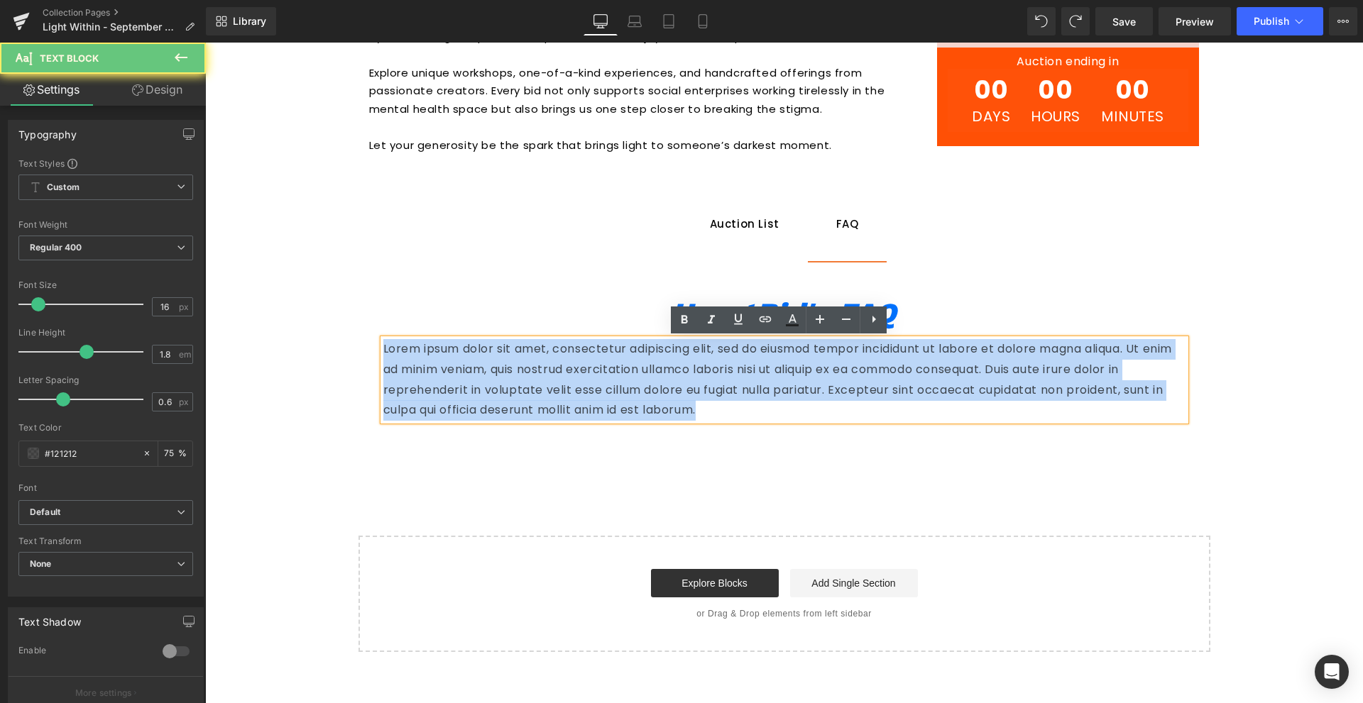
click at [801, 354] on p "Lorem ipsum dolor sit amet, consectetur adipiscing elit, sed do eiusmod tempor …" at bounding box center [784, 380] width 802 height 82
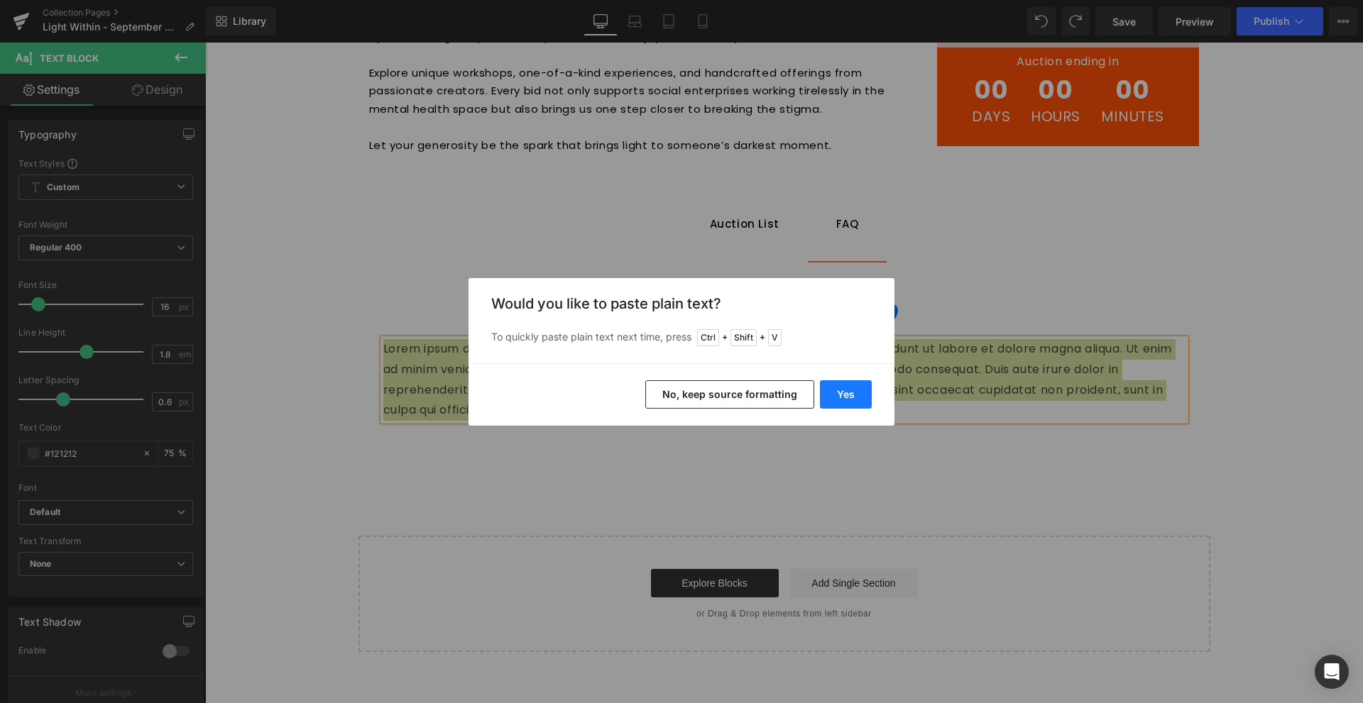
click at [842, 388] on button "Yes" at bounding box center [846, 394] width 52 height 28
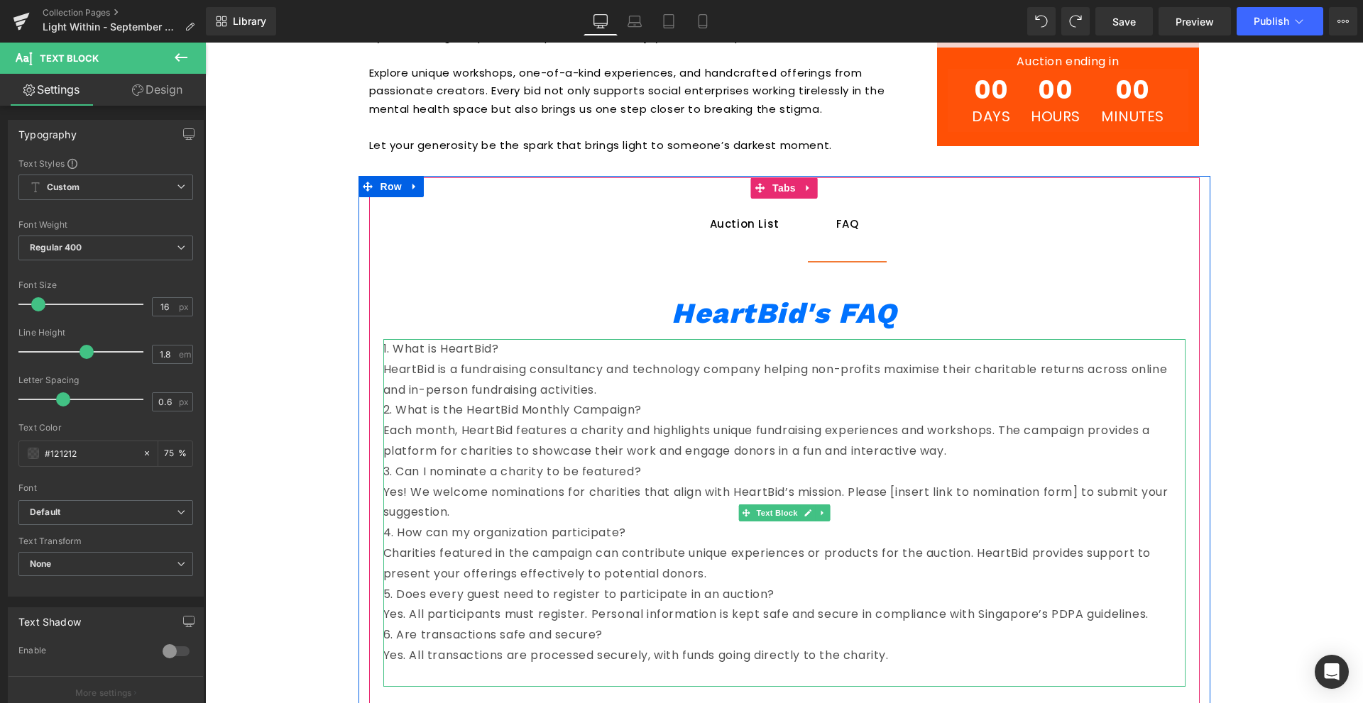
scroll to position [1001, 0]
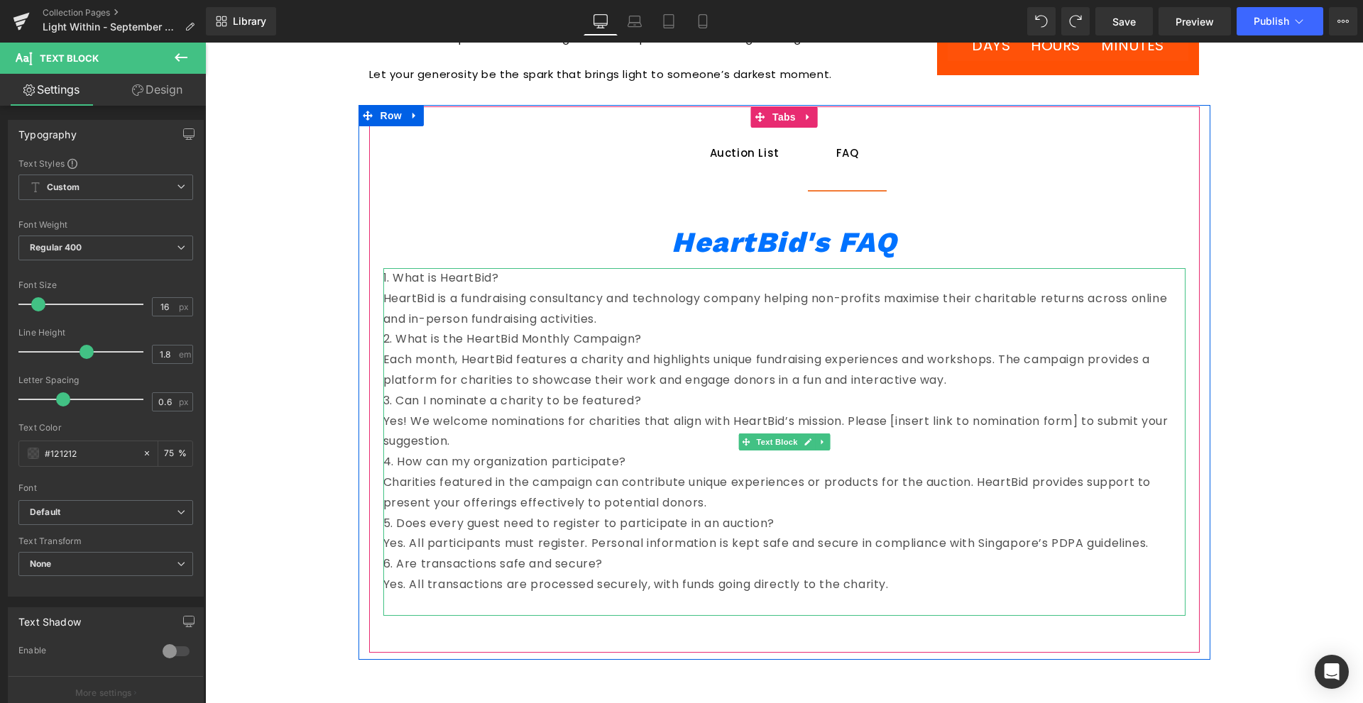
click at [652, 604] on p at bounding box center [784, 606] width 802 height 21
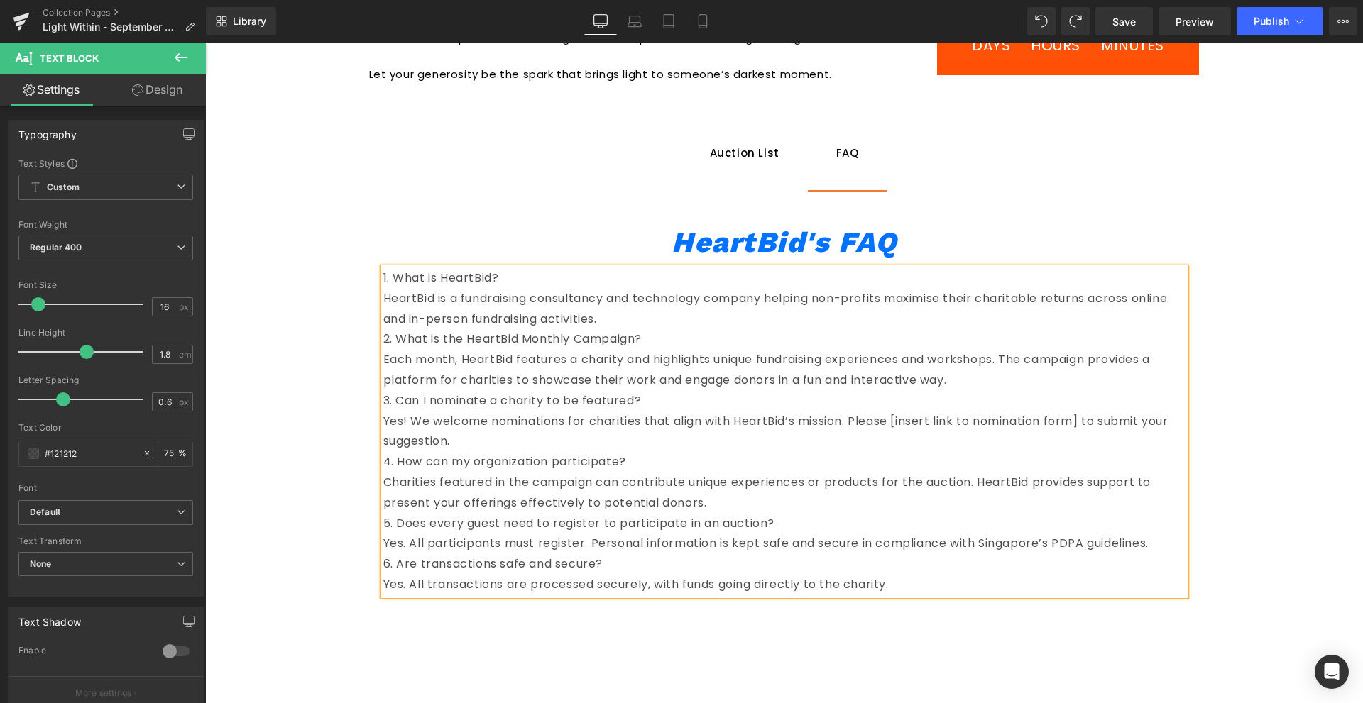
click at [383, 425] on div "1. What is HeartBid? HeartBid is a fundraising consultancy and technology comp…" at bounding box center [784, 431] width 802 height 327
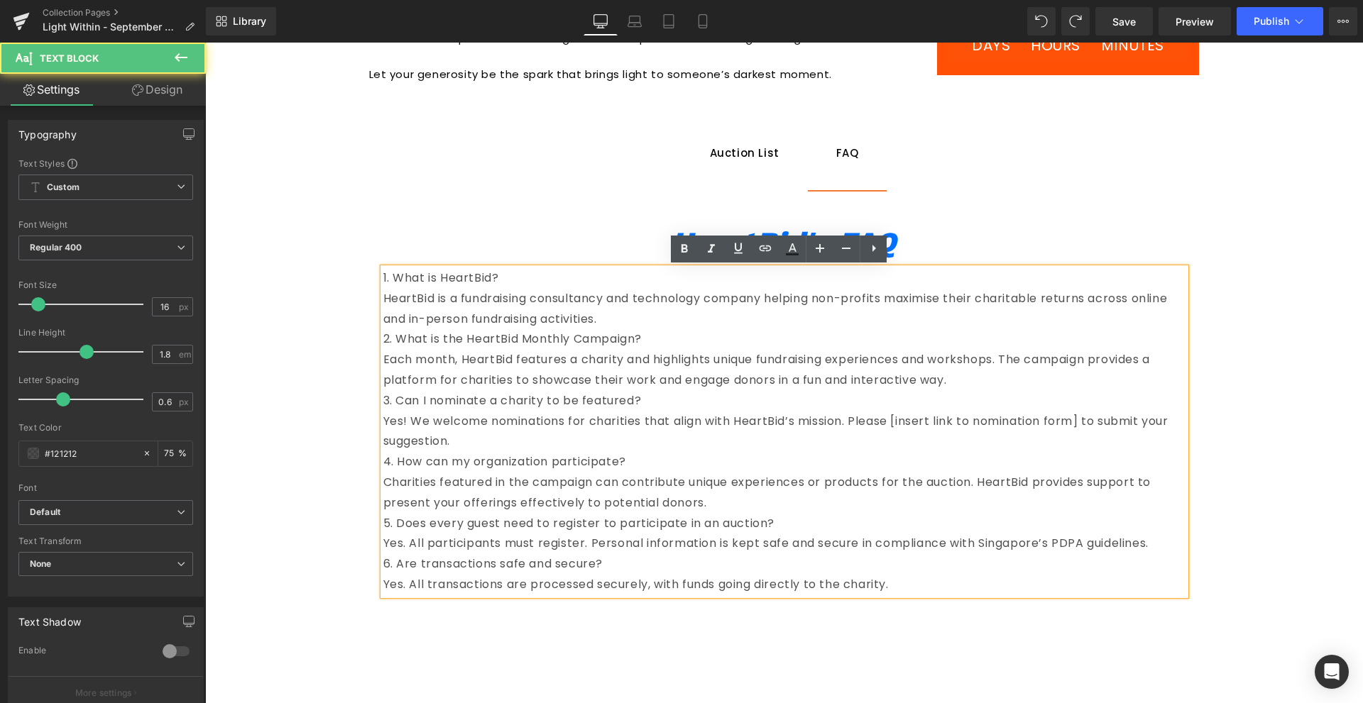
click at [452, 420] on p "Yes! We welcome nominations for charities that align with HeartBid’s mission. P…" at bounding box center [784, 432] width 802 height 41
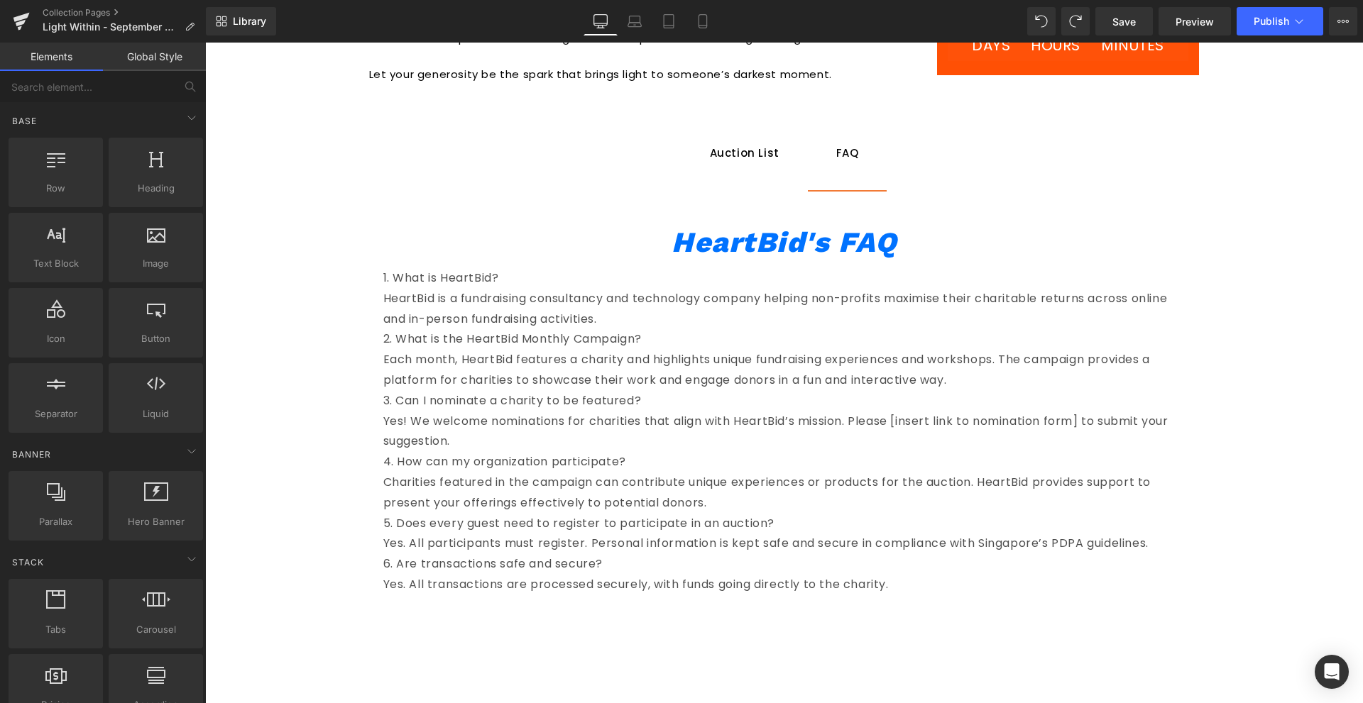
click at [405, 389] on p "Each month, HeartBid features a charity and highlights unique fundraising exper…" at bounding box center [784, 370] width 802 height 41
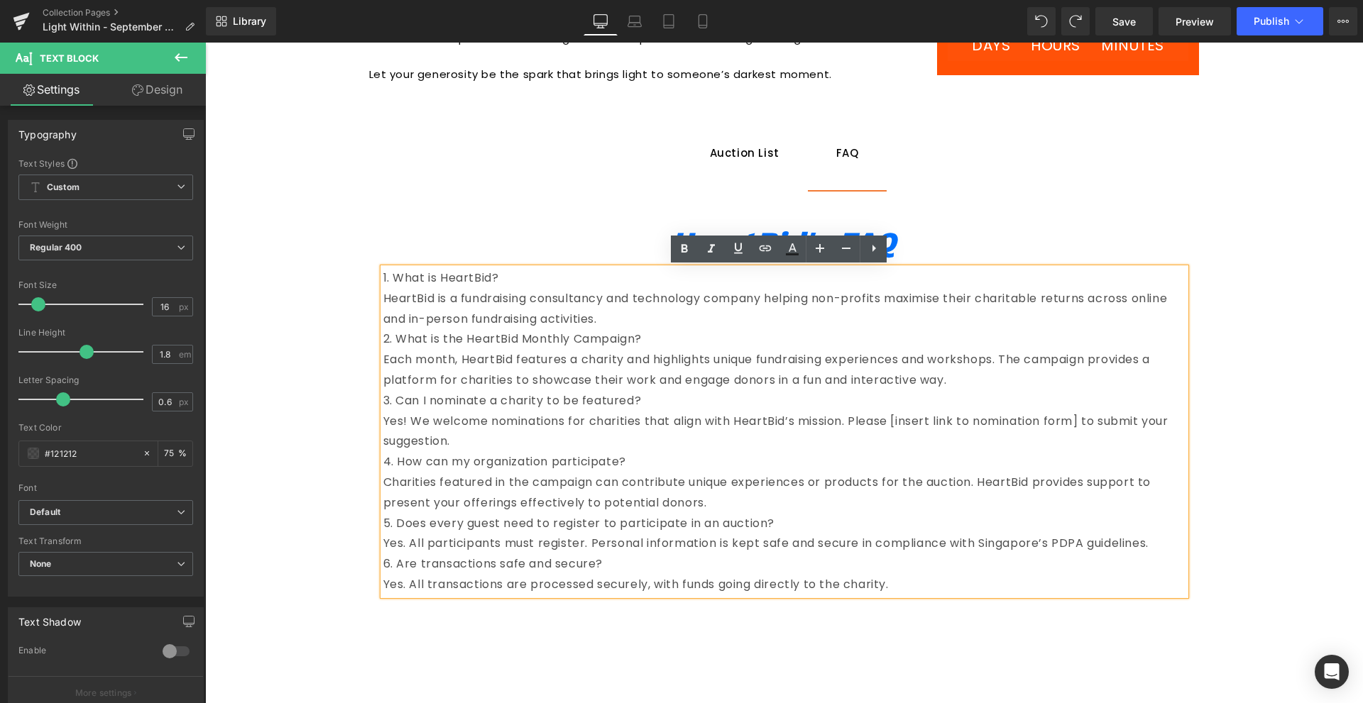
click at [358, 393] on div "Auction List Text Block FAQ Text Block HeartBid's FAQ Heading Row 1. What is He…" at bounding box center [784, 369] width 852 height 526
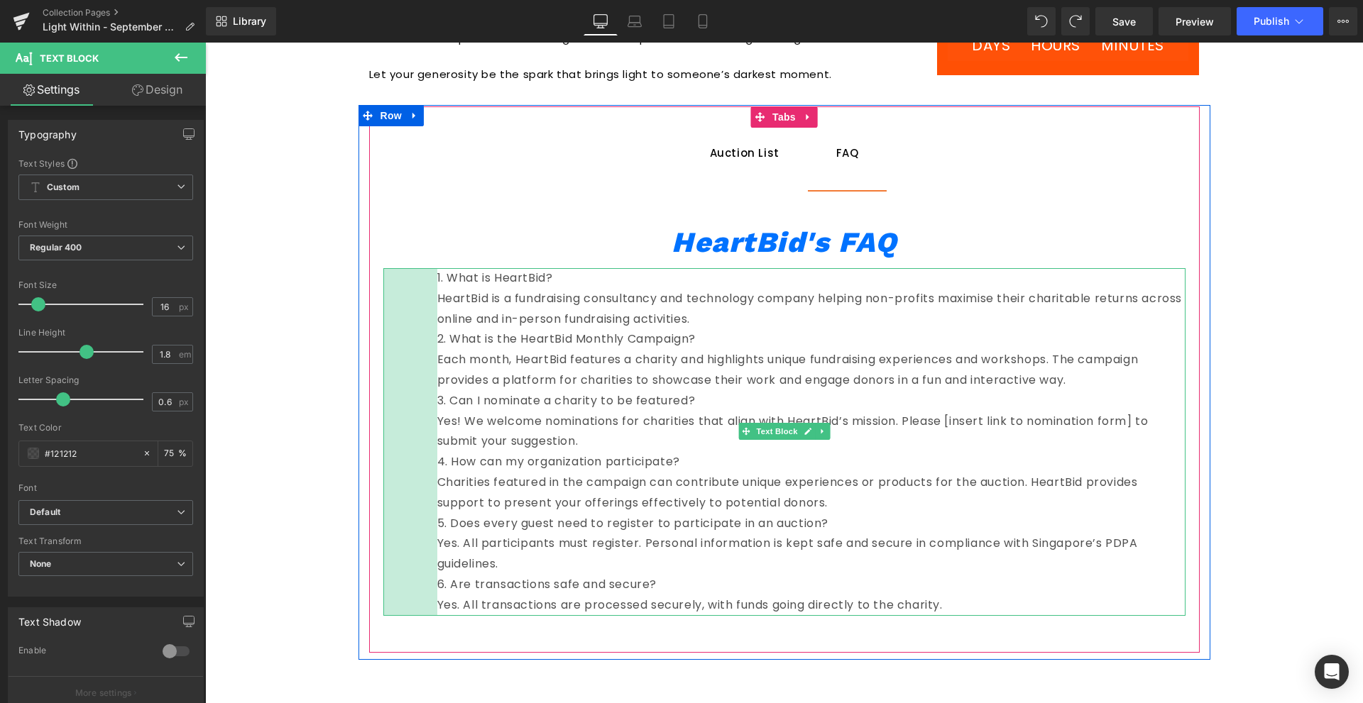
drag, startPoint x: 378, startPoint y: 390, endPoint x: 434, endPoint y: 386, distance: 56.9
click at [434, 386] on div "1. What is HeartBid? HeartBid is a fundraising consultancy and technology comp…" at bounding box center [784, 442] width 802 height 348
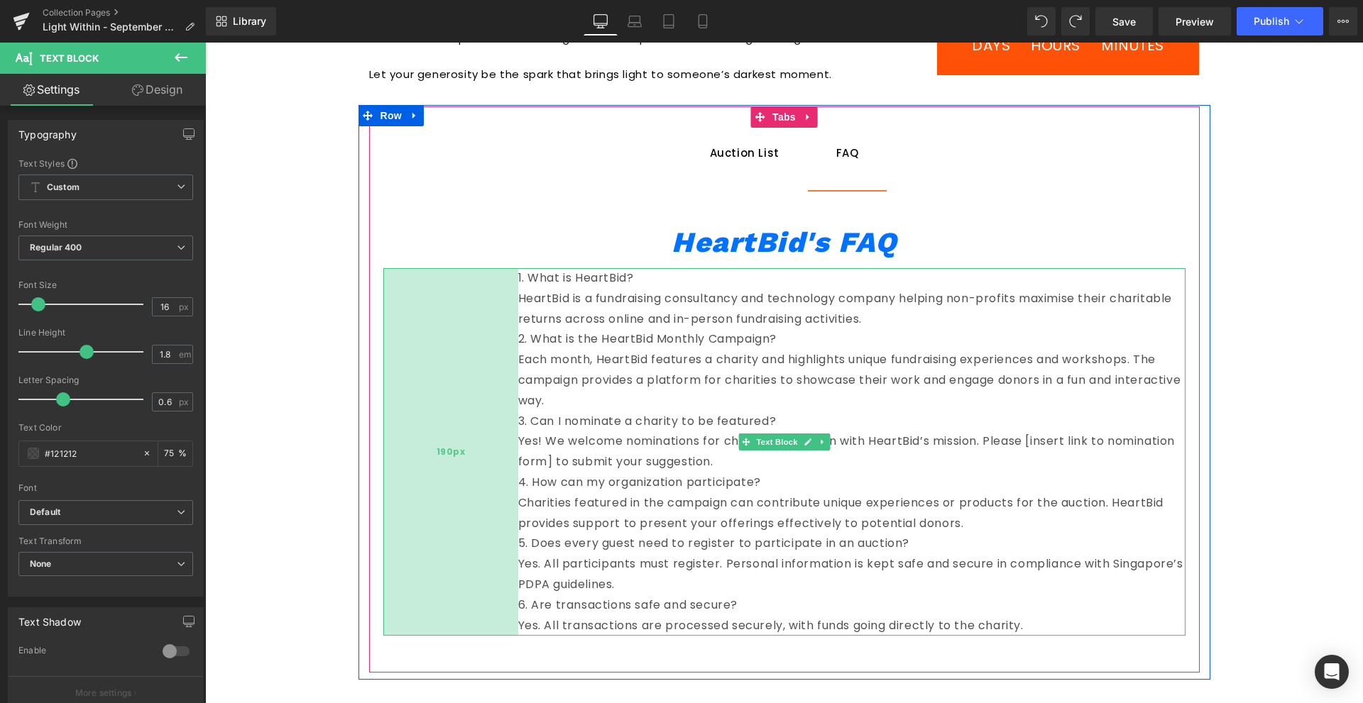
drag, startPoint x: 430, startPoint y: 422, endPoint x: 508, endPoint y: 417, distance: 78.2
click at [508, 417] on div "190px" at bounding box center [450, 452] width 135 height 368
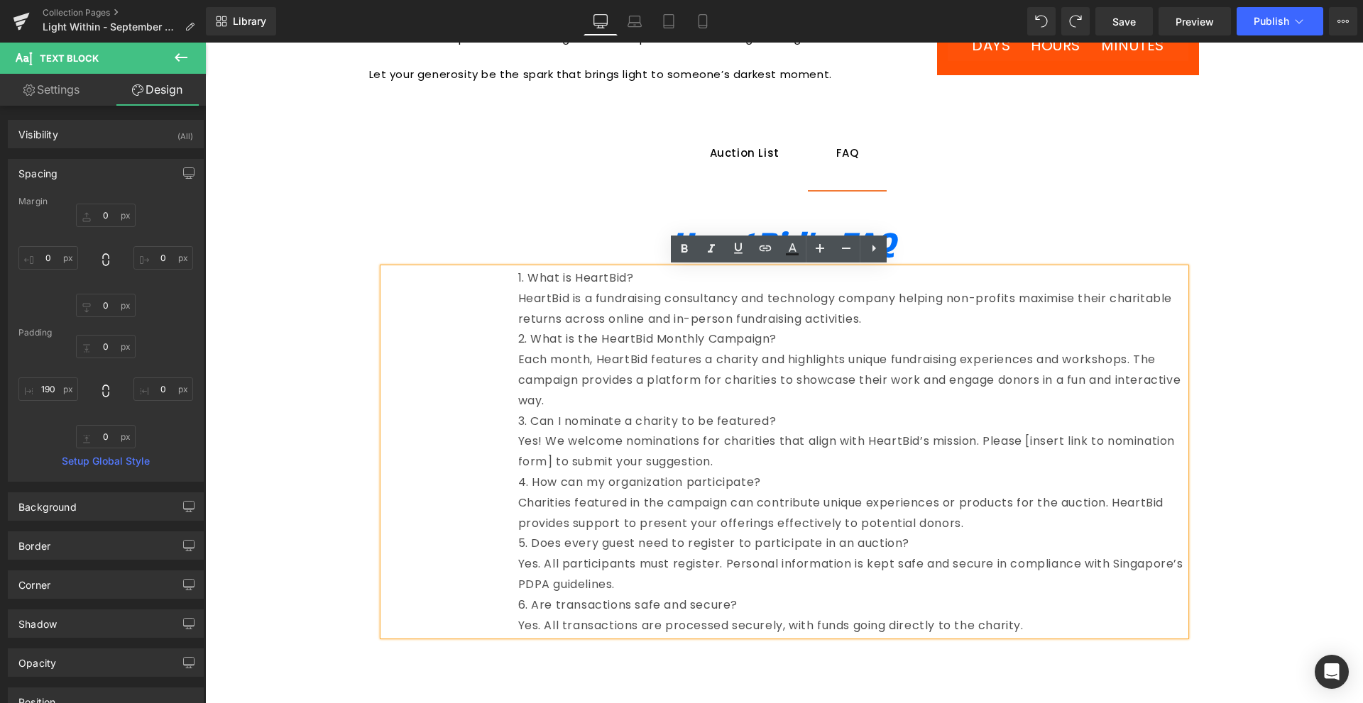
click at [1199, 389] on div "Auction List Text Block FAQ Text Block HeartBid's FAQ Heading Row 1. What is He…" at bounding box center [784, 389] width 852 height 566
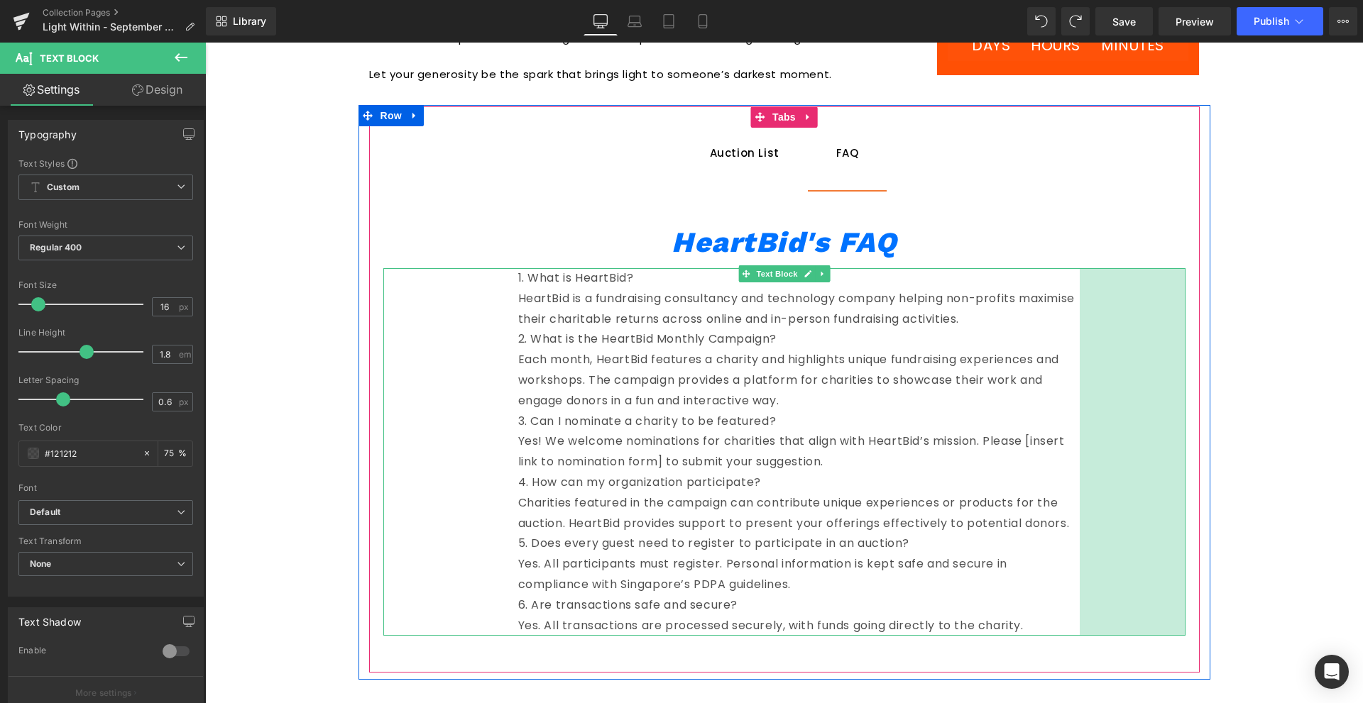
drag, startPoint x: 1179, startPoint y: 390, endPoint x: 1073, endPoint y: 390, distance: 106.5
click at [1073, 390] on div "1. What is HeartBid? HeartBid is a fundraising consultancy and technology comp…" at bounding box center [784, 452] width 802 height 368
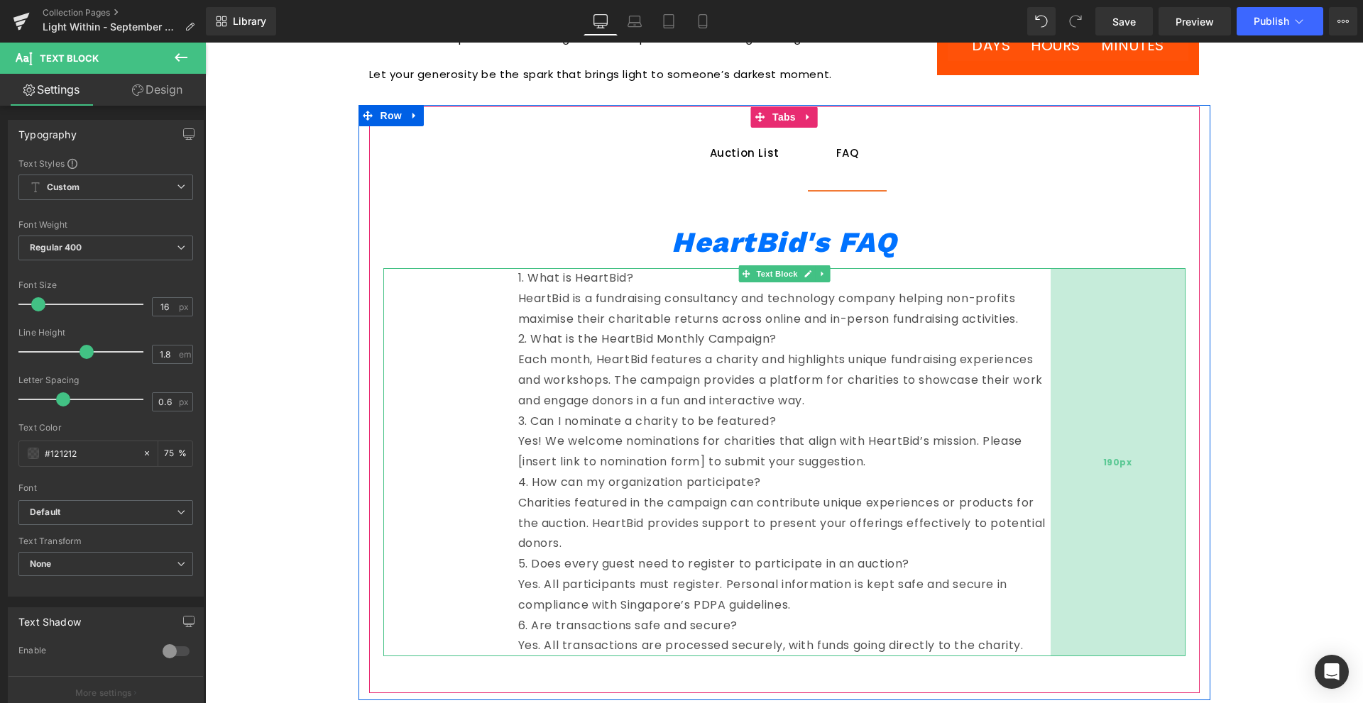
drag, startPoint x: 1089, startPoint y: 398, endPoint x: 327, endPoint y: 71, distance: 829.7
click at [1061, 400] on div "190px" at bounding box center [1118, 462] width 135 height 388
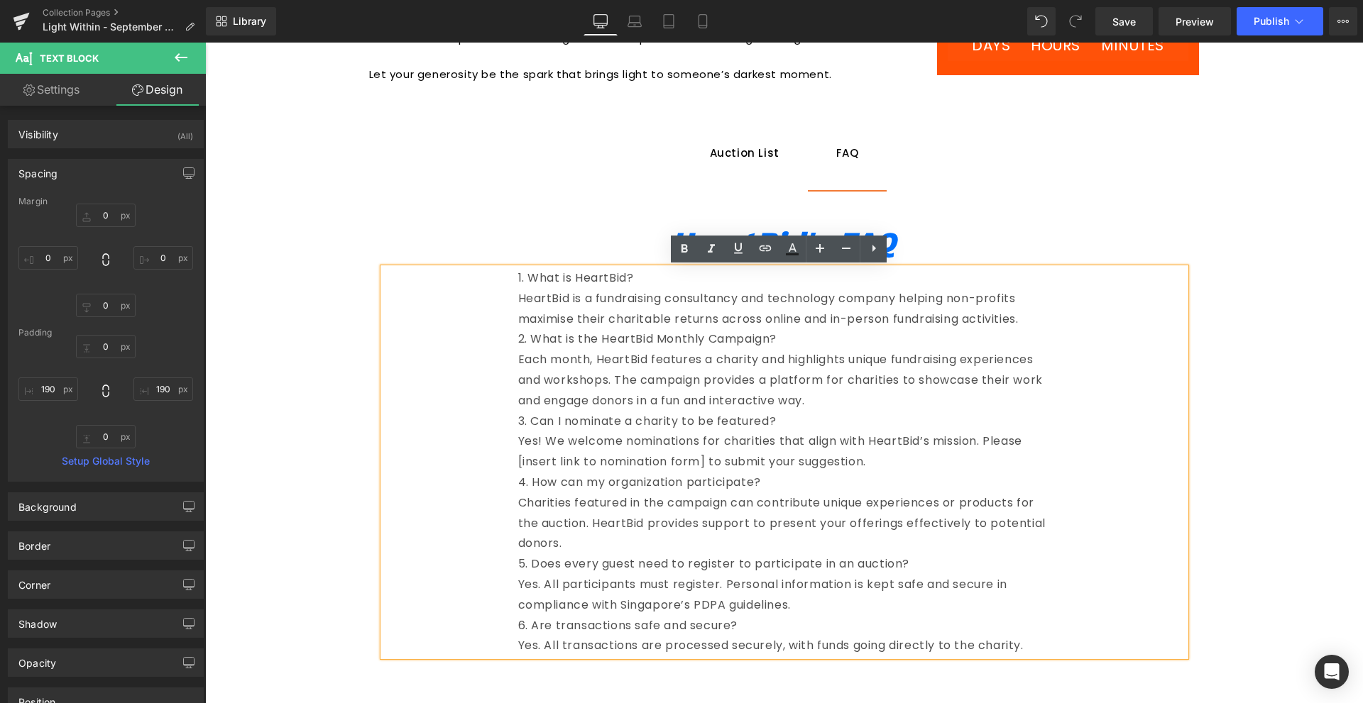
click at [571, 286] on p "1. What is HeartBid?" at bounding box center [784, 278] width 532 height 21
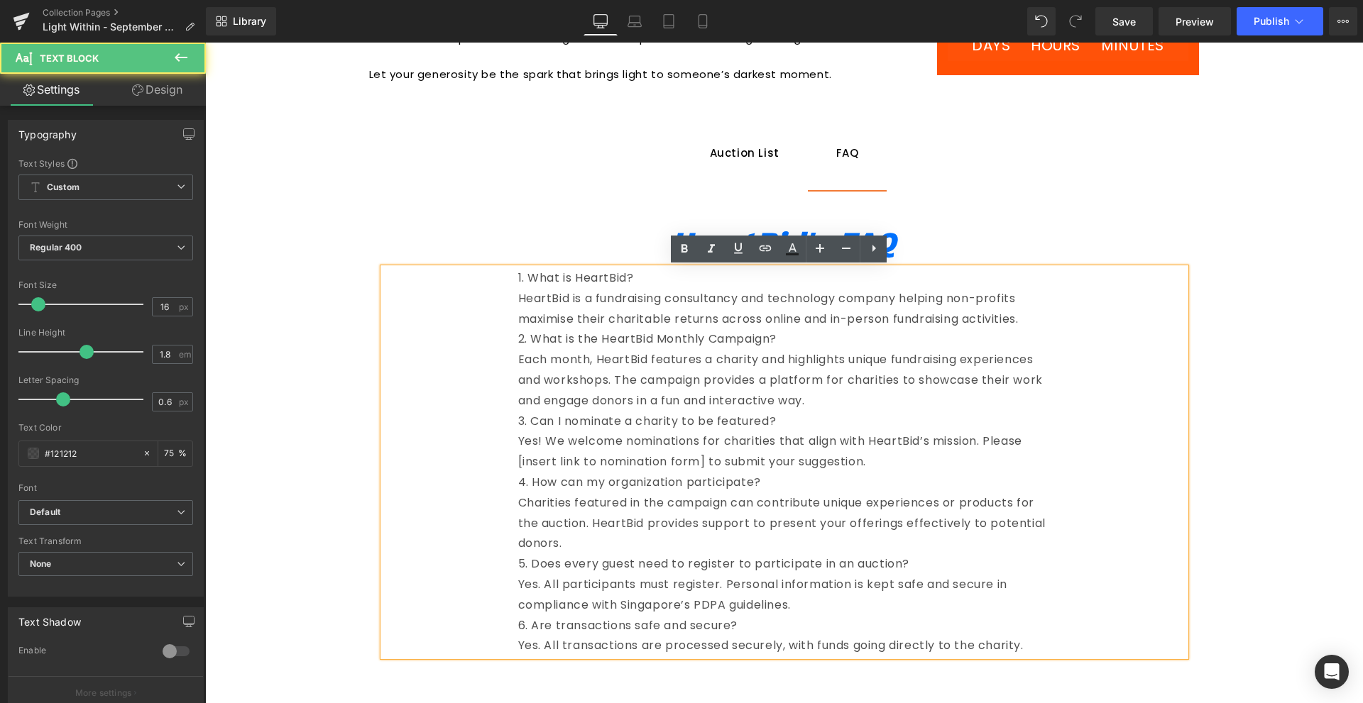
click at [585, 275] on p "1. What is HeartBid?" at bounding box center [784, 278] width 532 height 21
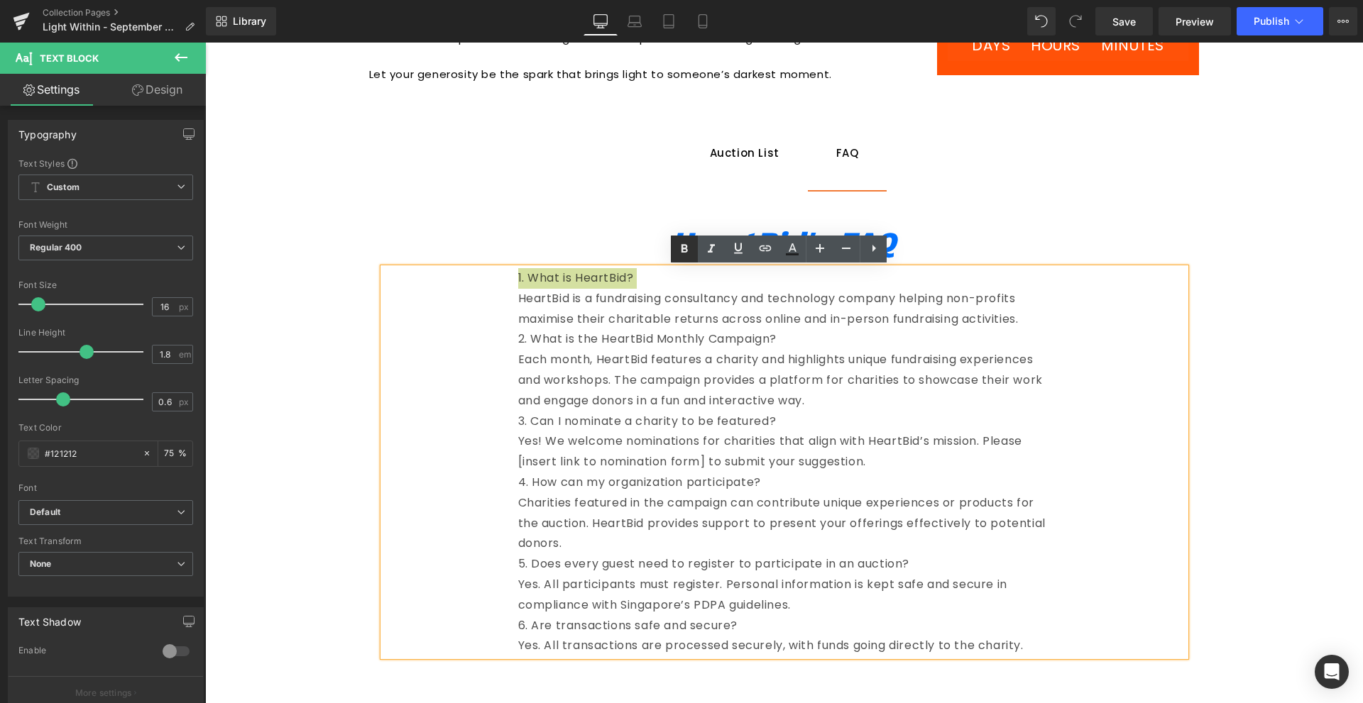
click at [688, 254] on icon at bounding box center [684, 249] width 17 height 17
click at [1063, 317] on div "1. What is HeartBid? HeartBid is a fundraising consultancy and technology compa…" at bounding box center [784, 462] width 802 height 388
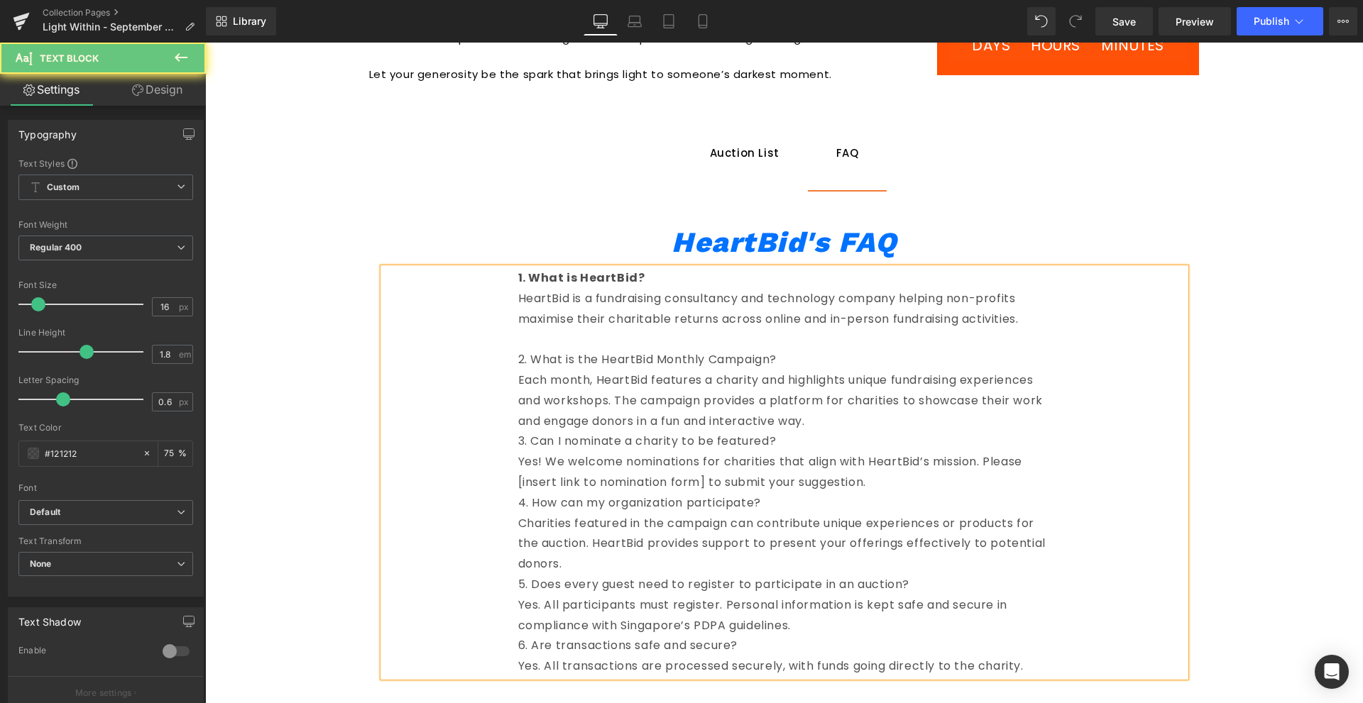
click at [610, 356] on p "2. What is the HeartBid Monthly Campaign?" at bounding box center [784, 360] width 532 height 21
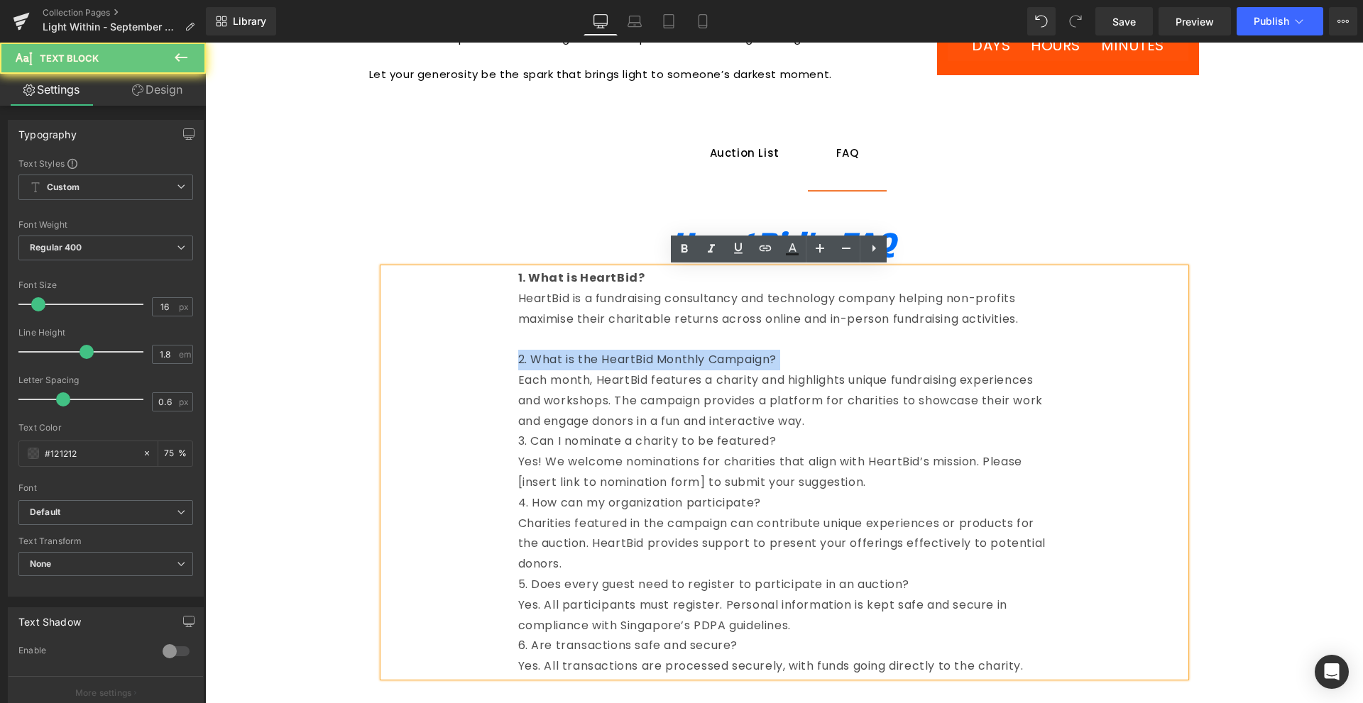
click at [610, 356] on p "2. What is the HeartBid Monthly Campaign?" at bounding box center [784, 360] width 532 height 21
click at [686, 254] on icon at bounding box center [684, 249] width 17 height 17
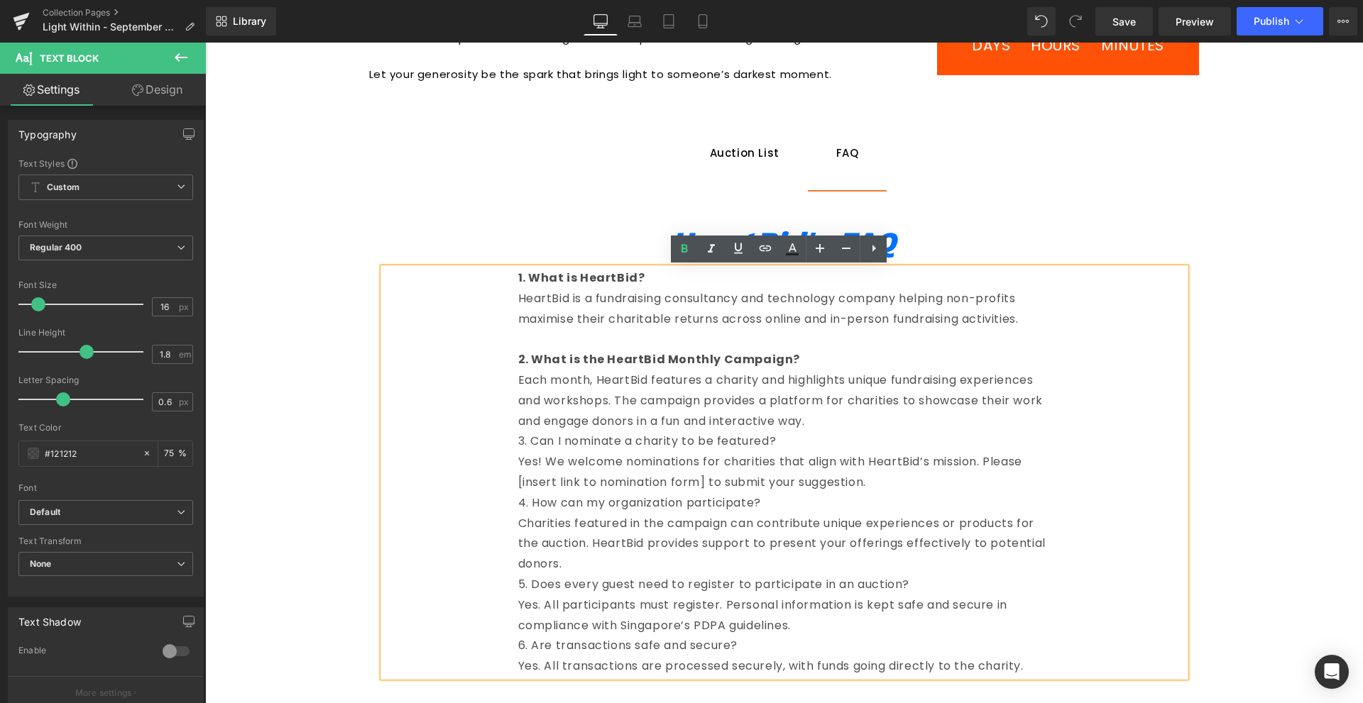
click at [883, 409] on p "Each month, HeartBid features a charity and highlights unique fundraising exper…" at bounding box center [784, 401] width 532 height 61
click at [857, 424] on p "Each month, HeartBid features a charity and highlights unique fundraising exper…" at bounding box center [784, 401] width 532 height 61
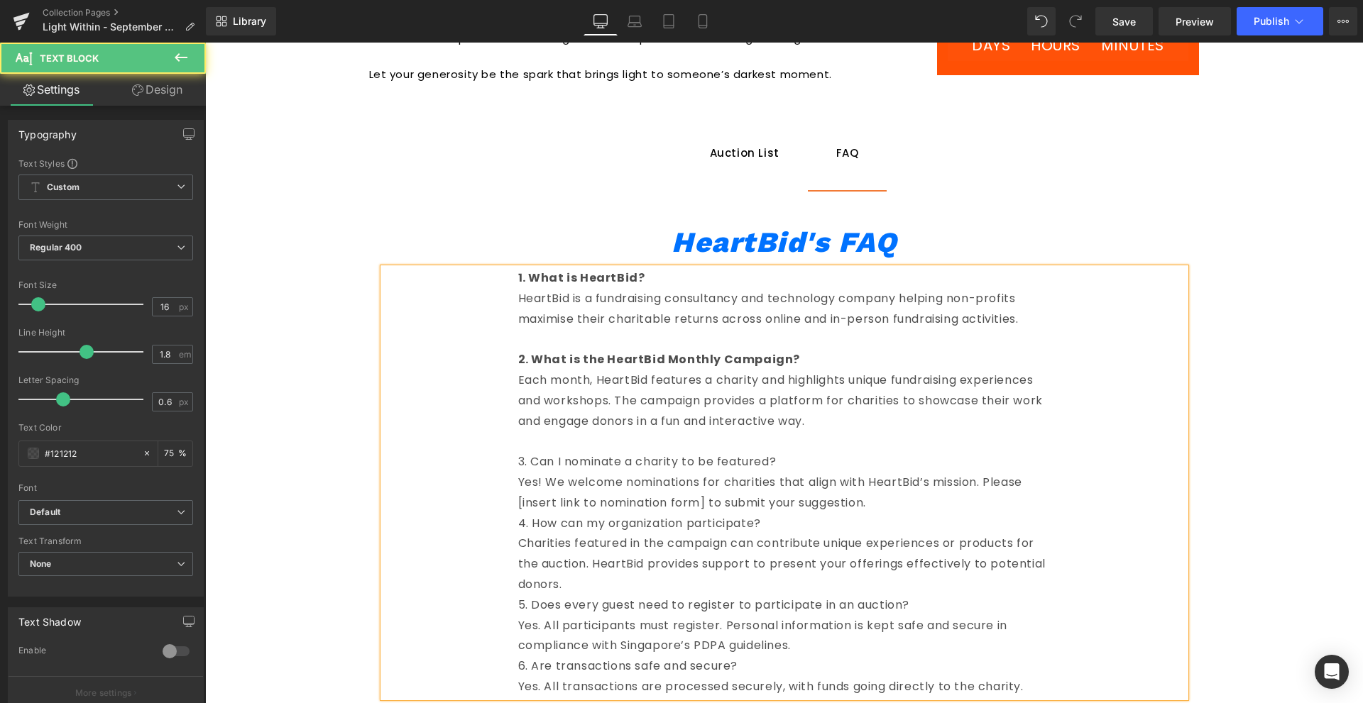
click at [622, 467] on p "3. Can I nominate a charity to be featured?" at bounding box center [784, 462] width 532 height 21
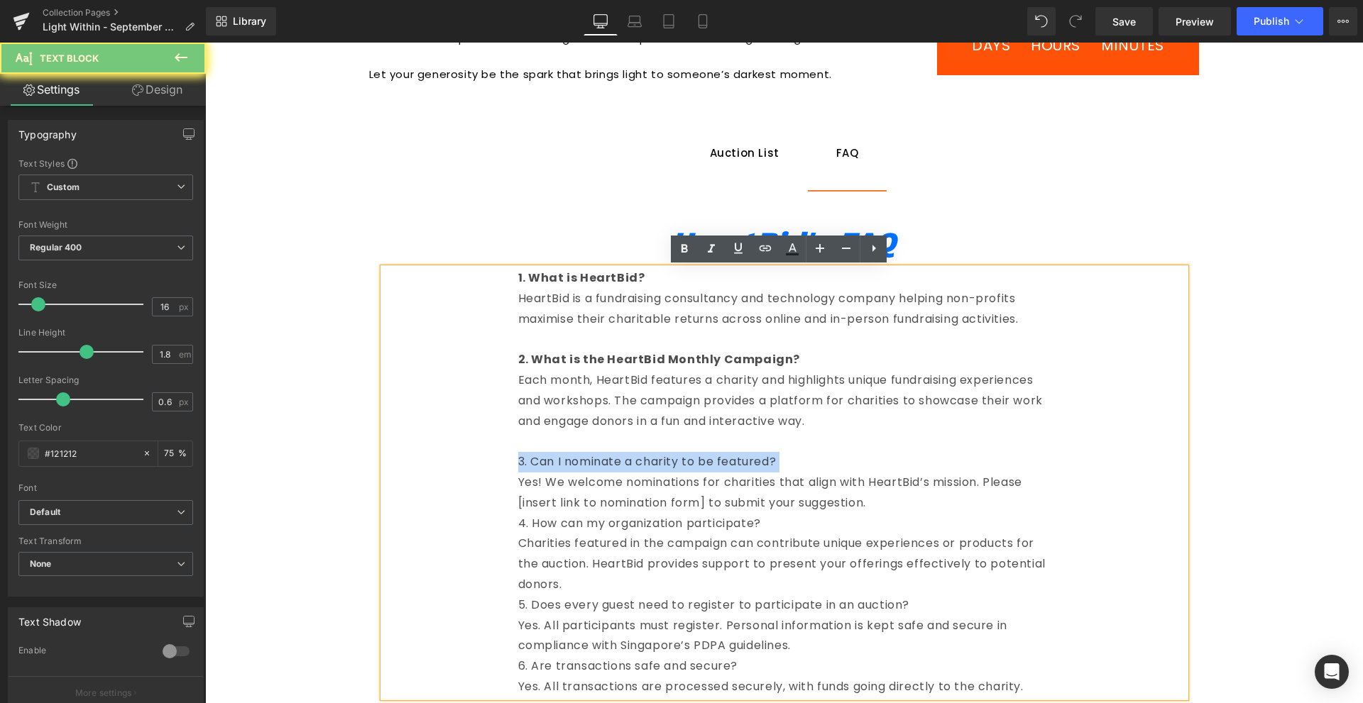
click at [622, 467] on p "3. Can I nominate a charity to be featured?" at bounding box center [784, 462] width 532 height 21
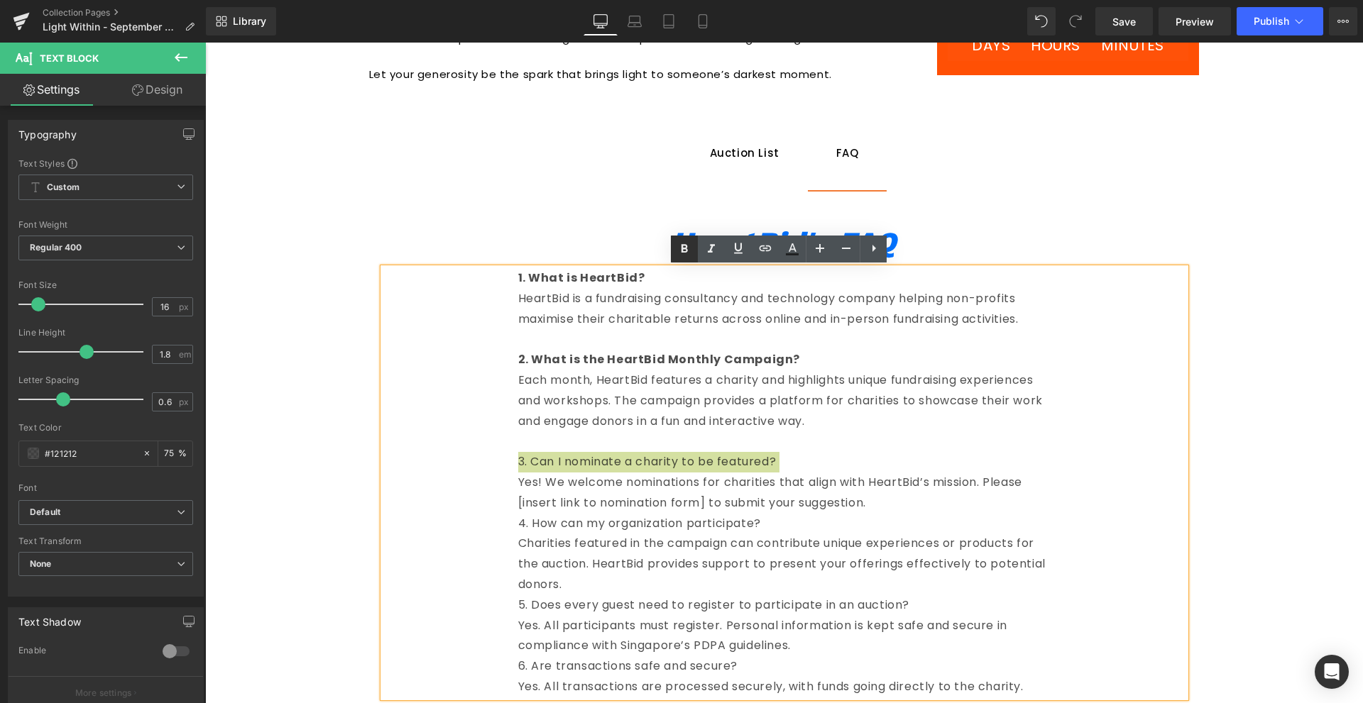
click at [681, 252] on icon at bounding box center [684, 249] width 17 height 17
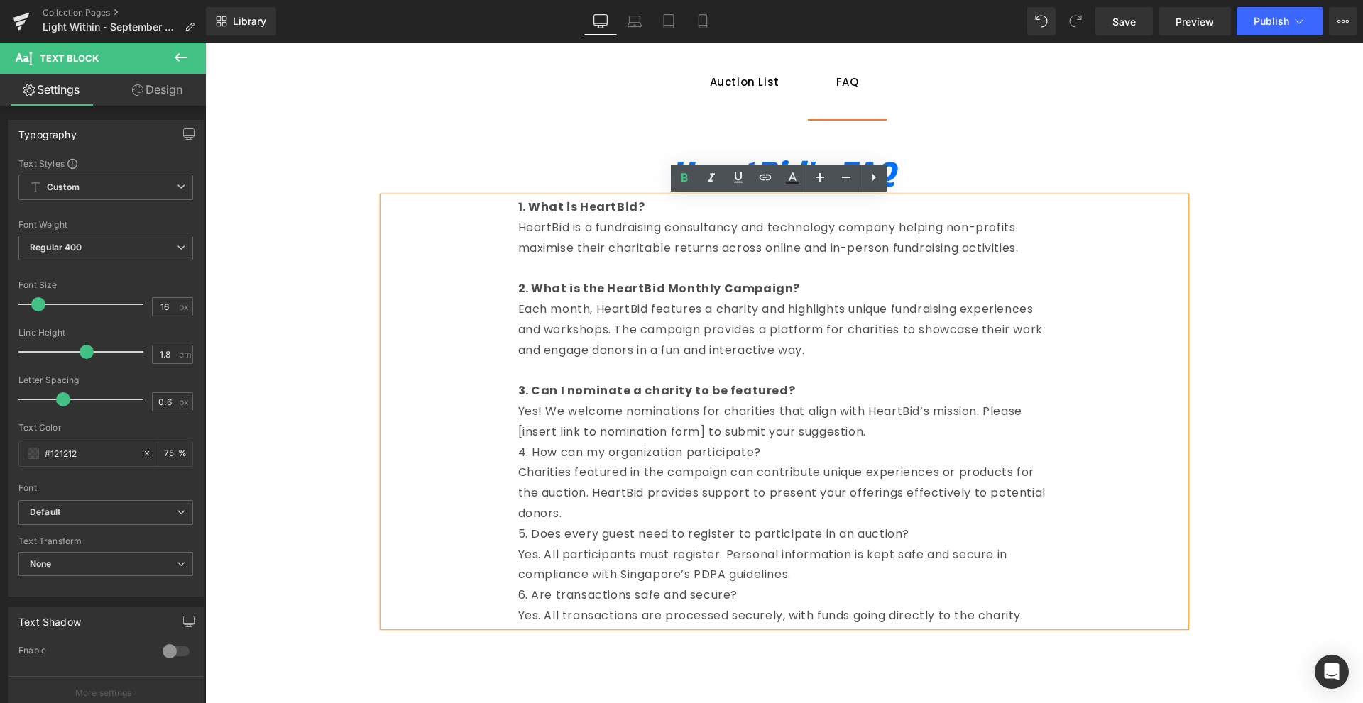
click at [882, 429] on p "Yes! We welcome nominations for charities that align with HeartBid’s mission. P…" at bounding box center [784, 422] width 532 height 41
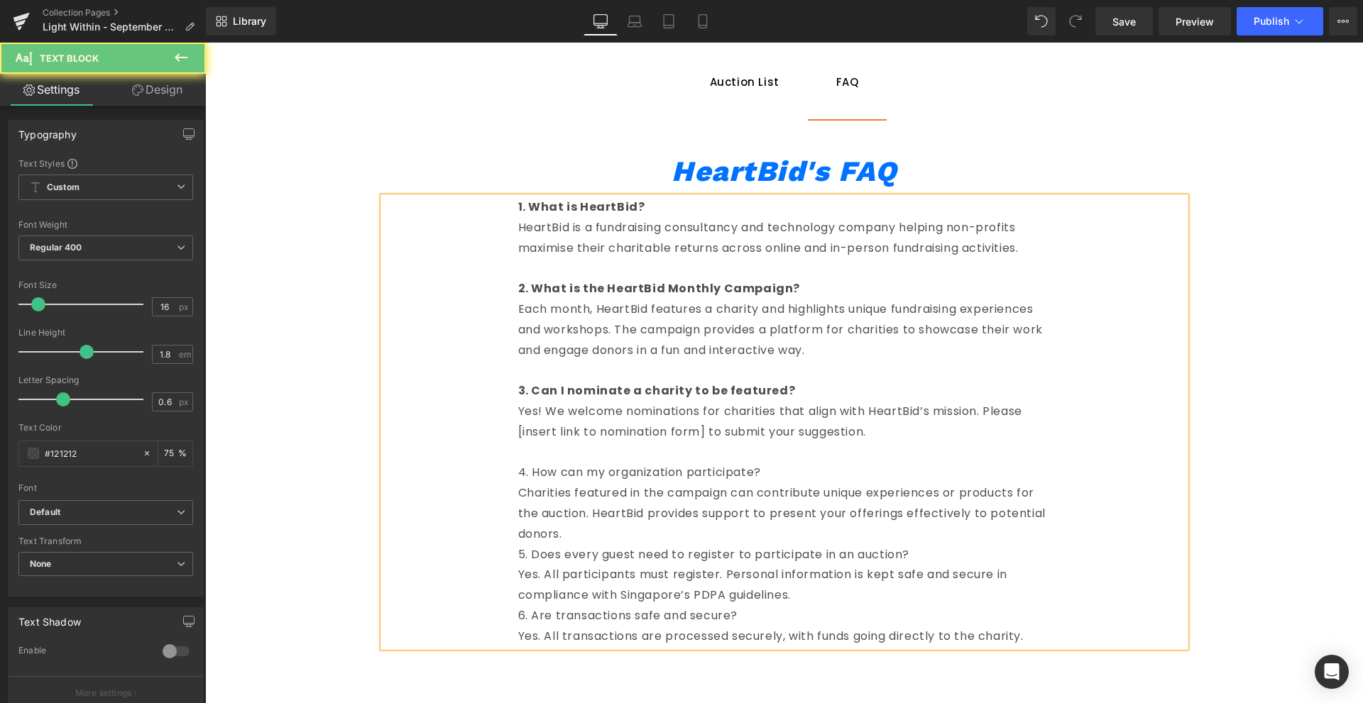
click at [586, 477] on p "4. How can my organization participate?" at bounding box center [784, 473] width 532 height 21
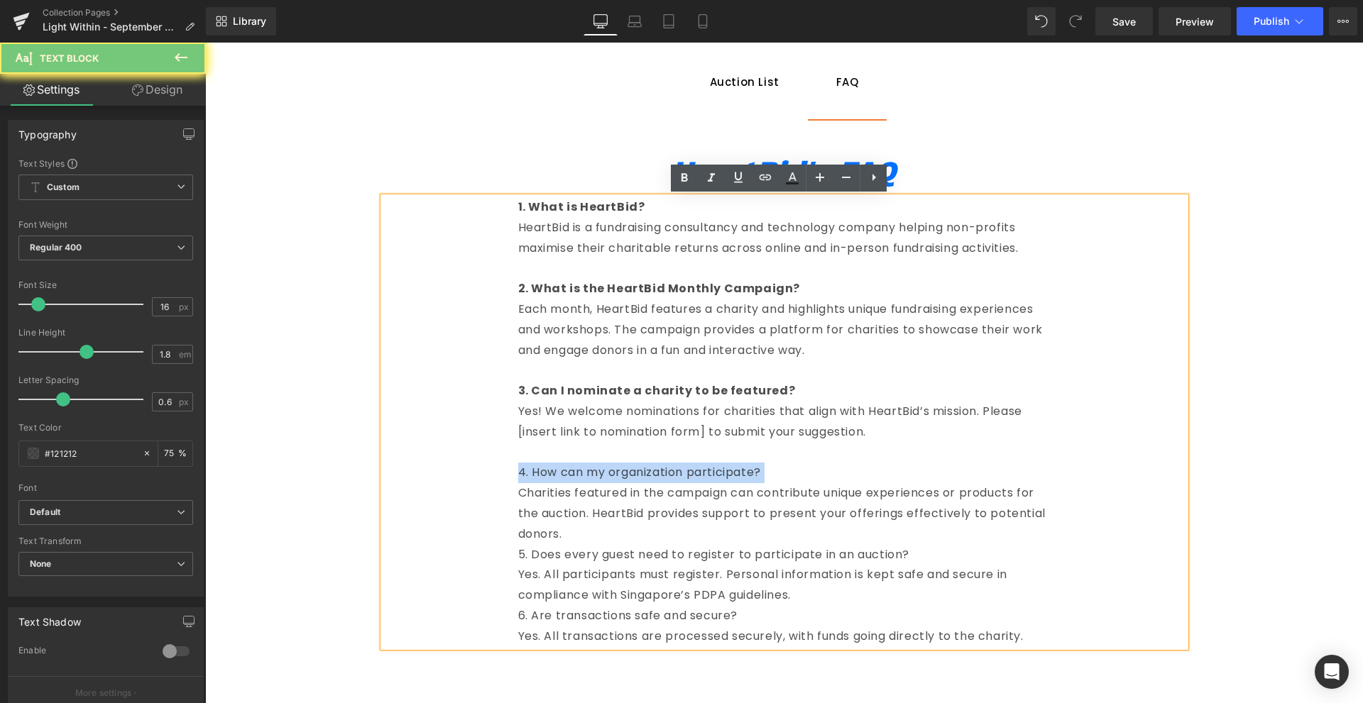
click at [586, 477] on p "4. How can my organization participate?" at bounding box center [784, 473] width 532 height 21
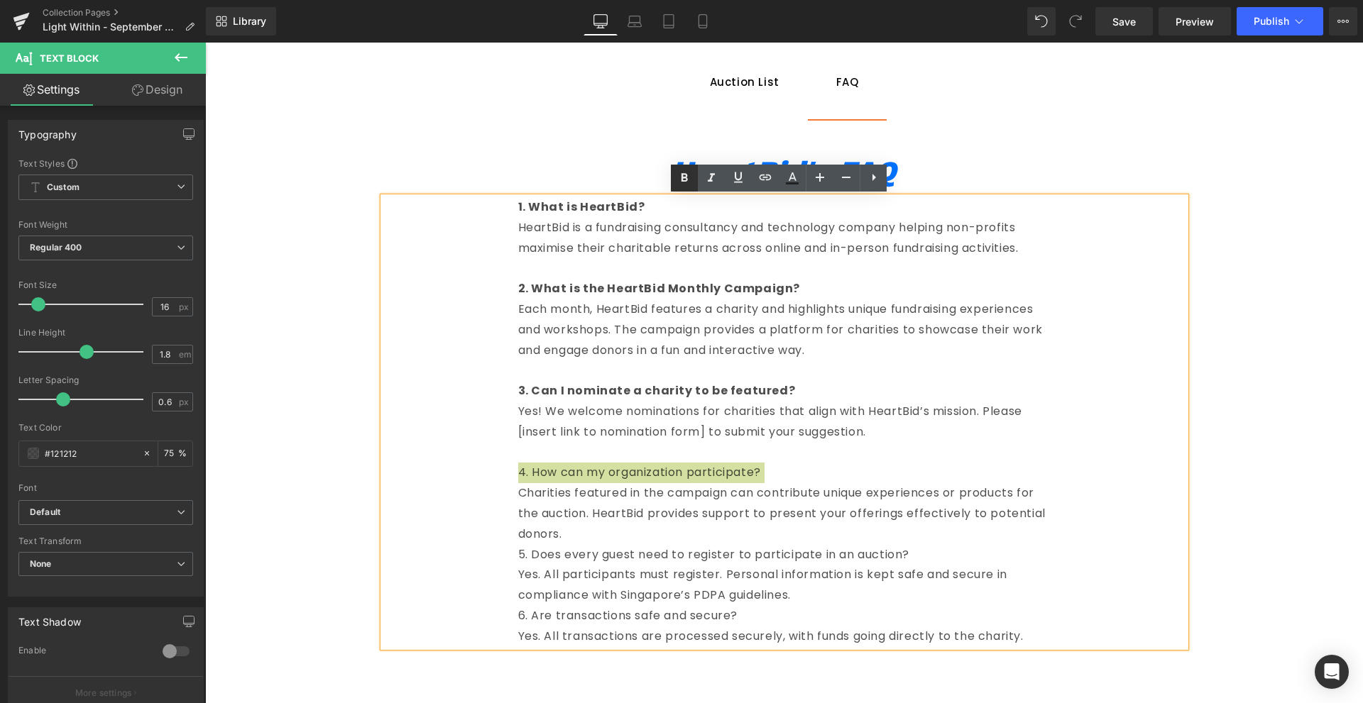
click at [681, 182] on icon at bounding box center [684, 178] width 17 height 17
click at [763, 517] on p "Charities featured in the campaign can contribute unique experiences or product…" at bounding box center [784, 513] width 532 height 61
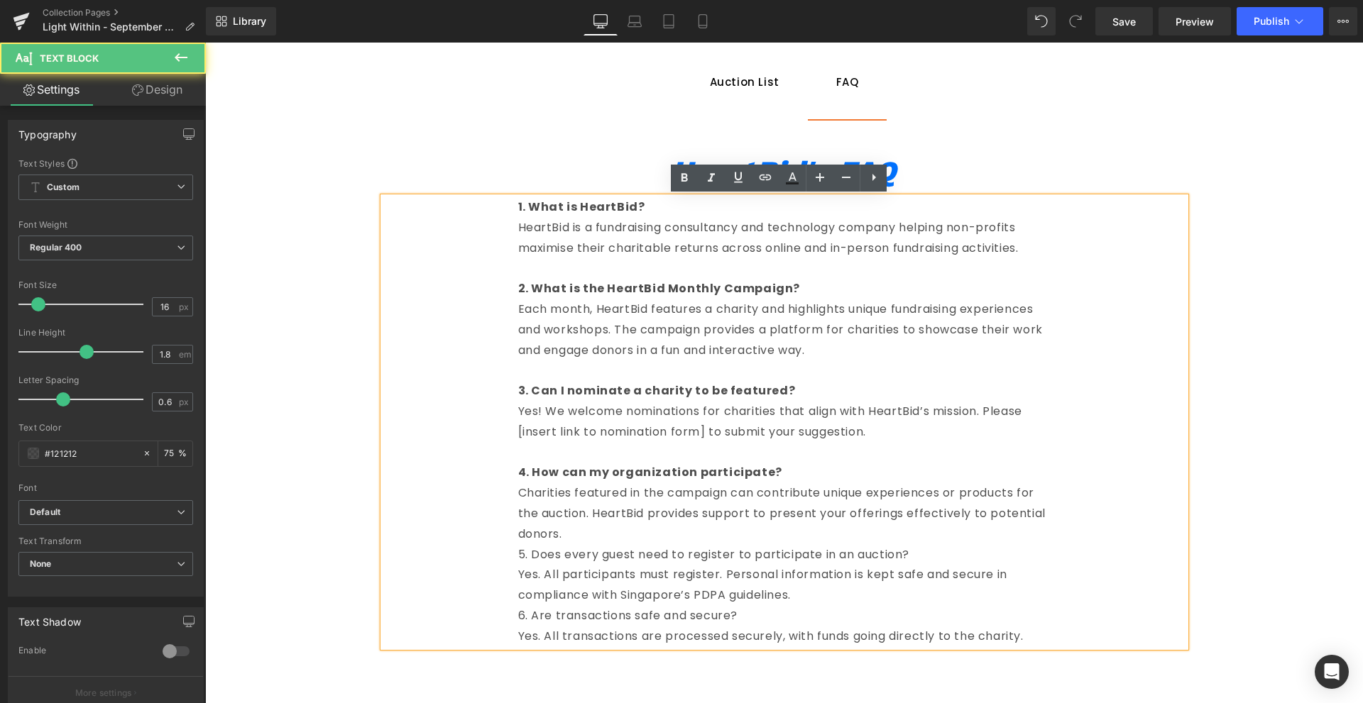
click at [725, 529] on p "Charities featured in the campaign can contribute unique experiences or product…" at bounding box center [784, 513] width 532 height 61
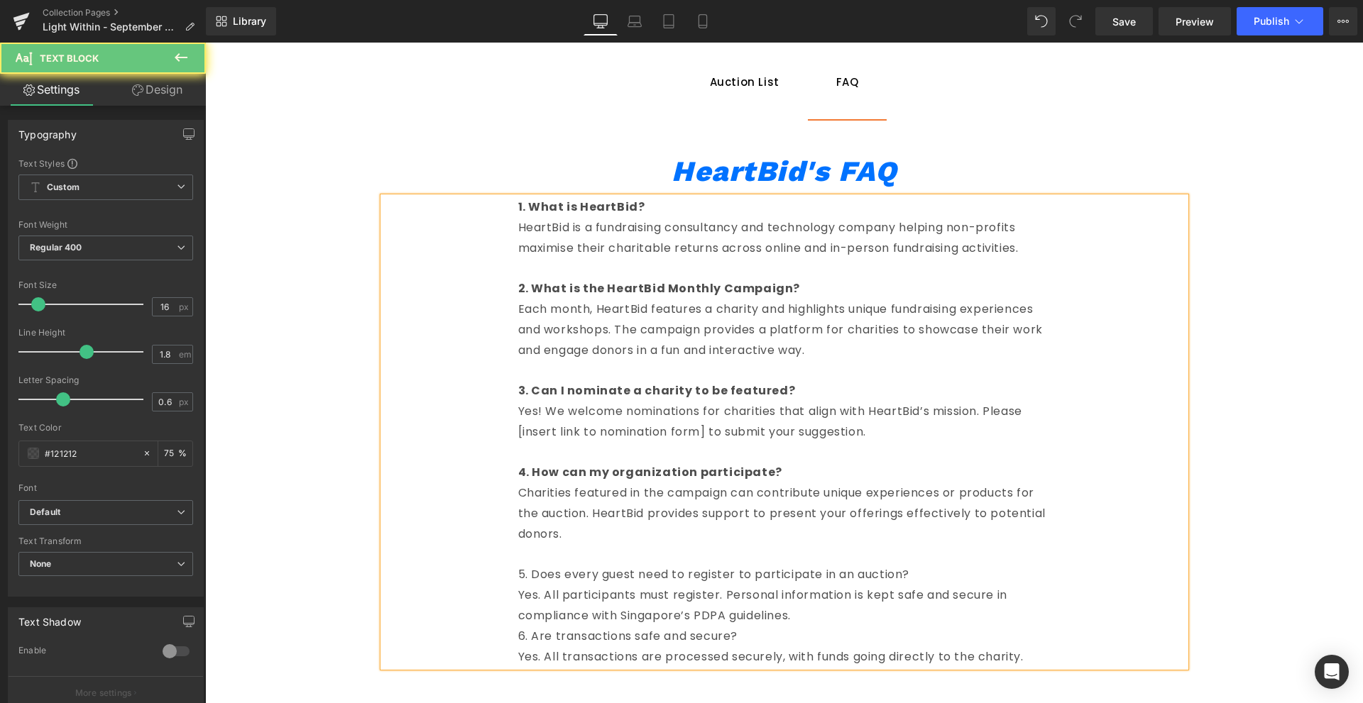
click at [662, 574] on p "5. Does every guest need to register to participate in an auction?" at bounding box center [784, 575] width 532 height 21
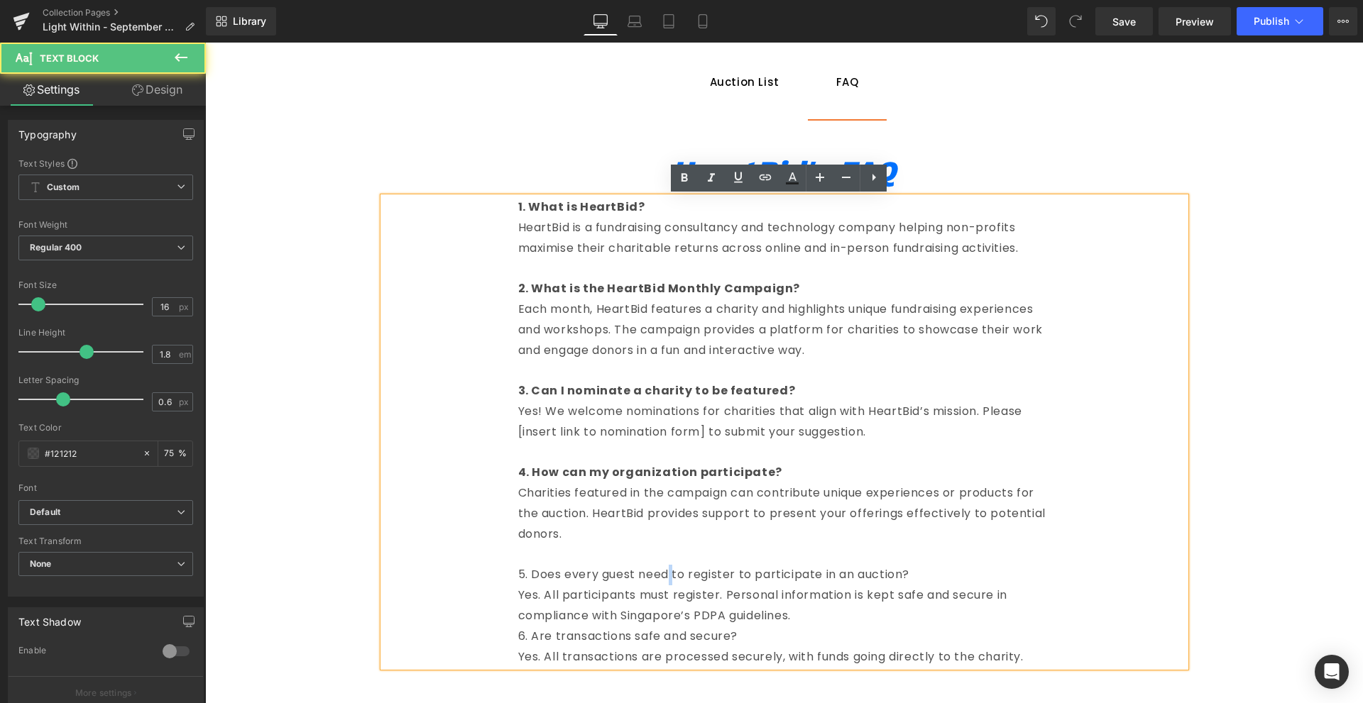
click at [662, 574] on p "5. Does every guest need to register to participate in an auction?" at bounding box center [784, 575] width 532 height 21
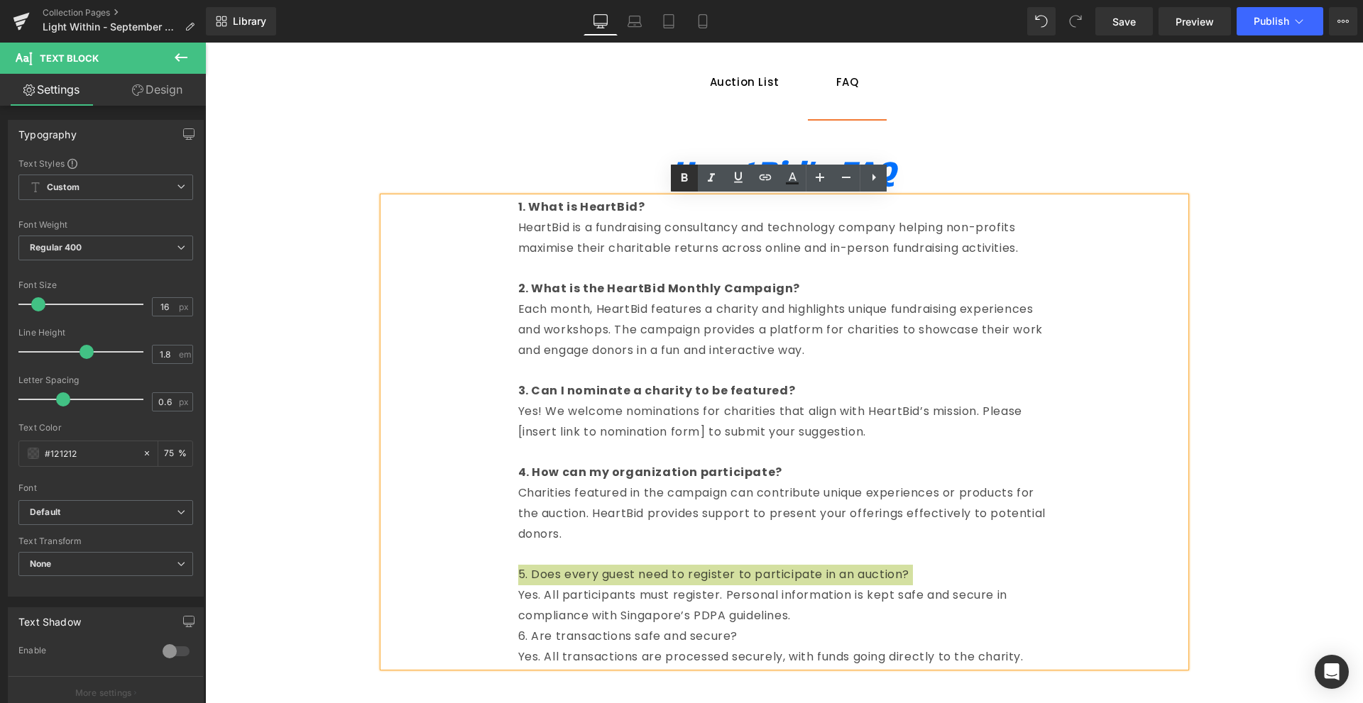
click at [694, 179] on link at bounding box center [684, 178] width 27 height 27
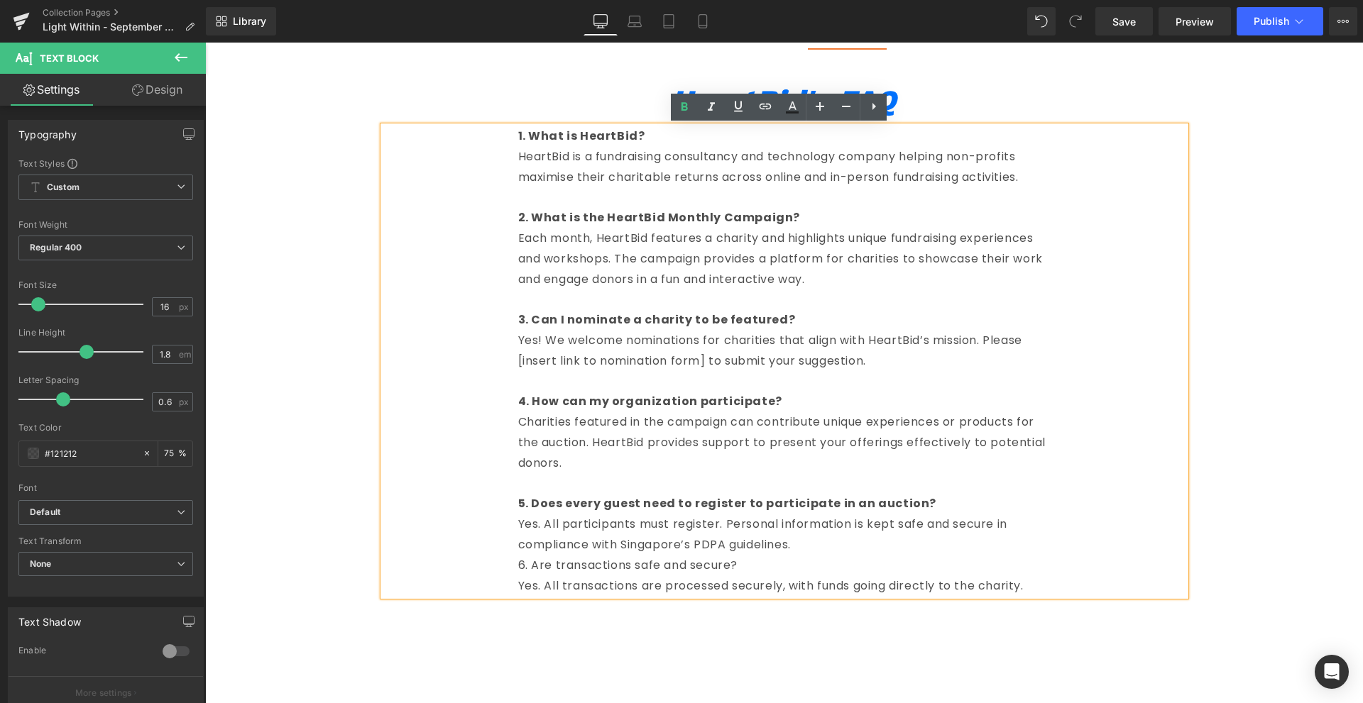
scroll to position [1214, 0]
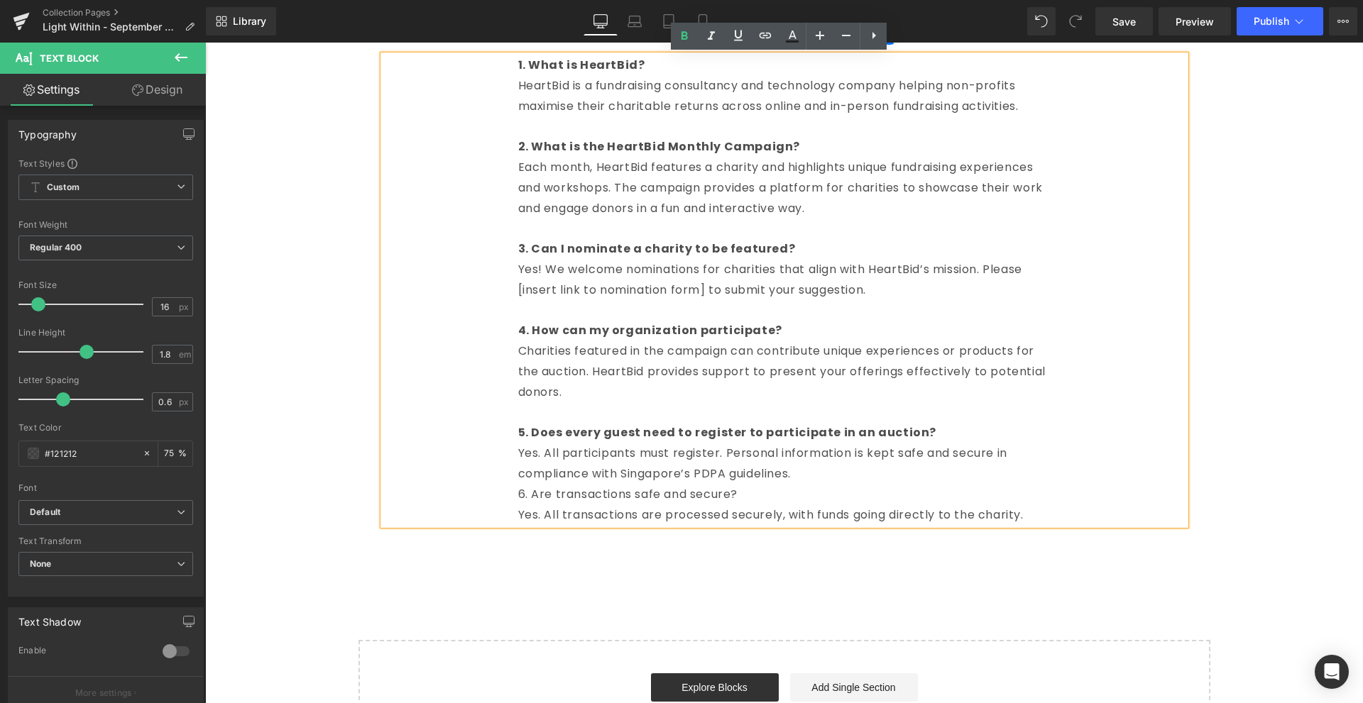
click at [833, 477] on p "Yes. All participants must register. Personal information is kept safe and secu…" at bounding box center [784, 464] width 532 height 41
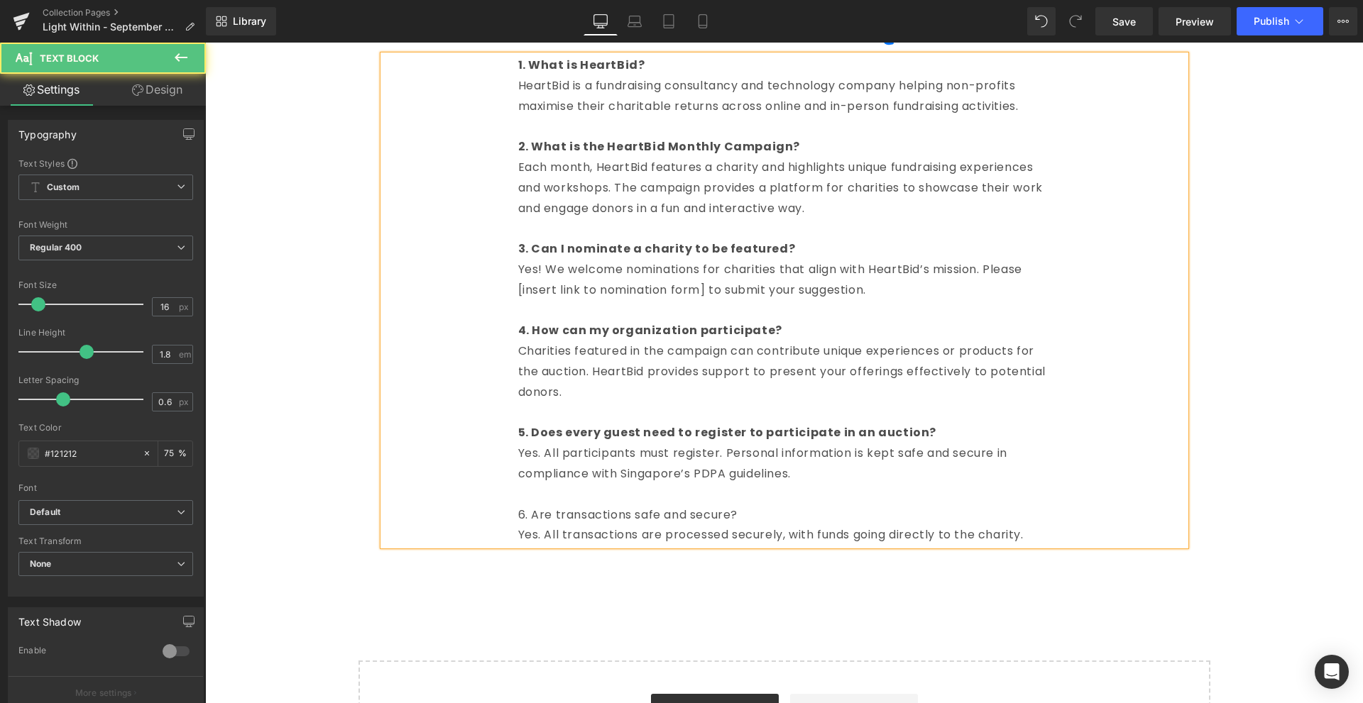
click at [615, 514] on p "6. Are transactions safe and secure?" at bounding box center [784, 515] width 532 height 21
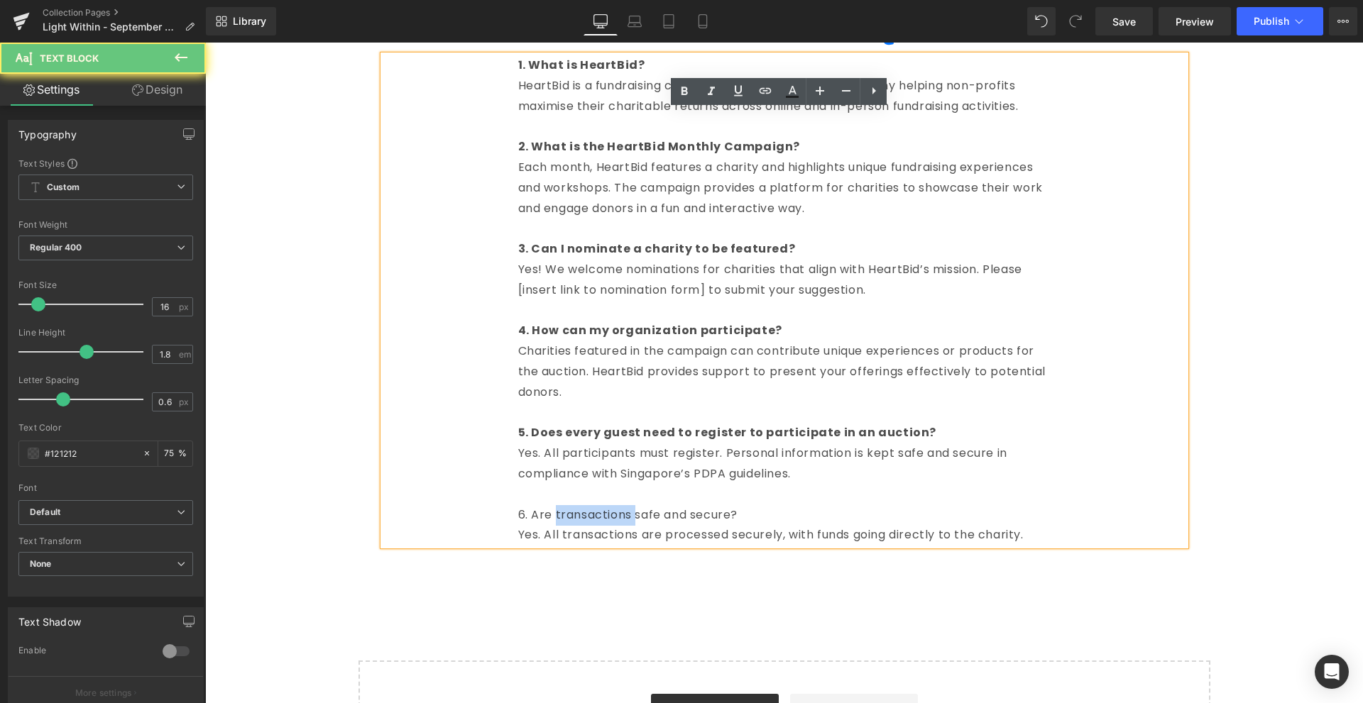
click at [615, 514] on p "6. Are transactions safe and secure?" at bounding box center [784, 515] width 532 height 21
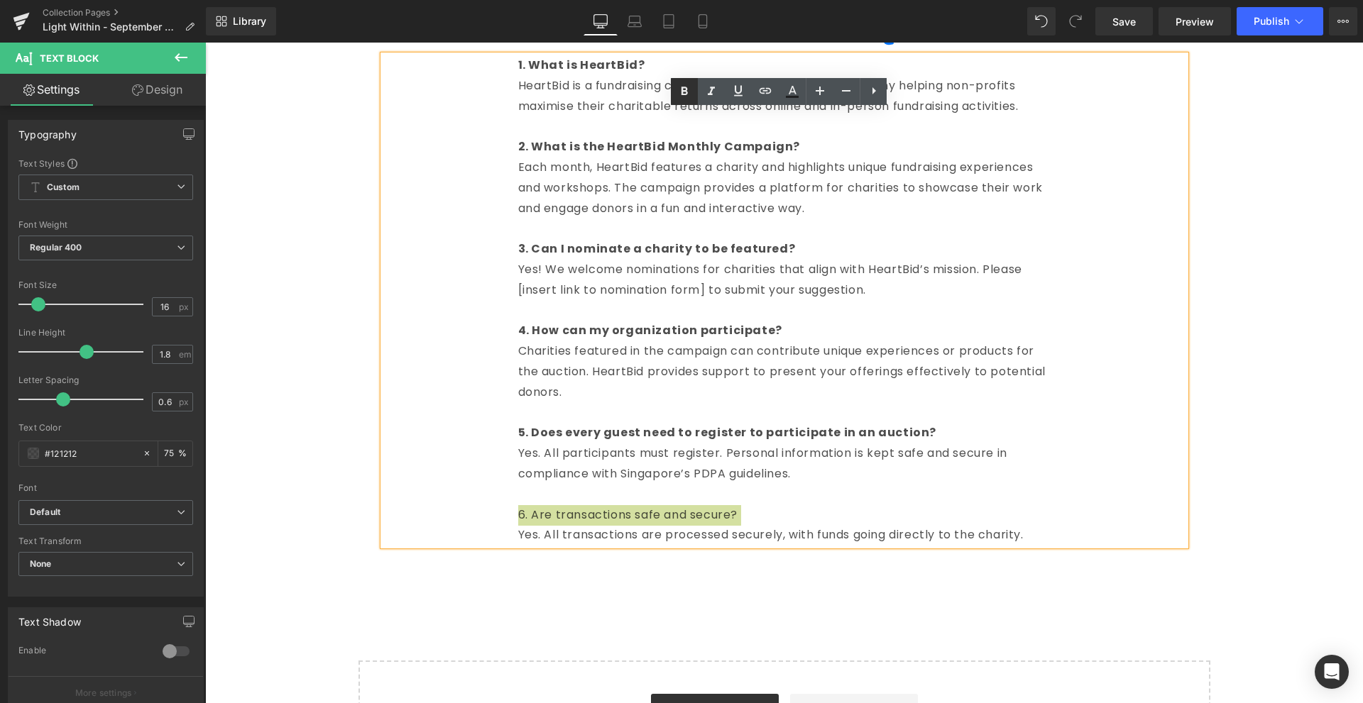
click at [689, 94] on icon at bounding box center [684, 91] width 17 height 17
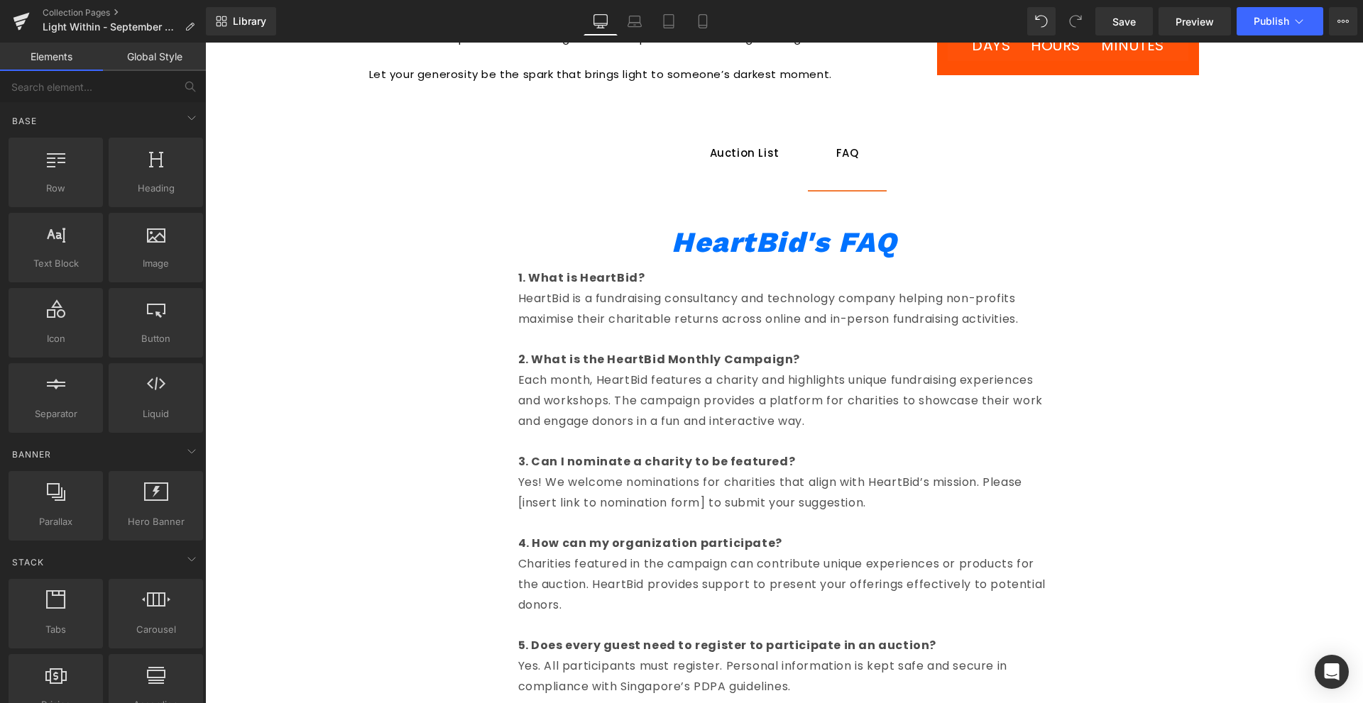
scroll to position [1072, 0]
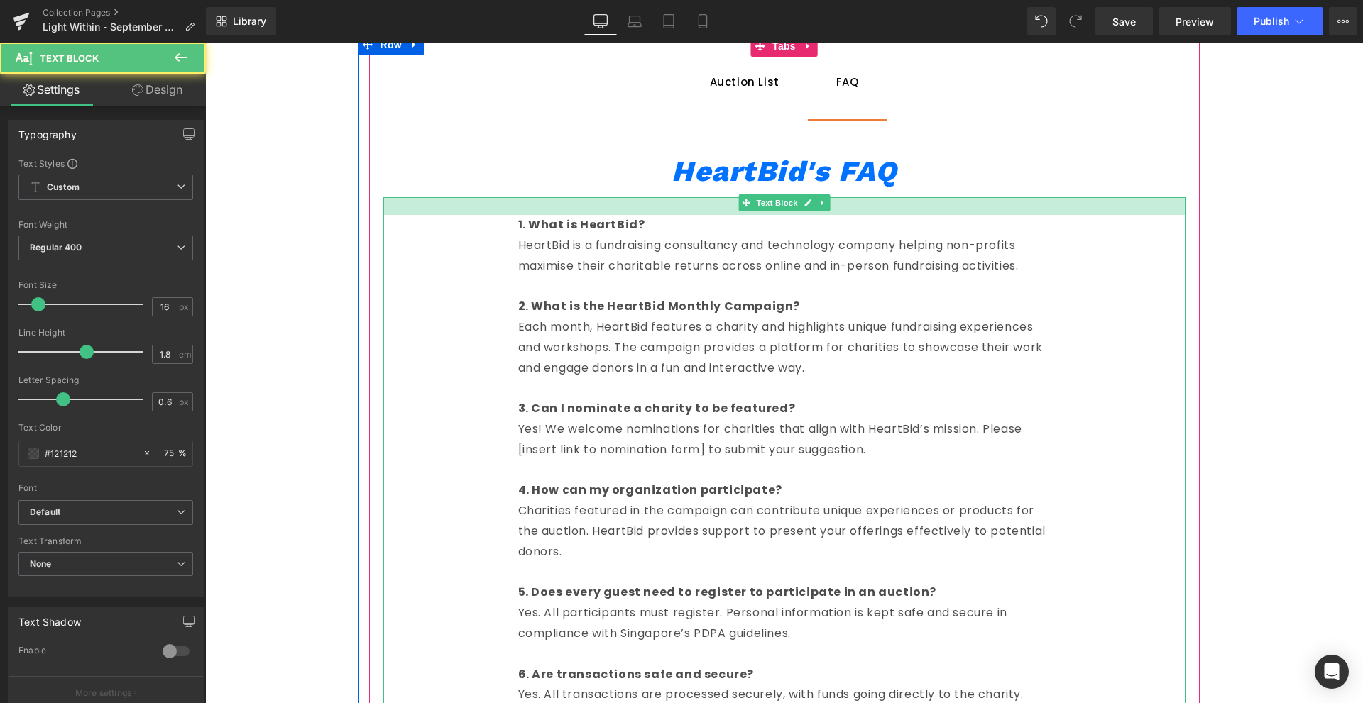
drag, startPoint x: 701, startPoint y: 198, endPoint x: 698, endPoint y: 216, distance: 18.0
click at [698, 216] on div "1. What is HeartBid? HeartBid is a fundraising consultancy and technology compa…" at bounding box center [784, 451] width 802 height 508
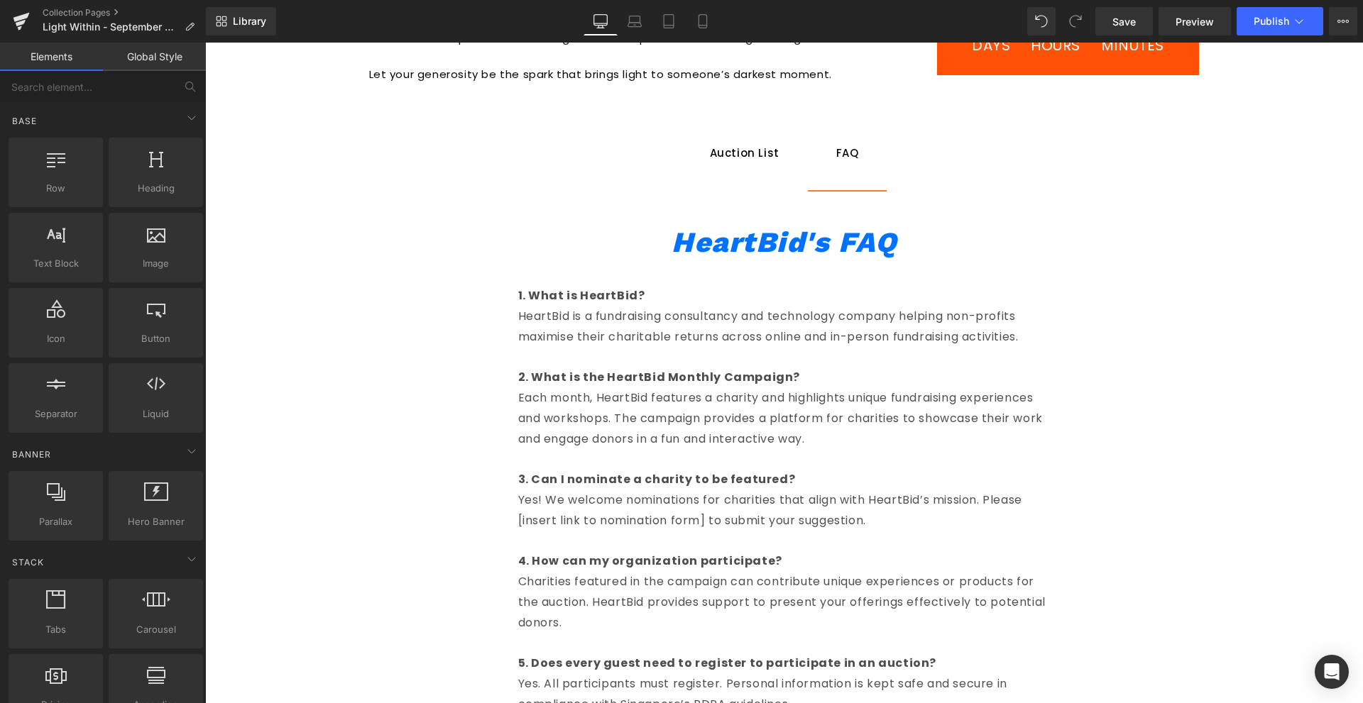
scroll to position [930, 0]
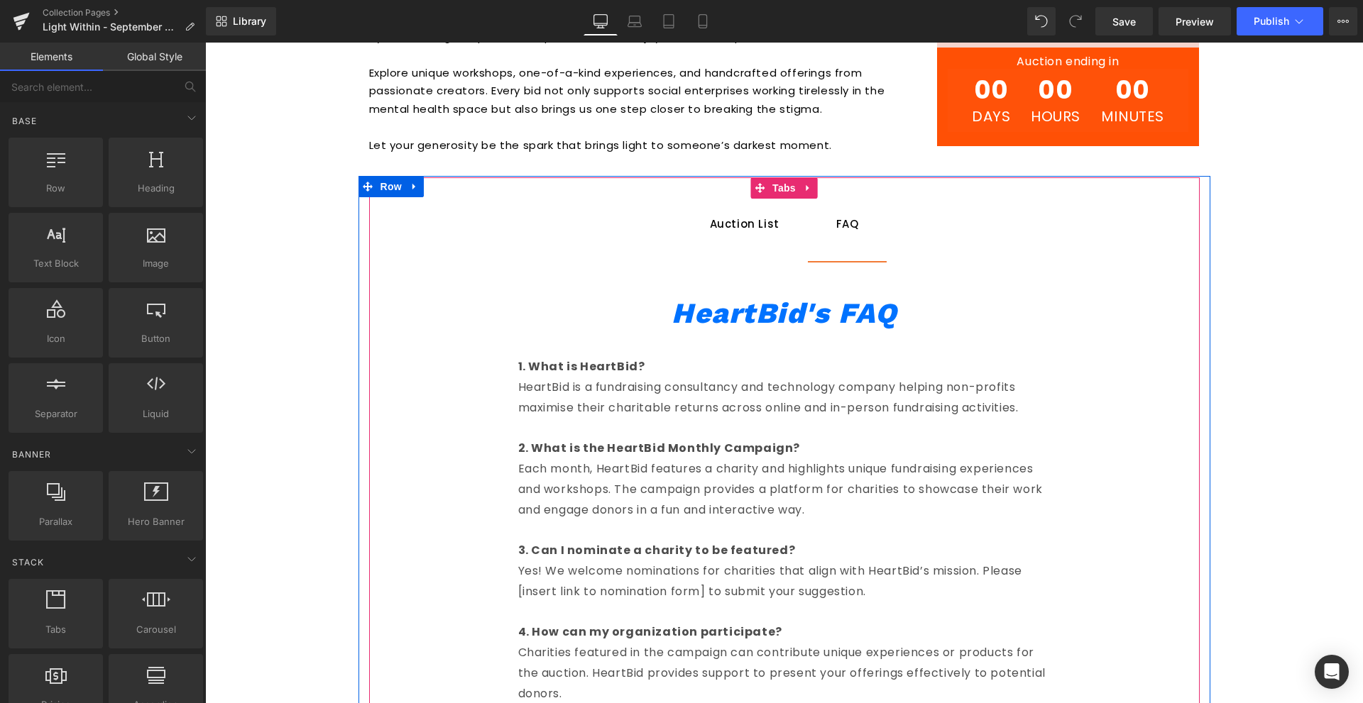
click at [728, 215] on span "Auction List Text Block" at bounding box center [744, 224] width 126 height 74
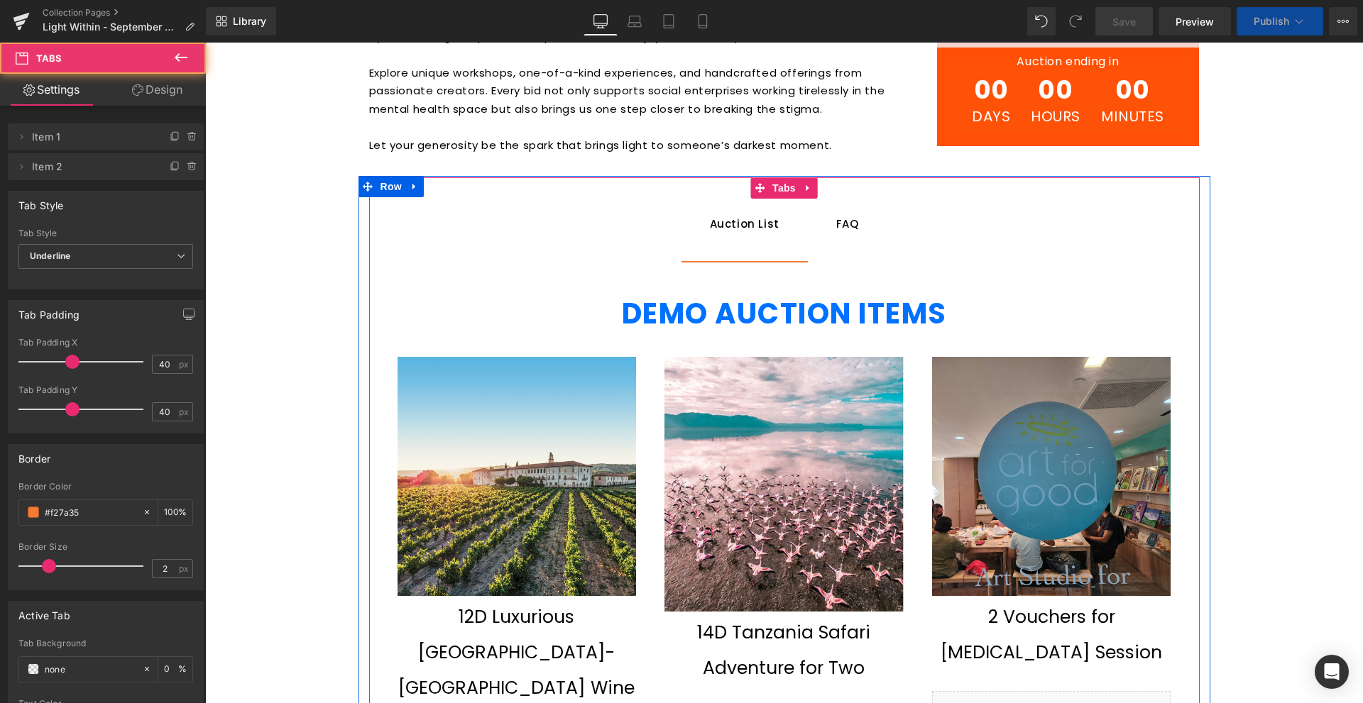
scroll to position [1001, 0]
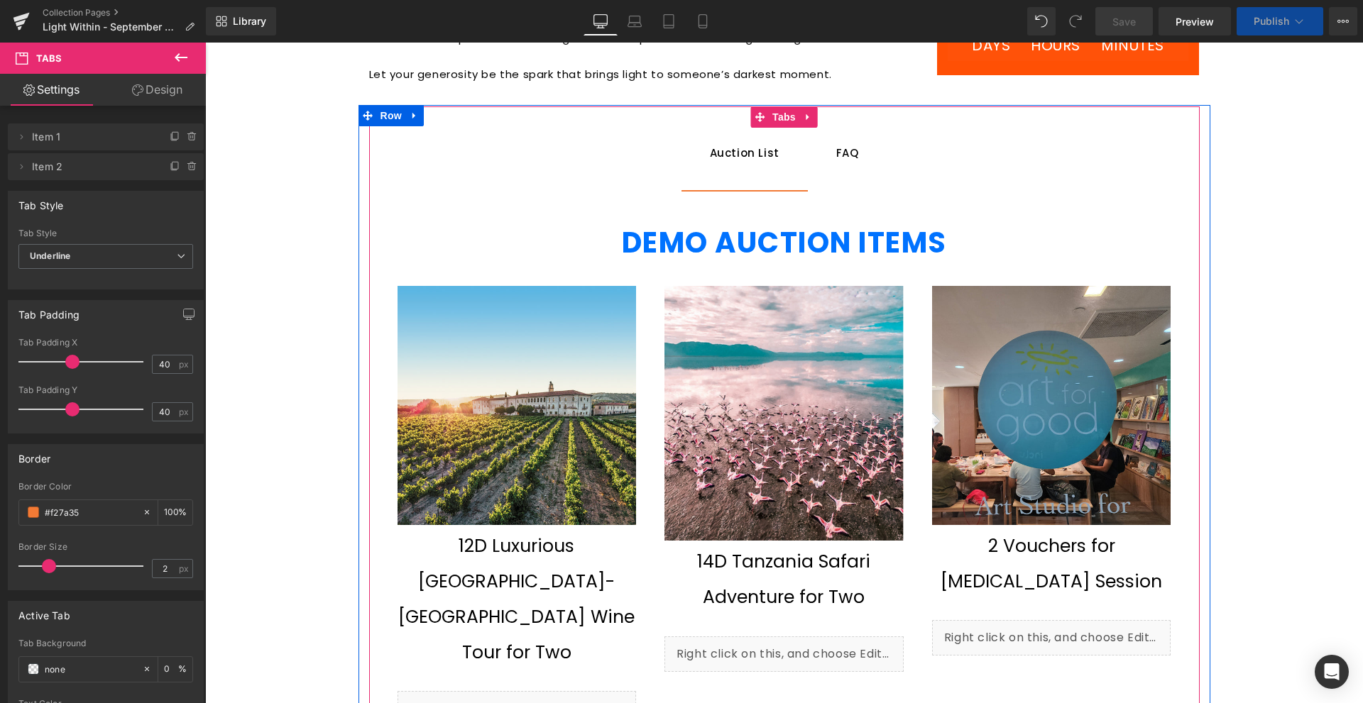
click at [676, 229] on strong "DEMO AUCTION ITEMS" at bounding box center [784, 243] width 325 height 40
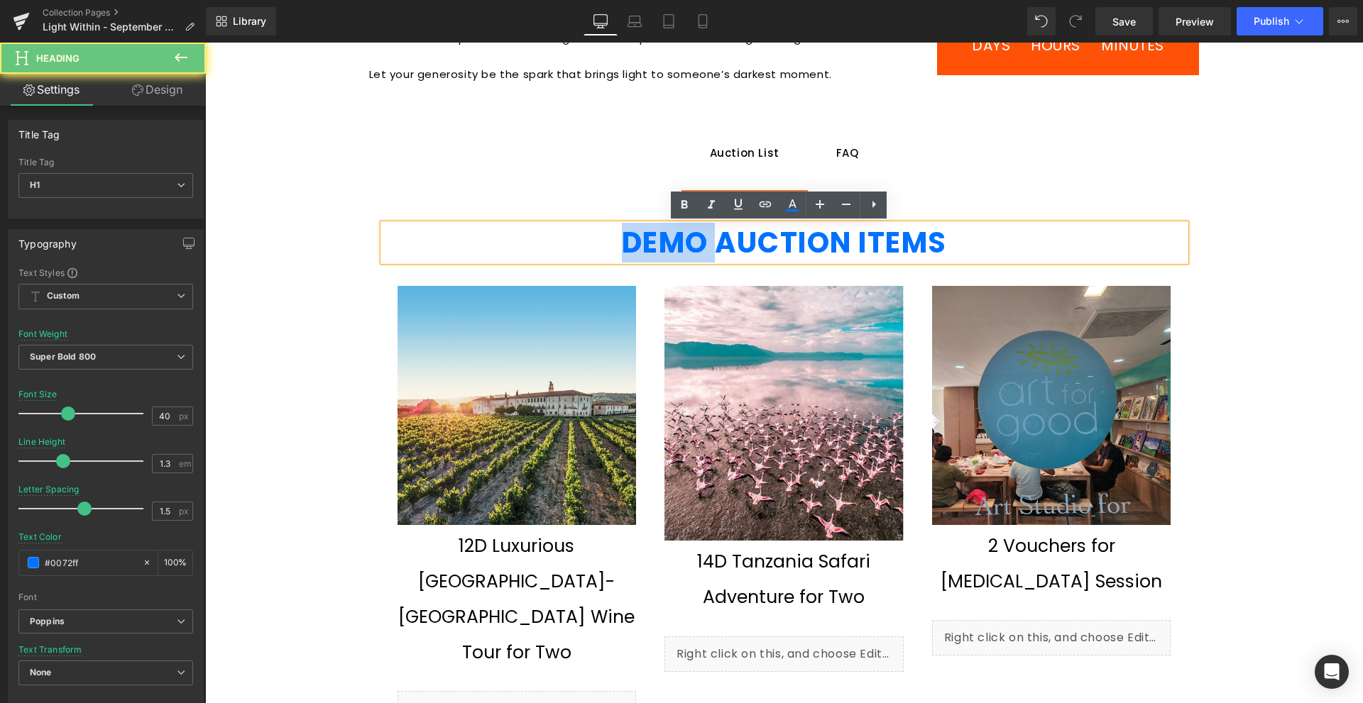
click at [676, 229] on strong "DEMO AUCTION ITEMS" at bounding box center [784, 243] width 325 height 40
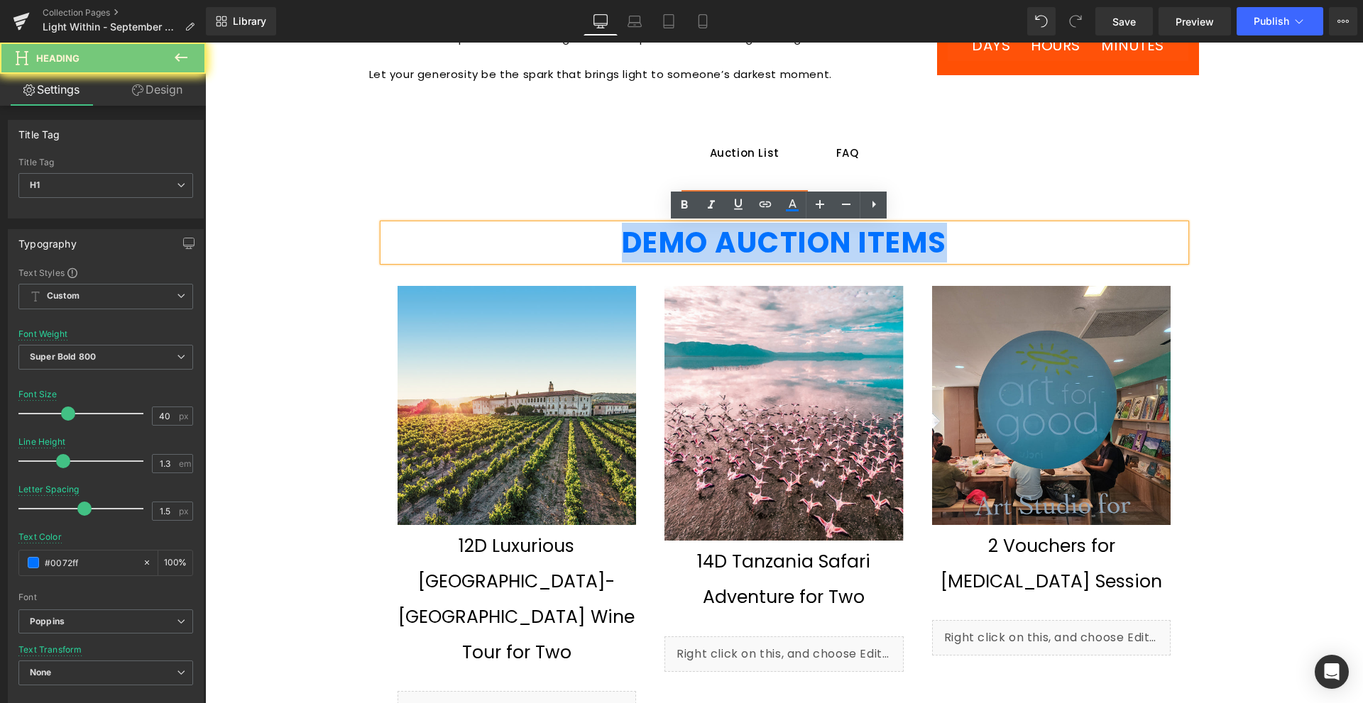
click at [676, 229] on strong "DEMO AUCTION ITEMS" at bounding box center [784, 243] width 325 height 40
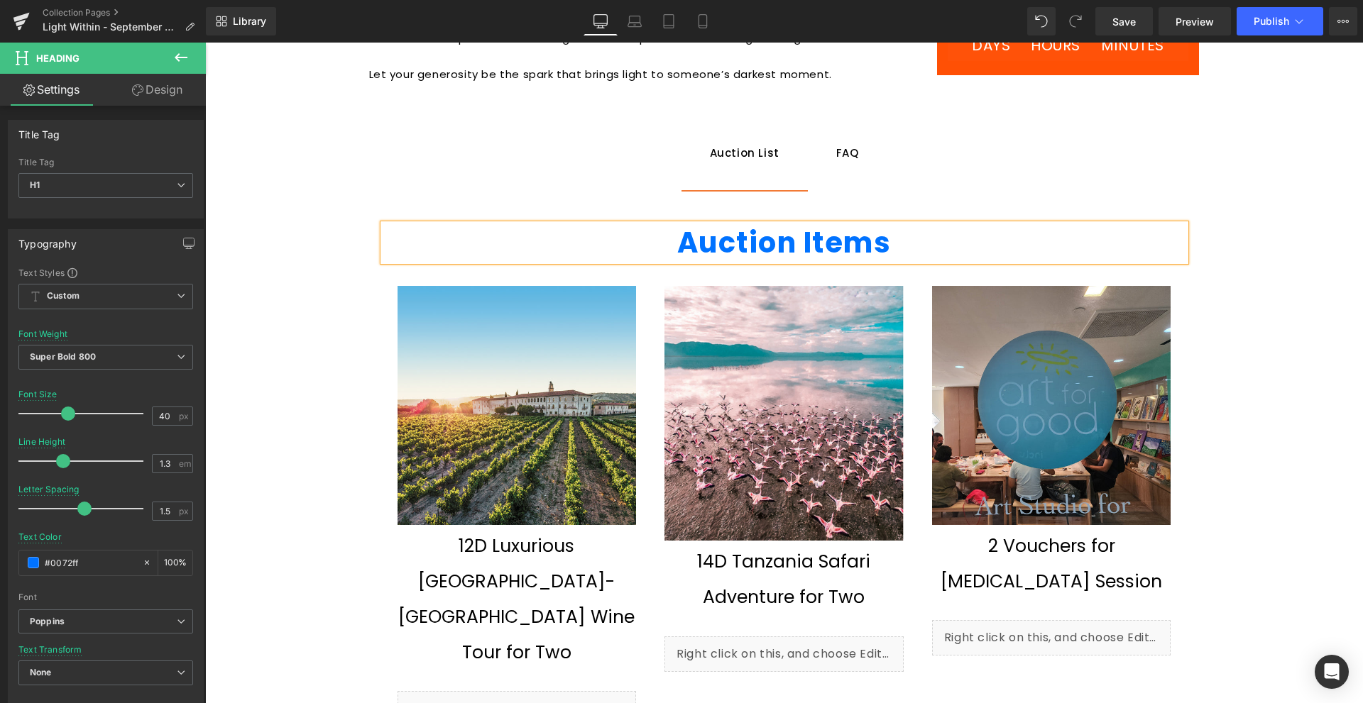
click at [789, 248] on strong "Auction Items" at bounding box center [784, 243] width 214 height 40
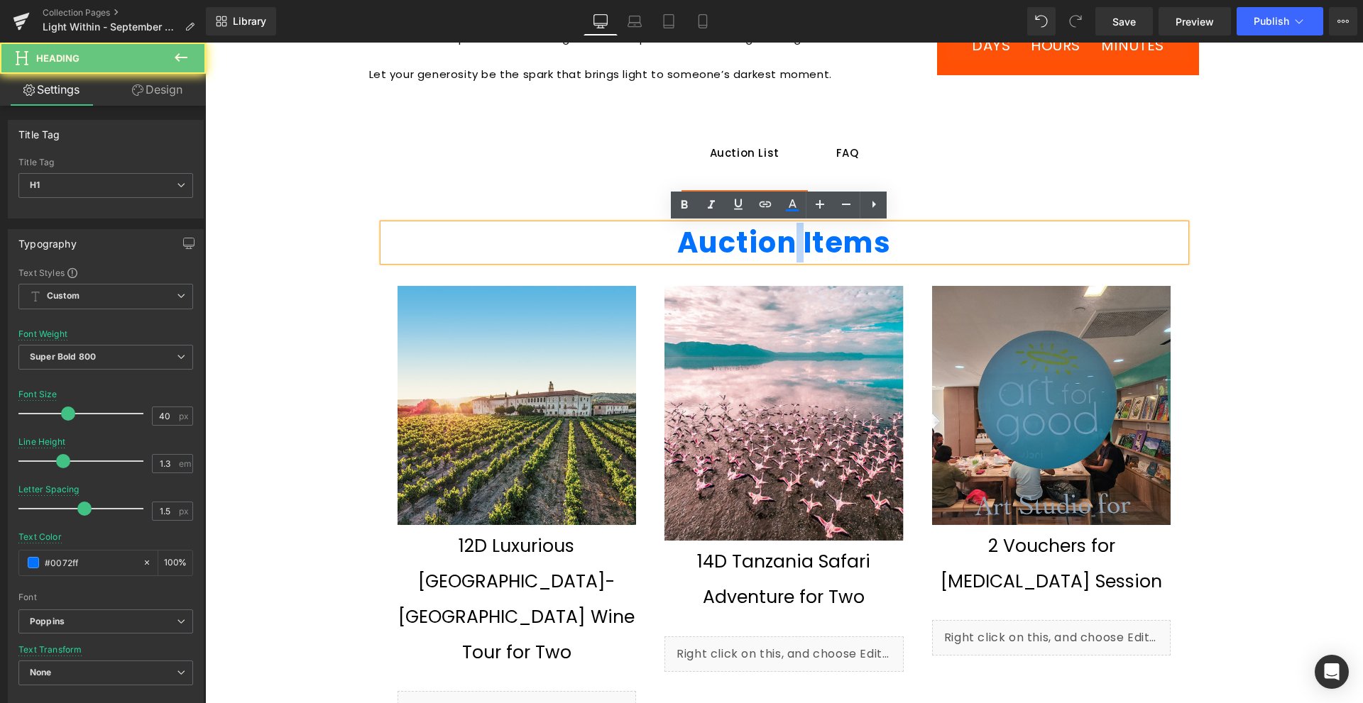
click at [789, 248] on strong "Auction Items" at bounding box center [784, 243] width 214 height 40
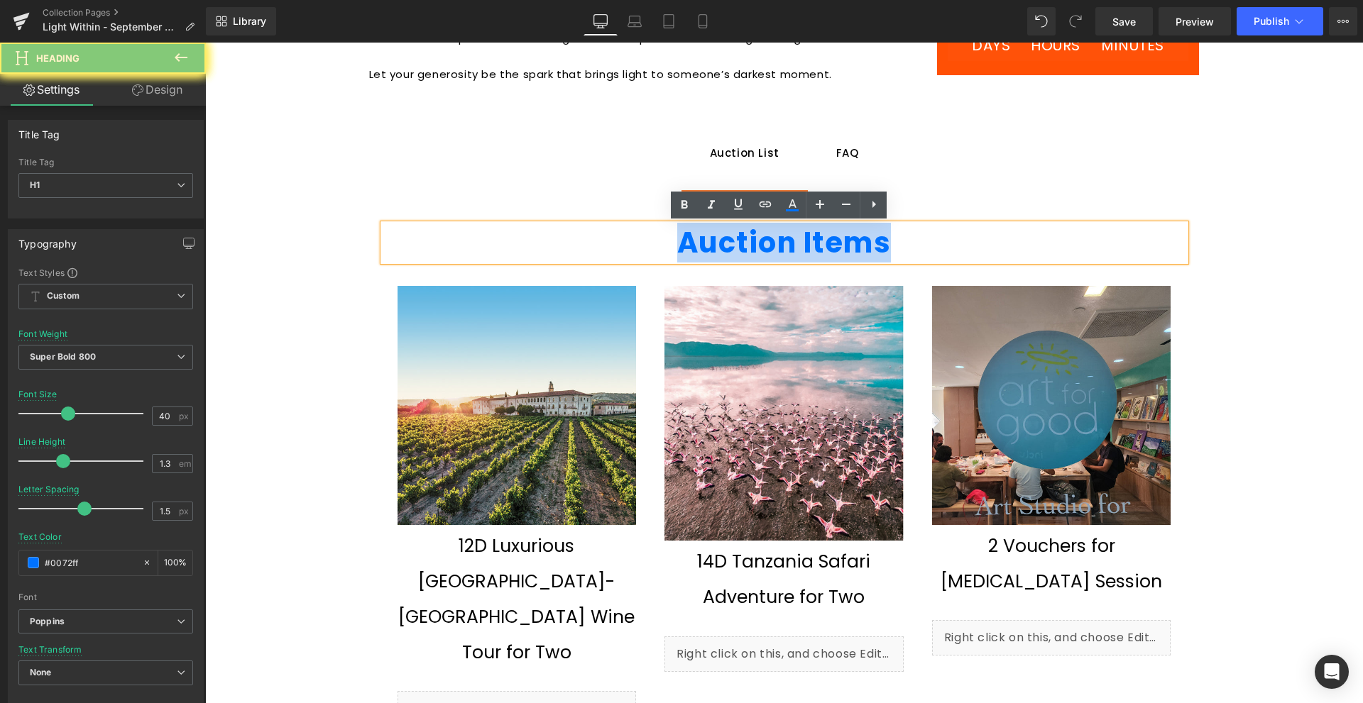
click at [828, 229] on strong "Auction Items" at bounding box center [784, 243] width 214 height 40
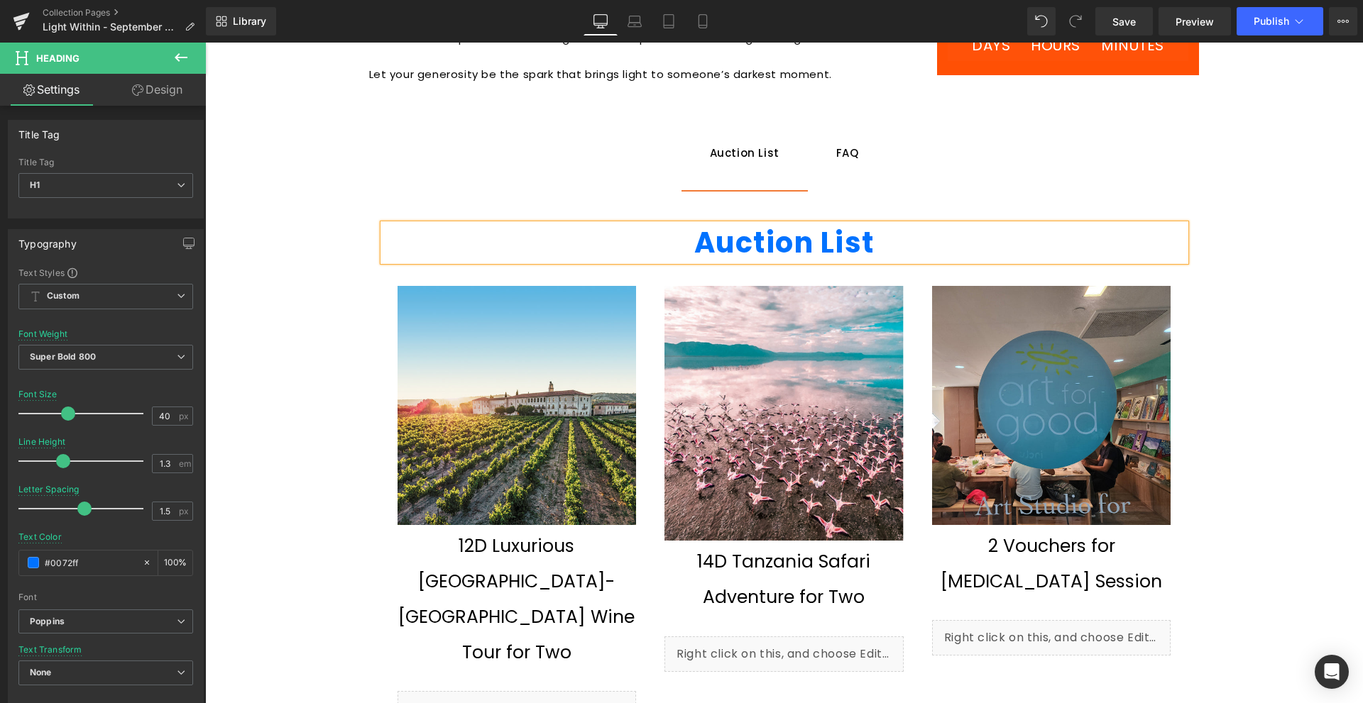
click at [828, 229] on strong "Auction List" at bounding box center [784, 243] width 180 height 40
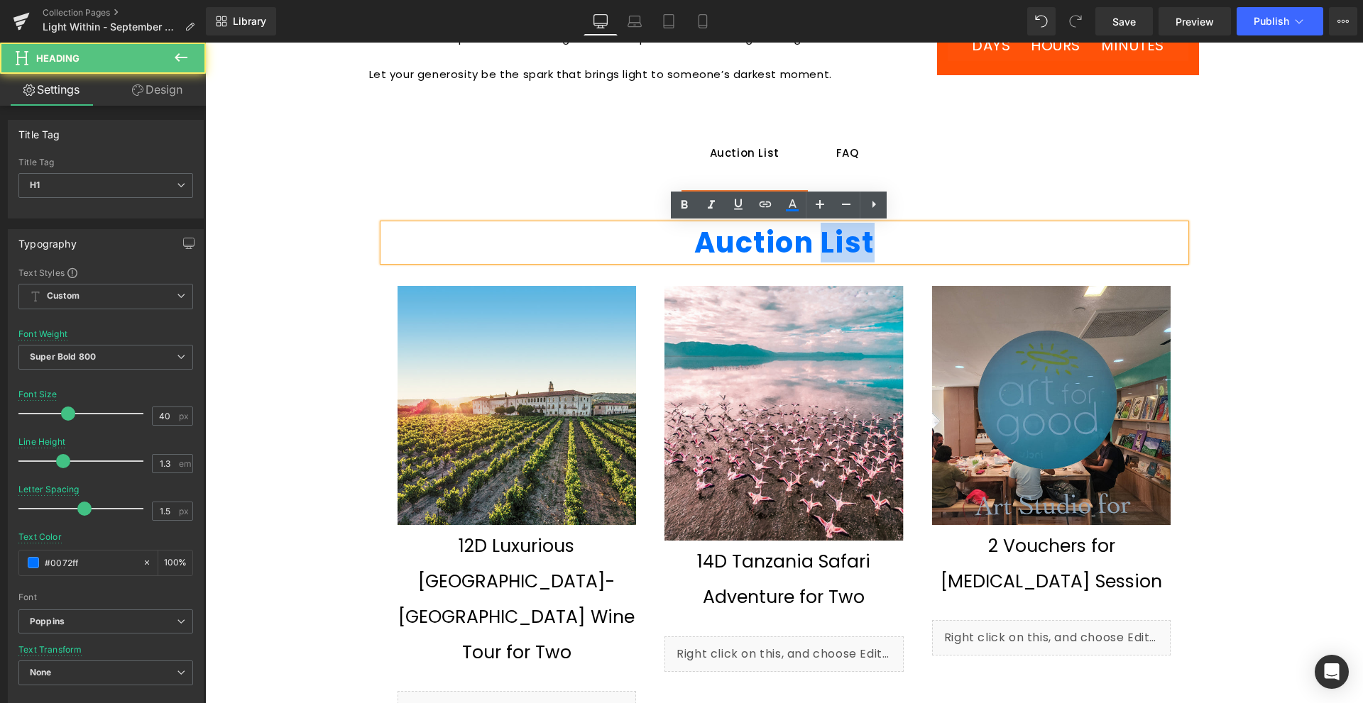
click at [828, 229] on strong "Auction List" at bounding box center [784, 243] width 180 height 40
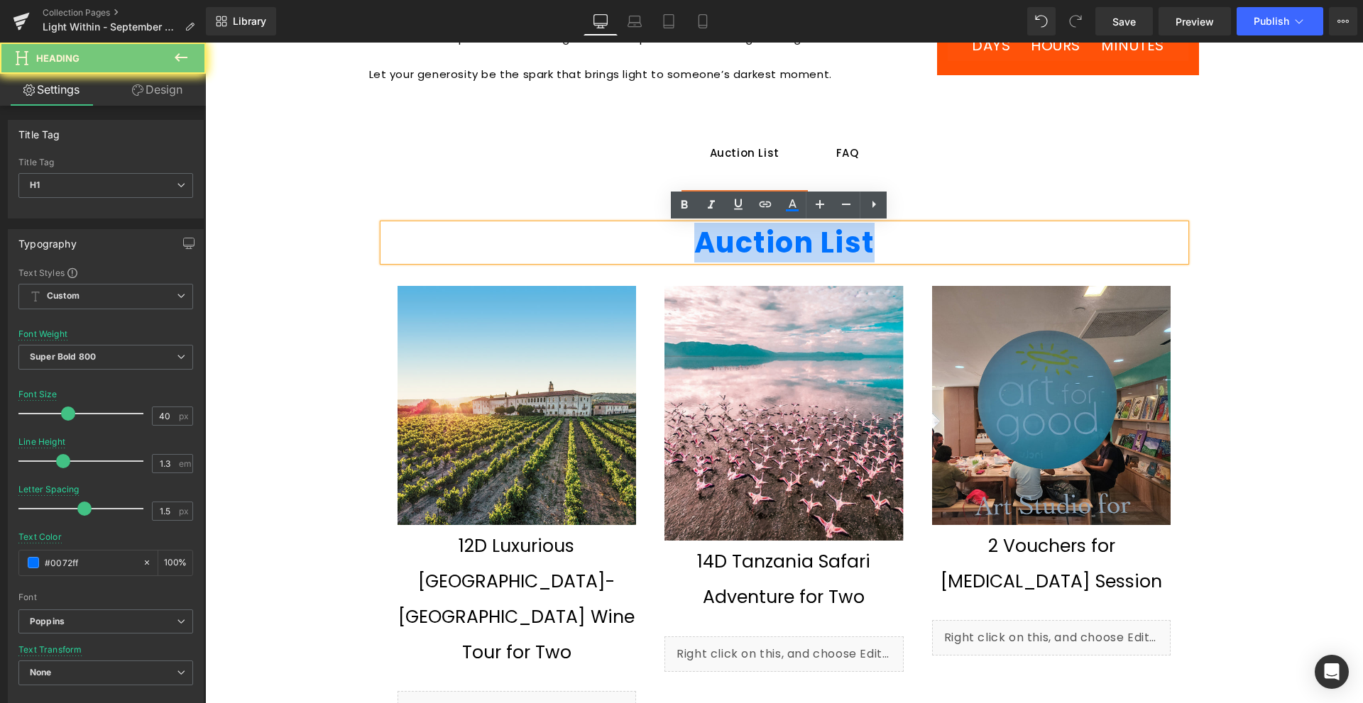
click at [828, 229] on strong "Auction List" at bounding box center [784, 243] width 180 height 40
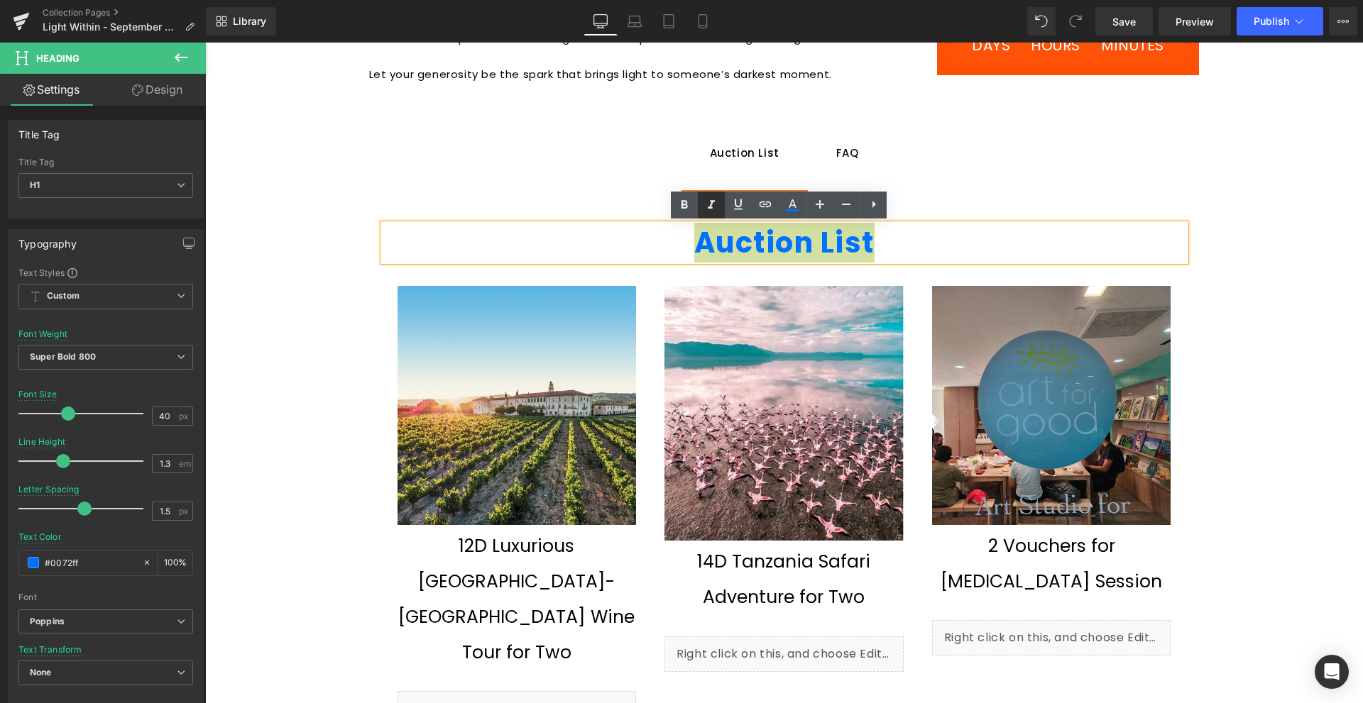
click at [701, 208] on link at bounding box center [711, 205] width 27 height 27
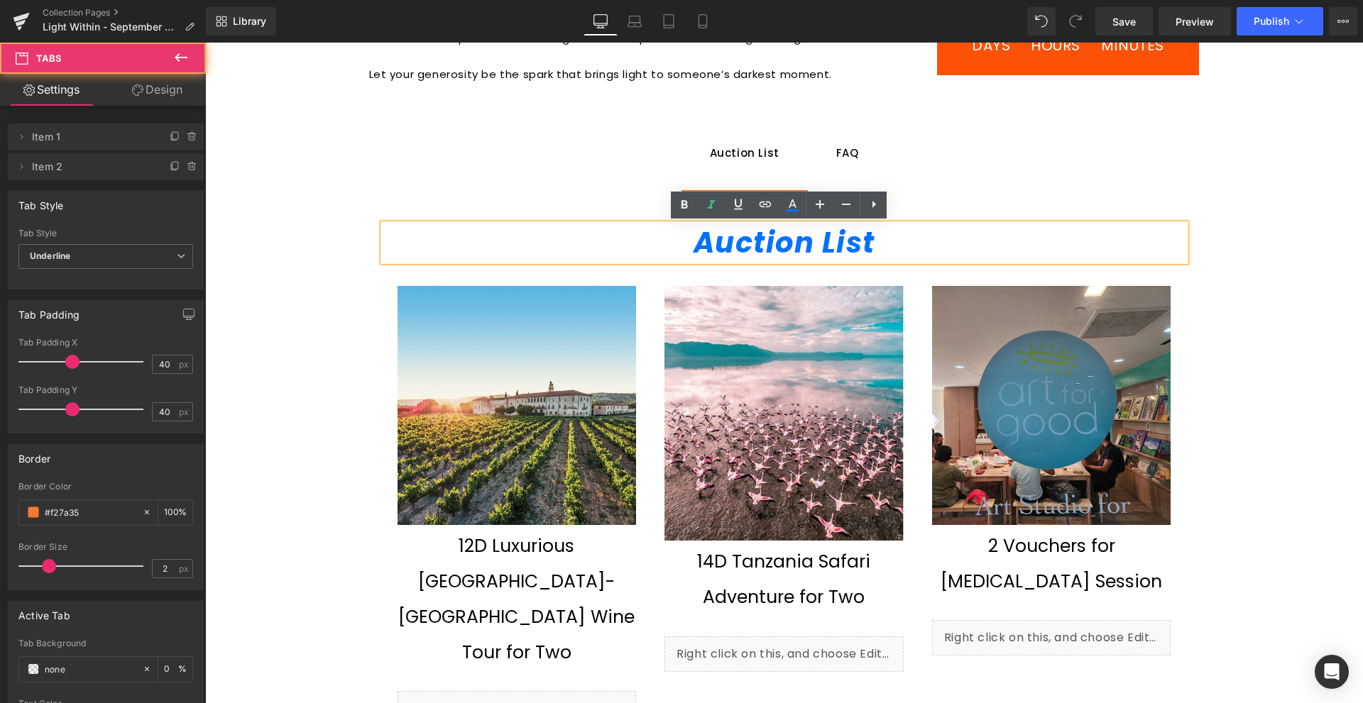
click at [742, 171] on span "Auction List Text Block" at bounding box center [744, 153] width 126 height 74
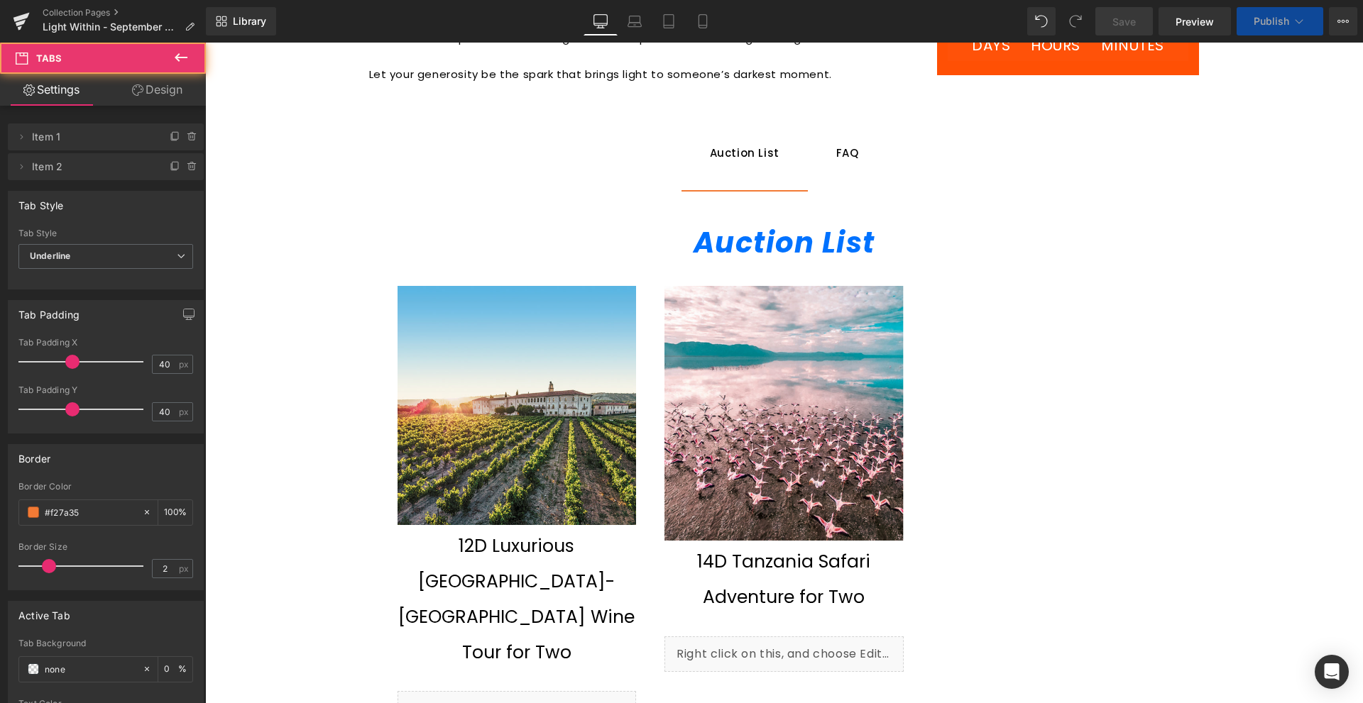
click at [205, 43] on div at bounding box center [205, 43] width 0 height 0
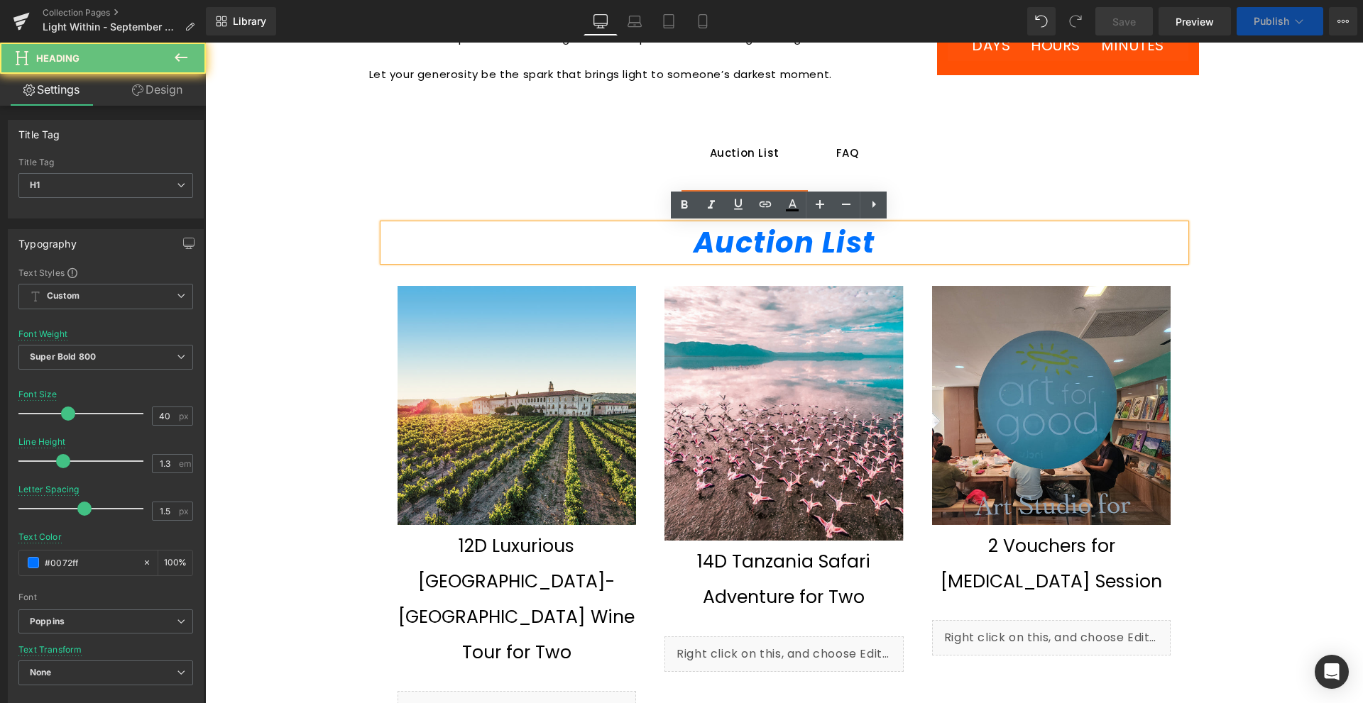
click at [709, 254] on strong "Auction List" at bounding box center [785, 243] width 182 height 40
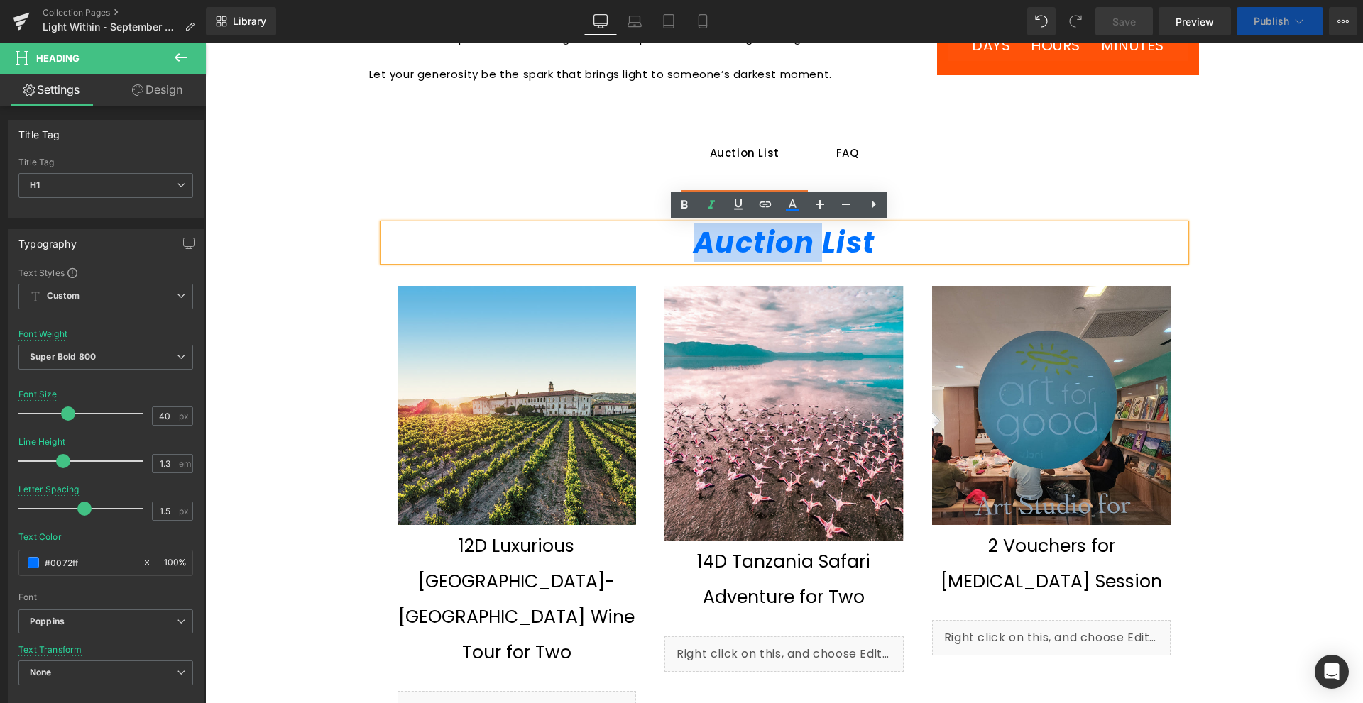
click at [709, 254] on strong "Auction List" at bounding box center [785, 243] width 182 height 40
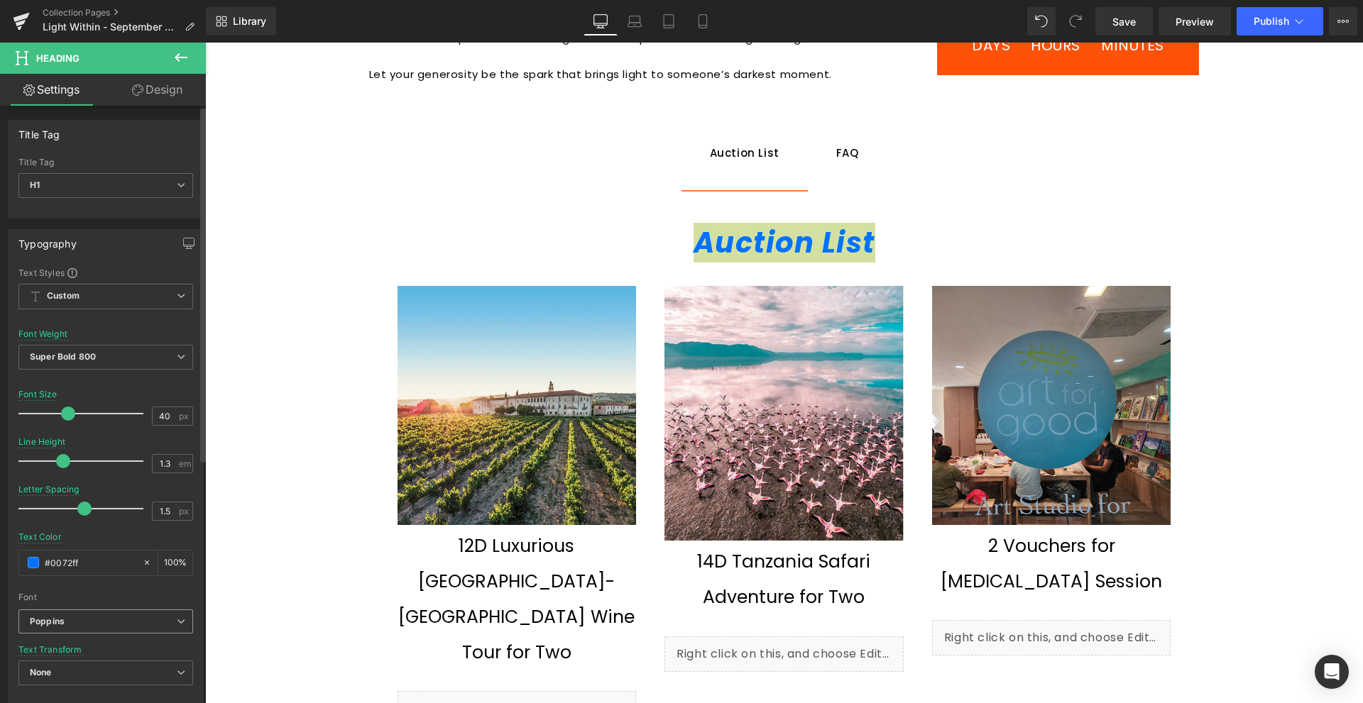
click at [80, 621] on b "Poppins" at bounding box center [103, 622] width 147 height 12
click at [104, 668] on li "Work Sans" at bounding box center [102, 670] width 169 height 23
click at [299, 437] on div "Image Row Welcome to HeartBid’s Light Within auction, a special campaign for Wo…" at bounding box center [784, 513] width 1158 height 2804
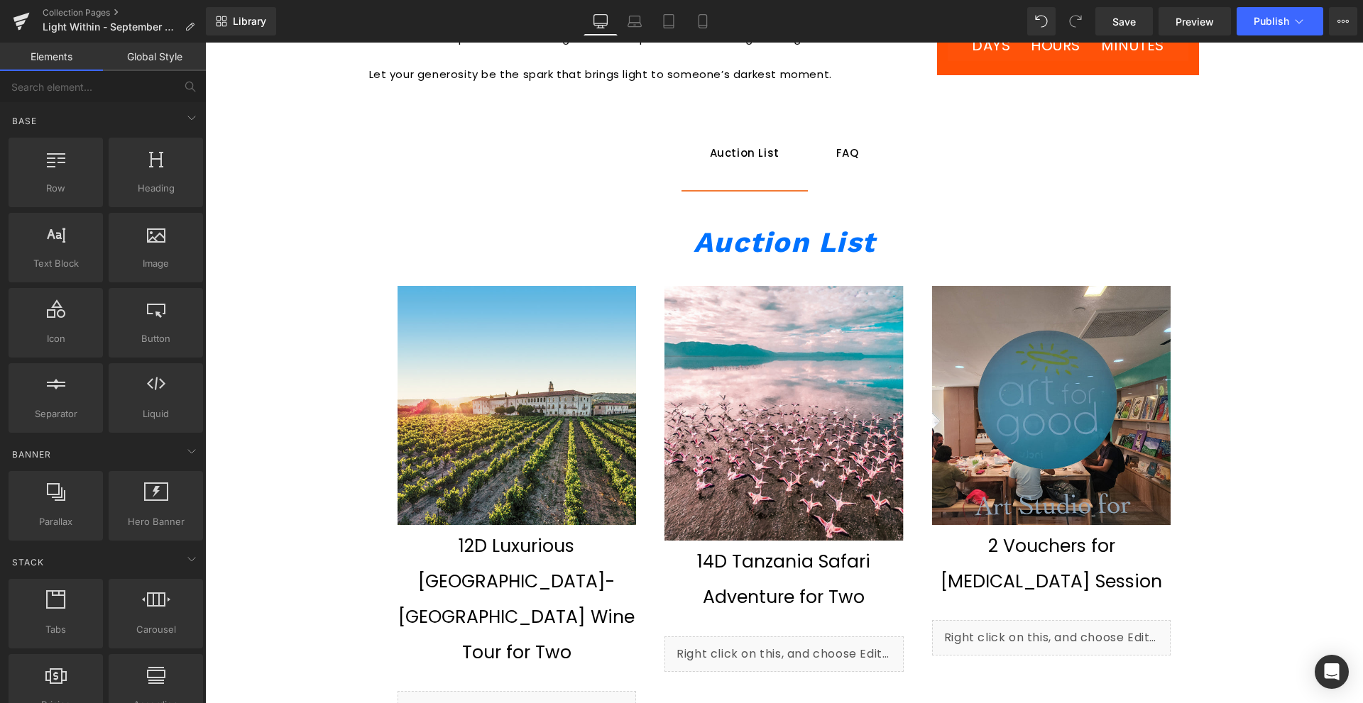
click at [532, 343] on img at bounding box center [517, 405] width 239 height 239
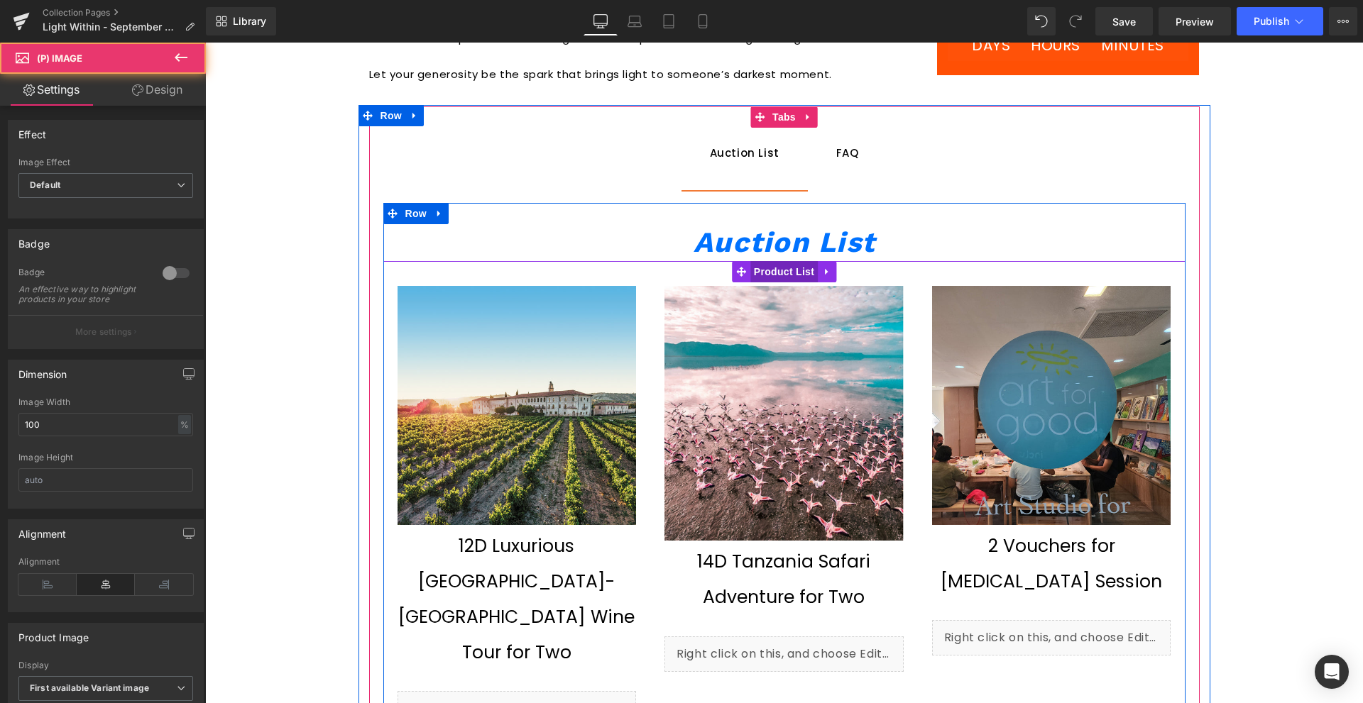
click at [796, 271] on span "Product List" at bounding box center [783, 271] width 67 height 21
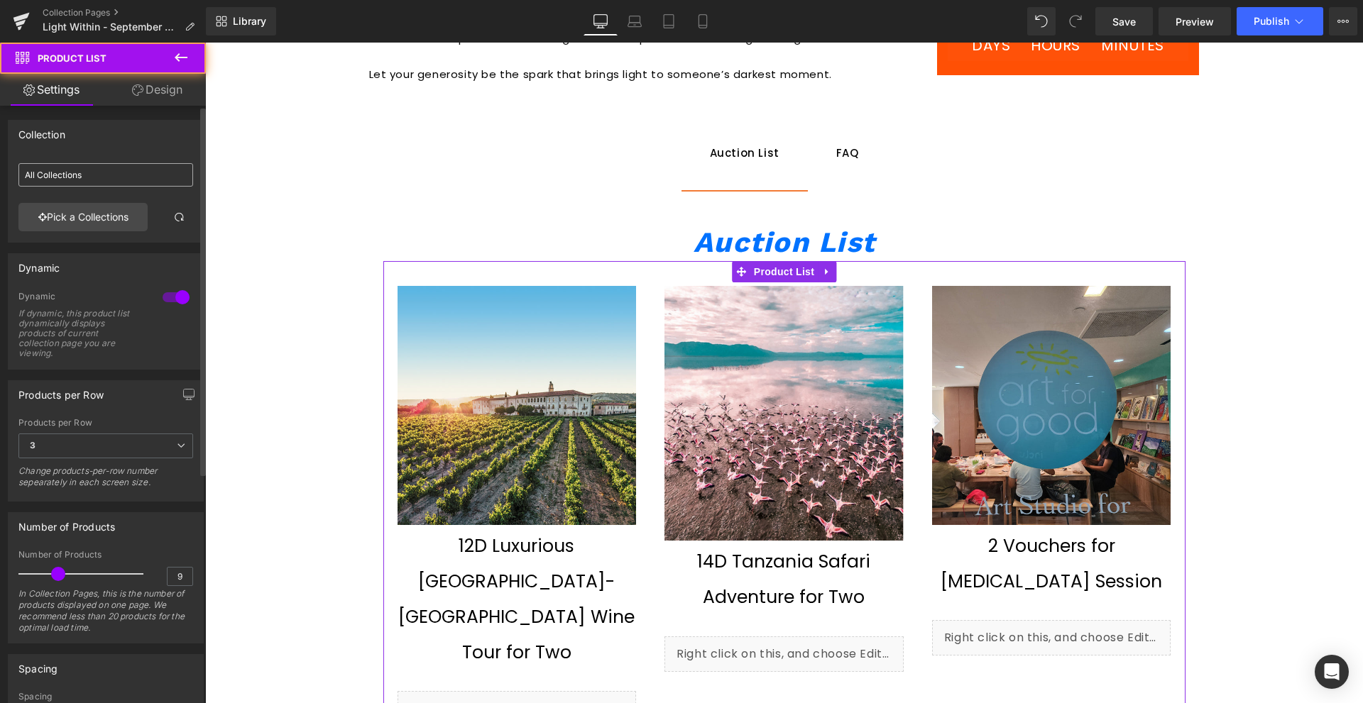
click at [127, 169] on input "All Collections" at bounding box center [105, 174] width 175 height 23
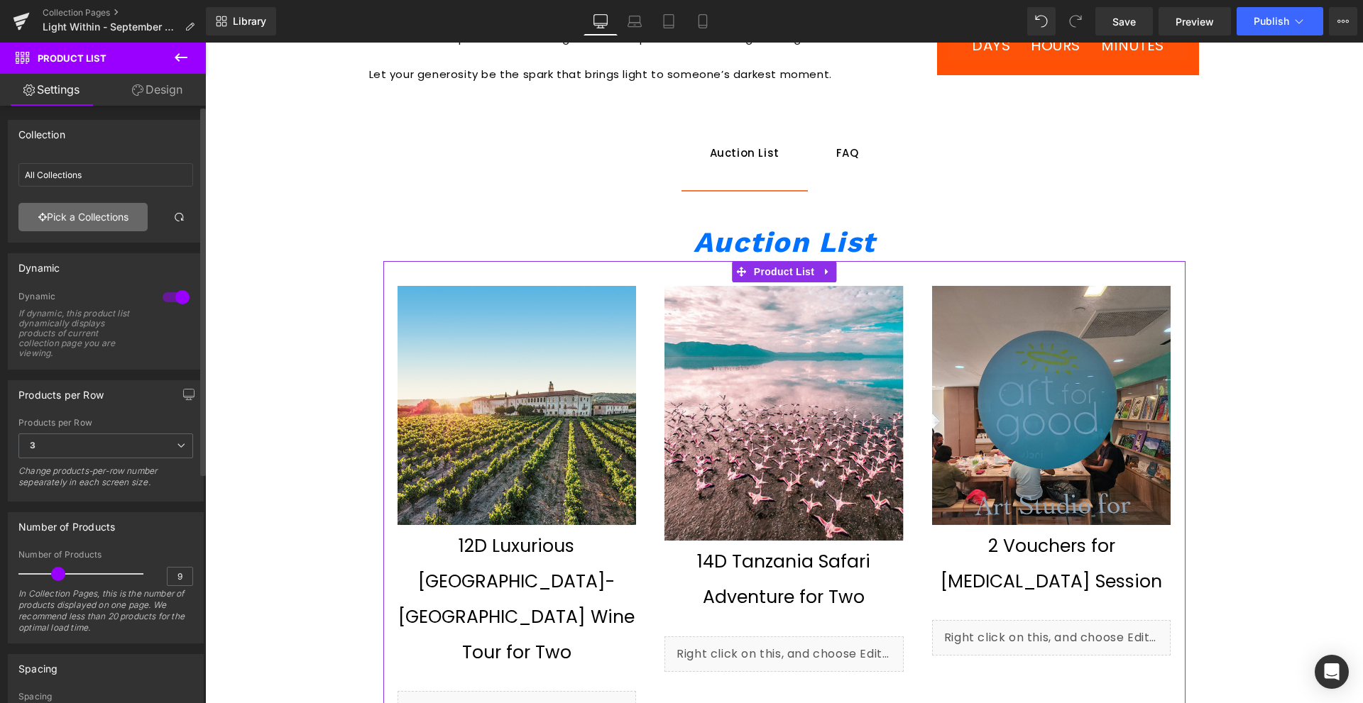
click at [104, 217] on link "Pick a Collections" at bounding box center [82, 217] width 129 height 28
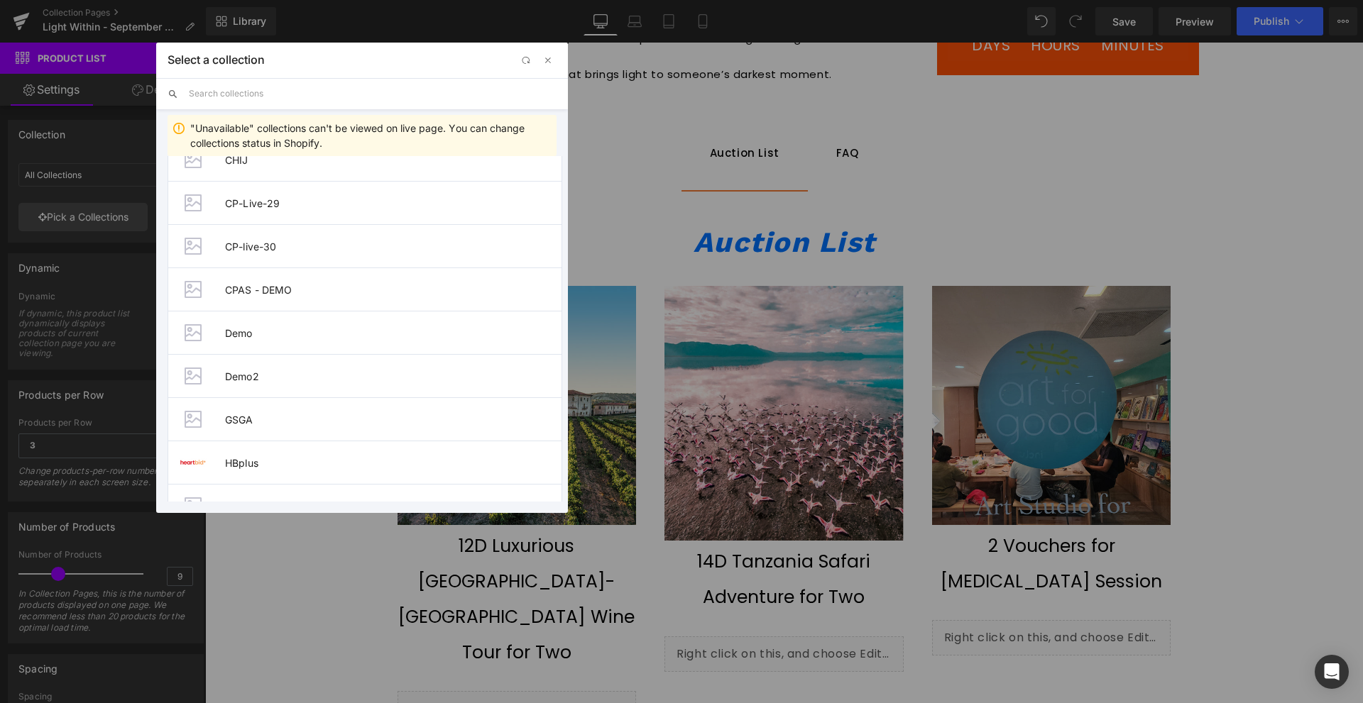
scroll to position [426, 0]
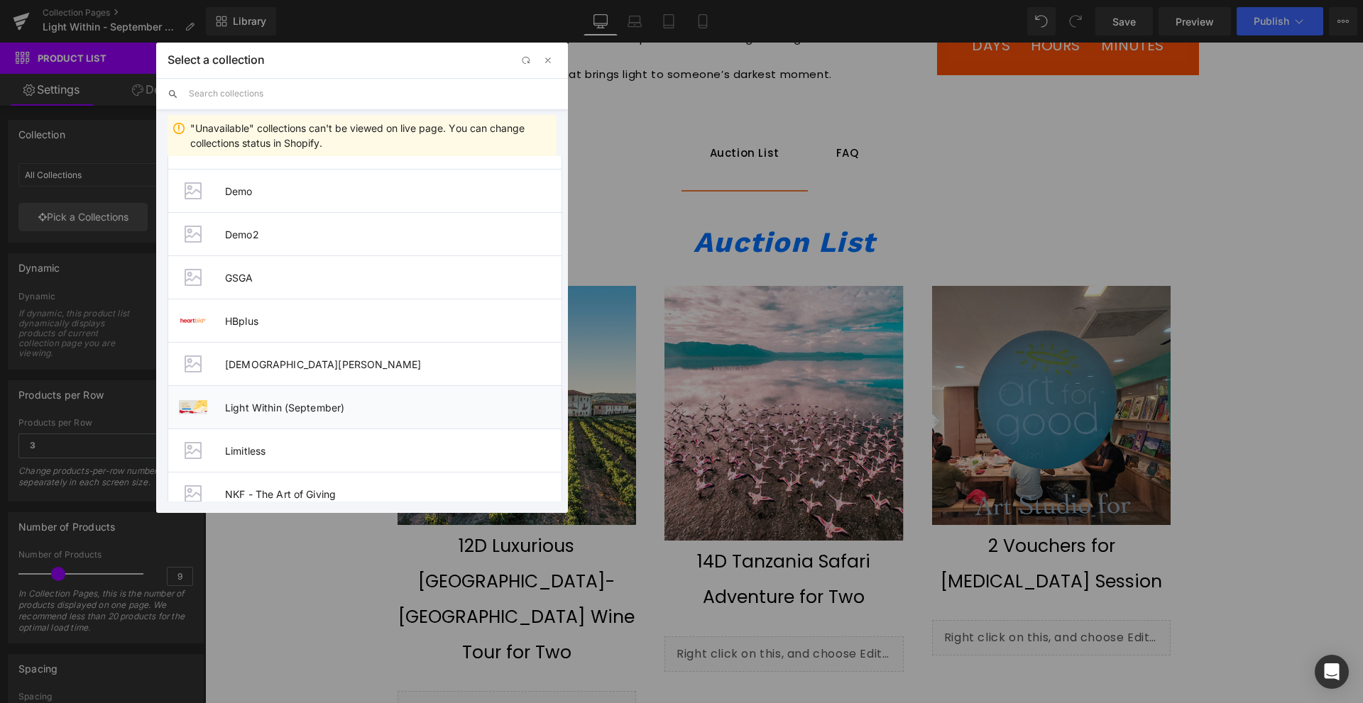
click at [341, 403] on span "Light Within (September)" at bounding box center [393, 408] width 336 height 12
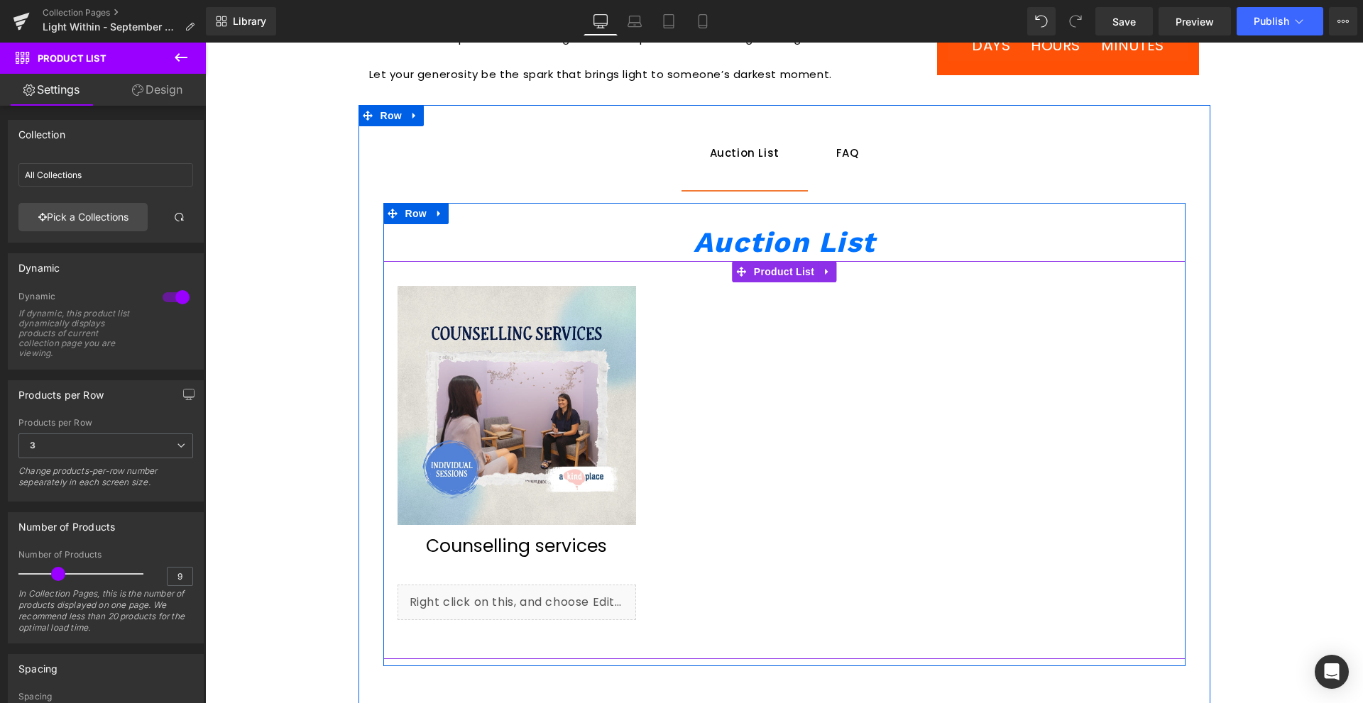
click at [716, 393] on div "Sale Off (P) Image Counselling services (P) Title Liquid Row Product" at bounding box center [784, 449] width 802 height 377
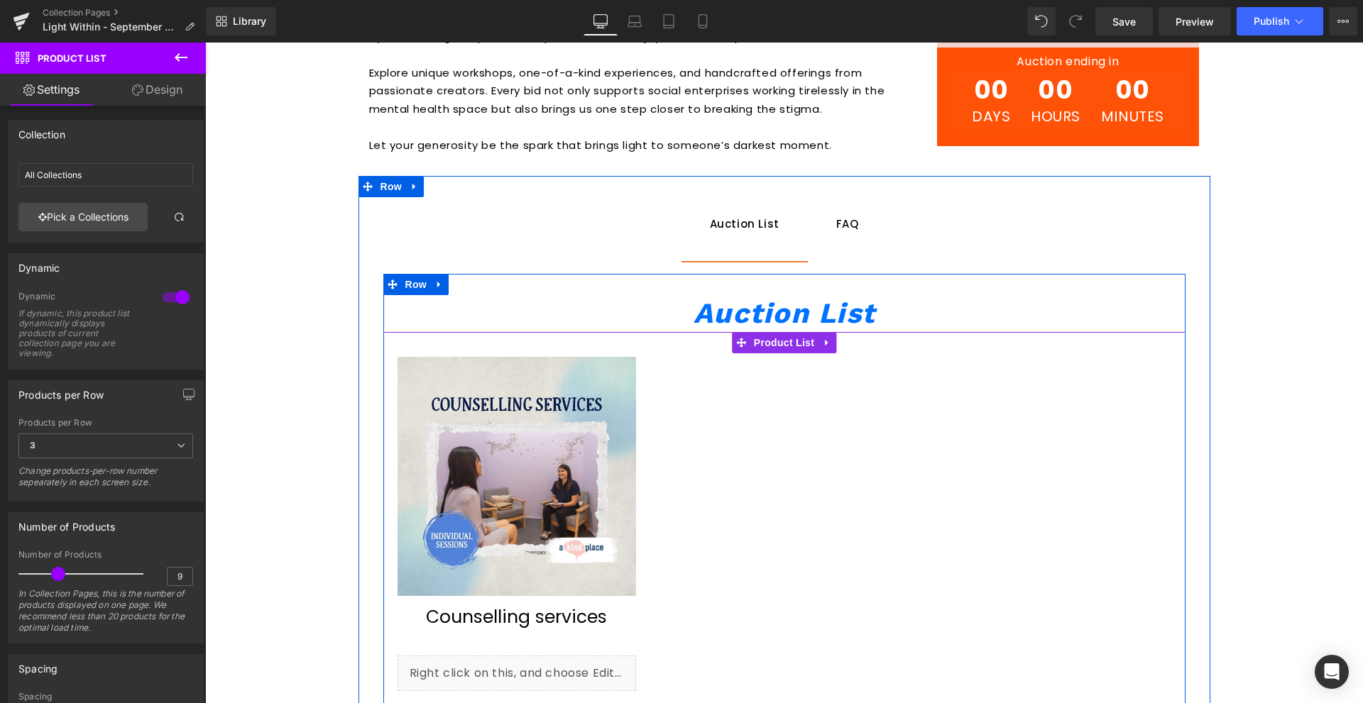
scroll to position [575, 0]
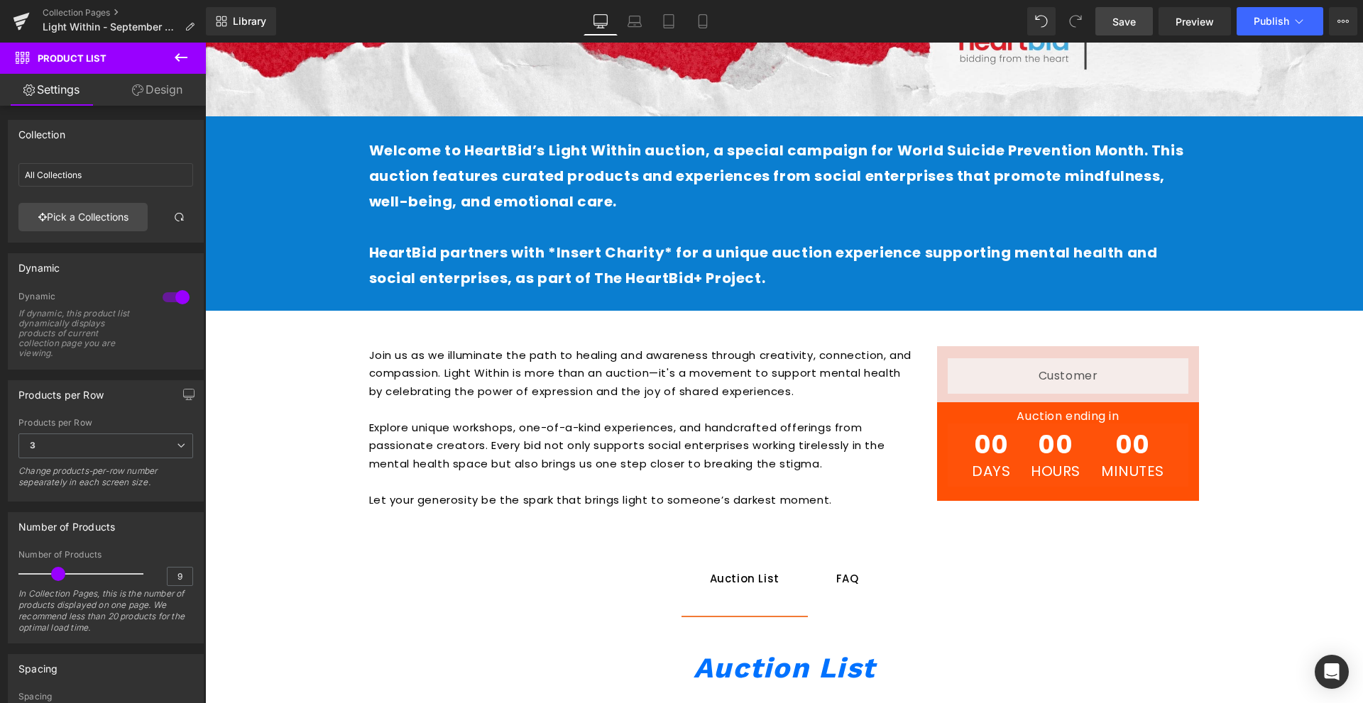
click at [1151, 17] on link "Save" at bounding box center [1123, 21] width 57 height 28
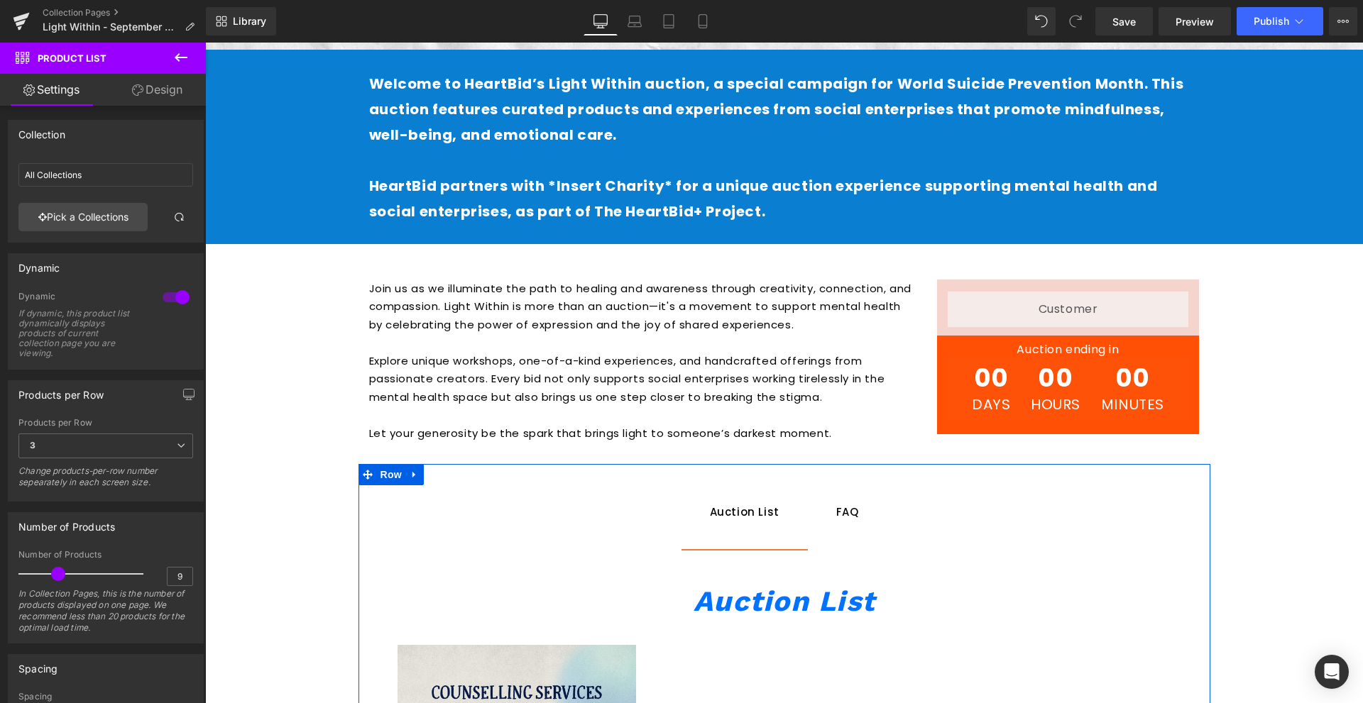
scroll to position [997, 0]
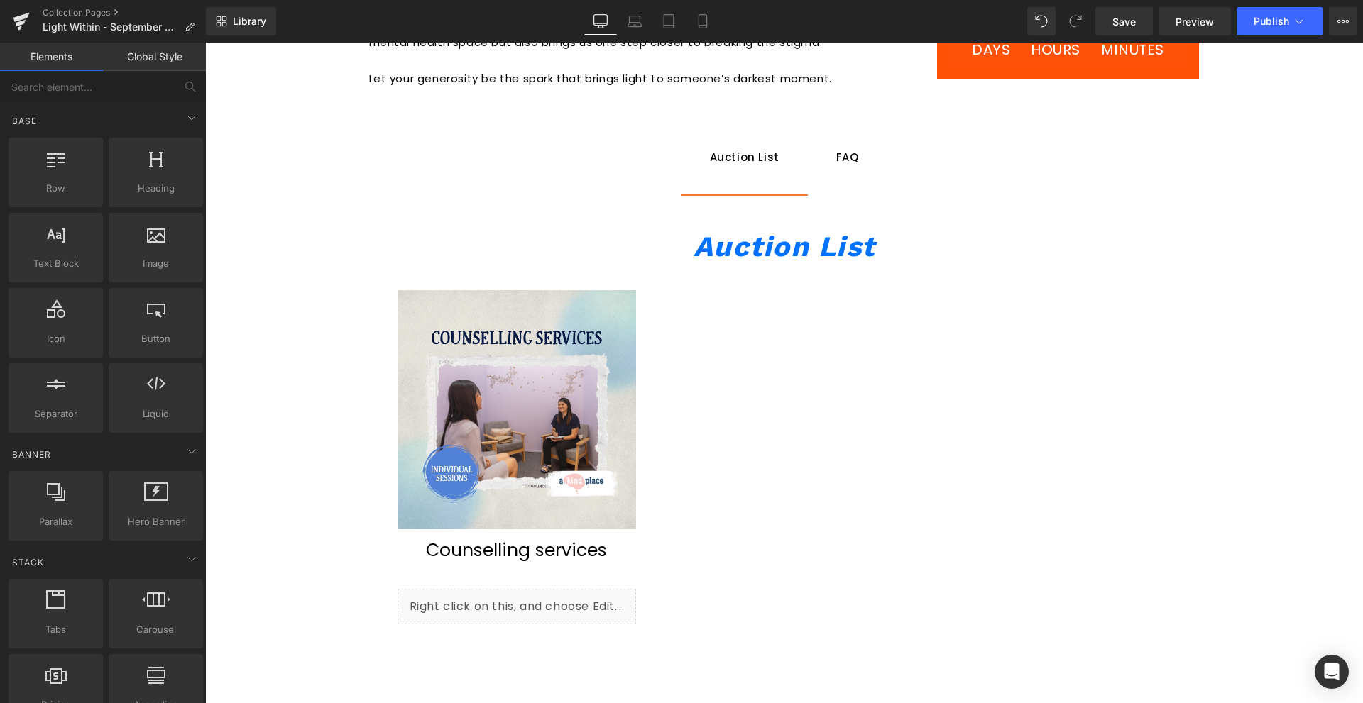
click at [210, 432] on div "Image Row Welcome to HeartBid’s Light Within auction, a special campaign for Wo…" at bounding box center [784, 8] width 1158 height 1787
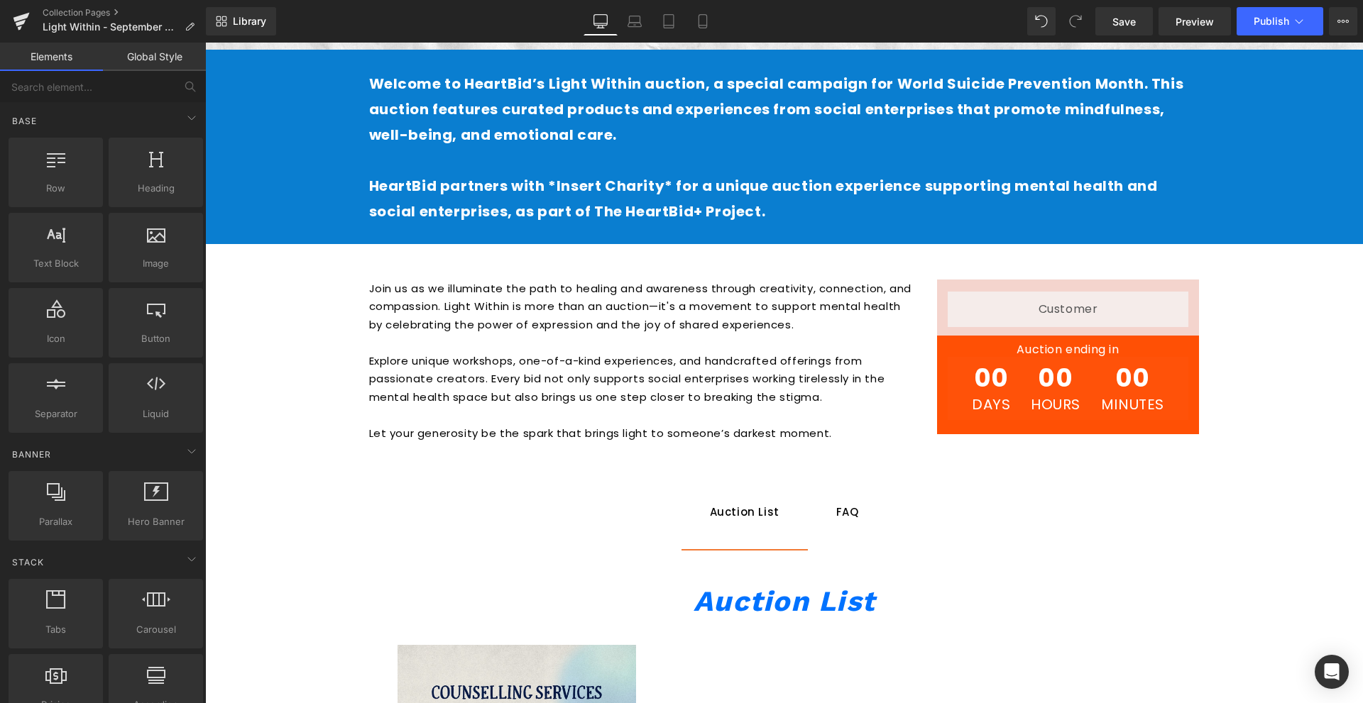
click at [297, 413] on div "Image Row Welcome to HeartBid’s Light Within auction, a special campaign for Wo…" at bounding box center [784, 363] width 1158 height 1787
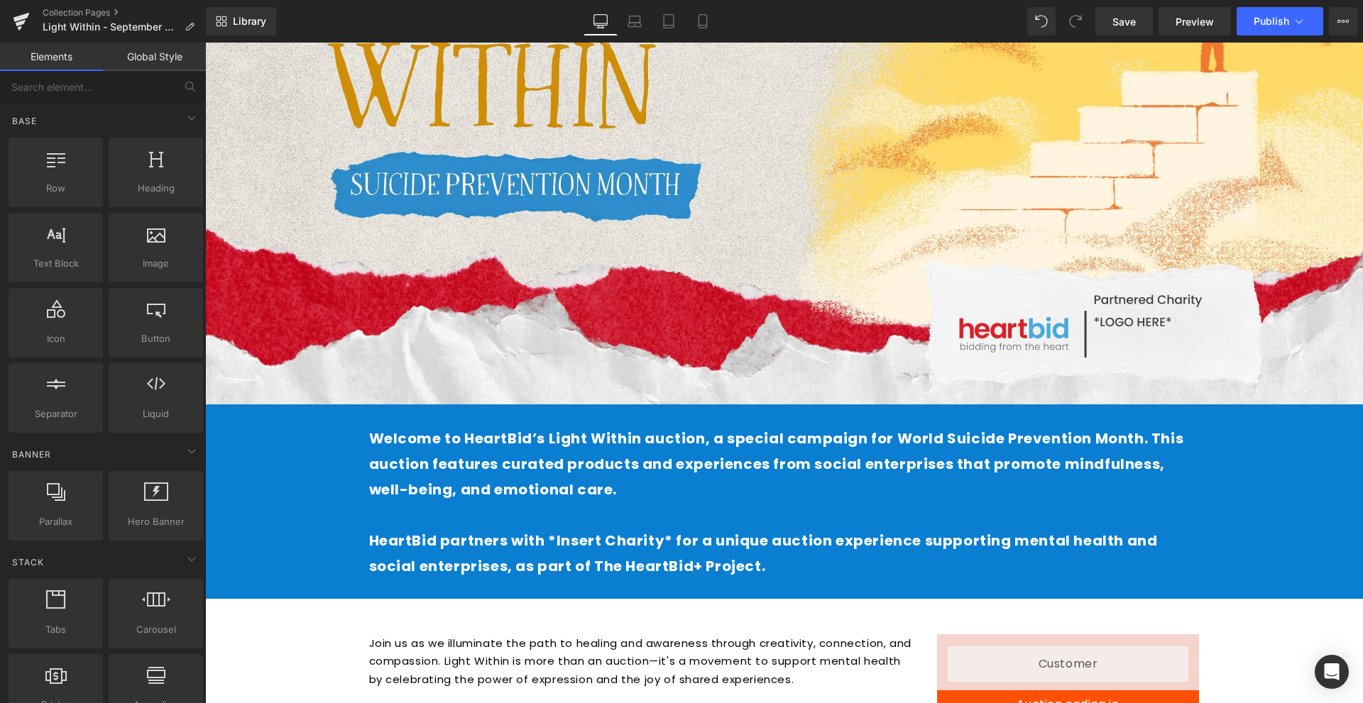
scroll to position [0, 0]
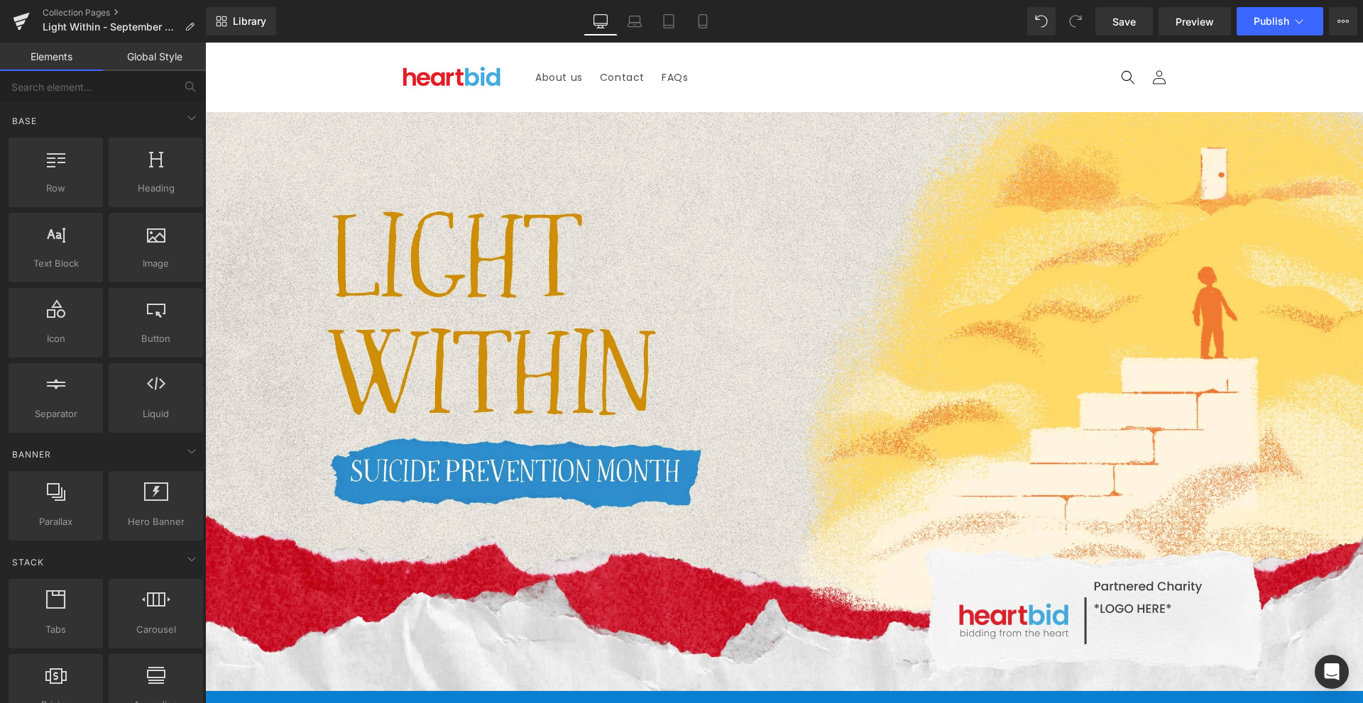
click at [109, 5] on div "Collection Pages Light Within - September Campaign" at bounding box center [103, 21] width 206 height 43
click at [96, 13] on link "Collection Pages" at bounding box center [124, 12] width 163 height 11
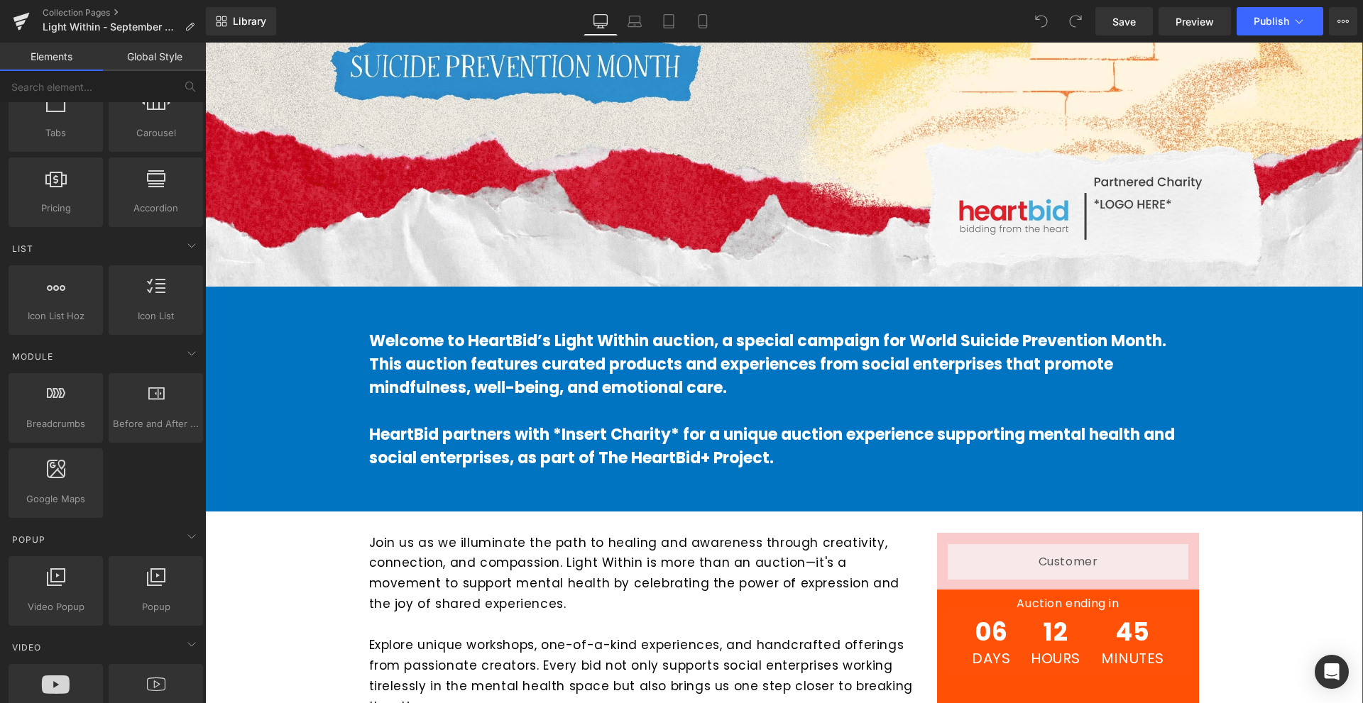
scroll to position [142, 0]
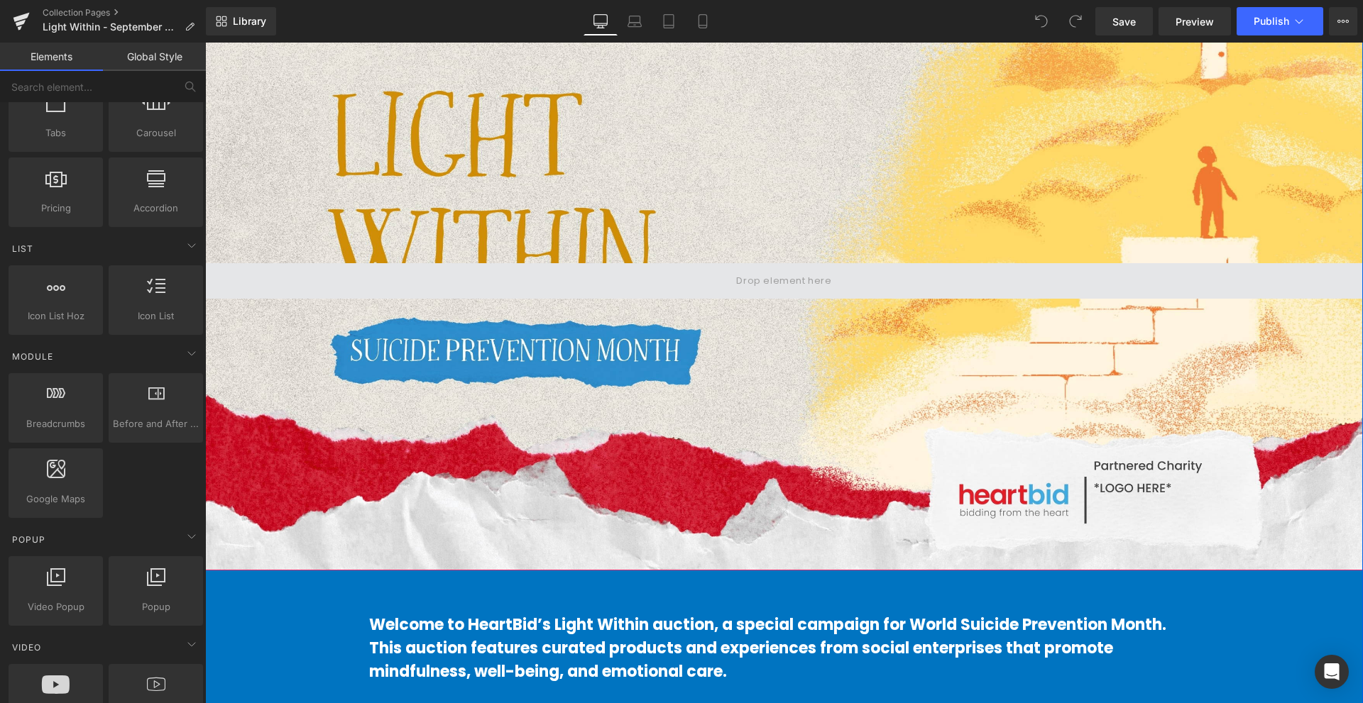
click at [713, 292] on span at bounding box center [784, 280] width 1158 height 35
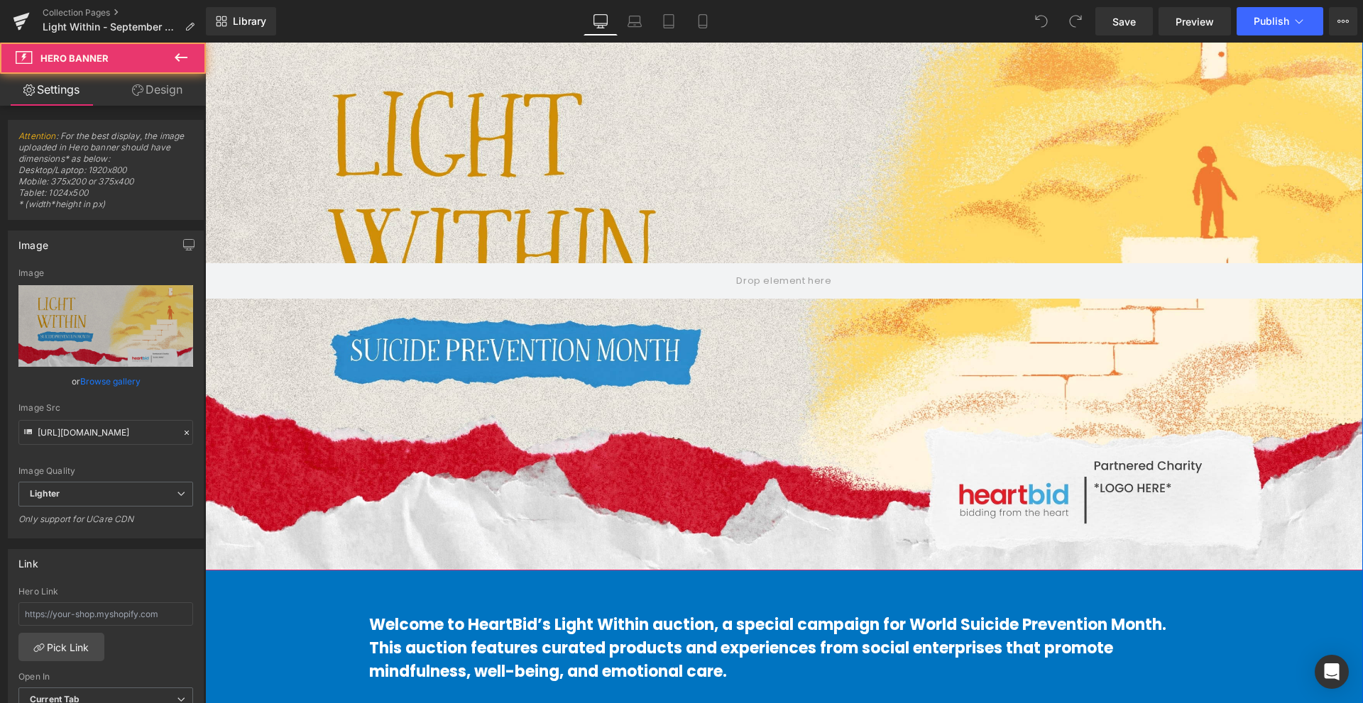
click at [713, 356] on div at bounding box center [784, 280] width 1158 height 579
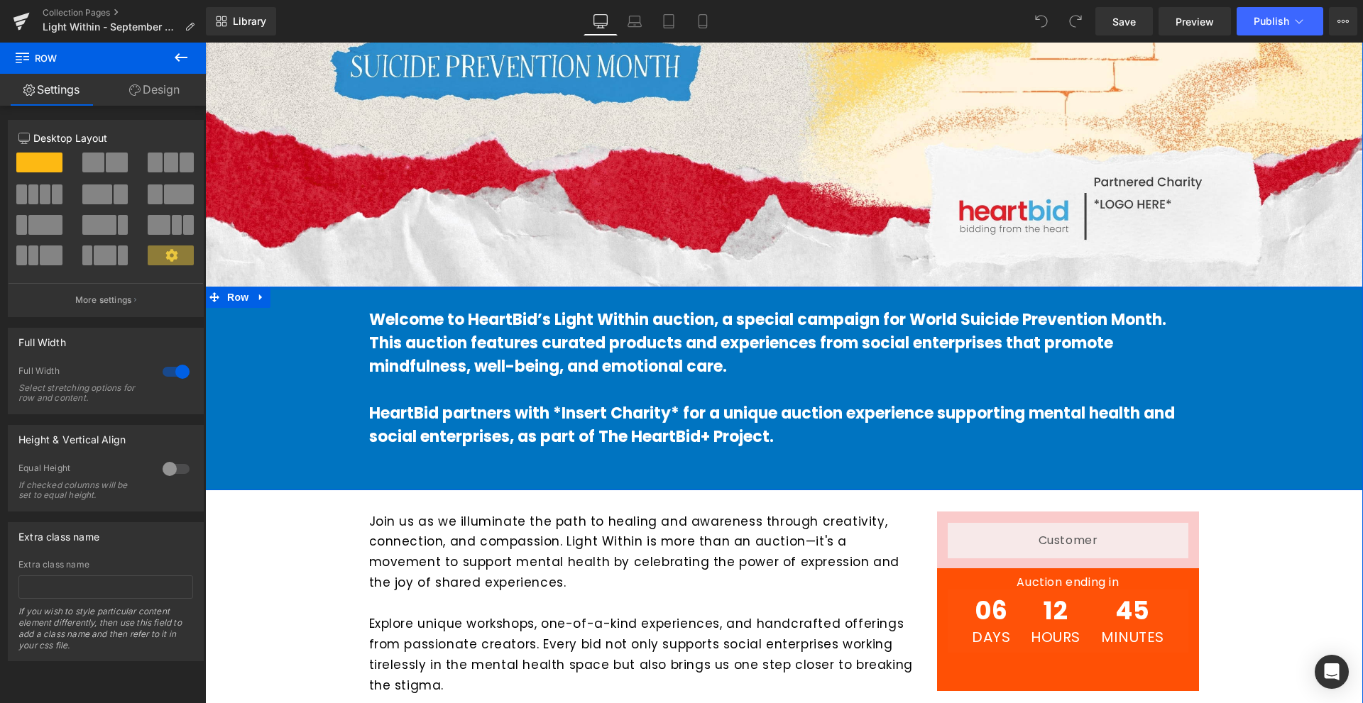
click at [754, 287] on div at bounding box center [784, 289] width 1158 height 4
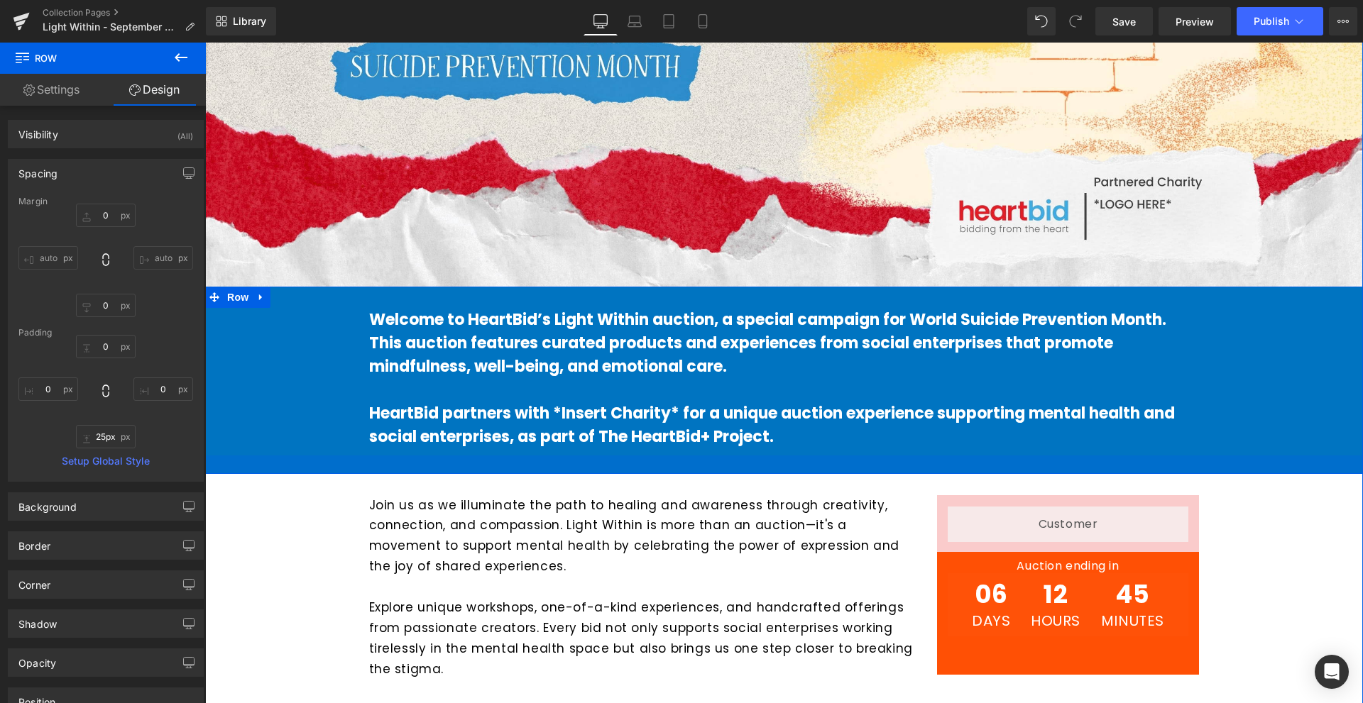
type input "24px"
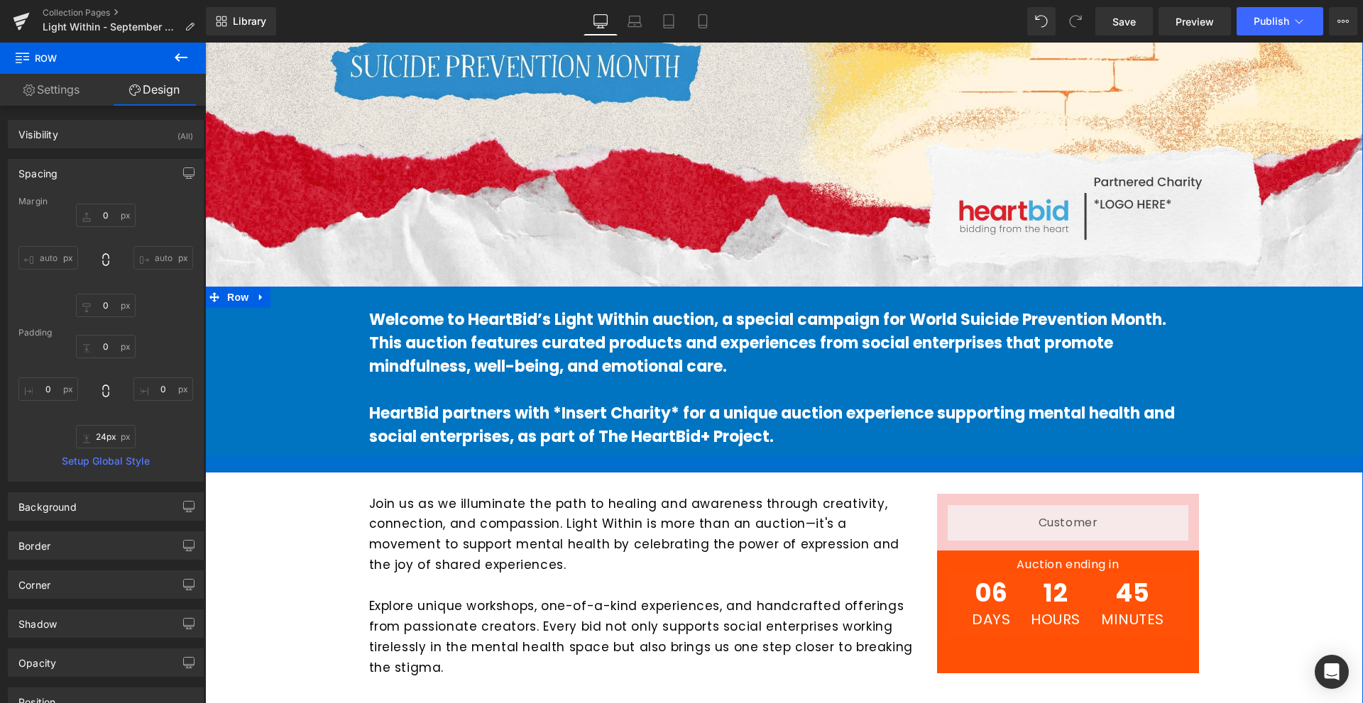
drag, startPoint x: 716, startPoint y: 488, endPoint x: 718, endPoint y: 471, distance: 17.9
click at [718, 471] on div at bounding box center [784, 464] width 1158 height 17
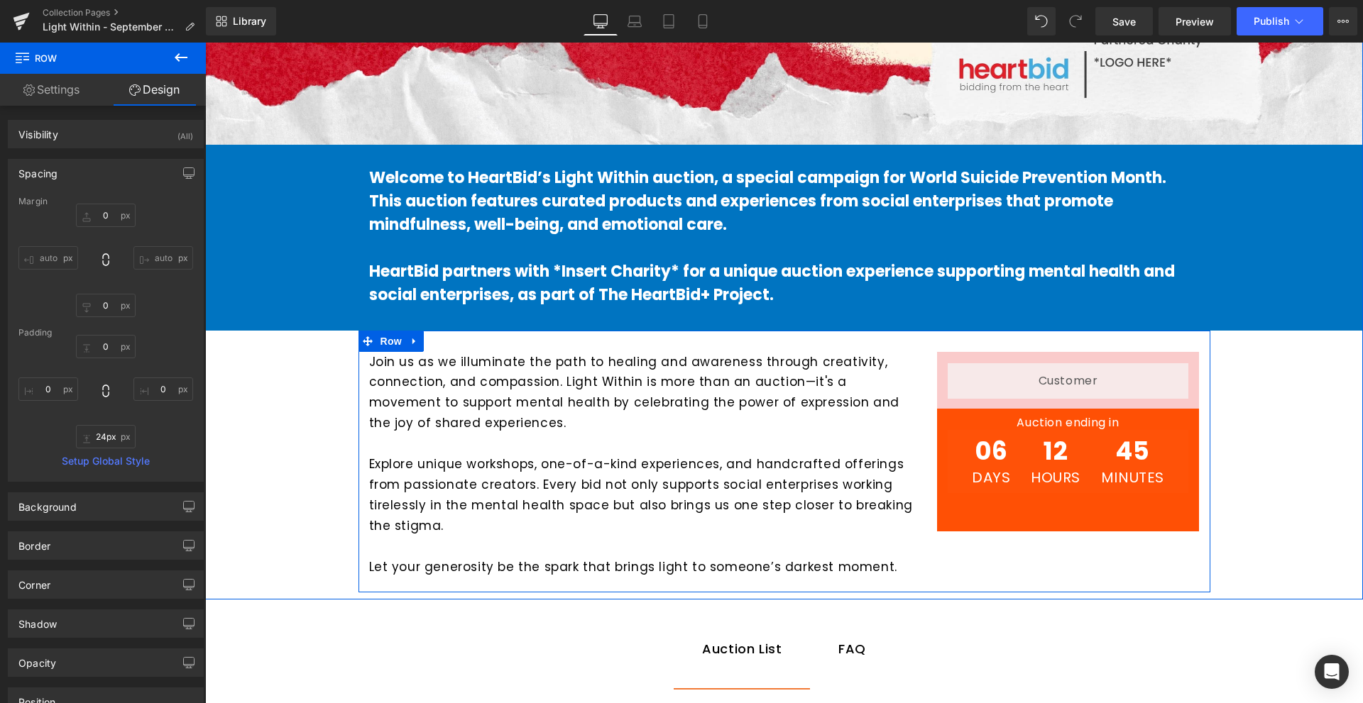
scroll to position [781, 0]
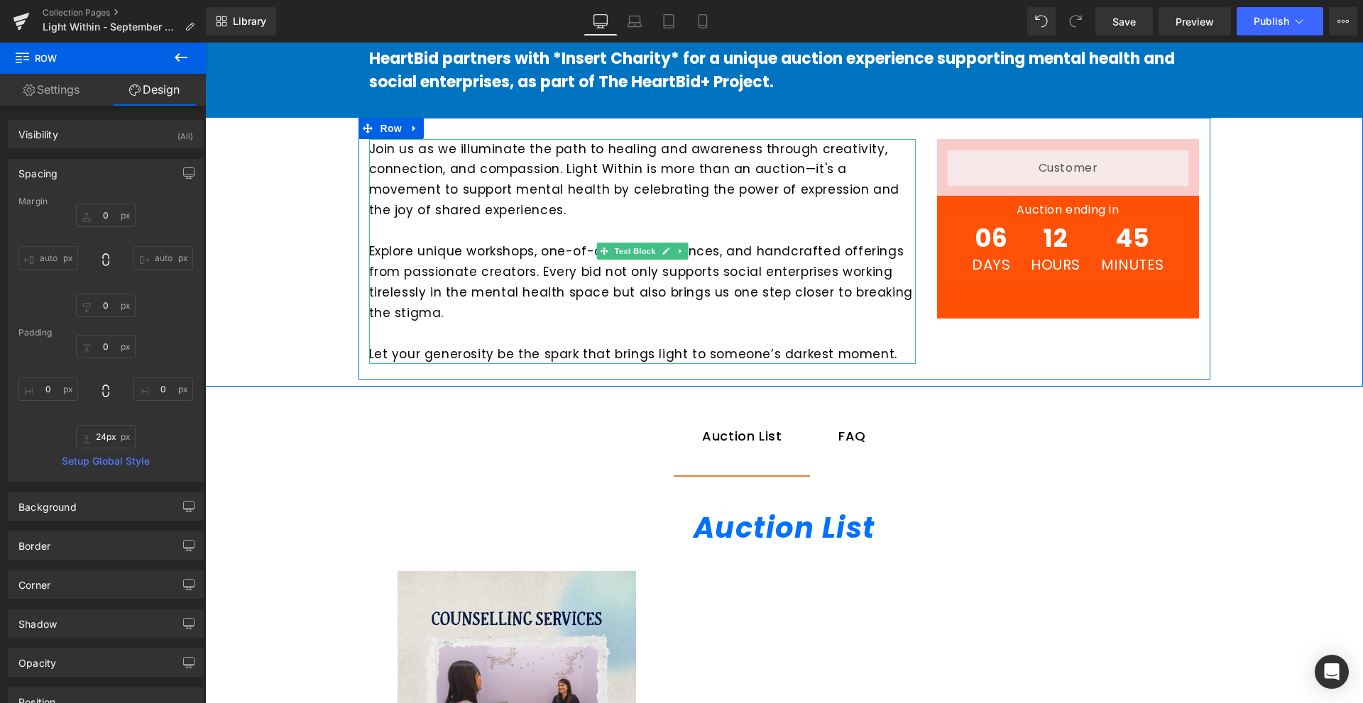
click at [757, 319] on p "Explore unique workshops, one-of-a-kind experiences, and handcrafted offerings …" at bounding box center [642, 282] width 547 height 82
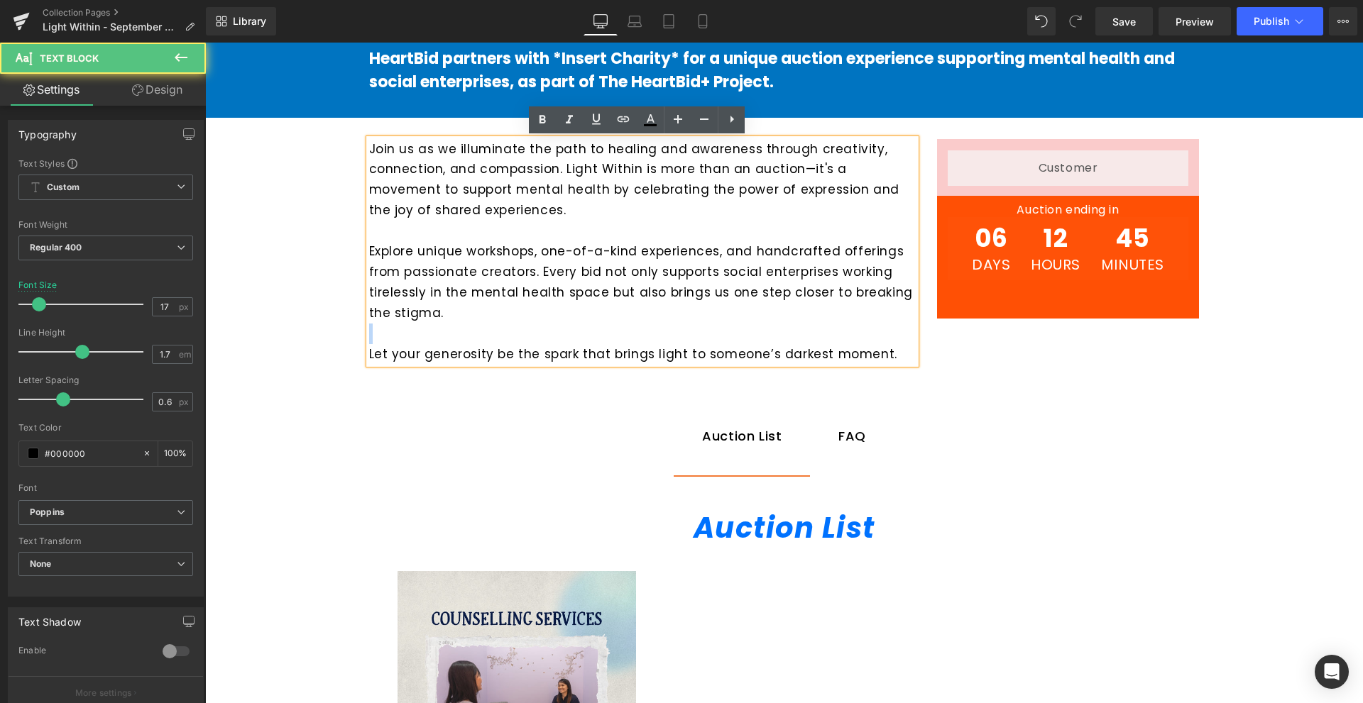
click at [757, 319] on p "Explore unique workshops, one-of-a-kind experiences, and handcrafted offerings …" at bounding box center [642, 282] width 547 height 82
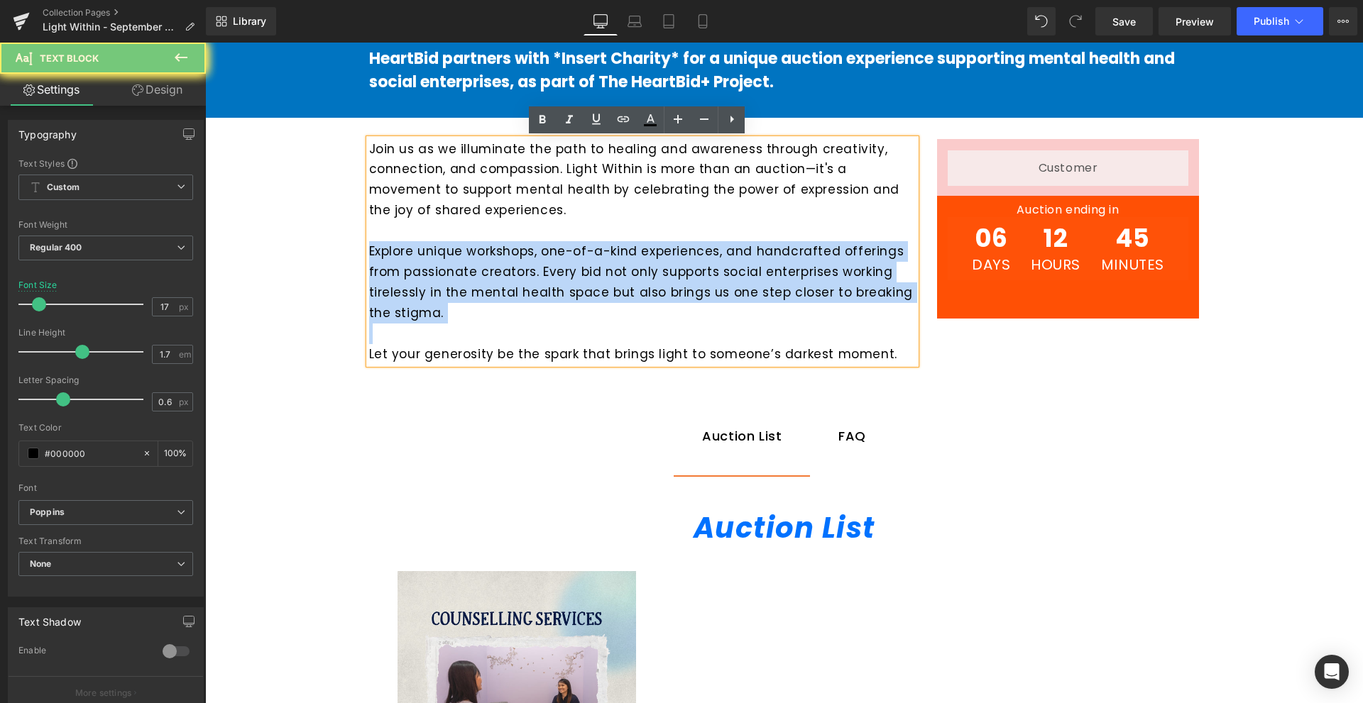
click at [757, 319] on p "Explore unique workshops, one-of-a-kind experiences, and handcrafted offerings …" at bounding box center [642, 282] width 547 height 82
click at [843, 337] on p at bounding box center [642, 334] width 547 height 21
click at [999, 302] on div "Auction ending in Heading 06 Days 12 Hours 45 Minutes Countdown Timer Row 54px" at bounding box center [1068, 258] width 263 height 124
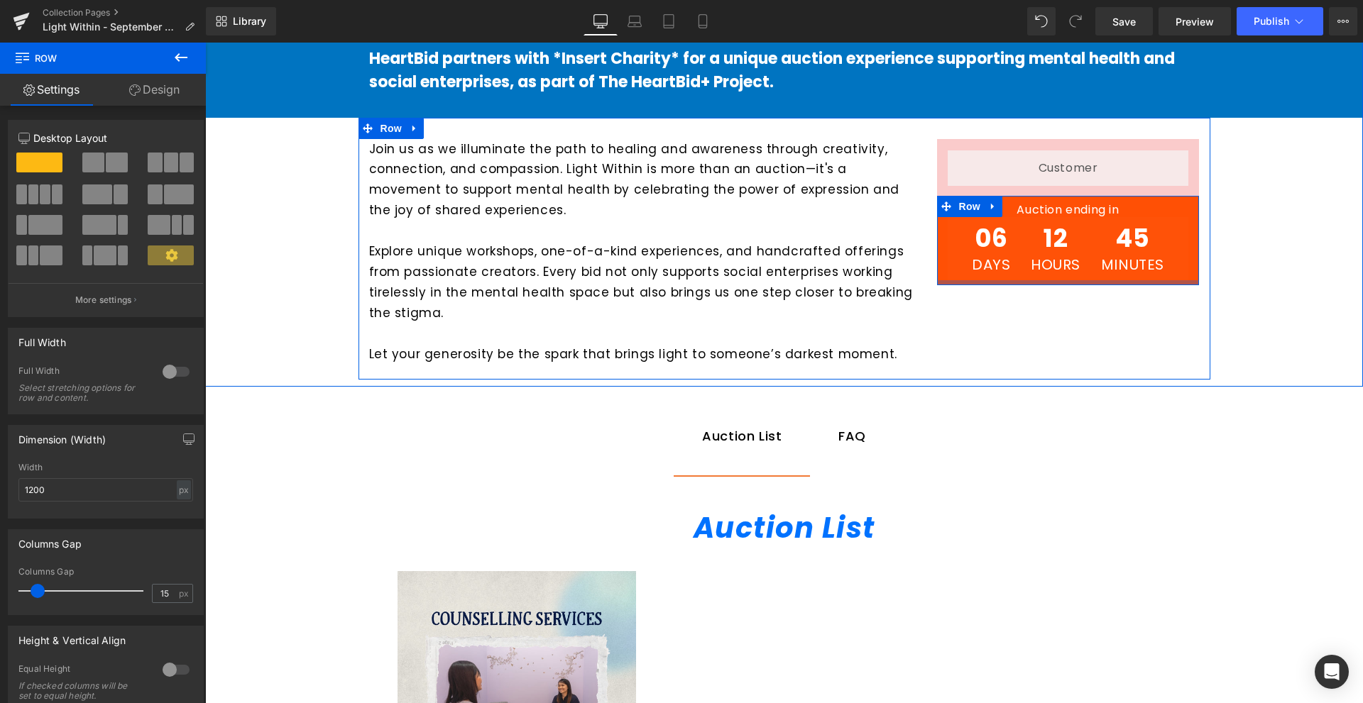
drag, startPoint x: 1000, startPoint y: 317, endPoint x: 1024, endPoint y: 283, distance: 41.2
click at [1024, 283] on div at bounding box center [1068, 282] width 263 height 5
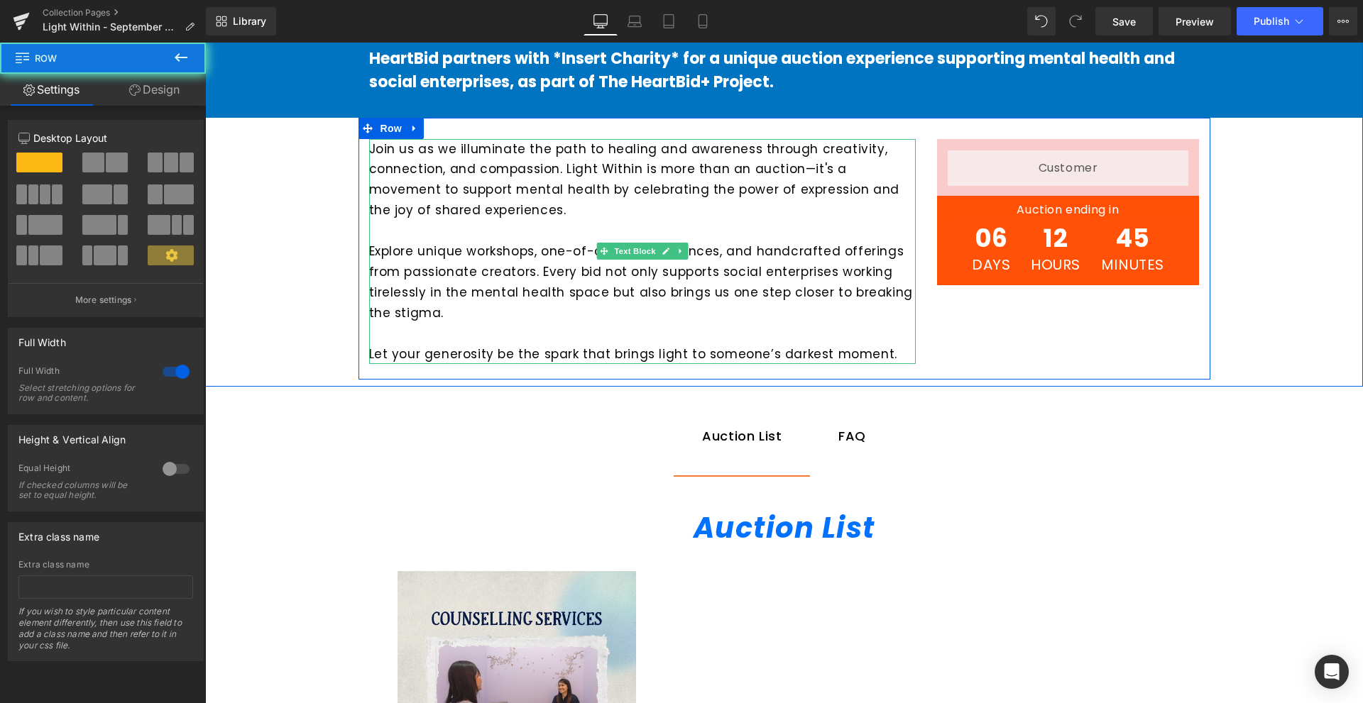
click at [683, 295] on p "Explore unique workshops, one-of-a-kind experiences, and handcrafted offerings …" at bounding box center [642, 282] width 547 height 82
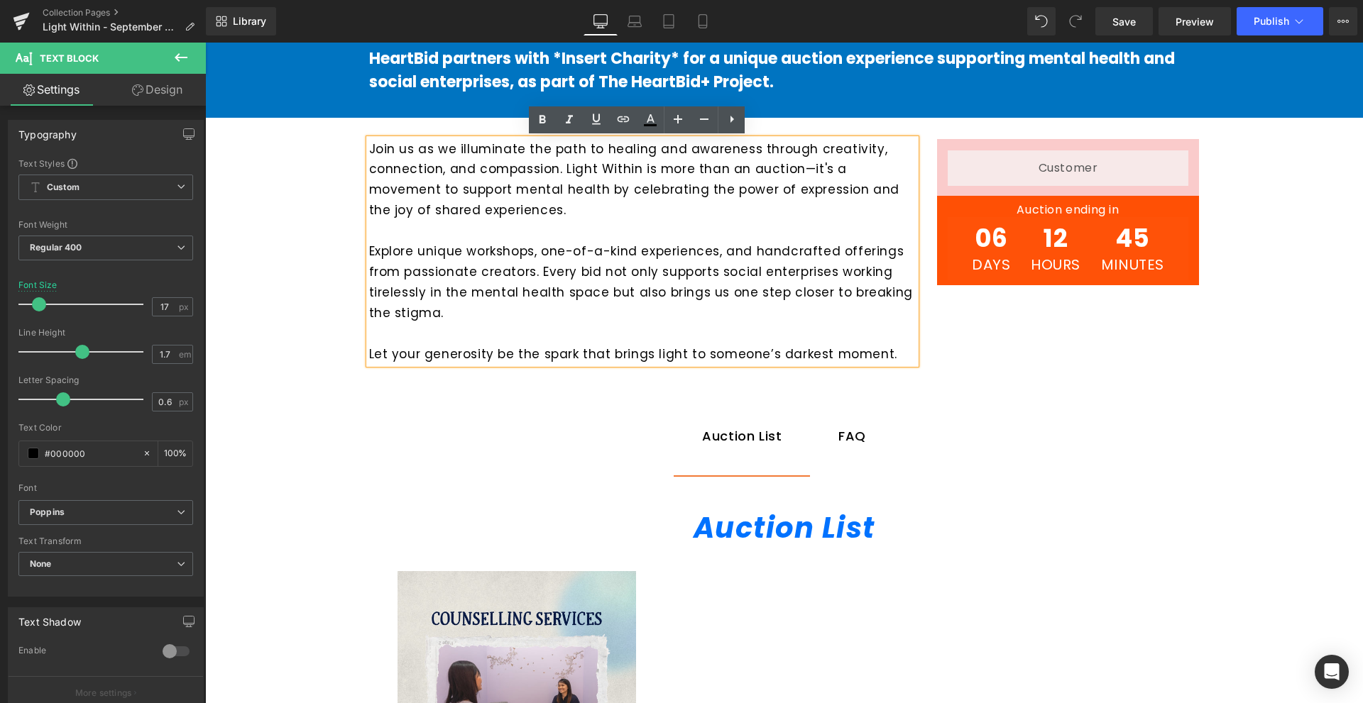
click at [847, 339] on p at bounding box center [642, 334] width 547 height 21
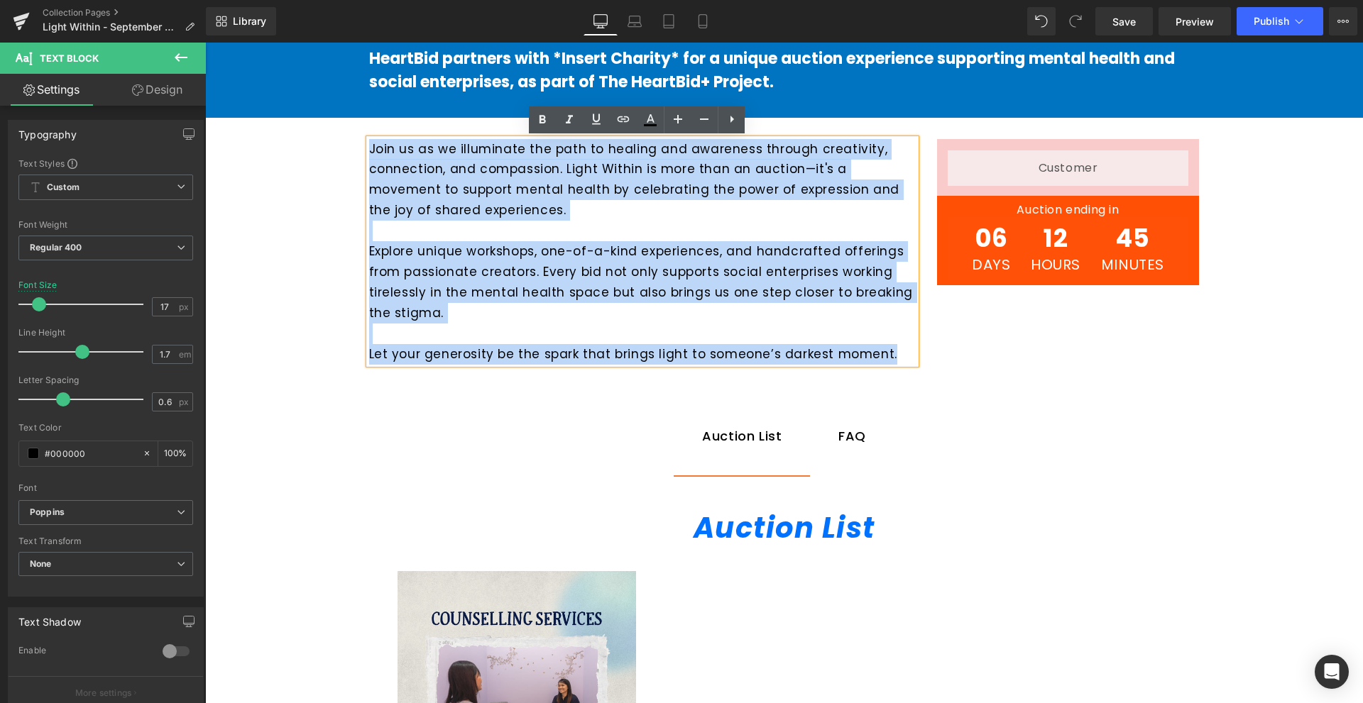
drag, startPoint x: 874, startPoint y: 339, endPoint x: 365, endPoint y: 148, distance: 543.6
click at [369, 148] on div "Join us as we illuminate the path to healing and awareness through creativity, …" at bounding box center [642, 252] width 547 height 226
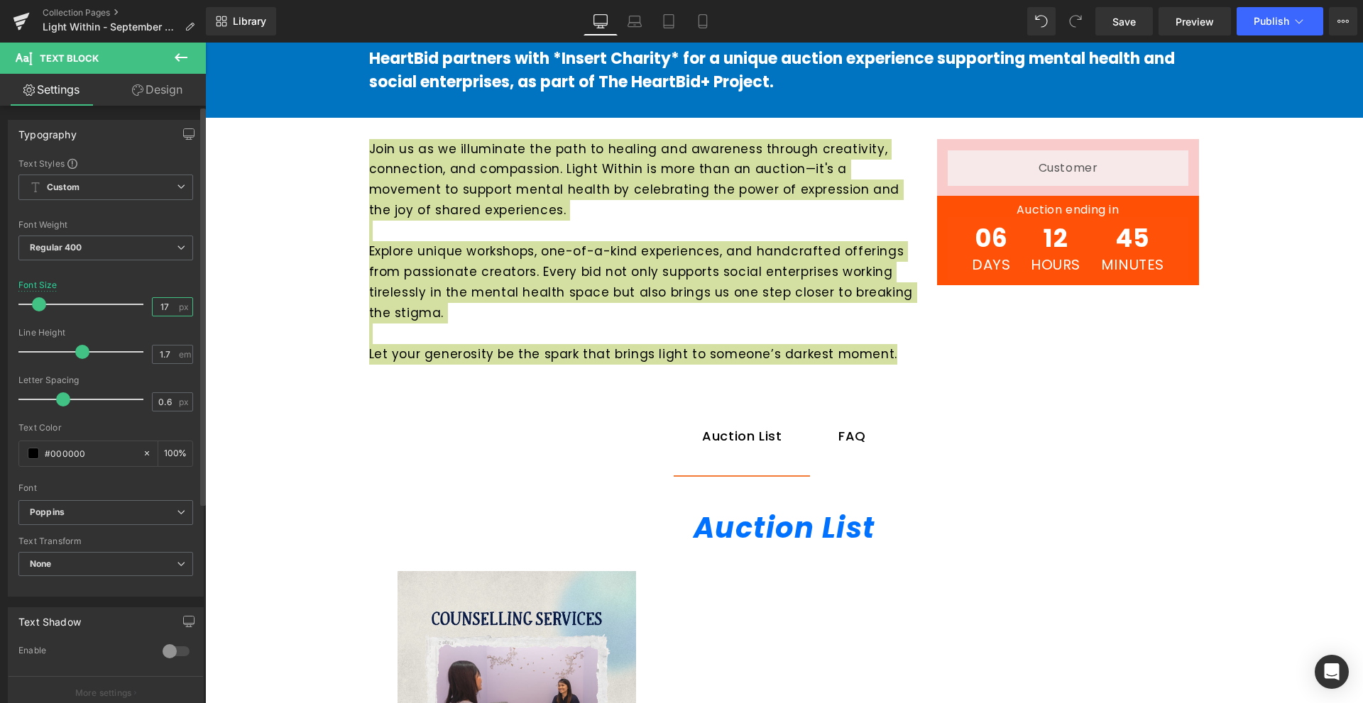
click at [160, 310] on input "17" at bounding box center [165, 307] width 25 height 18
click at [164, 309] on input "17" at bounding box center [165, 307] width 25 height 18
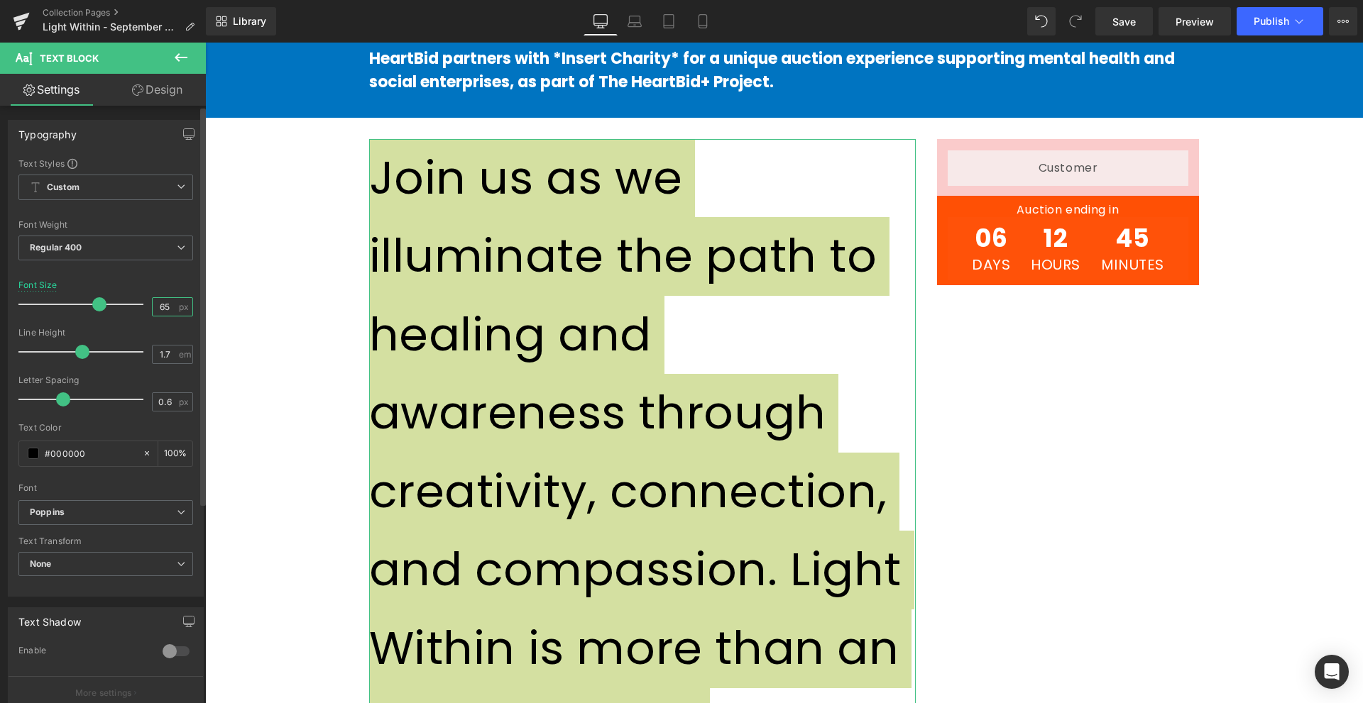
click at [157, 303] on input "65" at bounding box center [165, 307] width 25 height 18
click at [163, 300] on input "65" at bounding box center [165, 307] width 25 height 18
click at [96, 305] on span at bounding box center [94, 304] width 14 height 14
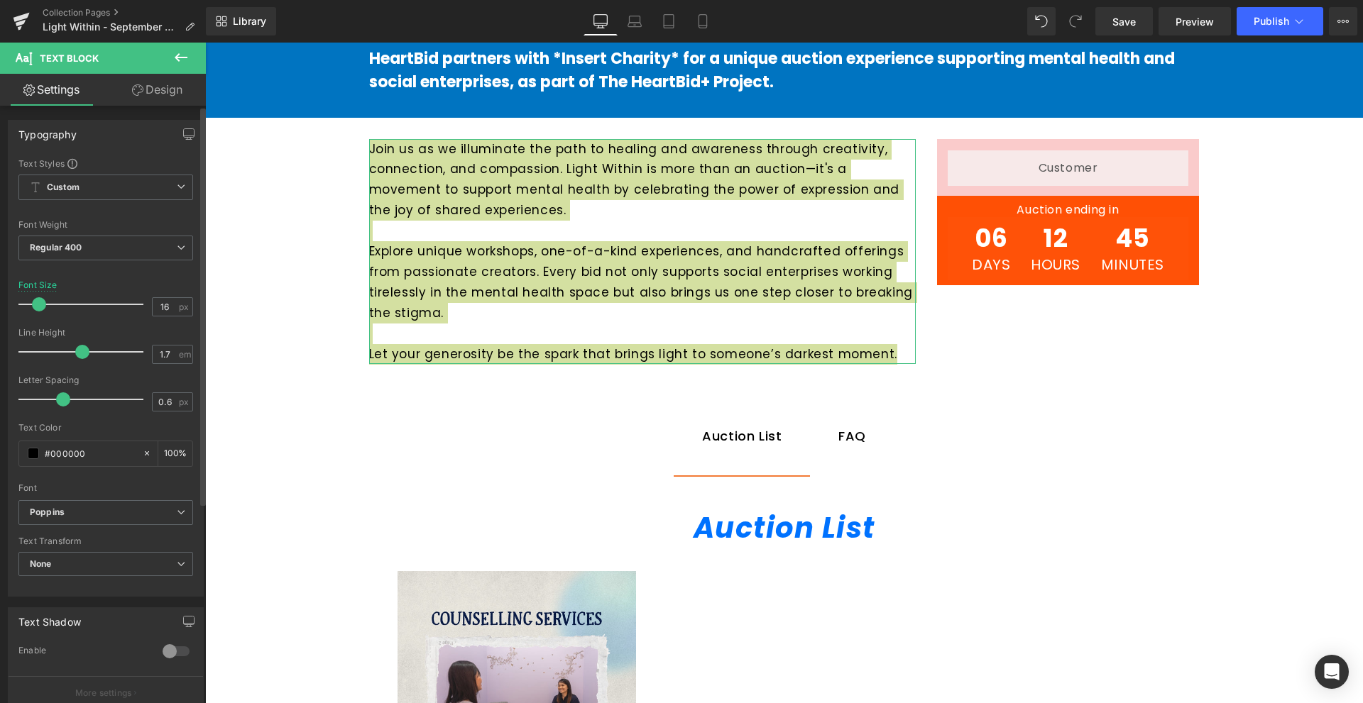
type input "15"
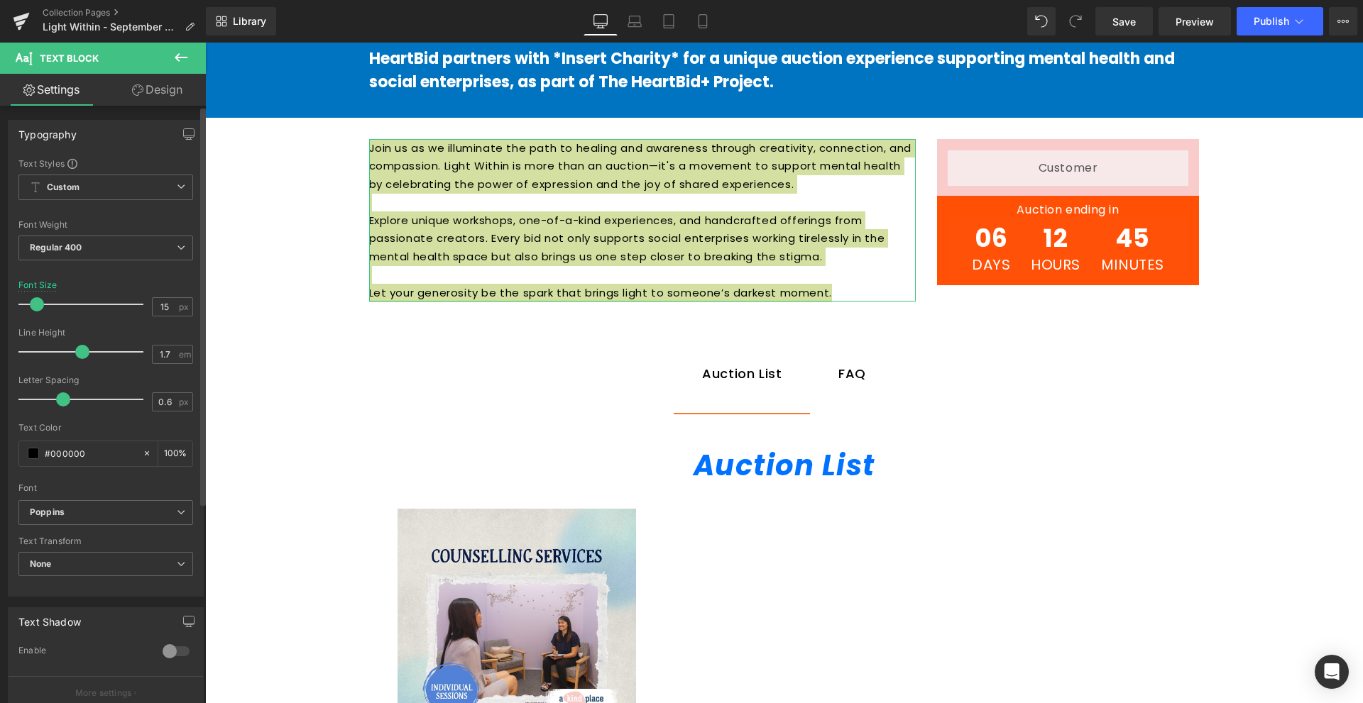
drag, startPoint x: 96, startPoint y: 305, endPoint x: 41, endPoint y: 311, distance: 55.0
click at [41, 311] on div at bounding box center [85, 304] width 118 height 28
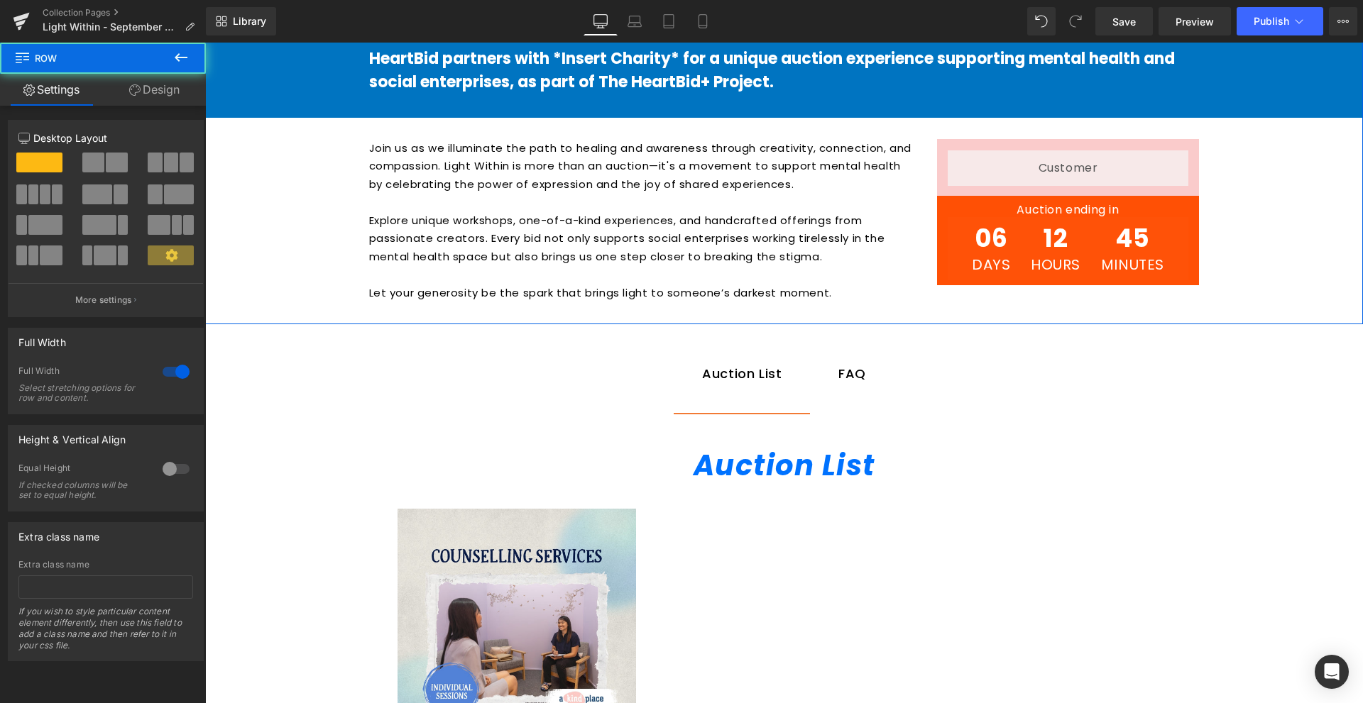
scroll to position [710, 0]
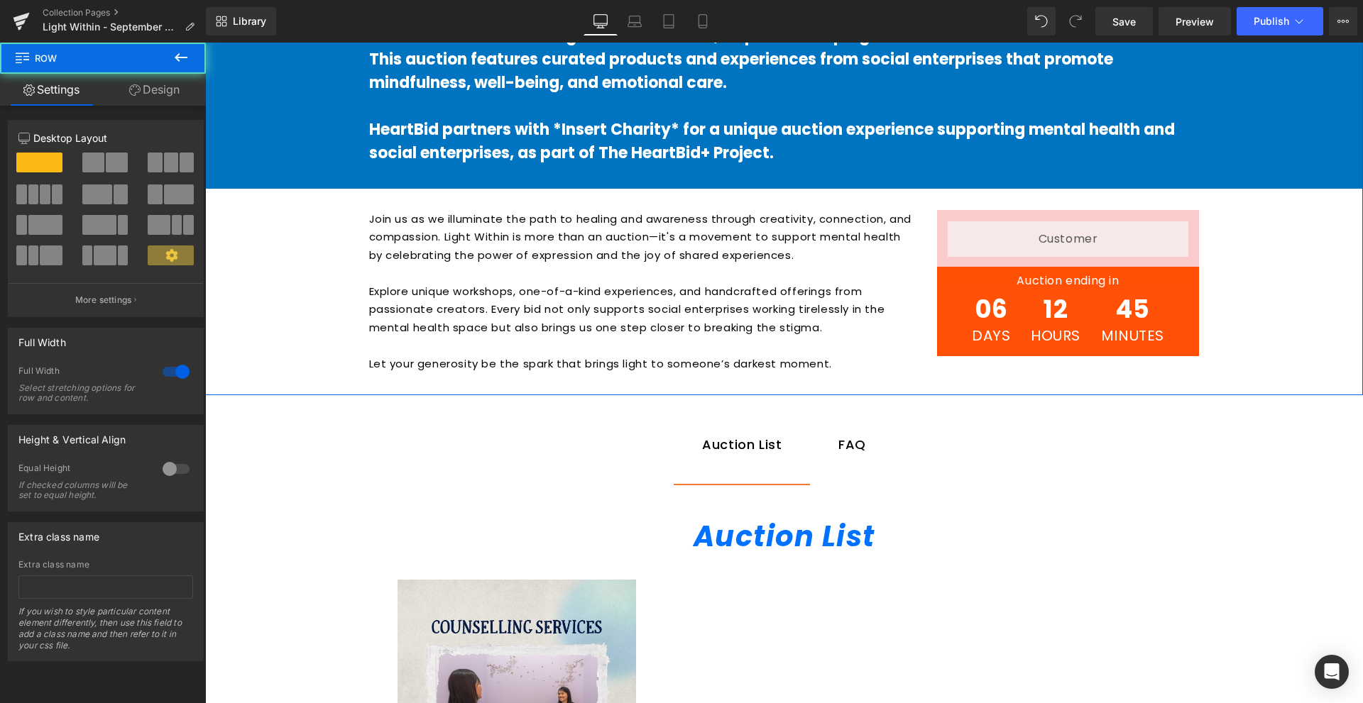
click at [789, 322] on p "Explore unique workshops, one-of-a-kind experiences, and handcrafted offerings …" at bounding box center [642, 310] width 547 height 55
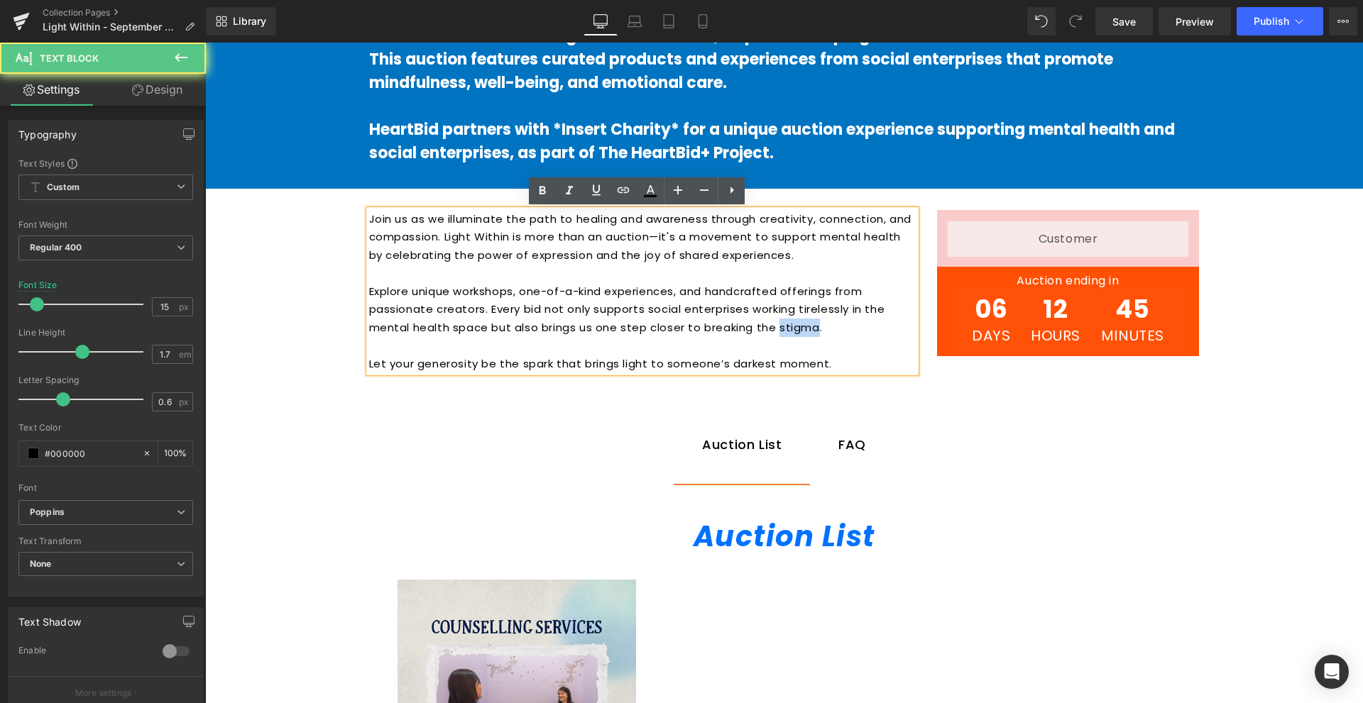
click at [789, 322] on p "Explore unique workshops, one-of-a-kind experiences, and handcrafted offerings …" at bounding box center [642, 310] width 547 height 55
click at [860, 366] on p "Let your generosity be the spark that brings light to someone’s darkest moment." at bounding box center [642, 364] width 547 height 18
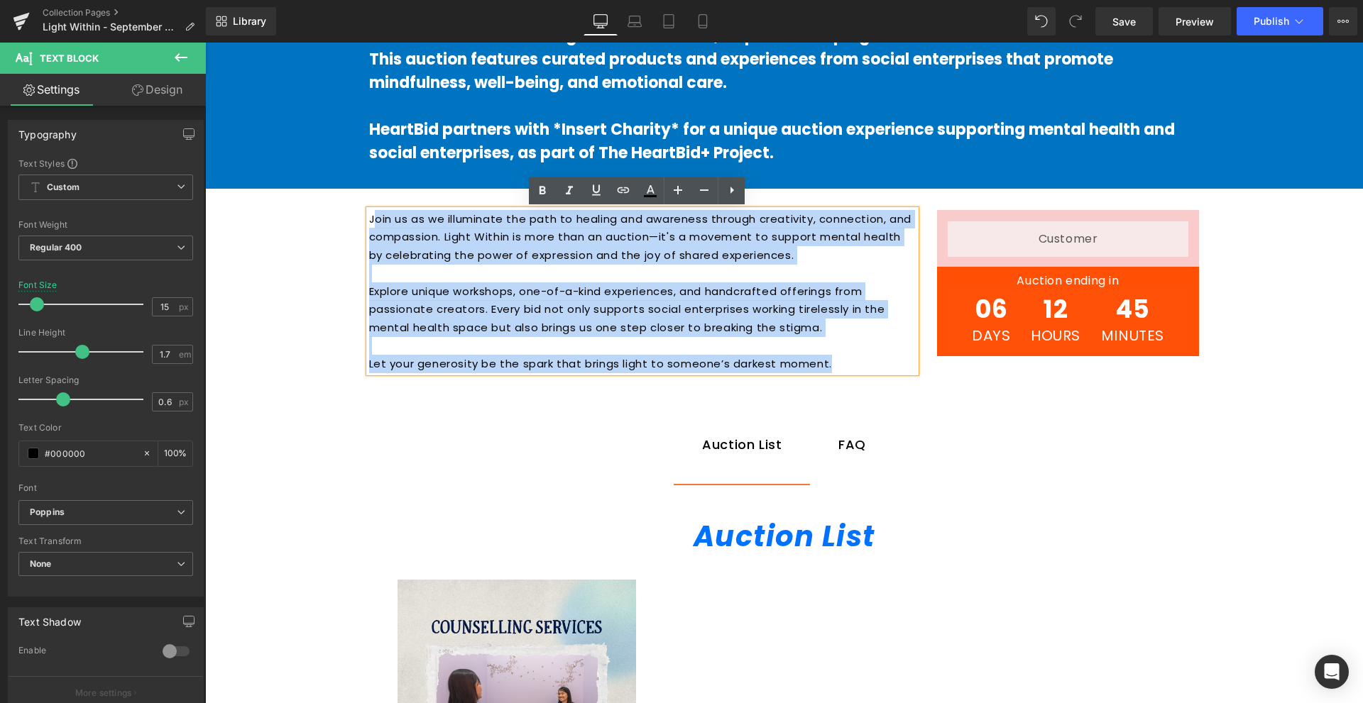
drag, startPoint x: 860, startPoint y: 367, endPoint x: 367, endPoint y: 214, distance: 516.0
click at [369, 214] on div "Join us as we illuminate the path to healing and awareness through creativity, …" at bounding box center [642, 291] width 547 height 163
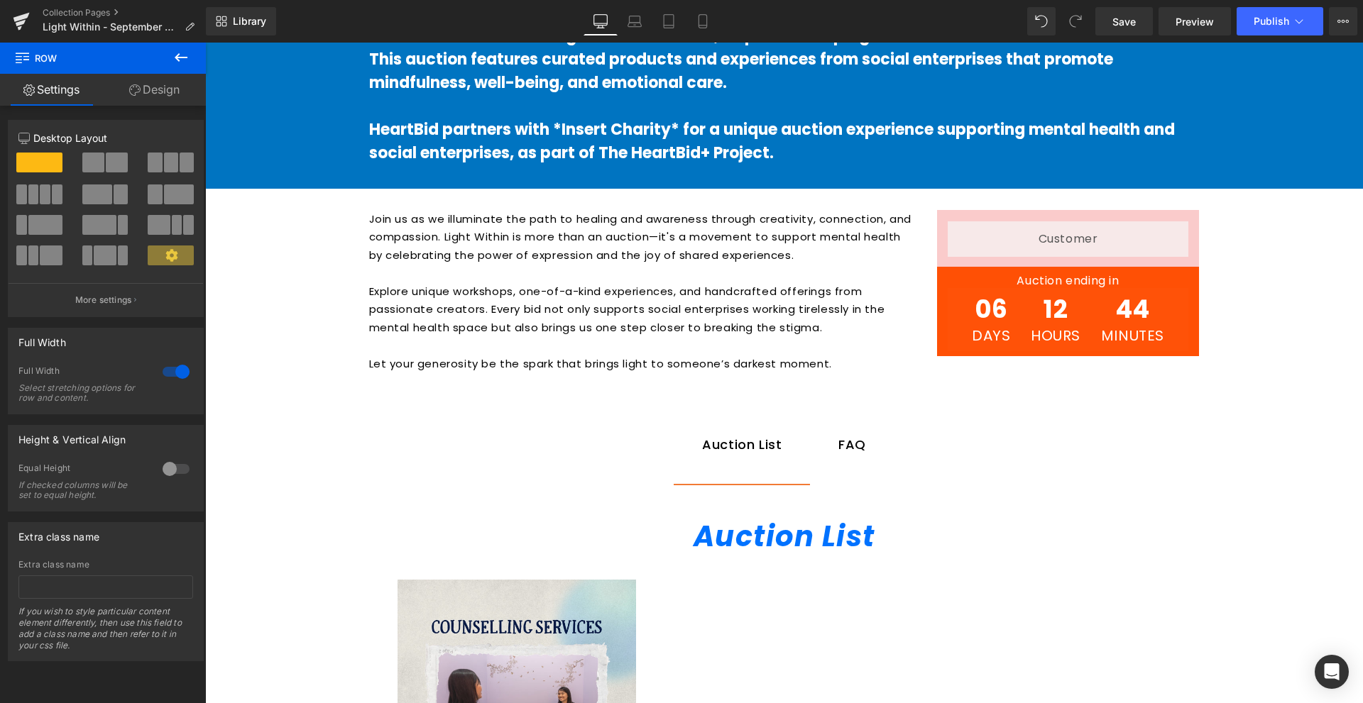
scroll to position [568, 0]
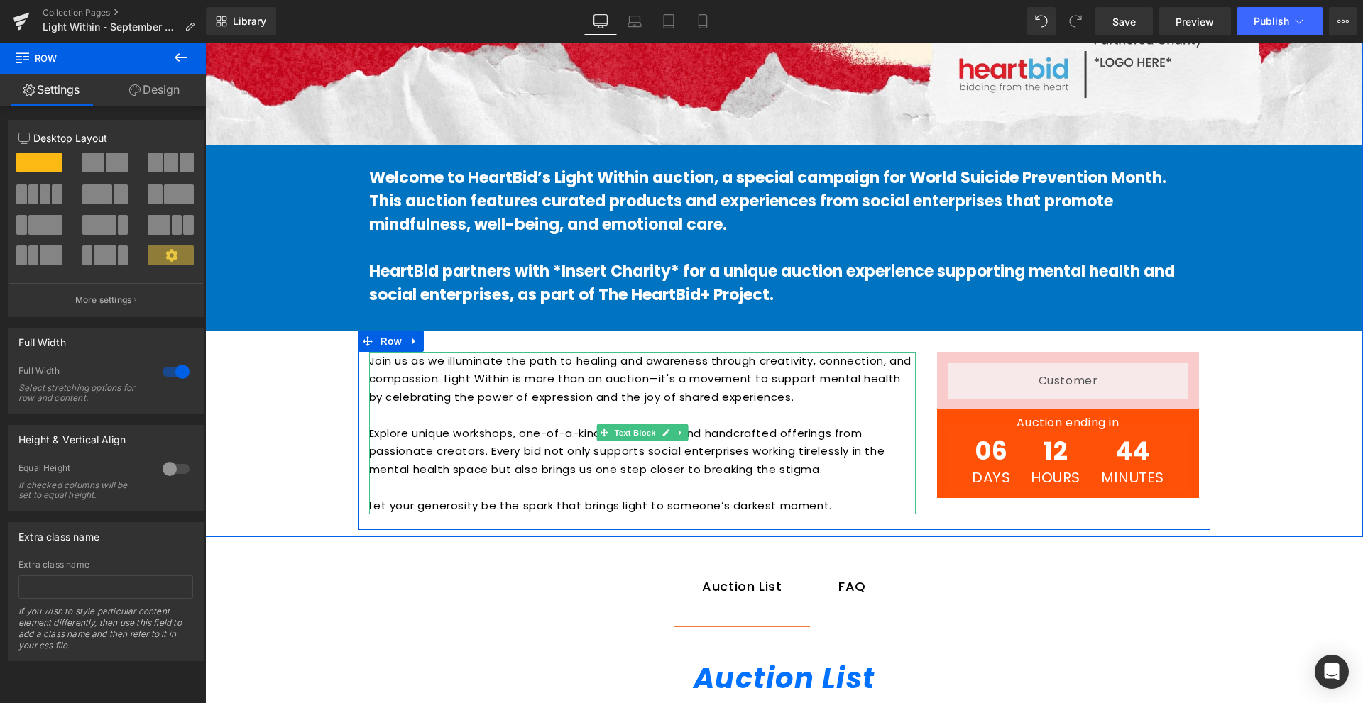
click at [780, 385] on p "Join us as we illuminate the path to healing and awareness through creativity, …" at bounding box center [642, 379] width 547 height 55
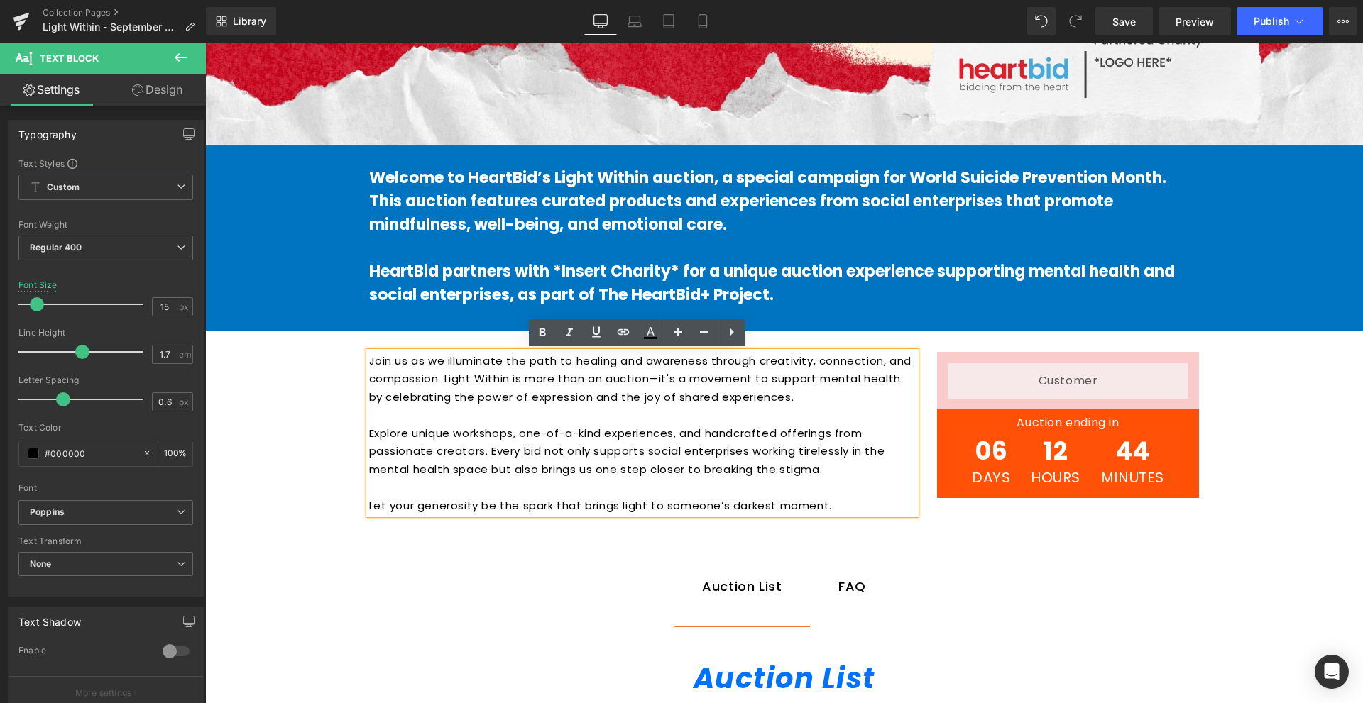
click at [926, 397] on div "Liquid Row Auction ending in Heading 06 Days 12 Hours 44 Minutes Countdown Time…" at bounding box center [1068, 425] width 284 height 147
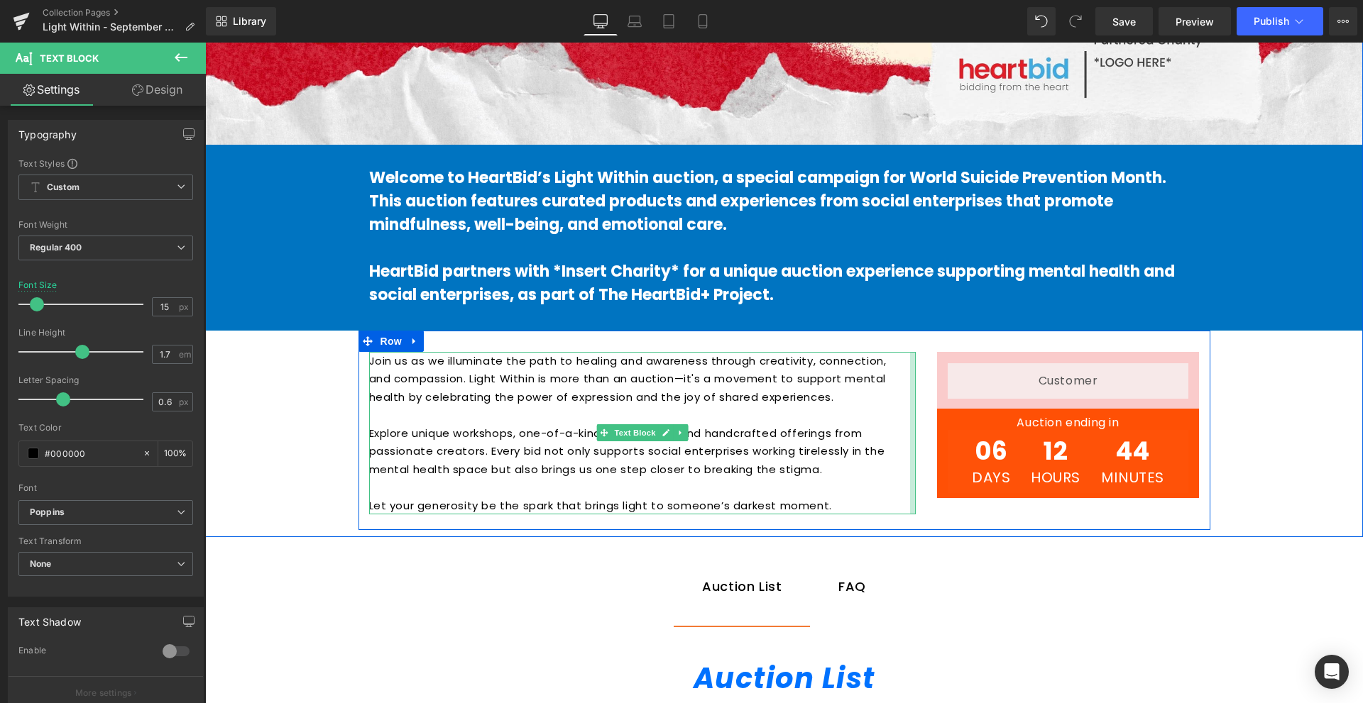
click at [902, 395] on div "Join us as we illuminate the path to healing and awareness through creativity, …" at bounding box center [642, 433] width 547 height 163
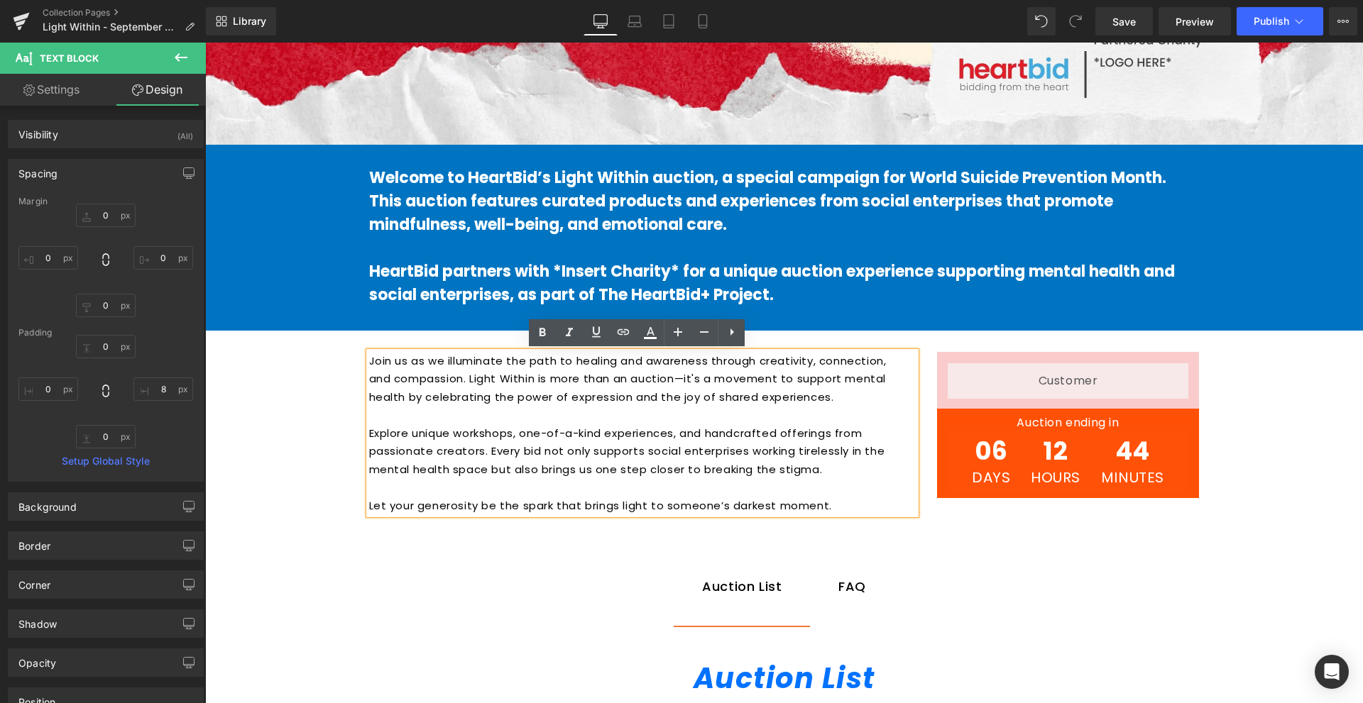
click at [1306, 368] on div "Hero Banner Welcome to HeartBid’s Light Within auction, a special campaign for …" at bounding box center [784, 48] width 1158 height 965
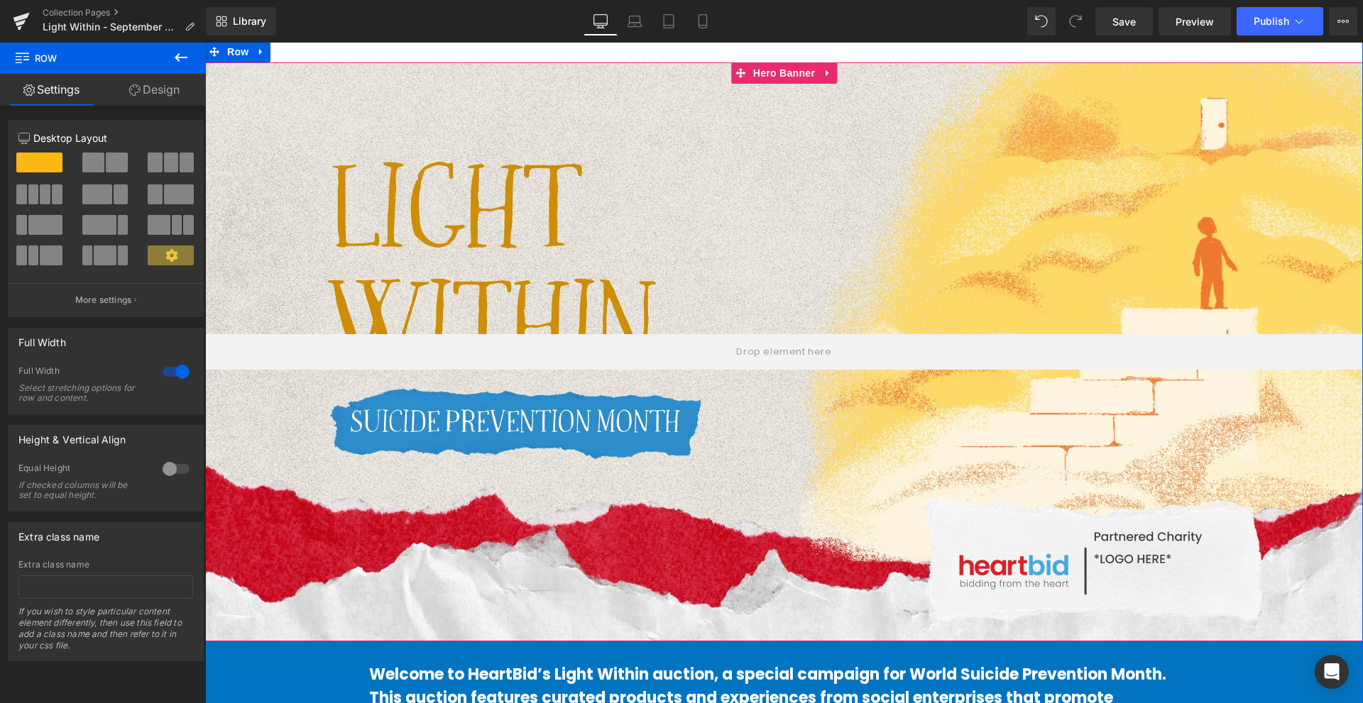
scroll to position [71, 0]
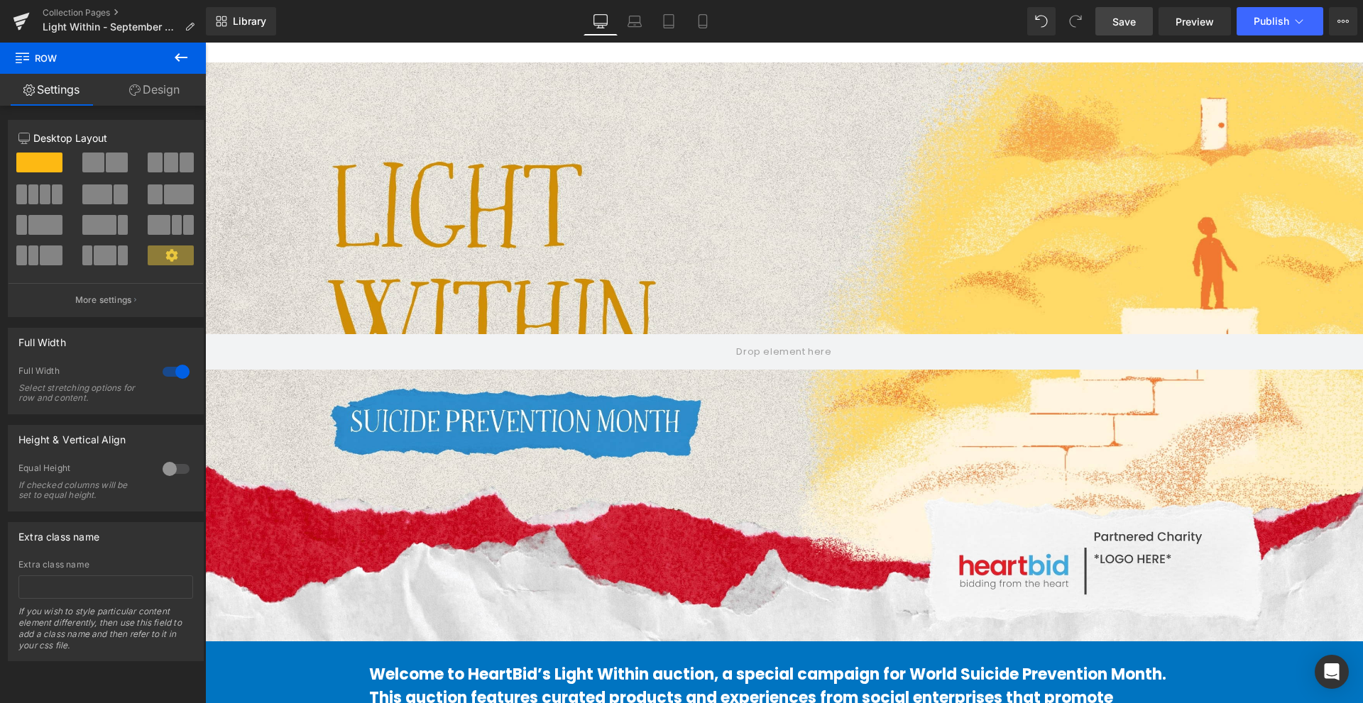
click at [1138, 28] on link "Save" at bounding box center [1123, 21] width 57 height 28
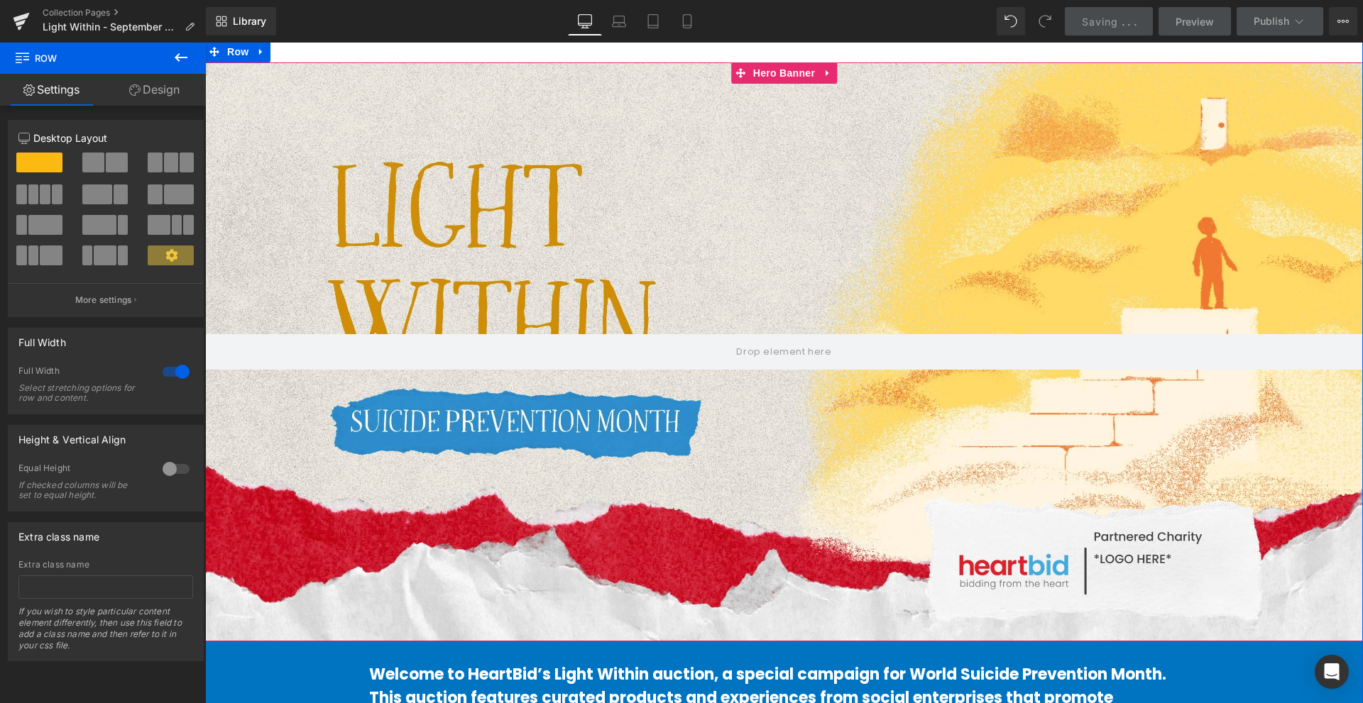
scroll to position [0, 0]
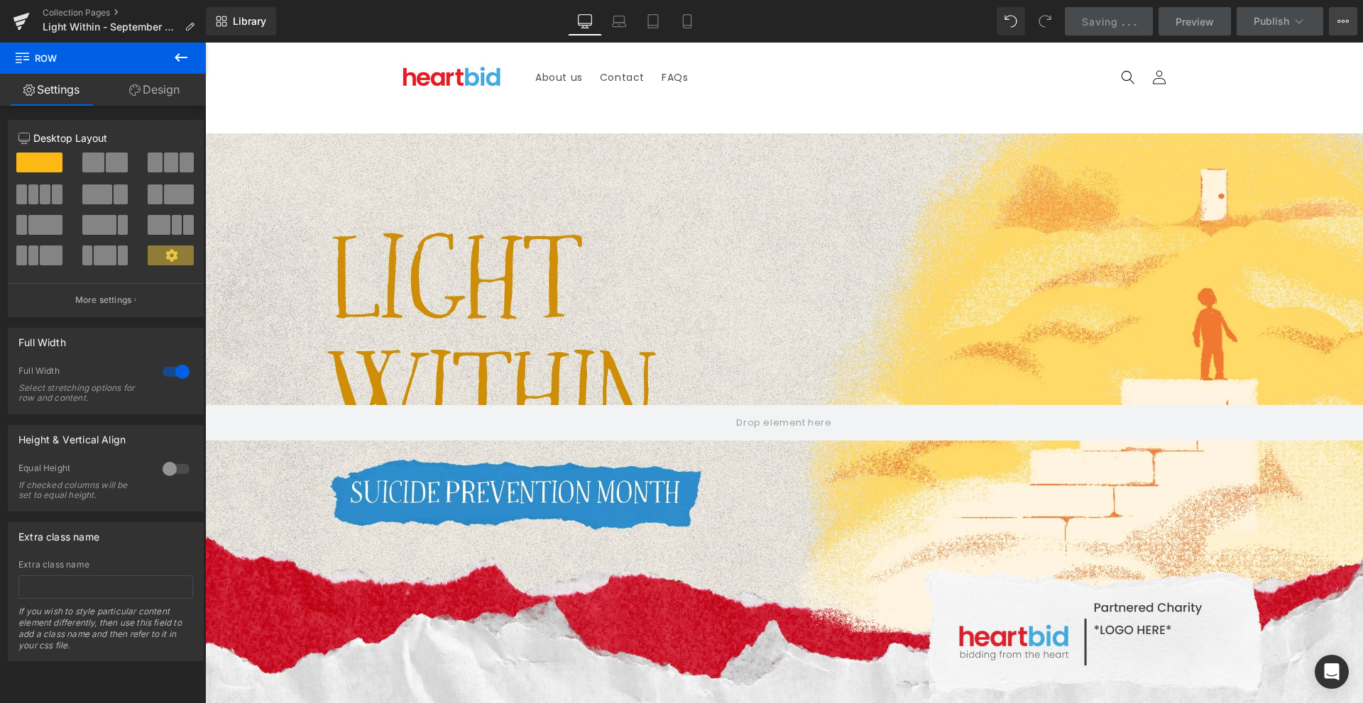
click at [1349, 16] on button "View Live Page View with current Template Save Template to Library Schedule Pub…" at bounding box center [1343, 21] width 28 height 28
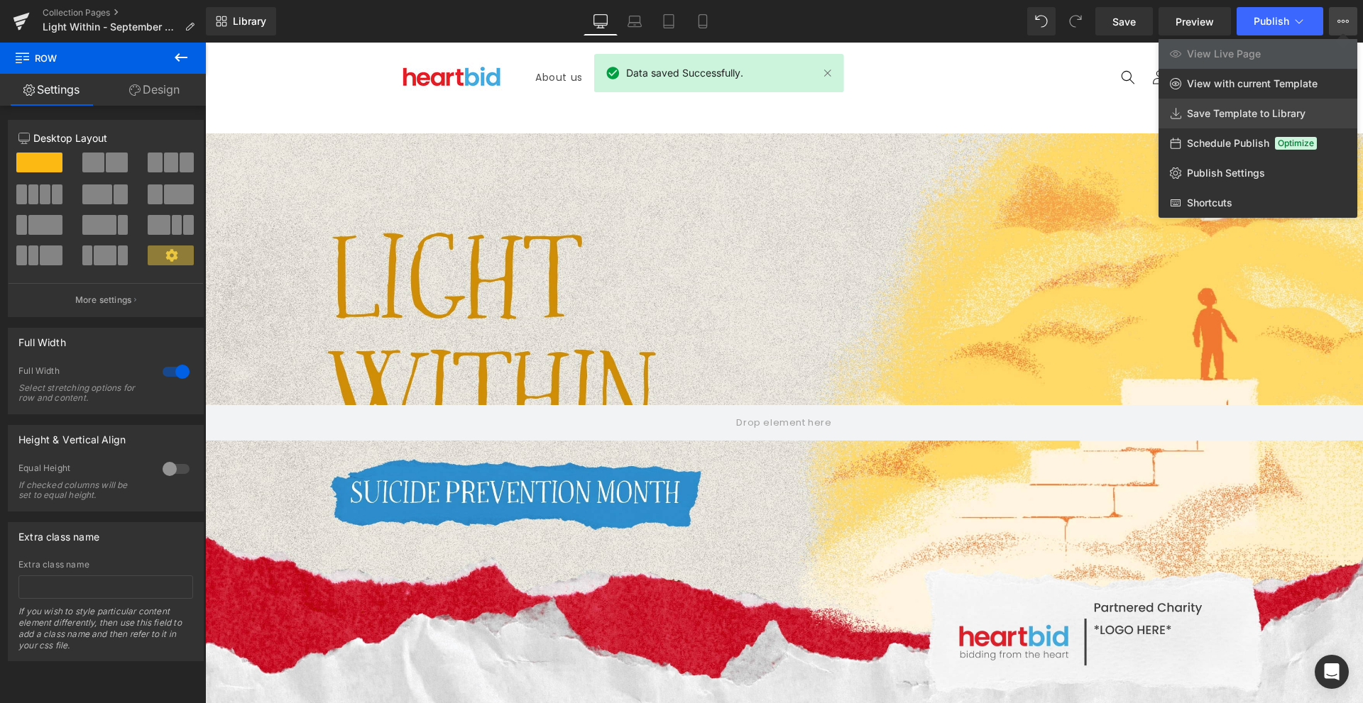
click at [1311, 111] on link "Save Template to Library" at bounding box center [1258, 114] width 199 height 30
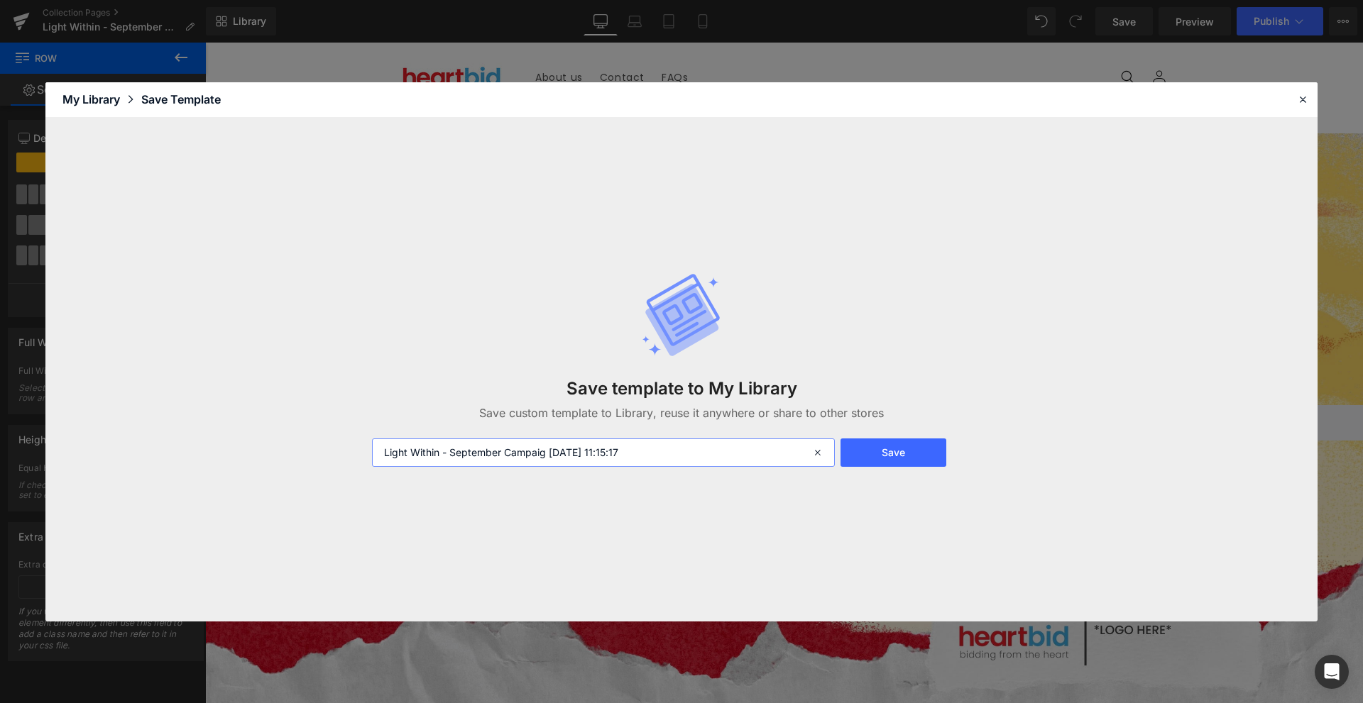
click at [622, 457] on input "Light Within - September Campaig 2025-09-15 11:15:17" at bounding box center [603, 453] width 463 height 28
click at [621, 457] on input "Light Within - September Campaig 2025-09-15 11:15:17" at bounding box center [603, 453] width 463 height 28
click at [684, 456] on input "Light Within - September Campaig 2025-09-15 11:15:17" at bounding box center [603, 453] width 463 height 28
click at [884, 460] on button "Save" at bounding box center [893, 453] width 106 height 28
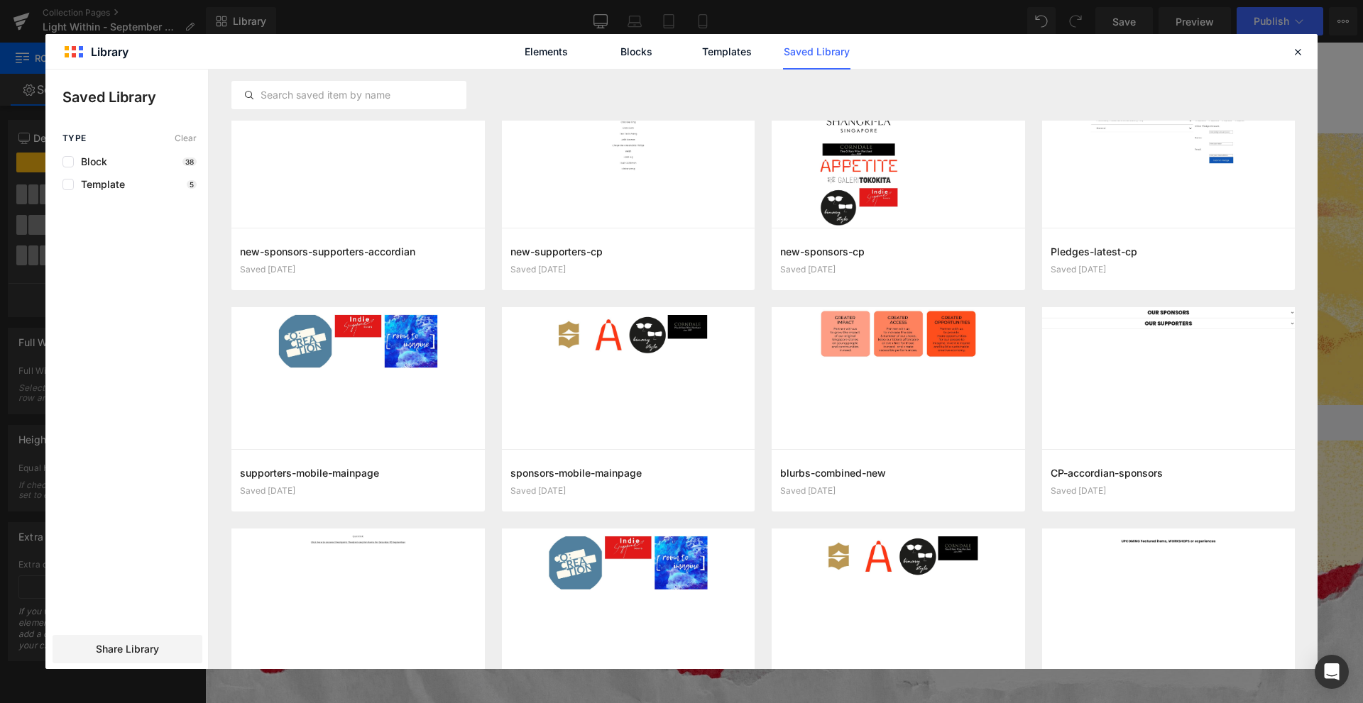
scroll to position [1233, 0]
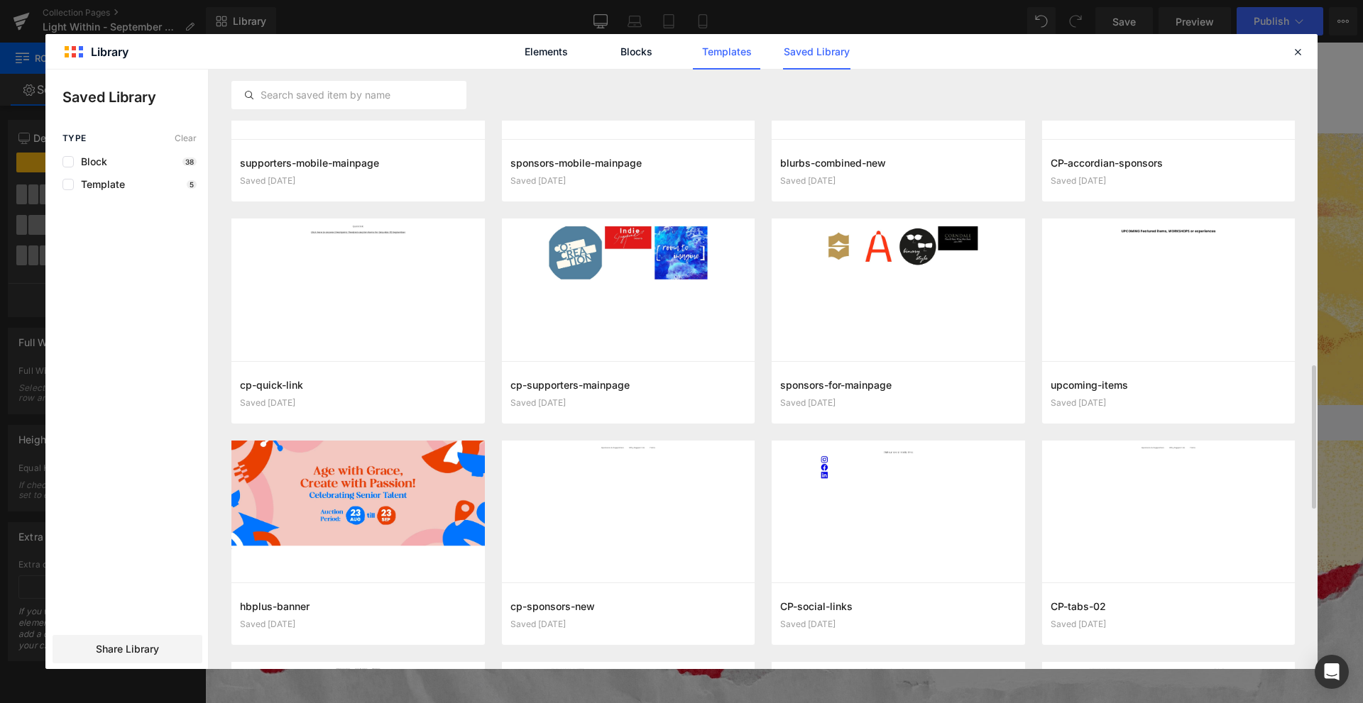
click at [741, 62] on link "Templates" at bounding box center [726, 51] width 67 height 35
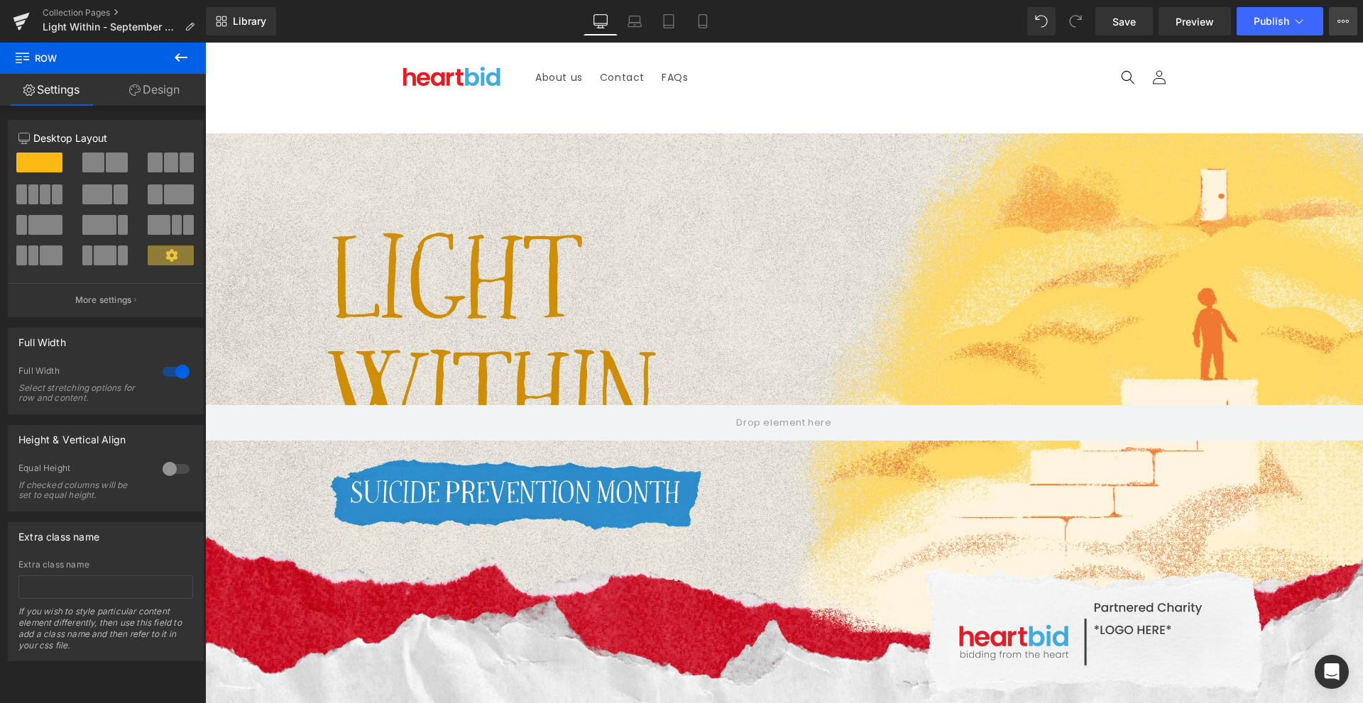
click at [1349, 31] on button "View Live Page View with current Template Save Template to Library Schedule Pub…" at bounding box center [1343, 21] width 28 height 28
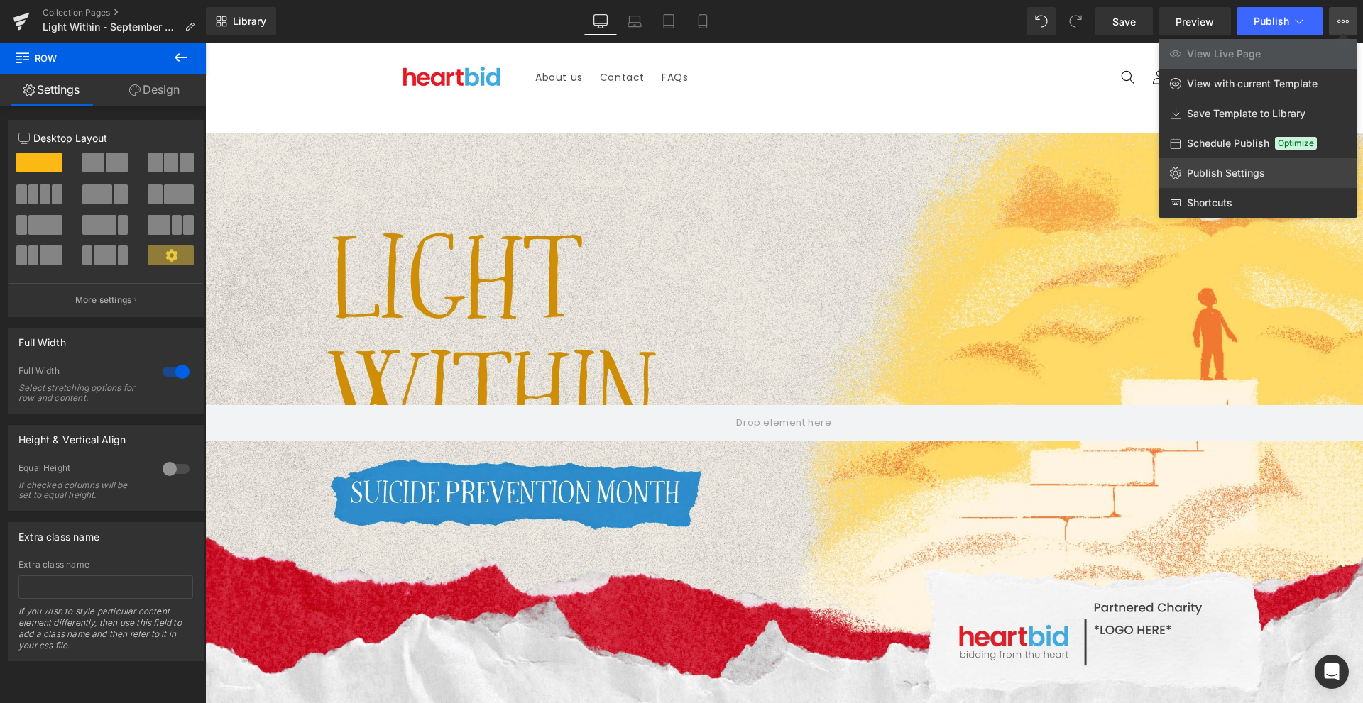
click at [1281, 171] on link "Publish Settings" at bounding box center [1258, 173] width 199 height 30
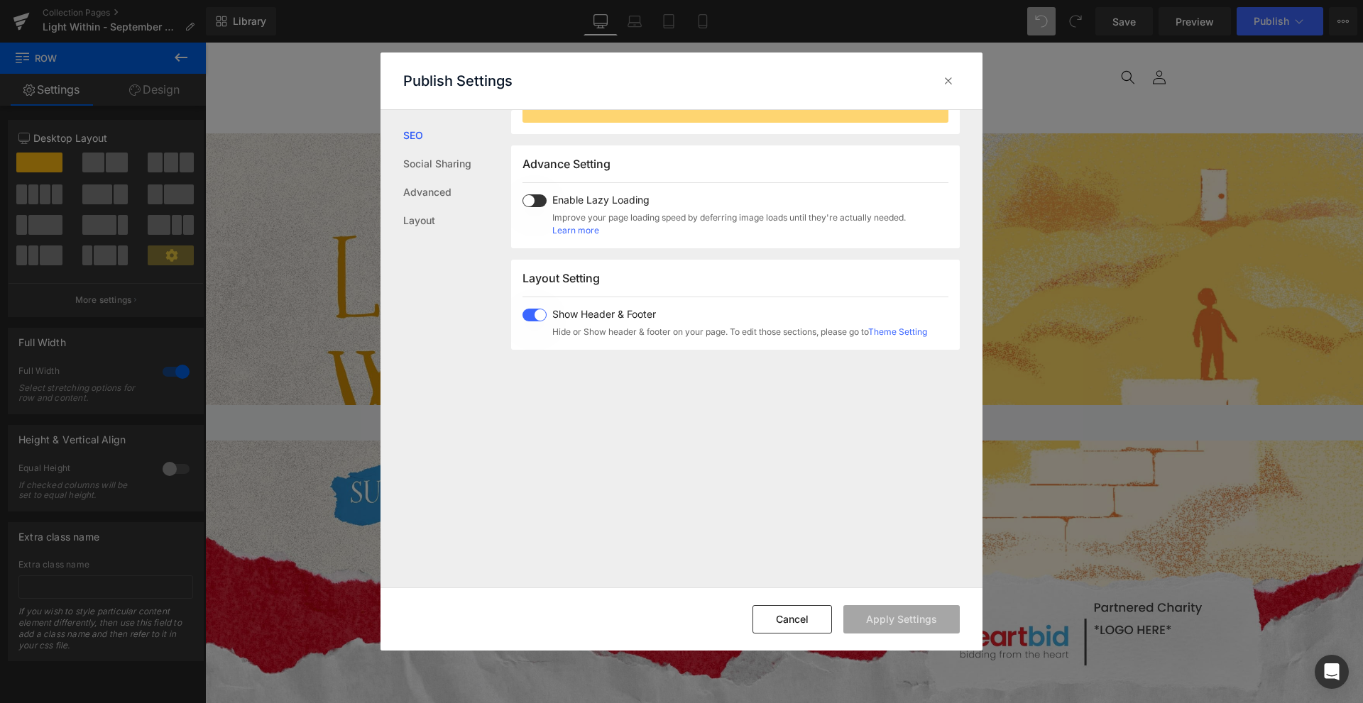
scroll to position [0, 0]
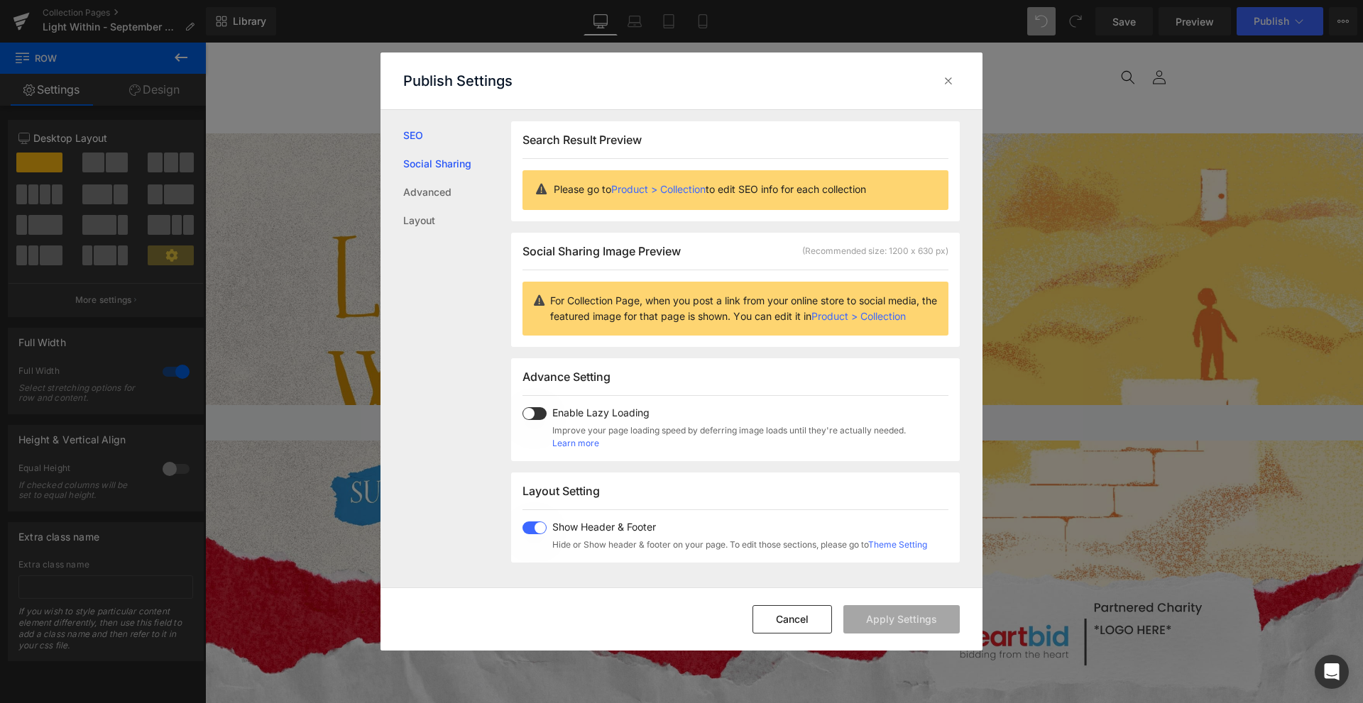
click at [450, 173] on link "Social Sharing" at bounding box center [457, 164] width 108 height 28
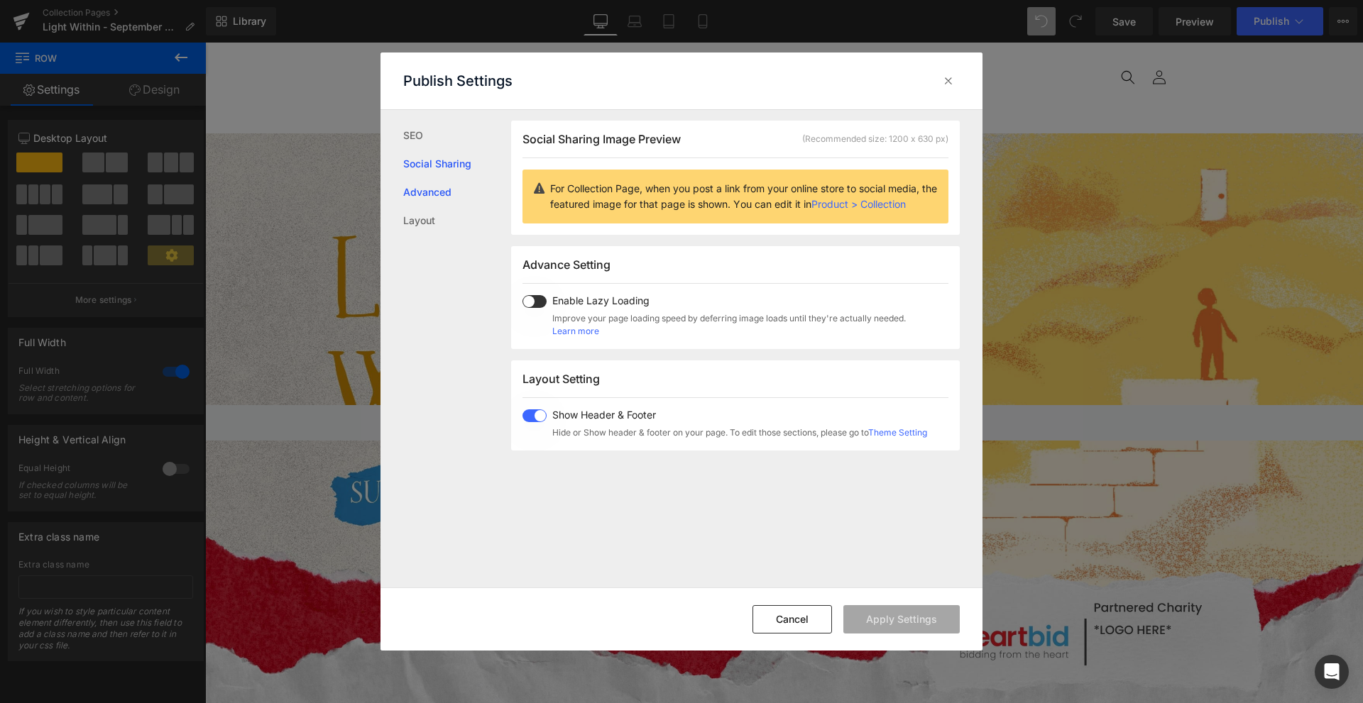
click at [435, 189] on link "Advanced" at bounding box center [457, 192] width 108 height 28
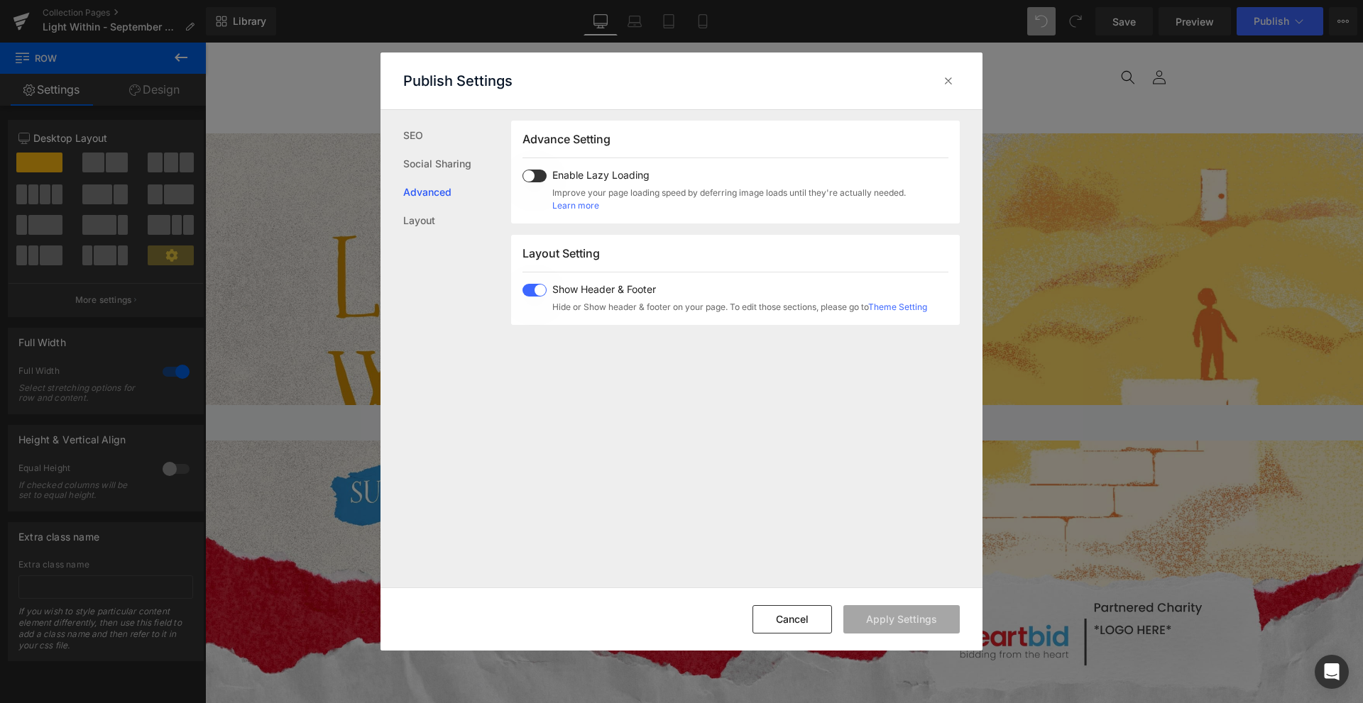
click at [422, 202] on link "Advanced" at bounding box center [457, 192] width 108 height 28
click at [422, 212] on link "Layout" at bounding box center [457, 221] width 108 height 28
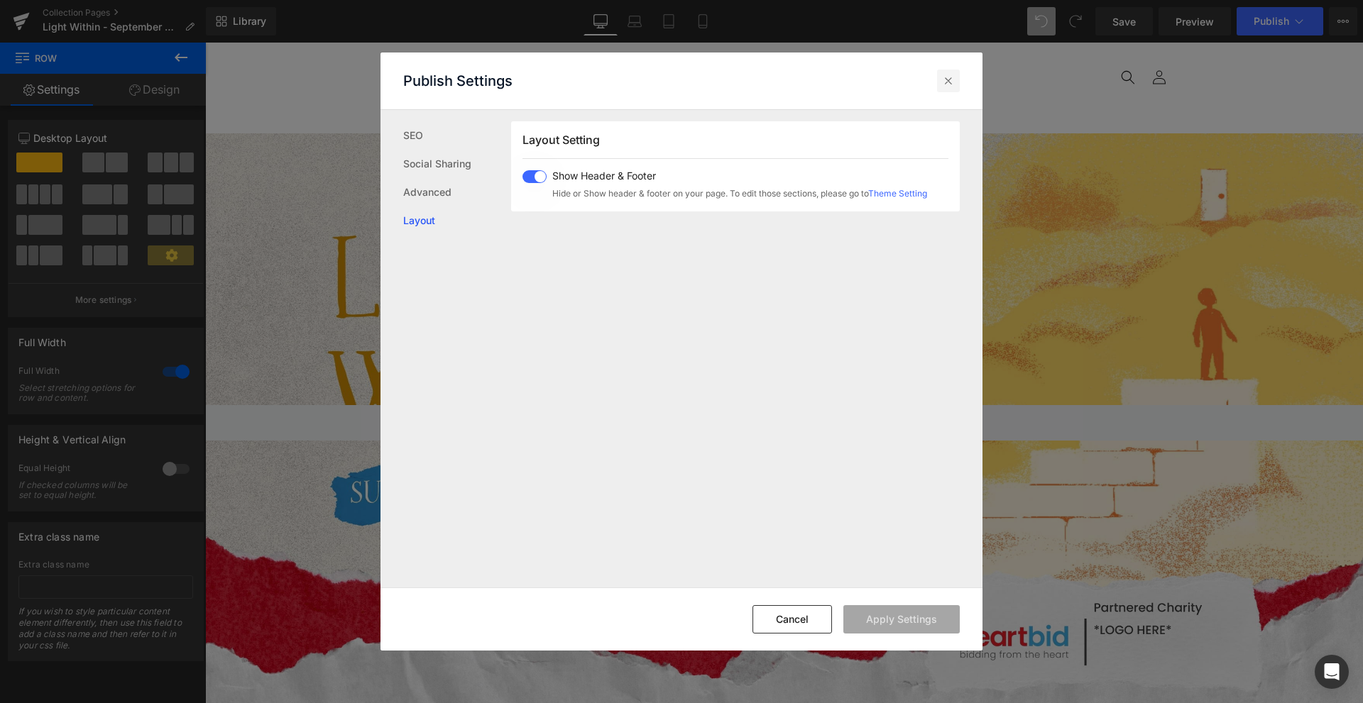
click at [943, 86] on icon at bounding box center [948, 81] width 14 height 14
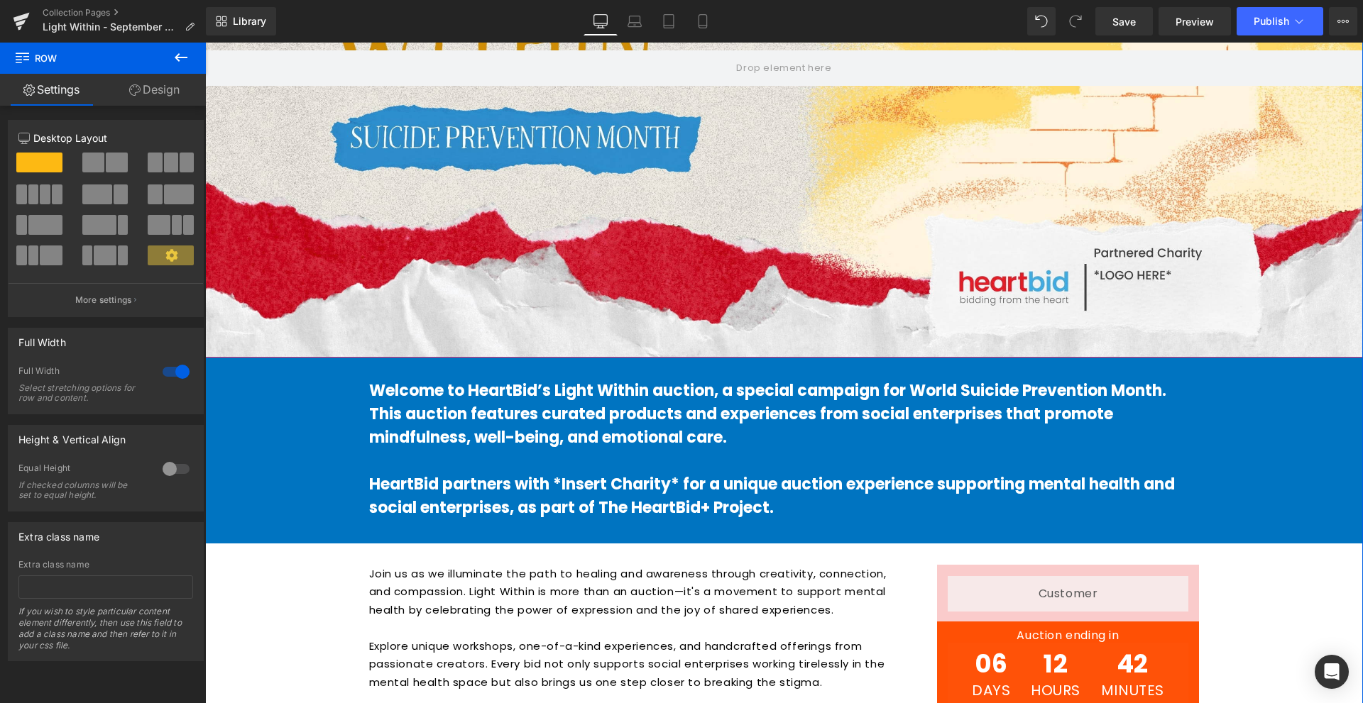
scroll to position [781, 0]
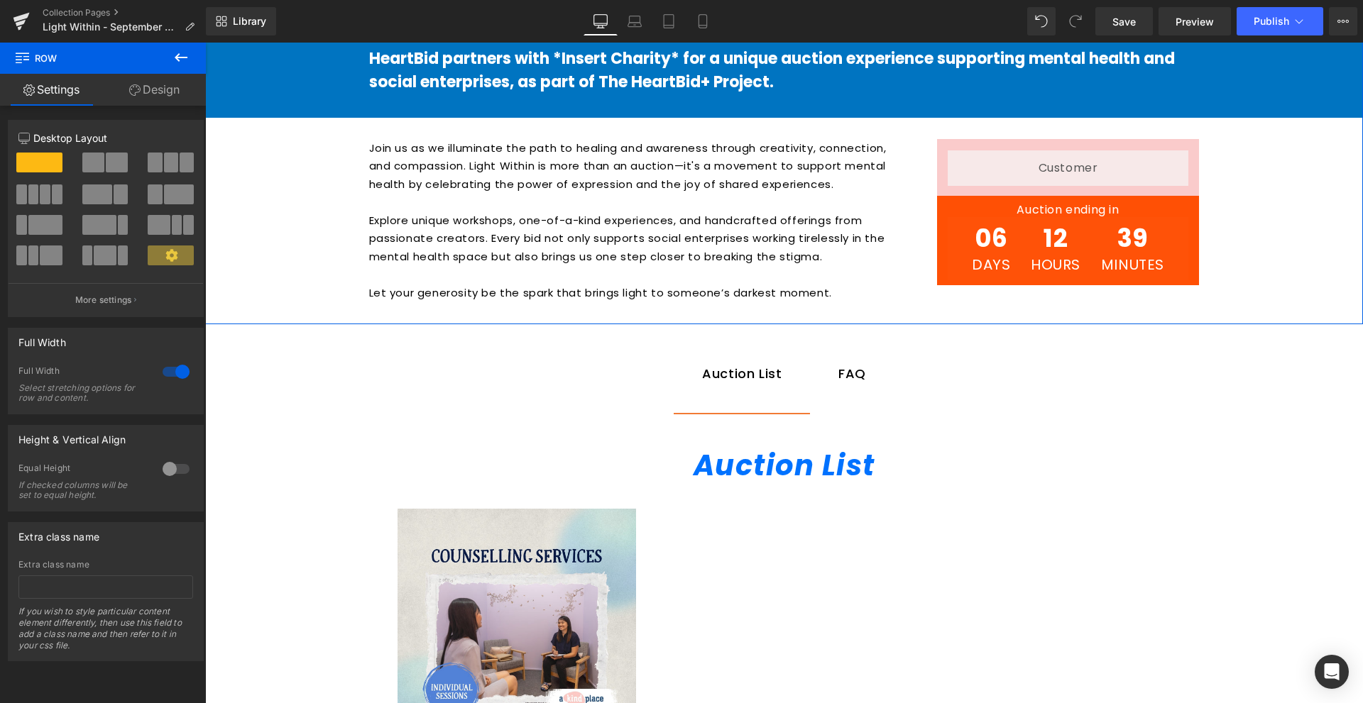
click at [182, 99] on link "Design" at bounding box center [154, 90] width 103 height 32
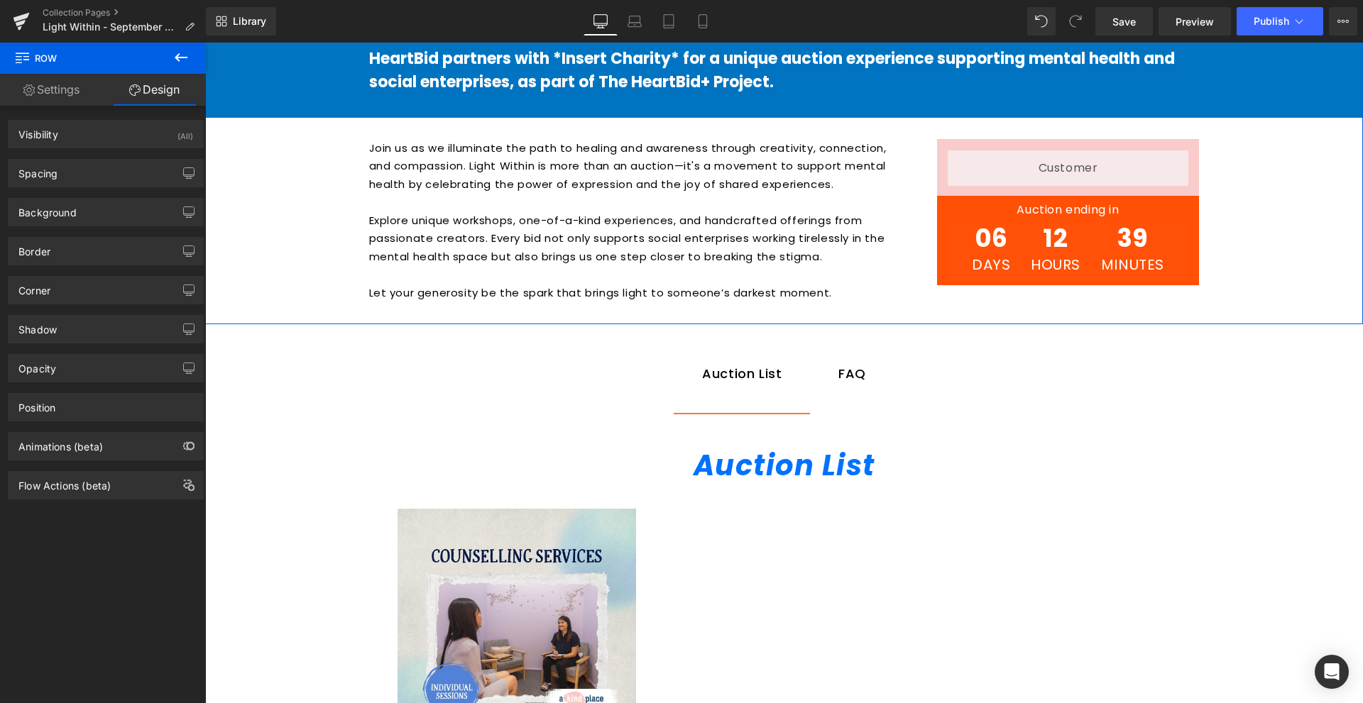
click at [57, 92] on link "Settings" at bounding box center [51, 90] width 103 height 32
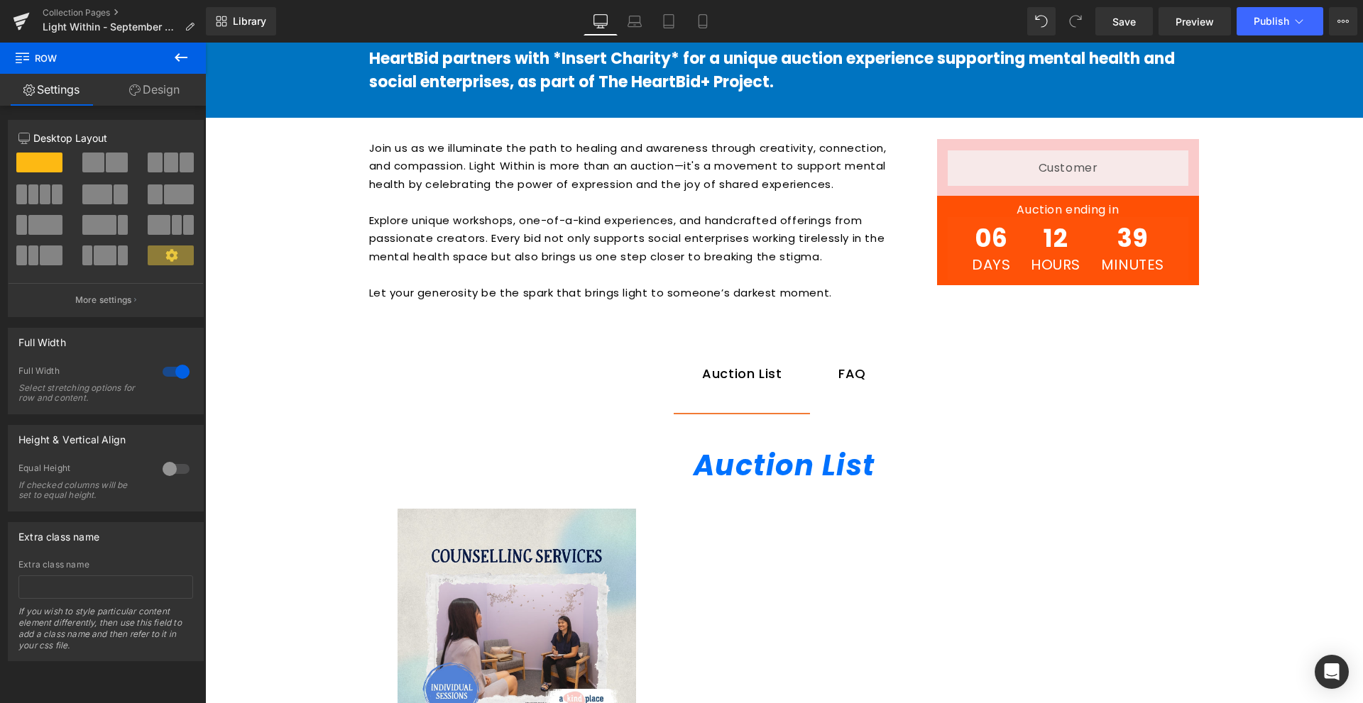
click at [183, 65] on icon at bounding box center [180, 57] width 17 height 17
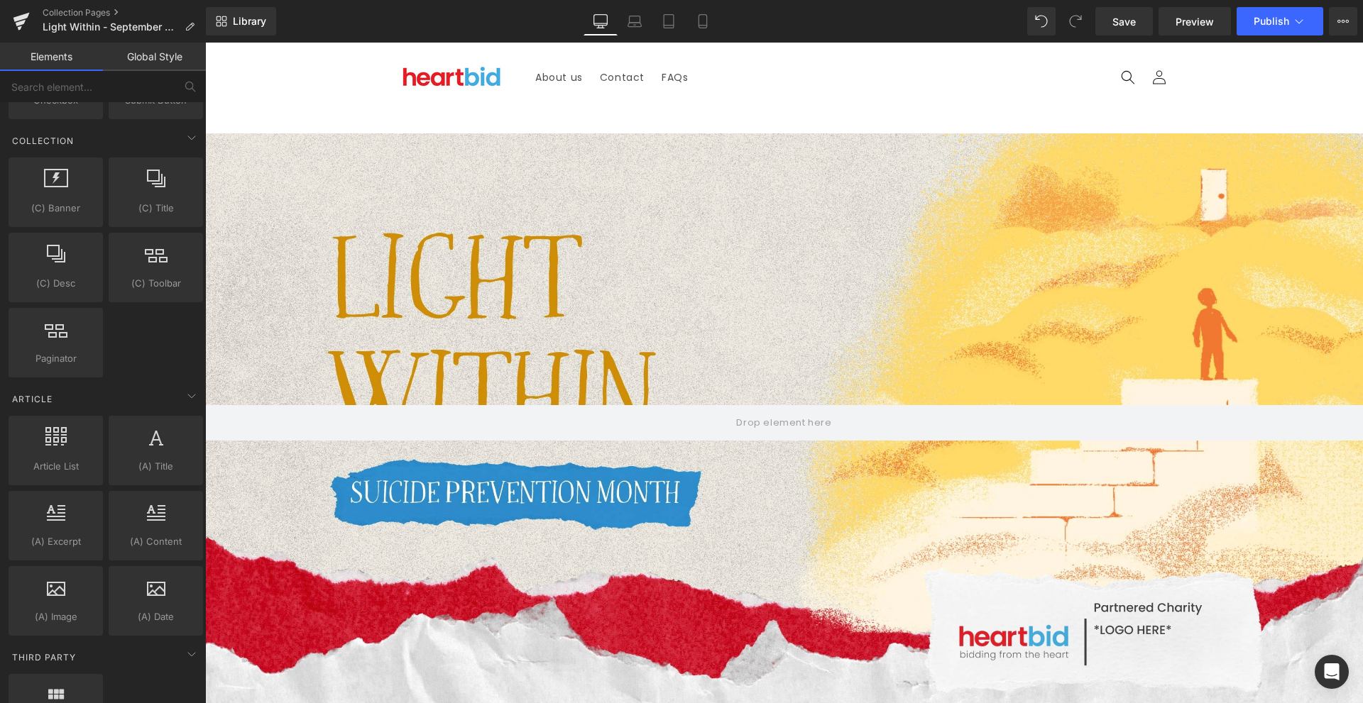
scroll to position [2605, 0]
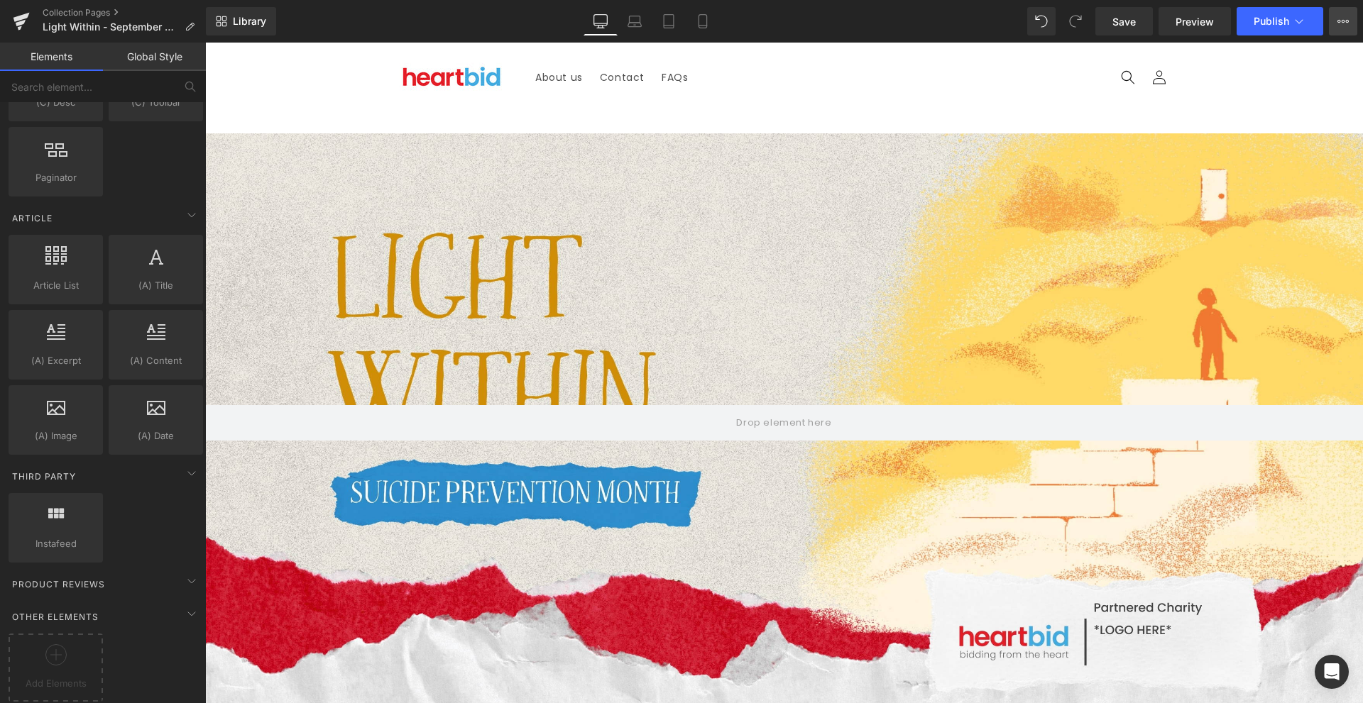
click at [1341, 25] on icon at bounding box center [1342, 21] width 11 height 11
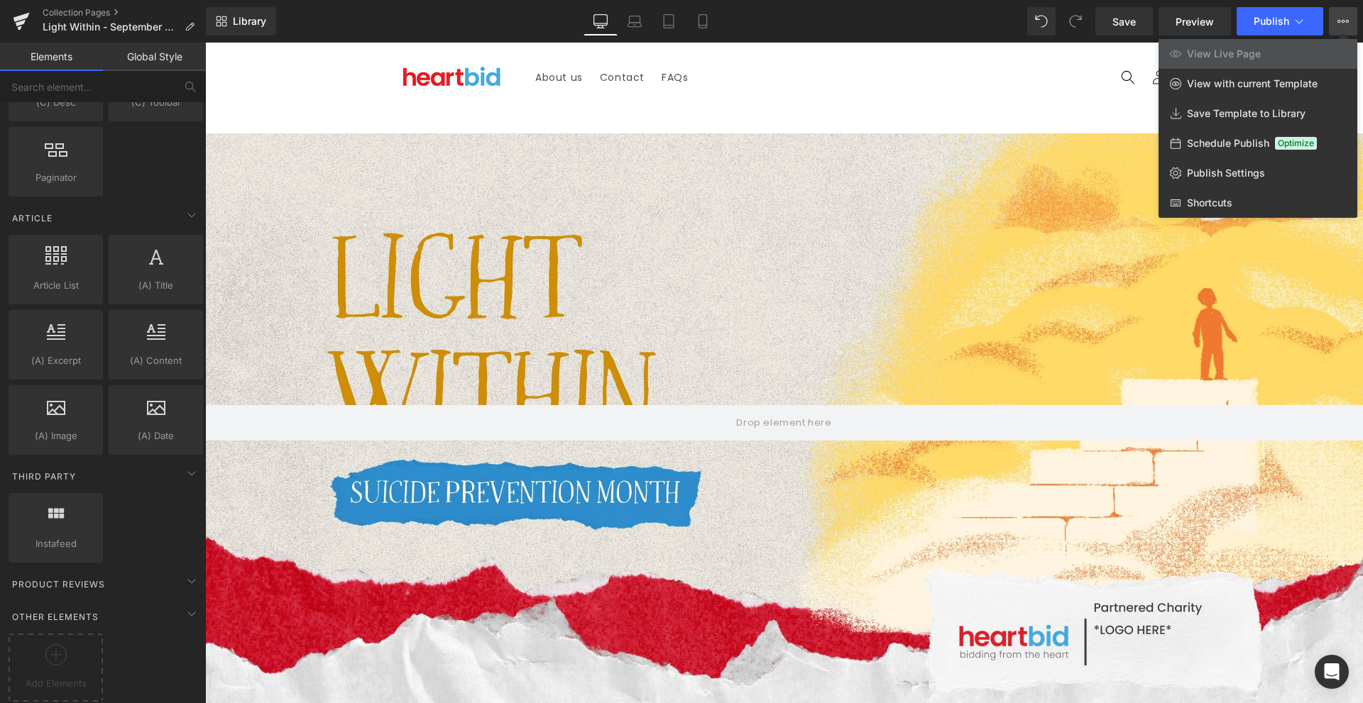
click at [1341, 25] on icon at bounding box center [1342, 21] width 11 height 11
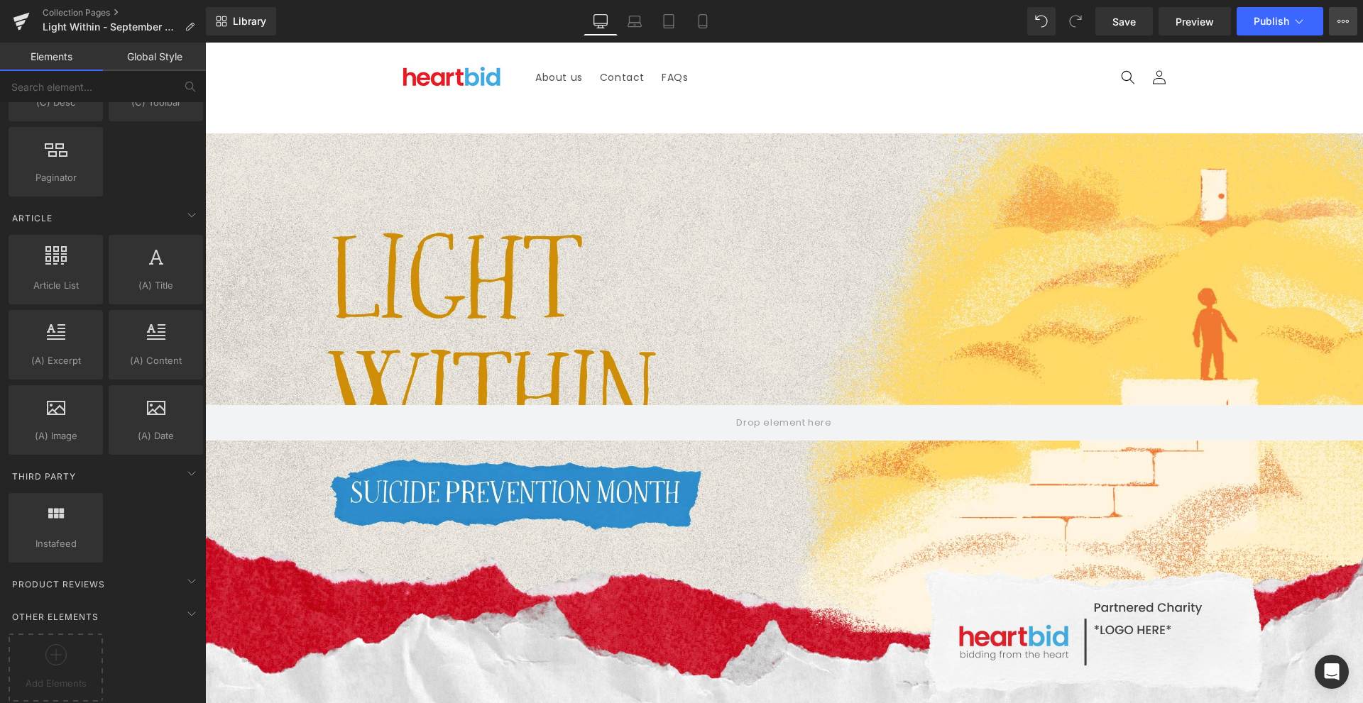
click at [1332, 16] on button "View Live Page View with current Template Save Template to Library Schedule Pub…" at bounding box center [1343, 21] width 28 height 28
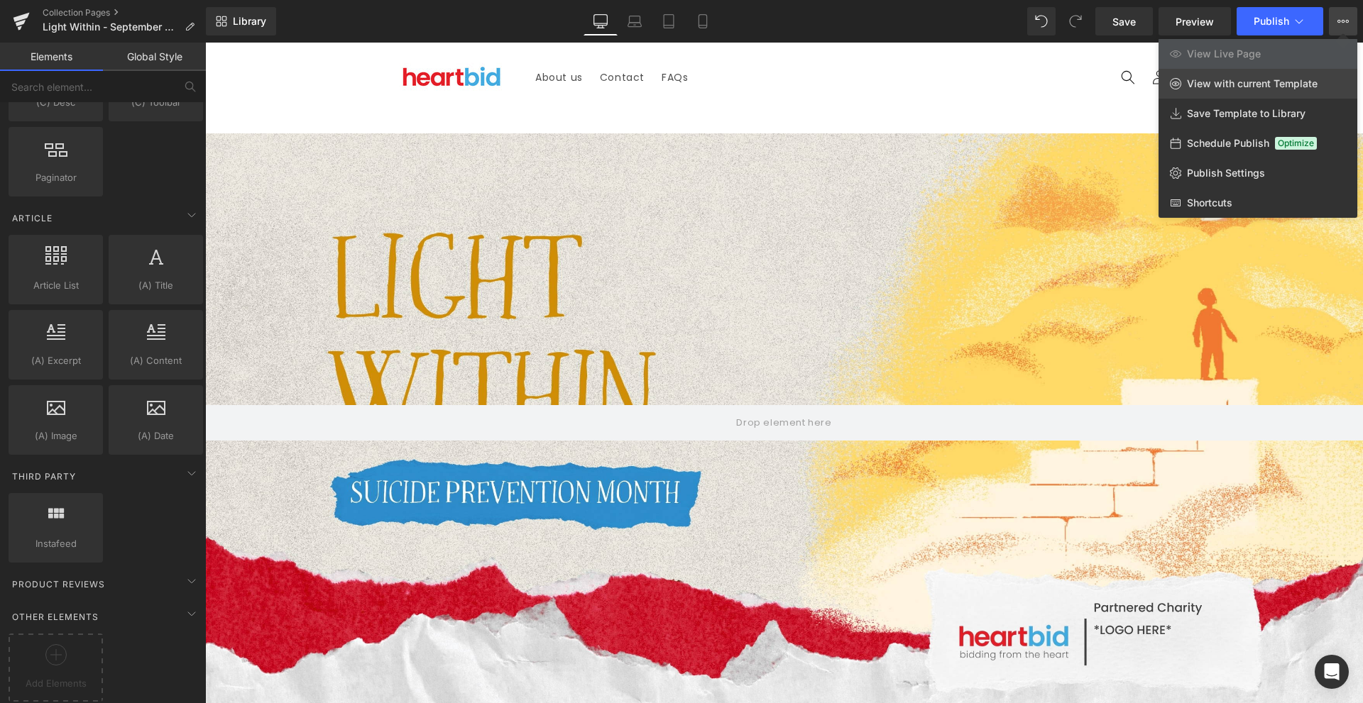
click at [1315, 77] on link "View with current Template" at bounding box center [1258, 84] width 199 height 30
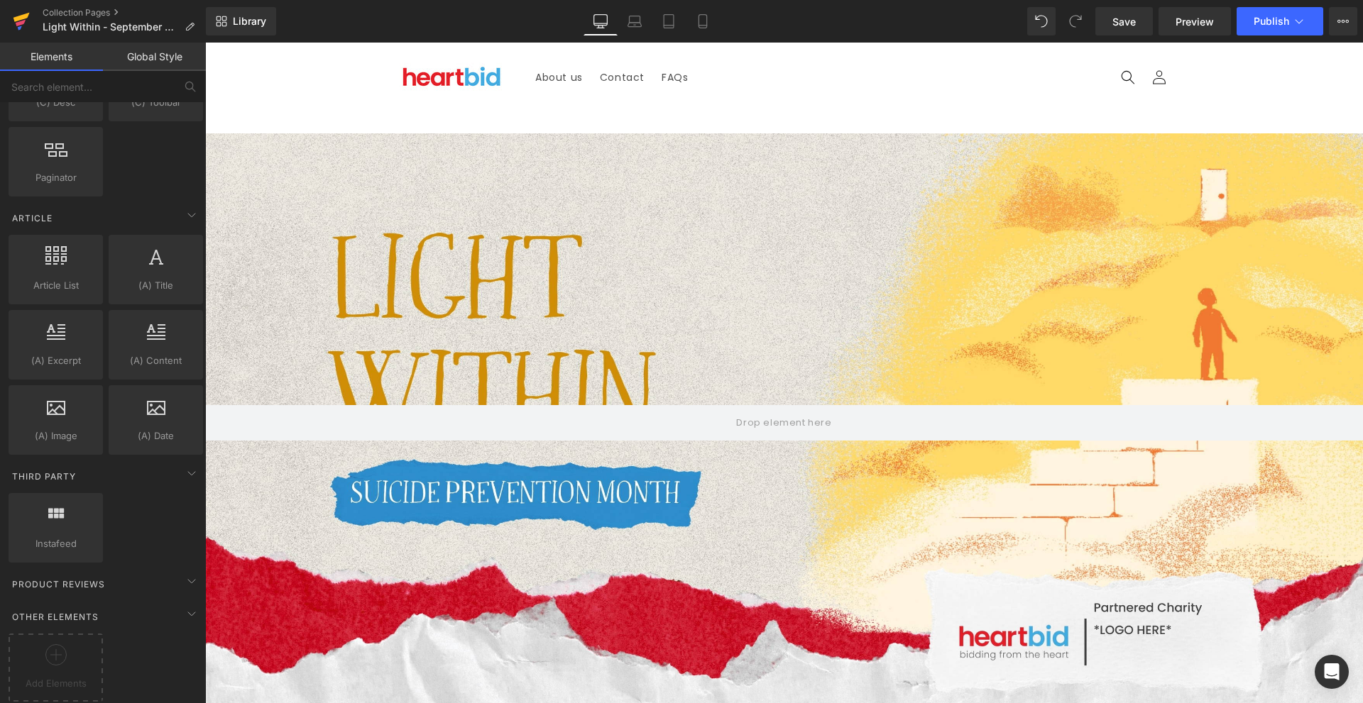
click at [31, 18] on link at bounding box center [21, 21] width 43 height 43
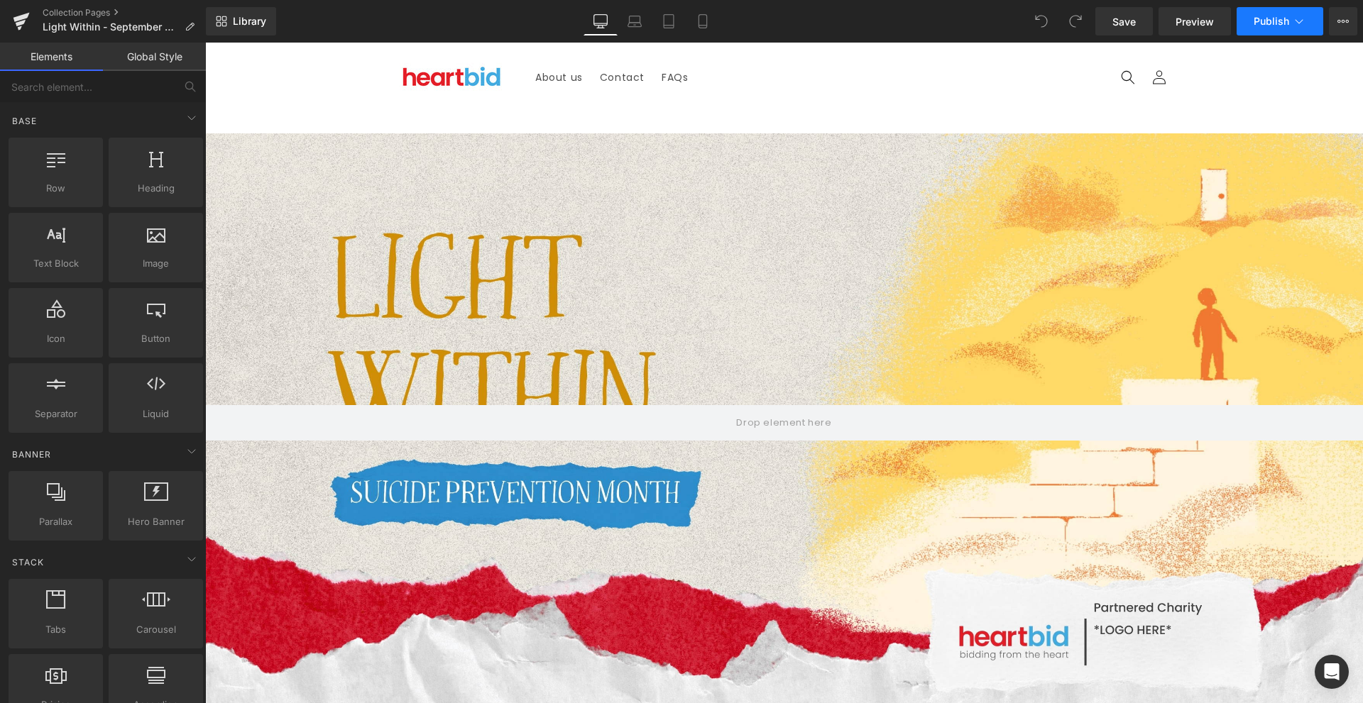
click at [1272, 18] on span "Publish" at bounding box center [1271, 21] width 35 height 11
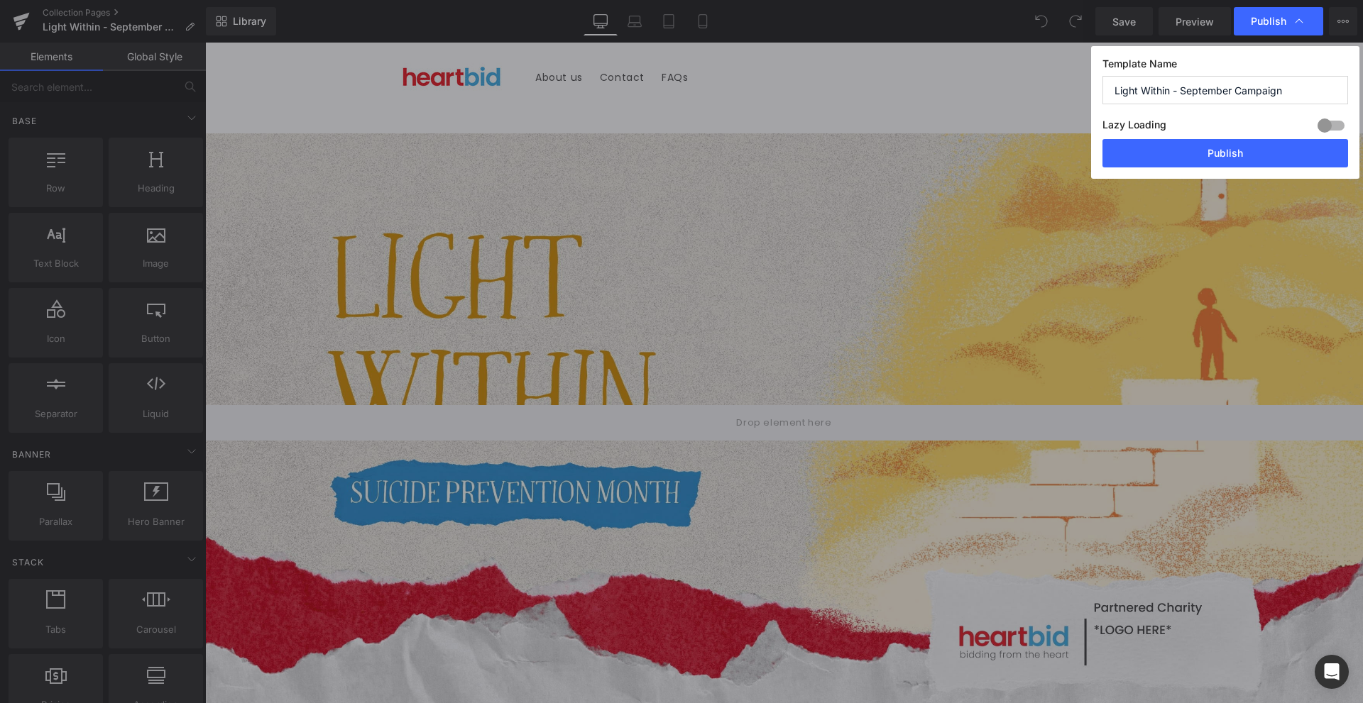
click at [1324, 120] on div at bounding box center [1331, 125] width 34 height 23
click at [1277, 149] on button "Publish" at bounding box center [1225, 153] width 246 height 28
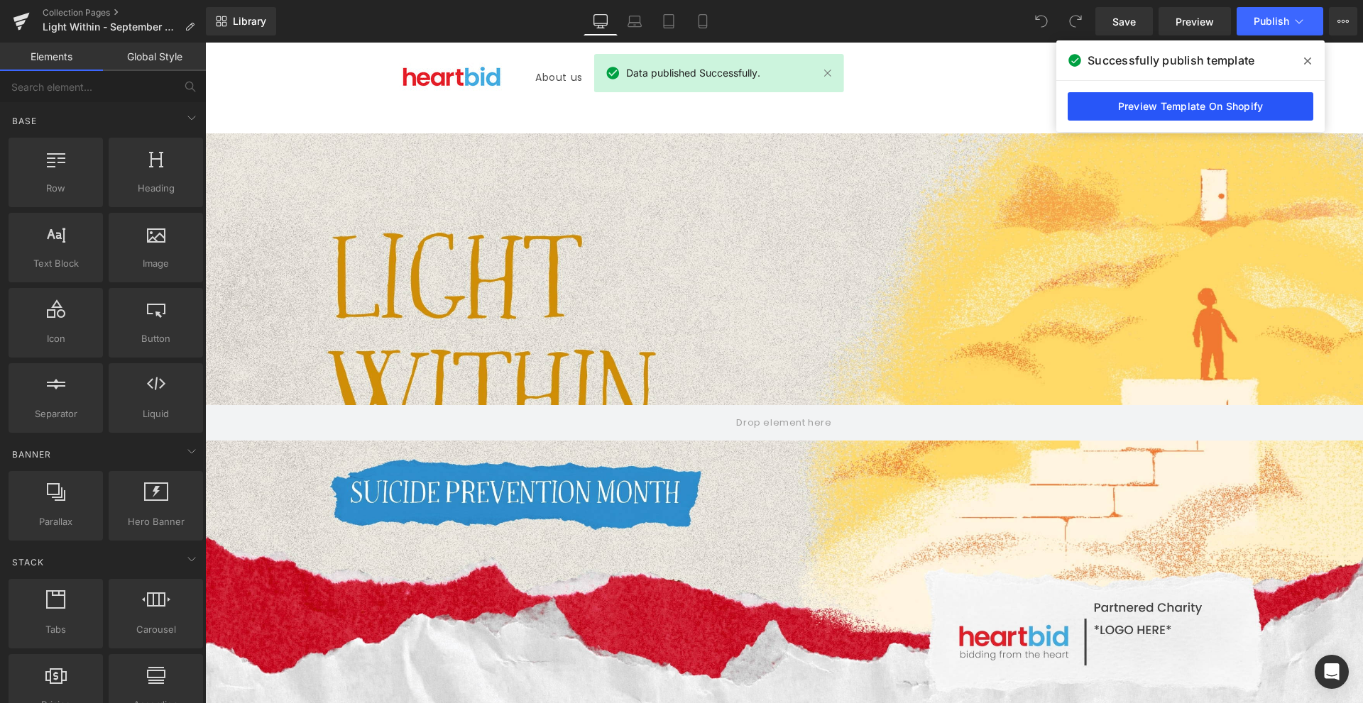
click at [1196, 104] on link "Preview Template On Shopify" at bounding box center [1191, 106] width 246 height 28
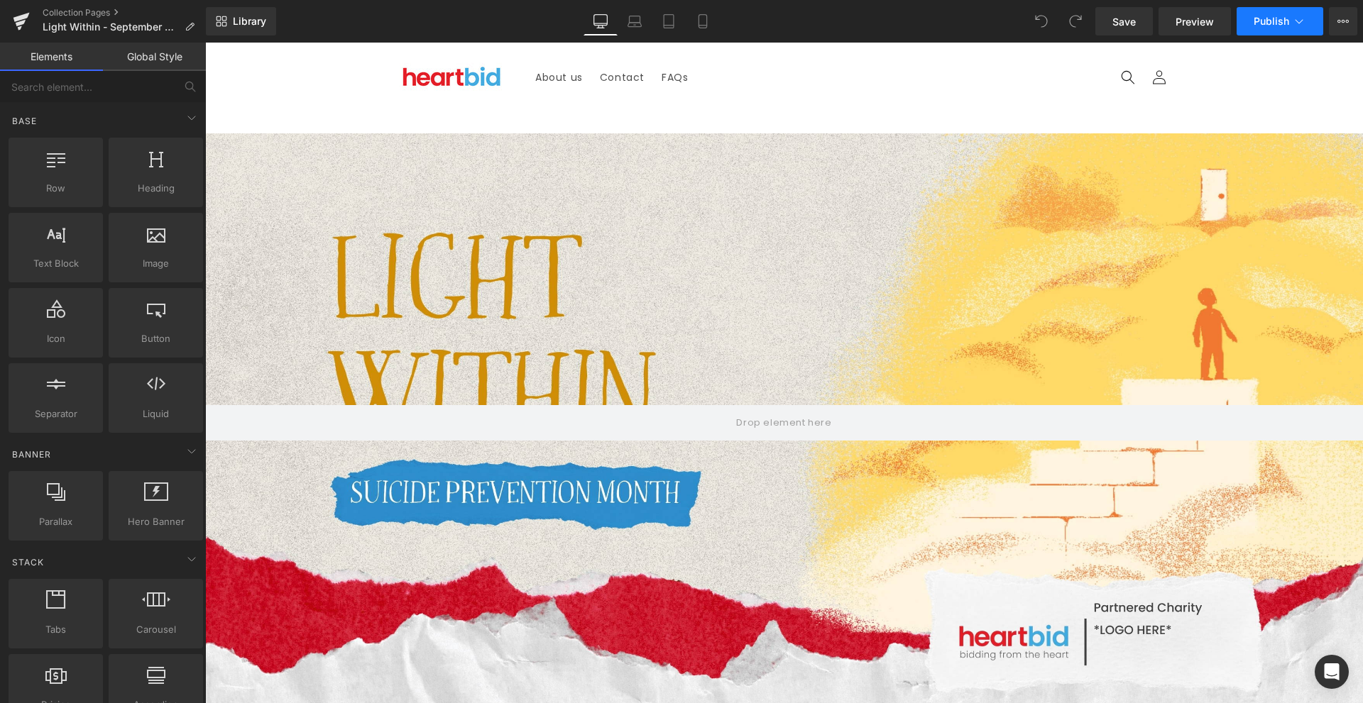
click at [1275, 28] on button "Publish" at bounding box center [1280, 21] width 87 height 28
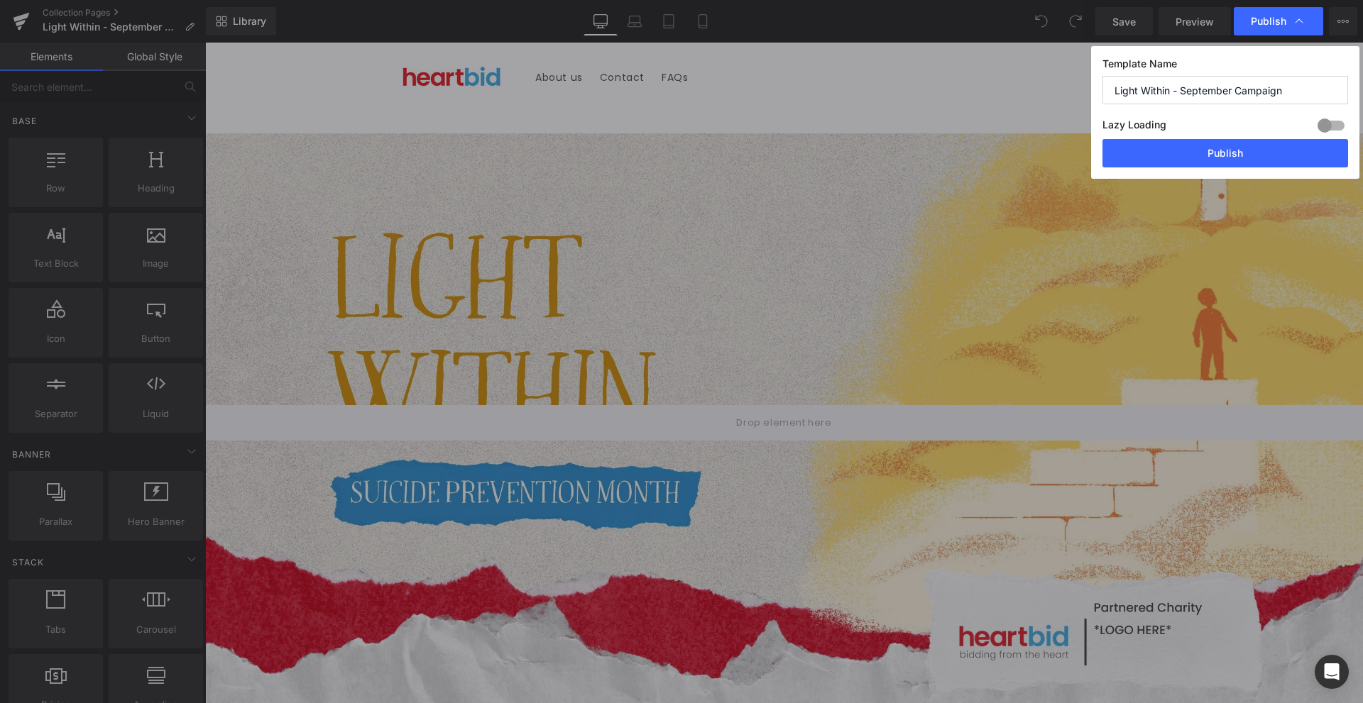
click at [1275, 28] on span "Publish" at bounding box center [1278, 21] width 55 height 14
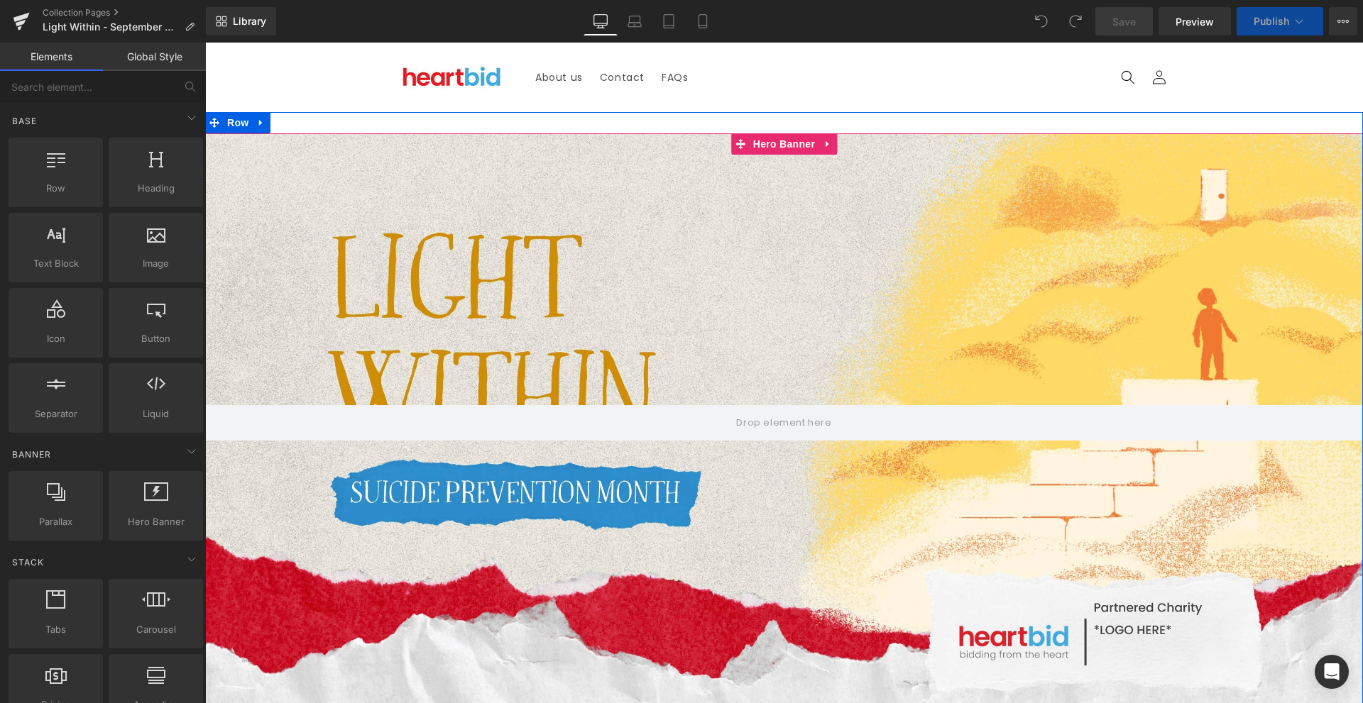
scroll to position [426, 0]
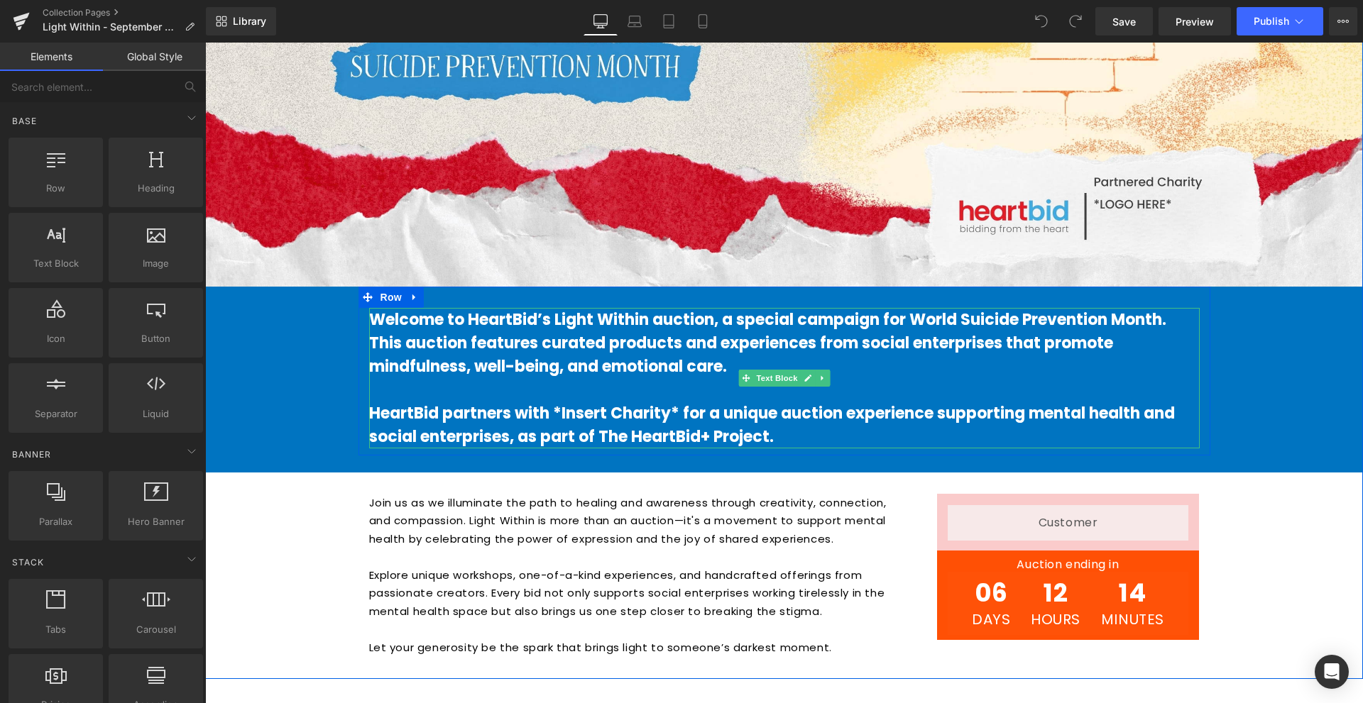
click at [699, 445] on div at bounding box center [784, 447] width 831 height 4
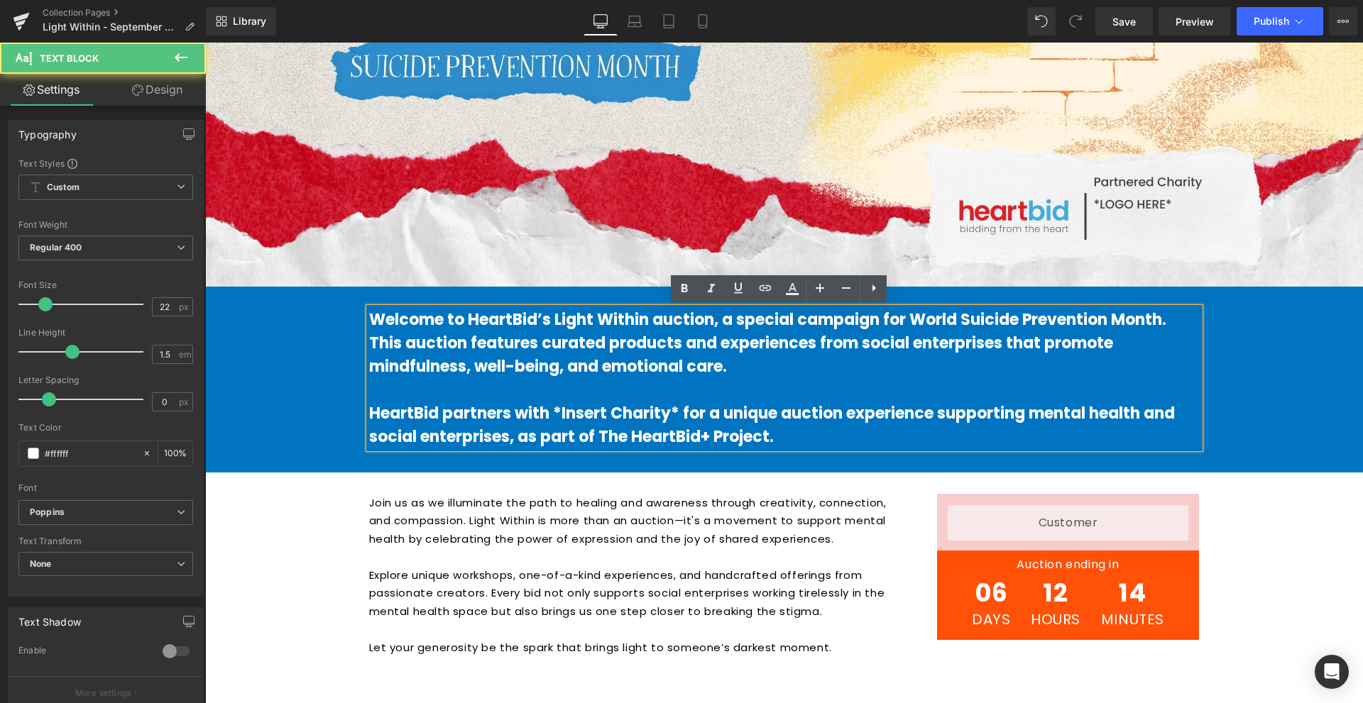
click at [715, 439] on b "HeartBid partners with *Insert Charity* for a unique auction experience support…" at bounding box center [772, 424] width 806 height 45
click at [705, 439] on b "HeartBid partners with *Insert Charity* for a unique auction experience support…" at bounding box center [772, 424] width 806 height 45
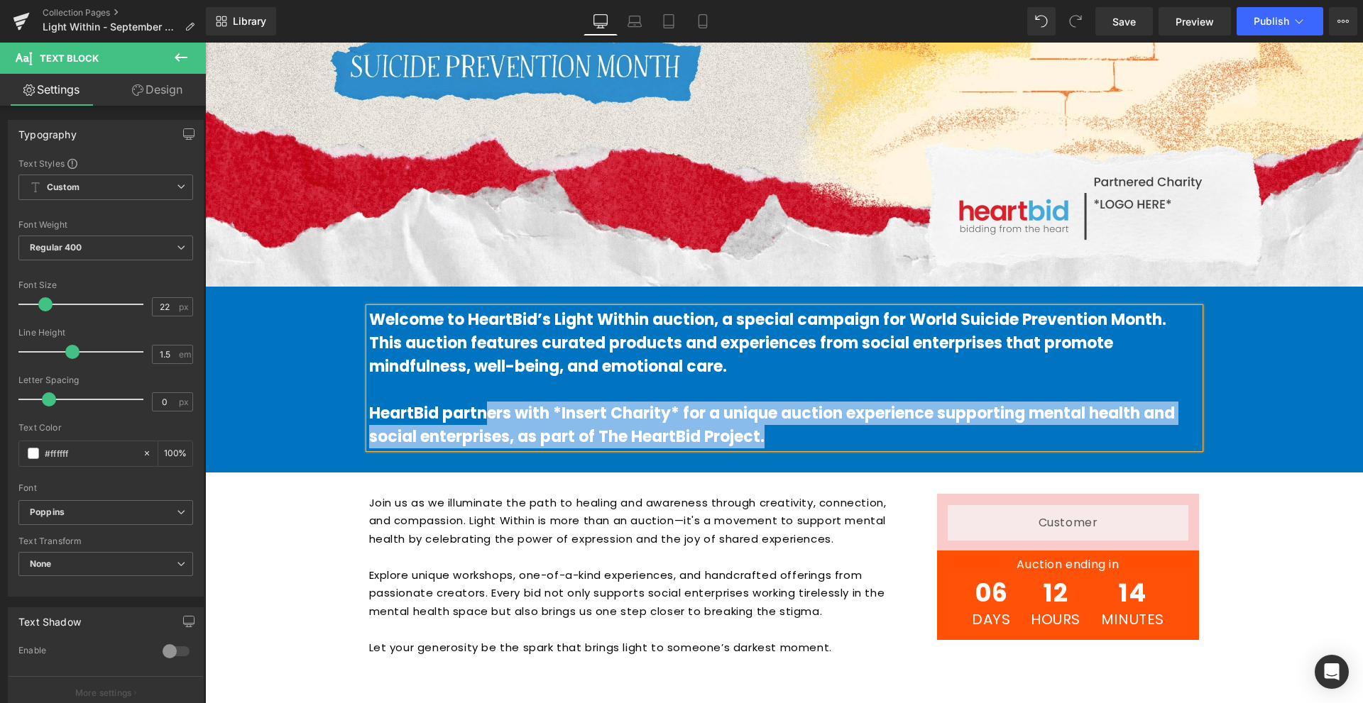
drag, startPoint x: 789, startPoint y: 439, endPoint x: 616, endPoint y: 406, distance: 175.6
click at [507, 412] on p "HeartBid partners with *Insert Charity* for a unique auction experience support…" at bounding box center [784, 425] width 831 height 47
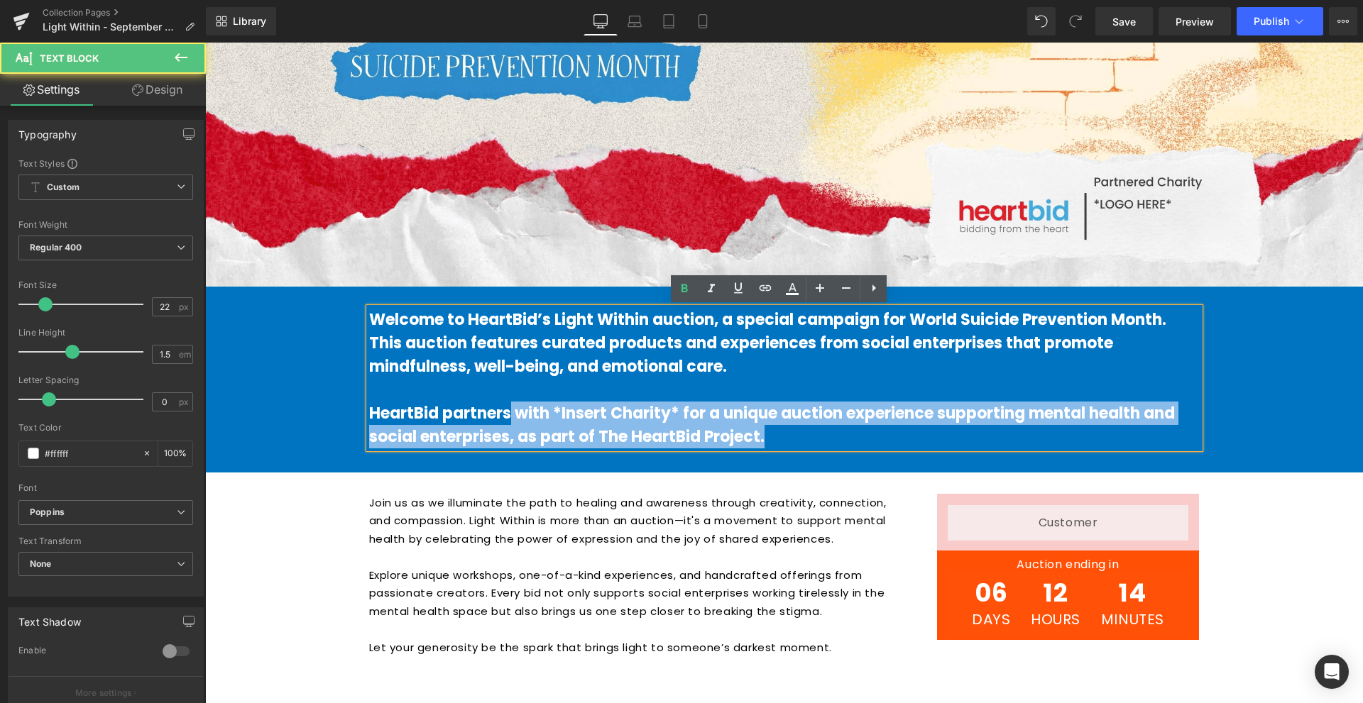
click at [623, 406] on b "HeartBid partners with *Insert Charity* for a unique auction experience support…" at bounding box center [772, 424] width 806 height 45
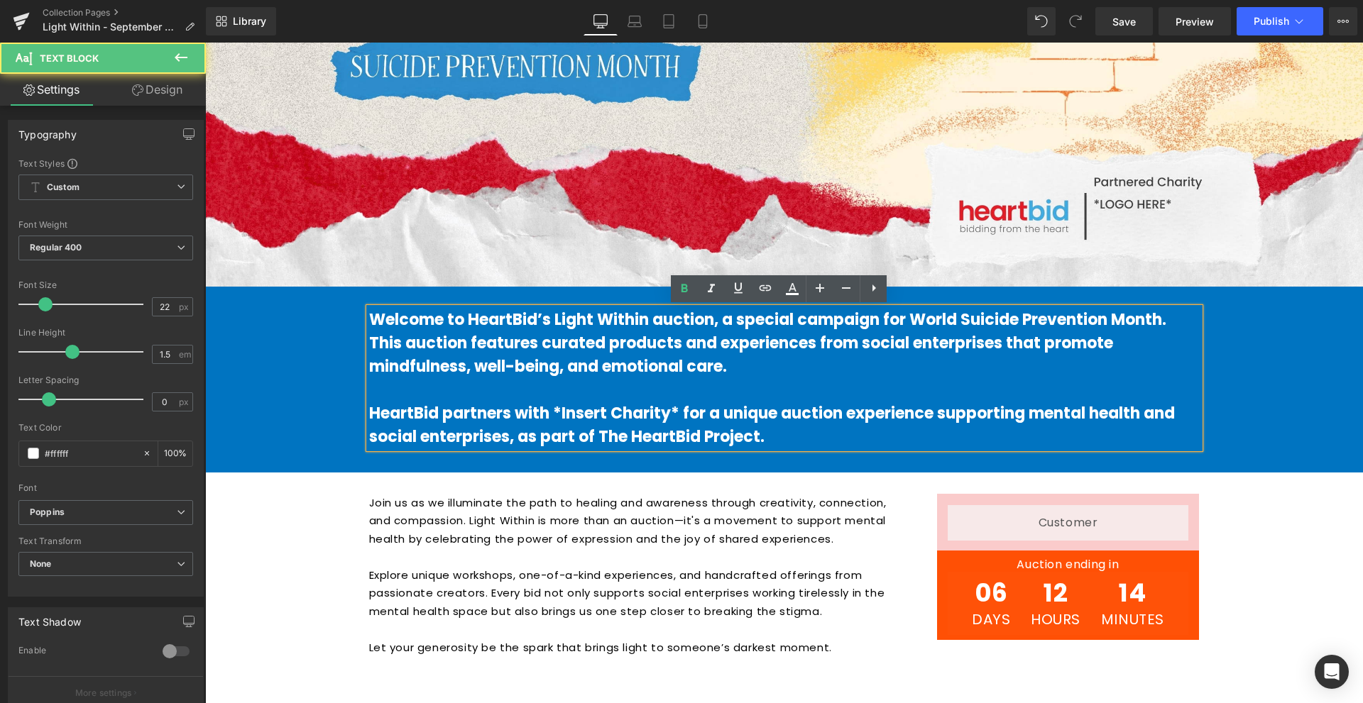
click at [654, 426] on b "HeartBid partners with *Insert Charity* for a unique auction experience support…" at bounding box center [772, 424] width 806 height 45
click at [690, 437] on b "HeartBid partners with *Insert Charity* for a unique auction experience support…" at bounding box center [772, 424] width 806 height 45
click at [696, 442] on b "HeartBid partners with *Insert Charity* for a unique auction experience support…" at bounding box center [772, 424] width 806 height 45
click at [717, 439] on b "HeartBid partners with *Insert Charity* for a unique auction experience support…" at bounding box center [772, 424] width 806 height 45
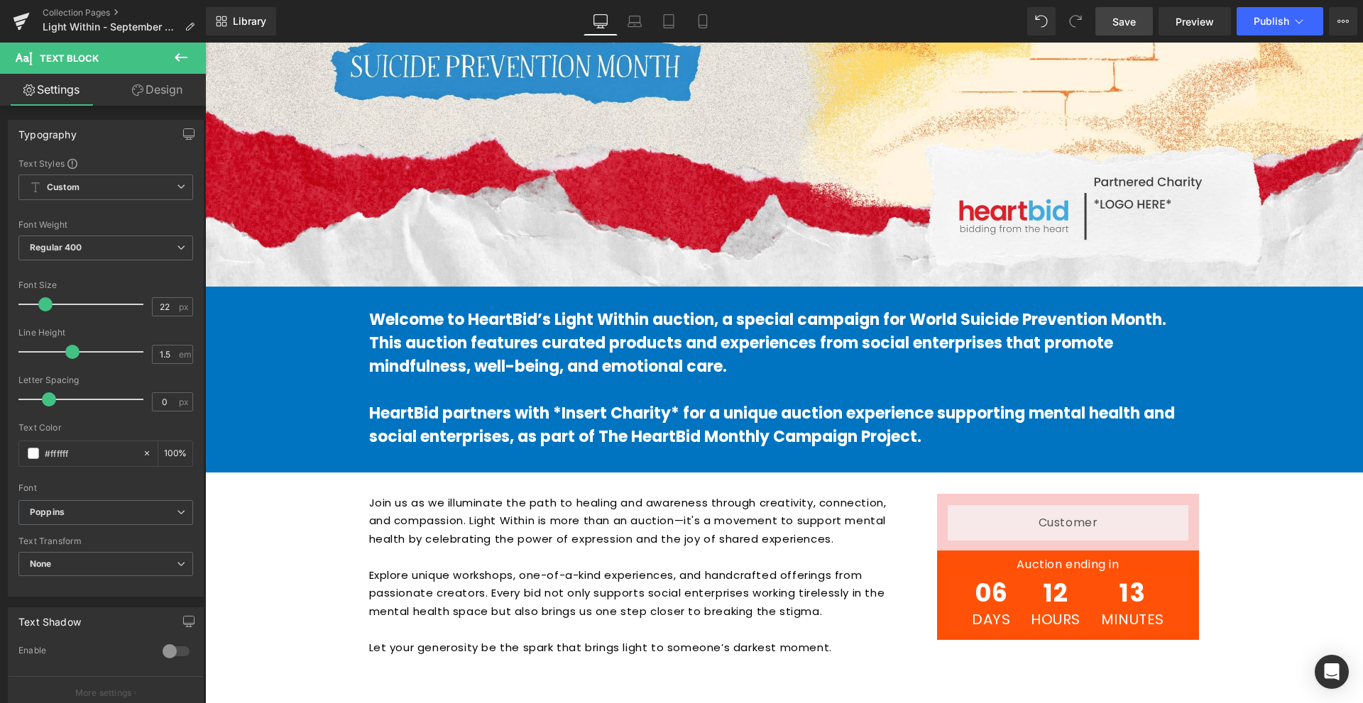
click at [1112, 31] on link "Save" at bounding box center [1123, 21] width 57 height 28
click at [1112, 31] on link "Saving . . ." at bounding box center [1109, 21] width 89 height 28
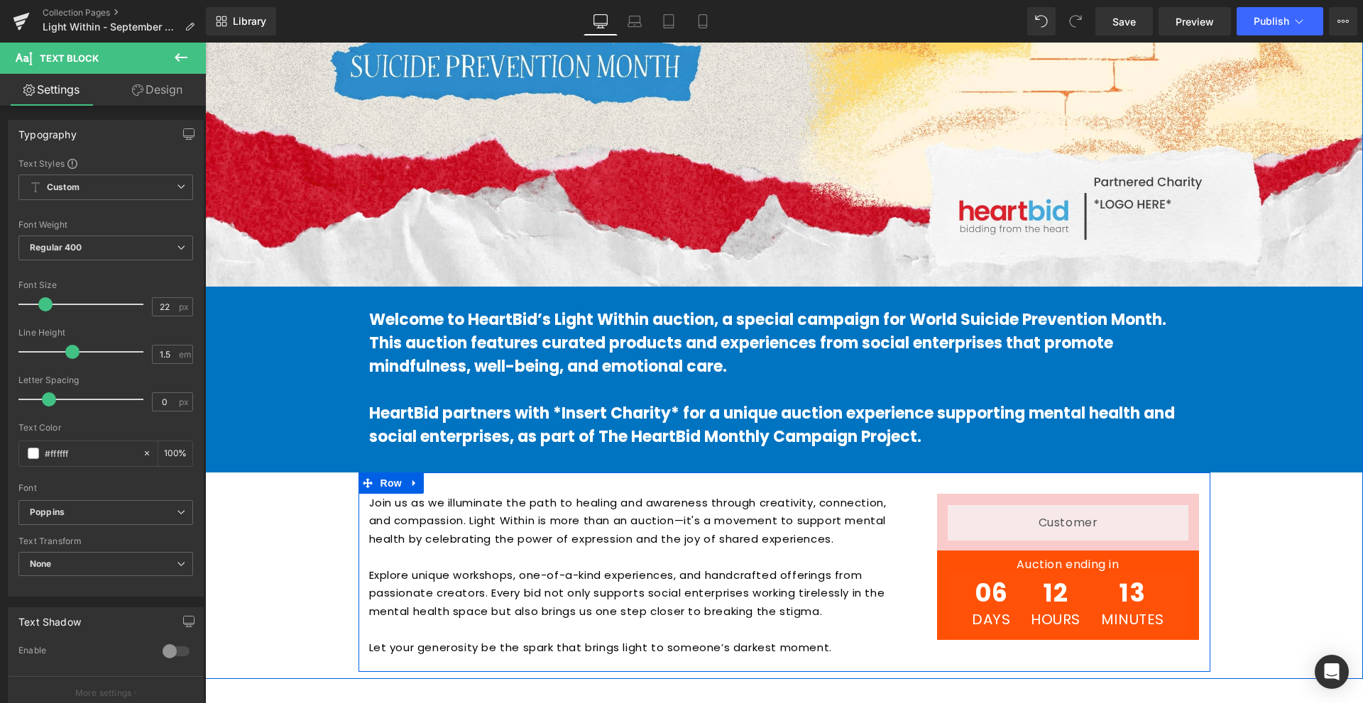
click at [990, 593] on span "06" at bounding box center [991, 597] width 38 height 32
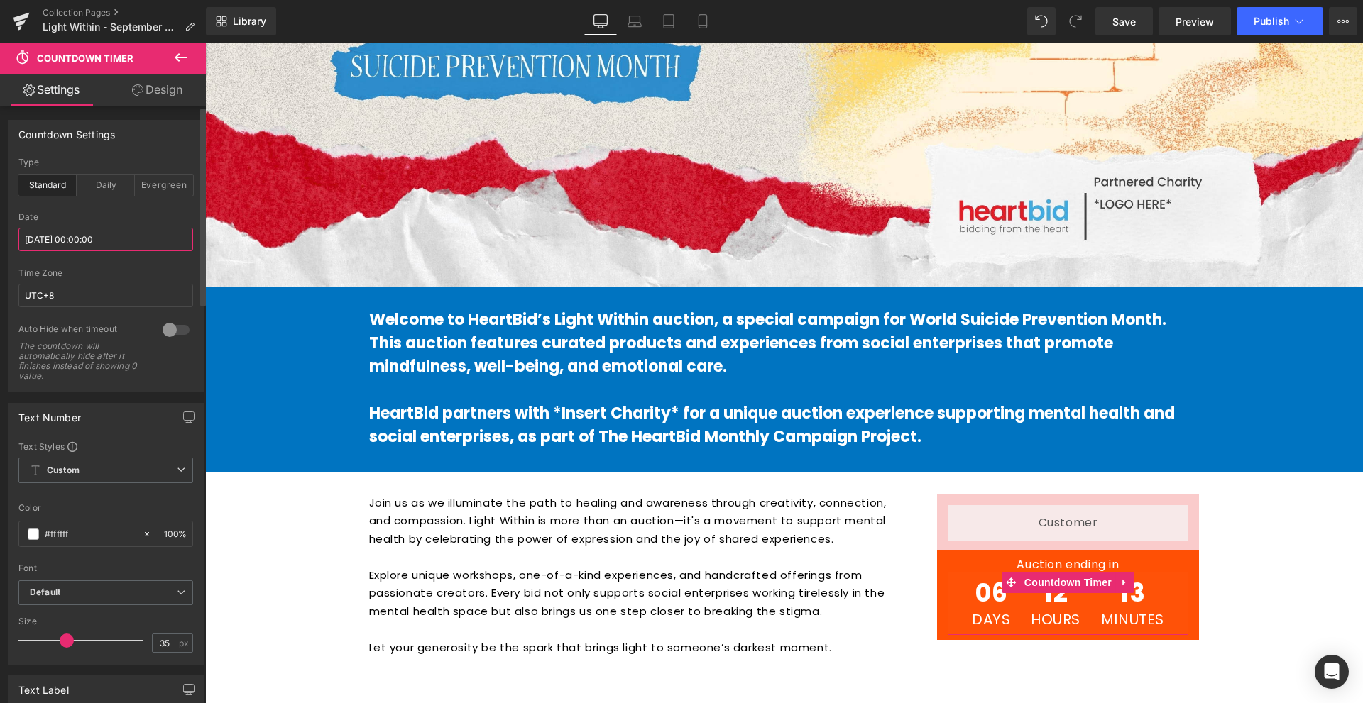
click at [82, 241] on input "[DATE] 00:00:00" at bounding box center [105, 239] width 175 height 23
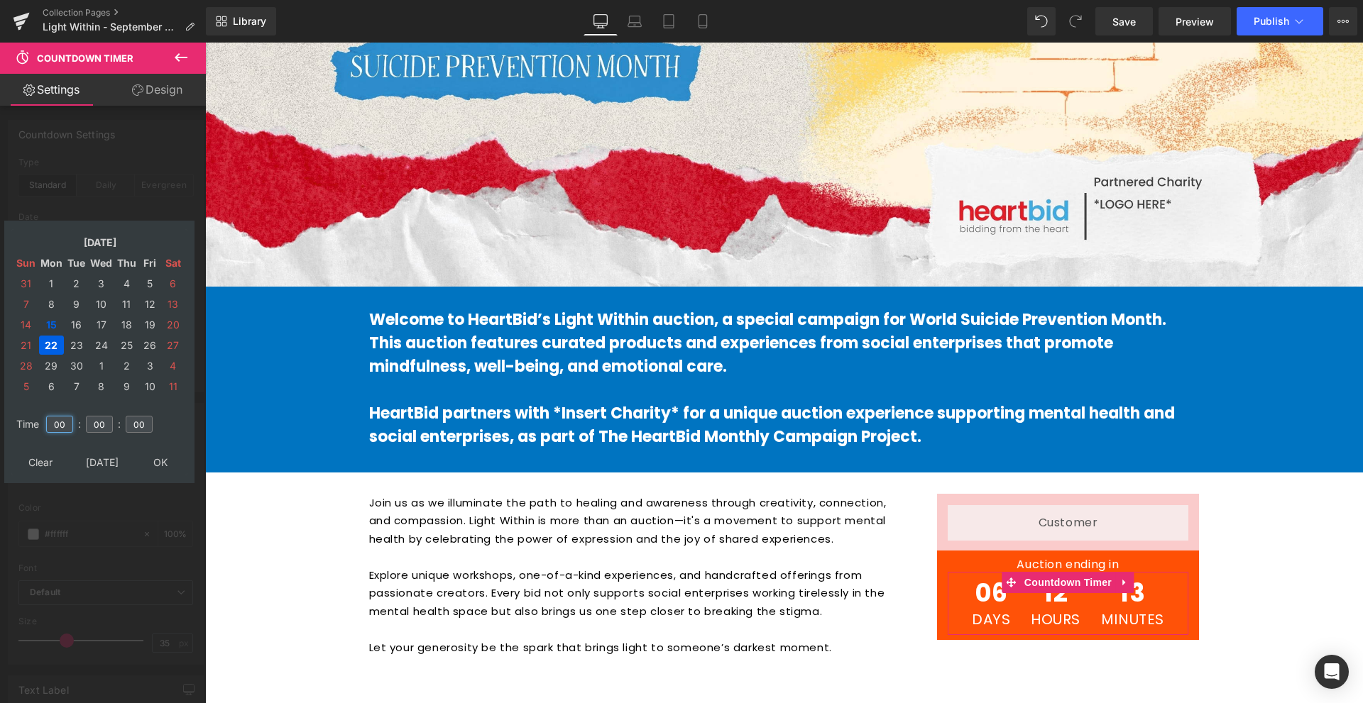
click at [62, 417] on input "00" at bounding box center [59, 424] width 27 height 17
click at [101, 421] on input "00" at bounding box center [99, 424] width 27 height 17
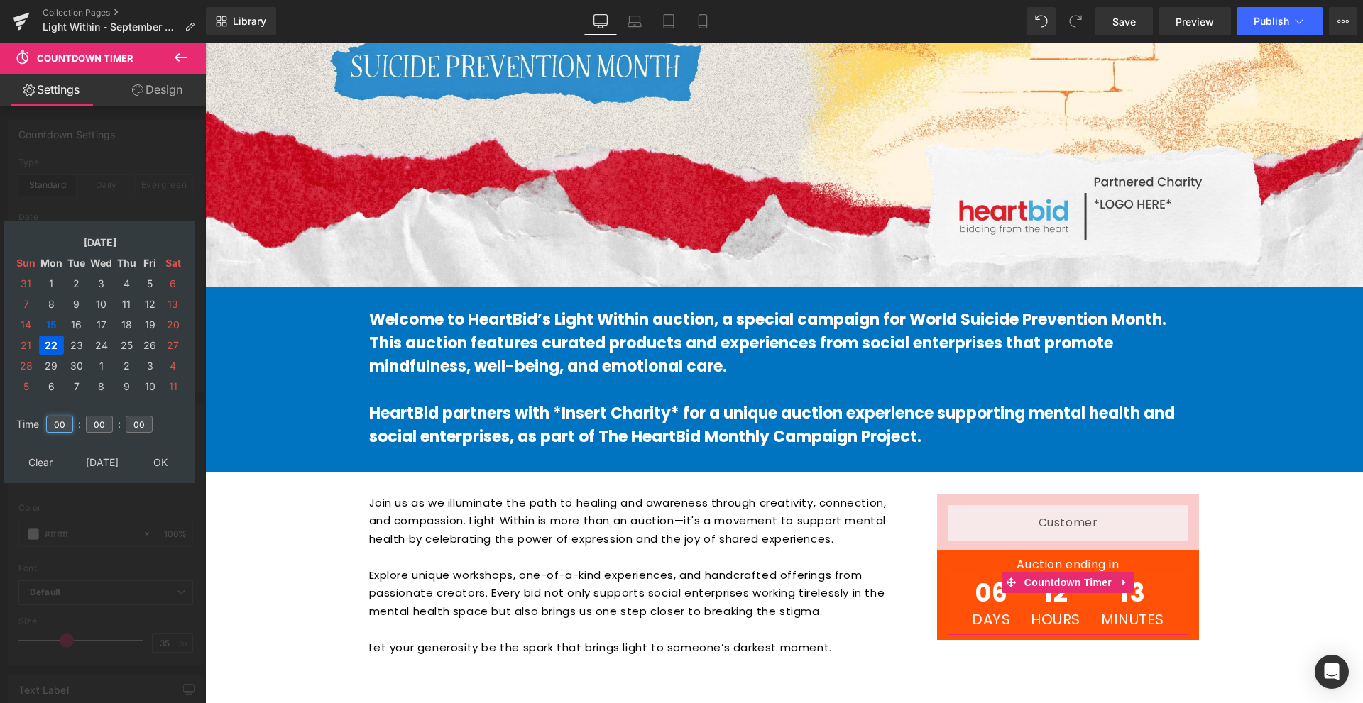
click at [67, 422] on input "00" at bounding box center [59, 424] width 27 height 17
click at [139, 412] on td "00" at bounding box center [139, 424] width 31 height 33
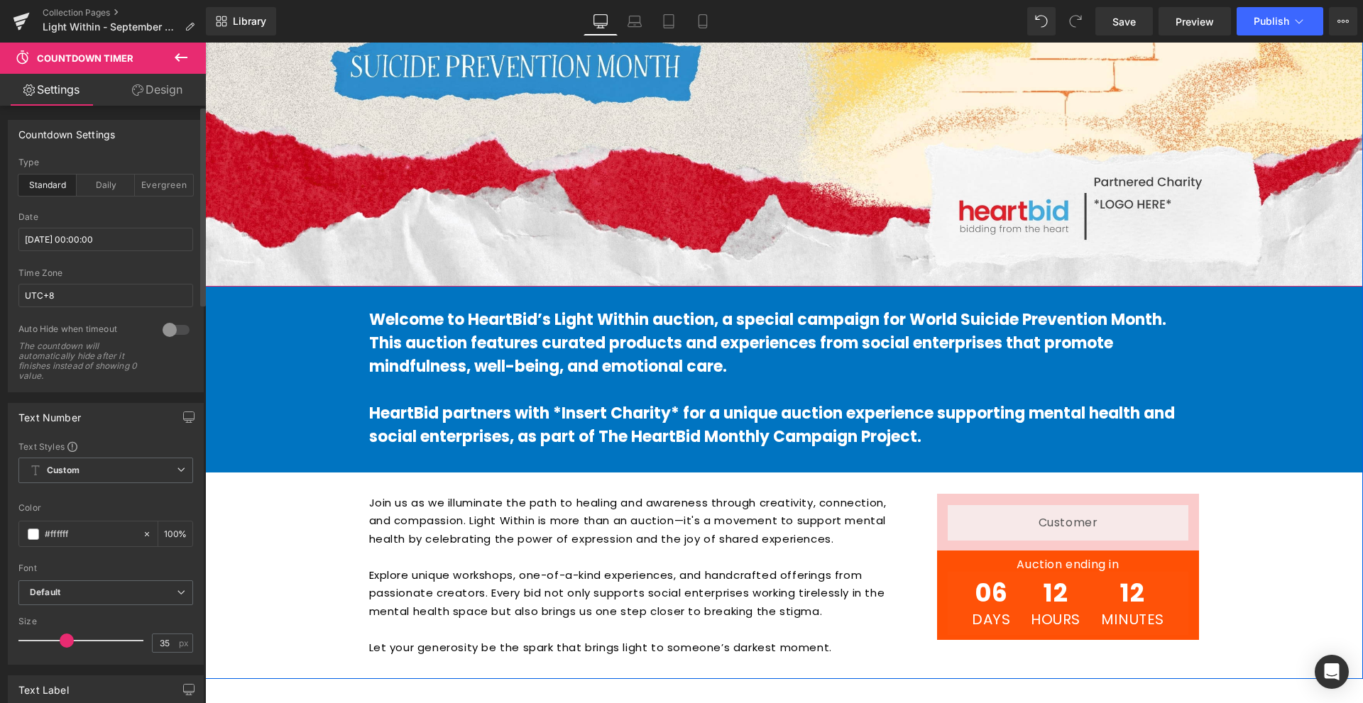
scroll to position [71, 0]
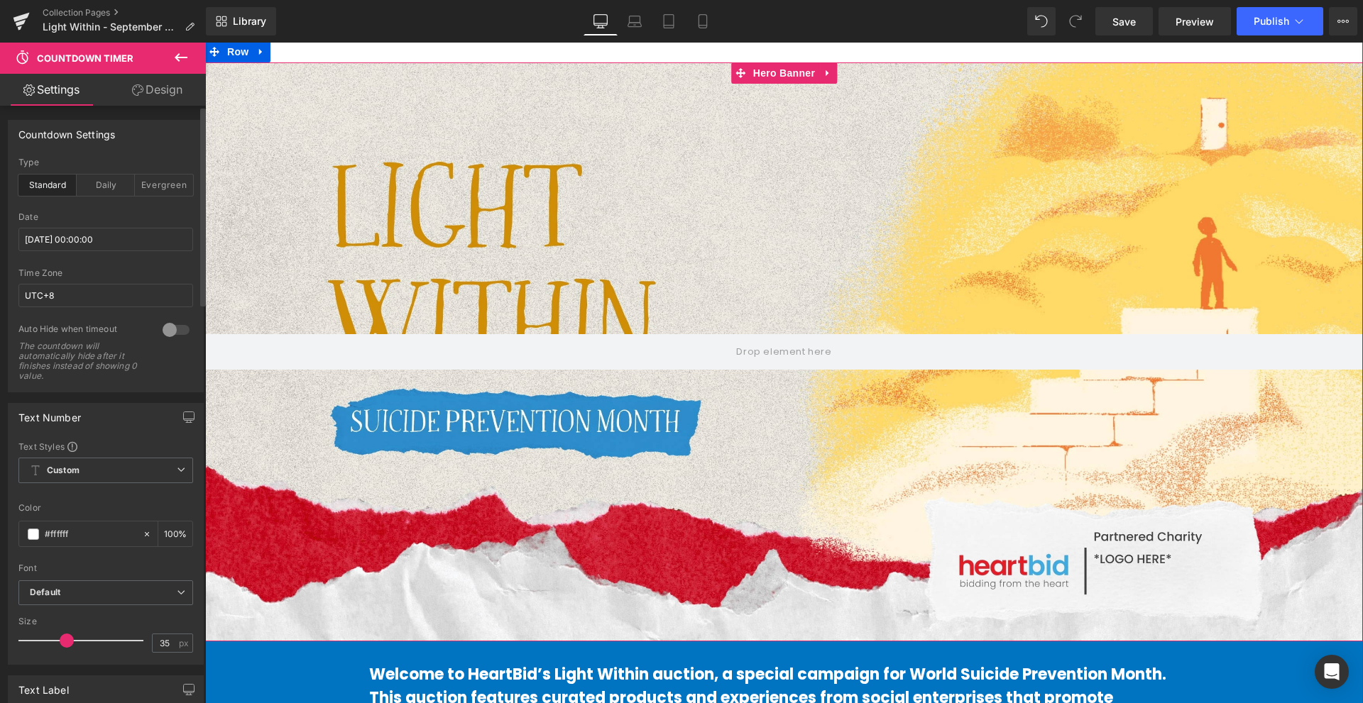
click at [535, 329] on div at bounding box center [784, 351] width 1158 height 579
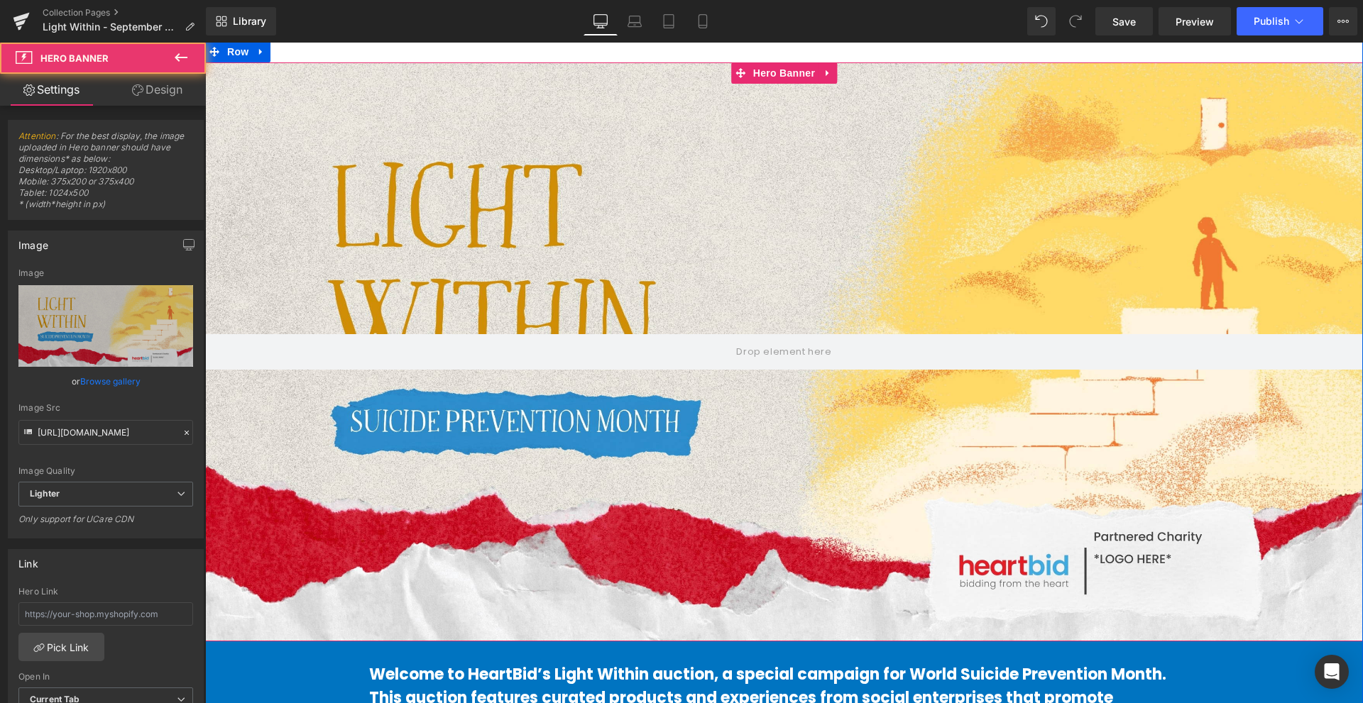
scroll to position [0, 0]
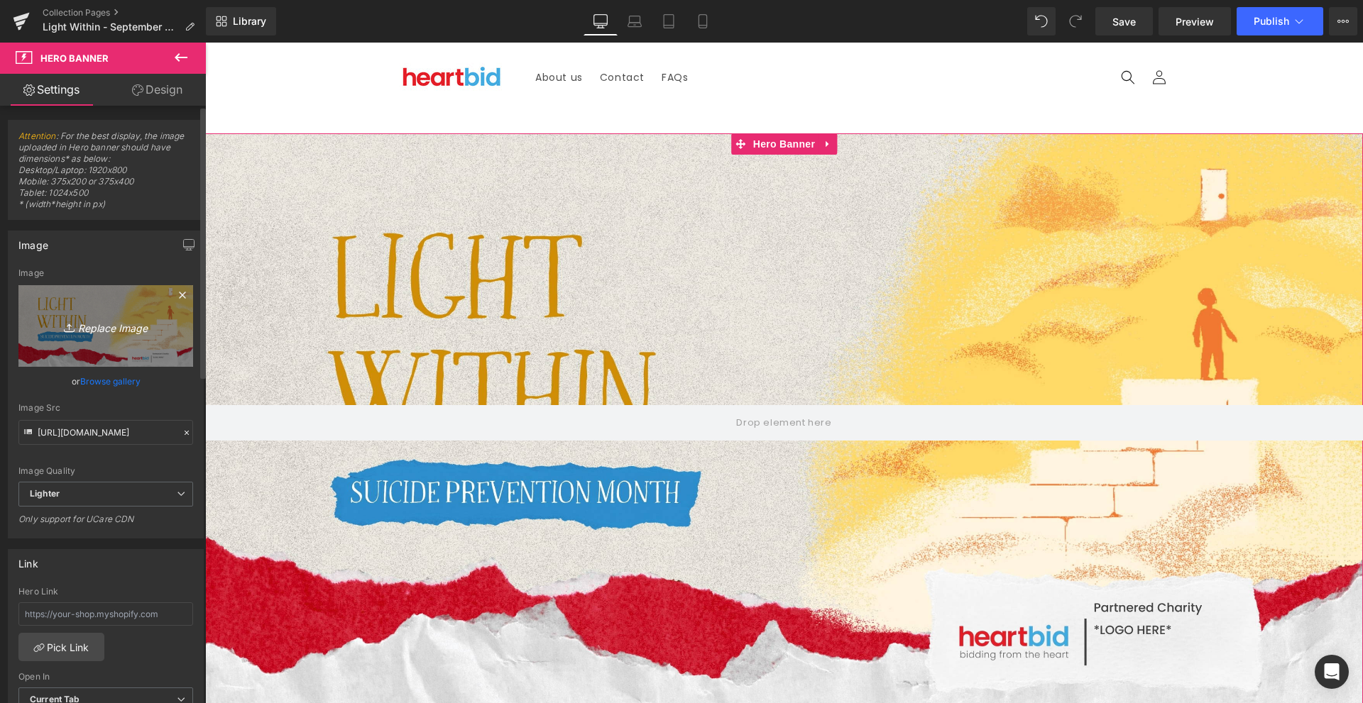
click at [120, 356] on link "Replace Image" at bounding box center [105, 326] width 175 height 82
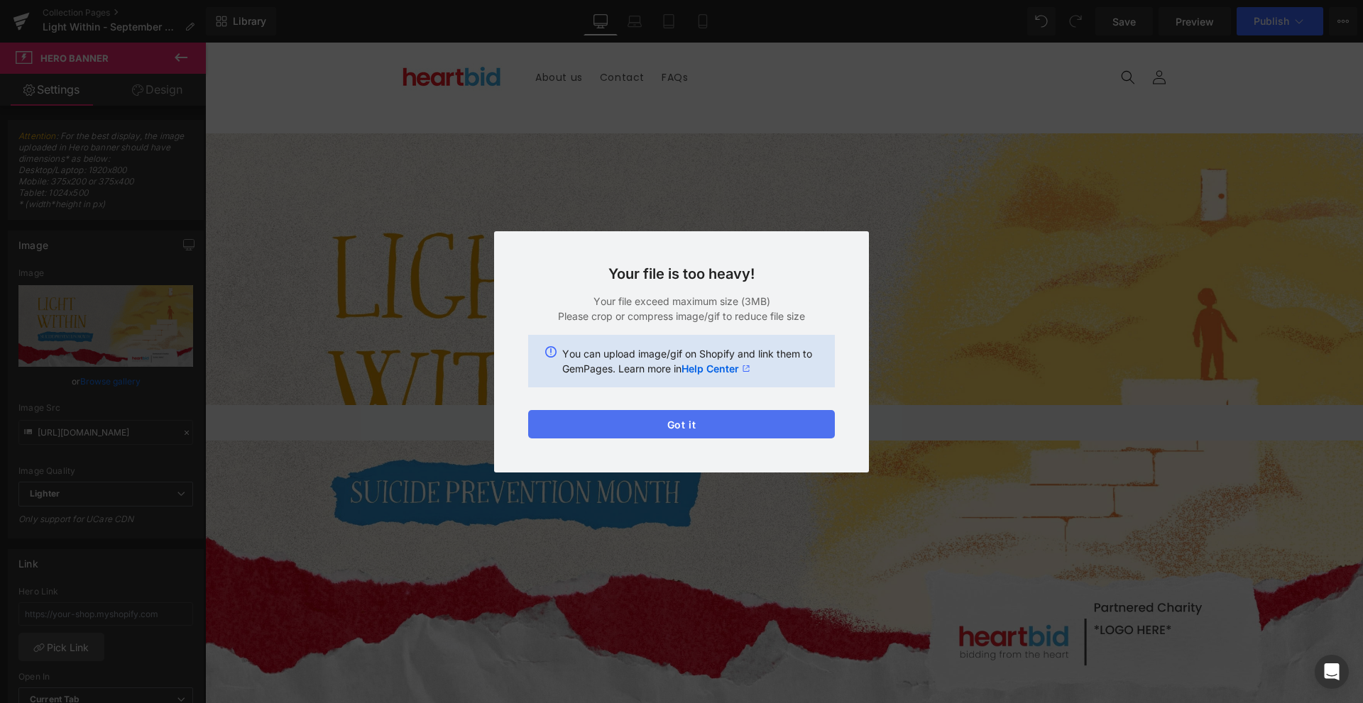
click at [681, 422] on button "Got it" at bounding box center [681, 424] width 307 height 28
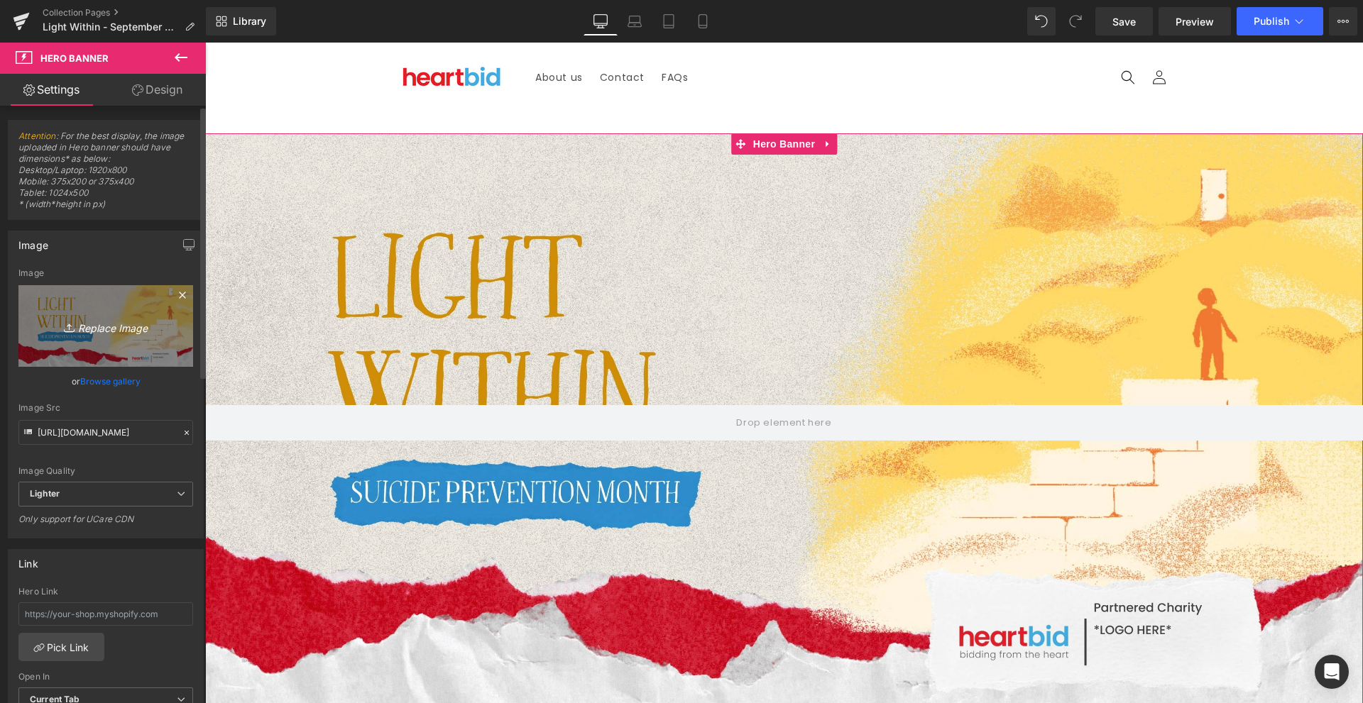
click at [109, 324] on icon "Replace Image" at bounding box center [106, 326] width 114 height 18
click at [142, 327] on icon "Replace Image" at bounding box center [106, 326] width 114 height 18
type input "C:\fakepath\Mind Matters Mental Health Presentation in Soft Textured Illustrati…"
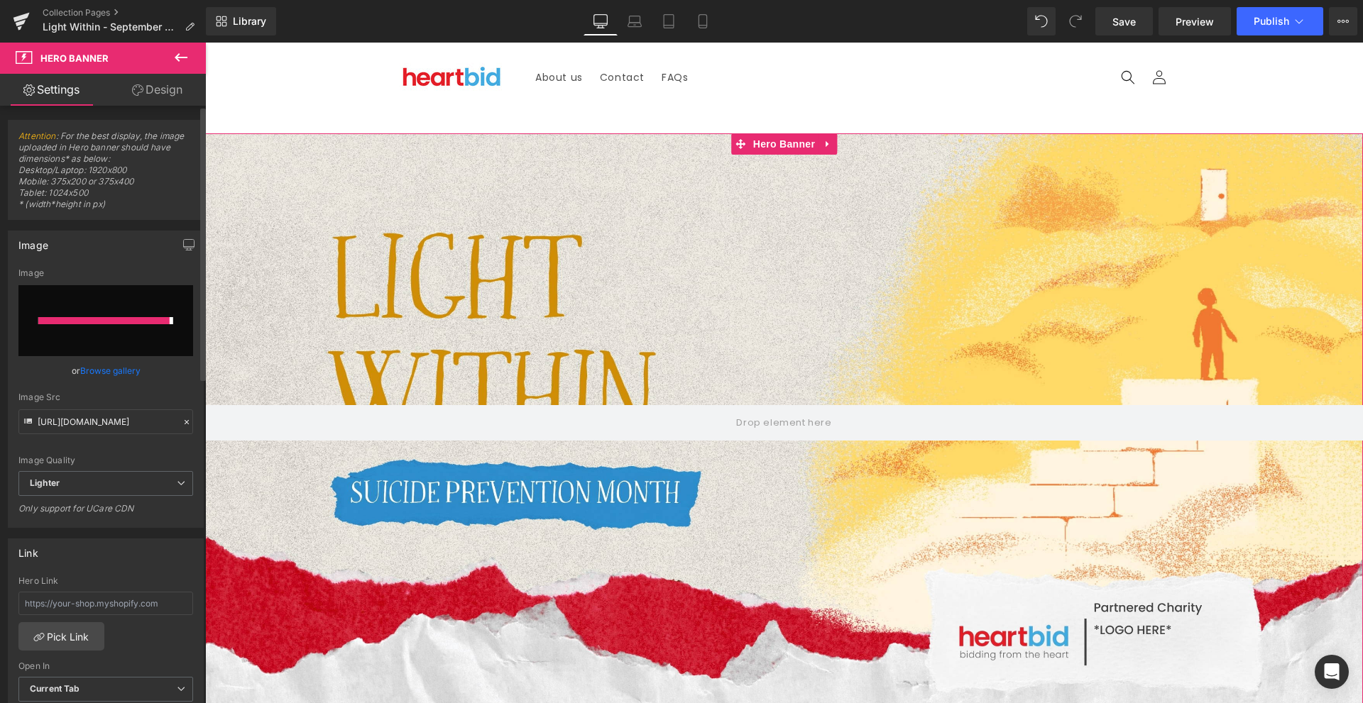
type input "[URL][DOMAIN_NAME]"
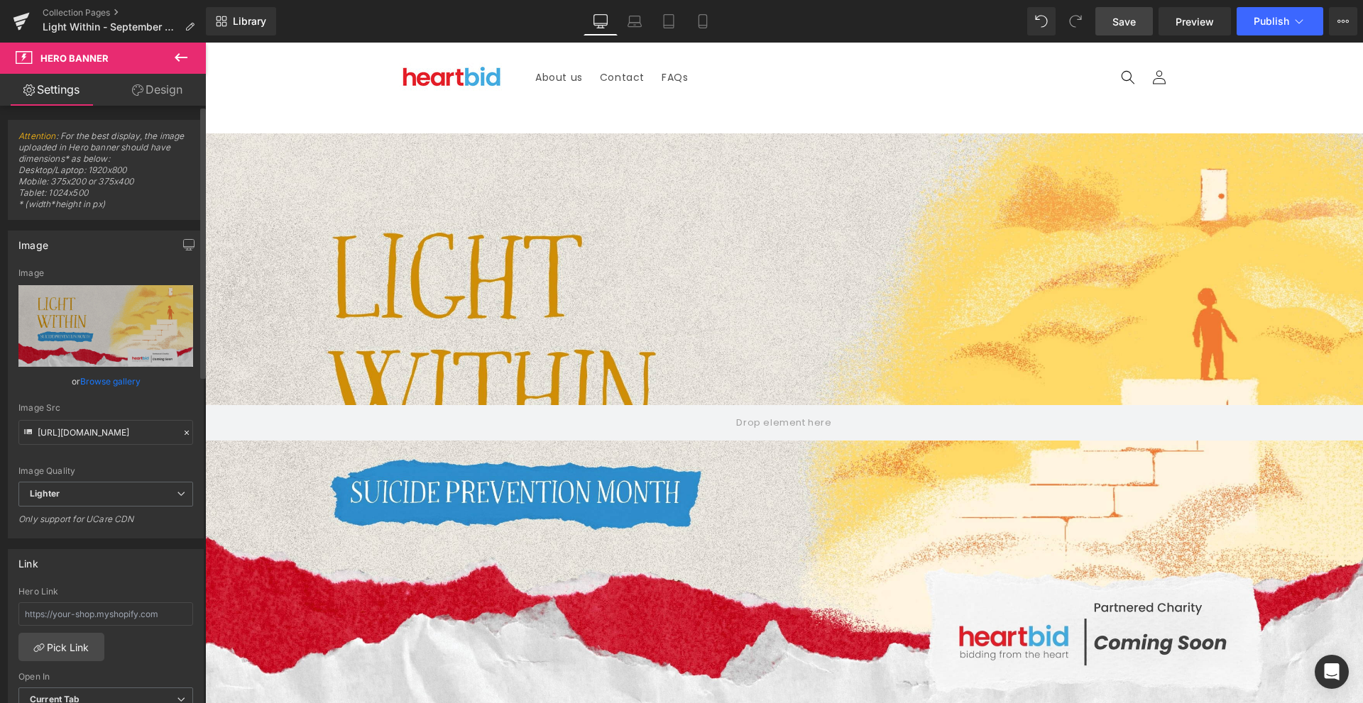
click at [1110, 27] on link "Save" at bounding box center [1123, 21] width 57 height 28
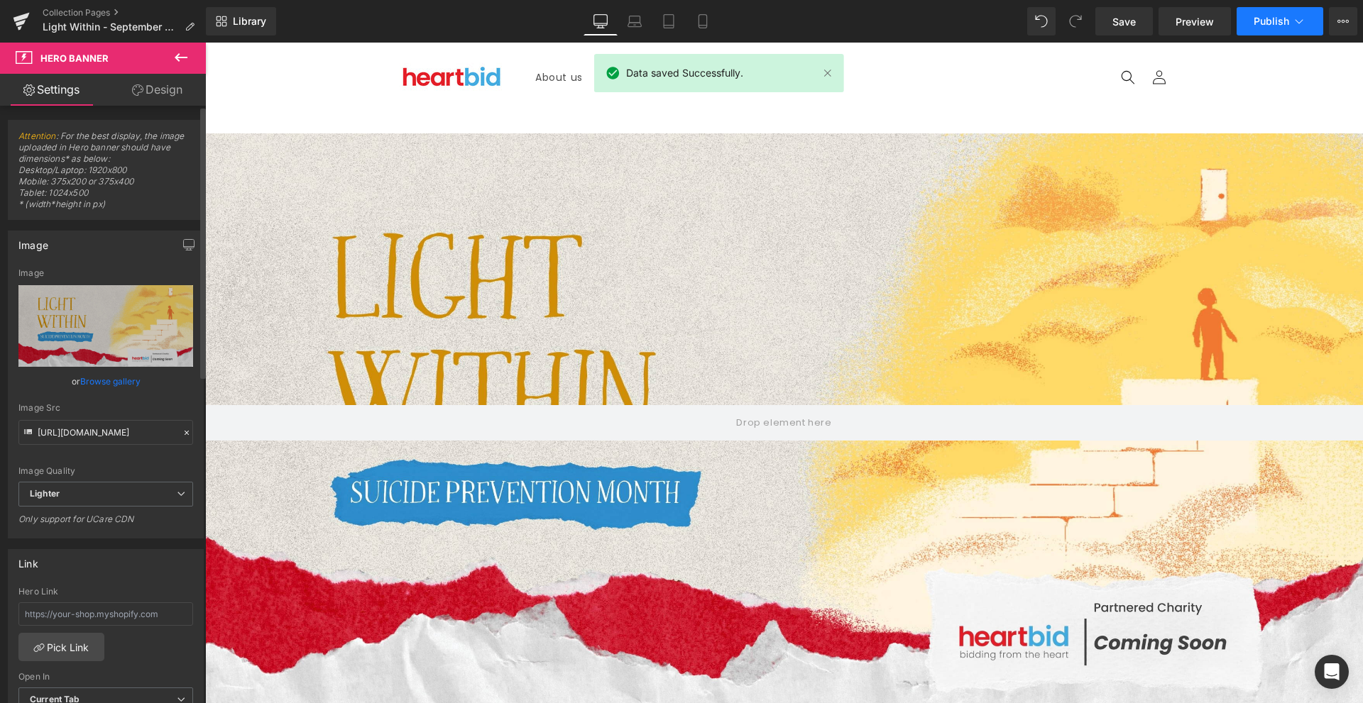
click at [1263, 18] on span "Publish" at bounding box center [1271, 21] width 35 height 11
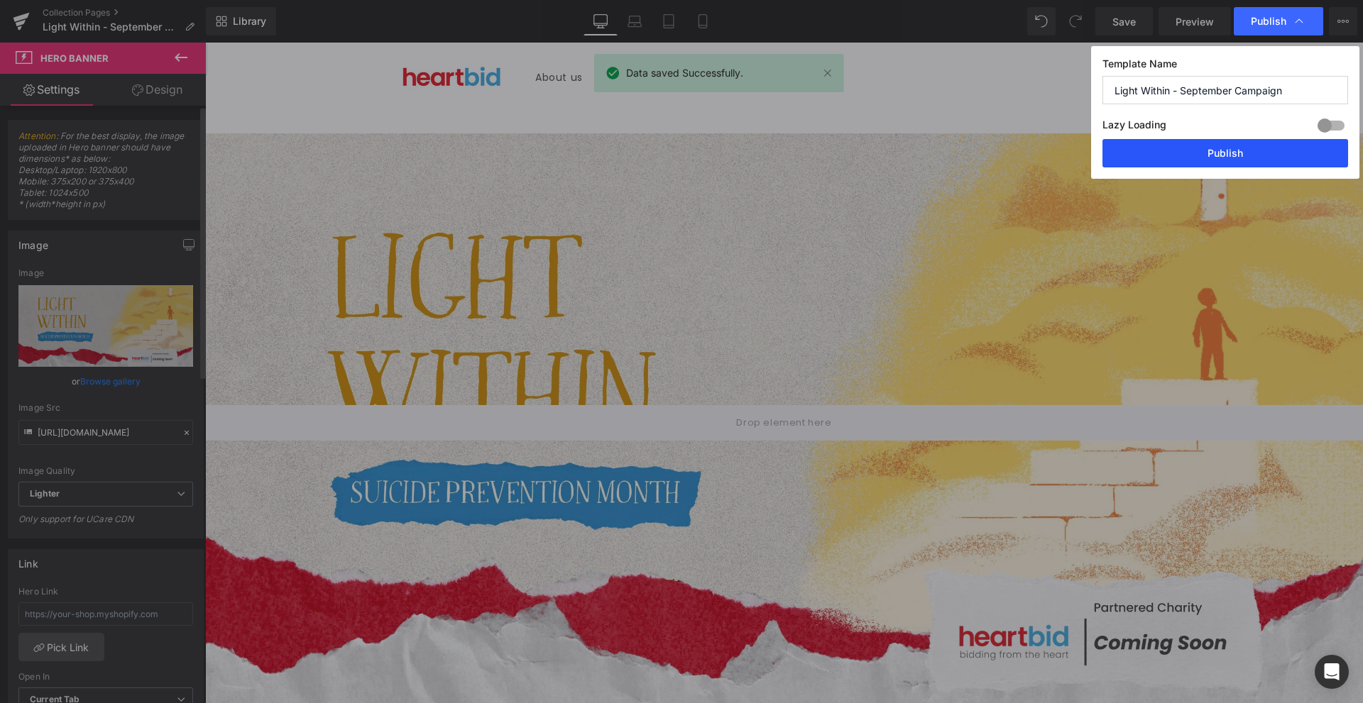
click at [1166, 157] on button "Publish" at bounding box center [1225, 153] width 246 height 28
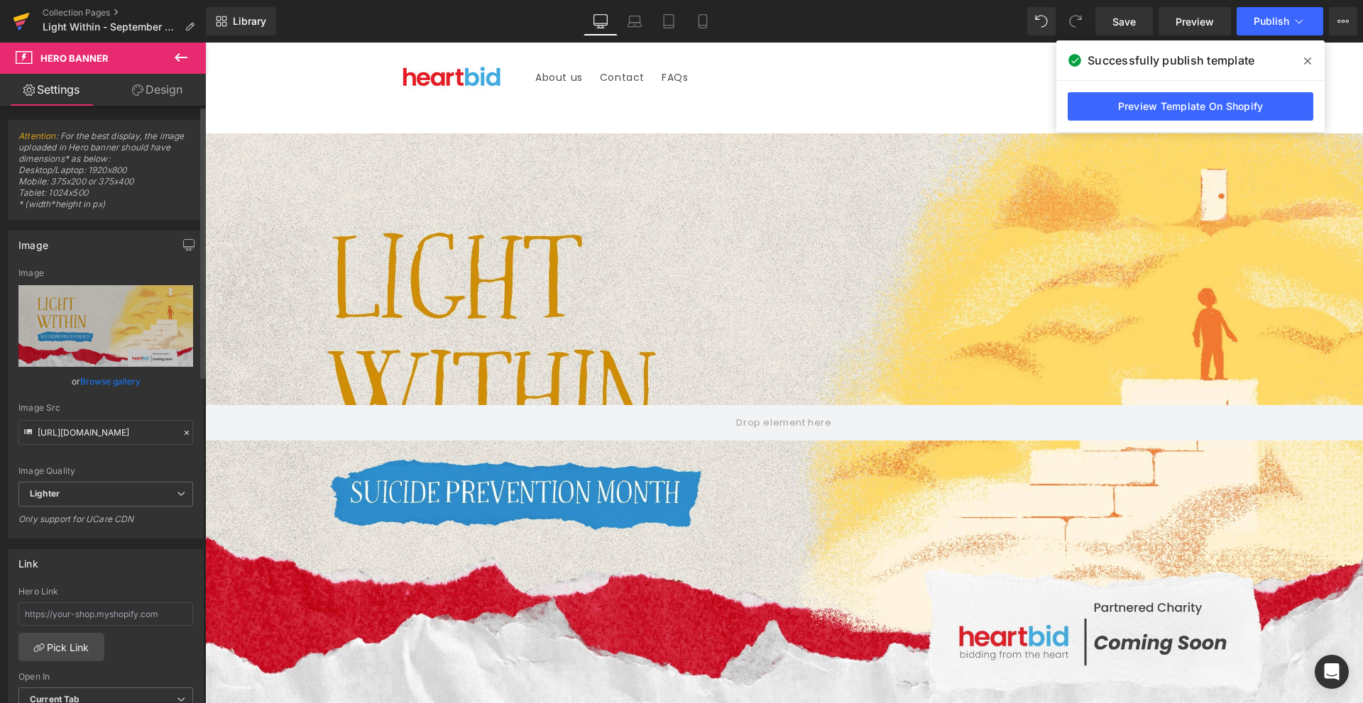
click at [21, 28] on icon at bounding box center [21, 21] width 17 height 35
